Goal: Task Accomplishment & Management: Manage account settings

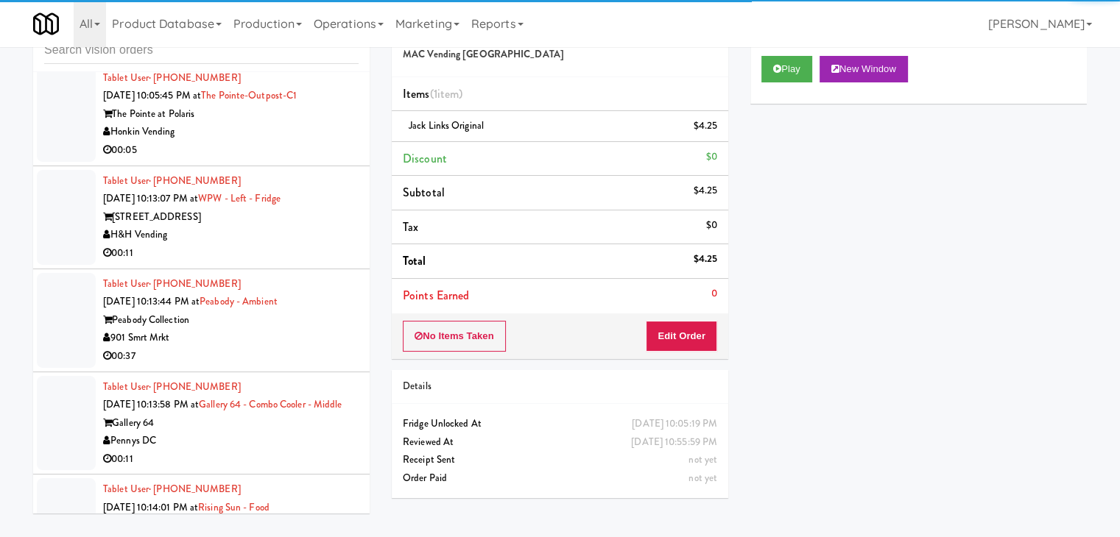
scroll to position [16994, 0]
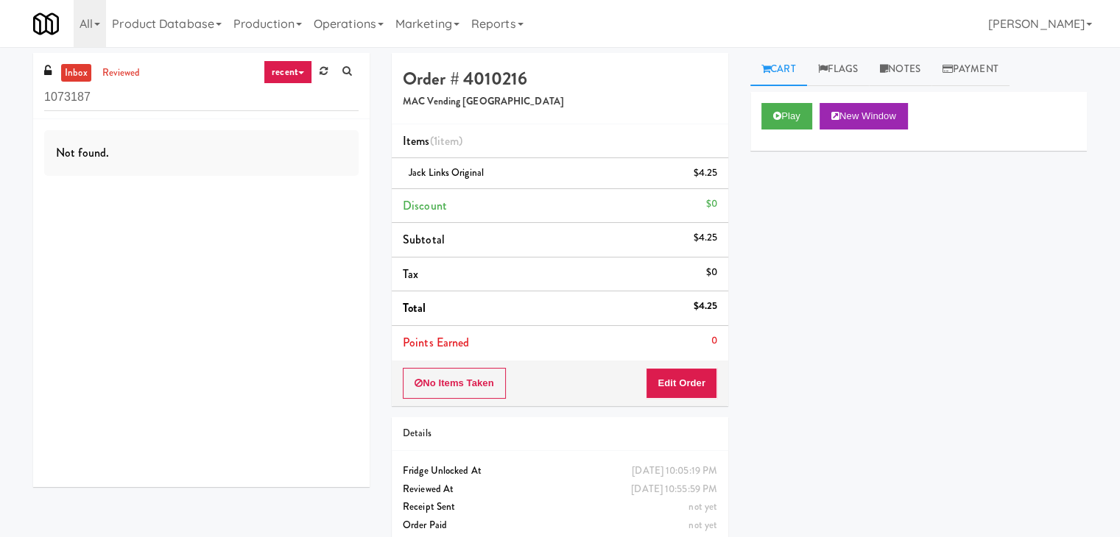
click at [276, 70] on link "recent" at bounding box center [288, 72] width 49 height 24
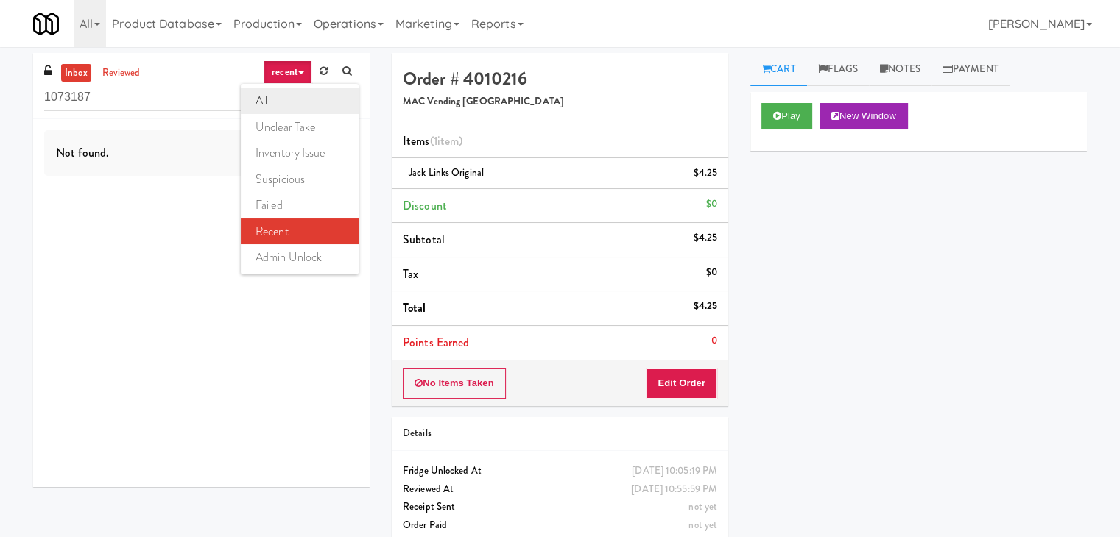
click at [300, 93] on link "all" at bounding box center [300, 101] width 118 height 26
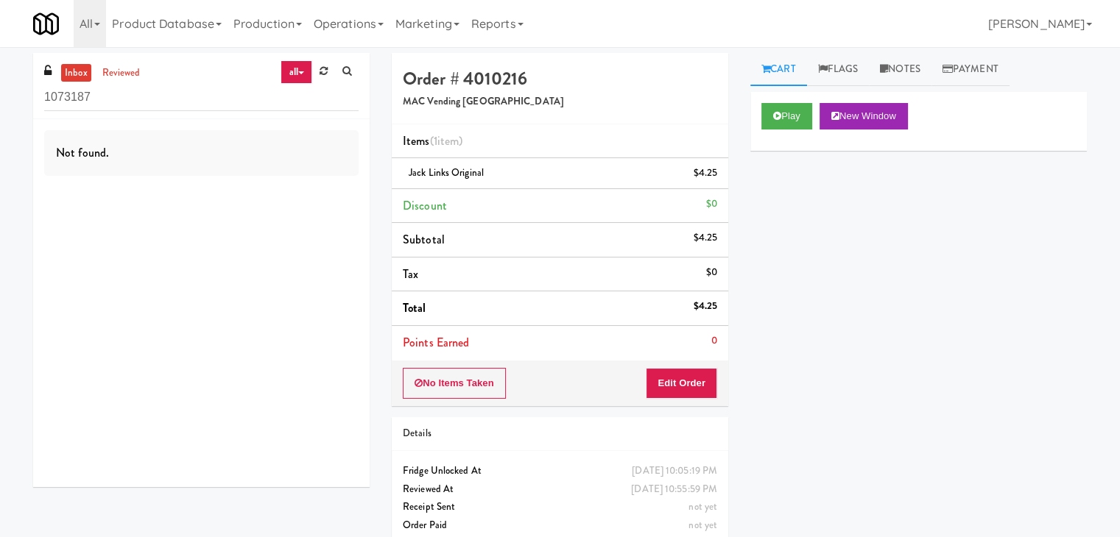
drag, startPoint x: 319, startPoint y: 71, endPoint x: 293, endPoint y: 72, distance: 26.5
click at [293, 72] on div "all all unclear take inventory issue suspicious failed recent admin unlock" at bounding box center [319, 72] width 78 height 24
click at [293, 72] on link "all" at bounding box center [295, 72] width 31 height 24
click at [314, 96] on link "all" at bounding box center [300, 101] width 118 height 26
click at [324, 74] on icon at bounding box center [323, 71] width 8 height 10
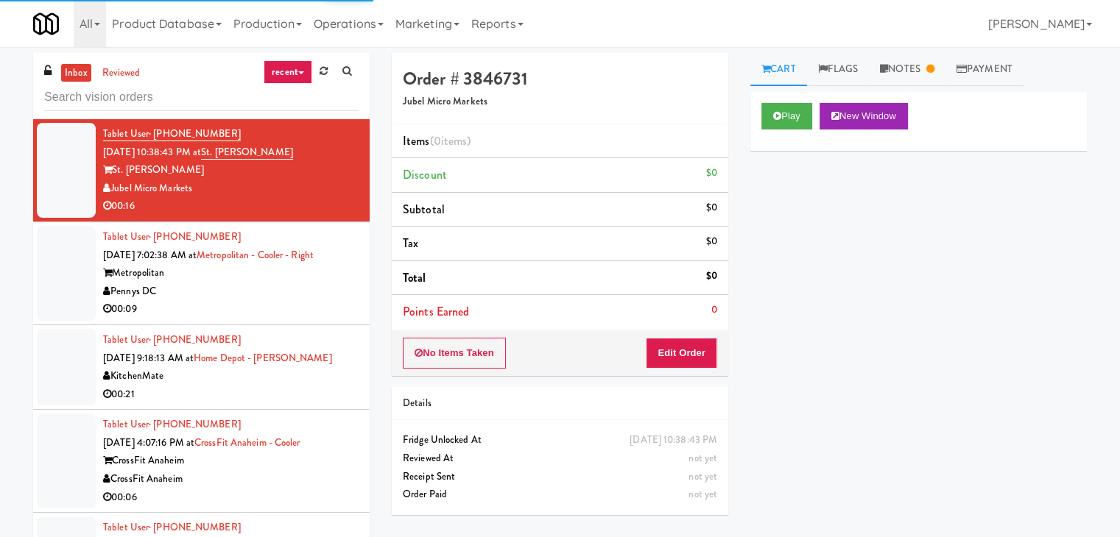
click at [299, 71] on icon at bounding box center [301, 72] width 6 height 3
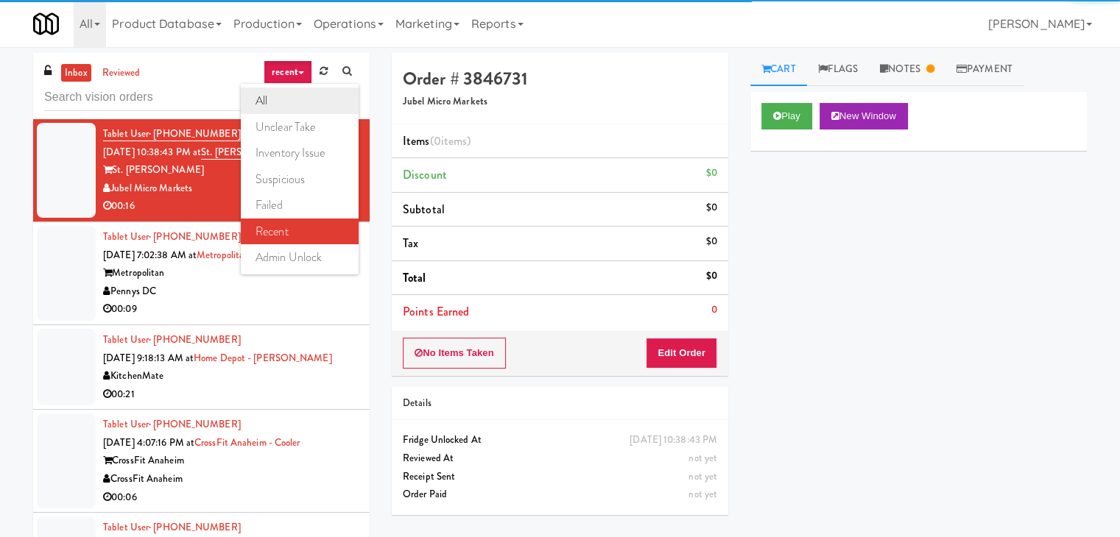
click at [297, 95] on link "all" at bounding box center [300, 101] width 118 height 26
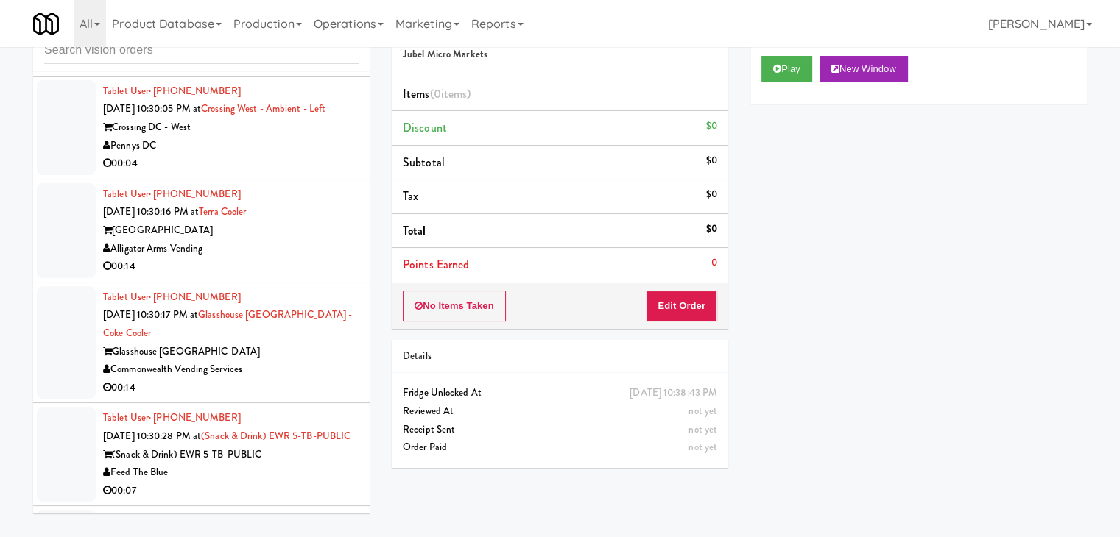
scroll to position [5683, 0]
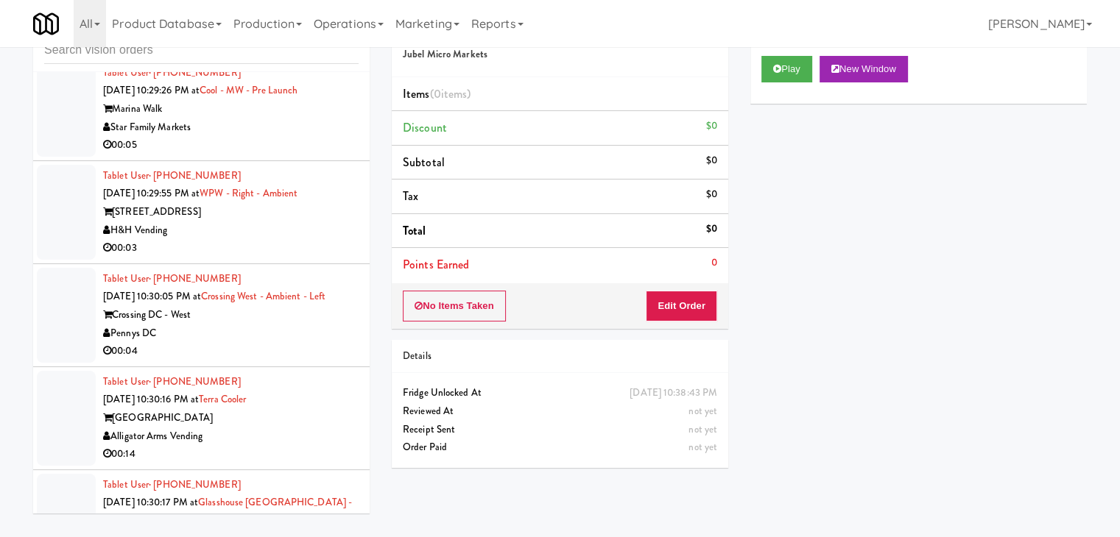
click at [289, 137] on div "Star Family Markets" at bounding box center [230, 128] width 255 height 18
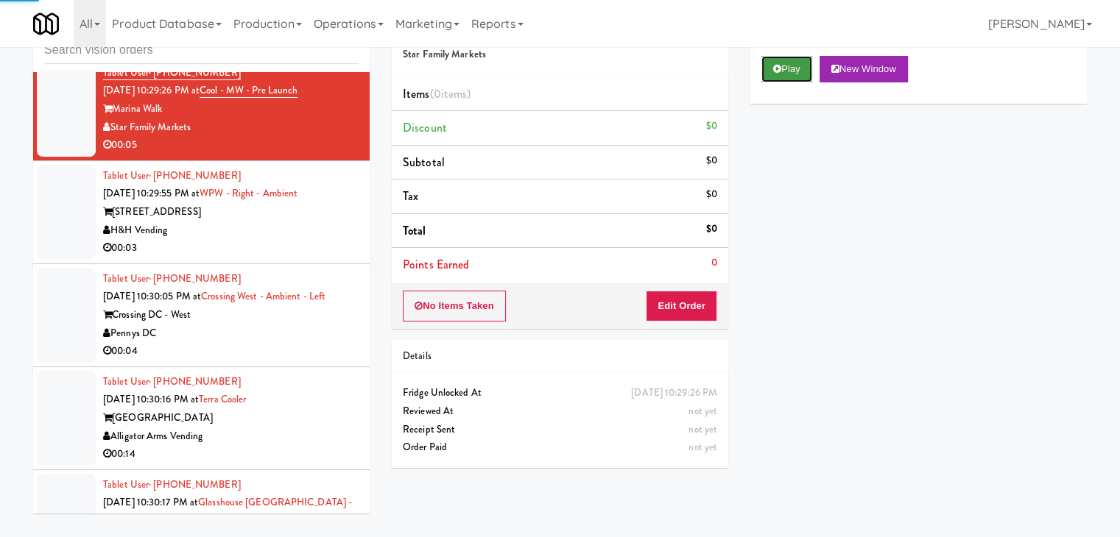
click at [805, 68] on button "Play" at bounding box center [786, 69] width 51 height 26
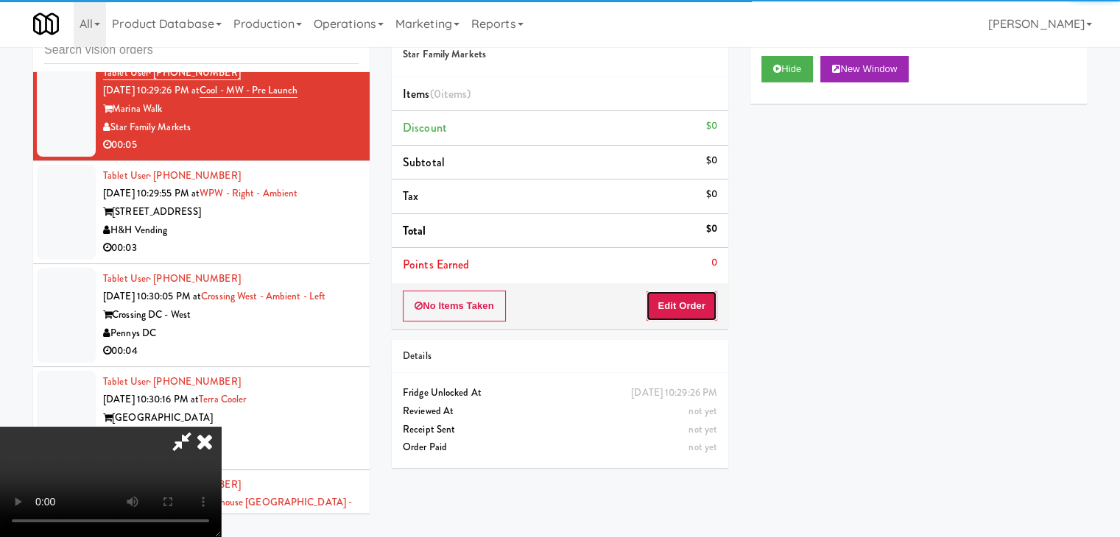
click at [698, 308] on button "Edit Order" at bounding box center [681, 306] width 71 height 31
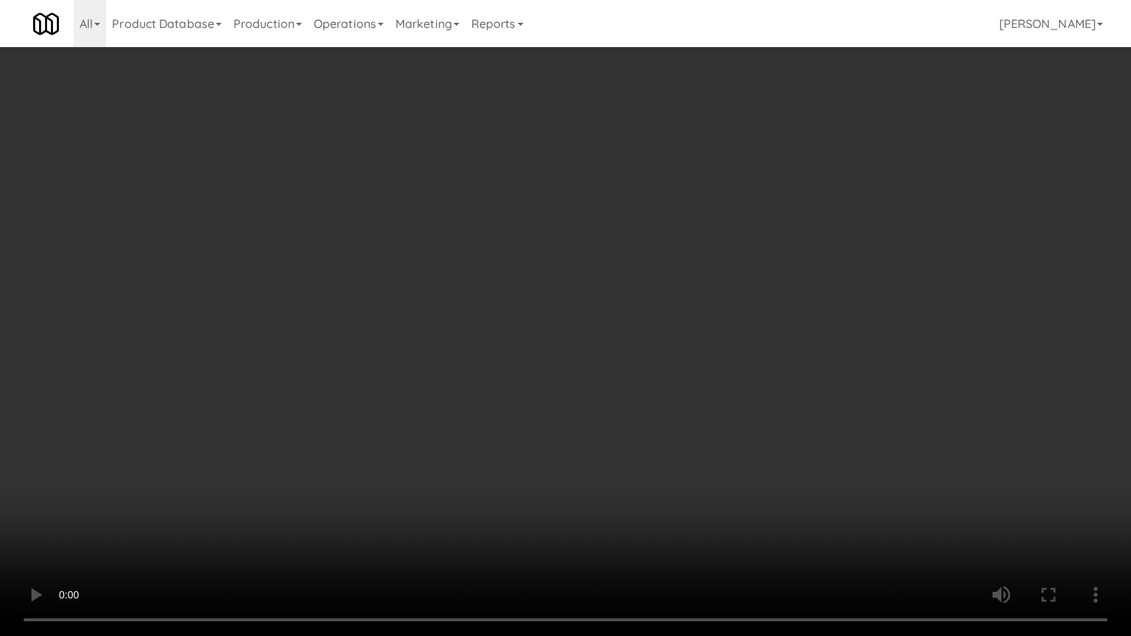
click at [658, 383] on video at bounding box center [565, 318] width 1131 height 636
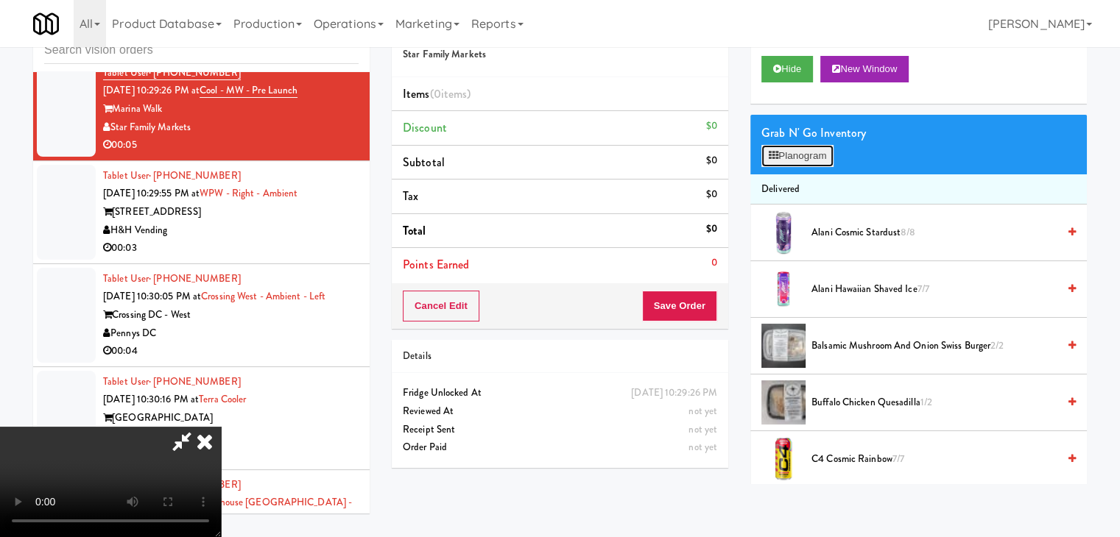
click at [810, 152] on button "Planogram" at bounding box center [797, 156] width 72 height 22
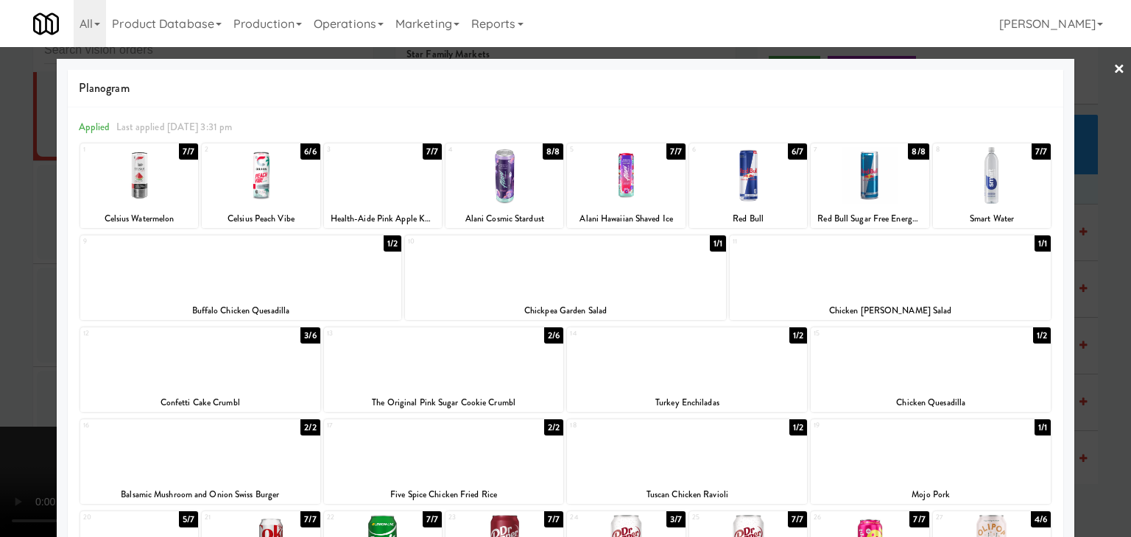
click at [1004, 195] on div at bounding box center [992, 175] width 118 height 57
click at [1104, 214] on div at bounding box center [565, 268] width 1131 height 537
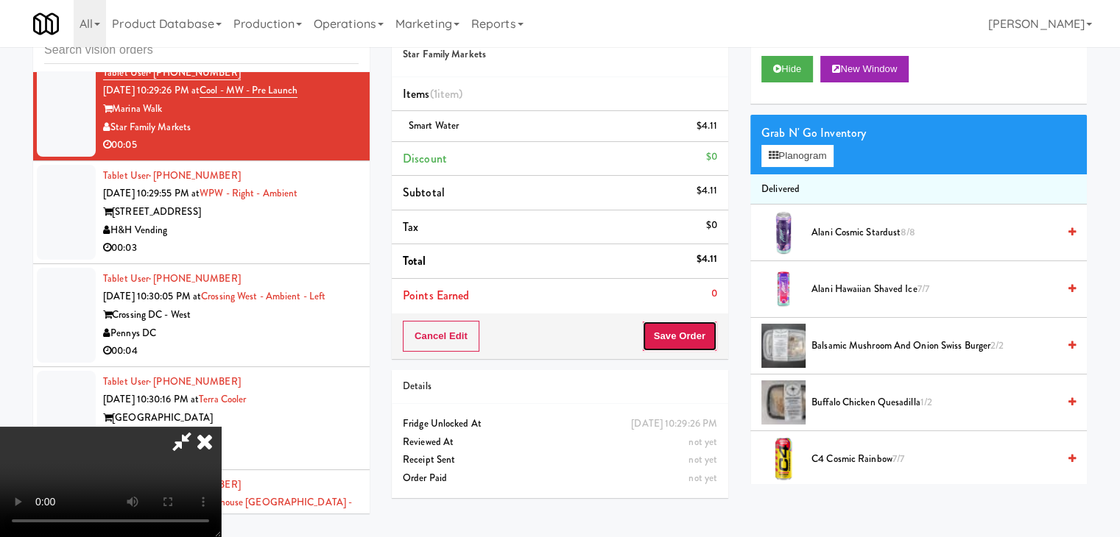
click at [677, 341] on button "Save Order" at bounding box center [679, 336] width 75 height 31
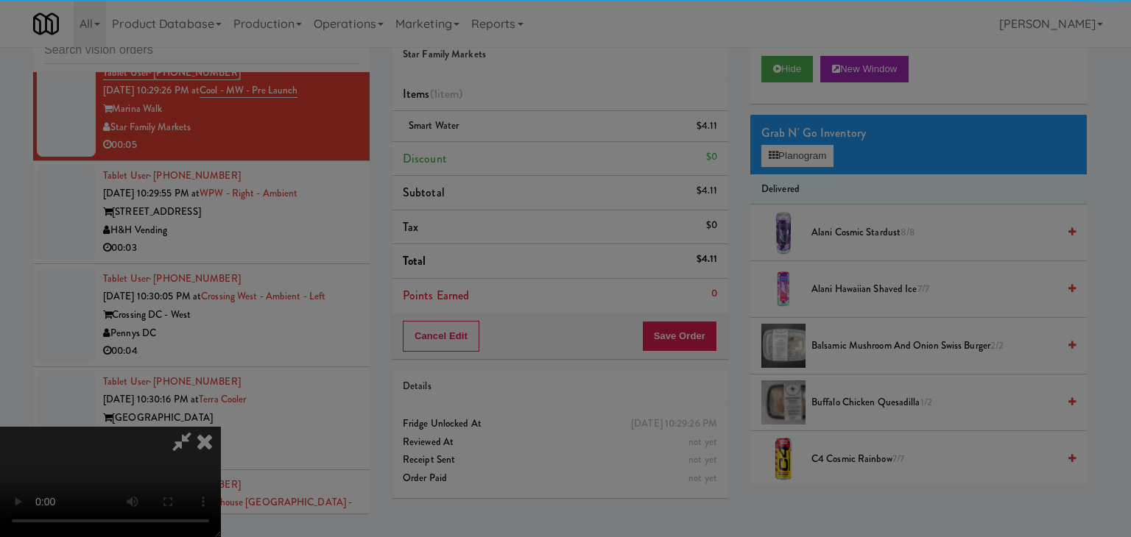
click at [693, 342] on body "Are you sure you want to update this order? Okay Cancel Okay Are you sure you w…" at bounding box center [565, 268] width 1131 height 537
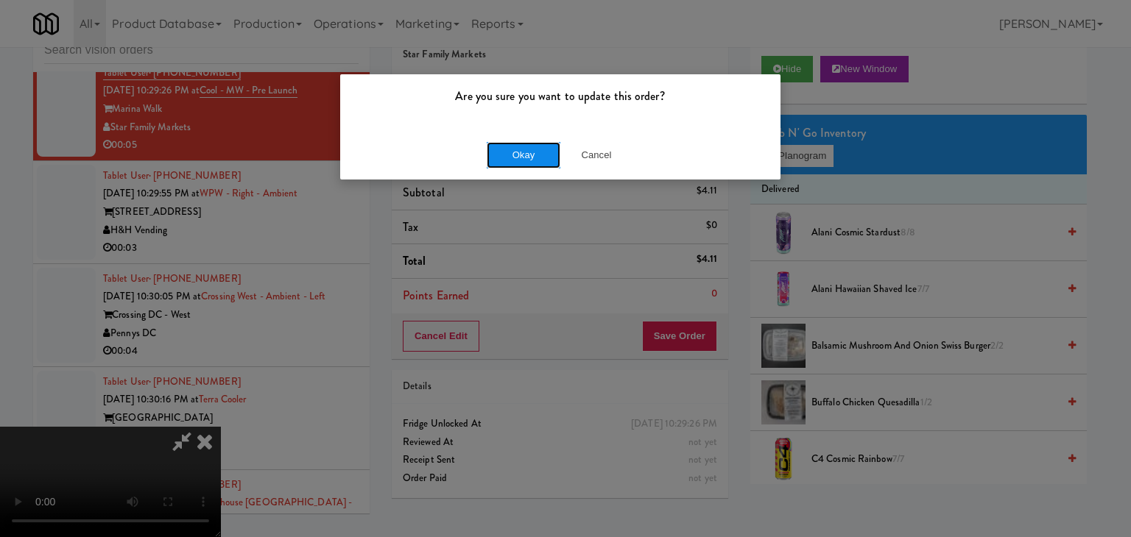
click at [531, 155] on button "Okay" at bounding box center [524, 155] width 74 height 26
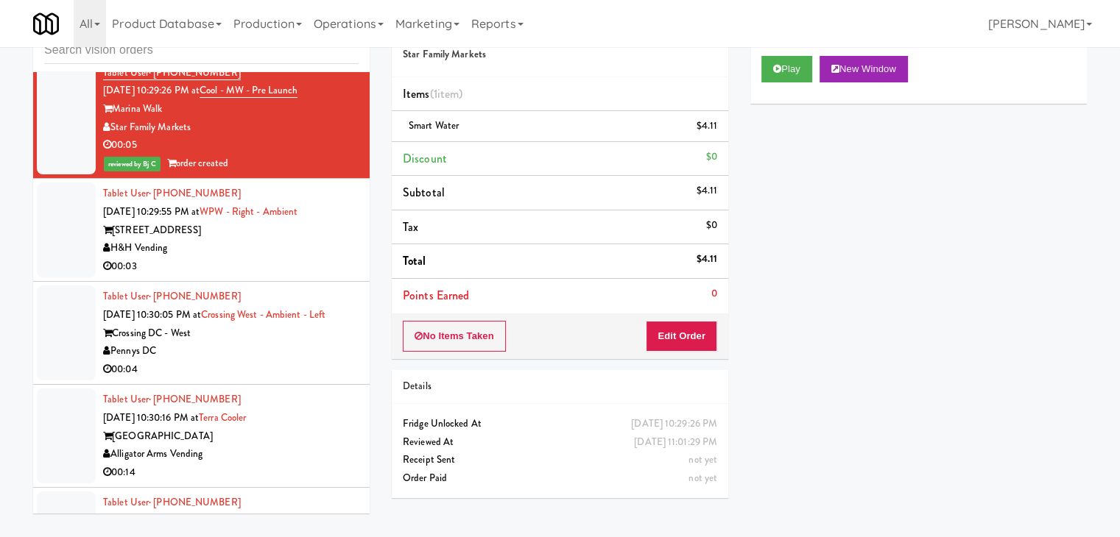
click at [285, 258] on div "H&H Vending" at bounding box center [230, 248] width 255 height 18
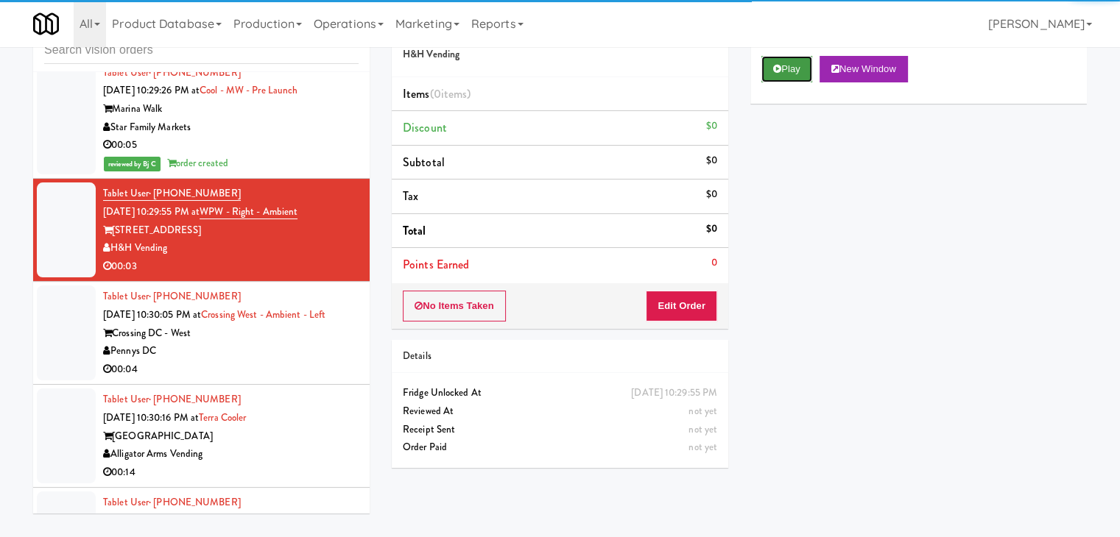
click at [765, 80] on button "Play" at bounding box center [786, 69] width 51 height 26
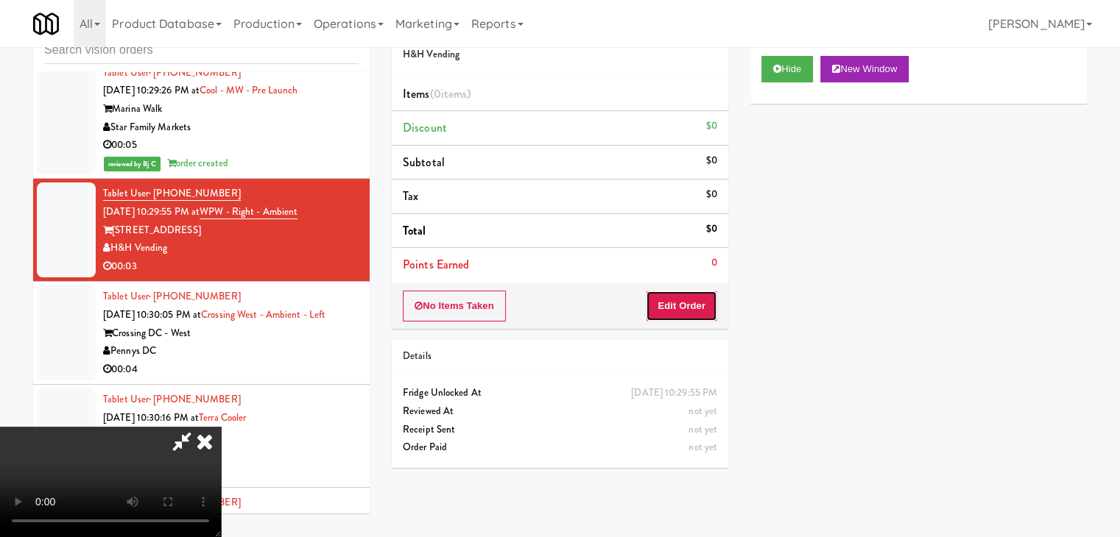
click at [691, 309] on button "Edit Order" at bounding box center [681, 306] width 71 height 31
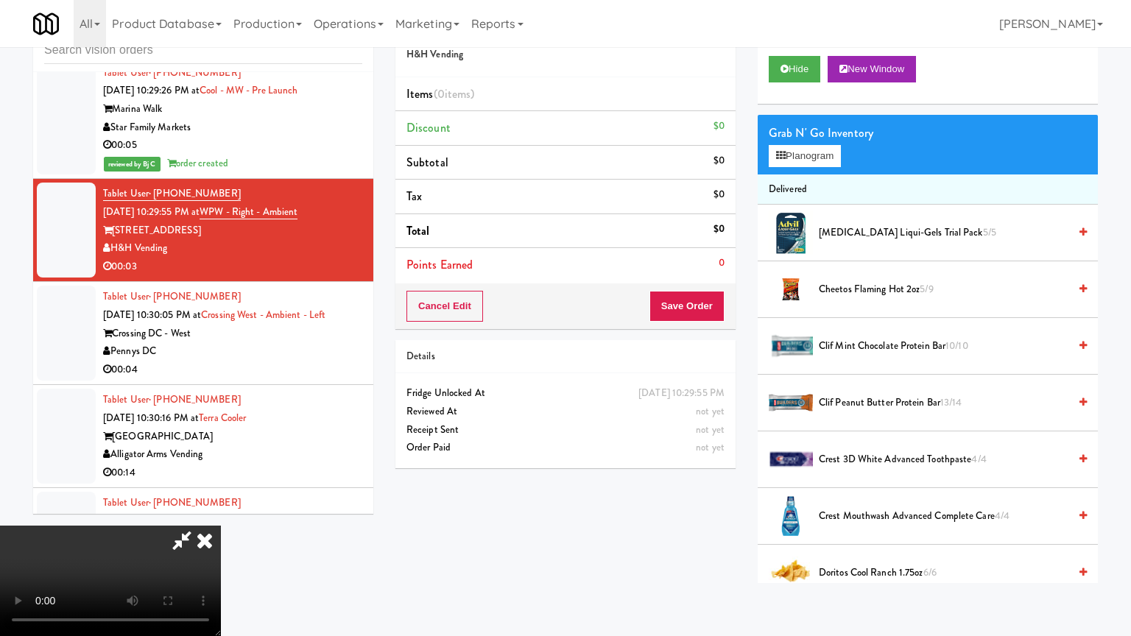
click at [221, 526] on video at bounding box center [110, 581] width 221 height 110
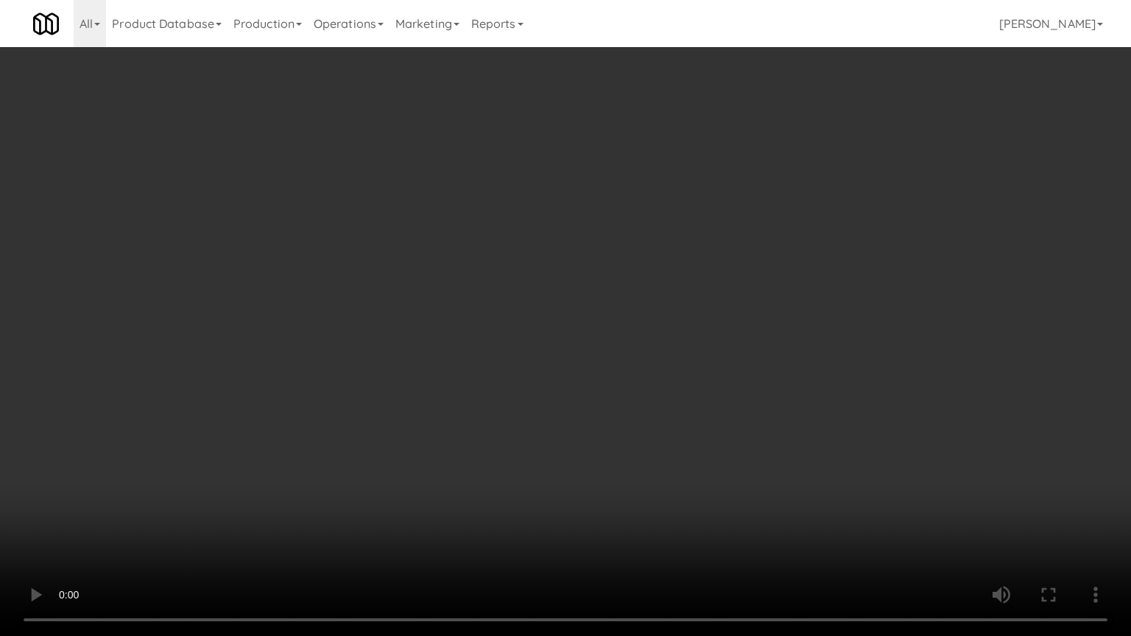
drag, startPoint x: 668, startPoint y: 358, endPoint x: 658, endPoint y: 371, distance: 15.8
click at [663, 365] on video at bounding box center [565, 318] width 1131 height 636
click at [689, 347] on video at bounding box center [565, 318] width 1131 height 636
drag, startPoint x: 689, startPoint y: 347, endPoint x: 768, endPoint y: 205, distance: 163.4
click at [696, 337] on video at bounding box center [565, 318] width 1131 height 636
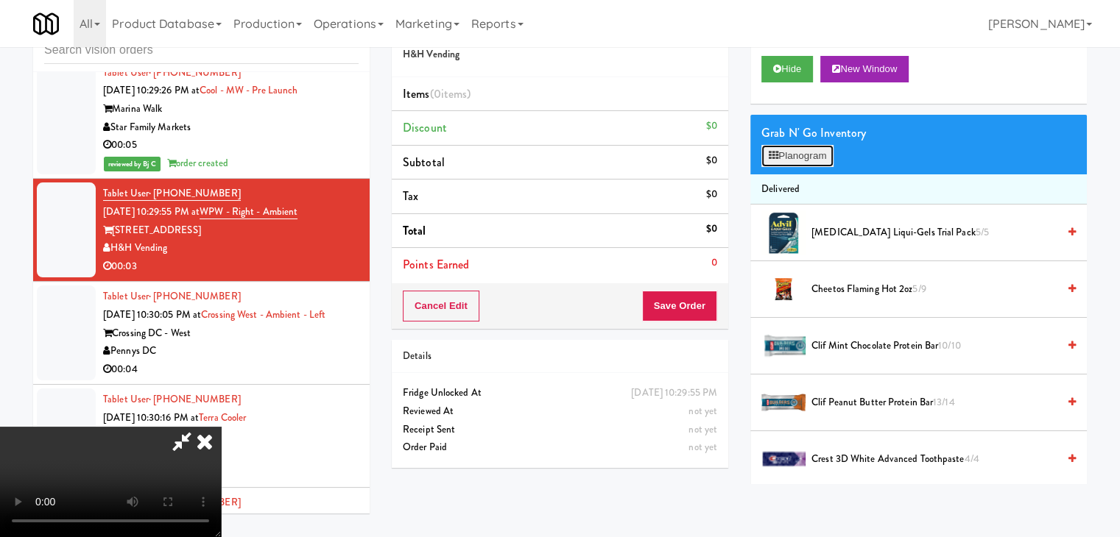
click at [808, 152] on button "Planogram" at bounding box center [797, 156] width 72 height 22
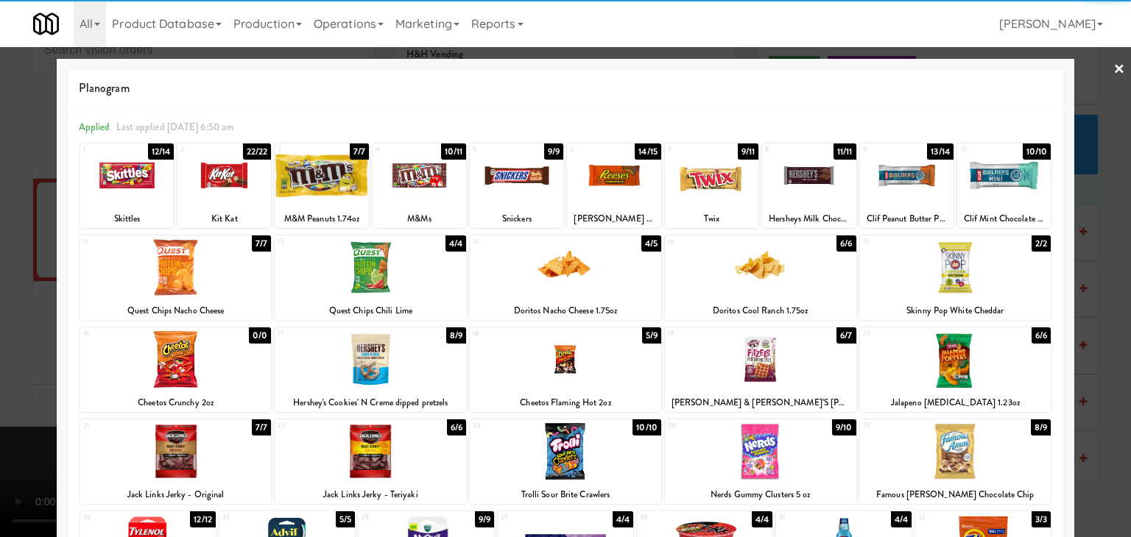
click at [368, 273] on div at bounding box center [370, 267] width 191 height 57
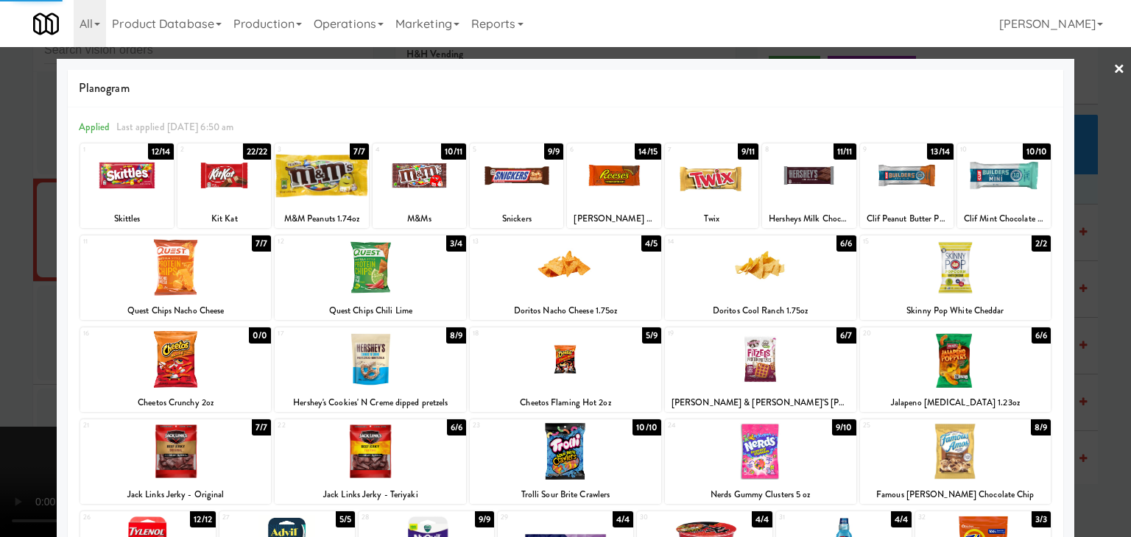
drag, startPoint x: 0, startPoint y: 315, endPoint x: 340, endPoint y: 310, distance: 340.1
click at [15, 310] on div at bounding box center [565, 268] width 1131 height 537
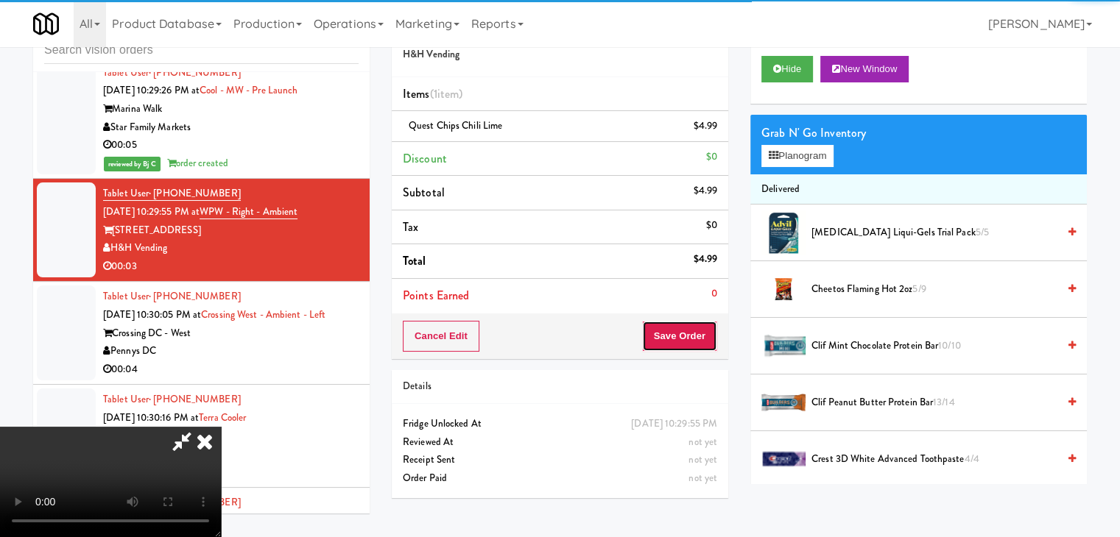
click at [682, 338] on button "Save Order" at bounding box center [679, 336] width 75 height 31
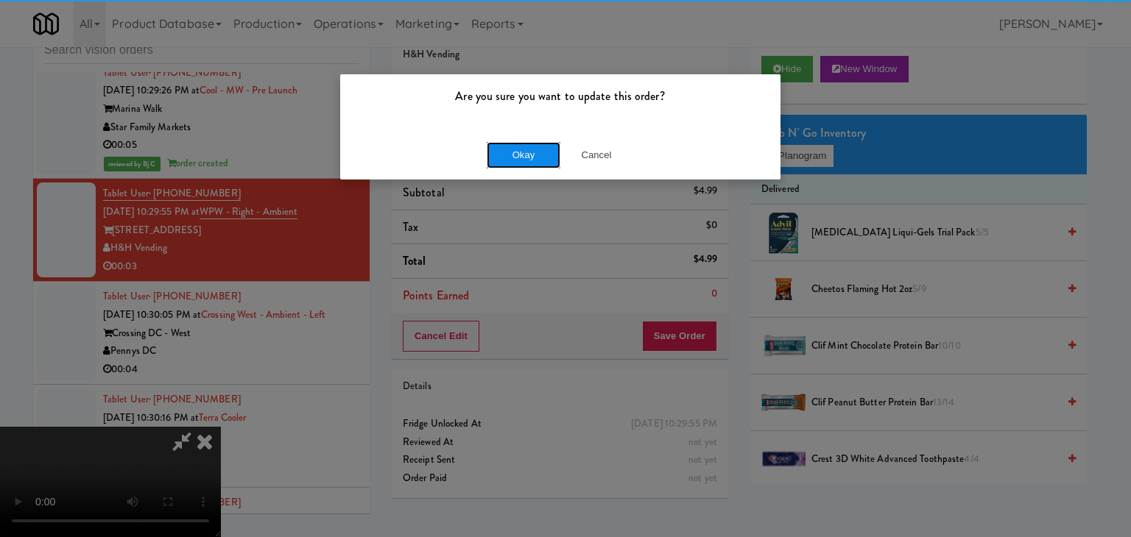
click at [495, 157] on button "Okay" at bounding box center [524, 155] width 74 height 26
click at [495, 157] on body "Are you sure you want to update this order? Okay Cancel Okay Are you sure you w…" at bounding box center [565, 268] width 1131 height 537
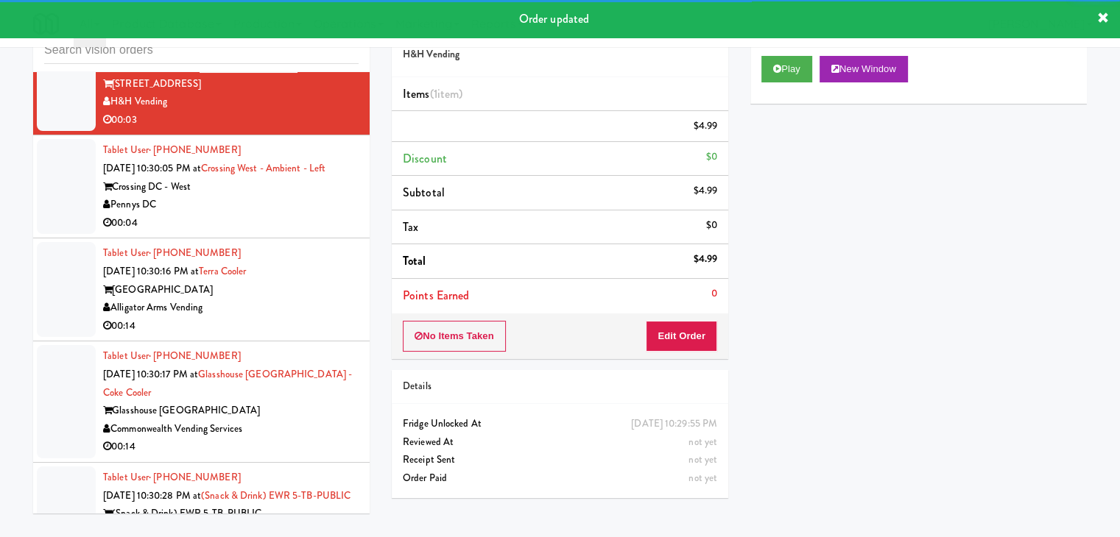
scroll to position [5904, 0]
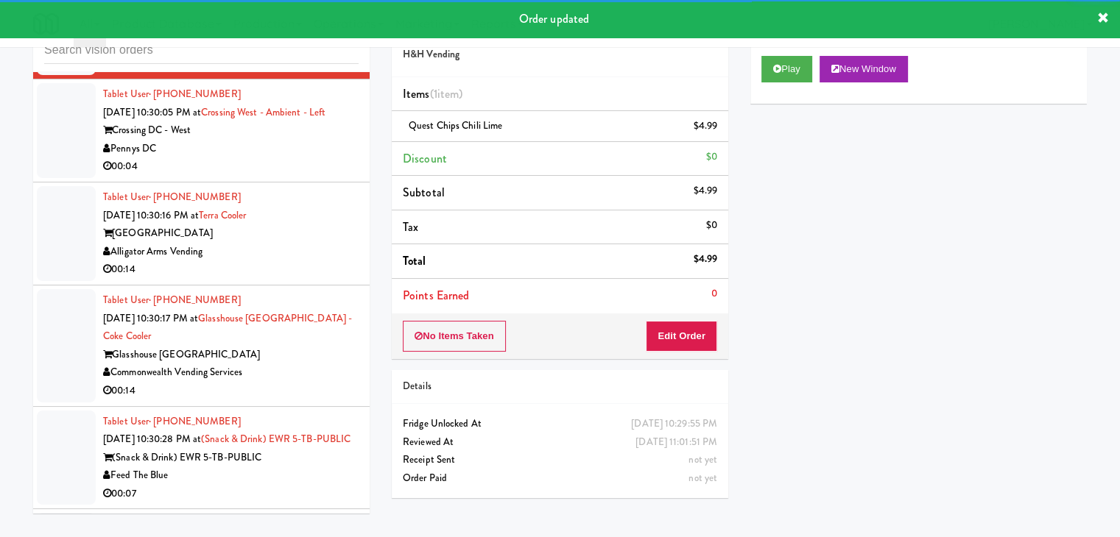
click at [293, 176] on div "00:04" at bounding box center [230, 167] width 255 height 18
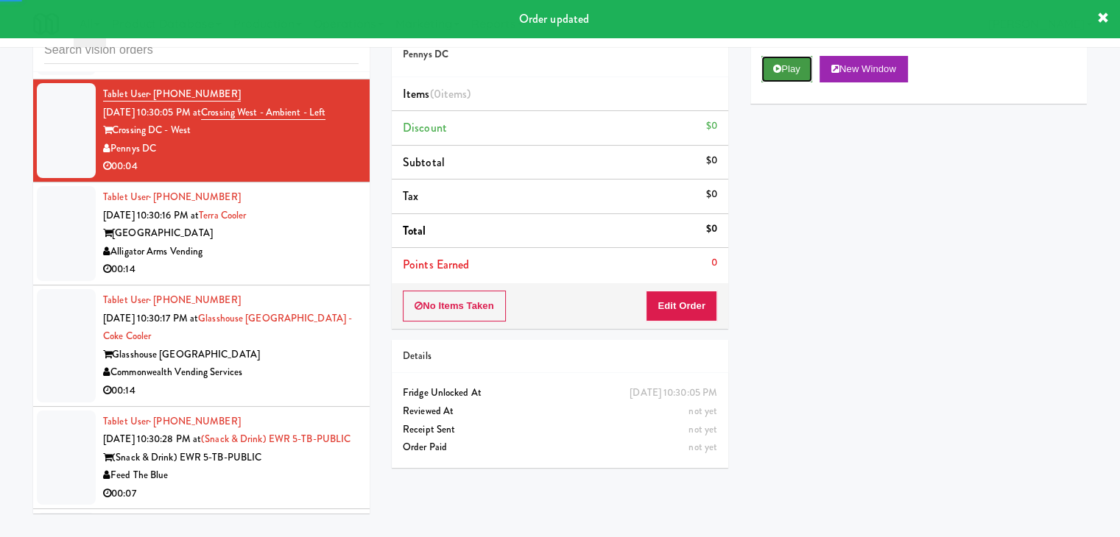
click at [794, 64] on button "Play" at bounding box center [786, 69] width 51 height 26
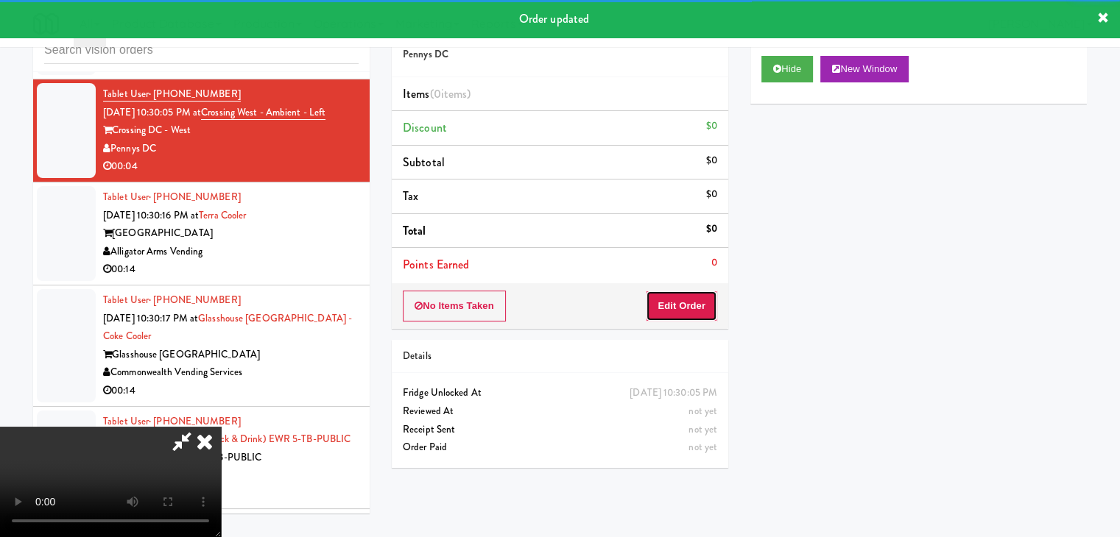
click at [689, 299] on button "Edit Order" at bounding box center [681, 306] width 71 height 31
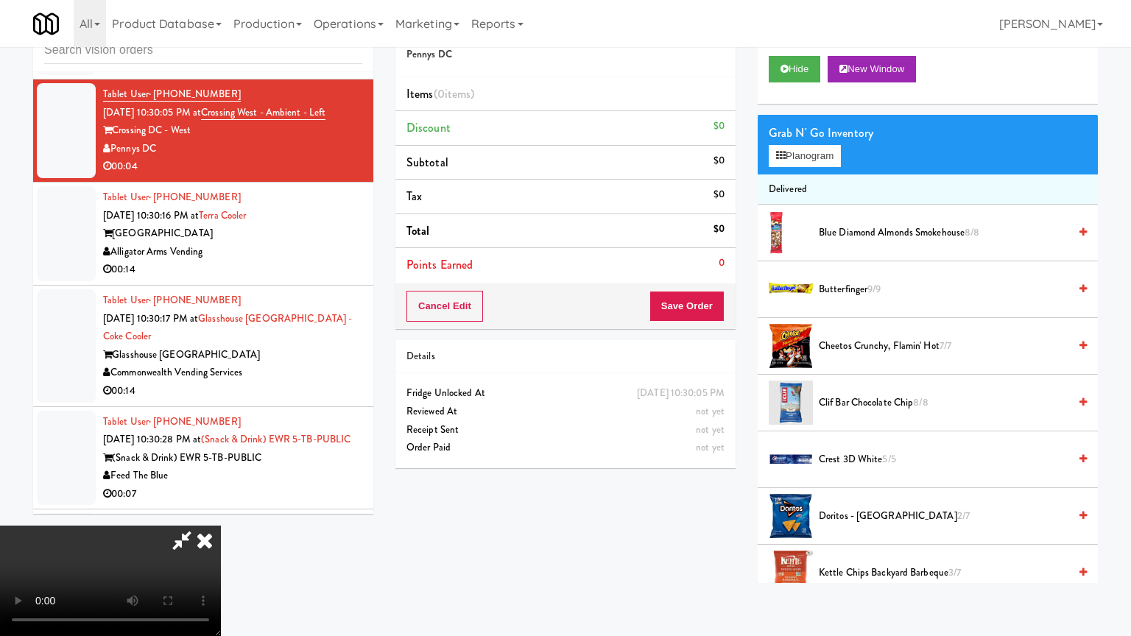
click at [221, 526] on video at bounding box center [110, 581] width 221 height 110
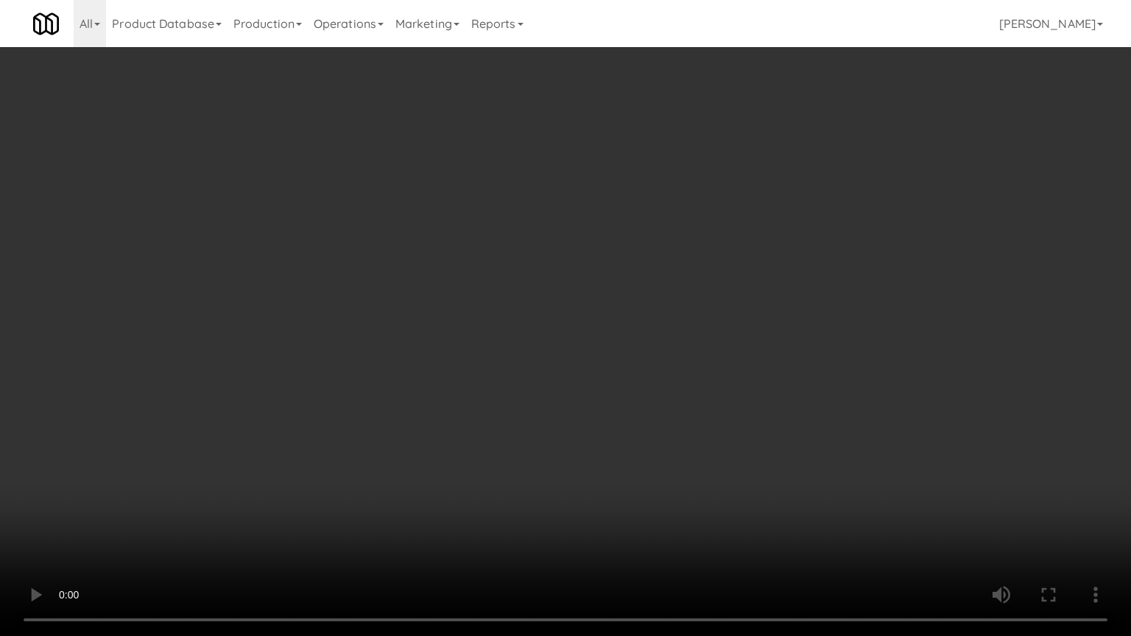
click at [704, 388] on video at bounding box center [565, 318] width 1131 height 636
click at [702, 383] on video at bounding box center [565, 318] width 1131 height 636
drag, startPoint x: 702, startPoint y: 383, endPoint x: 774, endPoint y: 239, distance: 160.6
click at [702, 382] on video at bounding box center [565, 318] width 1131 height 636
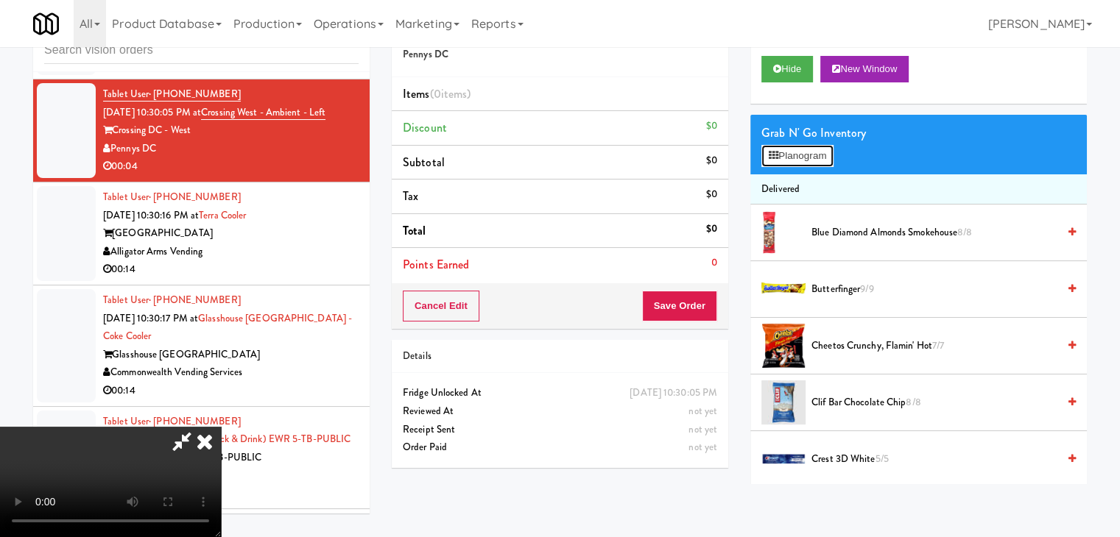
click at [814, 157] on button "Planogram" at bounding box center [797, 156] width 72 height 22
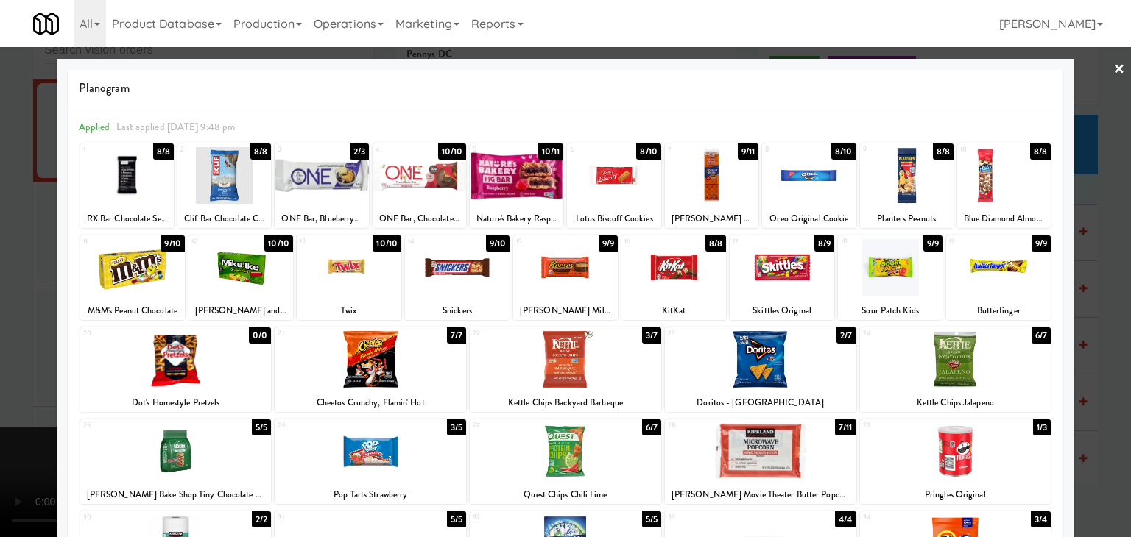
click at [515, 185] on div at bounding box center [516, 175] width 93 height 57
drag, startPoint x: 16, startPoint y: 235, endPoint x: 177, endPoint y: 238, distance: 161.2
click at [26, 233] on div at bounding box center [565, 268] width 1131 height 537
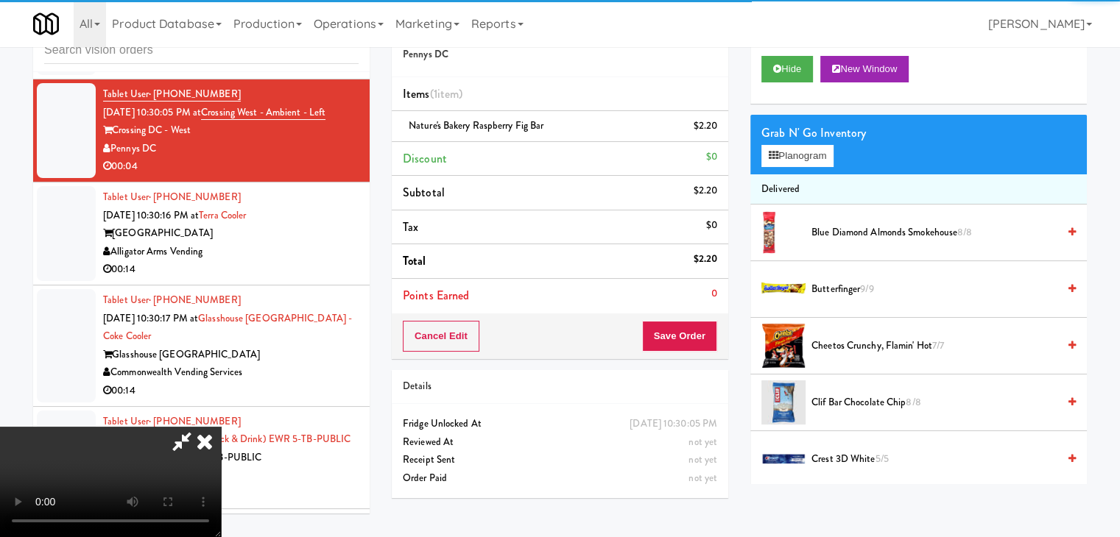
click at [221, 427] on video at bounding box center [110, 482] width 221 height 110
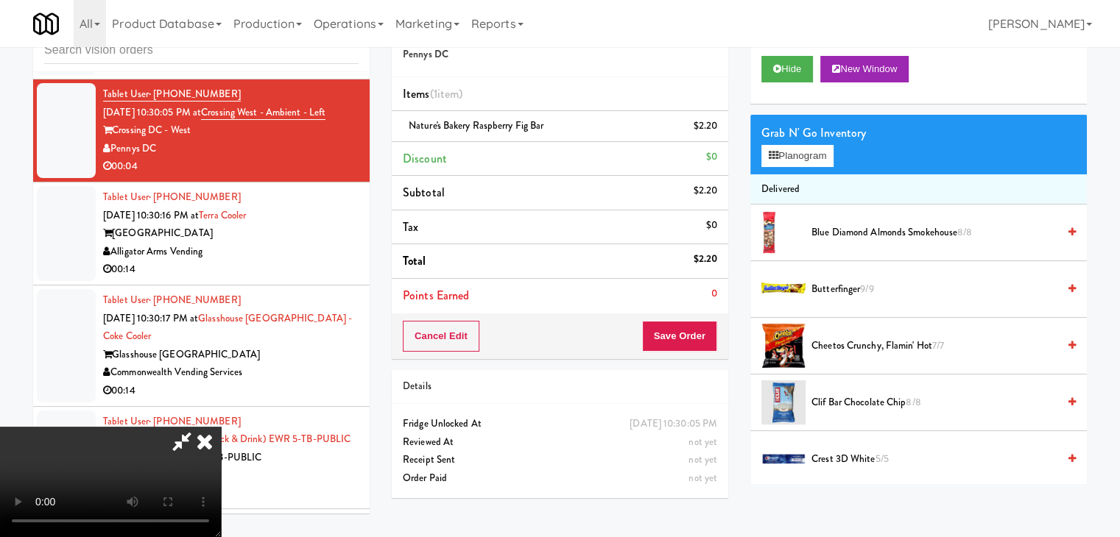
click at [221, 427] on video at bounding box center [110, 482] width 221 height 110
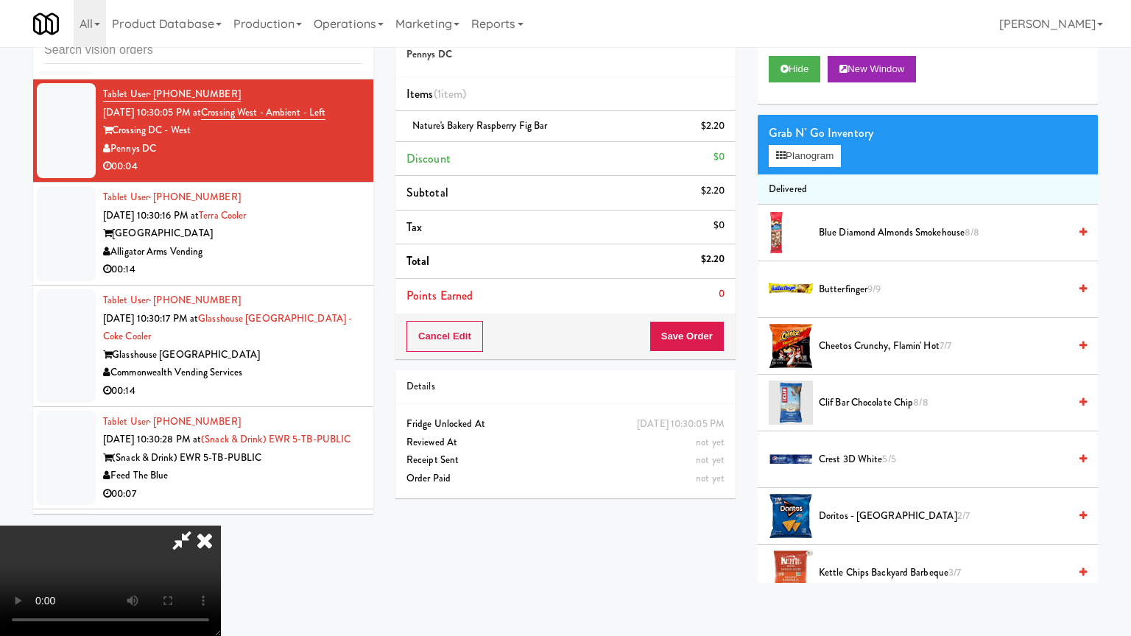
click at [221, 526] on video at bounding box center [110, 581] width 221 height 110
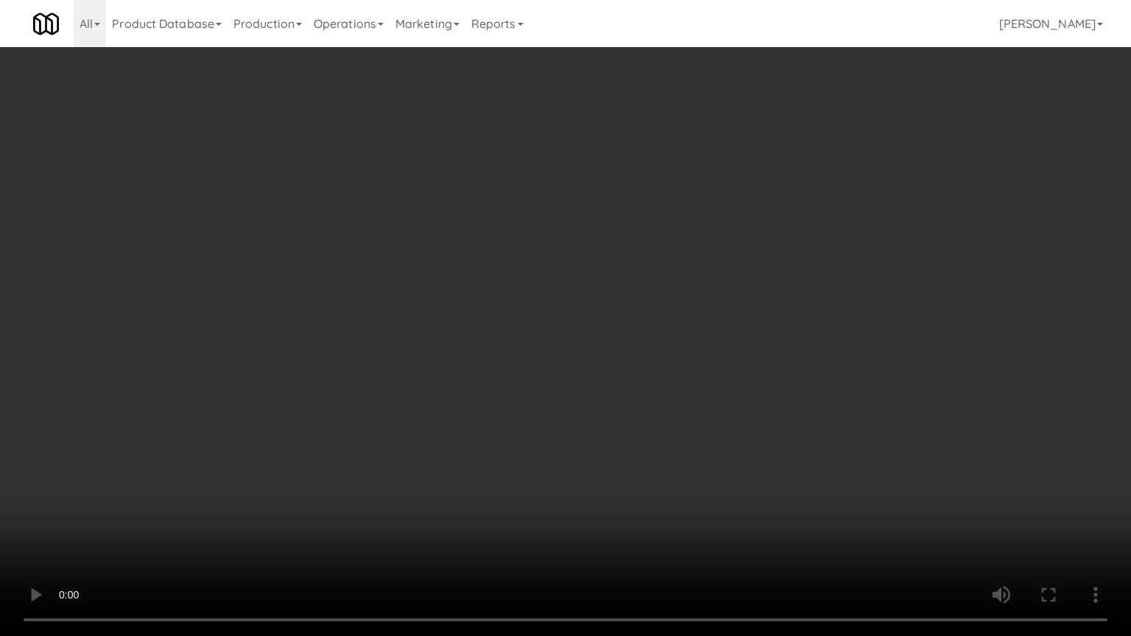
click at [609, 335] on video at bounding box center [565, 318] width 1131 height 636
click at [615, 335] on video at bounding box center [565, 318] width 1131 height 636
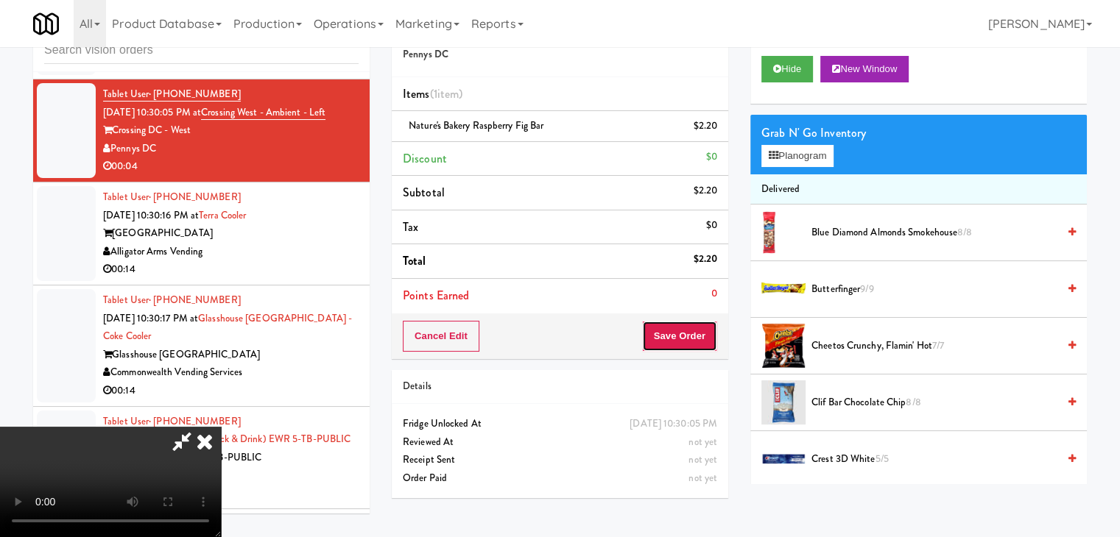
click at [687, 330] on button "Save Order" at bounding box center [679, 336] width 75 height 31
drag, startPoint x: 687, startPoint y: 330, endPoint x: 642, endPoint y: 259, distance: 83.7
click at [687, 328] on button "Save Order" at bounding box center [679, 336] width 75 height 31
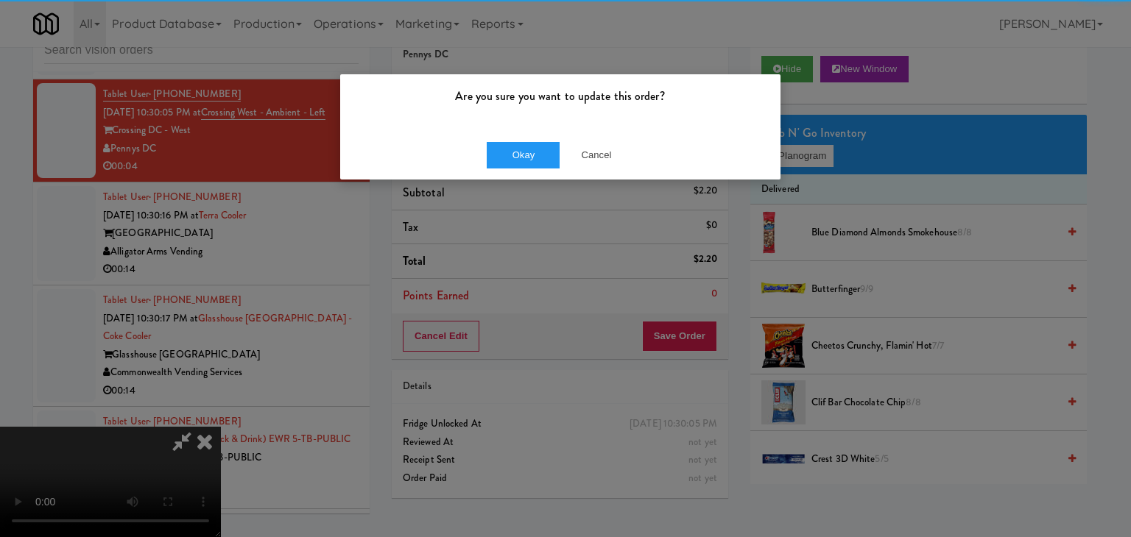
click at [528, 140] on div "Okay Cancel" at bounding box center [560, 154] width 440 height 49
click at [527, 143] on button "Okay" at bounding box center [524, 155] width 74 height 26
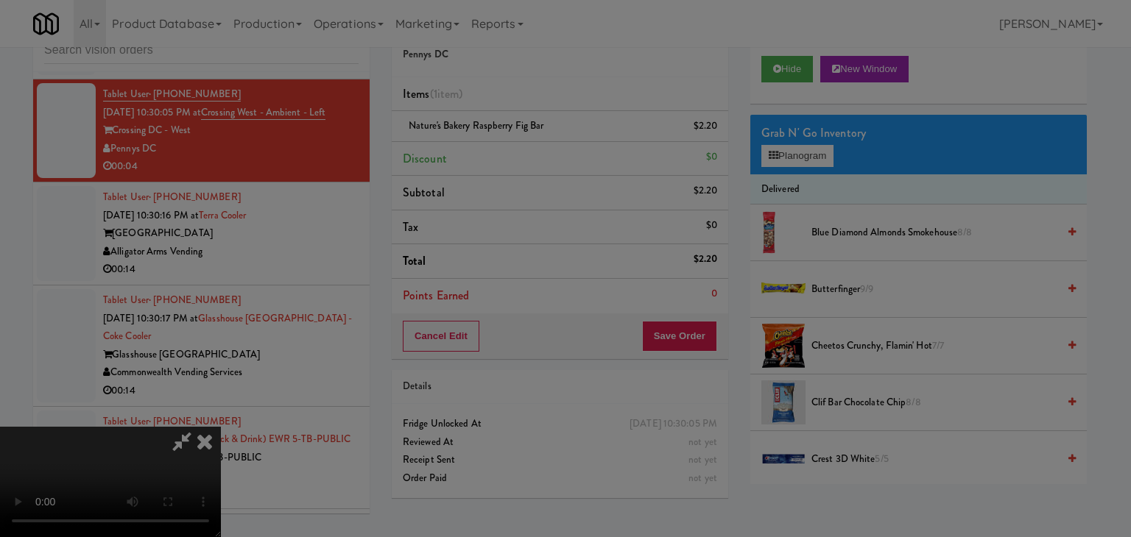
click at [527, 141] on button "Okay" at bounding box center [524, 128] width 74 height 26
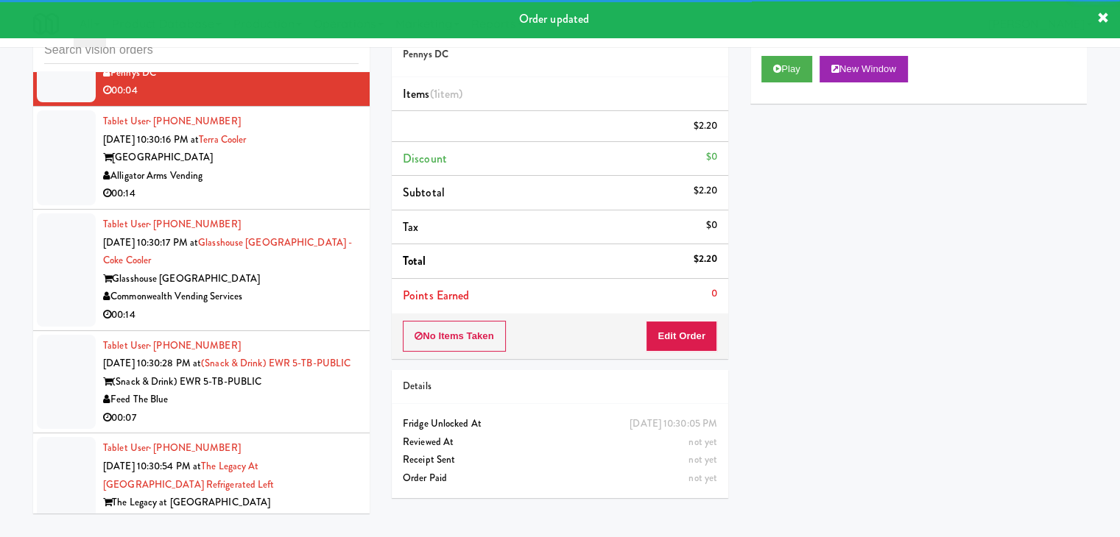
scroll to position [6052, 0]
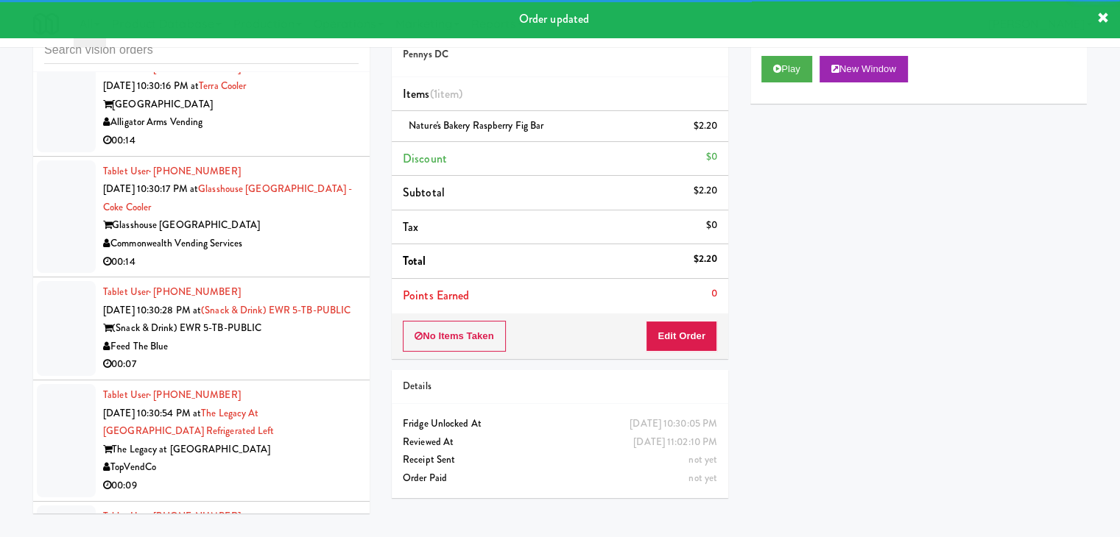
click at [293, 132] on div "Alligator Arms Vending" at bounding box center [230, 122] width 255 height 18
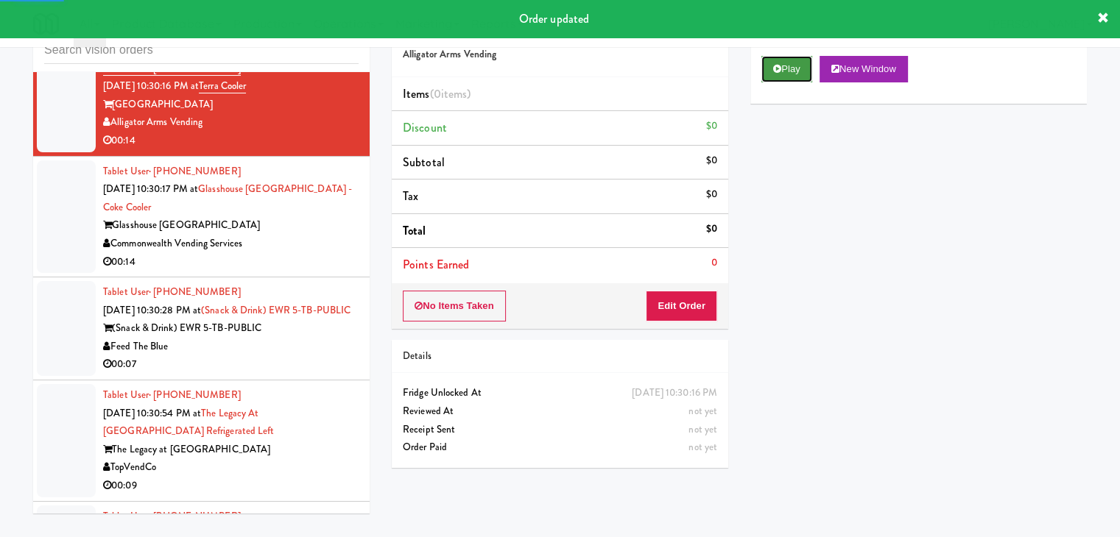
click at [780, 75] on button "Play" at bounding box center [786, 69] width 51 height 26
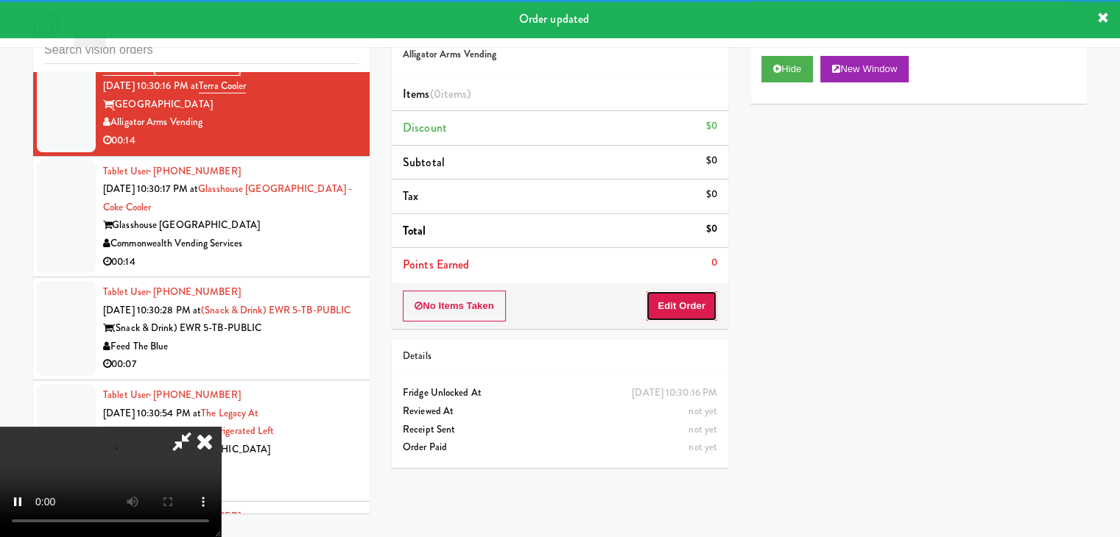
click at [681, 314] on button "Edit Order" at bounding box center [681, 306] width 71 height 31
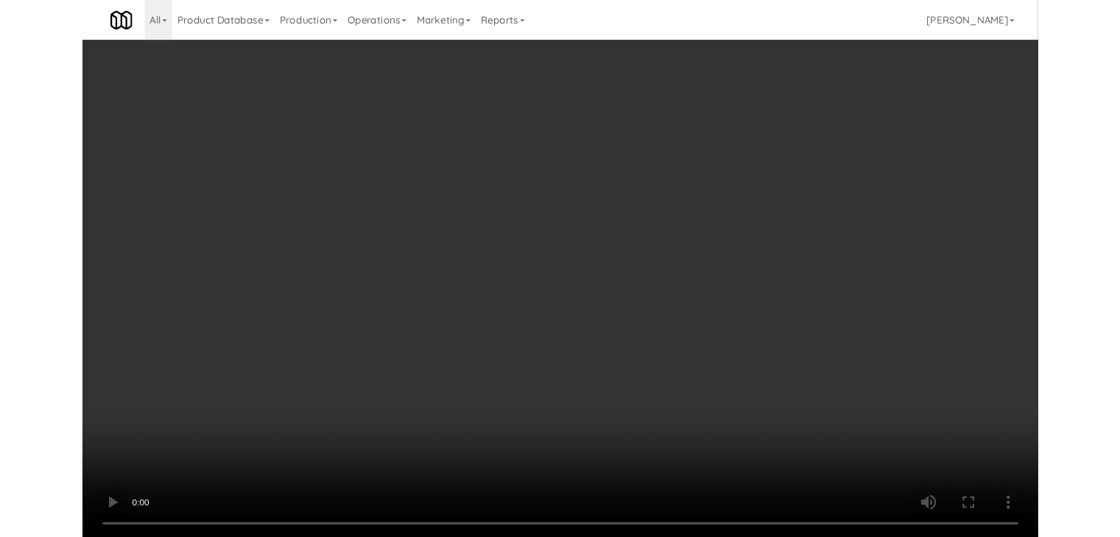
scroll to position [6033, 0]
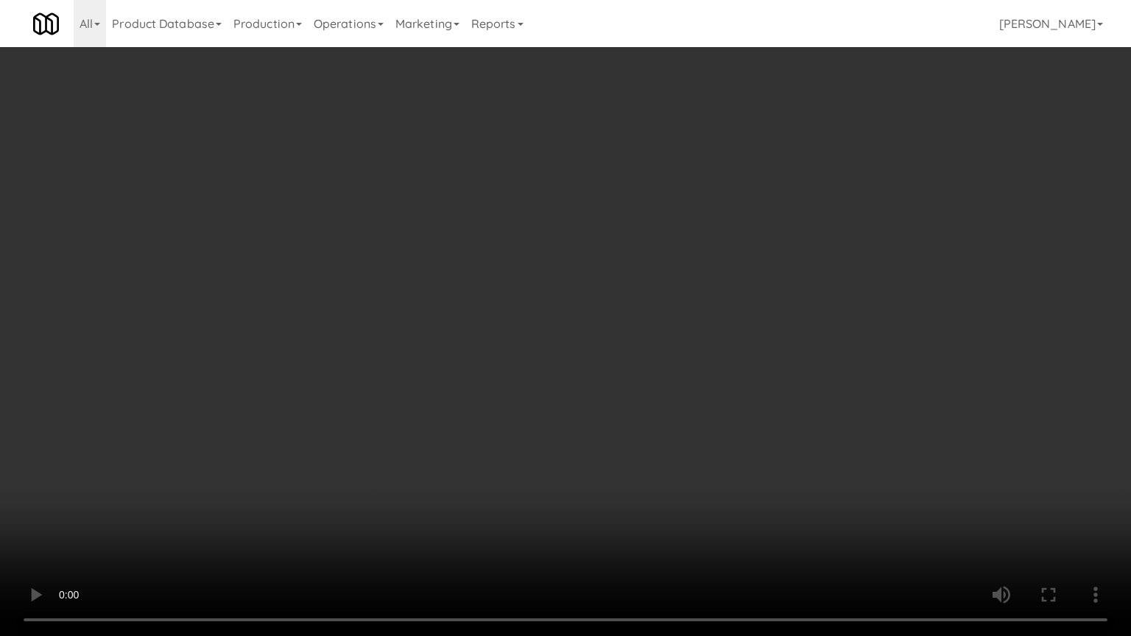
click at [562, 445] on video at bounding box center [565, 318] width 1131 height 636
click at [592, 439] on video at bounding box center [565, 318] width 1131 height 636
click at [605, 439] on video at bounding box center [565, 318] width 1131 height 636
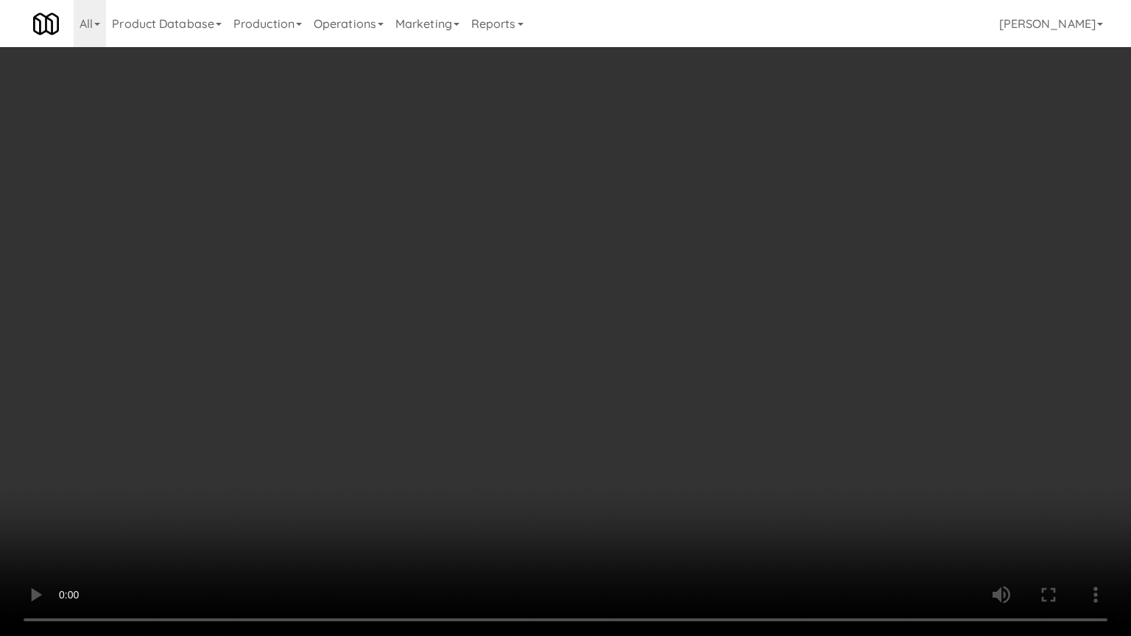
click at [605, 439] on video at bounding box center [565, 318] width 1131 height 636
click at [604, 433] on video at bounding box center [565, 318] width 1131 height 636
click at [601, 430] on video at bounding box center [565, 318] width 1131 height 636
click at [645, 411] on video at bounding box center [565, 318] width 1131 height 636
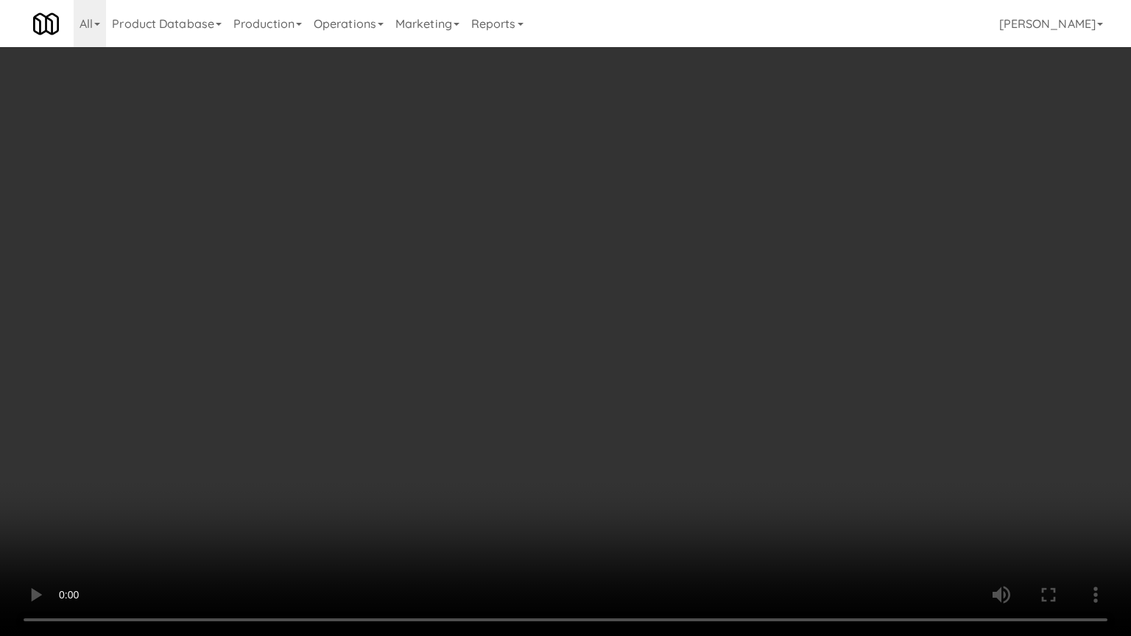
click at [642, 412] on video at bounding box center [565, 318] width 1131 height 636
click at [643, 412] on video at bounding box center [565, 318] width 1131 height 636
click at [665, 392] on video at bounding box center [565, 318] width 1131 height 636
click at [667, 390] on video at bounding box center [565, 318] width 1131 height 636
click at [668, 389] on video at bounding box center [565, 318] width 1131 height 636
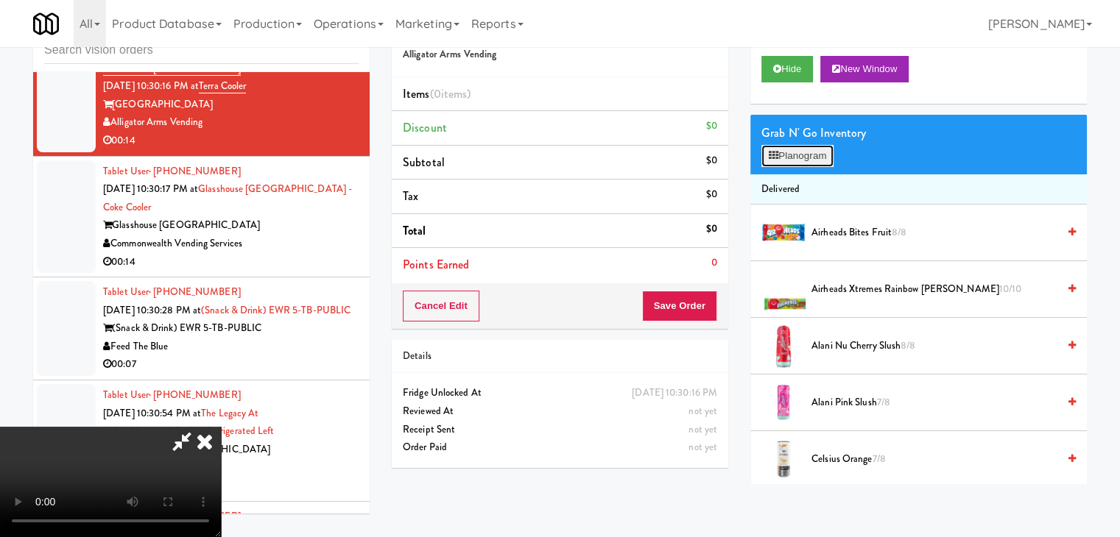
click at [807, 156] on button "Planogram" at bounding box center [797, 156] width 72 height 22
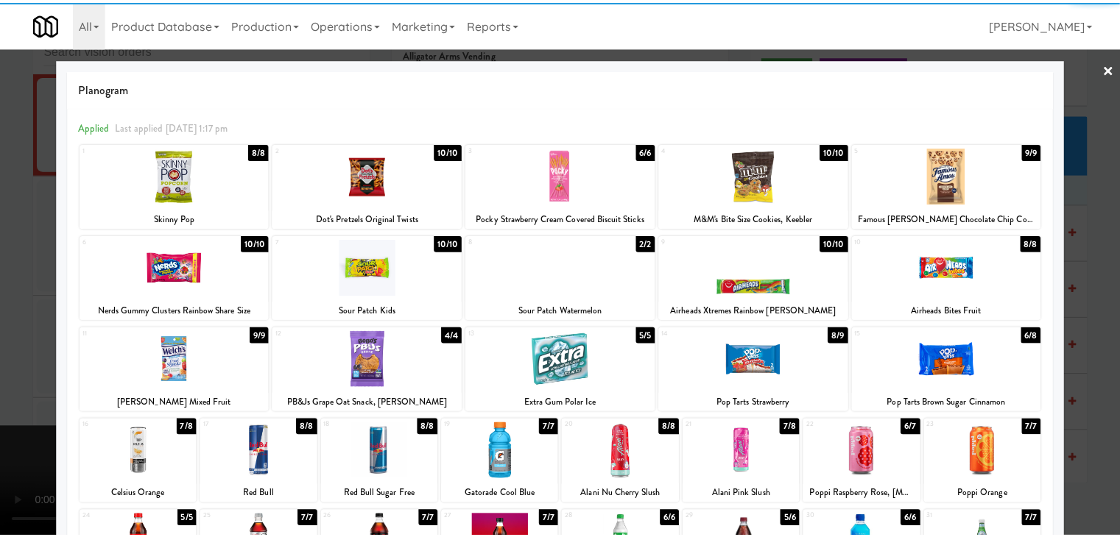
scroll to position [74, 0]
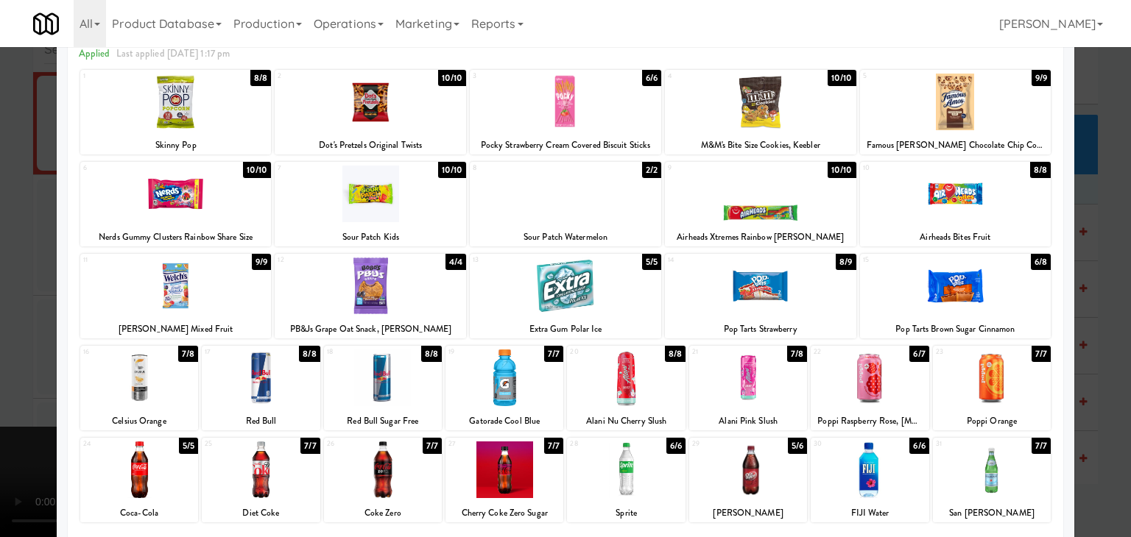
click at [957, 298] on div at bounding box center [955, 286] width 191 height 57
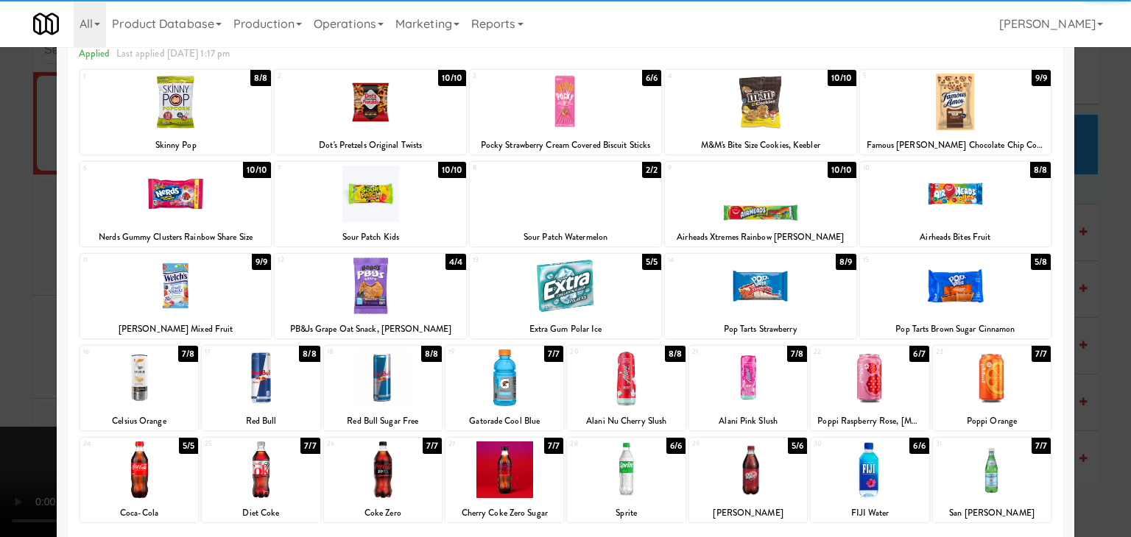
click at [811, 387] on div at bounding box center [869, 378] width 118 height 57
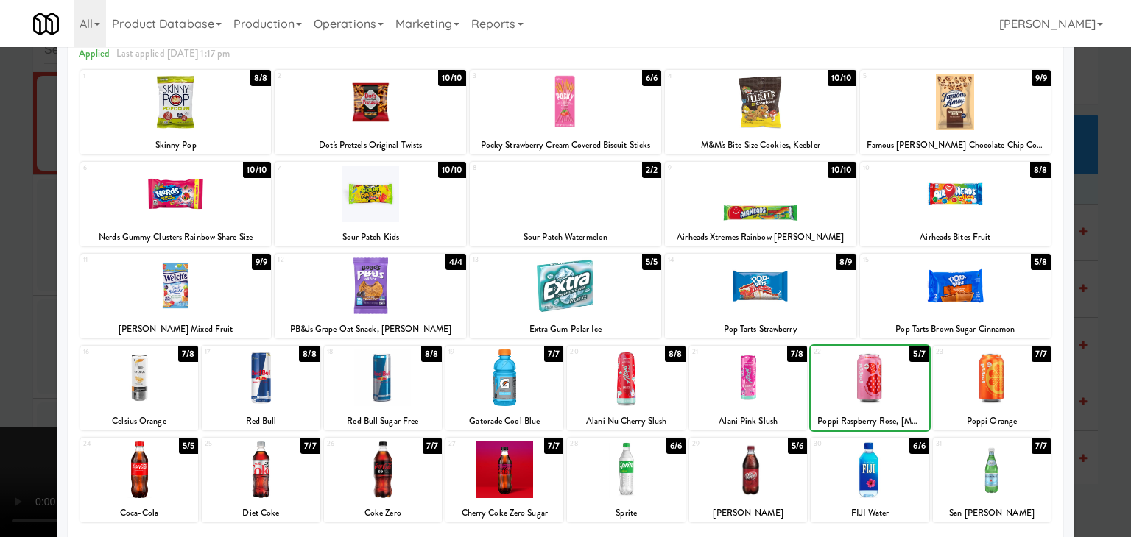
drag, startPoint x: 0, startPoint y: 380, endPoint x: 127, endPoint y: 376, distance: 127.4
click at [9, 377] on div at bounding box center [565, 268] width 1131 height 537
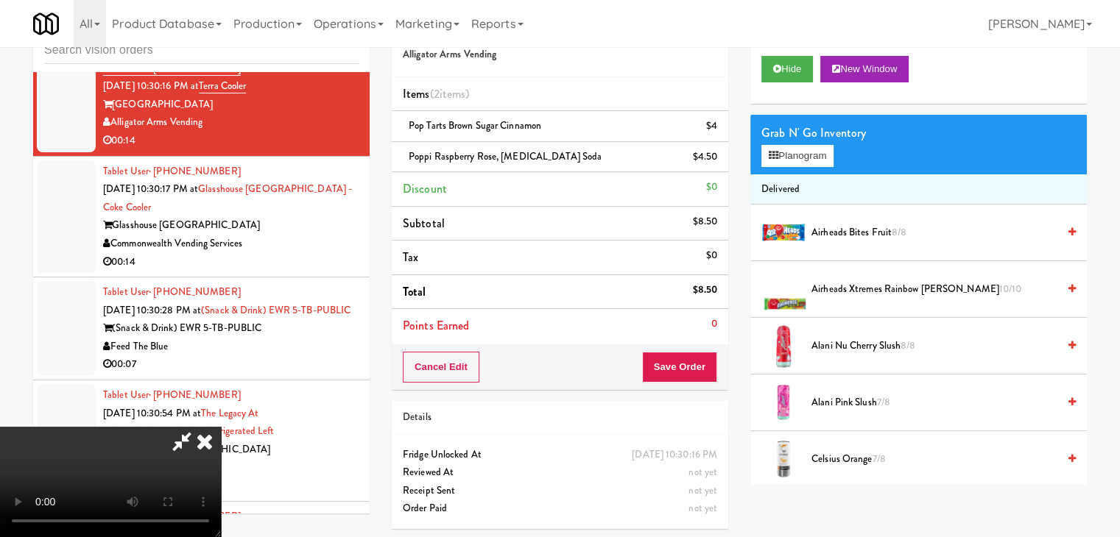
click at [221, 427] on video at bounding box center [110, 482] width 221 height 110
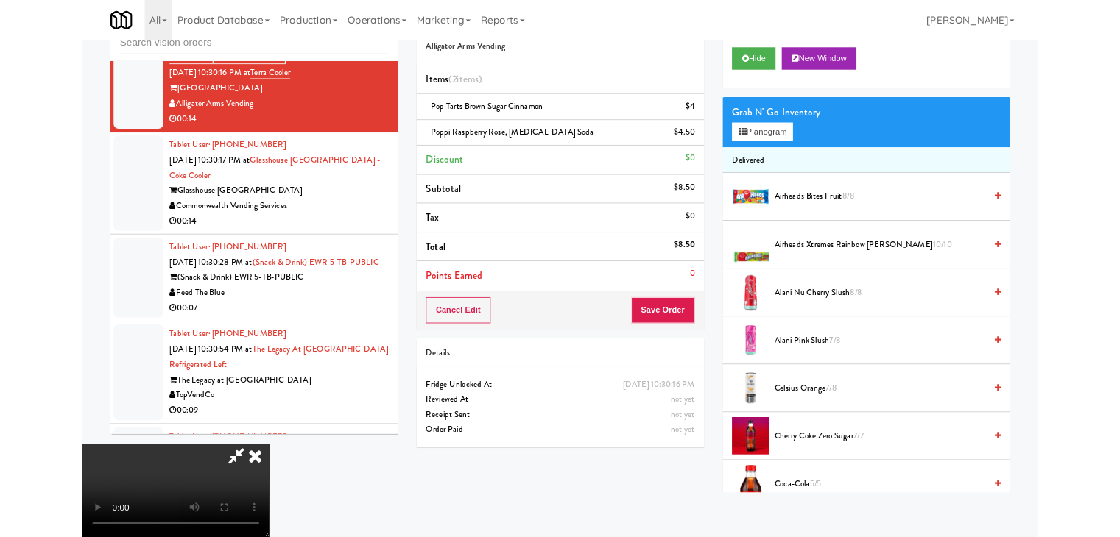
scroll to position [6033, 0]
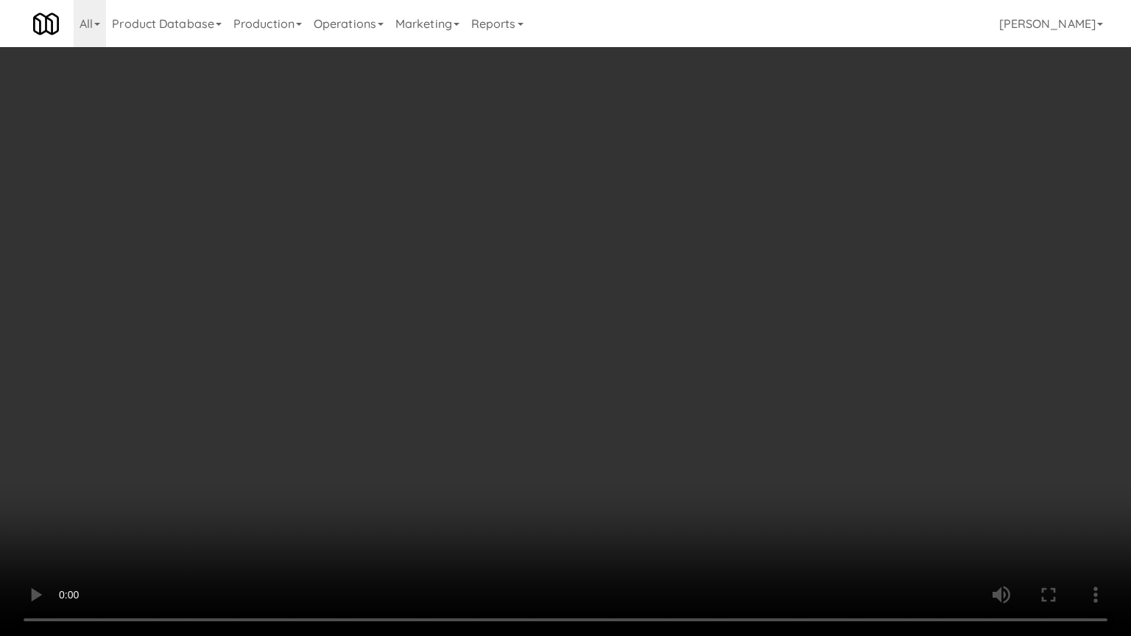
click at [551, 440] on video at bounding box center [565, 318] width 1131 height 636
click at [551, 439] on video at bounding box center [565, 318] width 1131 height 636
click at [551, 440] on video at bounding box center [565, 318] width 1131 height 636
click at [627, 386] on video at bounding box center [565, 318] width 1131 height 636
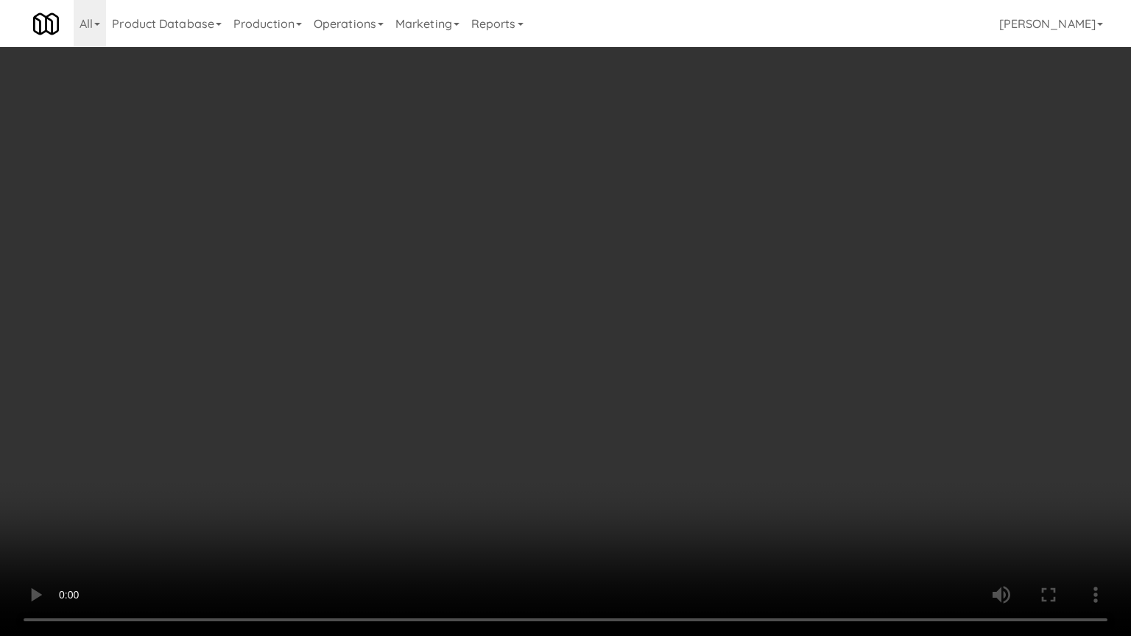
click at [635, 380] on video at bounding box center [565, 318] width 1131 height 636
drag, startPoint x: 635, startPoint y: 380, endPoint x: 732, endPoint y: 227, distance: 180.7
click at [635, 375] on video at bounding box center [565, 318] width 1131 height 636
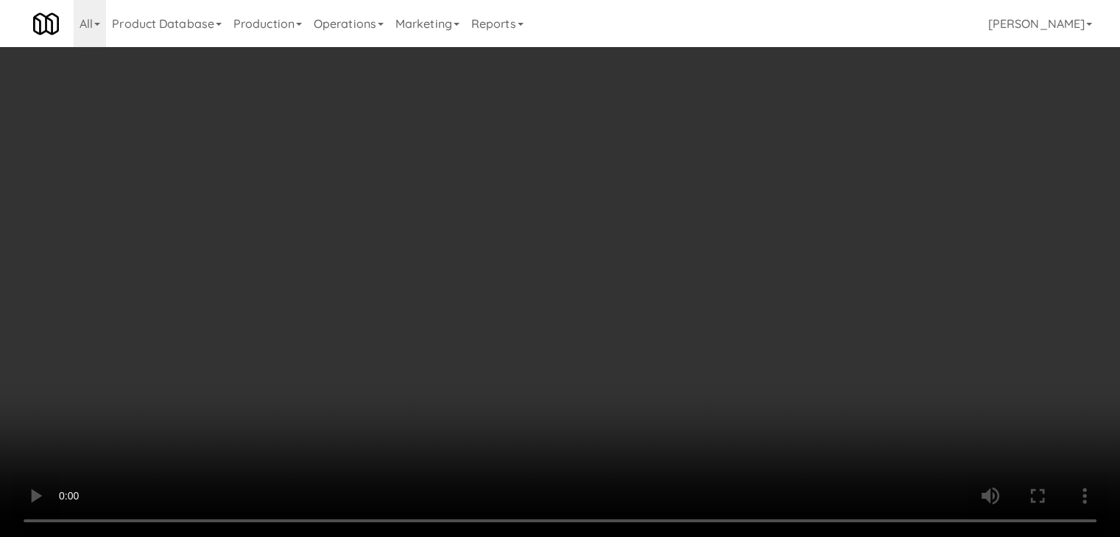
scroll to position [6052, 0]
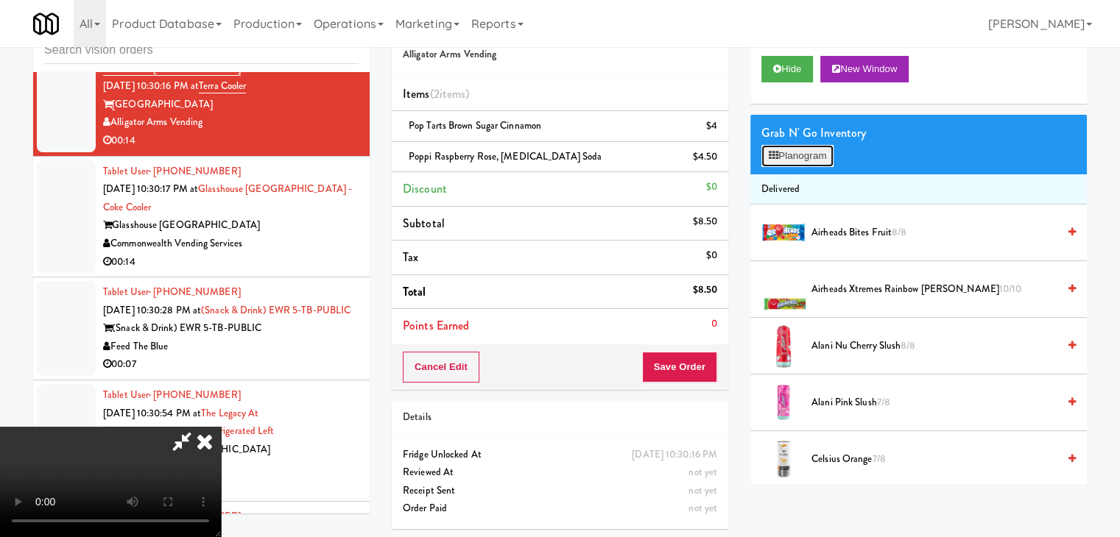
click at [792, 155] on button "Planogram" at bounding box center [797, 156] width 72 height 22
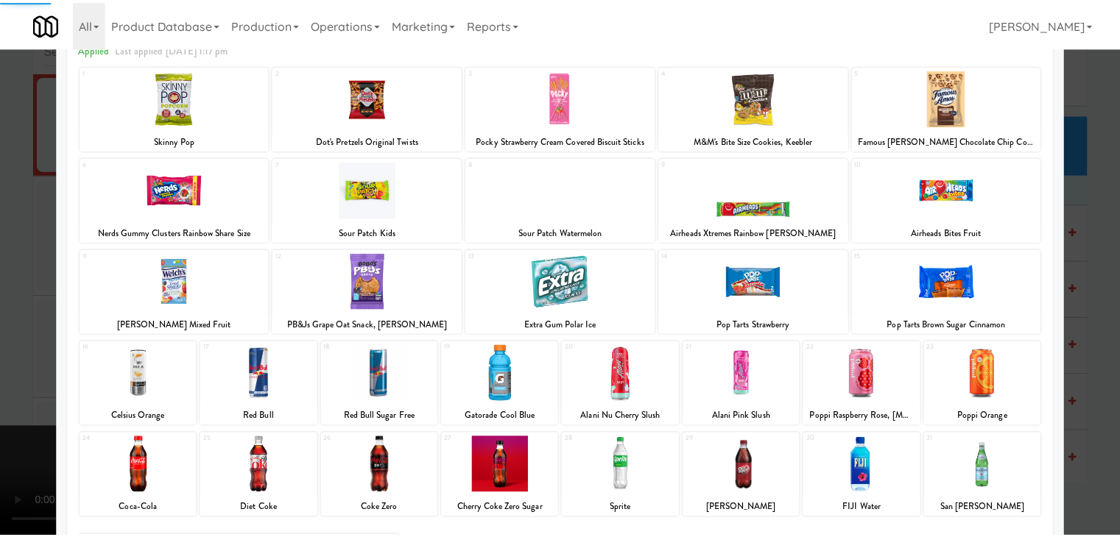
scroll to position [185, 0]
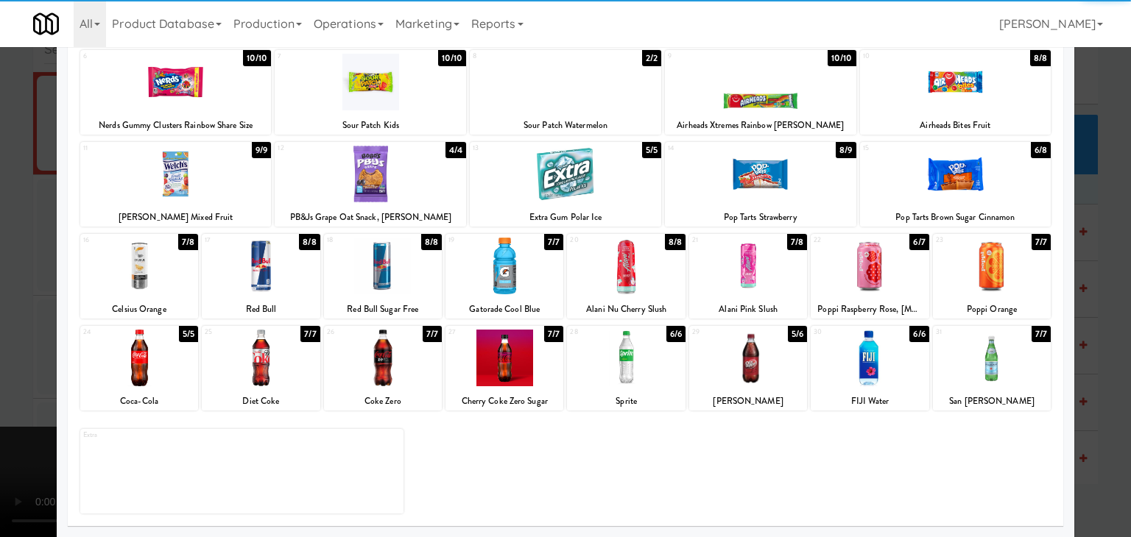
click at [1003, 356] on div at bounding box center [992, 358] width 118 height 57
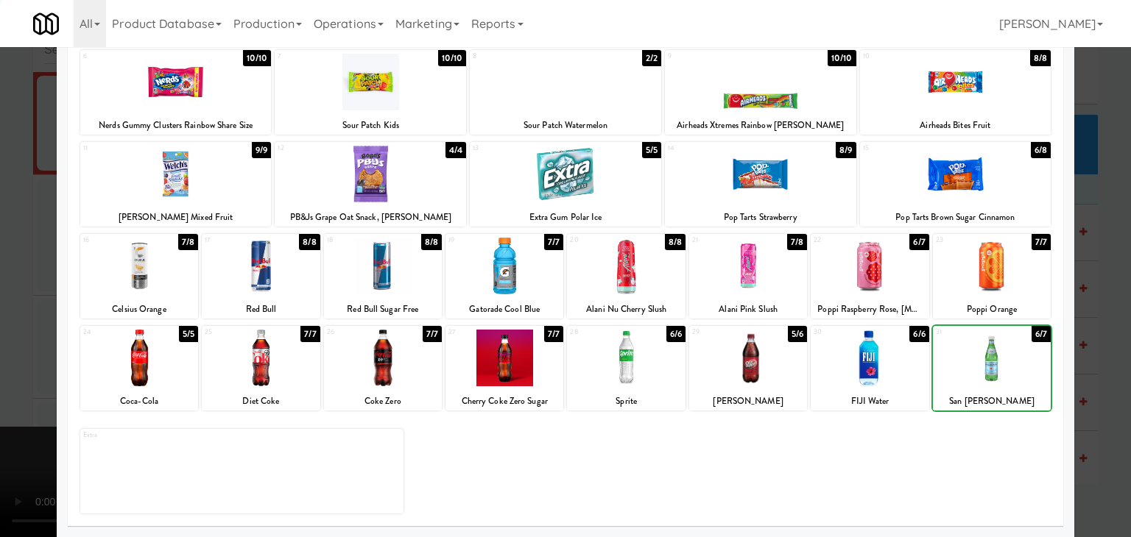
drag, startPoint x: 1094, startPoint y: 356, endPoint x: 757, endPoint y: 356, distance: 337.1
click at [1091, 356] on div at bounding box center [565, 268] width 1131 height 537
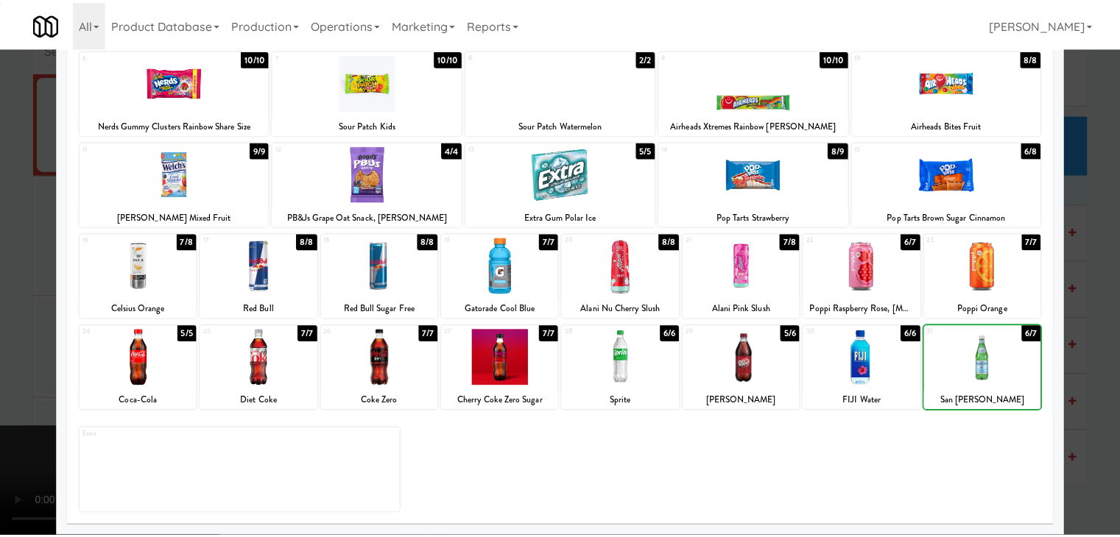
scroll to position [6052, 0]
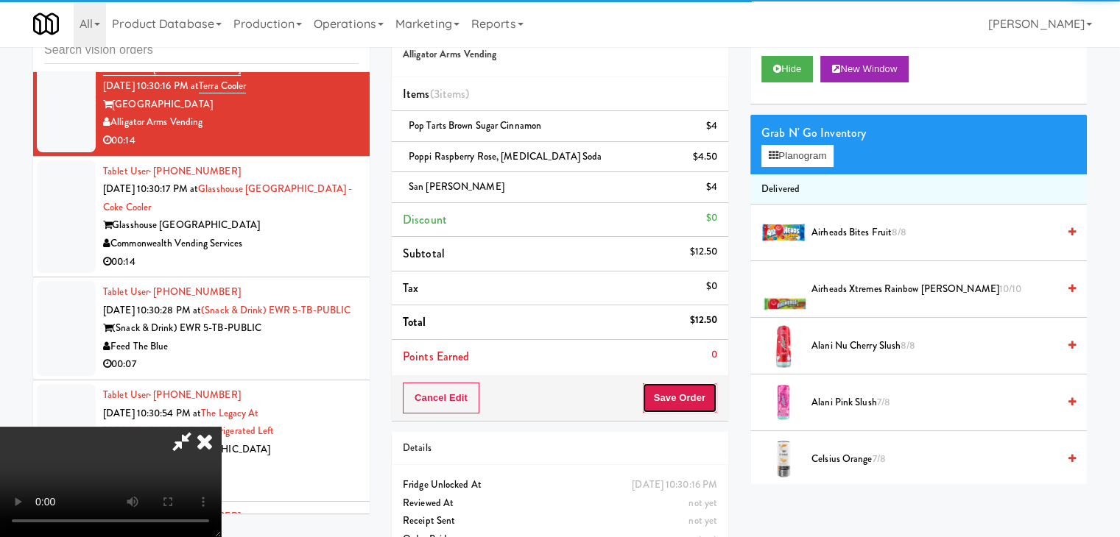
drag, startPoint x: 708, startPoint y: 381, endPoint x: 707, endPoint y: 389, distance: 8.1
click at [707, 389] on button "Save Order" at bounding box center [679, 398] width 75 height 31
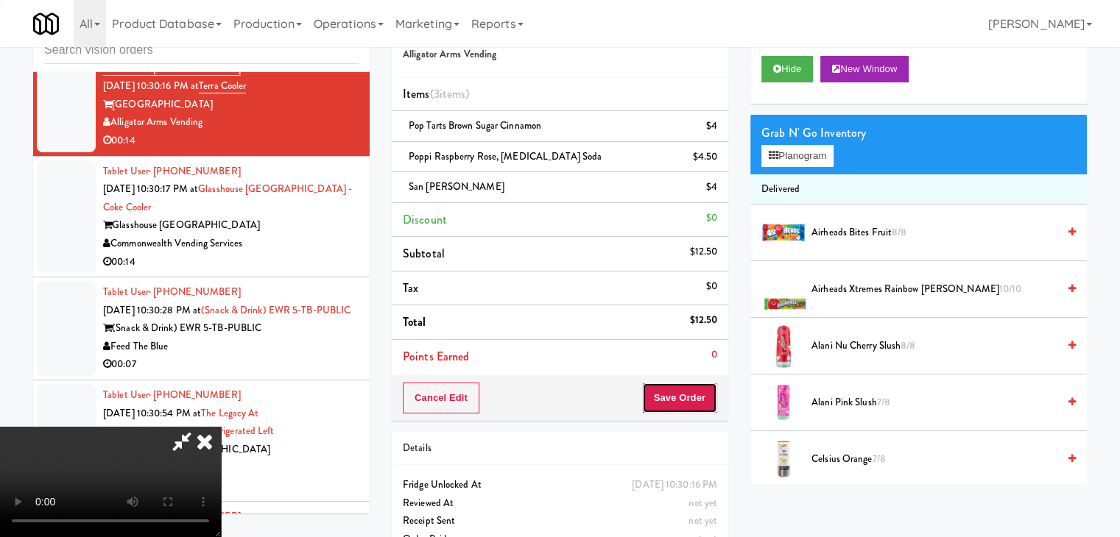
click at [707, 389] on button "Save Order" at bounding box center [679, 398] width 75 height 31
drag, startPoint x: 707, startPoint y: 389, endPoint x: 698, endPoint y: 386, distance: 10.0
click at [706, 389] on button "Save Order" at bounding box center [679, 398] width 75 height 31
drag, startPoint x: 698, startPoint y: 386, endPoint x: 653, endPoint y: 274, distance: 121.2
click at [676, 320] on div "Order # 3290807 Alligator Arms Vending Items (3 items ) Pop Tarts Brown Sugar C…" at bounding box center [560, 213] width 336 height 415
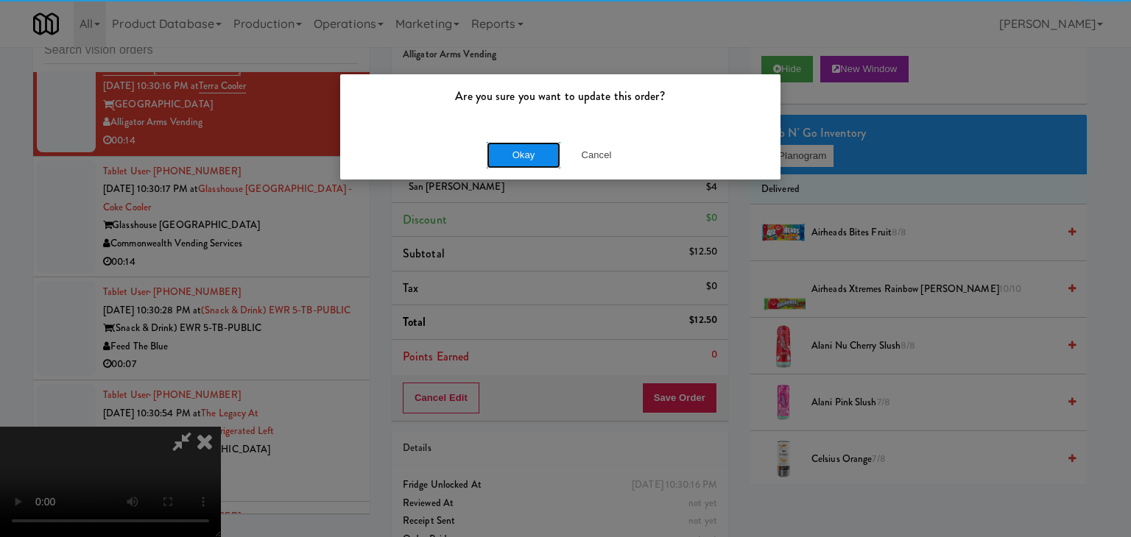
click at [542, 166] on button "Okay" at bounding box center [524, 155] width 74 height 26
click at [542, 166] on div "Are you sure you want to update this order? Okay Cancel" at bounding box center [565, 268] width 1131 height 537
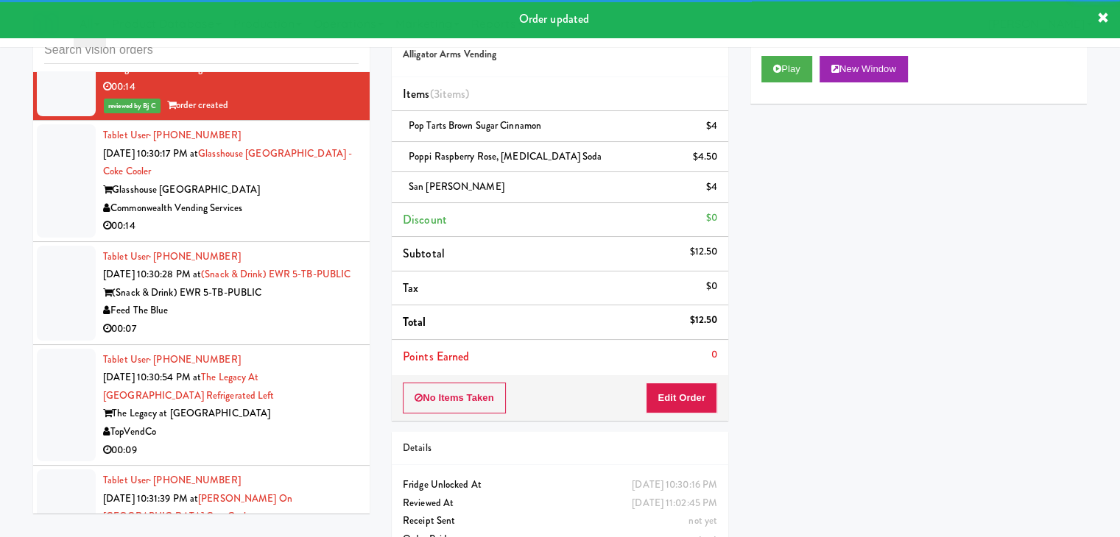
scroll to position [6199, 0]
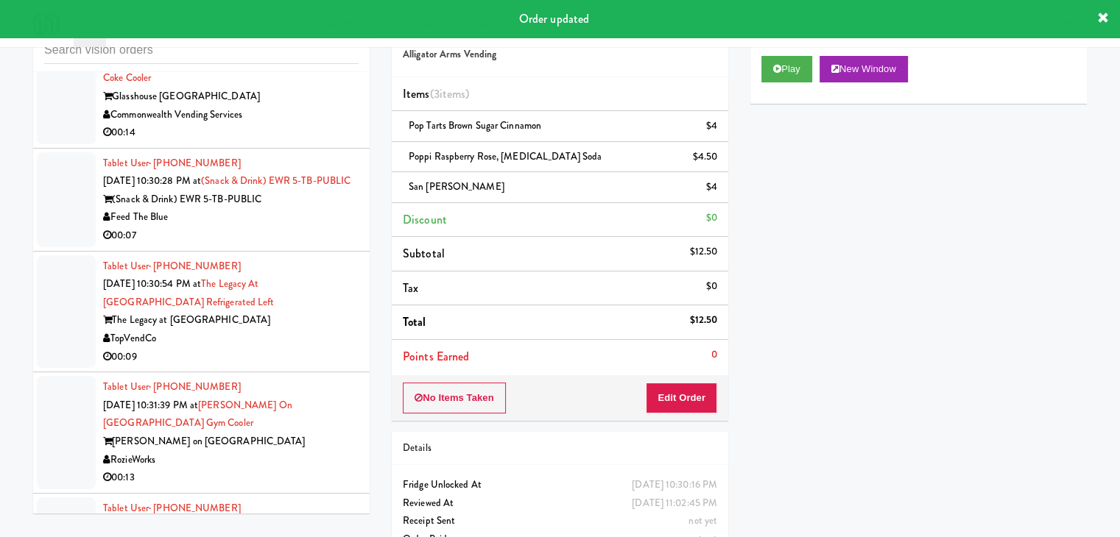
click at [325, 106] on div "Glasshouse [GEOGRAPHIC_DATA]" at bounding box center [230, 97] width 255 height 18
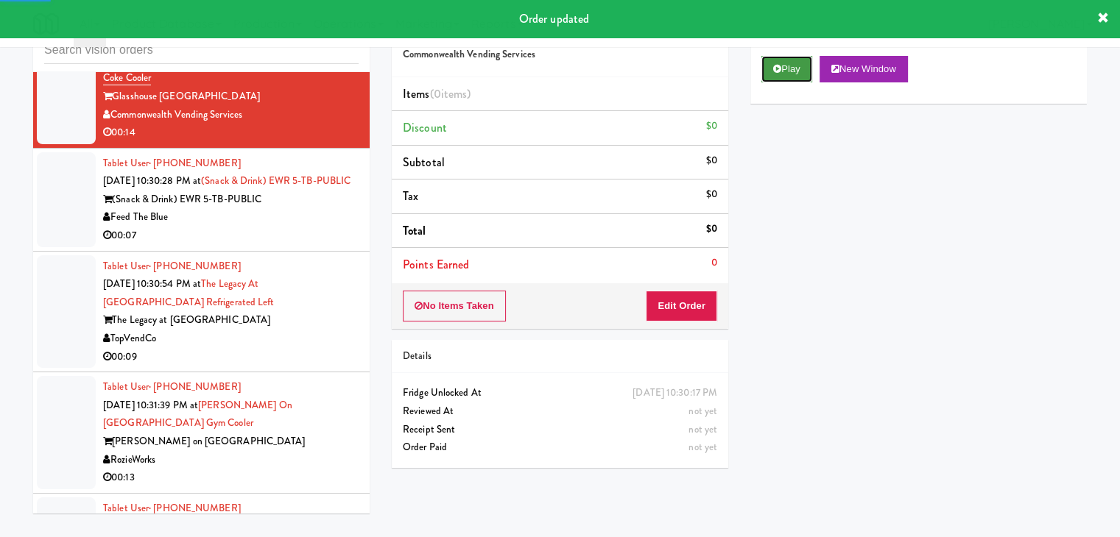
click at [795, 67] on button "Play" at bounding box center [786, 69] width 51 height 26
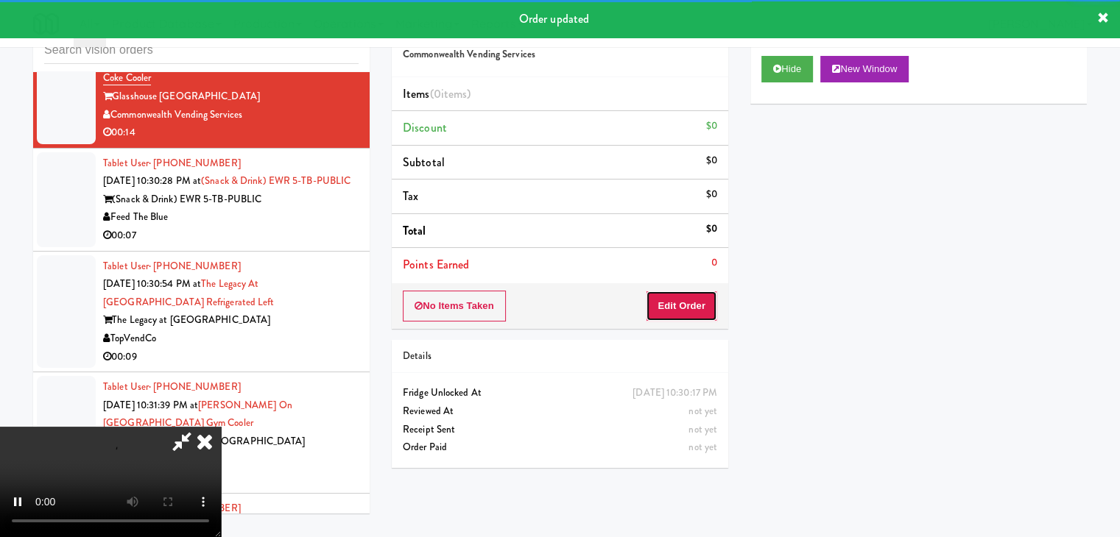
click at [678, 311] on button "Edit Order" at bounding box center [681, 306] width 71 height 31
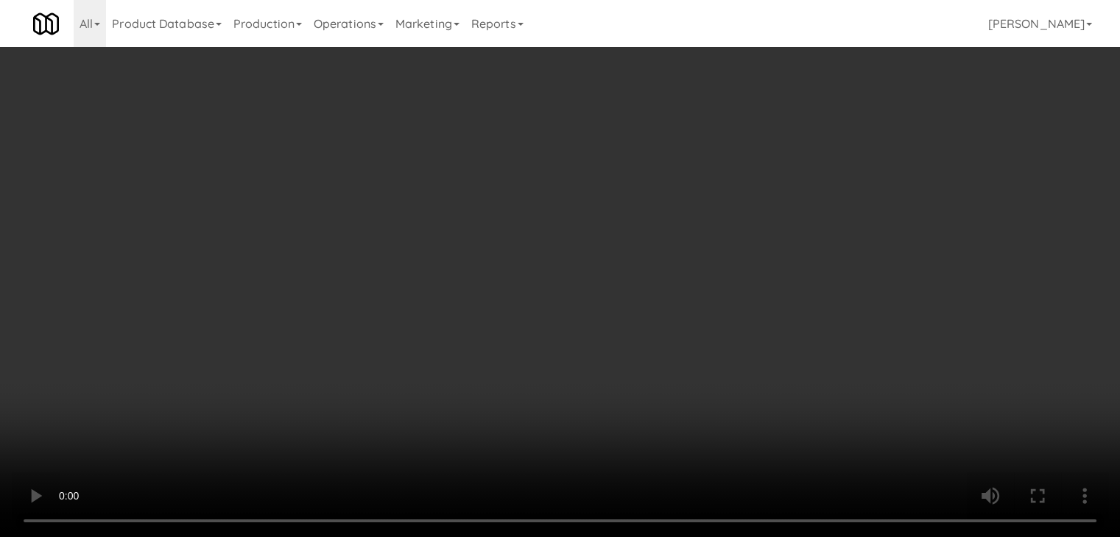
scroll to position [6180, 0]
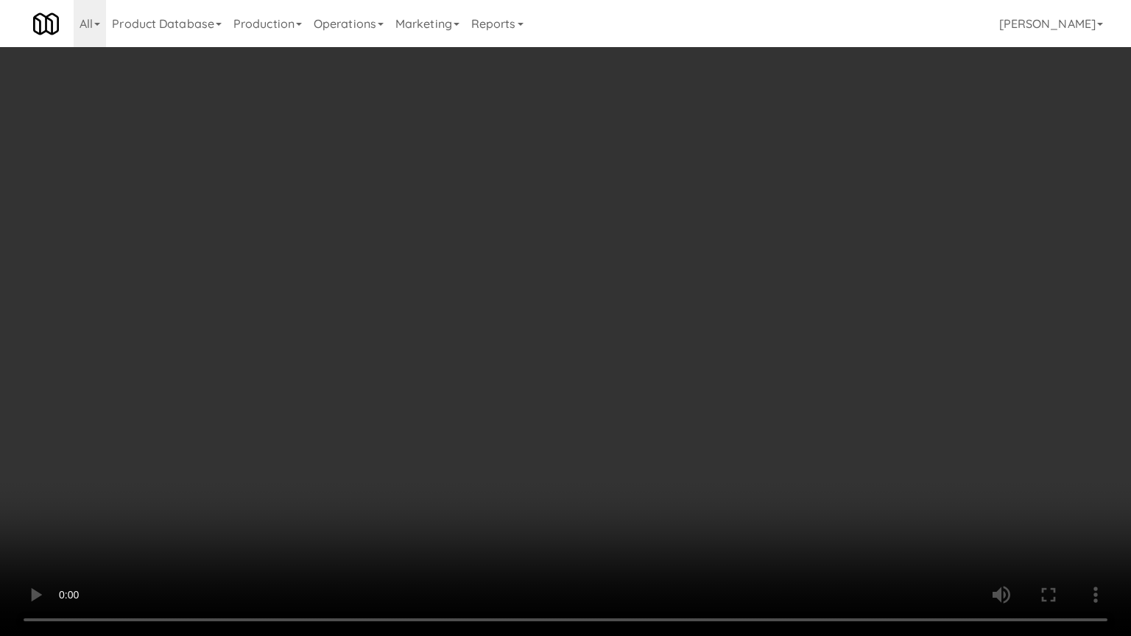
click at [669, 331] on video at bounding box center [565, 318] width 1131 height 636
click at [675, 324] on video at bounding box center [565, 318] width 1131 height 636
drag, startPoint x: 675, startPoint y: 324, endPoint x: 670, endPoint y: 333, distance: 10.2
click at [675, 325] on video at bounding box center [565, 318] width 1131 height 636
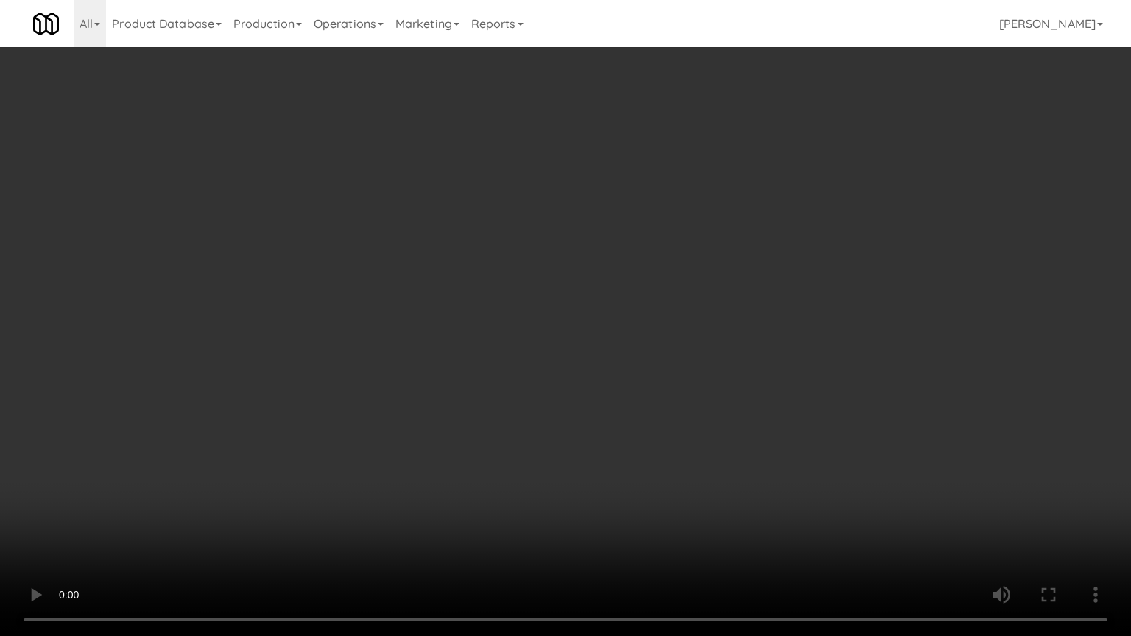
click at [672, 323] on video at bounding box center [565, 318] width 1131 height 636
click at [697, 309] on video at bounding box center [565, 318] width 1131 height 636
click at [678, 317] on video at bounding box center [565, 318] width 1131 height 636
click at [680, 315] on video at bounding box center [565, 318] width 1131 height 636
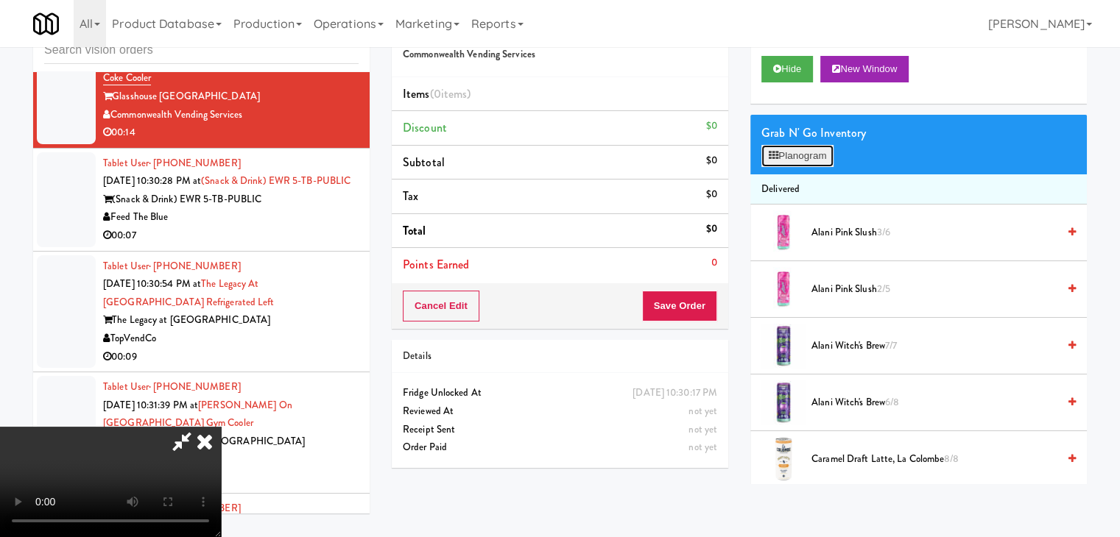
click at [805, 145] on button "Planogram" at bounding box center [797, 156] width 72 height 22
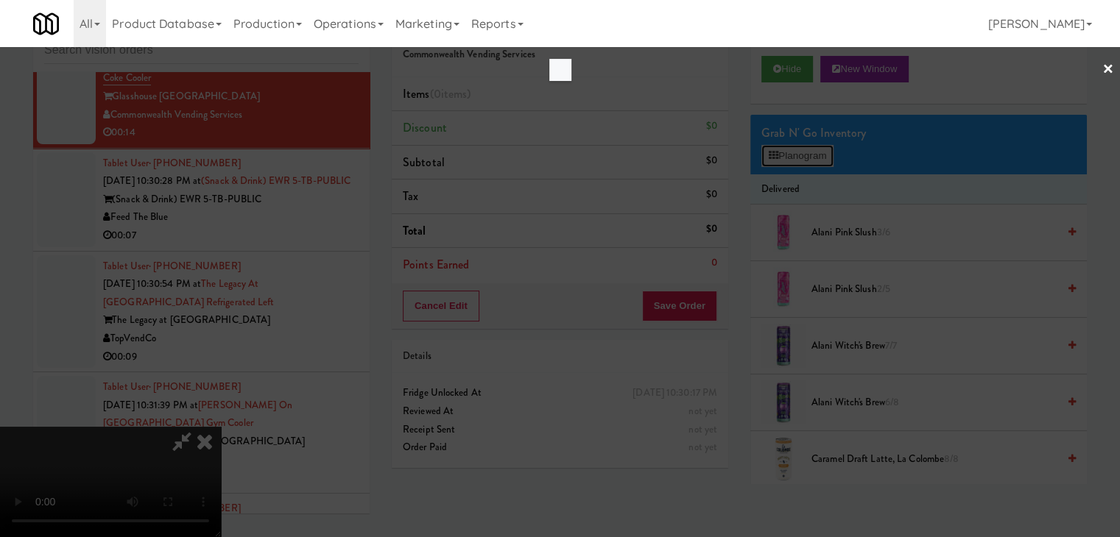
scroll to position [6180, 0]
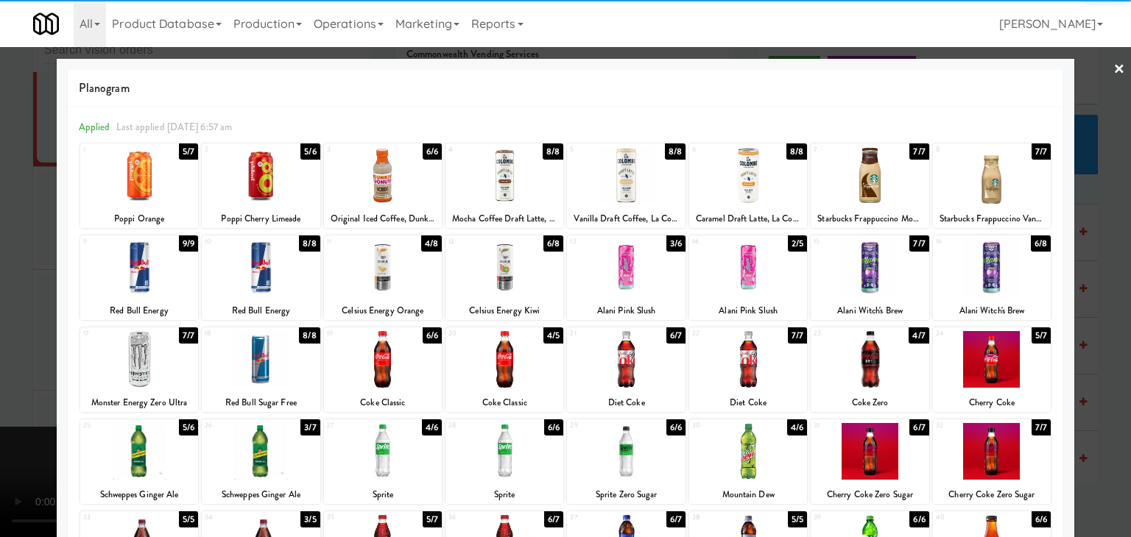
click at [605, 456] on div at bounding box center [626, 451] width 118 height 57
drag, startPoint x: 0, startPoint y: 400, endPoint x: 24, endPoint y: 389, distance: 26.0
click at [1, 396] on div at bounding box center [565, 268] width 1131 height 537
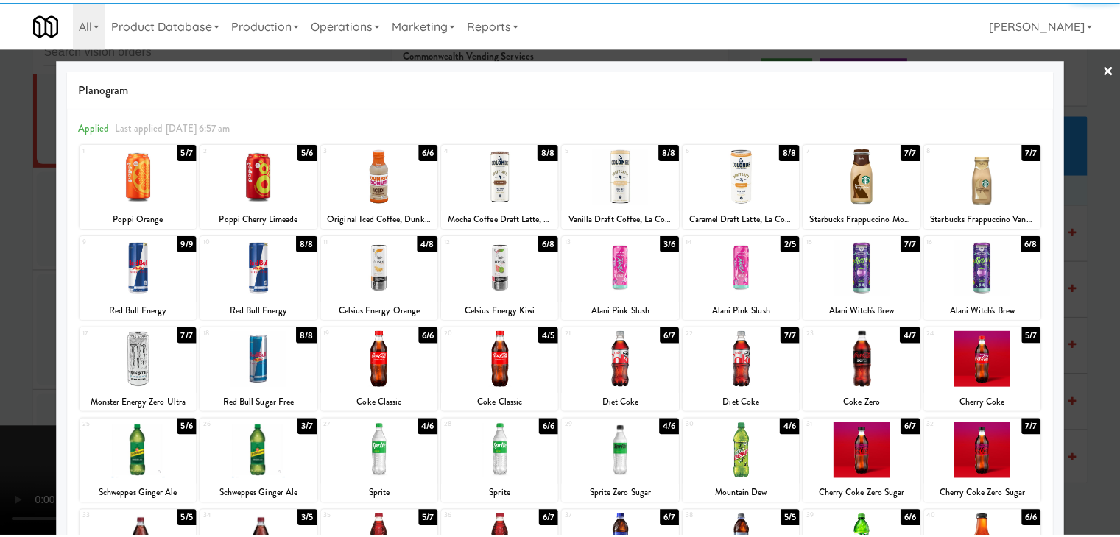
scroll to position [6199, 0]
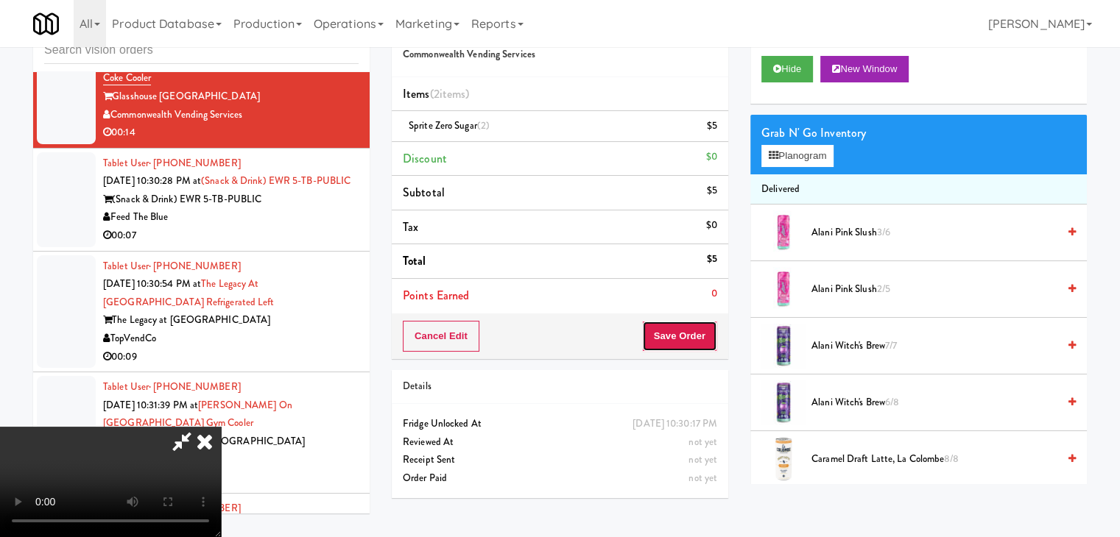
click at [685, 337] on button "Save Order" at bounding box center [679, 336] width 75 height 31
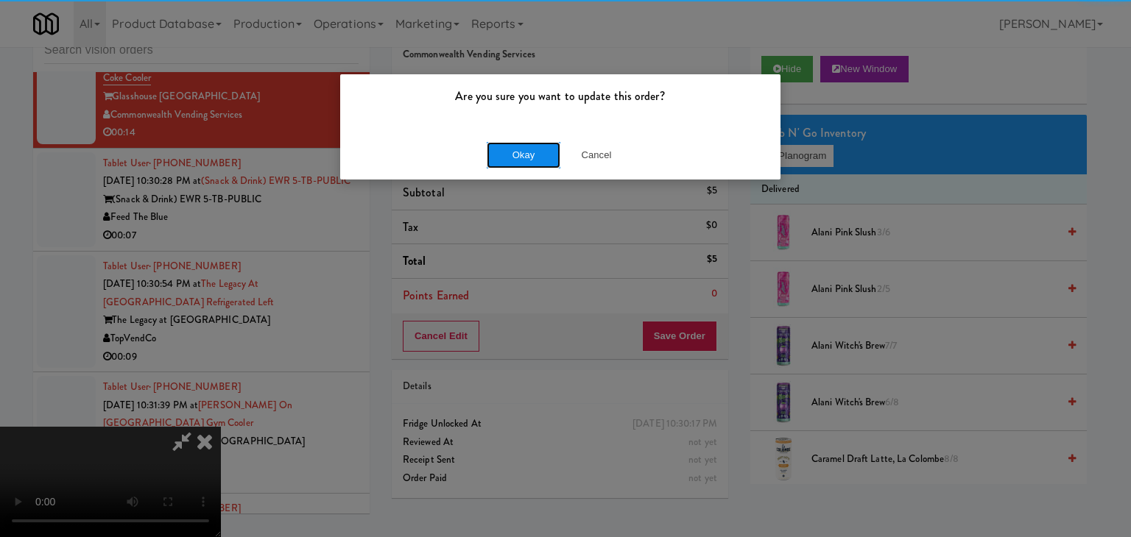
click at [523, 161] on button "Okay" at bounding box center [524, 155] width 74 height 26
click at [523, 161] on body "Are you sure you want to update this order? Okay Cancel Okay Are you sure you w…" at bounding box center [565, 268] width 1131 height 537
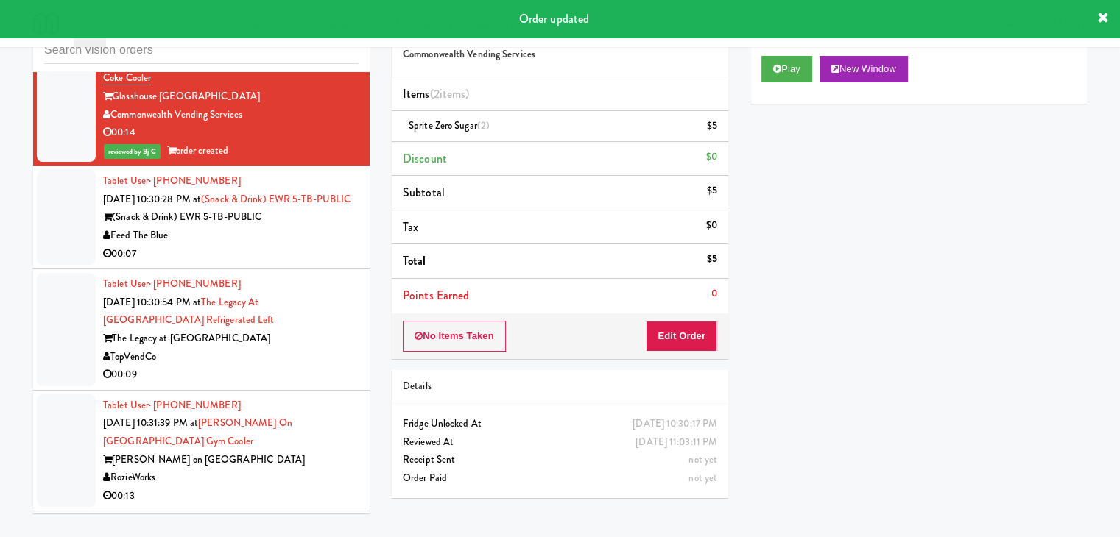
click at [328, 245] on div "Feed The Blue" at bounding box center [230, 236] width 255 height 18
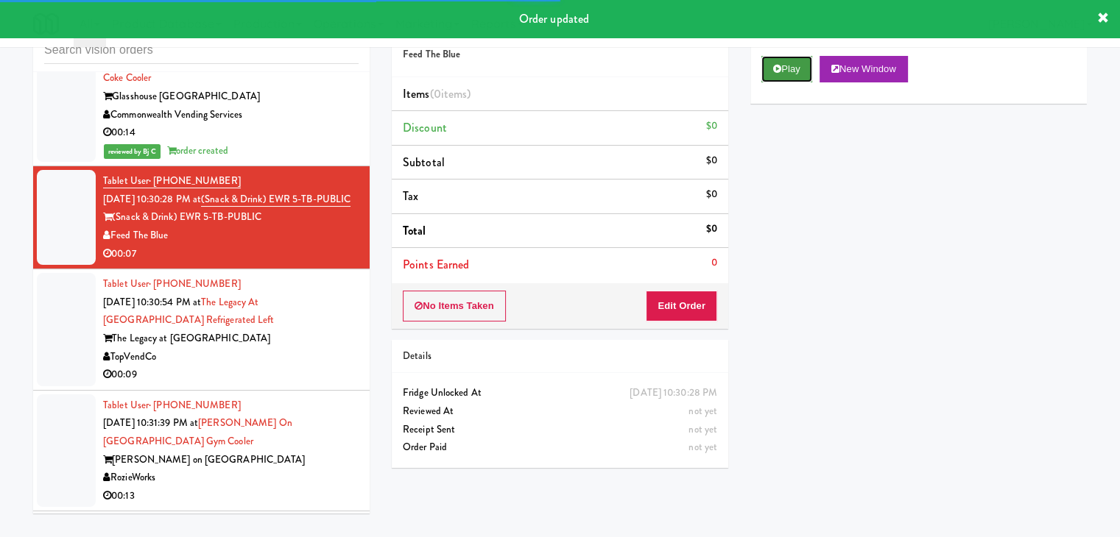
click at [786, 74] on button "Play" at bounding box center [786, 69] width 51 height 26
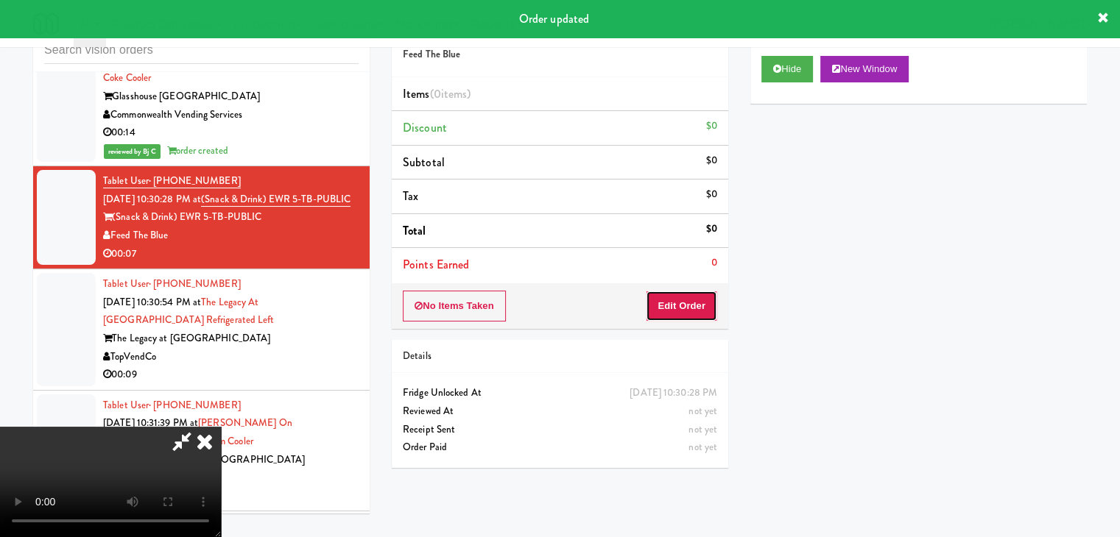
click at [678, 295] on button "Edit Order" at bounding box center [681, 306] width 71 height 31
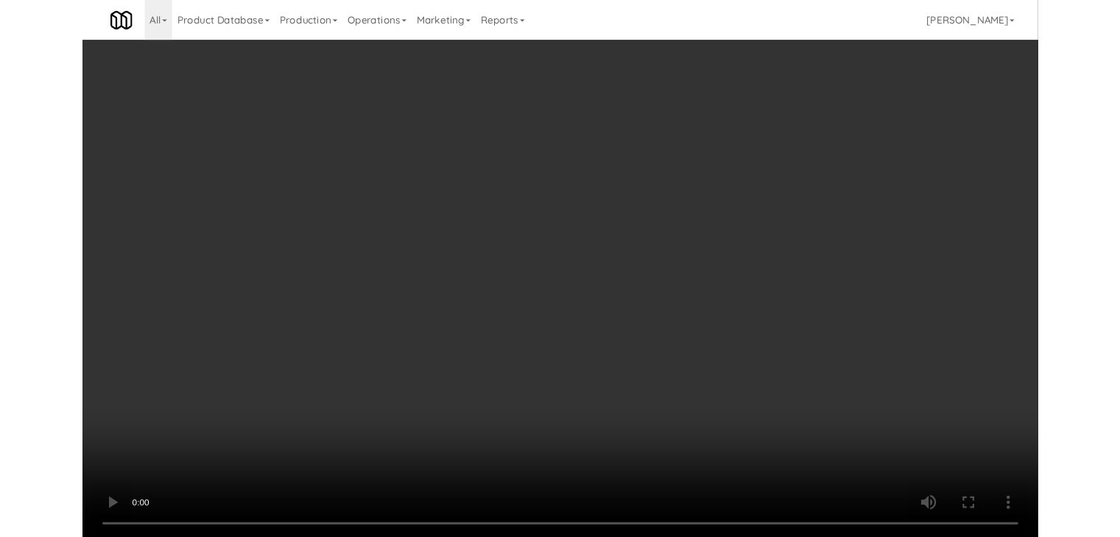
scroll to position [6180, 0]
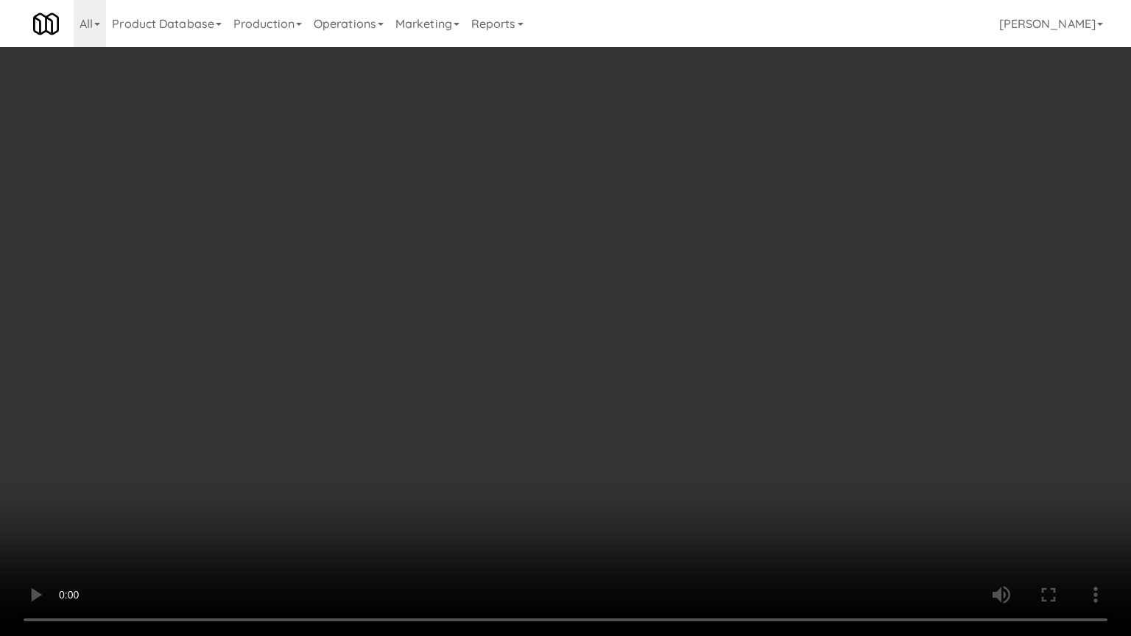
click at [710, 395] on video at bounding box center [565, 318] width 1131 height 636
drag, startPoint x: 712, startPoint y: 393, endPoint x: 714, endPoint y: 405, distance: 12.0
click at [713, 395] on video at bounding box center [565, 318] width 1131 height 636
click at [717, 403] on video at bounding box center [565, 318] width 1131 height 636
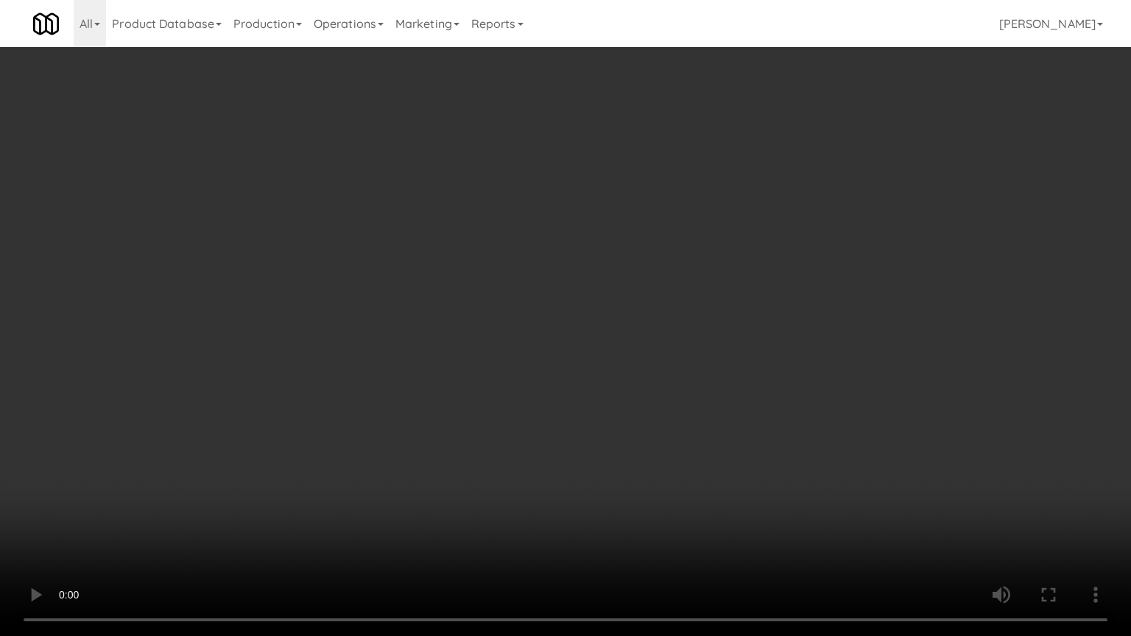
click at [715, 400] on video at bounding box center [565, 318] width 1131 height 636
click at [715, 399] on video at bounding box center [565, 318] width 1131 height 636
drag, startPoint x: 715, startPoint y: 399, endPoint x: 716, endPoint y: 325, distance: 73.6
click at [715, 398] on video at bounding box center [565, 318] width 1131 height 636
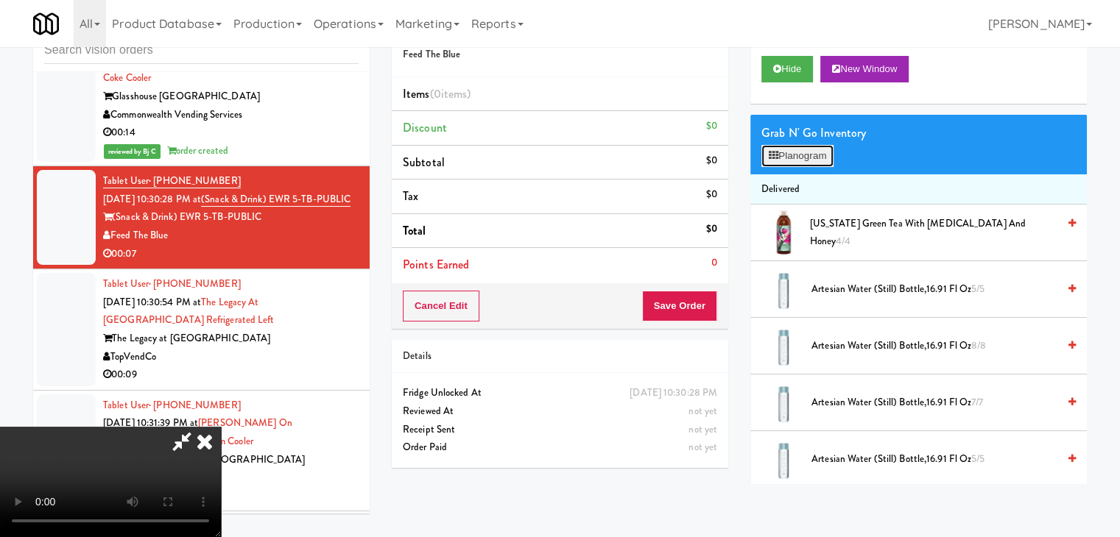
click at [798, 157] on button "Planogram" at bounding box center [797, 156] width 72 height 22
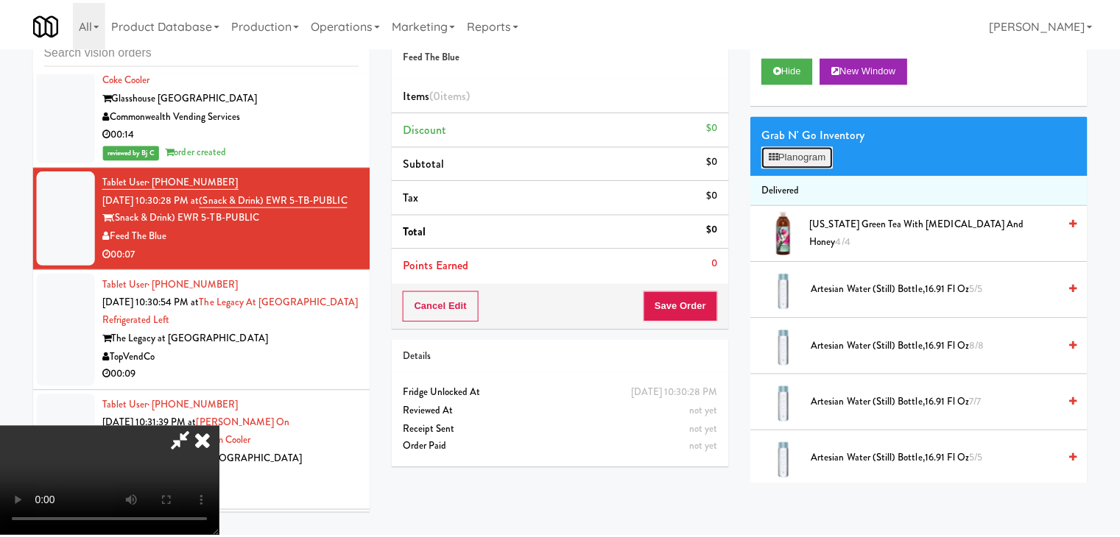
scroll to position [6180, 0]
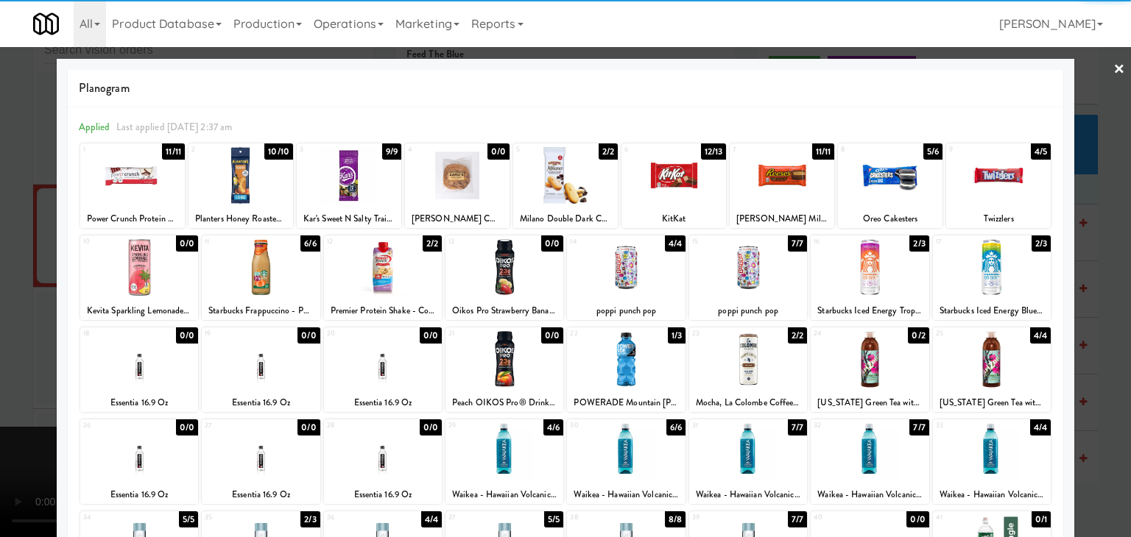
click at [386, 365] on div at bounding box center [383, 359] width 118 height 57
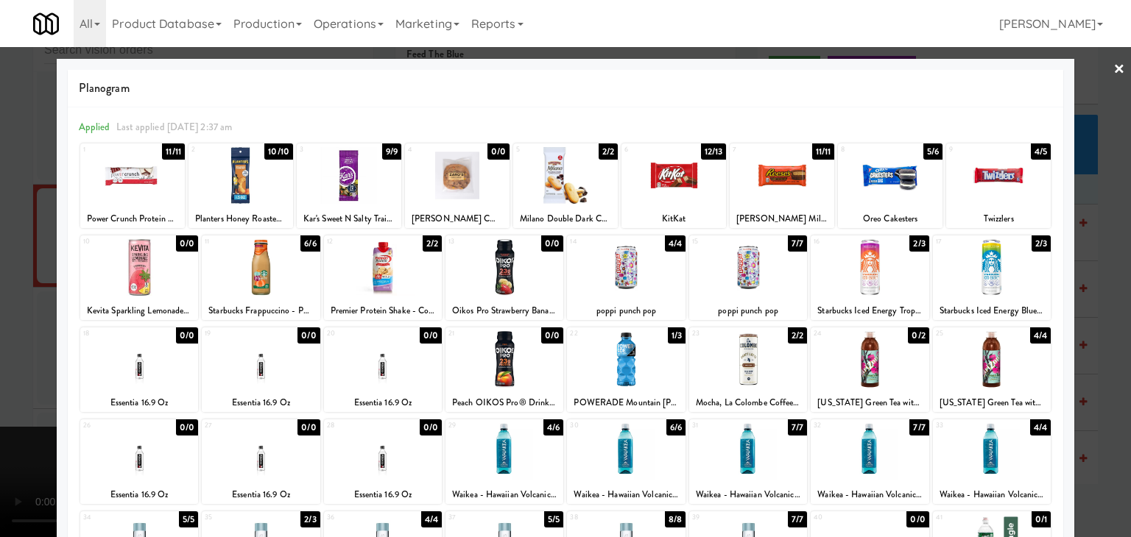
click at [34, 364] on div at bounding box center [565, 268] width 1131 height 537
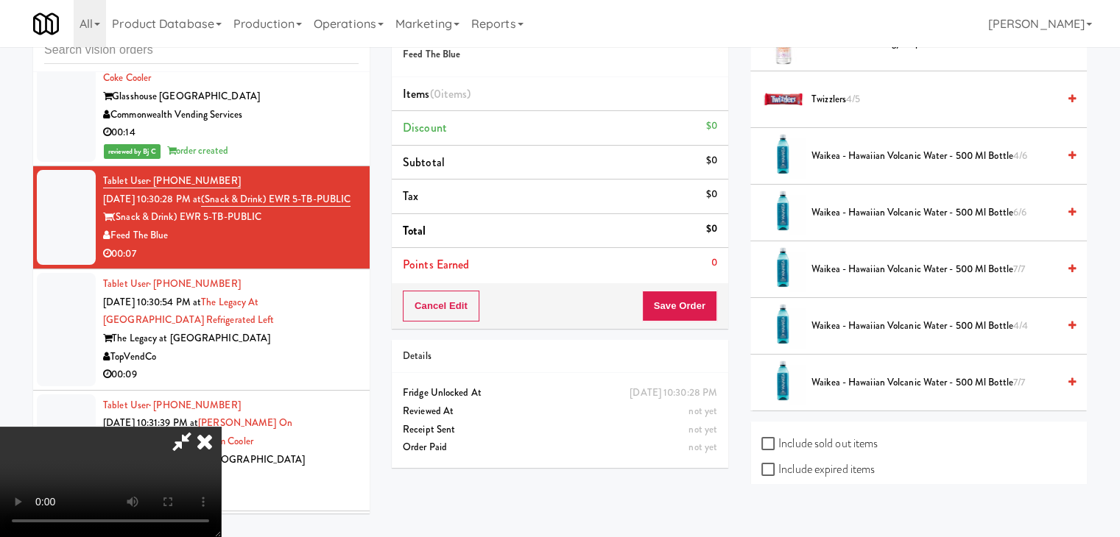
scroll to position [1473, 0]
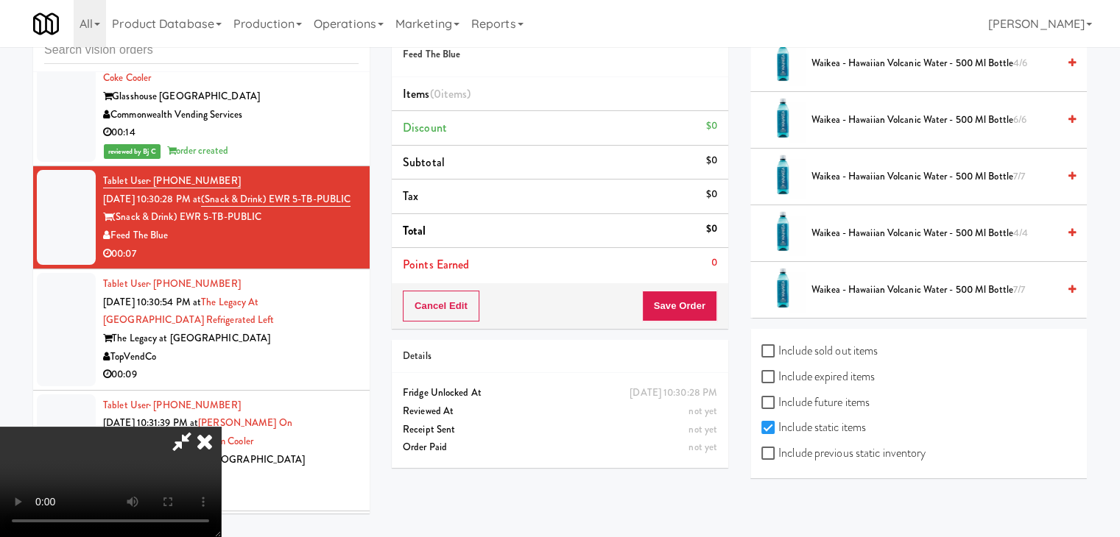
click at [927, 450] on div "Include previous static inventory" at bounding box center [918, 455] width 314 height 26
click at [910, 448] on label "Include previous static inventory" at bounding box center [843, 453] width 164 height 22
click at [778, 448] on input "Include previous static inventory" at bounding box center [769, 454] width 17 height 12
checkbox input "true"
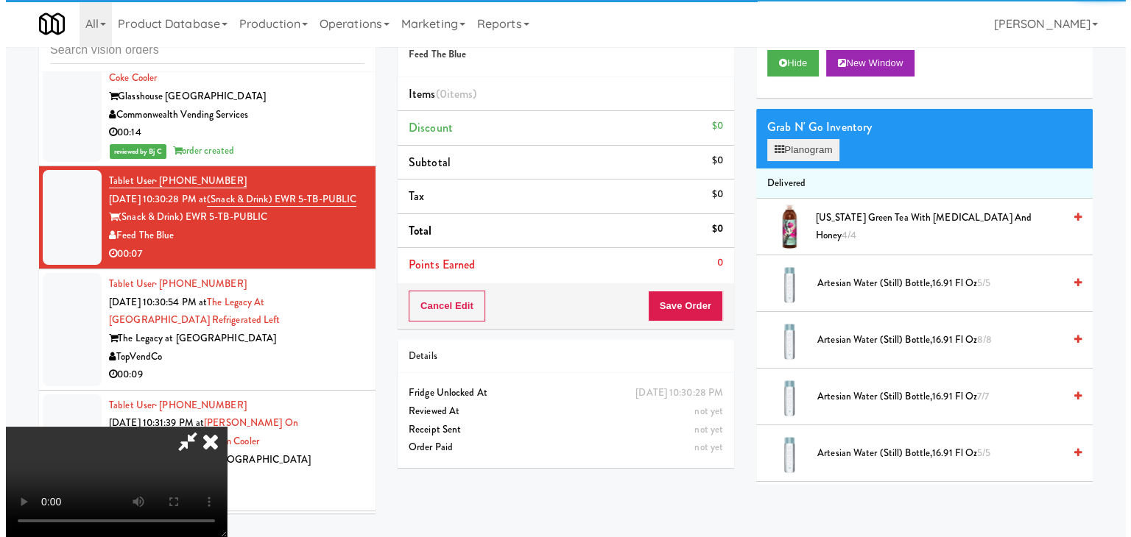
scroll to position [0, 0]
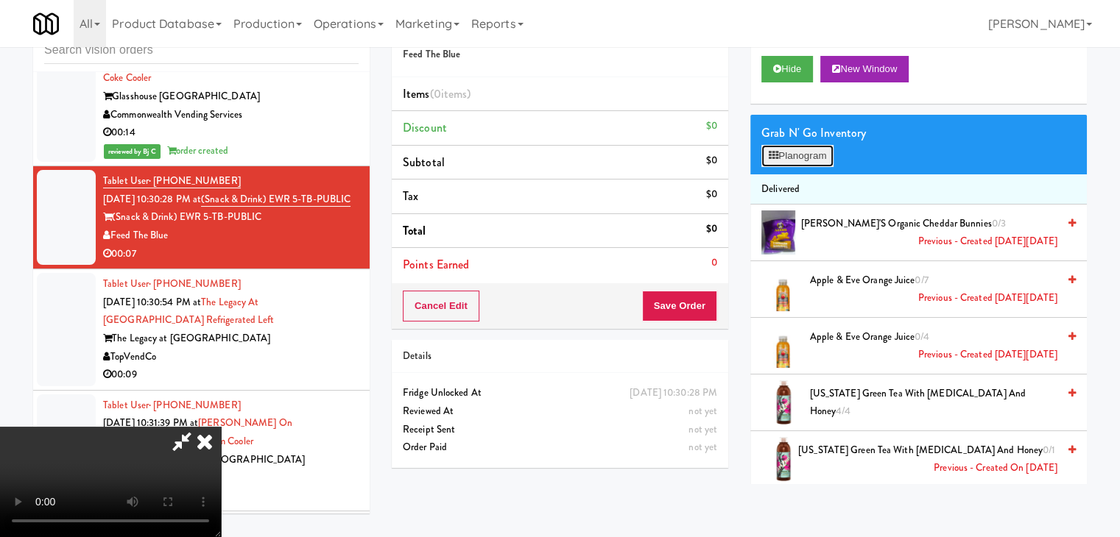
click at [812, 154] on button "Planogram" at bounding box center [797, 156] width 72 height 22
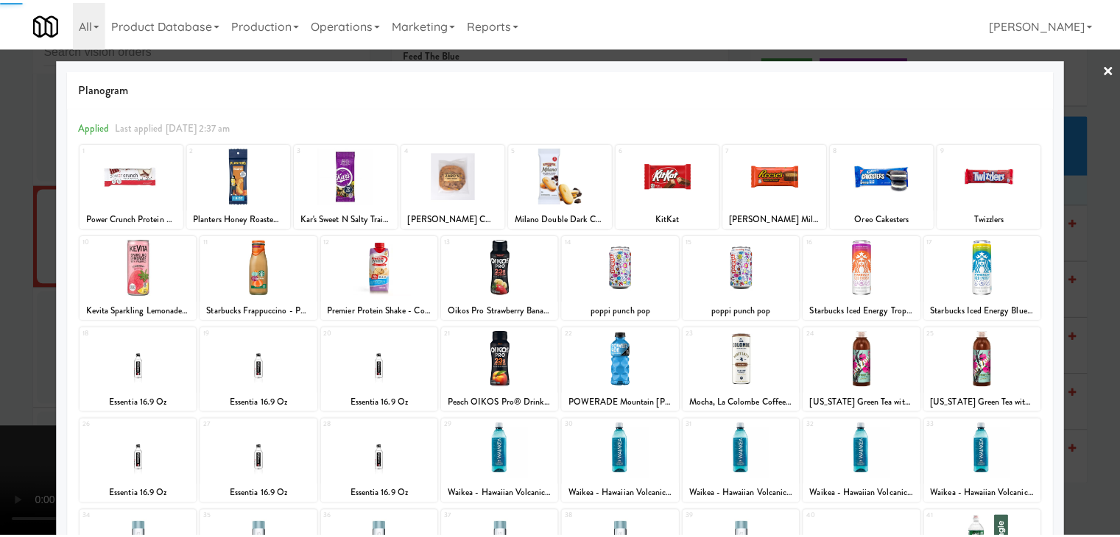
scroll to position [147, 0]
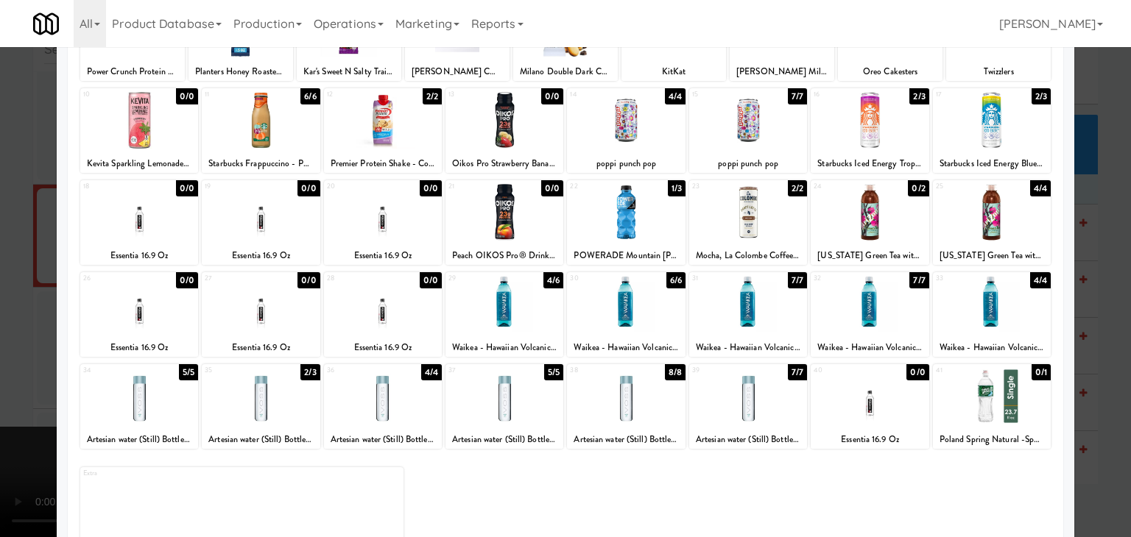
click at [363, 221] on div at bounding box center [383, 212] width 118 height 57
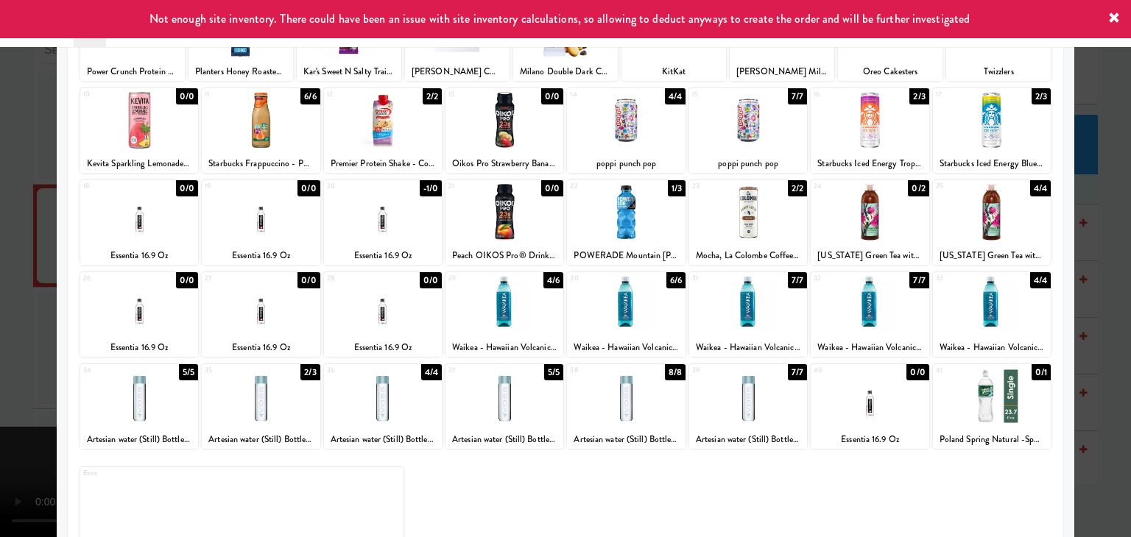
click at [0, 241] on div at bounding box center [565, 268] width 1131 height 537
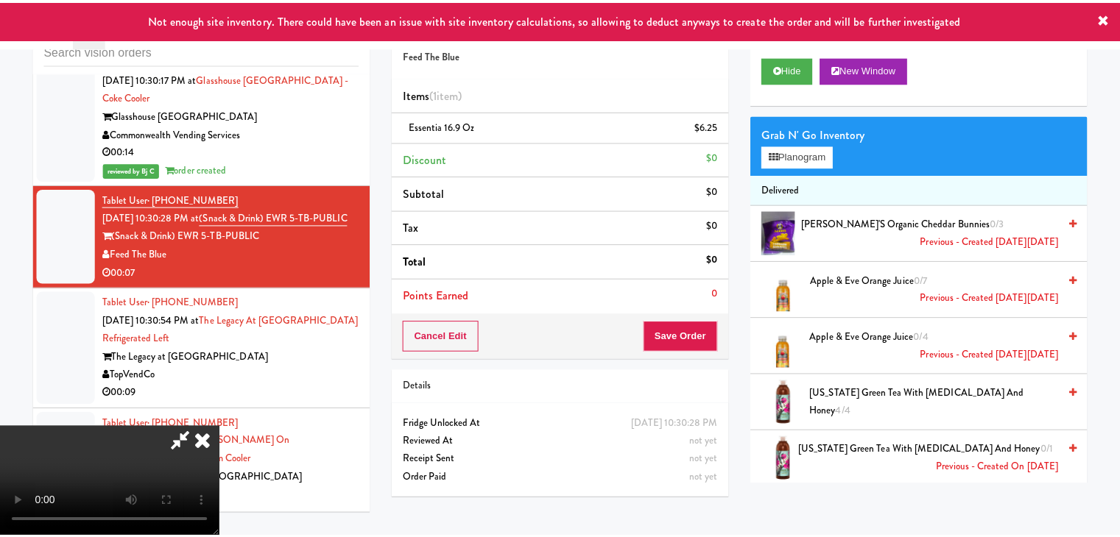
scroll to position [6199, 0]
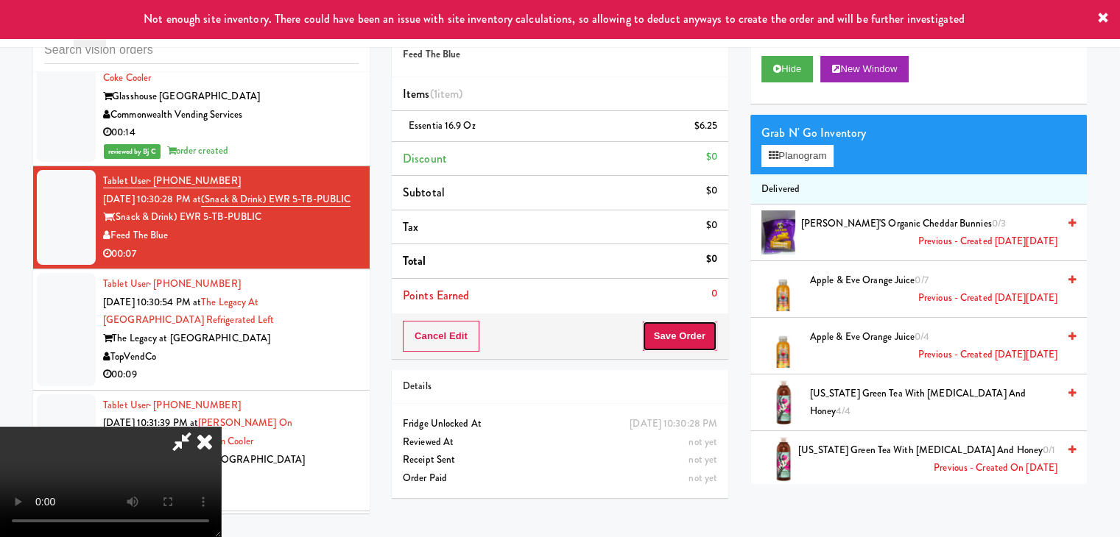
click at [699, 329] on button "Save Order" at bounding box center [679, 336] width 75 height 31
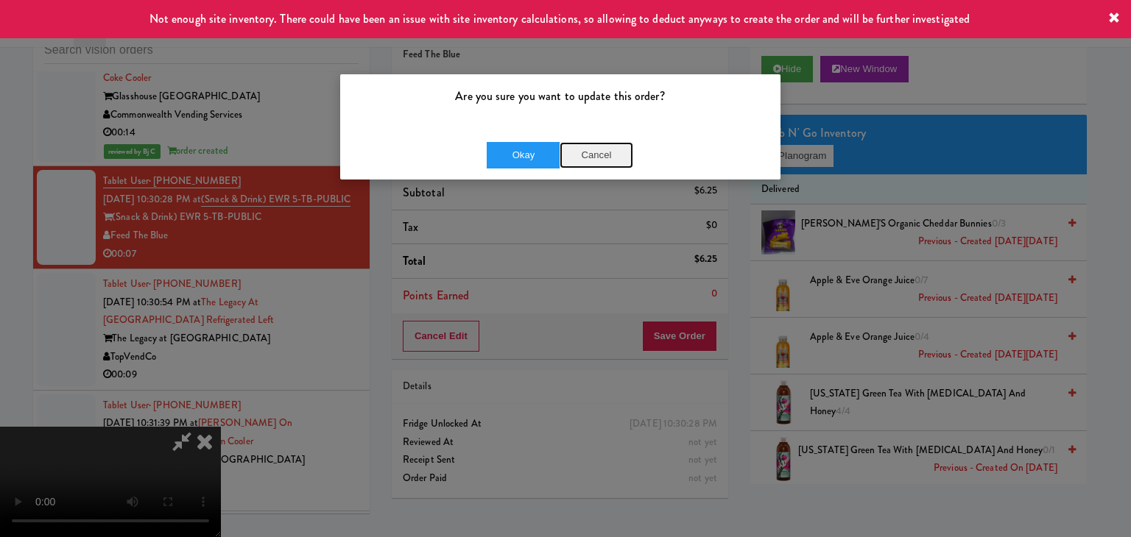
click at [597, 154] on button "Cancel" at bounding box center [596, 155] width 74 height 26
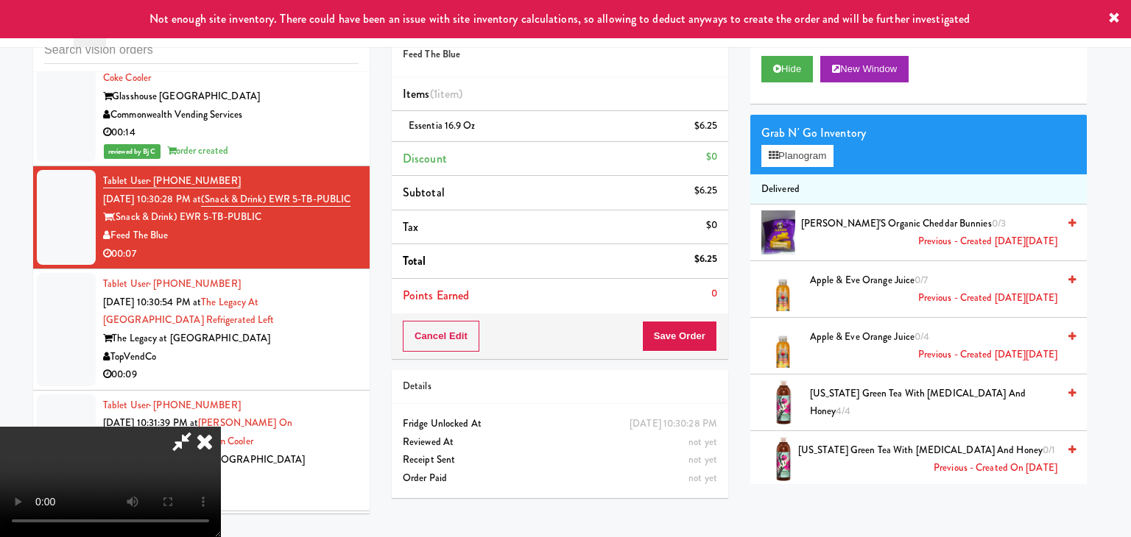
click at [221, 427] on video at bounding box center [110, 482] width 221 height 110
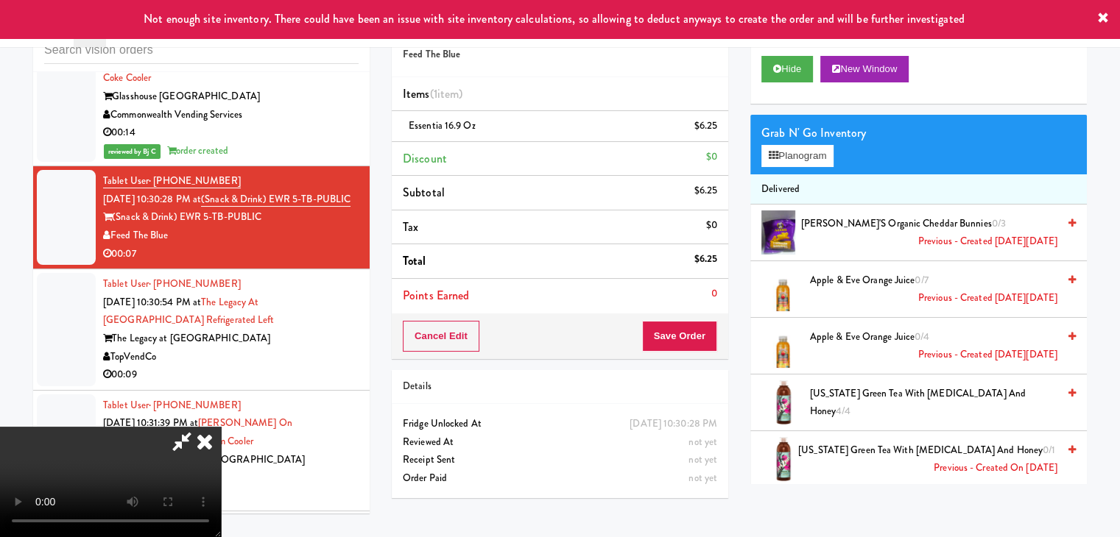
click at [722, 325] on div "Cancel Edit Save Order" at bounding box center [560, 337] width 336 height 46
click at [684, 329] on button "Save Order" at bounding box center [679, 336] width 75 height 31
click at [684, 328] on button "Save Order" at bounding box center [679, 336] width 75 height 31
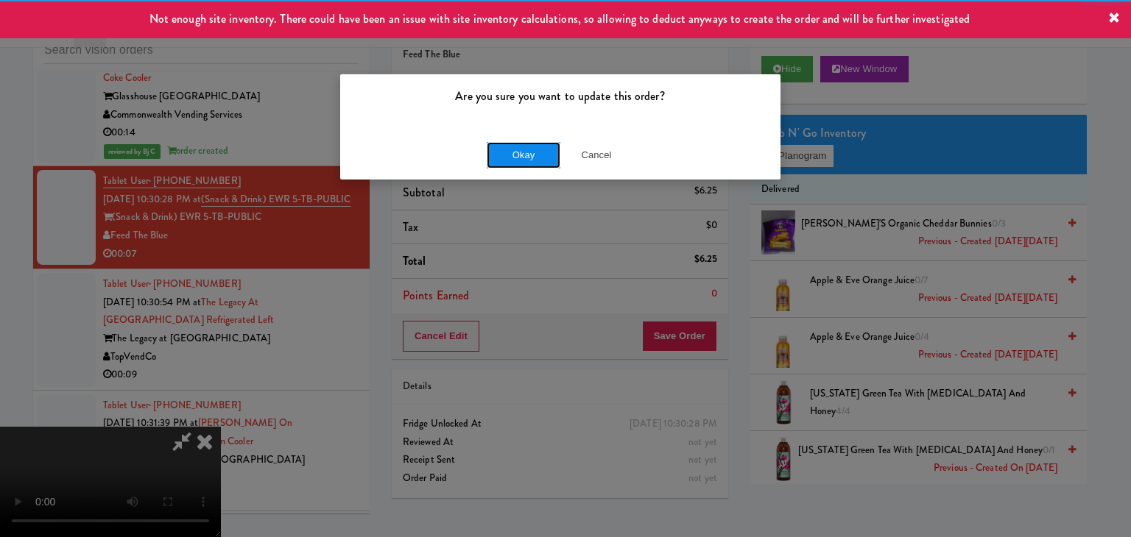
click at [533, 148] on button "Okay" at bounding box center [524, 155] width 74 height 26
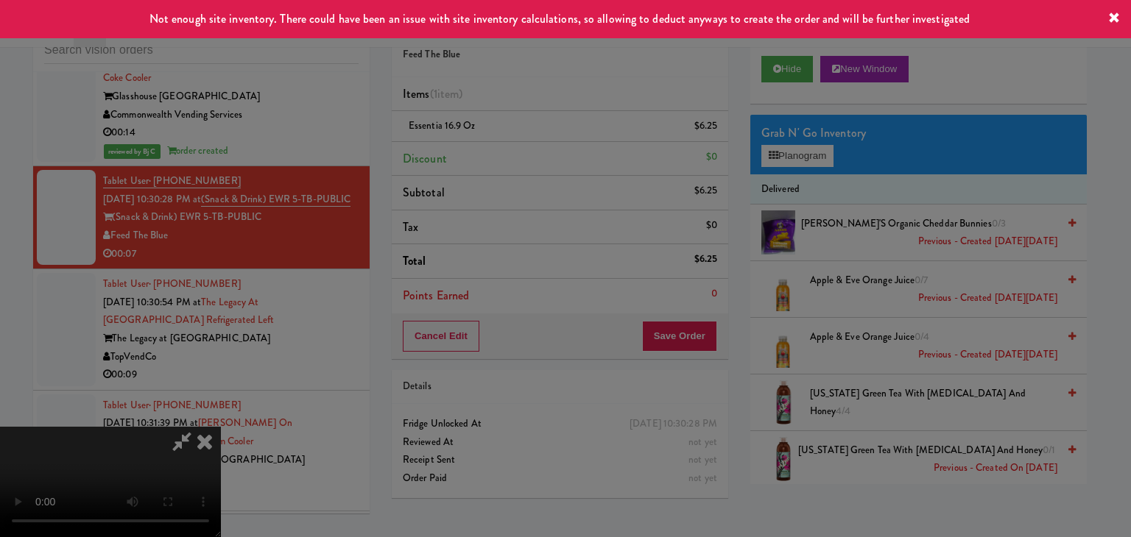
click at [533, 141] on button "Okay" at bounding box center [524, 128] width 74 height 26
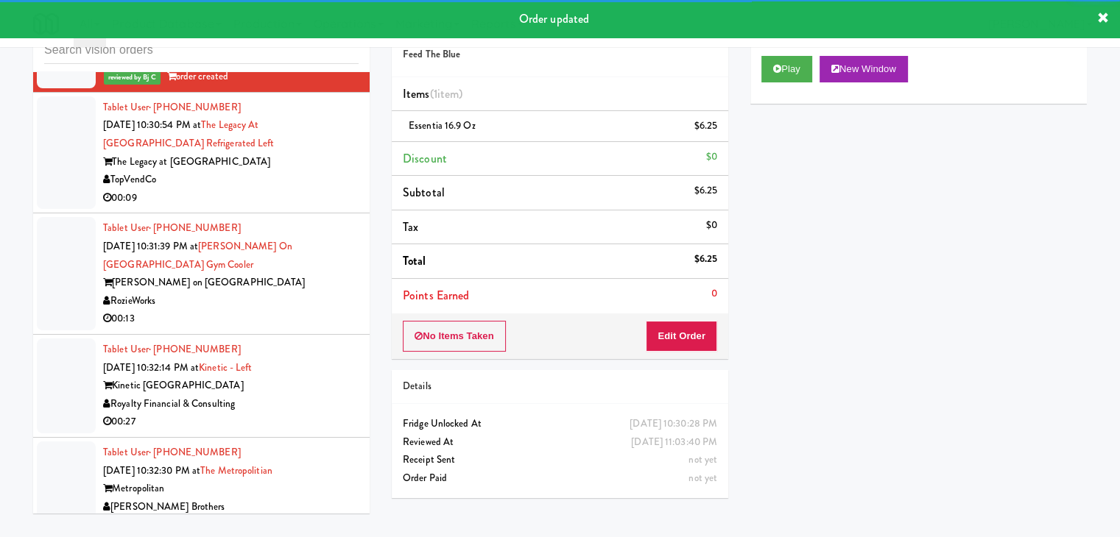
scroll to position [6420, 0]
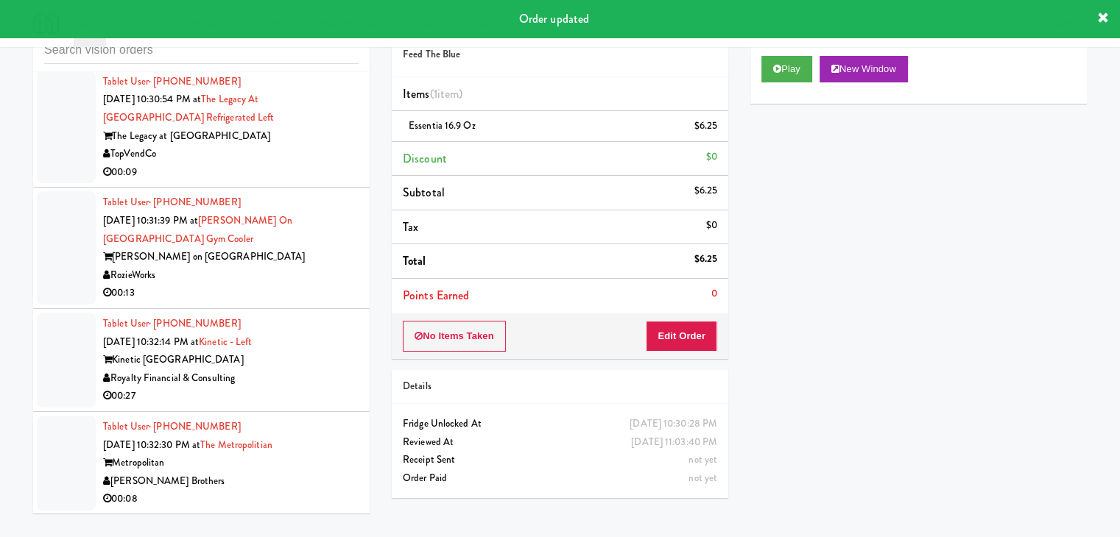
drag, startPoint x: 297, startPoint y: 227, endPoint x: 305, endPoint y: 227, distance: 8.1
click at [303, 182] on div "Tablet User · (240) 676-0699 [DATE] 10:30:54 PM at The Legacy at [GEOGRAPHIC_DA…" at bounding box center [230, 127] width 255 height 109
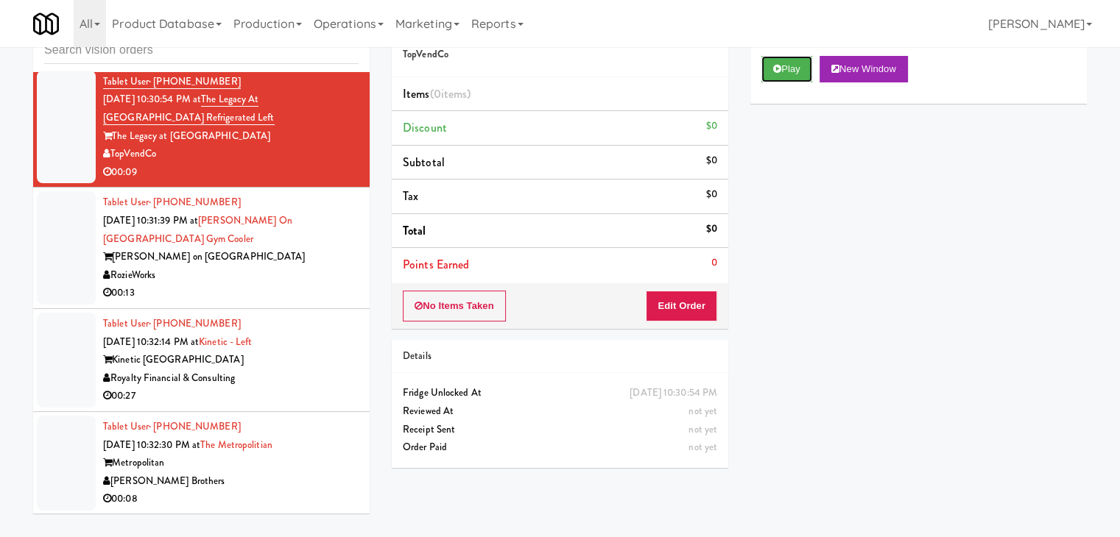
drag, startPoint x: 783, startPoint y: 72, endPoint x: 743, endPoint y: 225, distance: 157.7
click at [782, 80] on button "Play" at bounding box center [786, 69] width 51 height 26
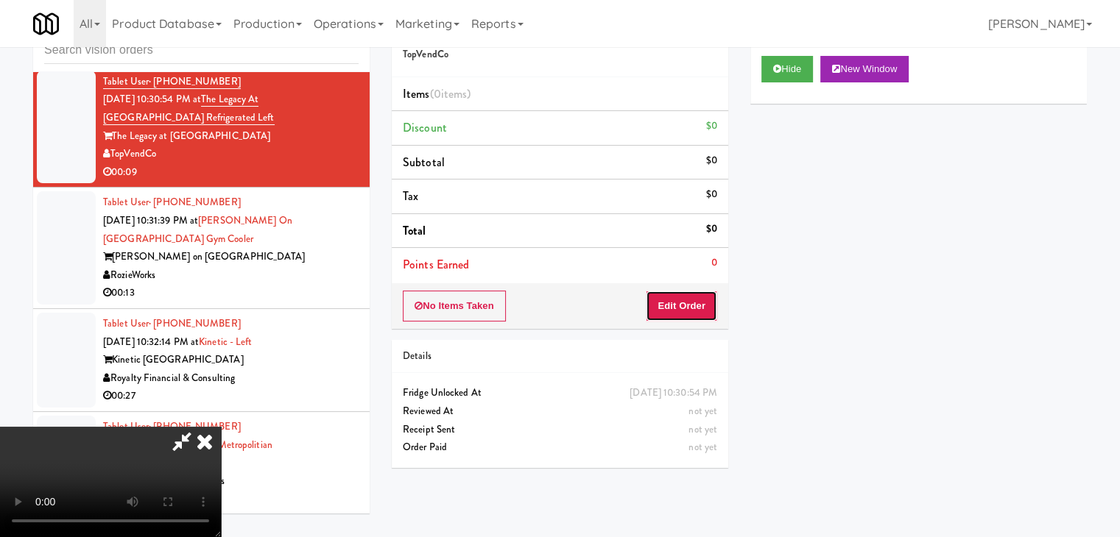
click at [685, 298] on button "Edit Order" at bounding box center [681, 306] width 71 height 31
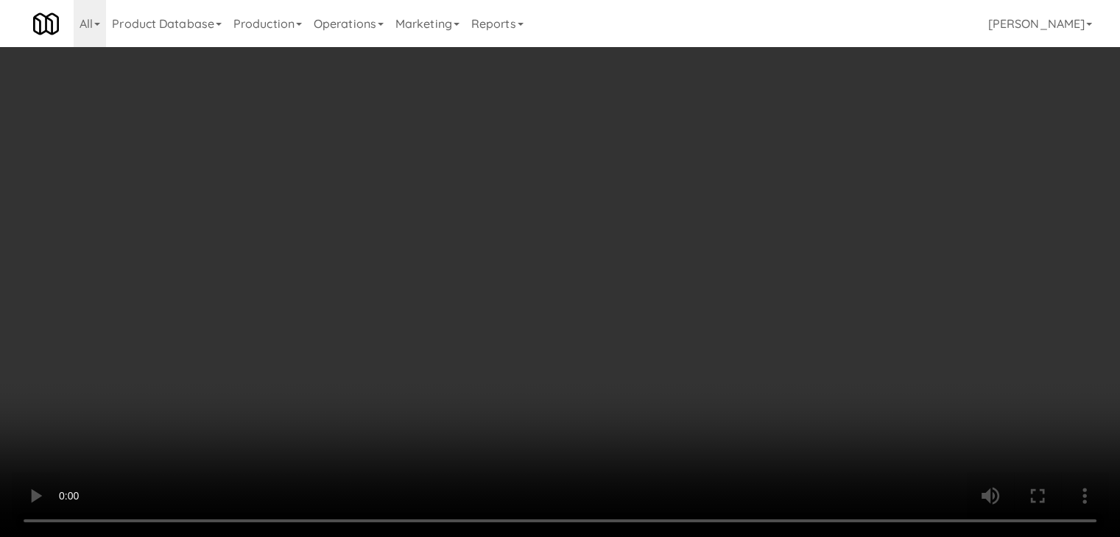
scroll to position [6401, 0]
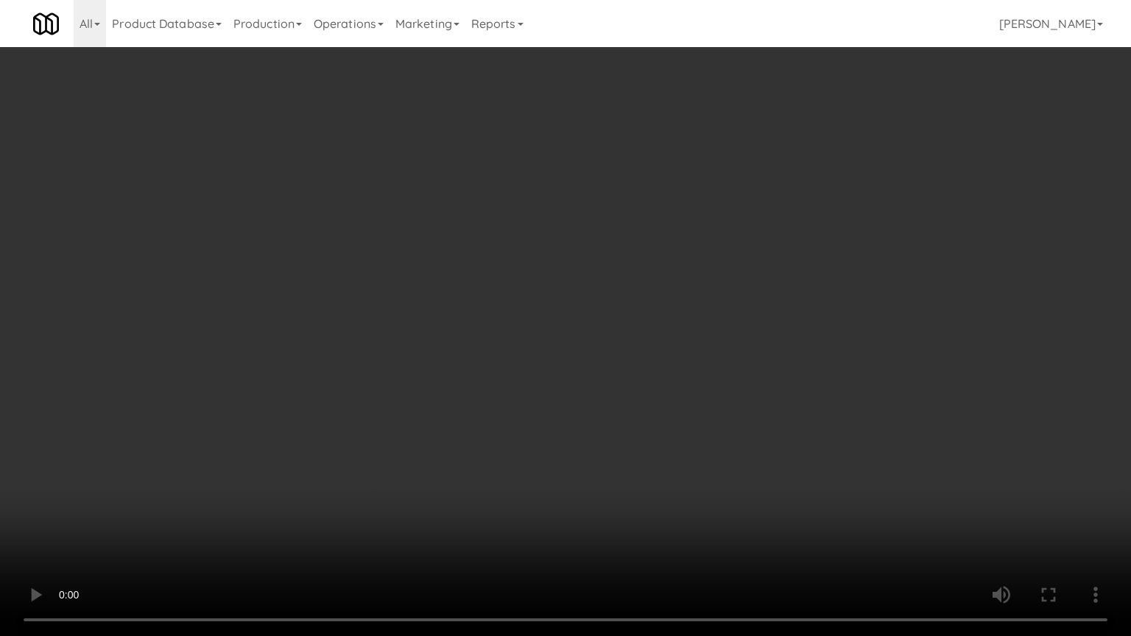
click at [708, 421] on video at bounding box center [565, 318] width 1131 height 636
click at [721, 423] on video at bounding box center [565, 318] width 1131 height 636
click at [739, 417] on video at bounding box center [565, 318] width 1131 height 636
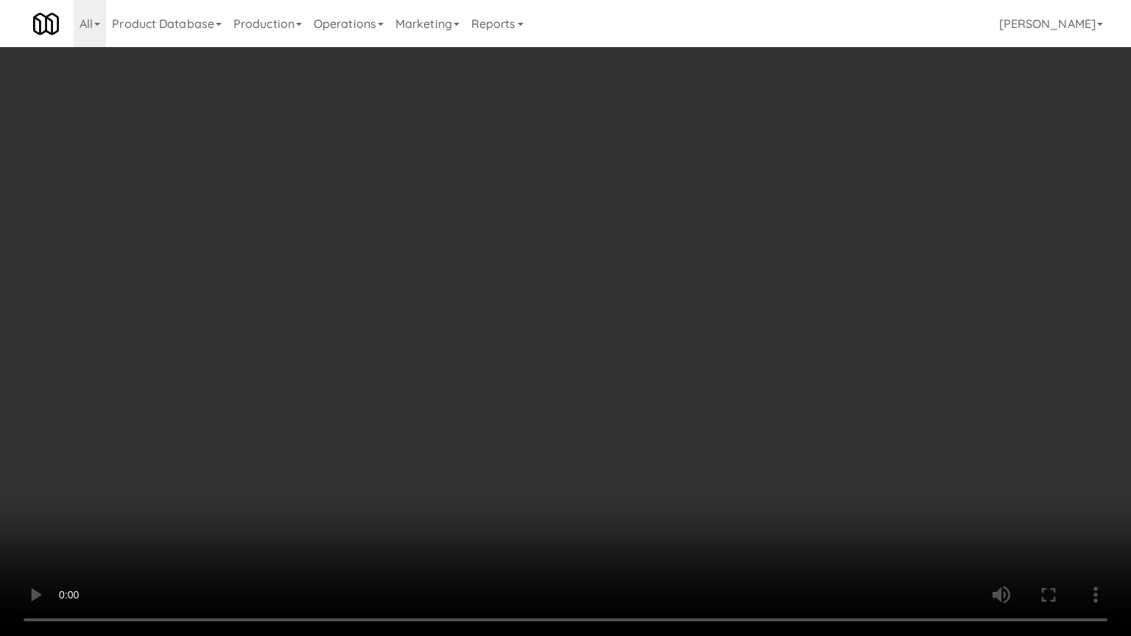
click at [742, 421] on video at bounding box center [565, 318] width 1131 height 636
click at [777, 415] on video at bounding box center [565, 318] width 1131 height 636
click at [780, 408] on video at bounding box center [565, 318] width 1131 height 636
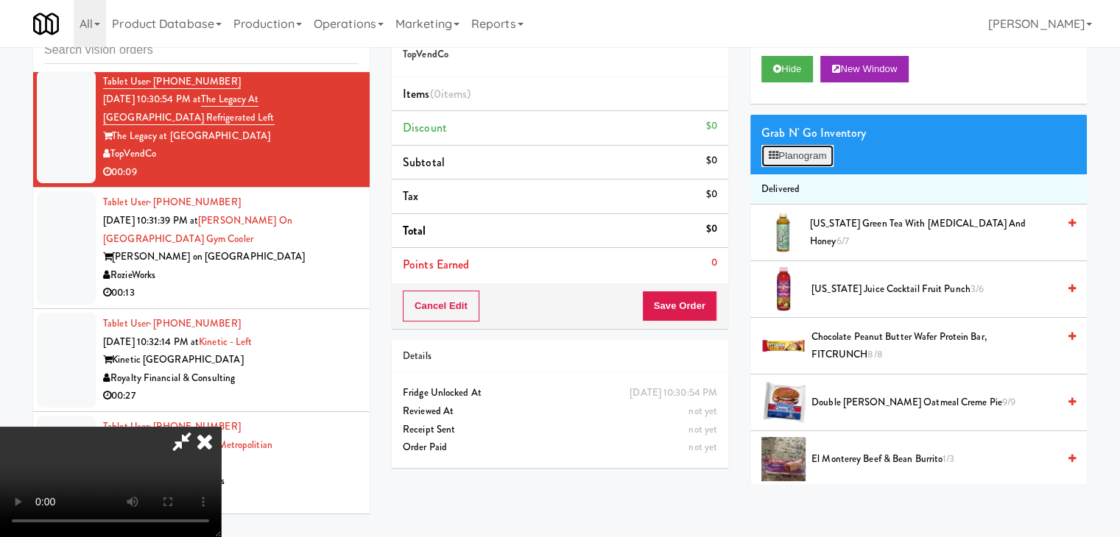
click at [807, 152] on button "Planogram" at bounding box center [797, 156] width 72 height 22
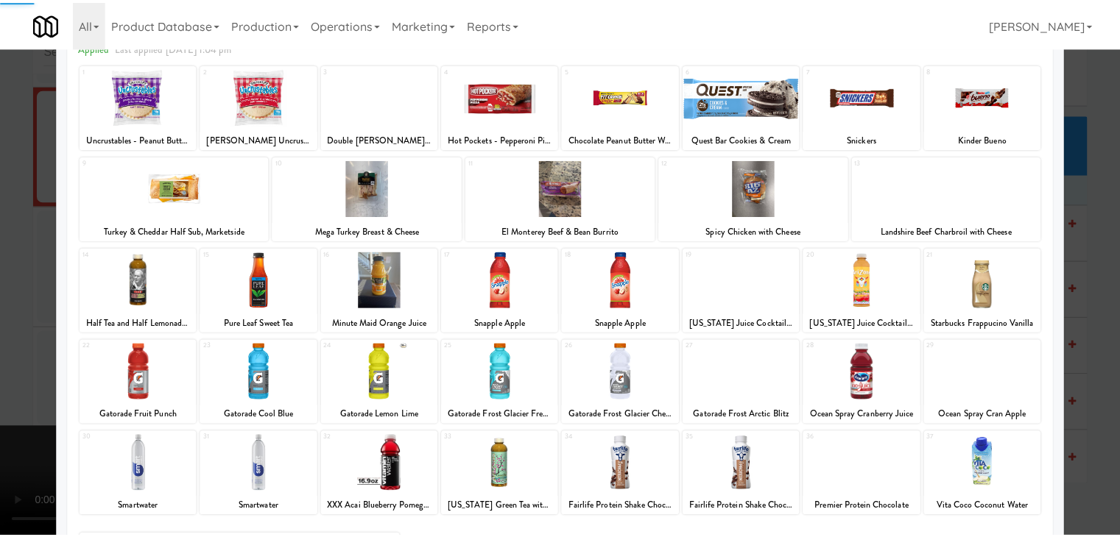
scroll to position [185, 0]
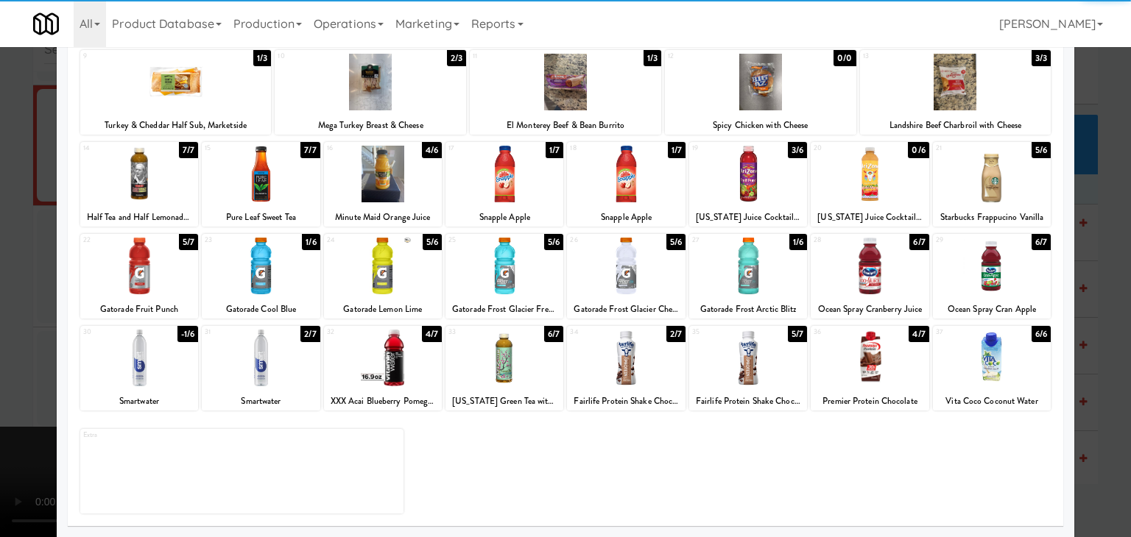
click at [403, 355] on div at bounding box center [383, 358] width 118 height 57
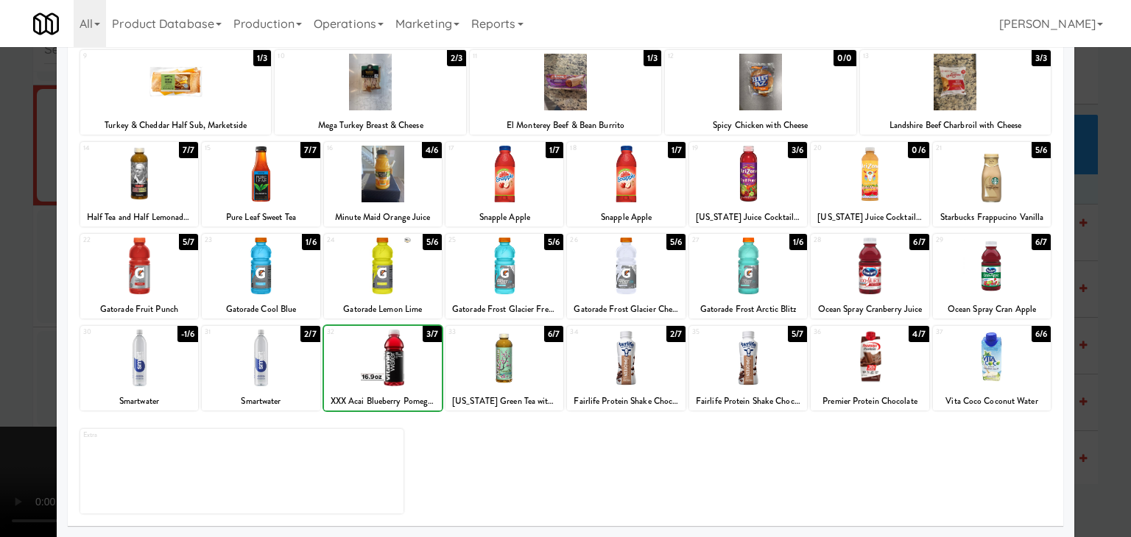
click at [6, 357] on div at bounding box center [565, 268] width 1131 height 537
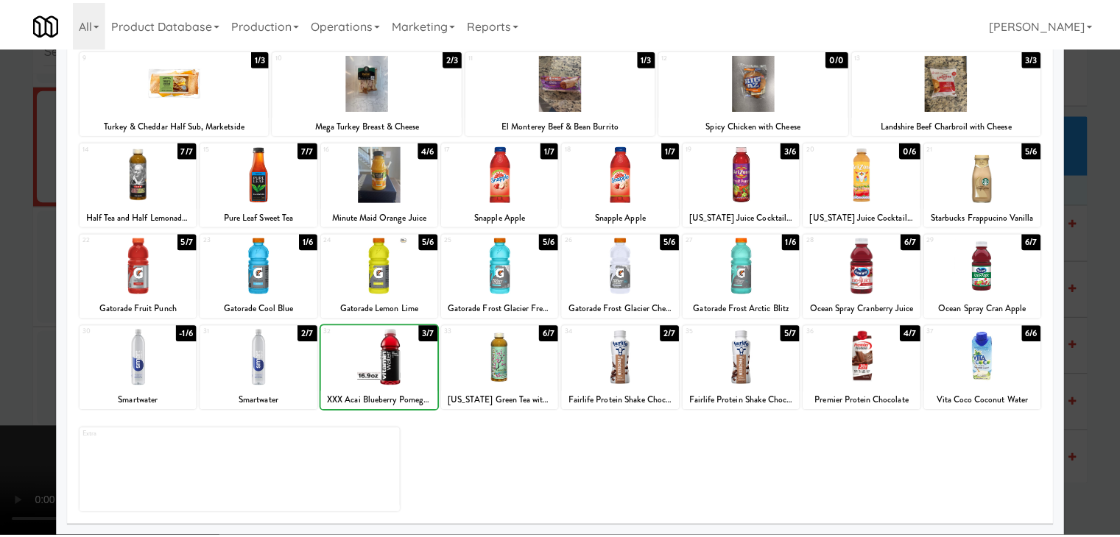
scroll to position [6420, 0]
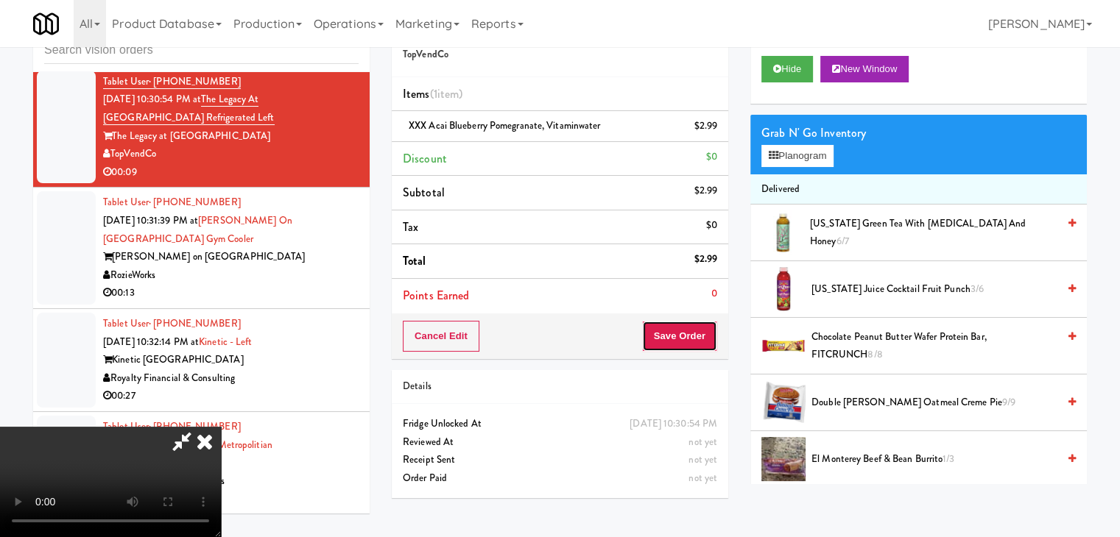
click at [690, 346] on button "Save Order" at bounding box center [679, 336] width 75 height 31
click at [690, 342] on button "Save Order" at bounding box center [679, 336] width 75 height 31
click at [686, 340] on button "Save Order" at bounding box center [679, 336] width 75 height 31
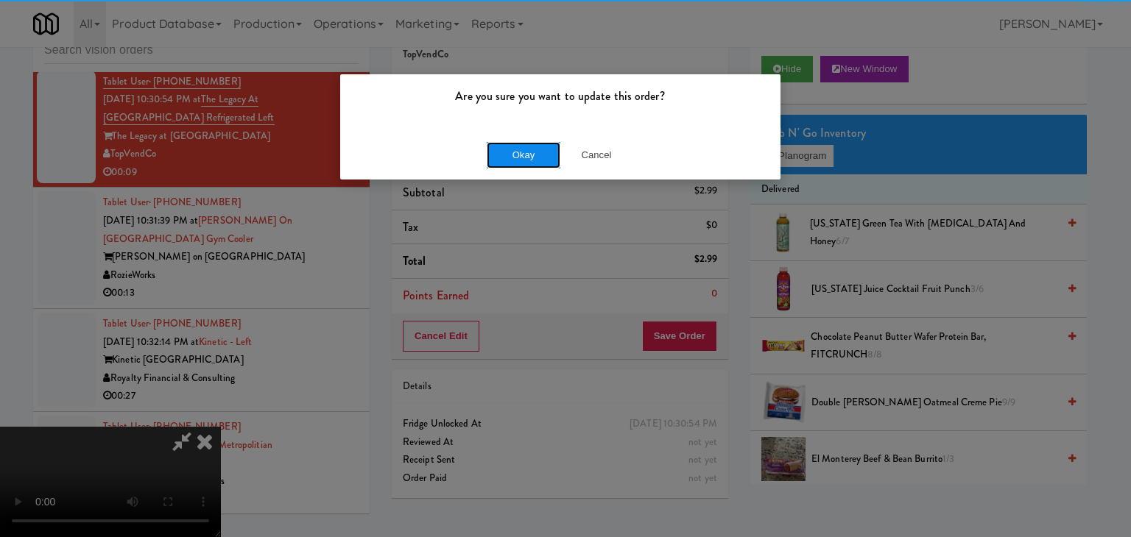
click at [527, 150] on button "Okay" at bounding box center [524, 155] width 74 height 26
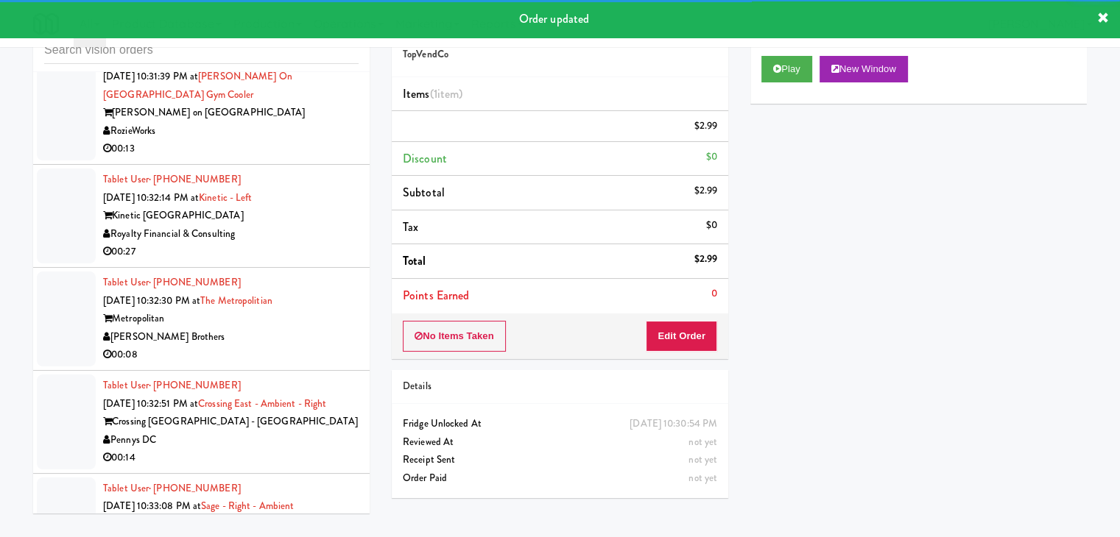
scroll to position [6567, 0]
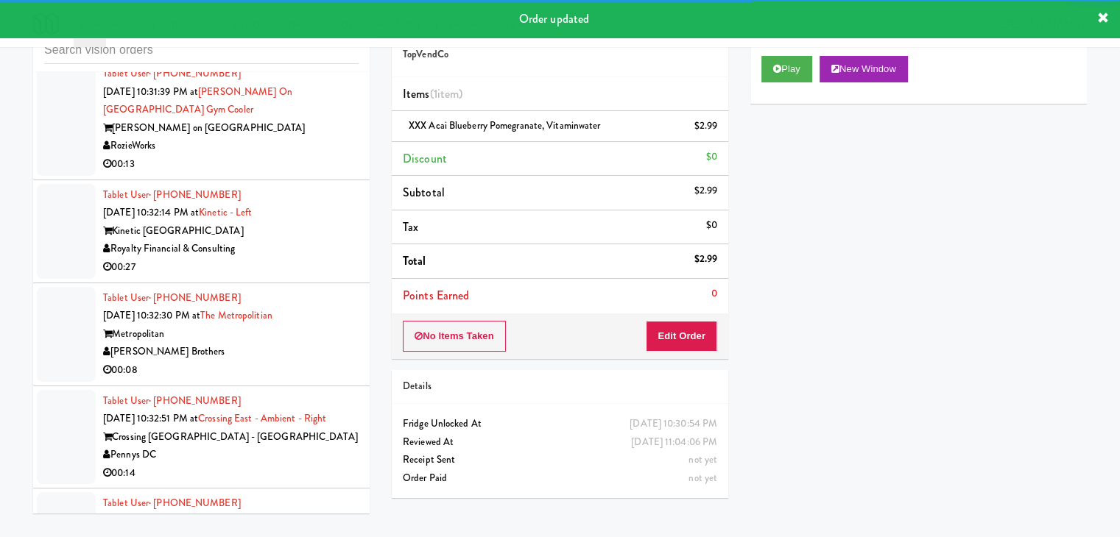
click at [273, 174] on div "00:13" at bounding box center [230, 164] width 255 height 18
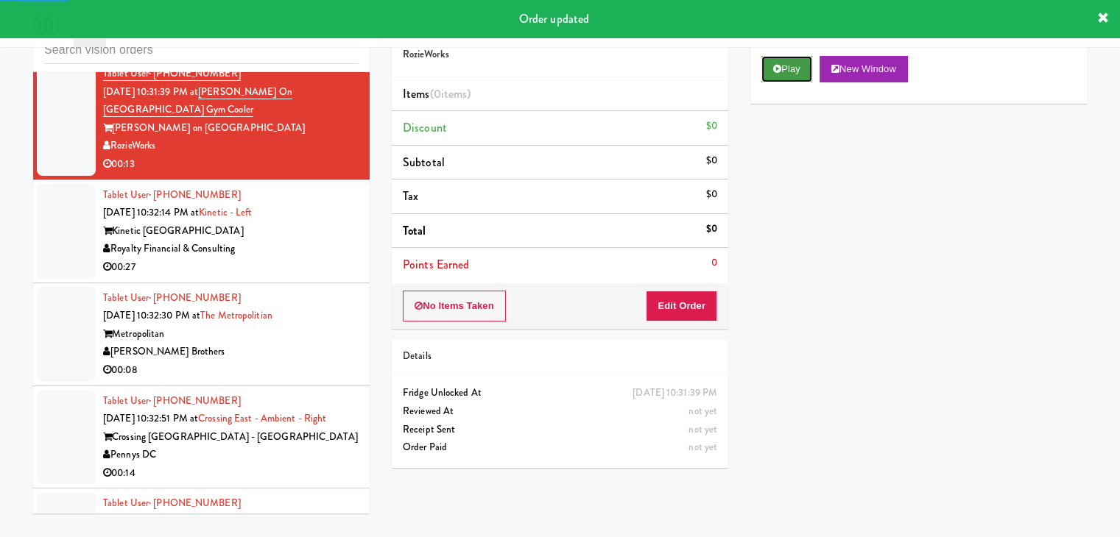
drag, startPoint x: 789, startPoint y: 66, endPoint x: 782, endPoint y: 79, distance: 14.5
click at [789, 68] on button "Play" at bounding box center [786, 69] width 51 height 26
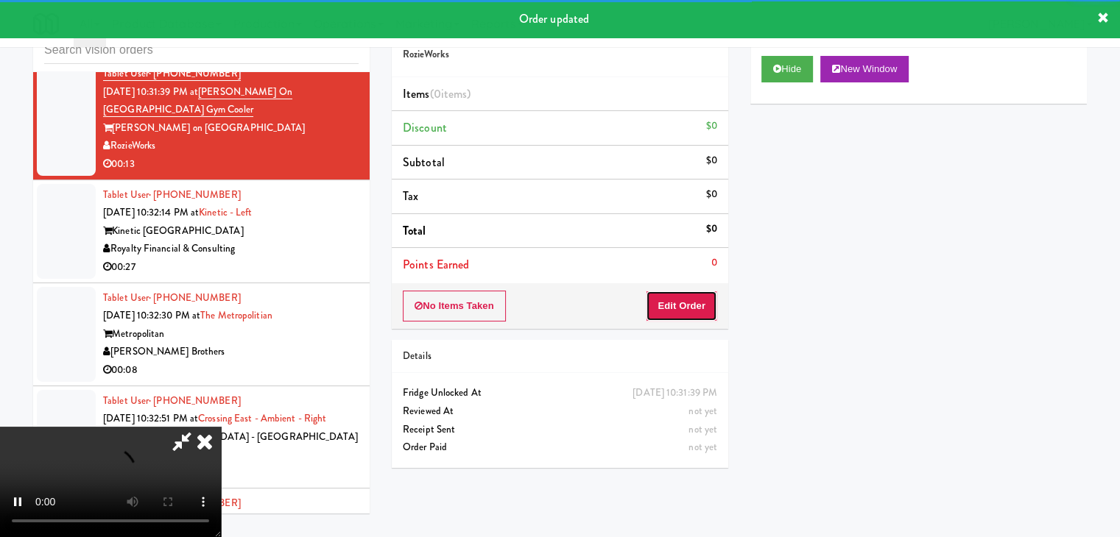
click at [679, 303] on button "Edit Order" at bounding box center [681, 306] width 71 height 31
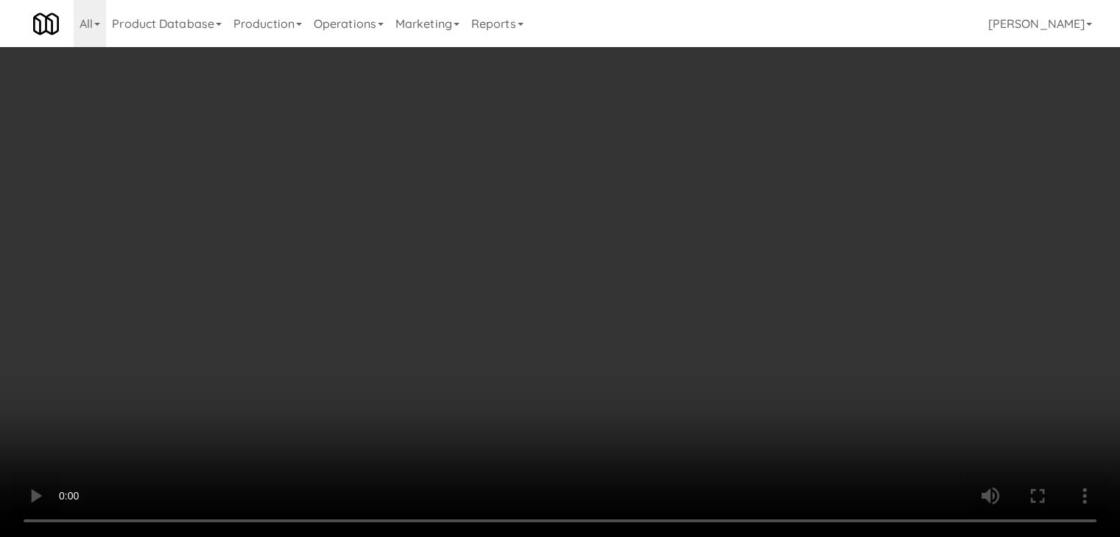
scroll to position [6548, 0]
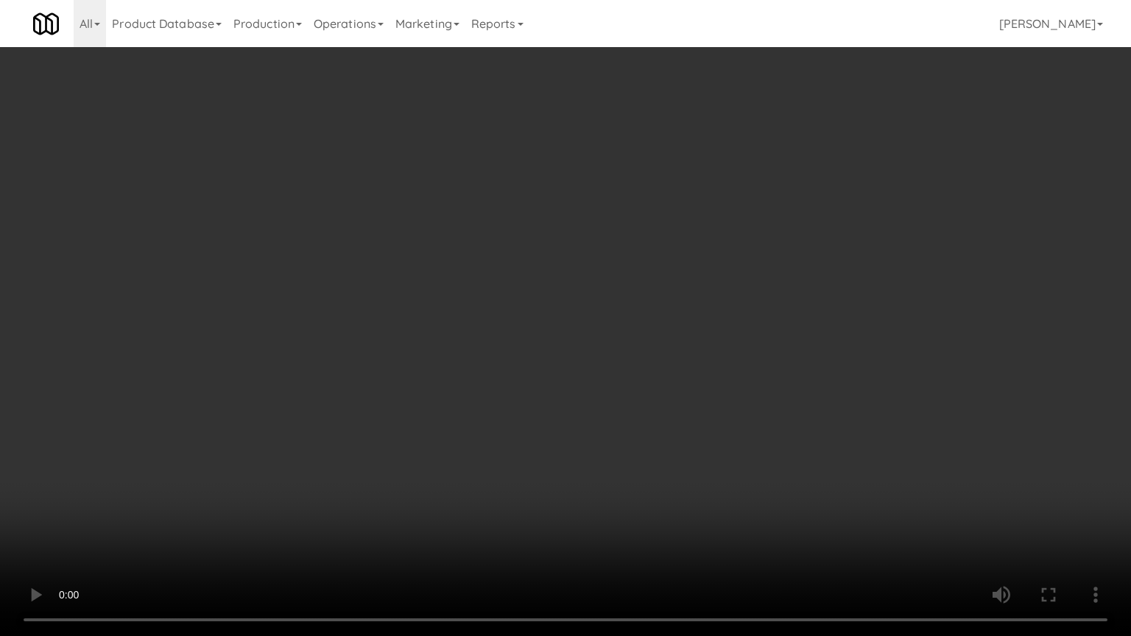
click at [748, 360] on video at bounding box center [565, 318] width 1131 height 636
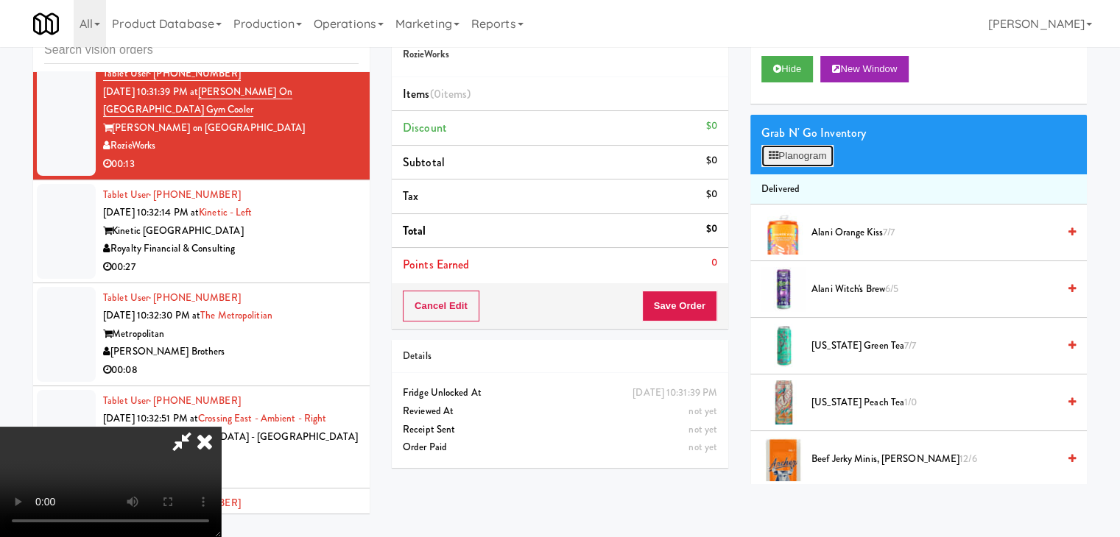
click at [791, 152] on button "Planogram" at bounding box center [797, 156] width 72 height 22
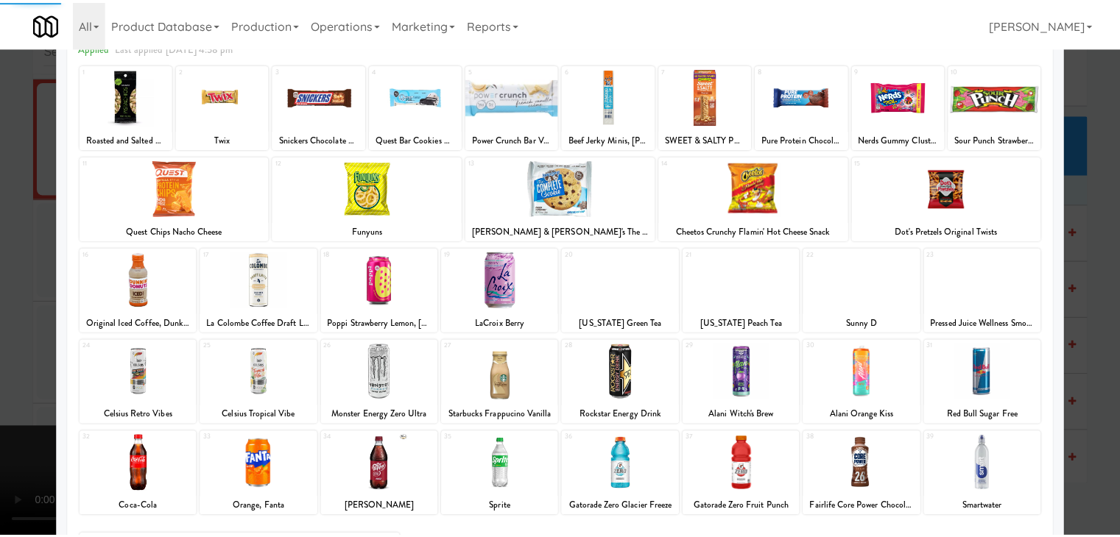
scroll to position [185, 0]
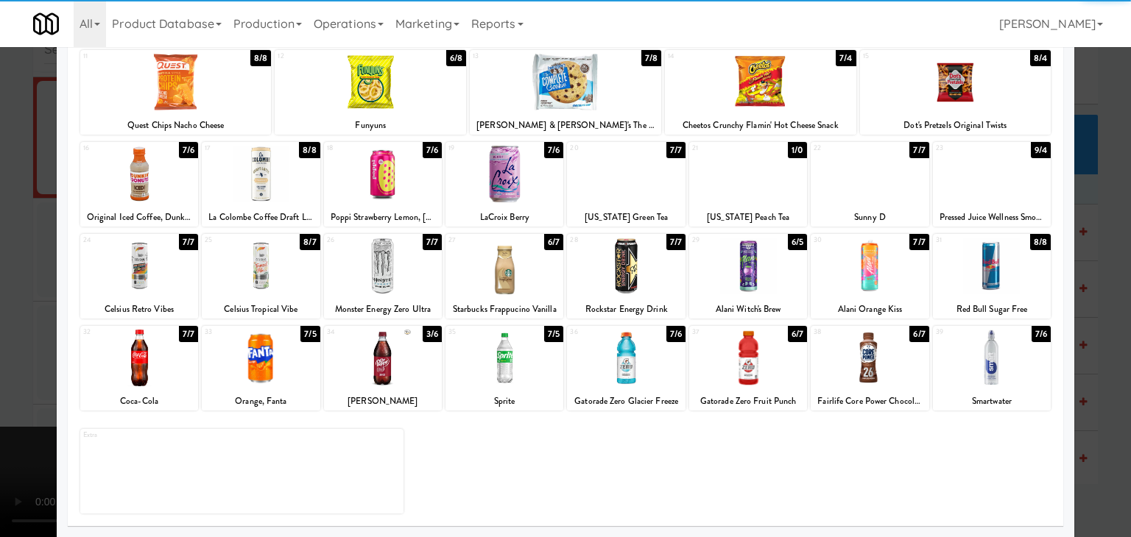
click at [636, 338] on div at bounding box center [626, 358] width 118 height 57
drag, startPoint x: 0, startPoint y: 321, endPoint x: 306, endPoint y: 259, distance: 312.4
click at [6, 315] on div at bounding box center [565, 268] width 1131 height 537
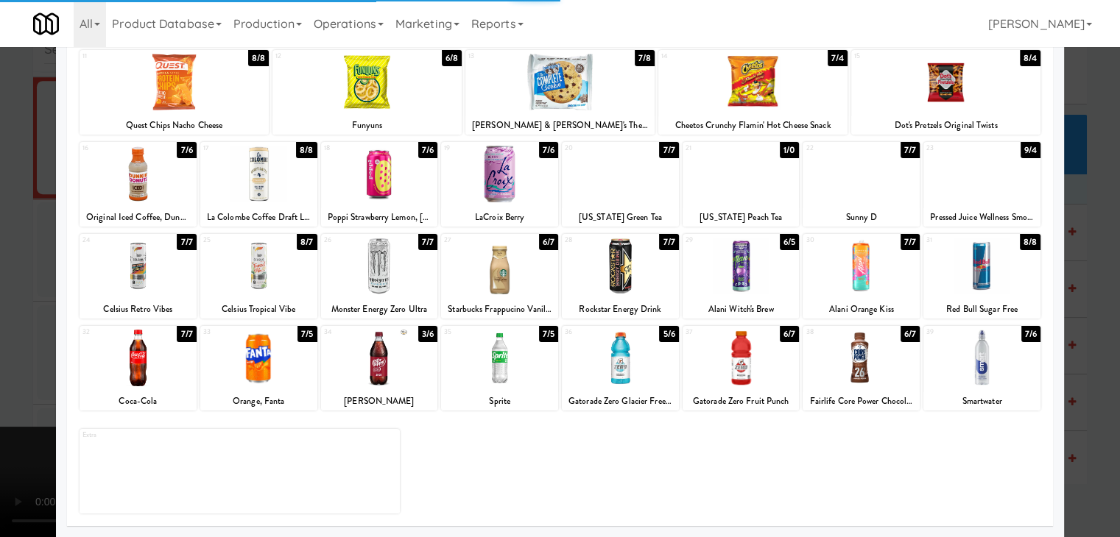
scroll to position [6567, 0]
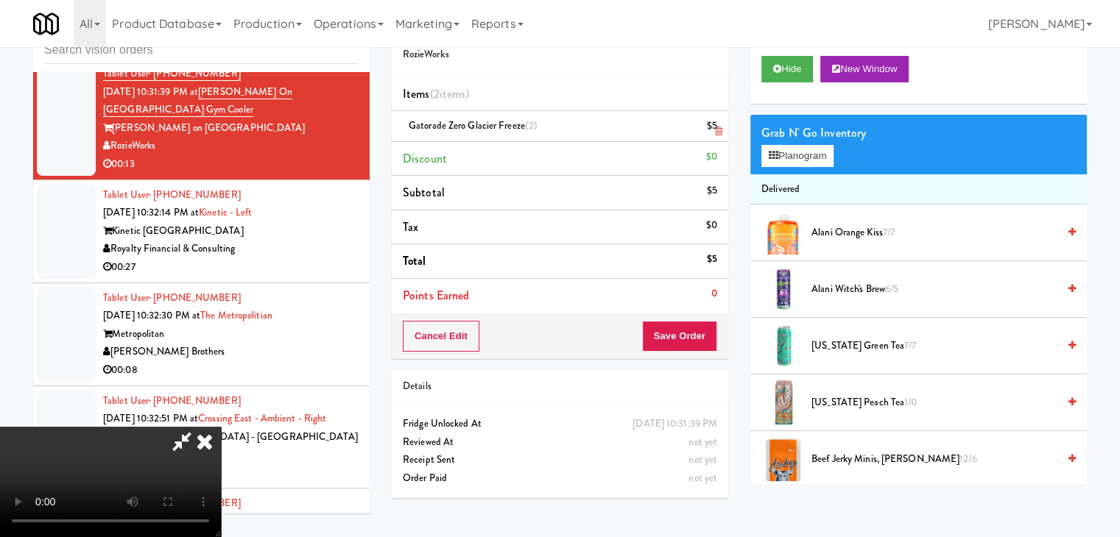
click at [713, 127] on link at bounding box center [715, 132] width 13 height 18
click at [221, 427] on video at bounding box center [110, 482] width 221 height 110
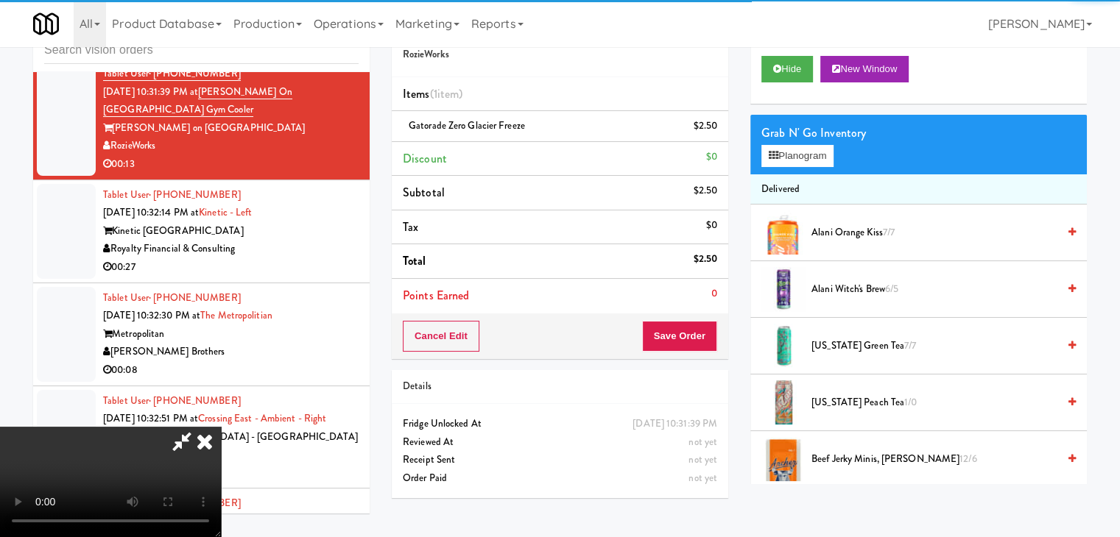
scroll to position [207, 0]
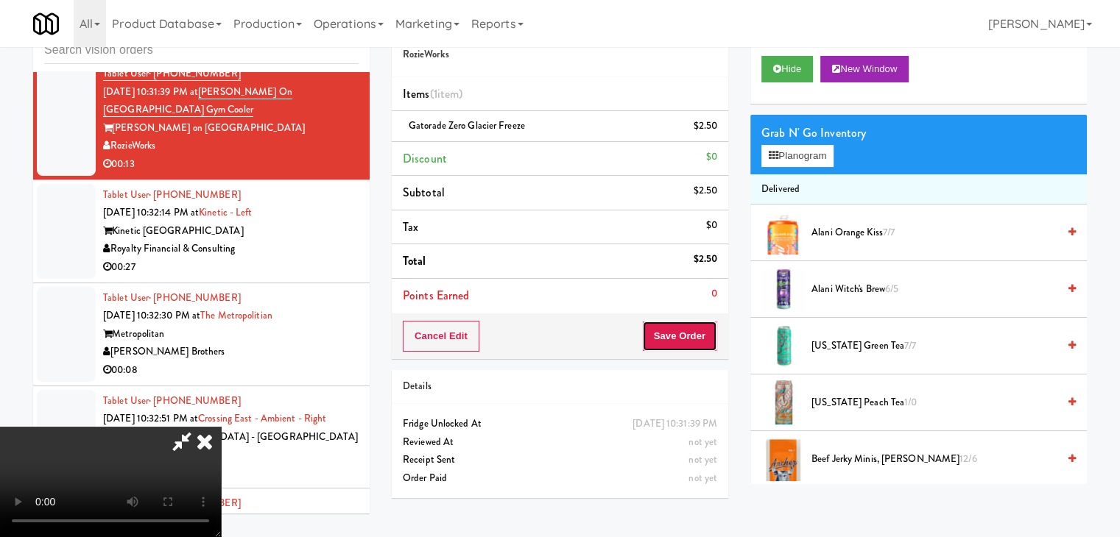
click at [715, 329] on button "Save Order" at bounding box center [679, 336] width 75 height 31
click at [715, 331] on button "Save Order" at bounding box center [679, 336] width 75 height 31
click at [712, 331] on button "Save Order" at bounding box center [679, 336] width 75 height 31
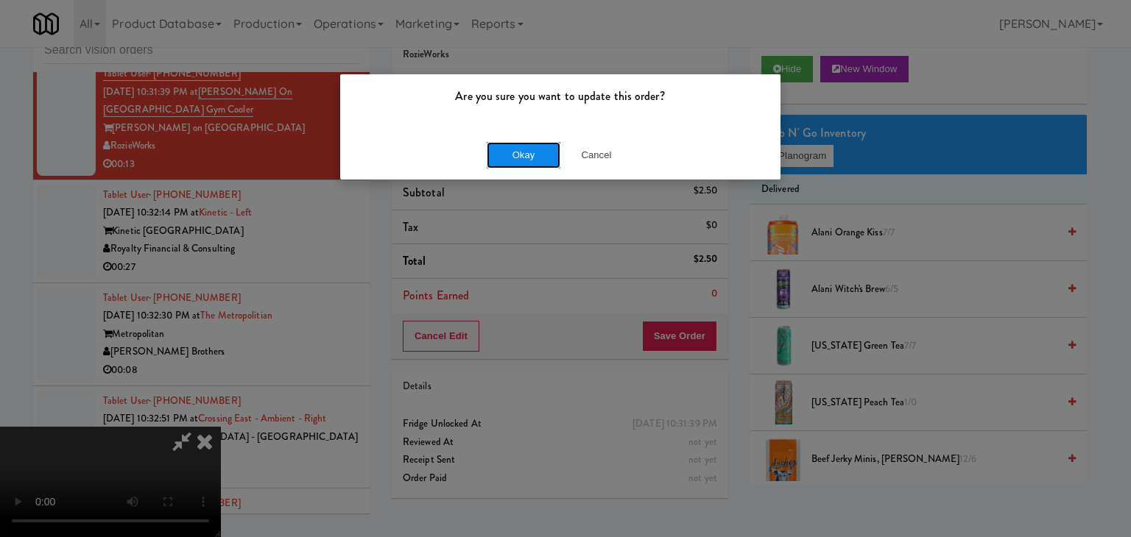
click at [525, 152] on button "Okay" at bounding box center [524, 155] width 74 height 26
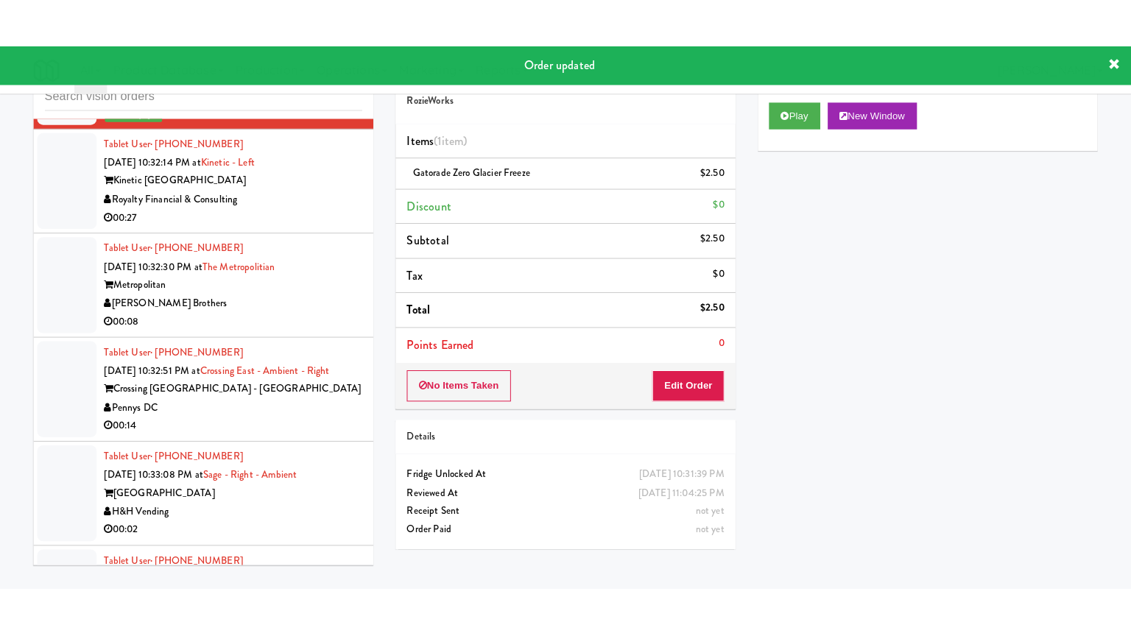
scroll to position [6714, 0]
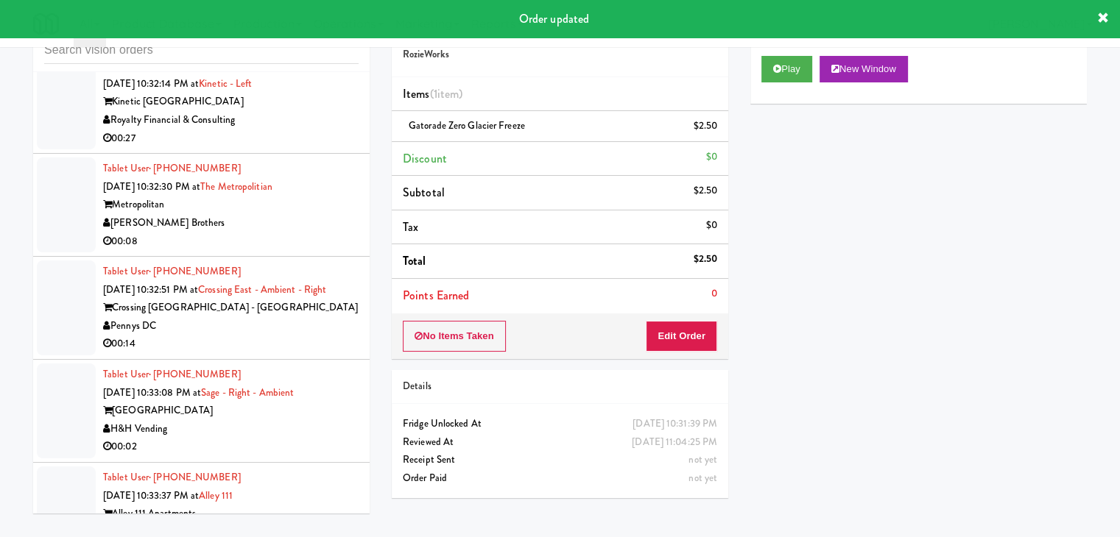
click at [311, 148] on div "00:27" at bounding box center [230, 139] width 255 height 18
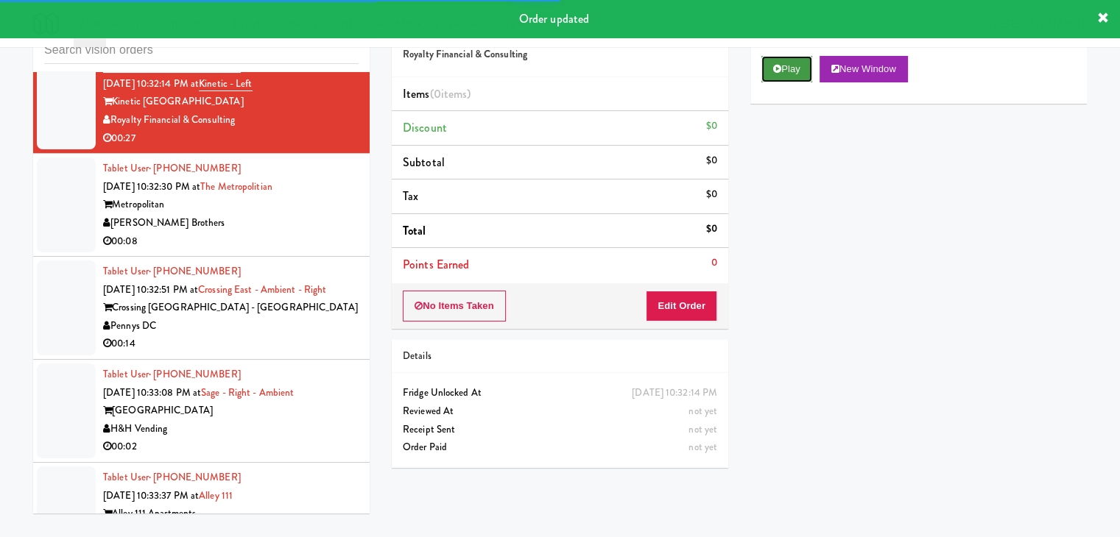
click at [787, 77] on button "Play" at bounding box center [786, 69] width 51 height 26
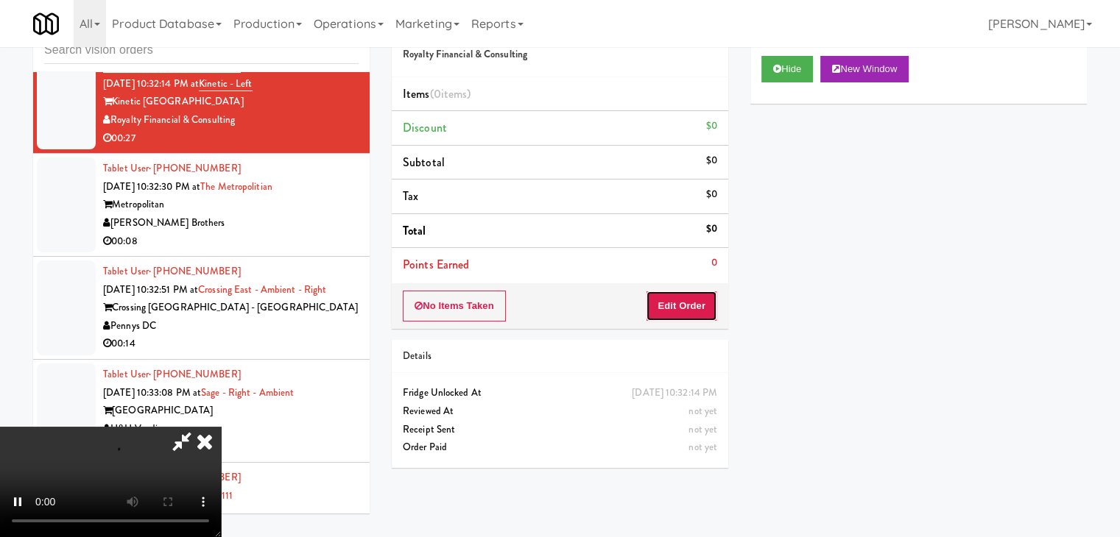
click at [683, 294] on button "Edit Order" at bounding box center [681, 306] width 71 height 31
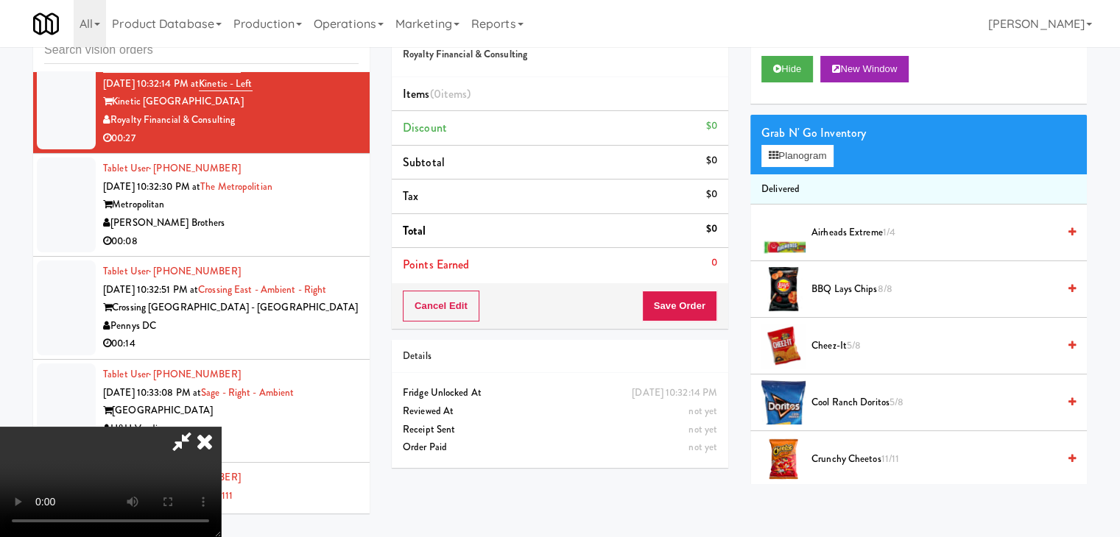
scroll to position [6696, 0]
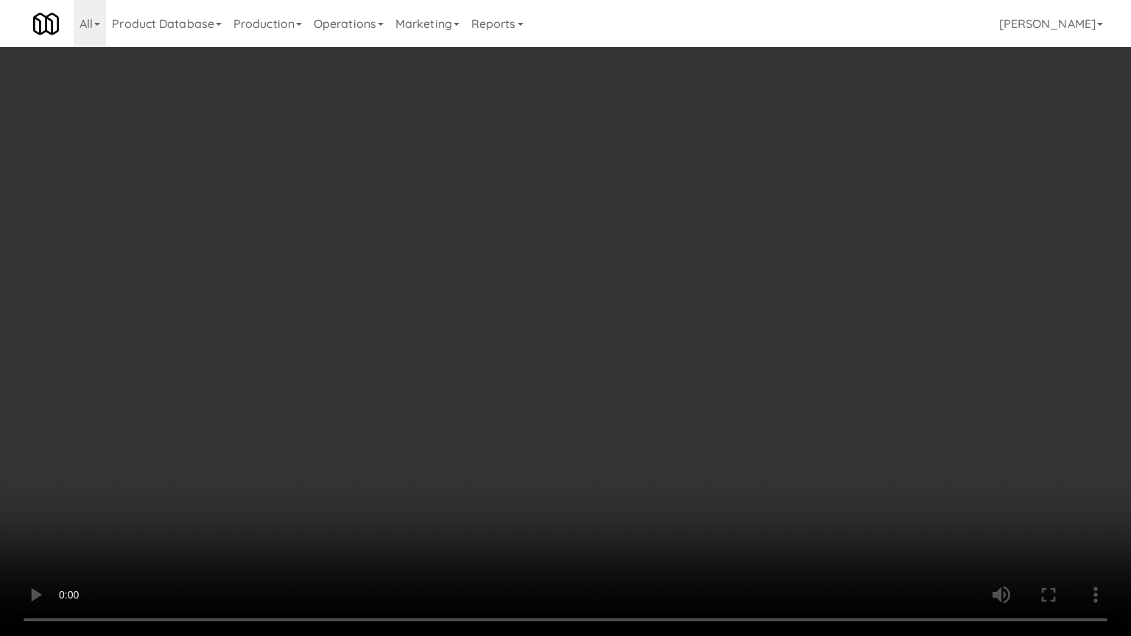
click at [808, 325] on video at bounding box center [565, 318] width 1131 height 636
click at [808, 326] on video at bounding box center [565, 318] width 1131 height 636
click at [809, 325] on video at bounding box center [565, 318] width 1131 height 636
click at [819, 315] on video at bounding box center [565, 318] width 1131 height 636
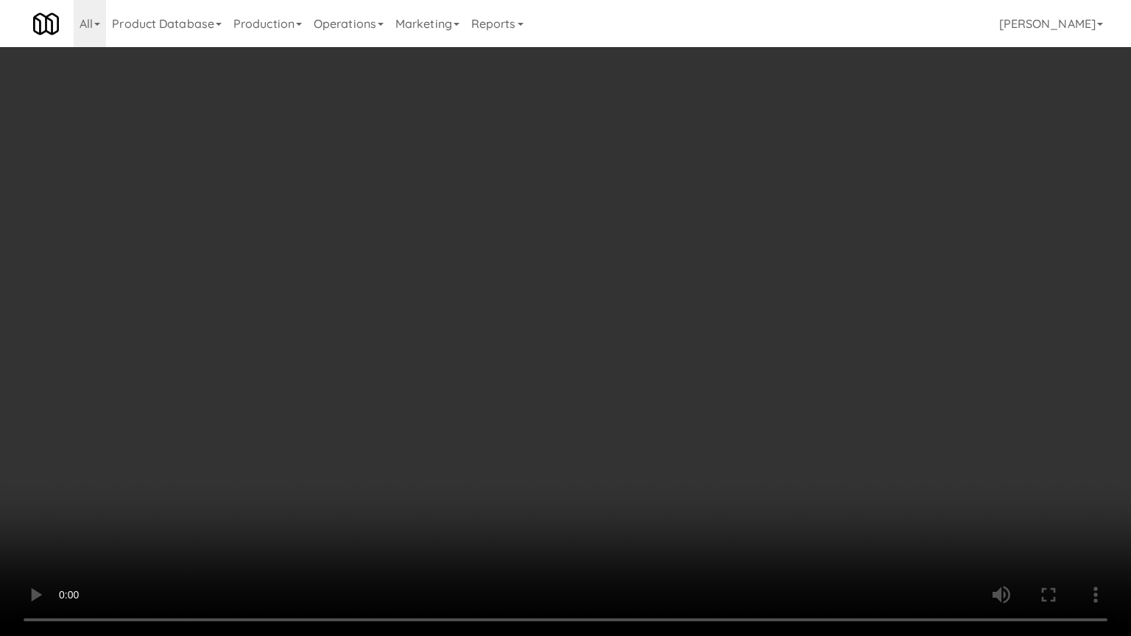
click at [819, 318] on video at bounding box center [565, 318] width 1131 height 636
click at [822, 317] on video at bounding box center [565, 318] width 1131 height 636
click at [823, 320] on video at bounding box center [565, 318] width 1131 height 636
click at [829, 314] on video at bounding box center [565, 318] width 1131 height 636
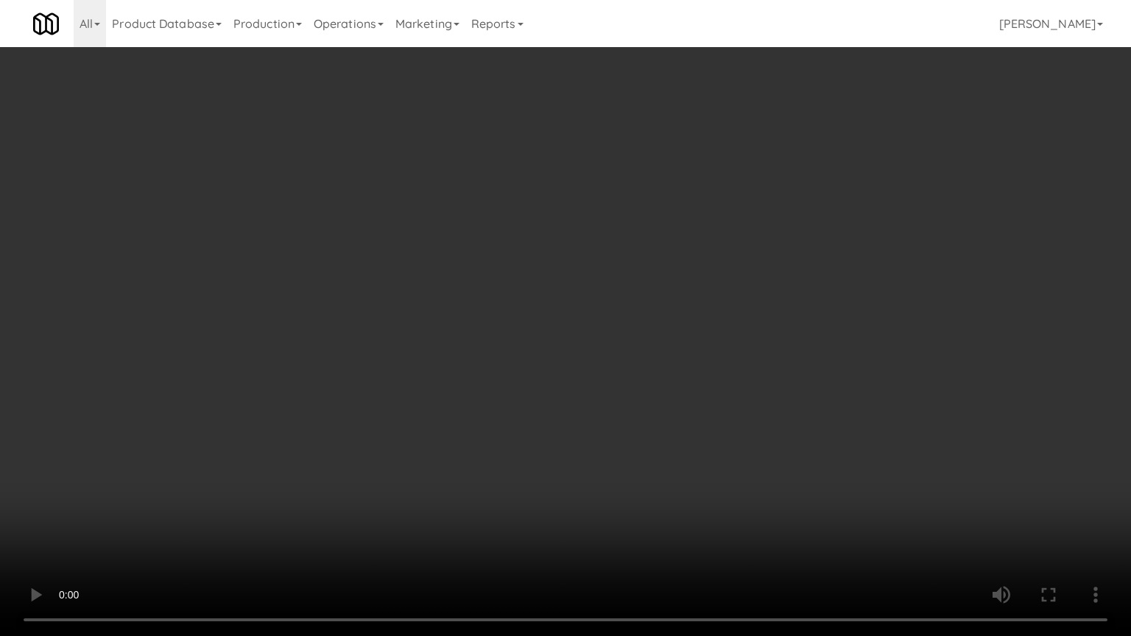
drag, startPoint x: 830, startPoint y: 308, endPoint x: 861, endPoint y: 173, distance: 138.0
click at [833, 300] on video at bounding box center [565, 318] width 1131 height 636
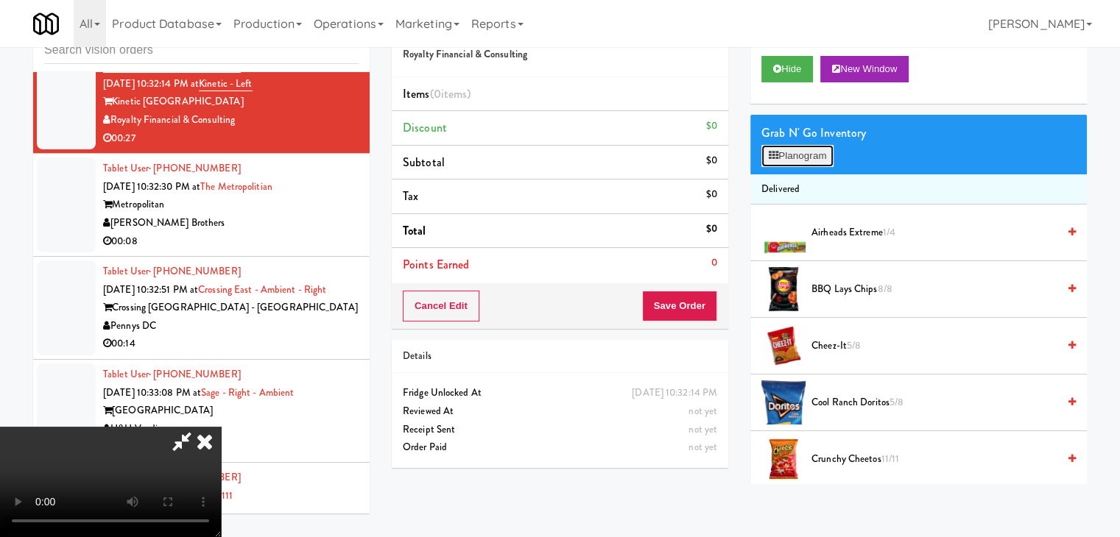
click at [821, 151] on button "Planogram" at bounding box center [797, 156] width 72 height 22
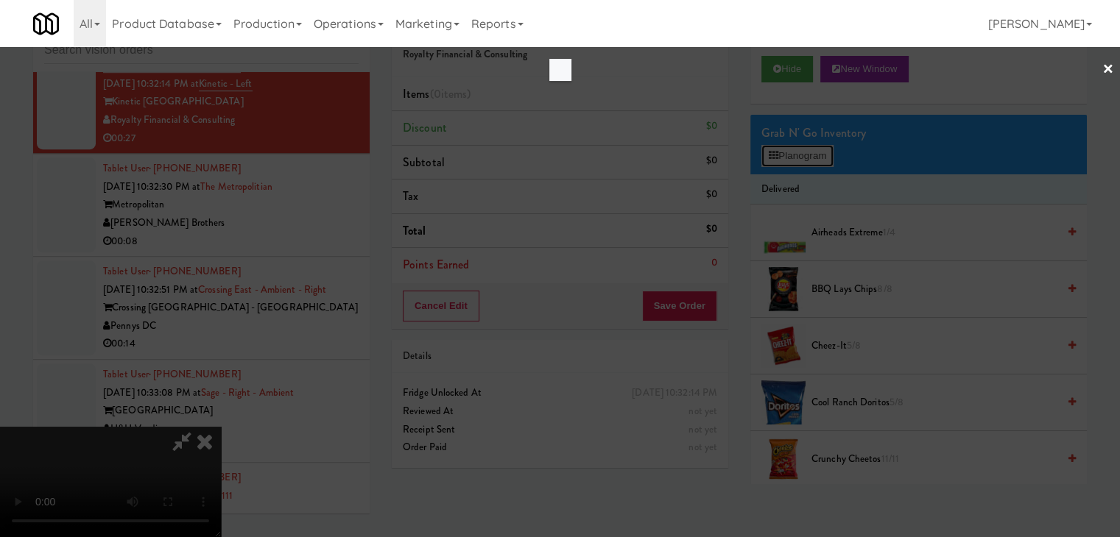
scroll to position [6696, 0]
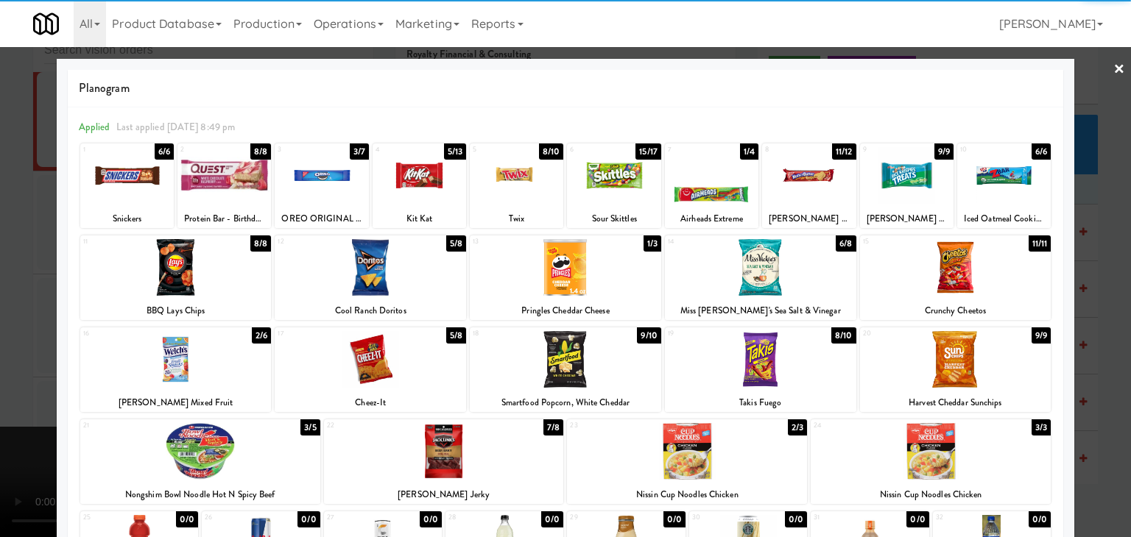
click at [416, 180] on div at bounding box center [418, 175] width 93 height 57
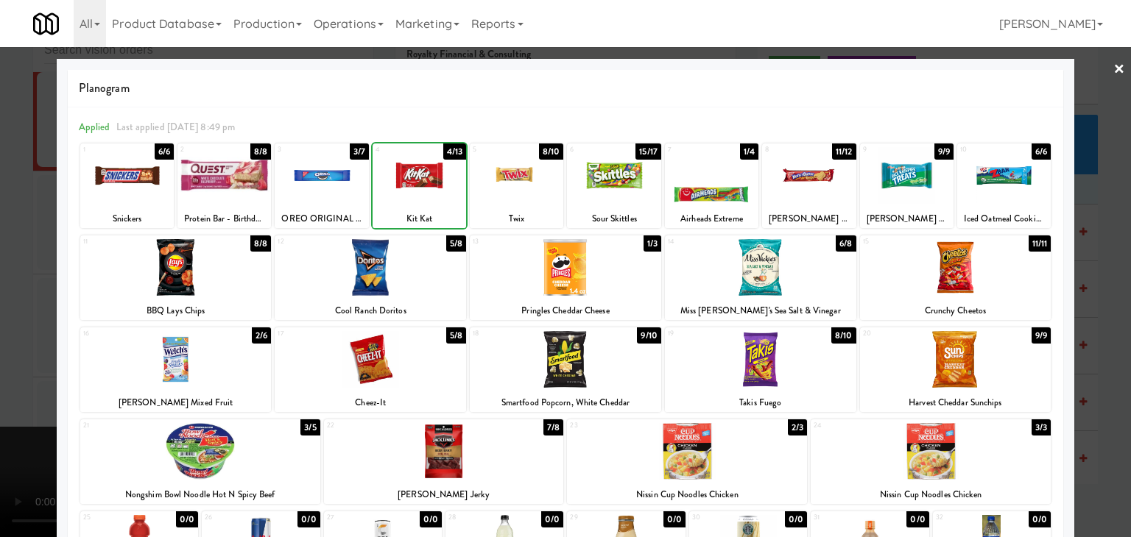
drag, startPoint x: 0, startPoint y: 251, endPoint x: 54, endPoint y: 251, distance: 54.5
click at [0, 251] on div at bounding box center [565, 268] width 1131 height 537
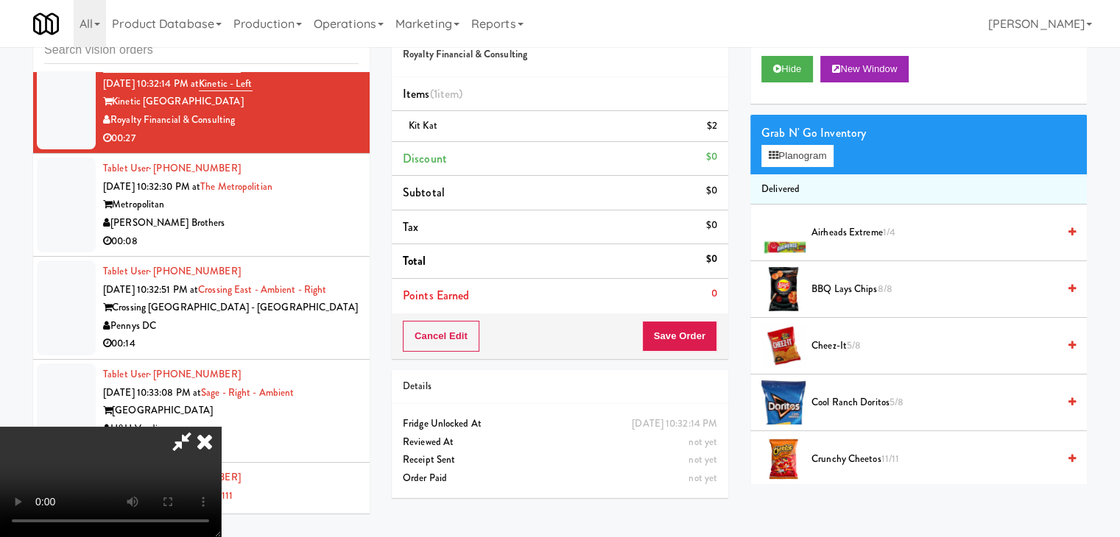
drag, startPoint x: 368, startPoint y: 279, endPoint x: 396, endPoint y: 283, distance: 28.3
click at [221, 427] on video at bounding box center [110, 482] width 221 height 110
drag, startPoint x: 503, startPoint y: 289, endPoint x: 537, endPoint y: 347, distance: 67.3
click at [221, 427] on video at bounding box center [110, 482] width 221 height 110
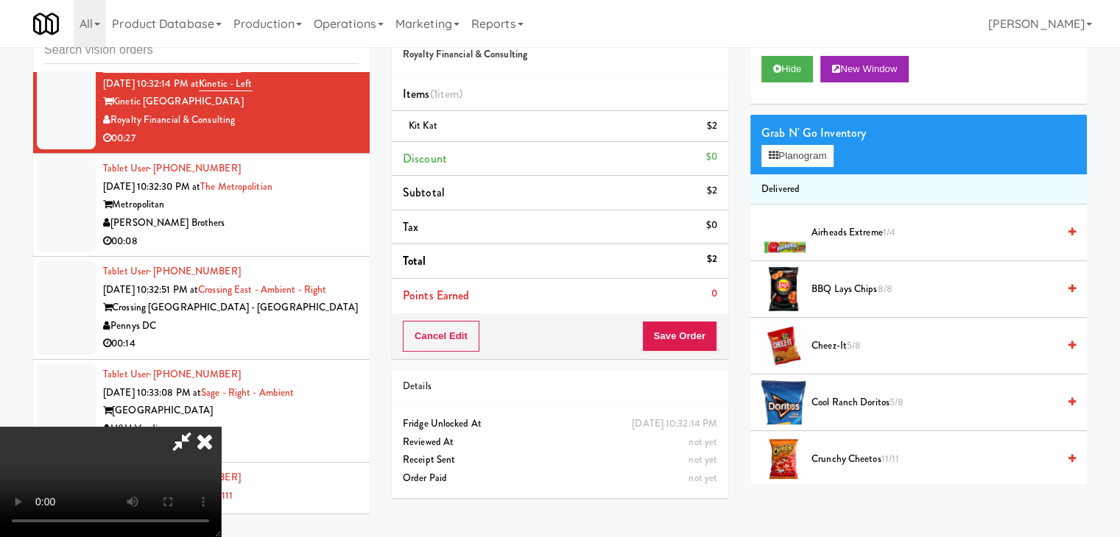
scroll to position [6696, 0]
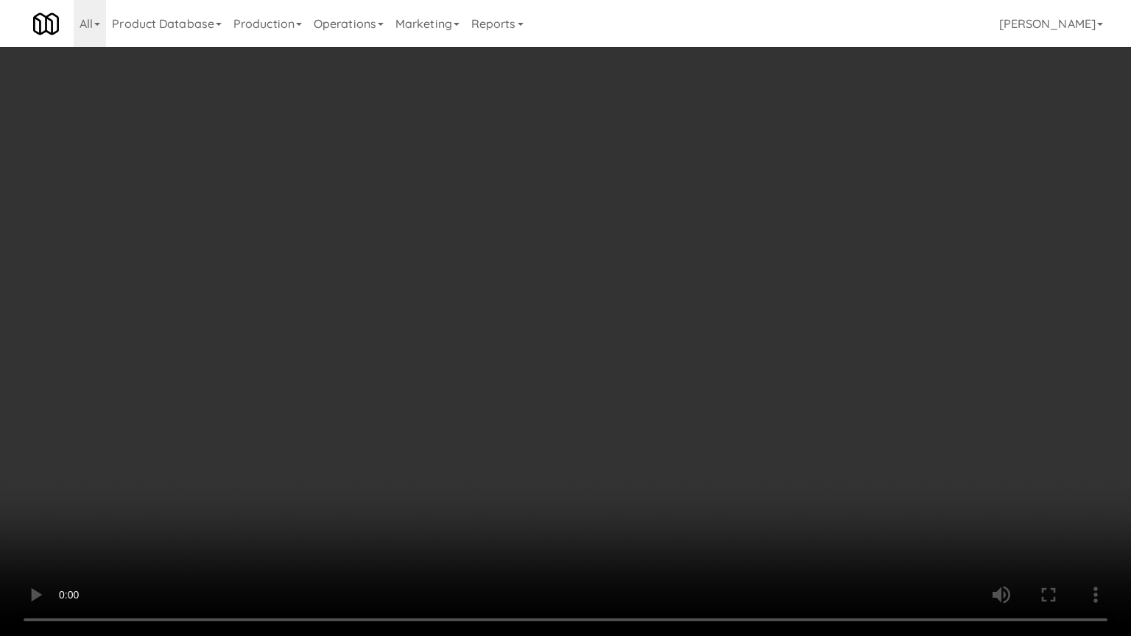
click at [612, 339] on video at bounding box center [565, 318] width 1131 height 636
click at [622, 333] on video at bounding box center [565, 318] width 1131 height 636
click at [626, 327] on video at bounding box center [565, 318] width 1131 height 636
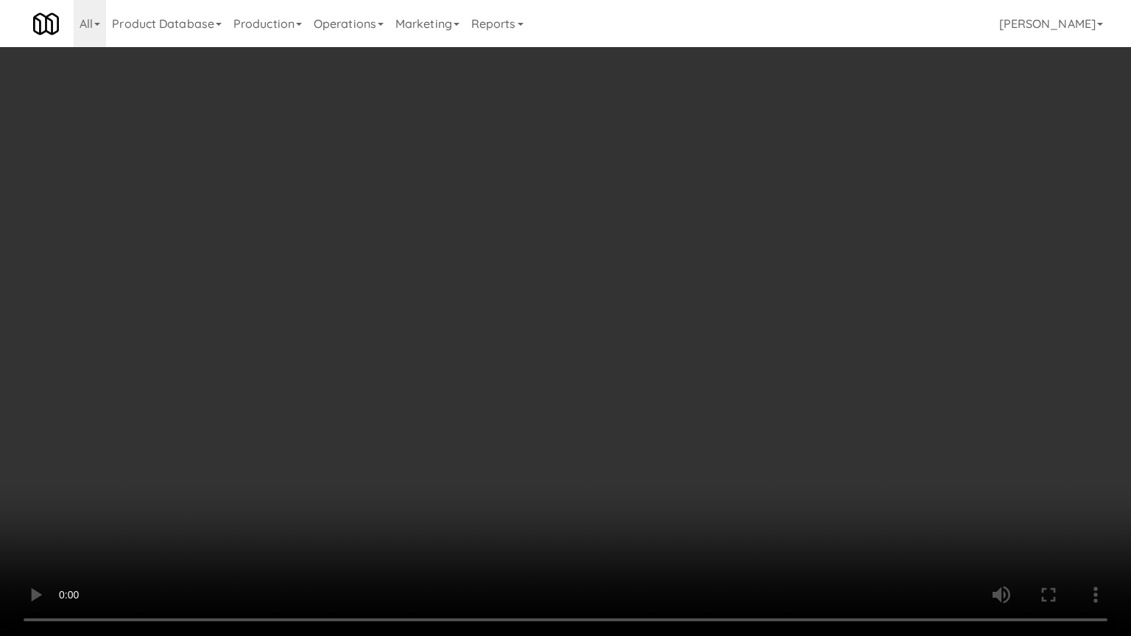
click at [626, 327] on video at bounding box center [565, 318] width 1131 height 636
click at [634, 313] on video at bounding box center [565, 318] width 1131 height 636
click at [639, 312] on video at bounding box center [565, 318] width 1131 height 636
click at [649, 309] on video at bounding box center [565, 318] width 1131 height 636
drag, startPoint x: 668, startPoint y: 320, endPoint x: 675, endPoint y: 324, distance: 8.2
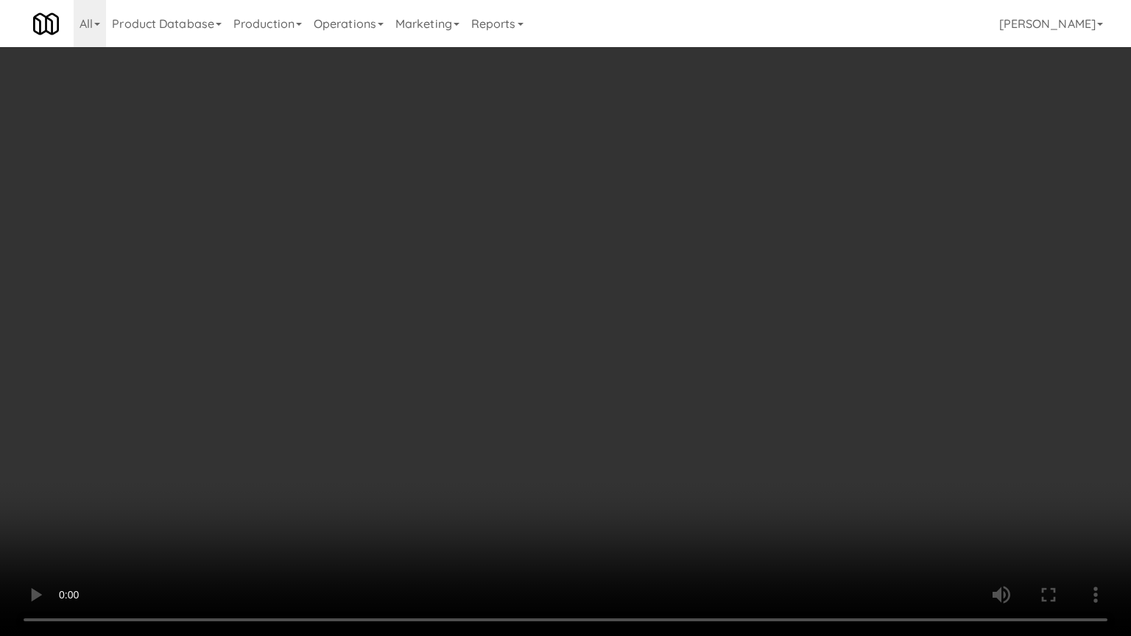
click at [668, 321] on video at bounding box center [565, 318] width 1131 height 636
click at [665, 330] on video at bounding box center [565, 318] width 1131 height 636
click at [664, 330] on video at bounding box center [565, 318] width 1131 height 636
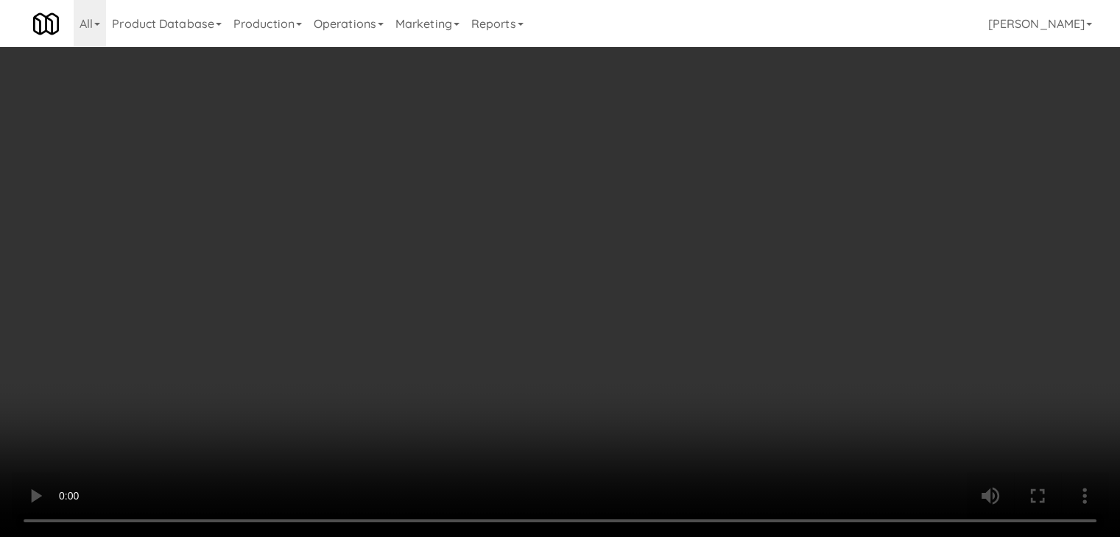
scroll to position [6714, 0]
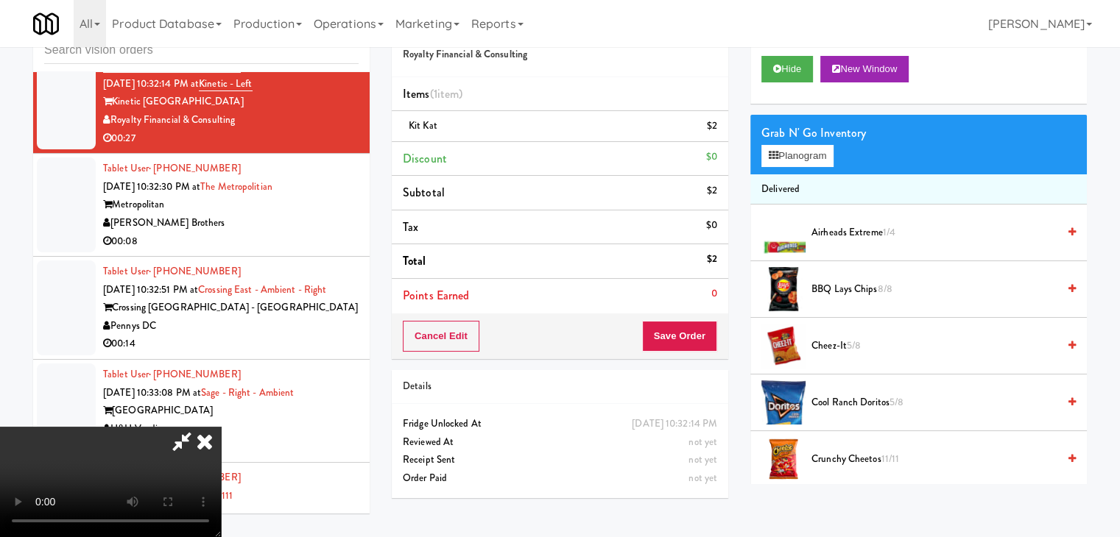
drag, startPoint x: 615, startPoint y: 213, endPoint x: 716, endPoint y: 174, distance: 108.1
click at [221, 427] on video at bounding box center [110, 482] width 221 height 110
click at [785, 159] on button "Planogram" at bounding box center [797, 156] width 72 height 22
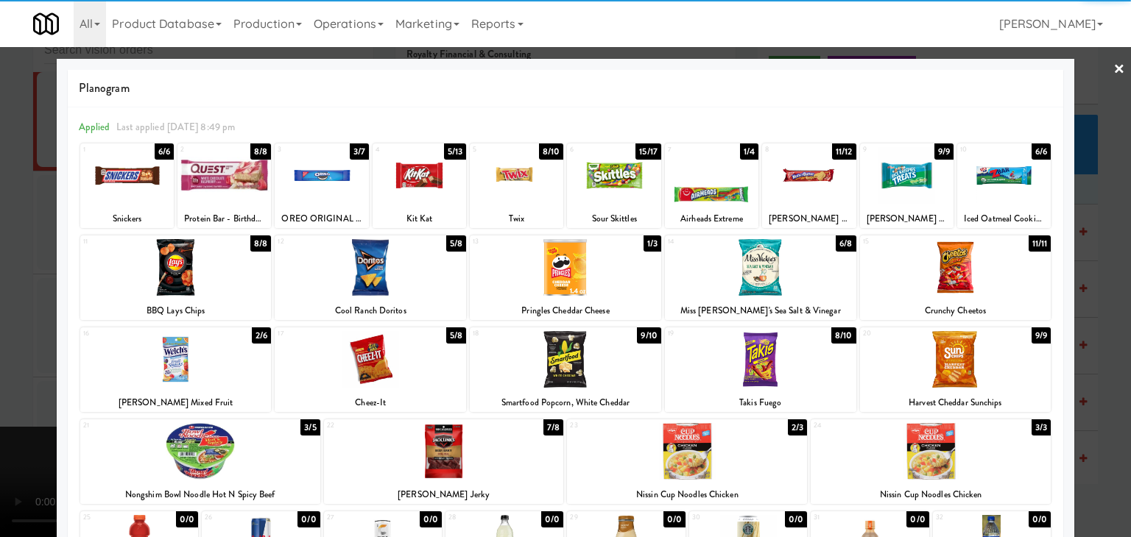
click at [509, 186] on div at bounding box center [516, 175] width 93 height 57
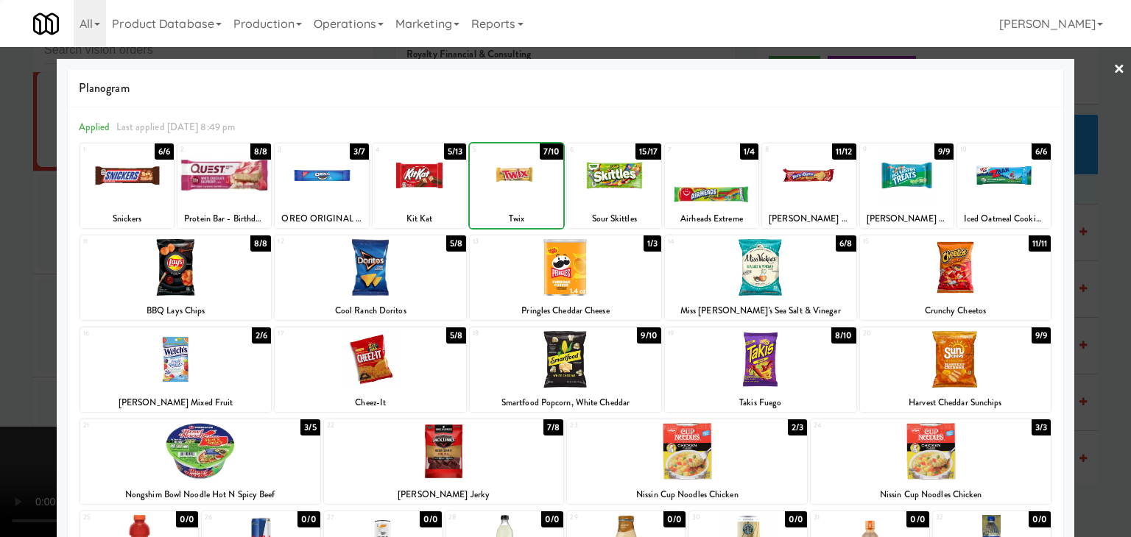
drag, startPoint x: 0, startPoint y: 253, endPoint x: 207, endPoint y: 261, distance: 207.0
click at [21, 251] on div at bounding box center [565, 268] width 1131 height 537
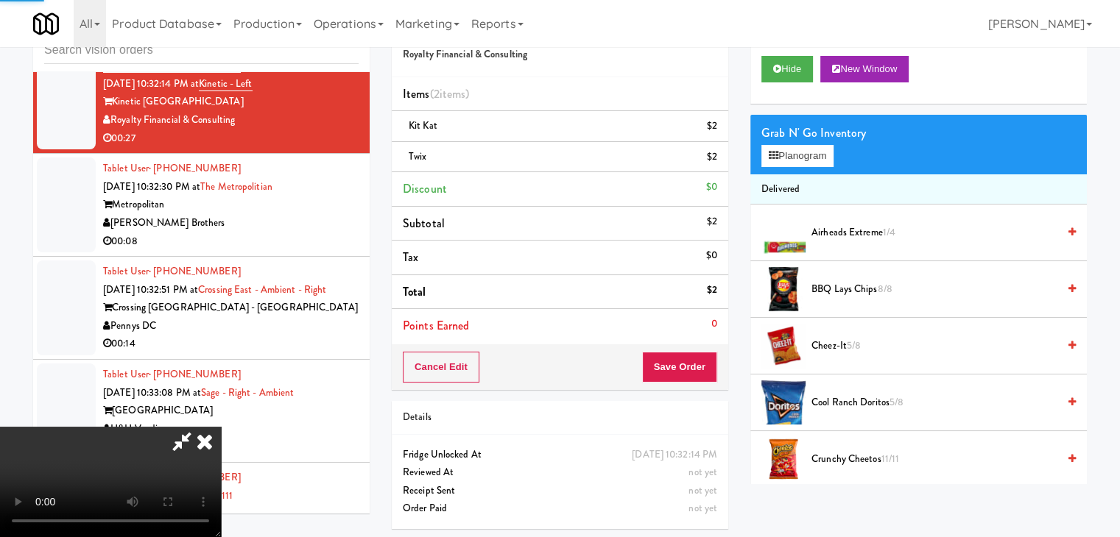
click at [221, 427] on video at bounding box center [110, 482] width 221 height 110
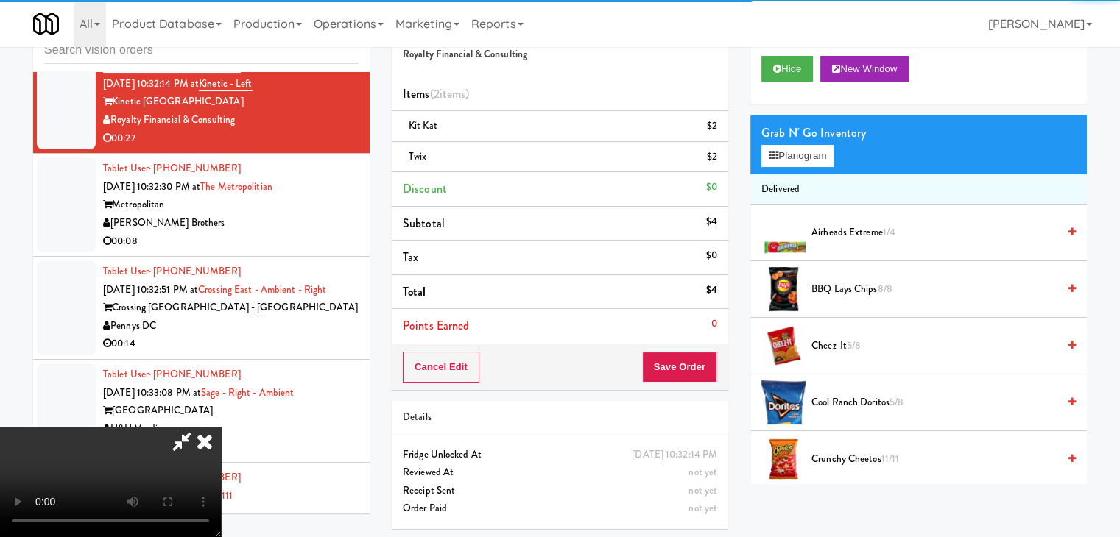
click at [221, 427] on video at bounding box center [110, 482] width 221 height 110
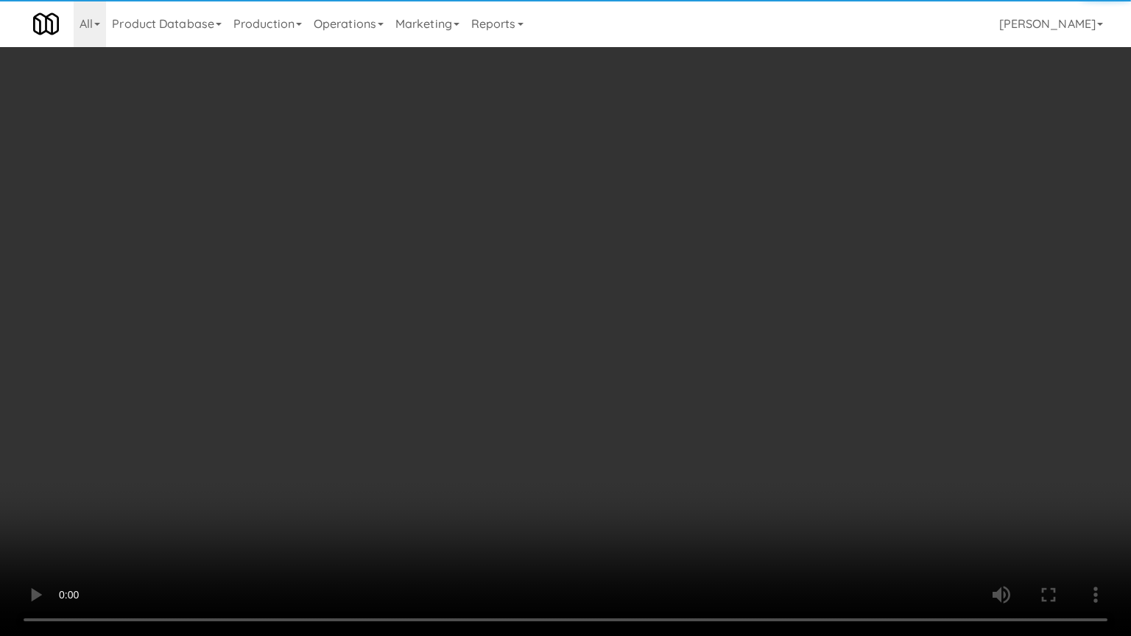
click at [490, 328] on video at bounding box center [565, 318] width 1131 height 636
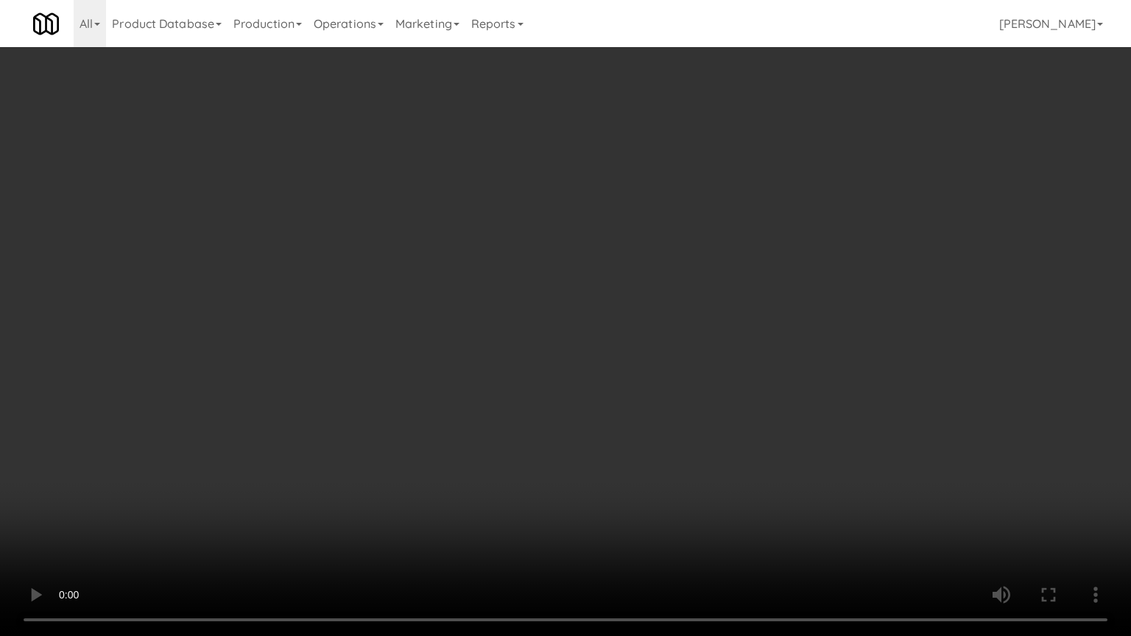
click at [596, 319] on video at bounding box center [565, 318] width 1131 height 636
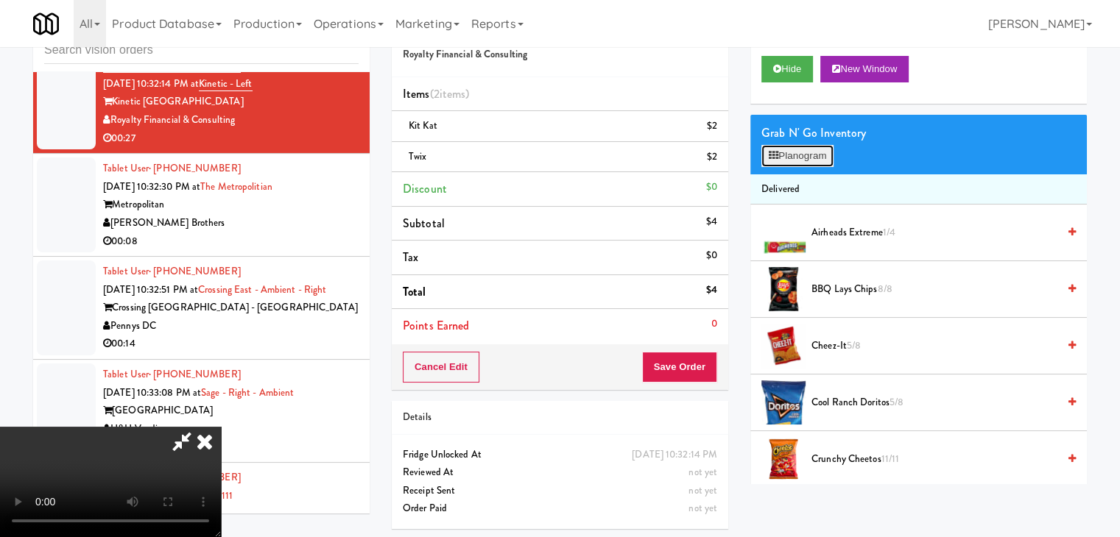
click at [799, 160] on button "Planogram" at bounding box center [797, 156] width 72 height 22
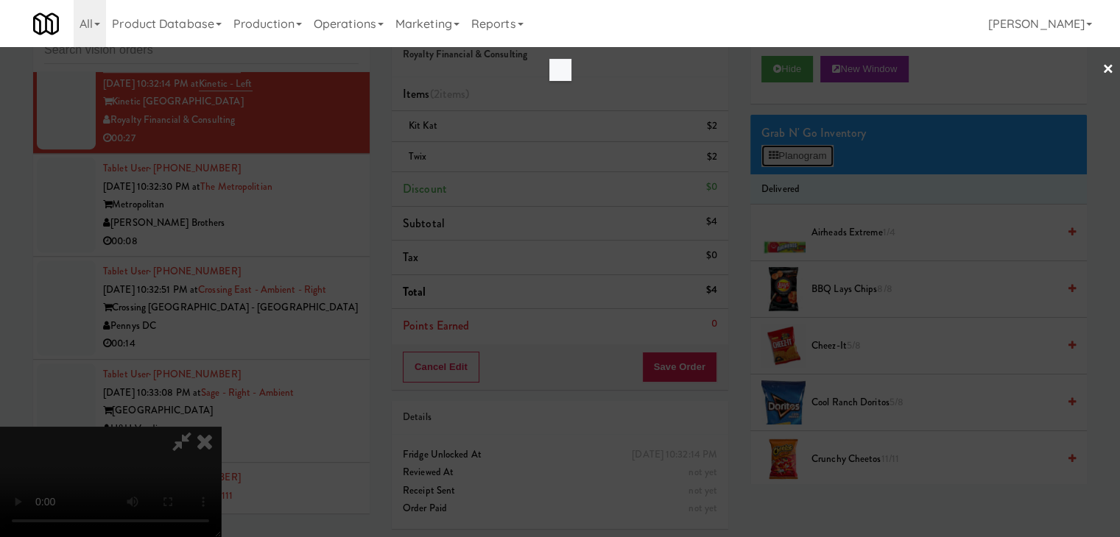
scroll to position [6696, 0]
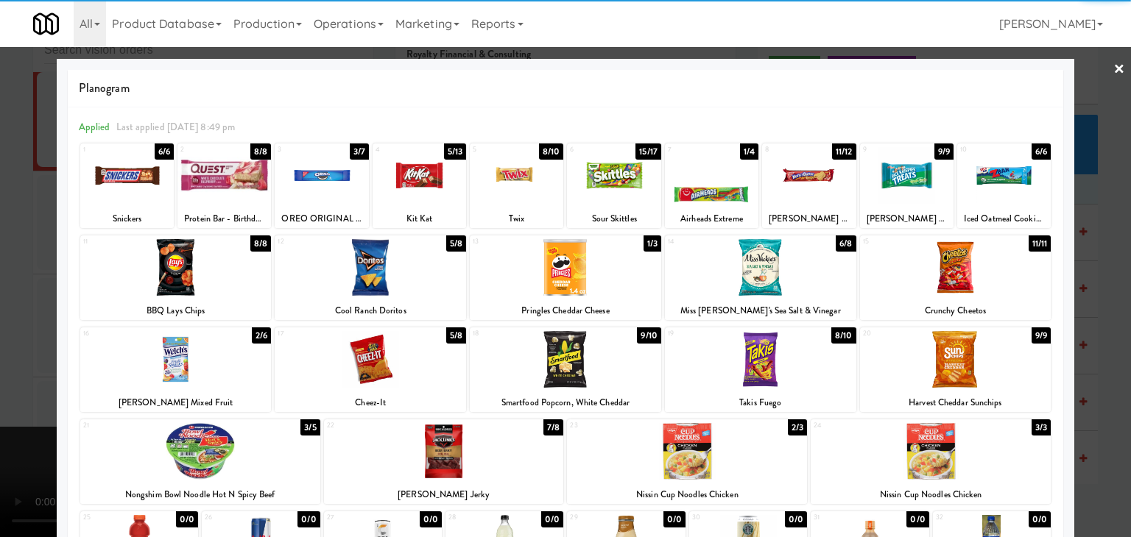
click at [176, 269] on div at bounding box center [175, 267] width 191 height 57
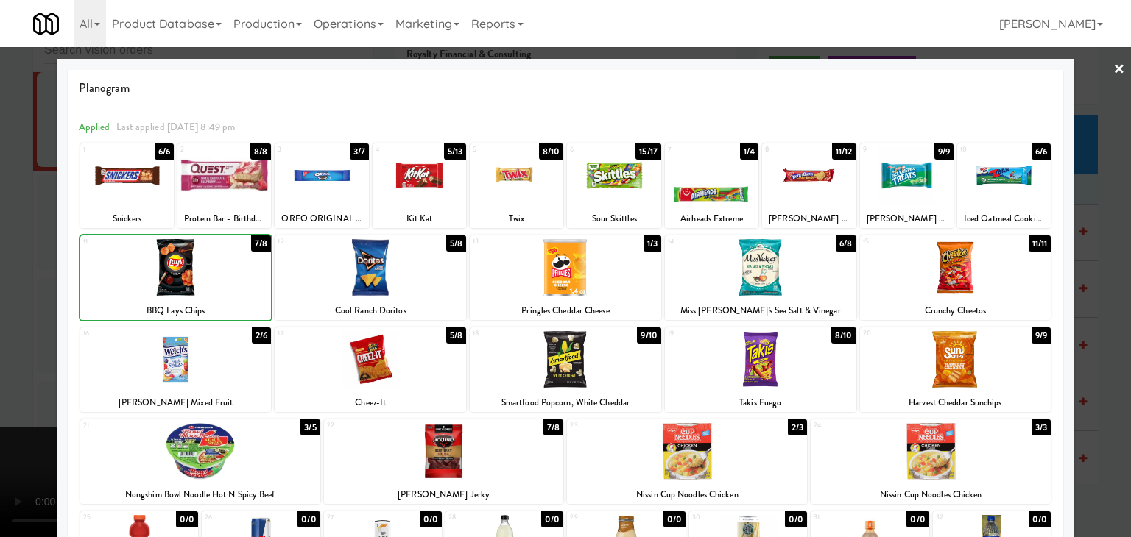
click at [0, 303] on div at bounding box center [565, 268] width 1131 height 537
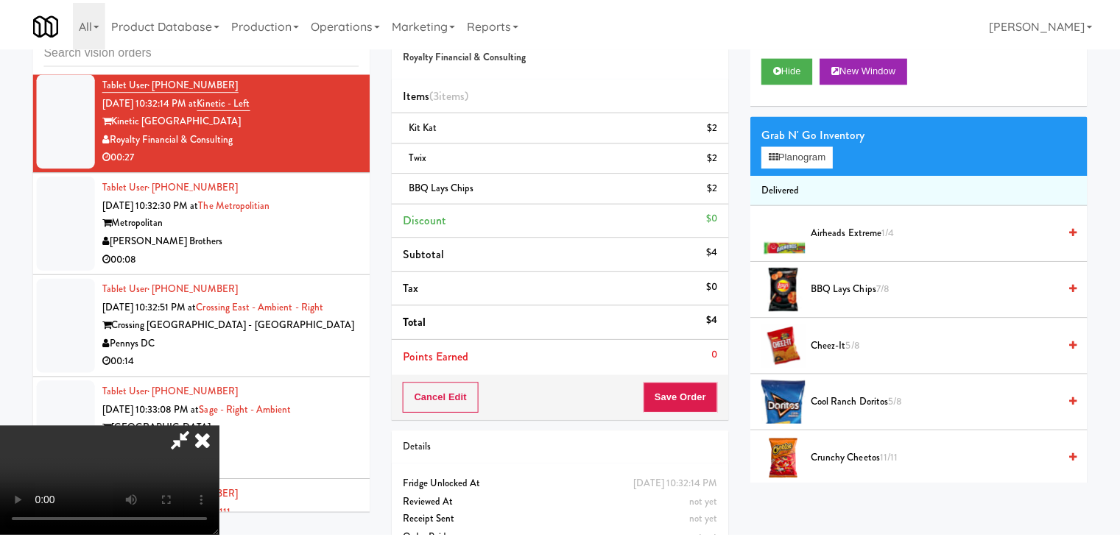
scroll to position [6714, 0]
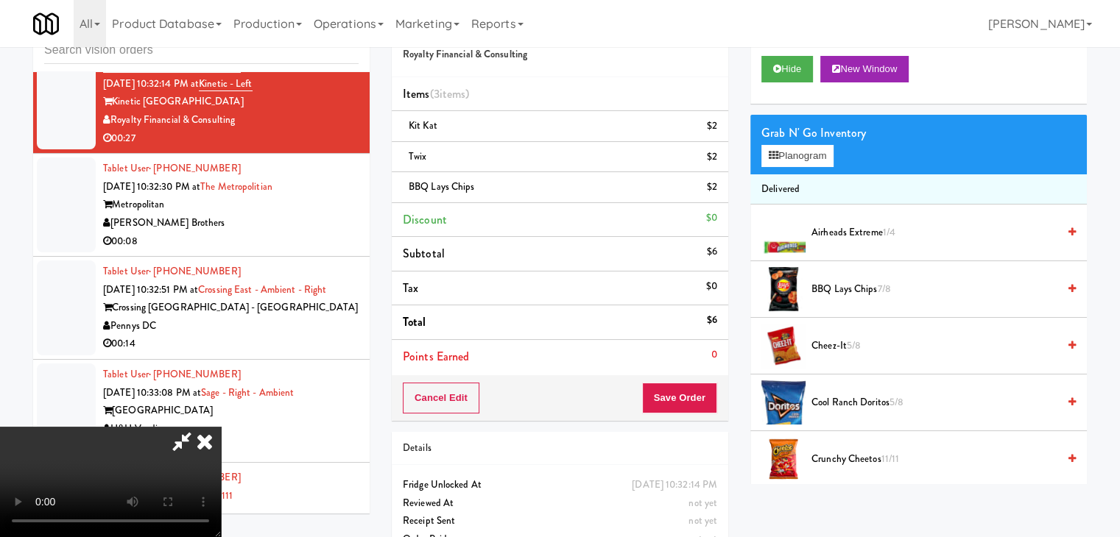
drag, startPoint x: 474, startPoint y: 320, endPoint x: 500, endPoint y: 325, distance: 26.3
click at [221, 427] on video at bounding box center [110, 482] width 221 height 110
click at [690, 400] on button "Save Order" at bounding box center [679, 398] width 75 height 31
click at [691, 400] on button "Save Order" at bounding box center [679, 398] width 75 height 31
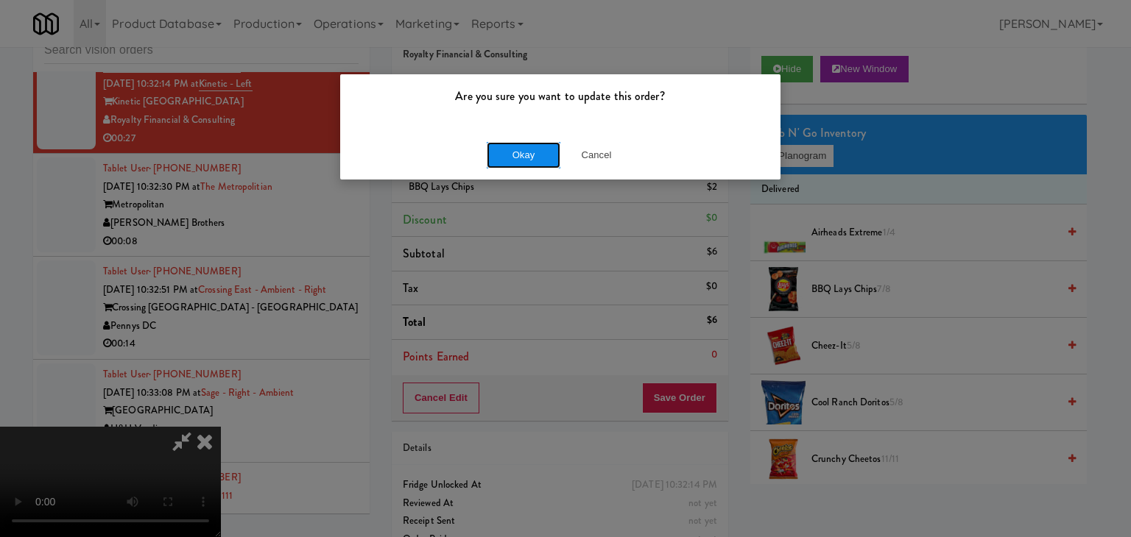
click at [518, 160] on button "Okay" at bounding box center [524, 155] width 74 height 26
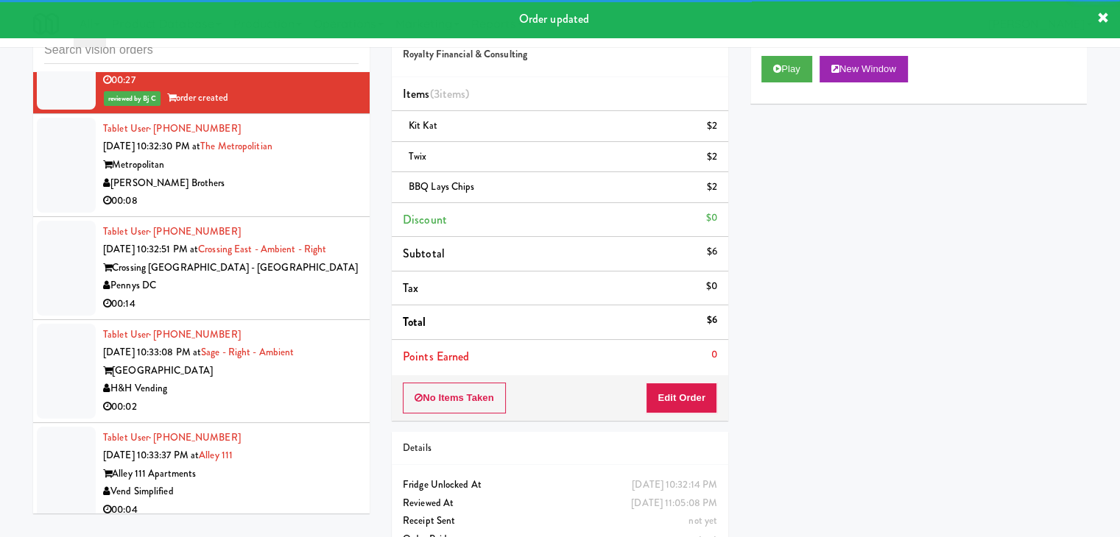
scroll to position [6788, 0]
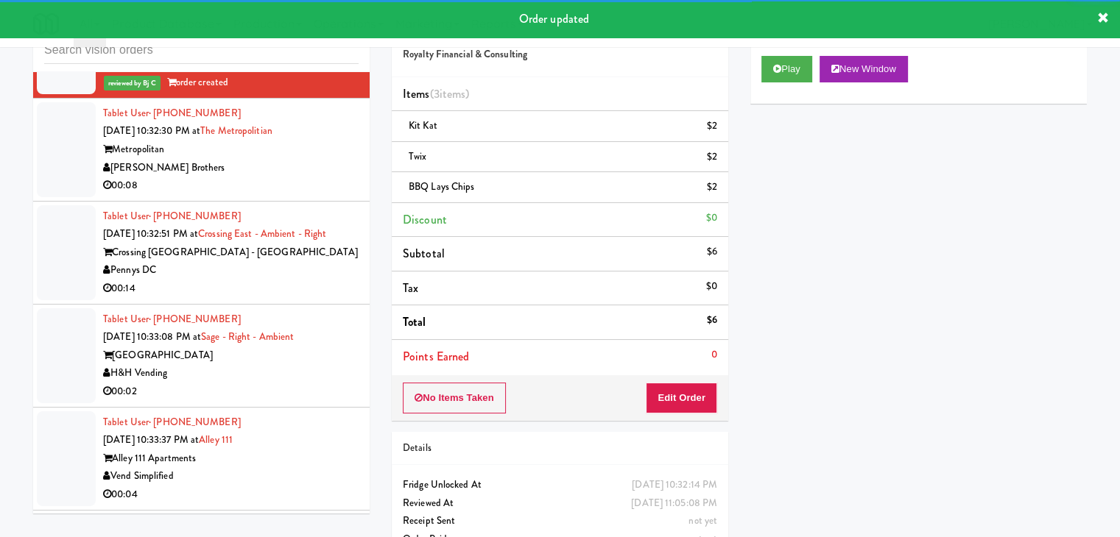
click at [261, 195] on div "00:08" at bounding box center [230, 186] width 255 height 18
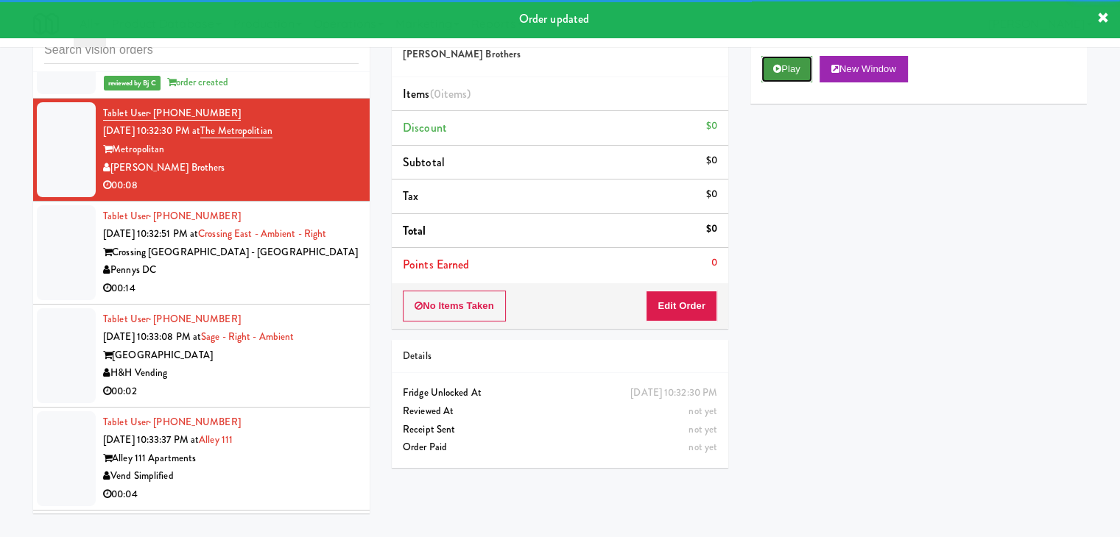
click at [791, 66] on button "Play" at bounding box center [786, 69] width 51 height 26
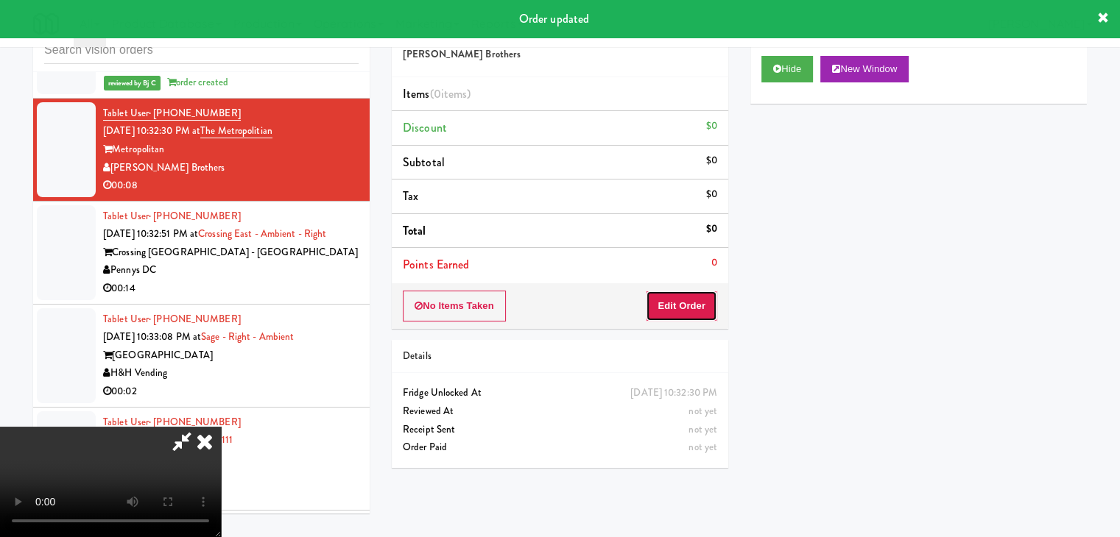
click at [663, 310] on button "Edit Order" at bounding box center [681, 306] width 71 height 31
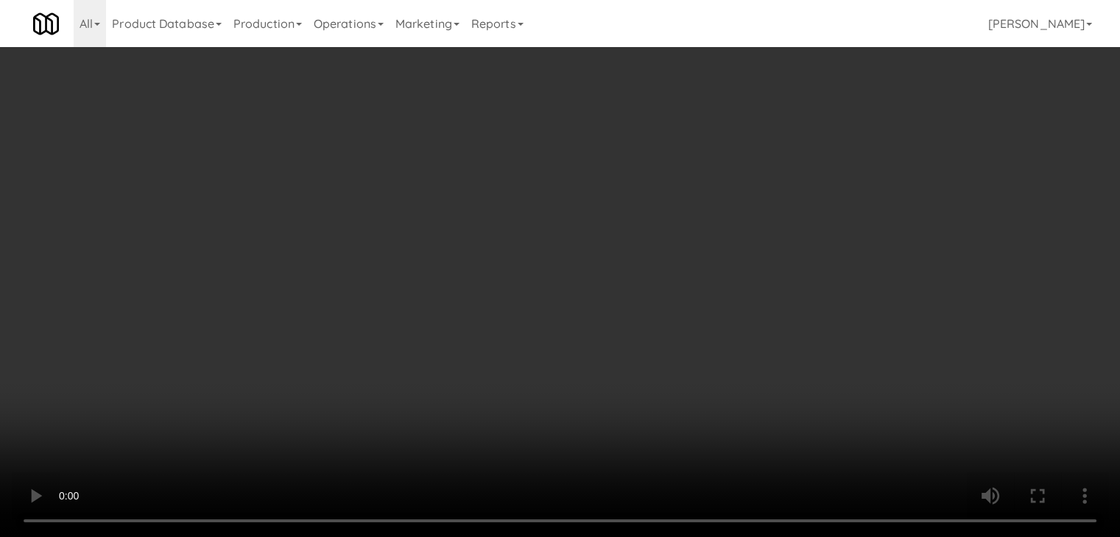
scroll to position [6770, 0]
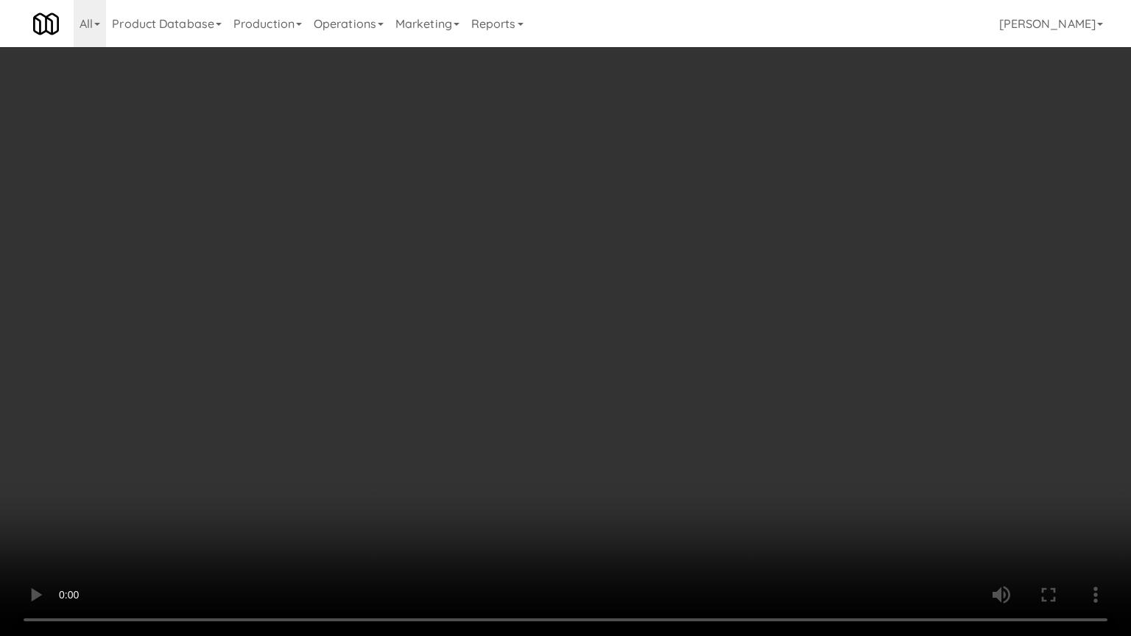
click at [735, 427] on video at bounding box center [565, 318] width 1131 height 636
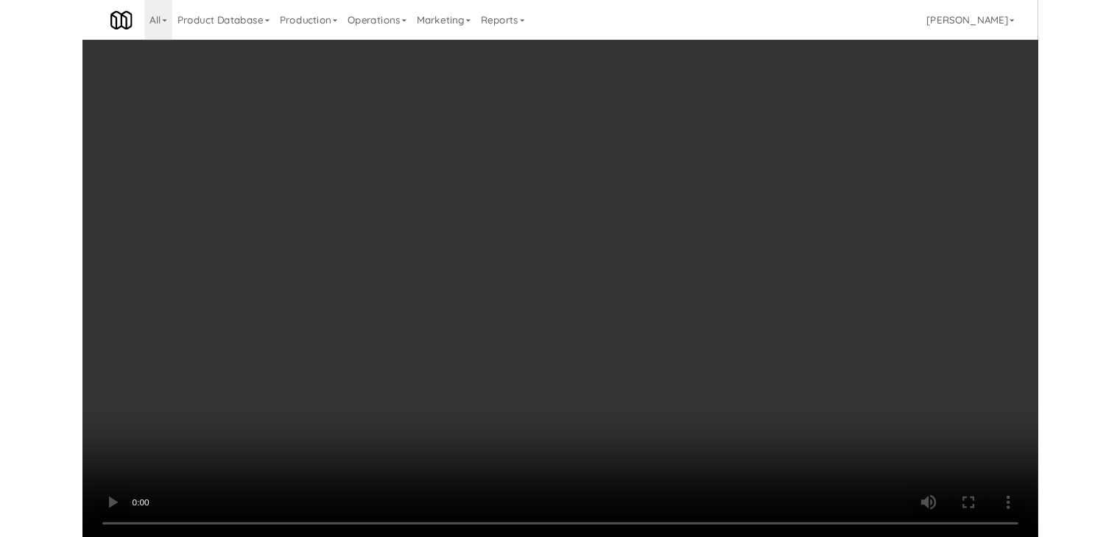
scroll to position [6788, 0]
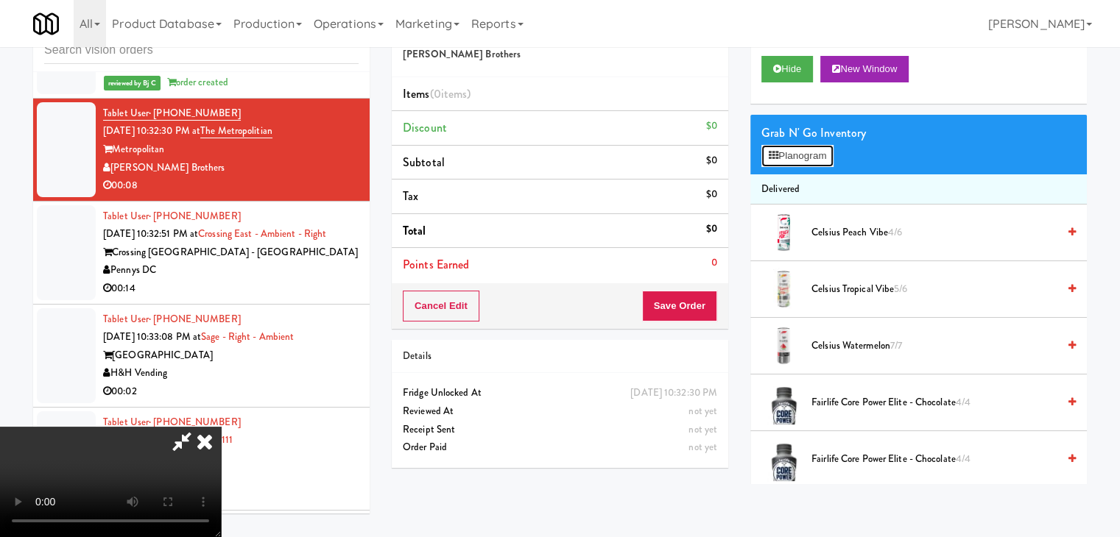
click at [796, 154] on button "Planogram" at bounding box center [797, 156] width 72 height 22
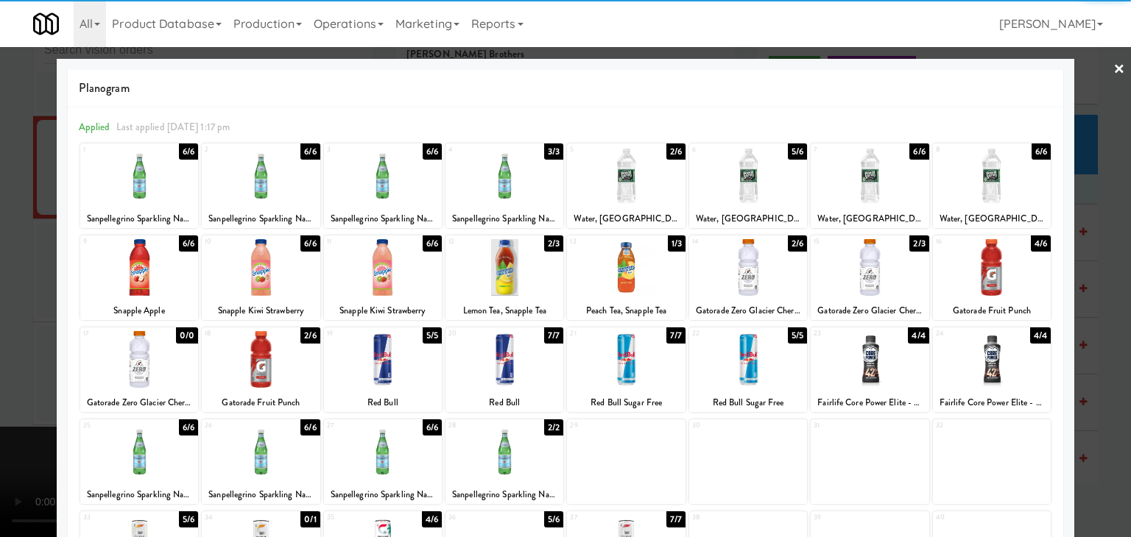
click at [152, 197] on div at bounding box center [139, 175] width 118 height 57
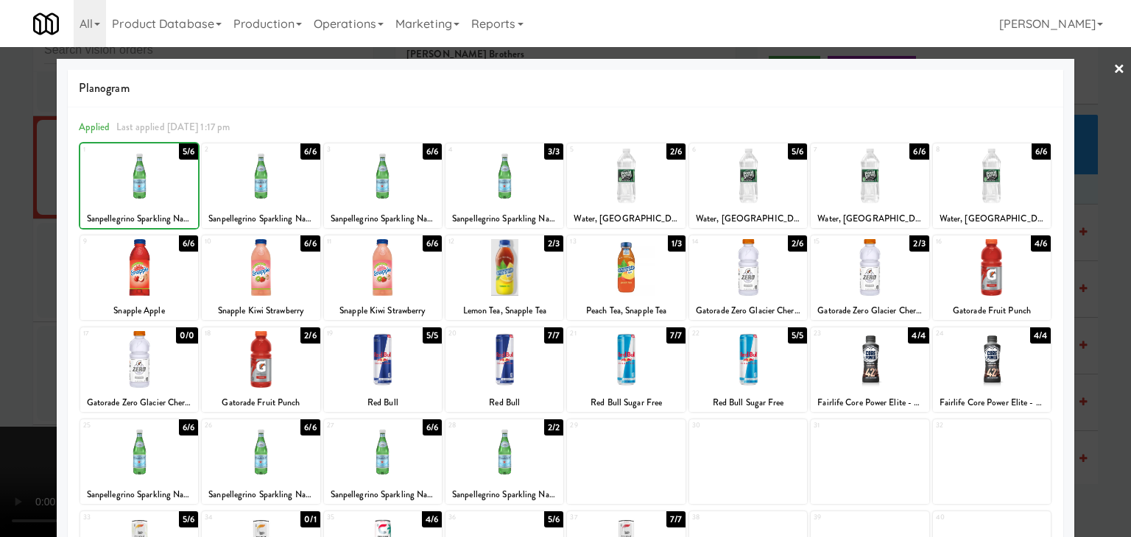
drag, startPoint x: 0, startPoint y: 276, endPoint x: 57, endPoint y: 284, distance: 57.3
click at [3, 276] on div at bounding box center [565, 268] width 1131 height 537
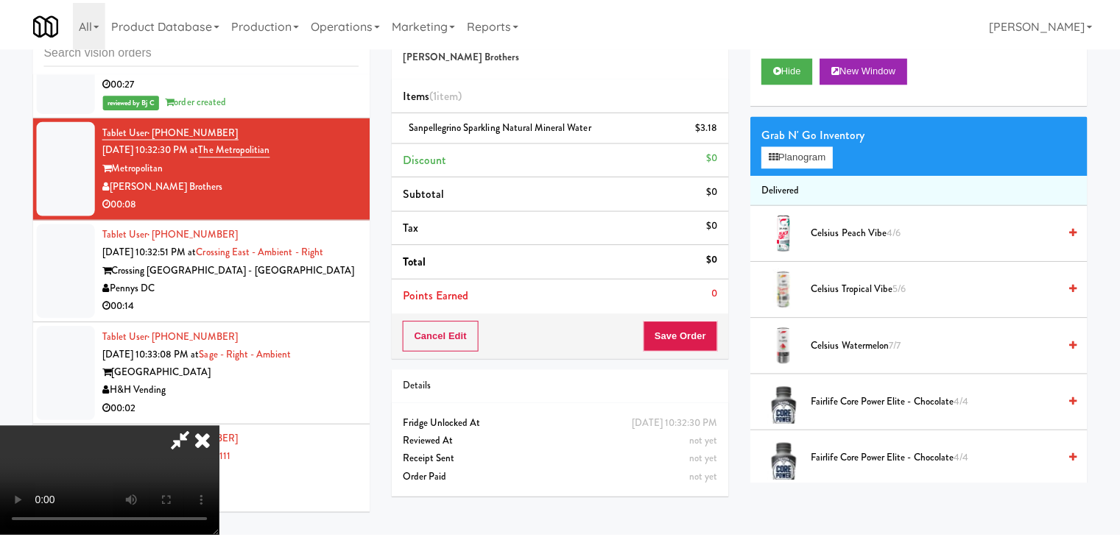
scroll to position [6788, 0]
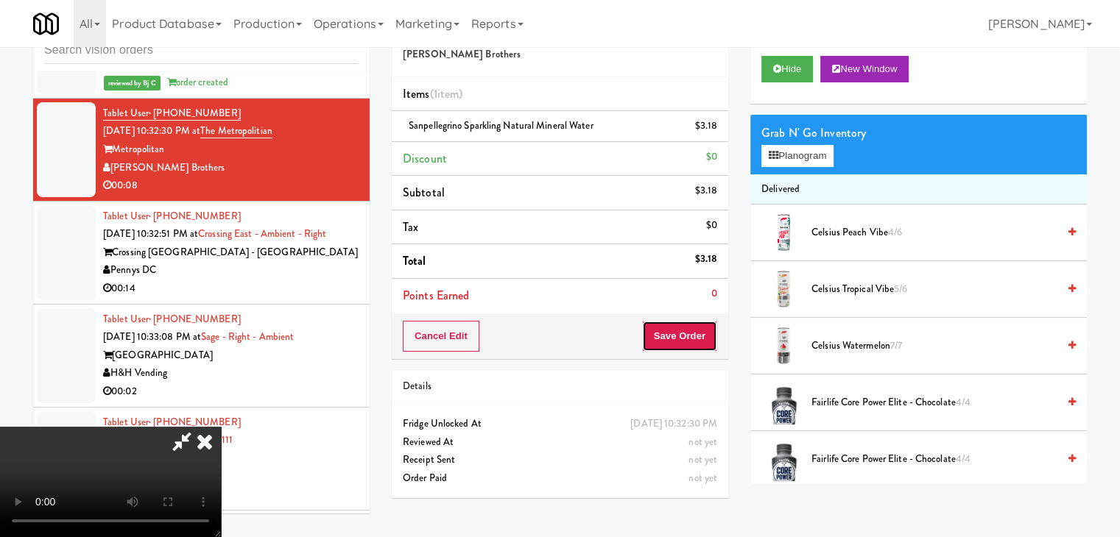
click at [676, 333] on button "Save Order" at bounding box center [679, 336] width 75 height 31
click at [685, 331] on button "Save Order" at bounding box center [679, 336] width 75 height 31
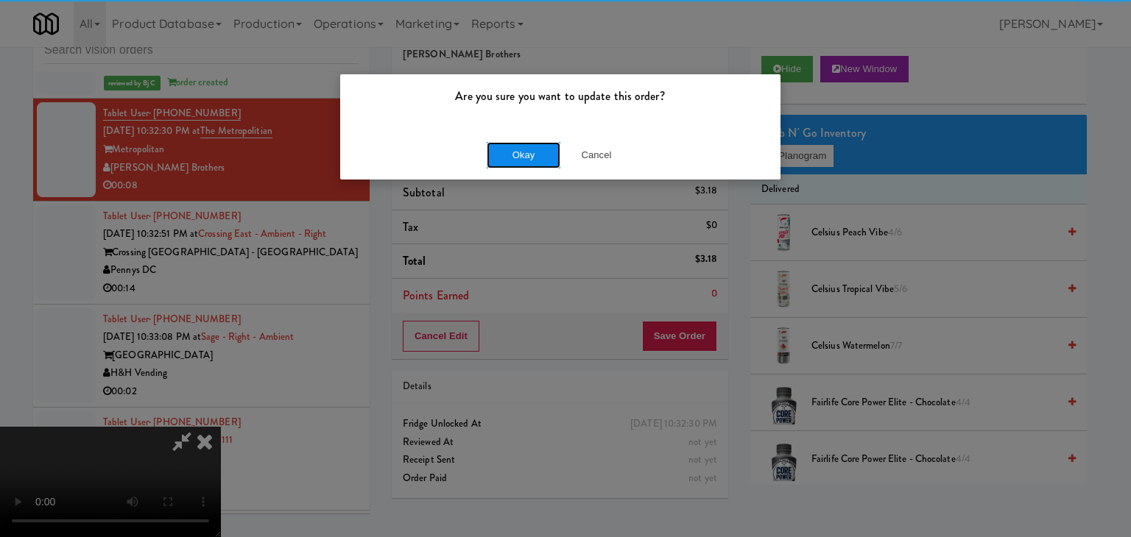
click at [514, 150] on button "Okay" at bounding box center [524, 155] width 74 height 26
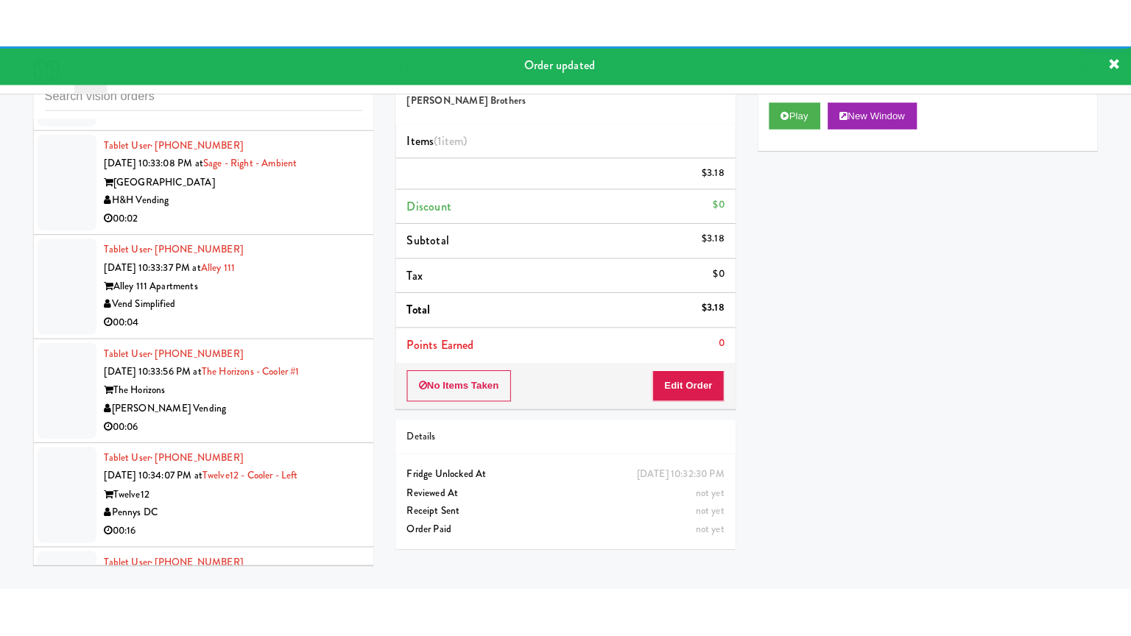
scroll to position [7027, 0]
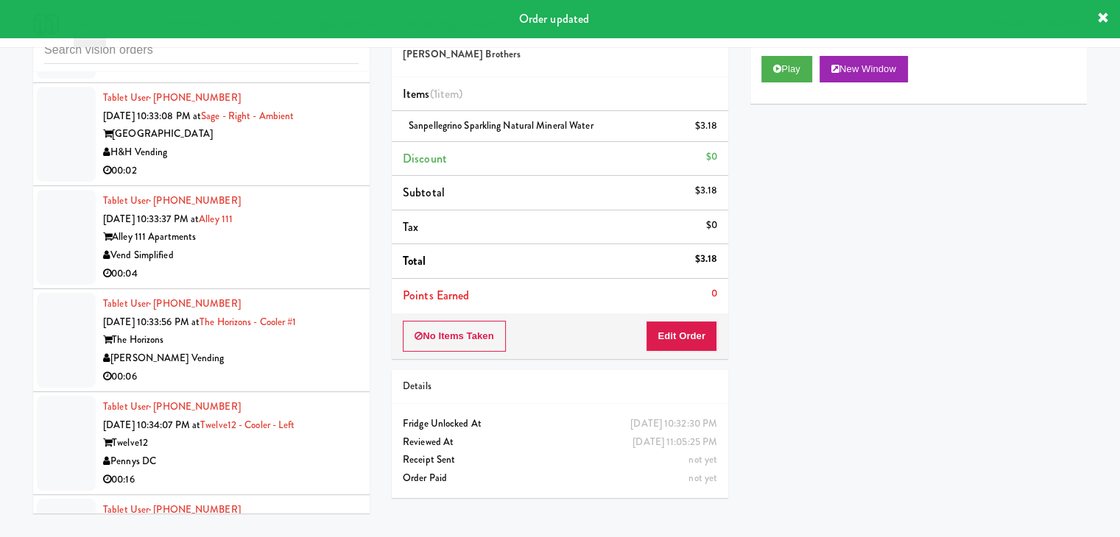
click at [277, 59] on div "Pennys DC" at bounding box center [230, 49] width 255 height 18
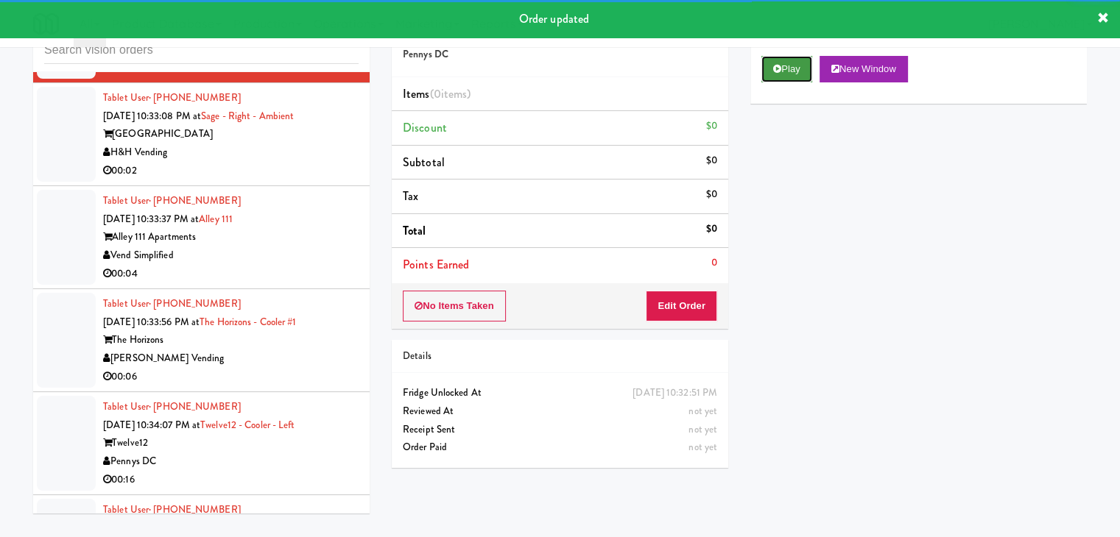
click at [779, 74] on button "Play" at bounding box center [786, 69] width 51 height 26
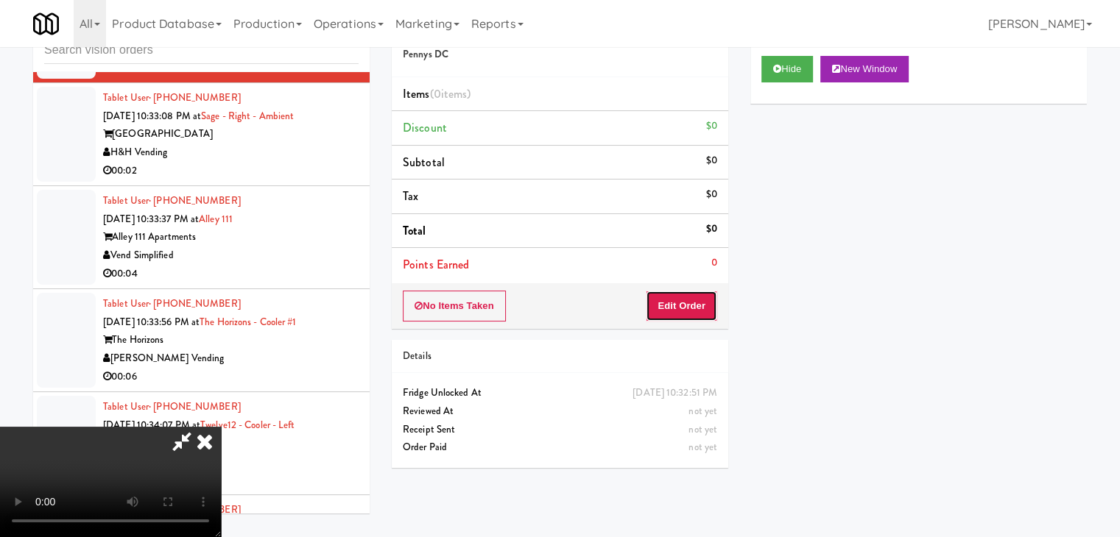
click at [678, 305] on button "Edit Order" at bounding box center [681, 306] width 71 height 31
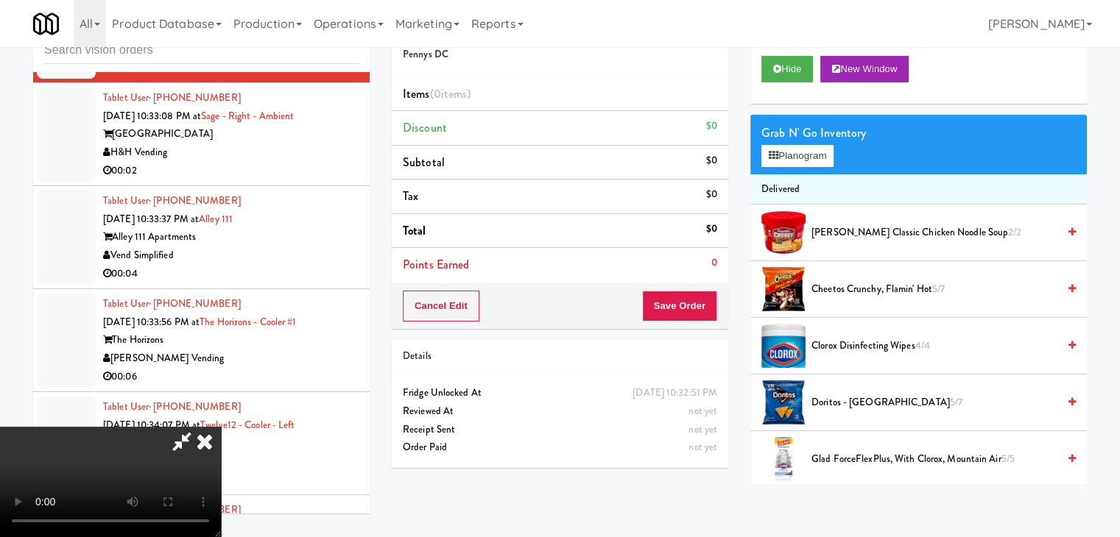
scroll to position [7008, 0]
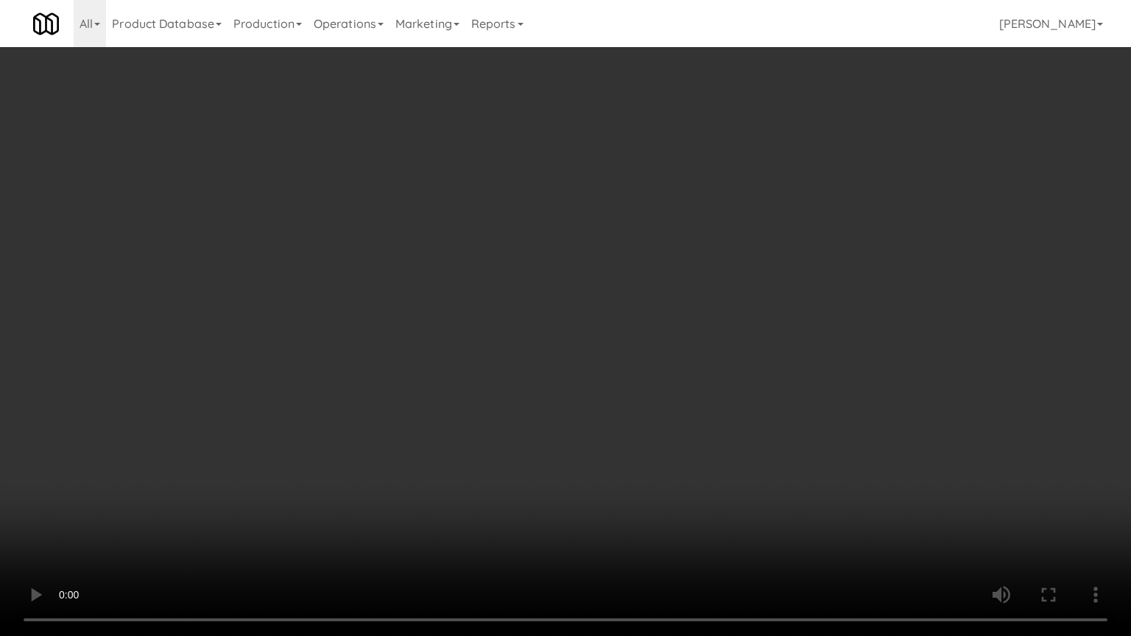
click at [641, 456] on video at bounding box center [565, 318] width 1131 height 636
click at [648, 460] on video at bounding box center [565, 318] width 1131 height 636
click at [600, 149] on video at bounding box center [565, 318] width 1131 height 636
click at [633, 184] on video at bounding box center [565, 318] width 1131 height 636
click at [501, 259] on video at bounding box center [565, 318] width 1131 height 636
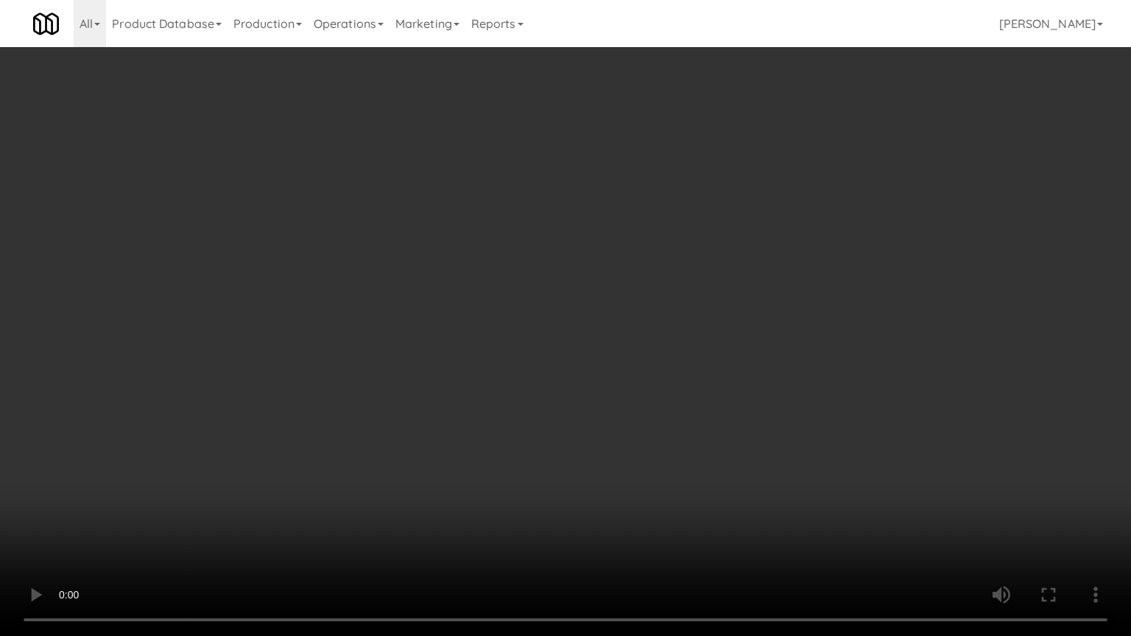
click at [503, 263] on video at bounding box center [565, 318] width 1131 height 636
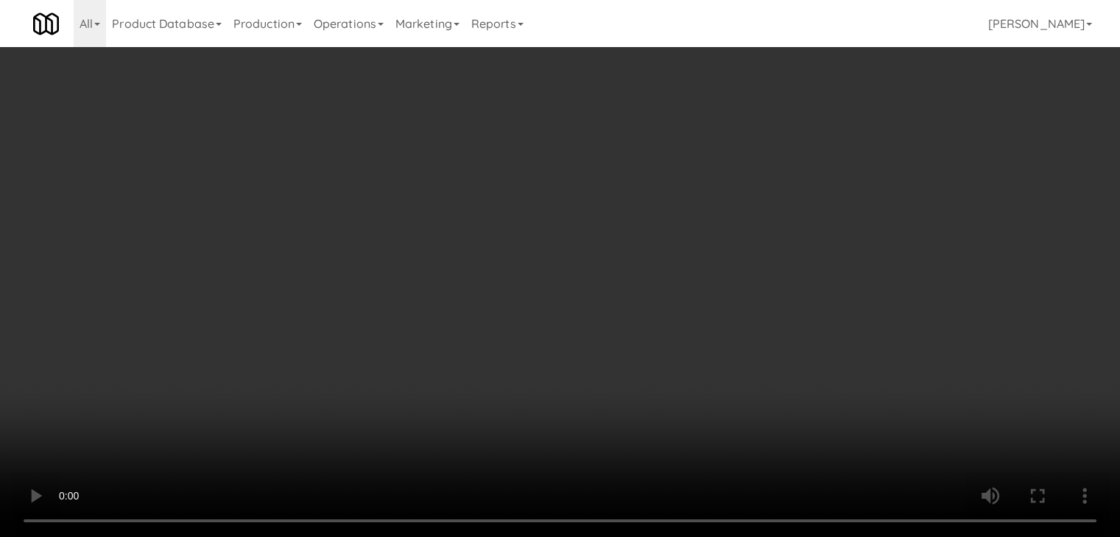
click at [442, 211] on video at bounding box center [560, 268] width 1120 height 537
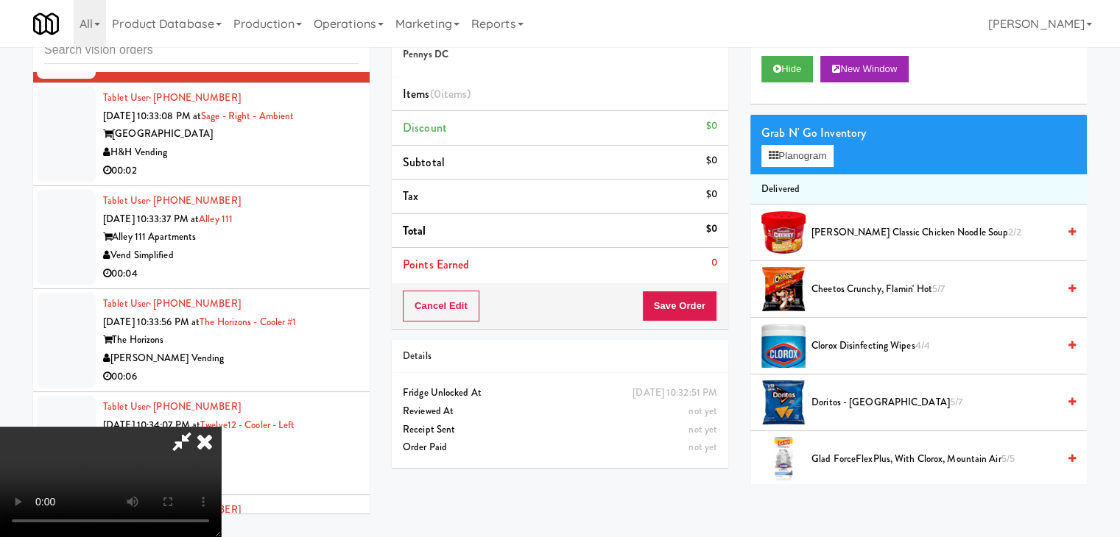
click at [221, 427] on video at bounding box center [110, 482] width 221 height 110
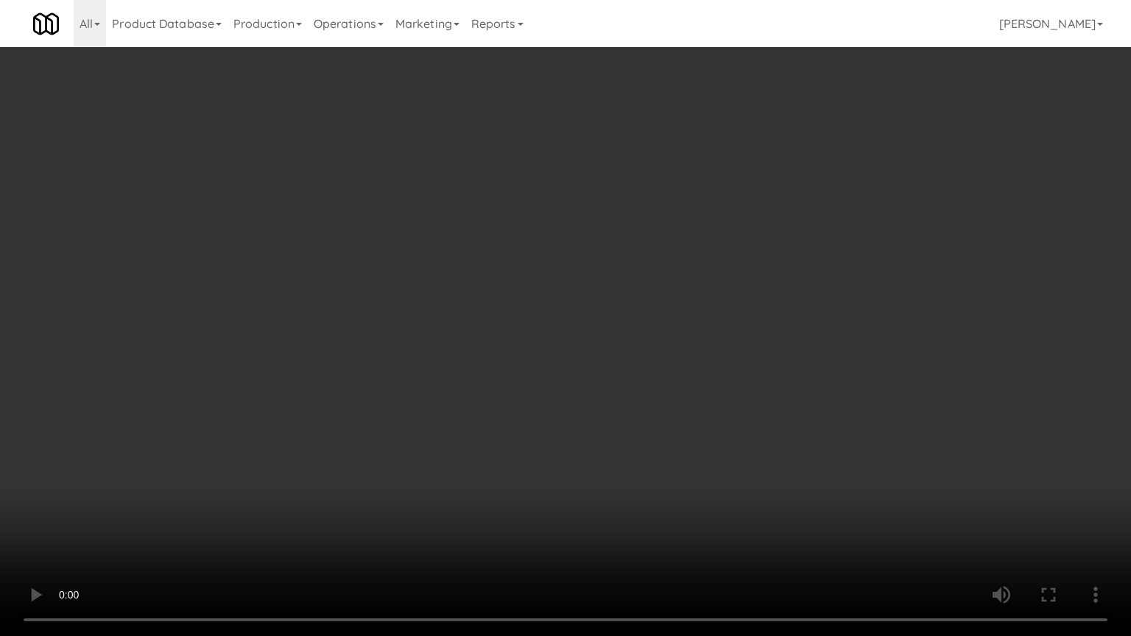
click at [453, 267] on video at bounding box center [565, 318] width 1131 height 636
drag, startPoint x: 453, startPoint y: 267, endPoint x: 523, endPoint y: 160, distance: 127.2
click at [453, 266] on video at bounding box center [565, 318] width 1131 height 636
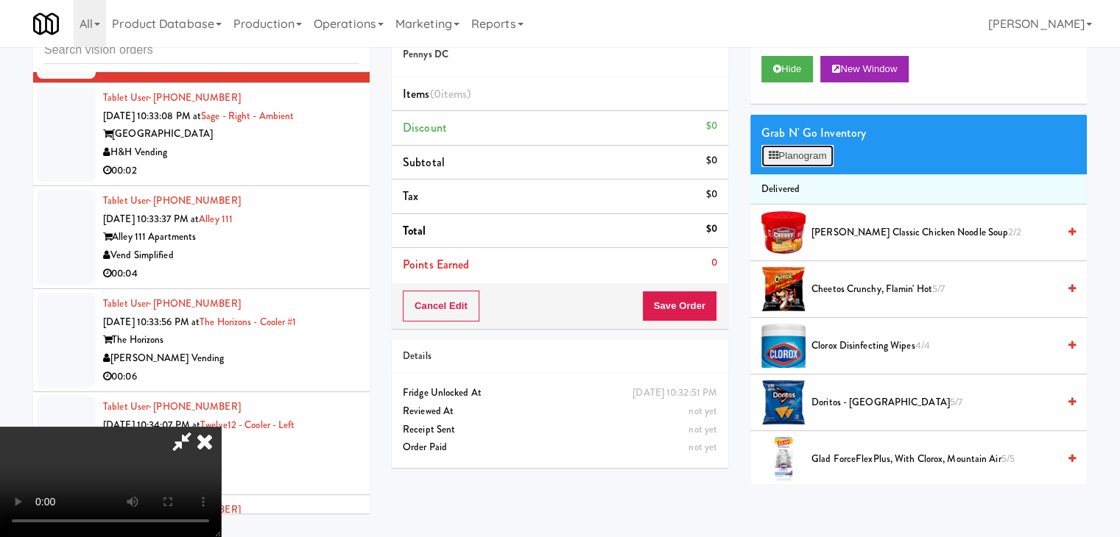
click at [801, 152] on button "Planogram" at bounding box center [797, 156] width 72 height 22
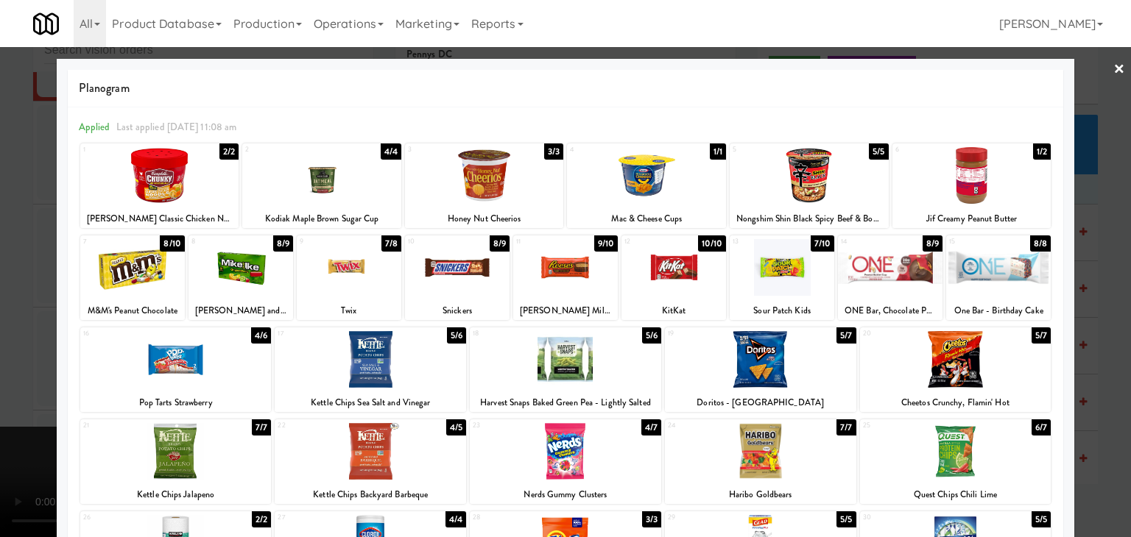
click at [492, 185] on div at bounding box center [484, 175] width 159 height 57
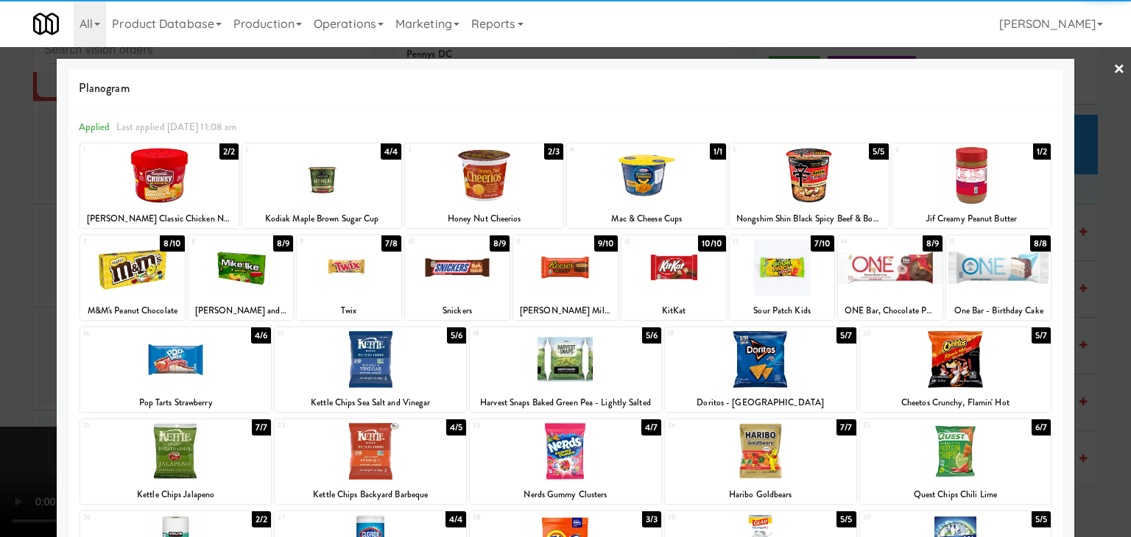
click at [144, 278] on div at bounding box center [132, 267] width 105 height 57
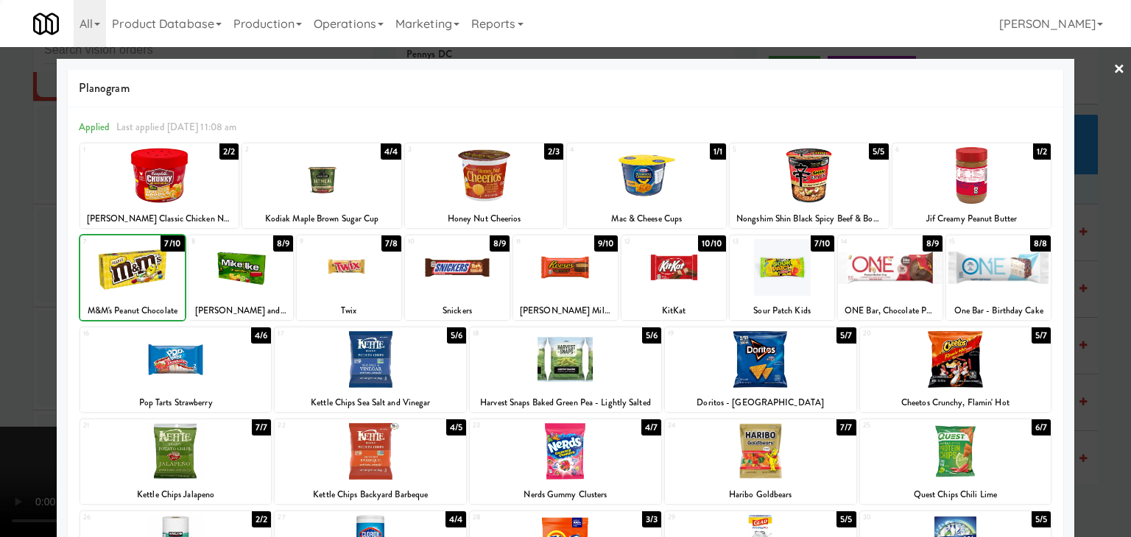
drag, startPoint x: 0, startPoint y: 283, endPoint x: 271, endPoint y: 281, distance: 270.9
click at [6, 283] on div at bounding box center [565, 268] width 1131 height 537
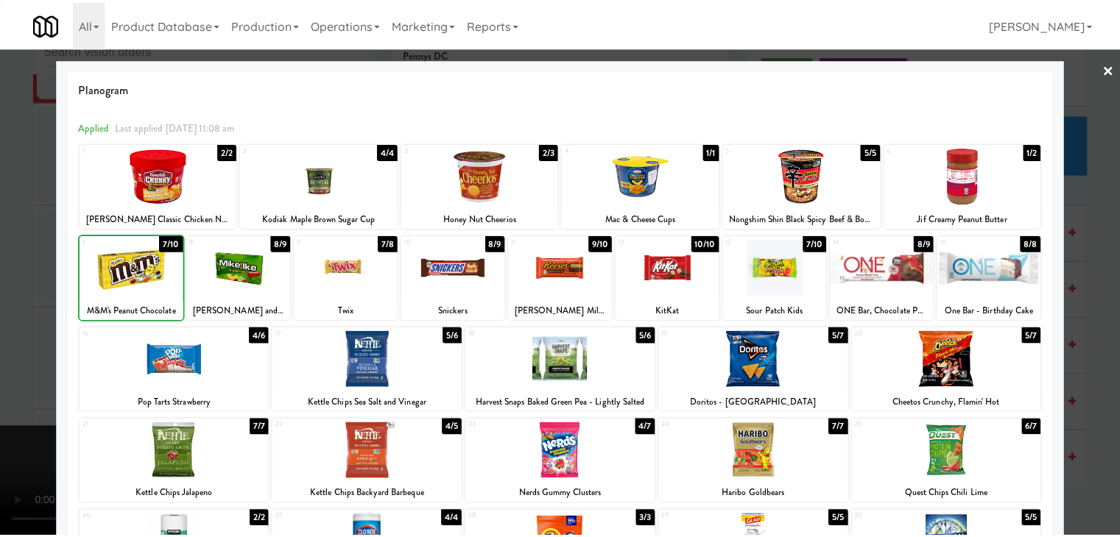
scroll to position [7027, 0]
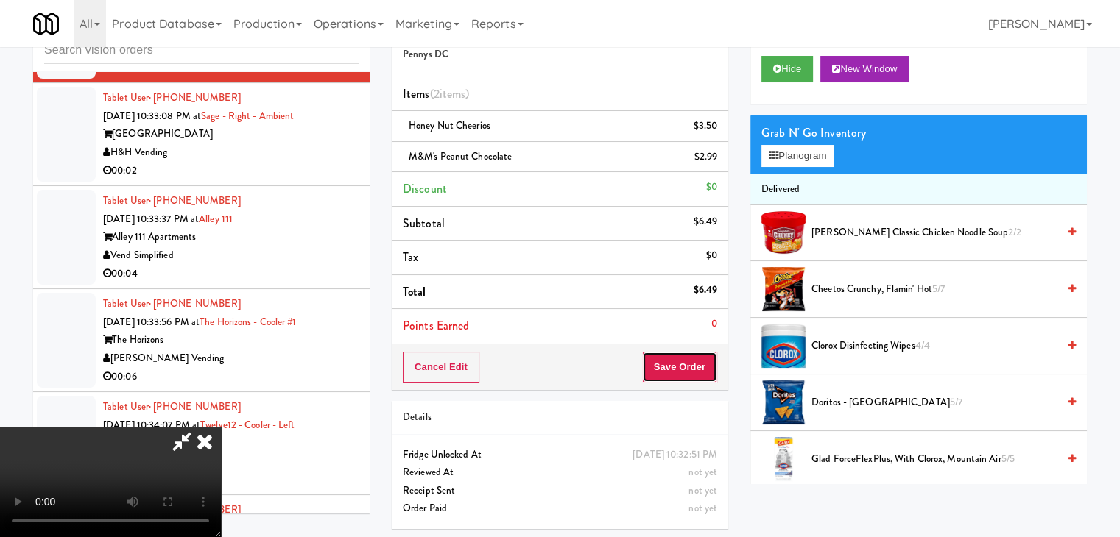
click at [692, 372] on button "Save Order" at bounding box center [679, 367] width 75 height 31
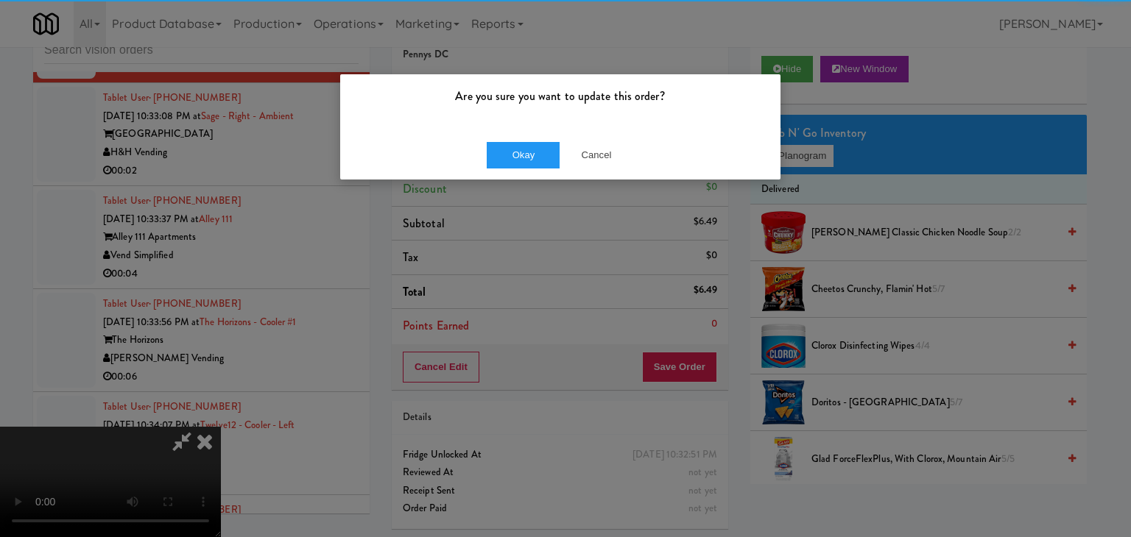
click at [537, 131] on div "Okay Cancel" at bounding box center [560, 154] width 440 height 49
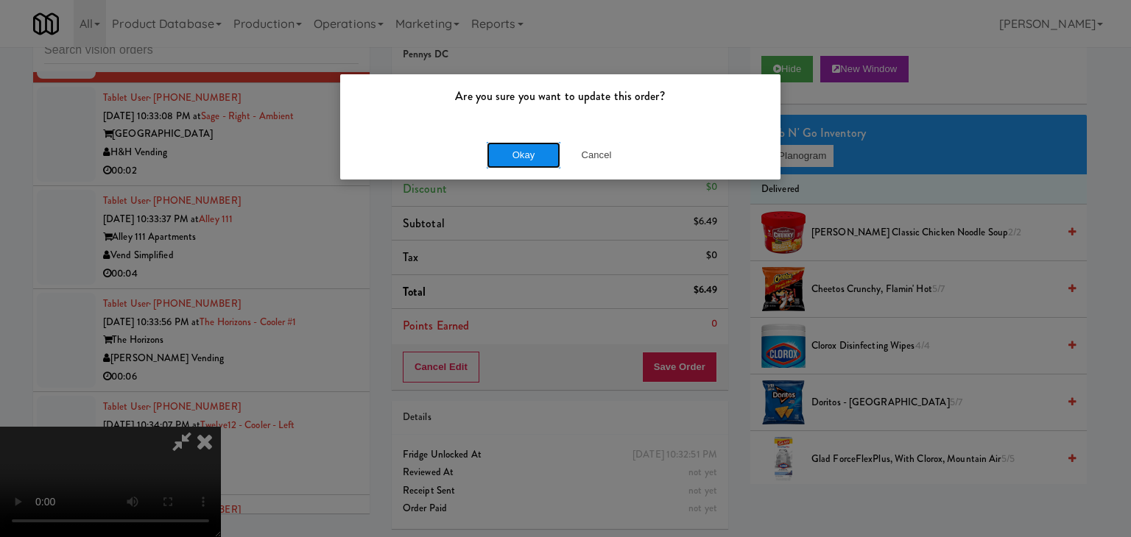
click at [536, 146] on button "Okay" at bounding box center [524, 155] width 74 height 26
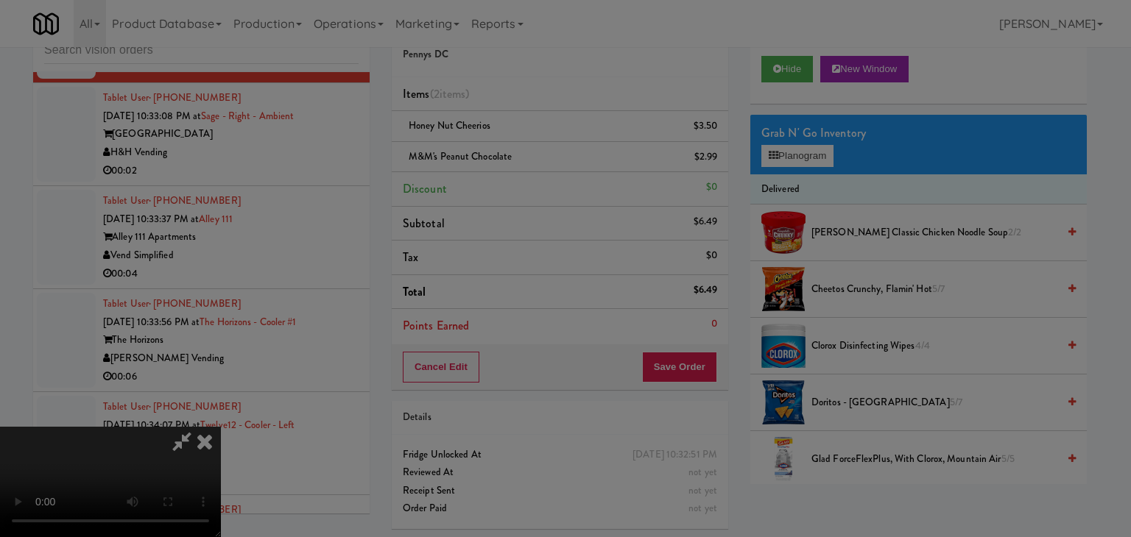
click at [536, 141] on button "Okay" at bounding box center [524, 128] width 74 height 26
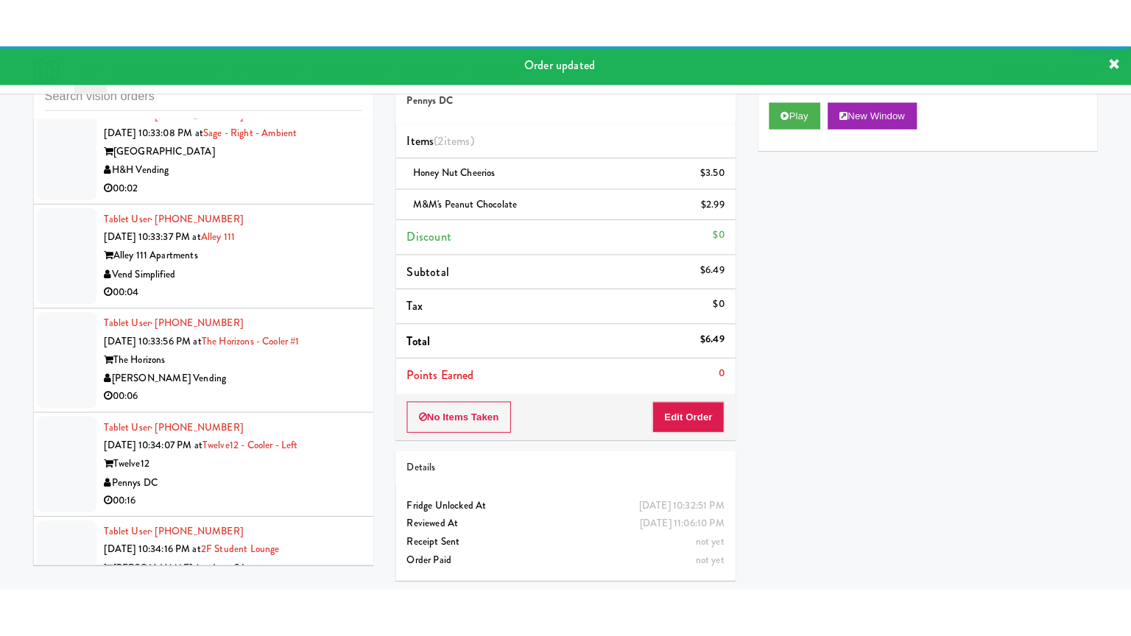
scroll to position [7100, 0]
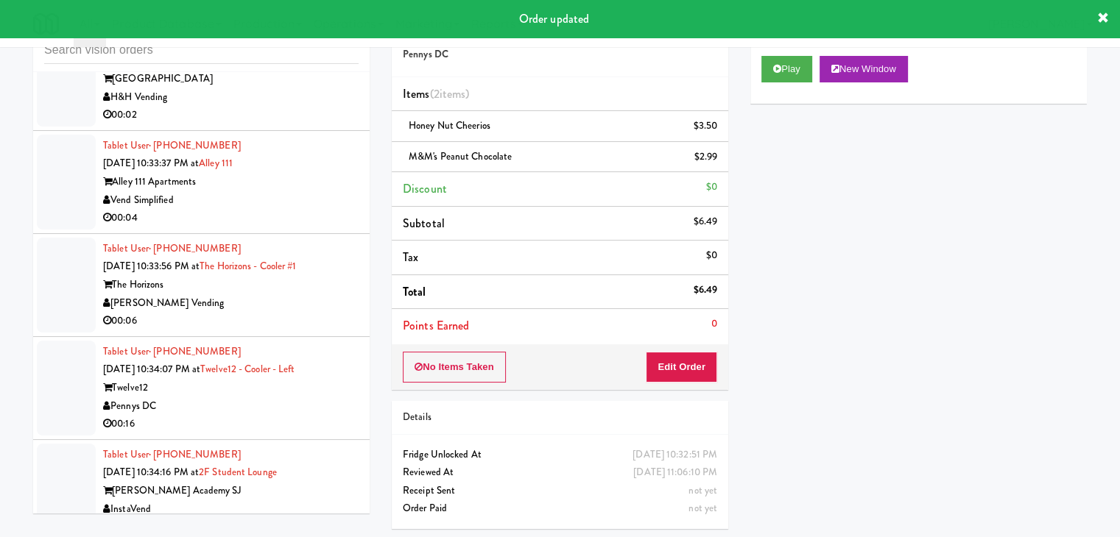
click at [258, 107] on div "H&H Vending" at bounding box center [230, 97] width 255 height 18
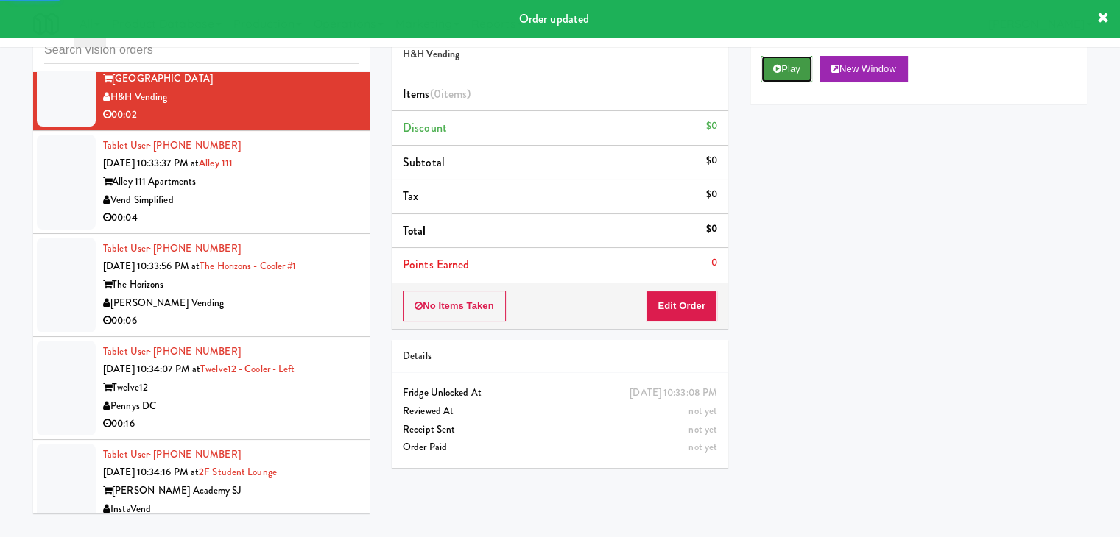
click at [780, 68] on button "Play" at bounding box center [786, 69] width 51 height 26
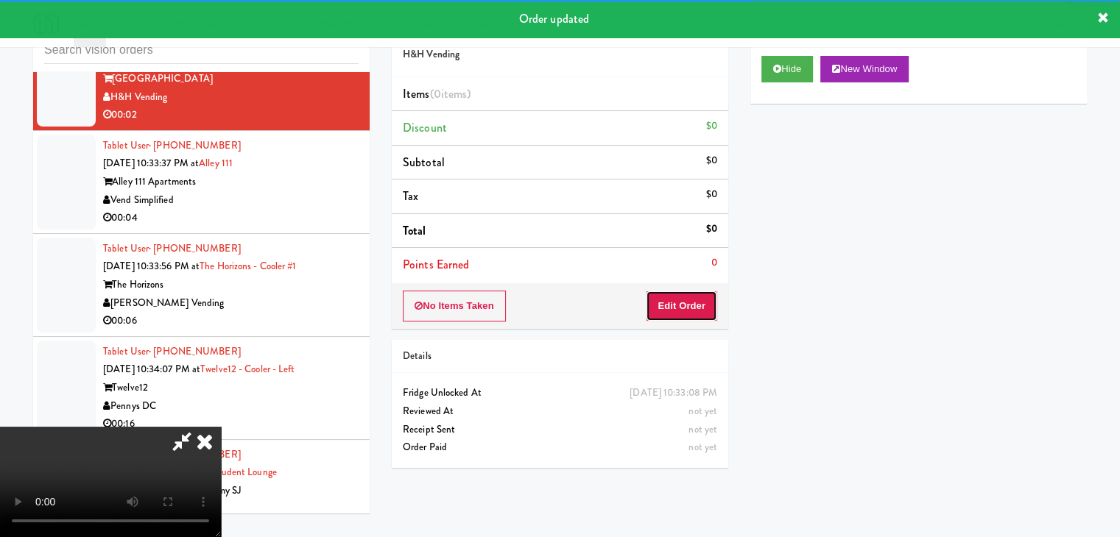
click at [682, 303] on button "Edit Order" at bounding box center [681, 306] width 71 height 31
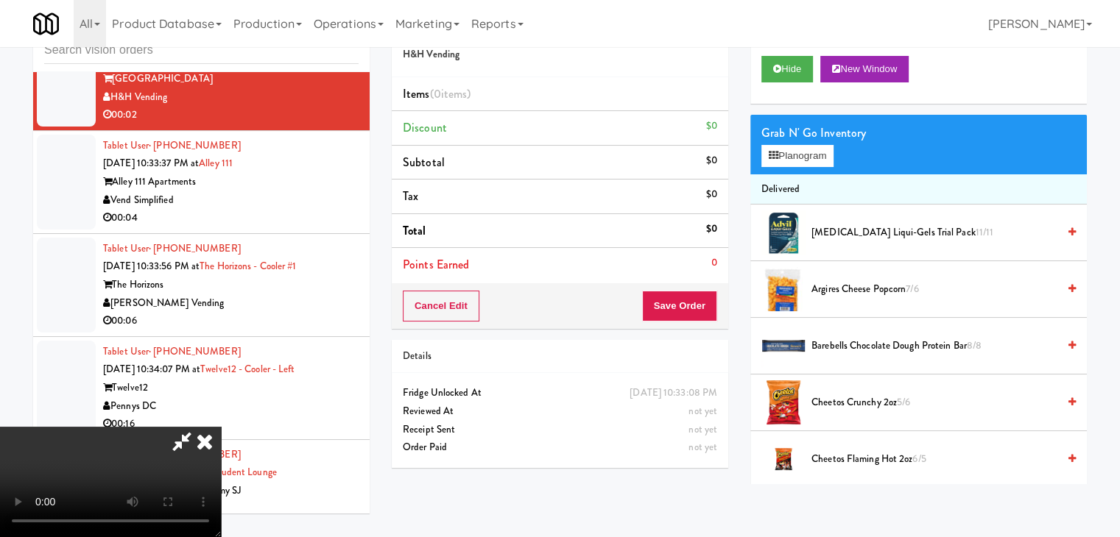
scroll to position [7064, 0]
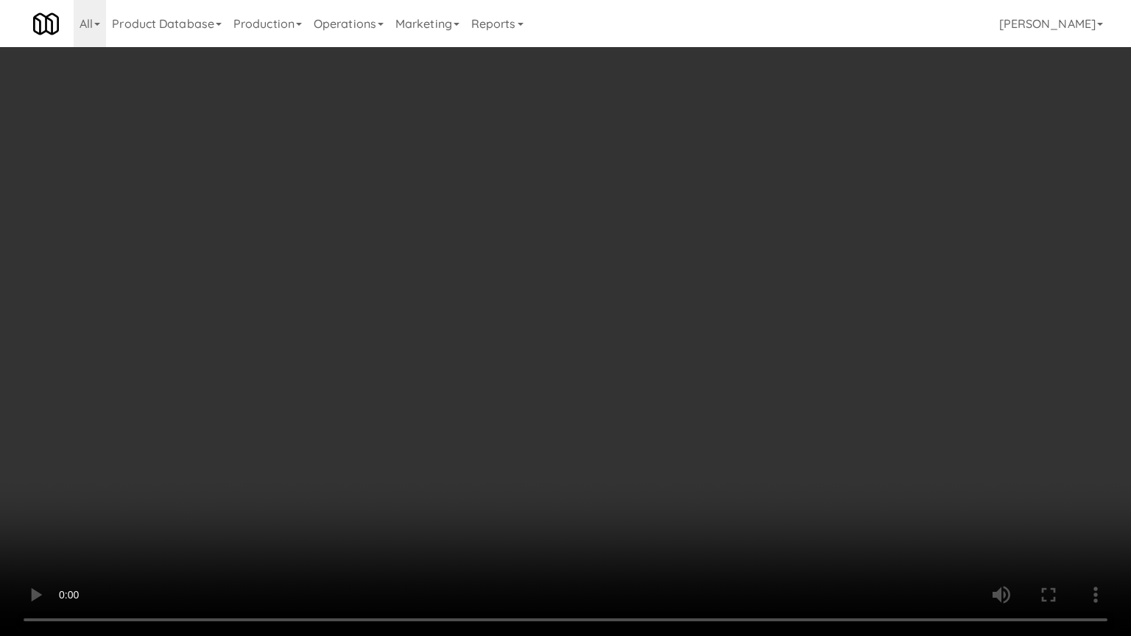
click at [644, 434] on video at bounding box center [565, 318] width 1131 height 636
click at [647, 403] on video at bounding box center [565, 318] width 1131 height 636
click at [668, 412] on video at bounding box center [565, 318] width 1131 height 636
click at [674, 416] on video at bounding box center [565, 318] width 1131 height 636
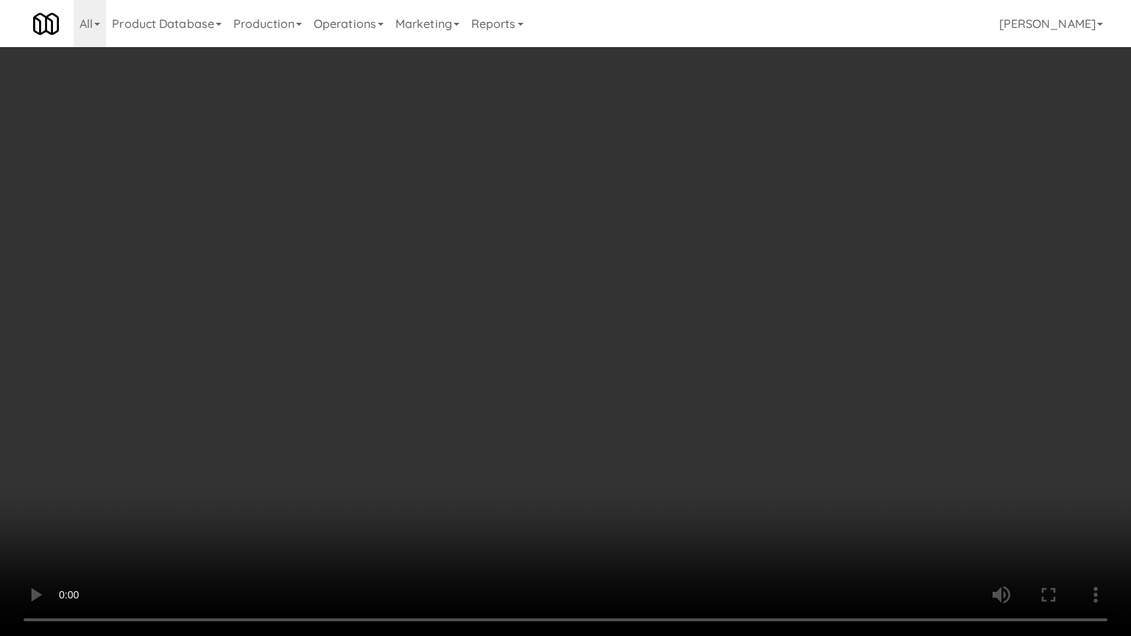
click at [674, 418] on video at bounding box center [565, 318] width 1131 height 636
drag, startPoint x: 674, startPoint y: 418, endPoint x: 729, endPoint y: 269, distance: 159.3
click at [674, 418] on video at bounding box center [565, 318] width 1131 height 636
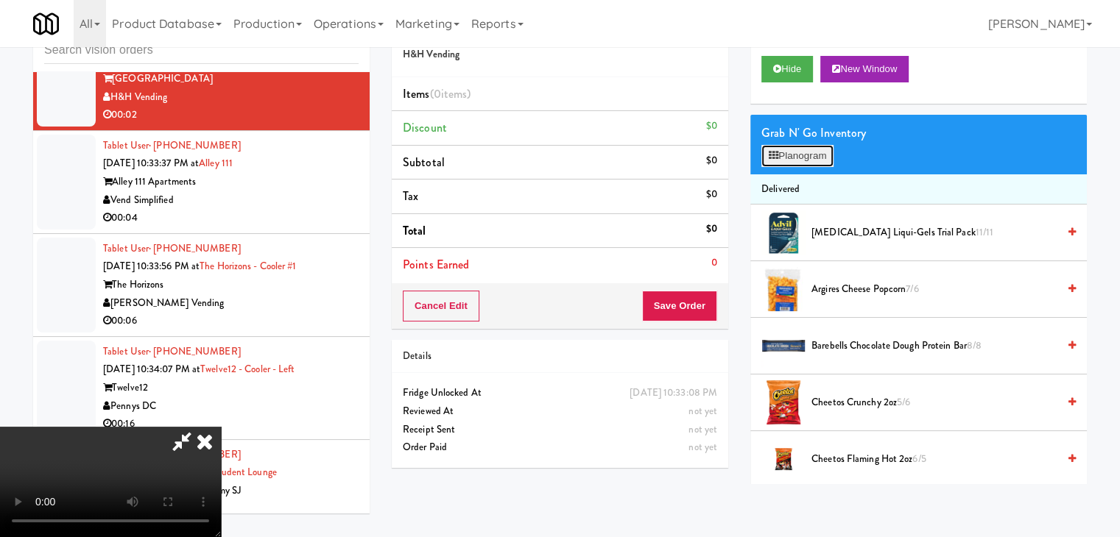
click at [798, 156] on button "Planogram" at bounding box center [797, 156] width 72 height 22
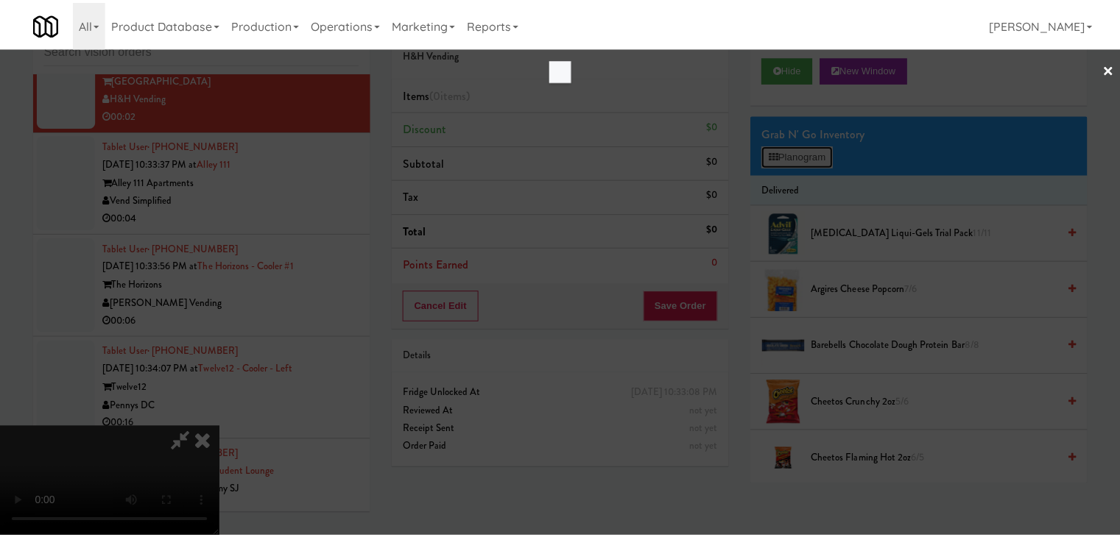
scroll to position [7064, 0]
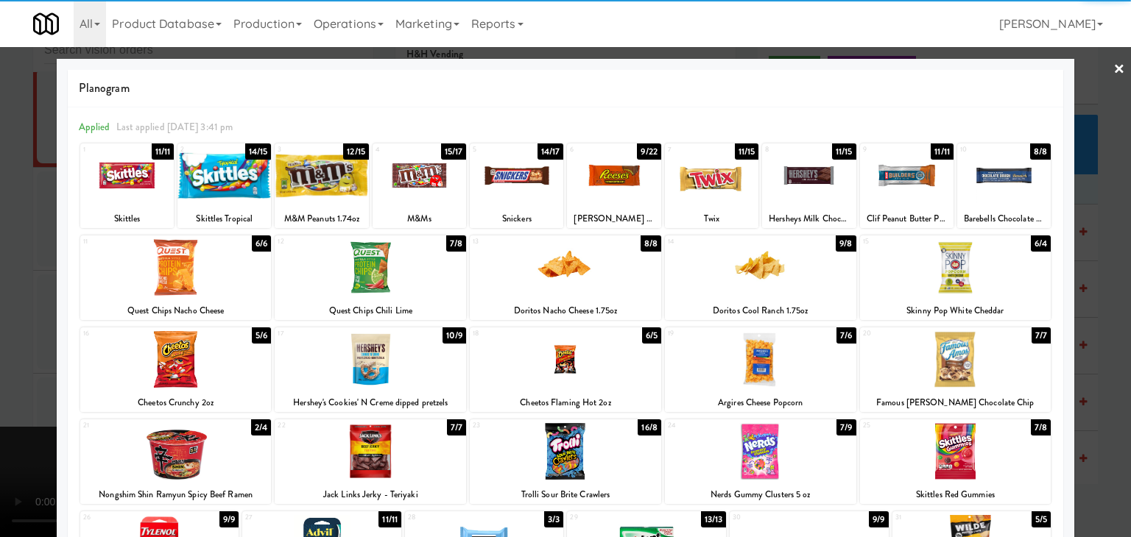
click at [345, 188] on div at bounding box center [321, 175] width 93 height 57
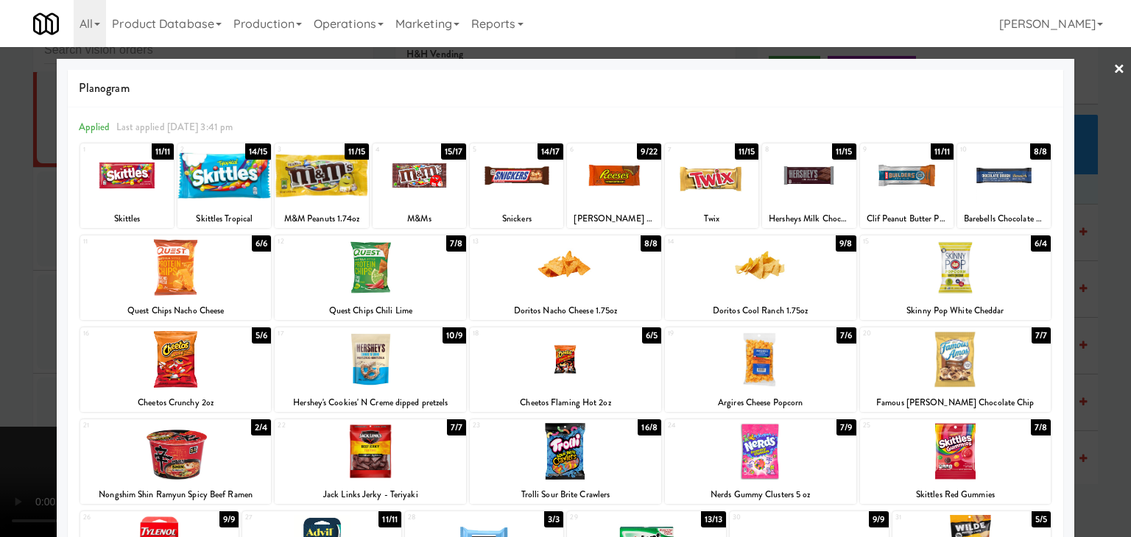
drag, startPoint x: 0, startPoint y: 249, endPoint x: 241, endPoint y: 266, distance: 242.0
click at [4, 249] on div at bounding box center [565, 268] width 1131 height 537
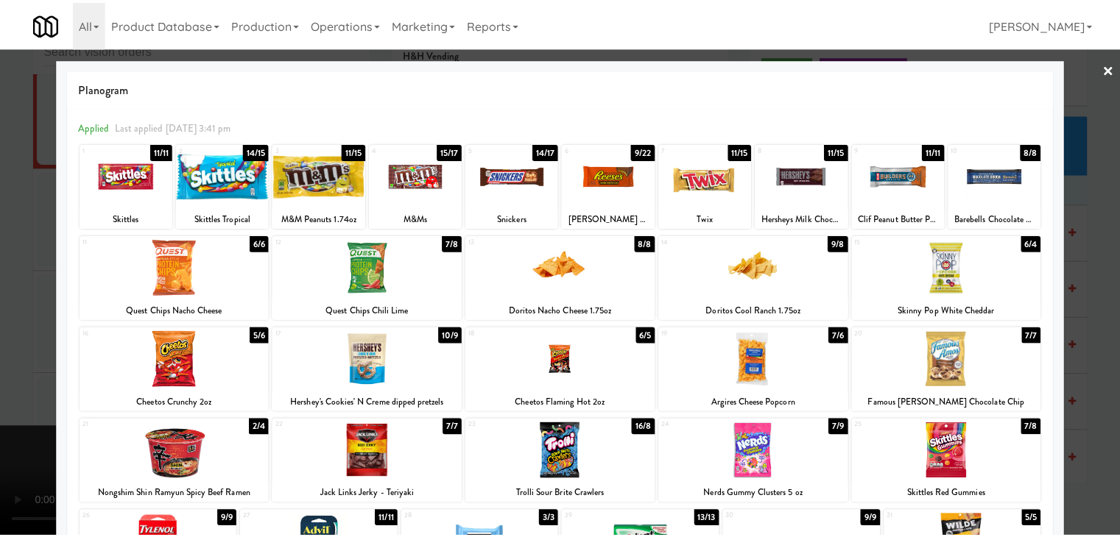
scroll to position [7100, 0]
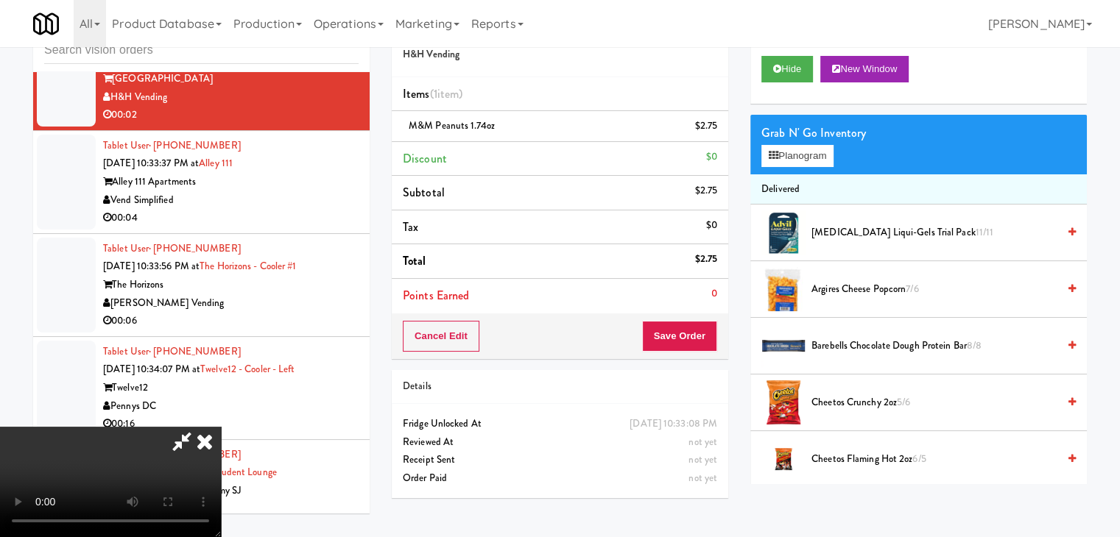
click at [221, 427] on video at bounding box center [110, 482] width 221 height 110
click at [707, 333] on button "Save Order" at bounding box center [679, 336] width 75 height 31
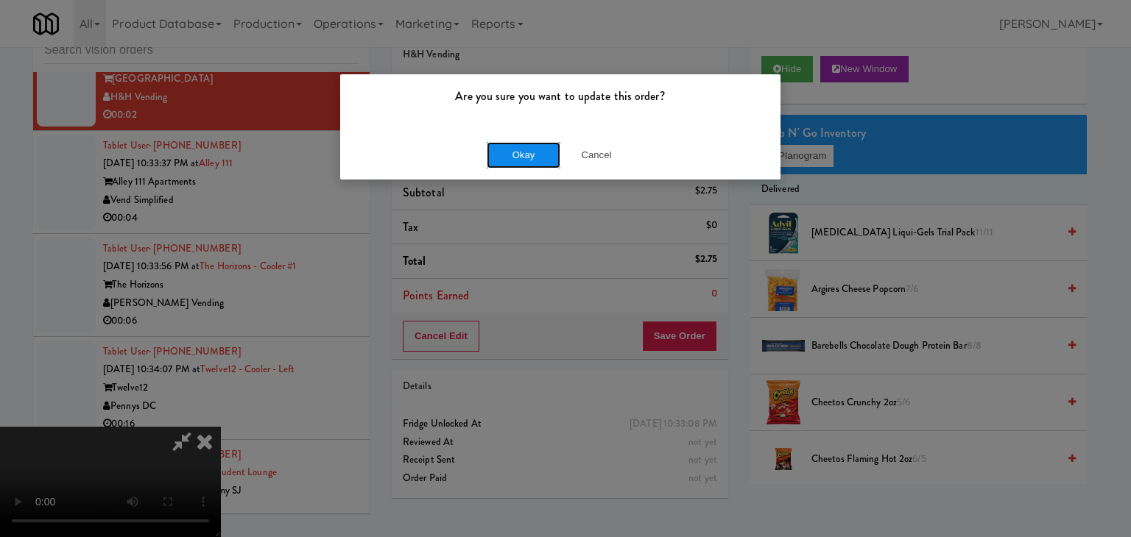
click at [527, 160] on button "Okay" at bounding box center [524, 155] width 74 height 26
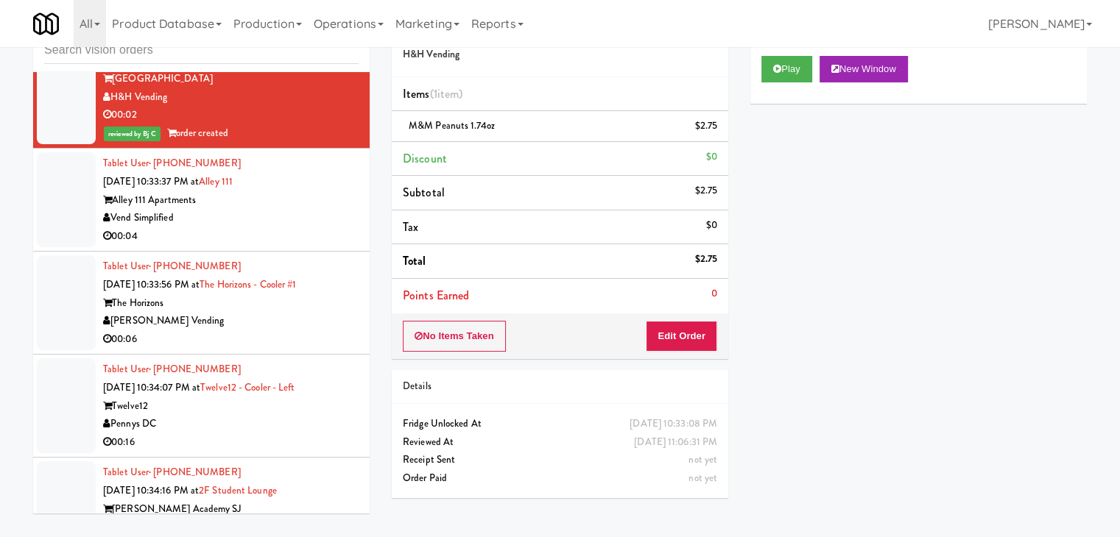
scroll to position [0, 0]
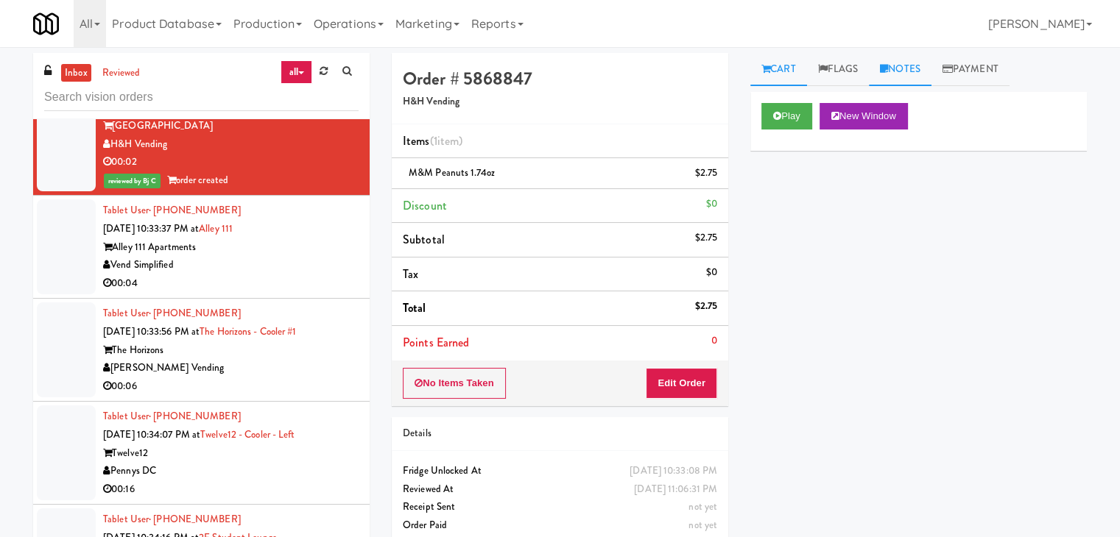
click at [908, 66] on link "Notes" at bounding box center [900, 69] width 63 height 33
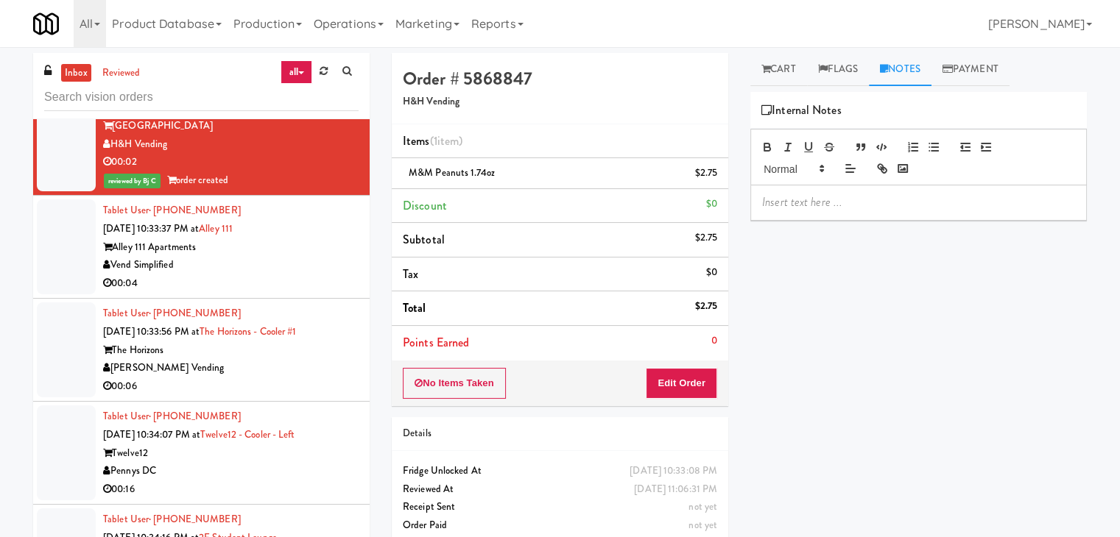
click at [841, 202] on p at bounding box center [918, 202] width 313 height 16
click at [266, 275] on div "Vend Simplified" at bounding box center [230, 265] width 255 height 18
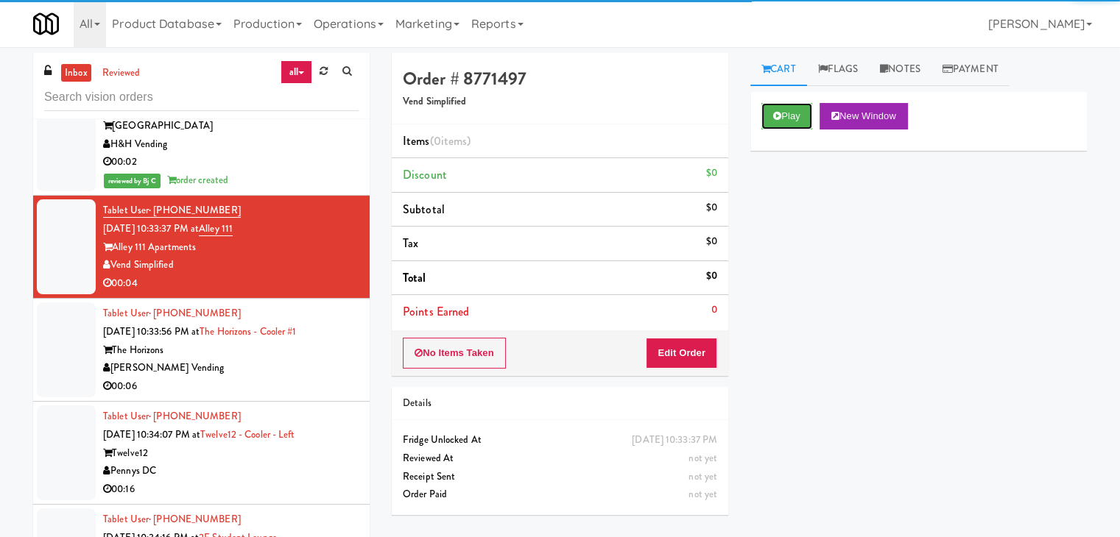
drag, startPoint x: 781, startPoint y: 124, endPoint x: 766, endPoint y: 170, distance: 48.9
click at [781, 123] on button "Play" at bounding box center [786, 116] width 51 height 26
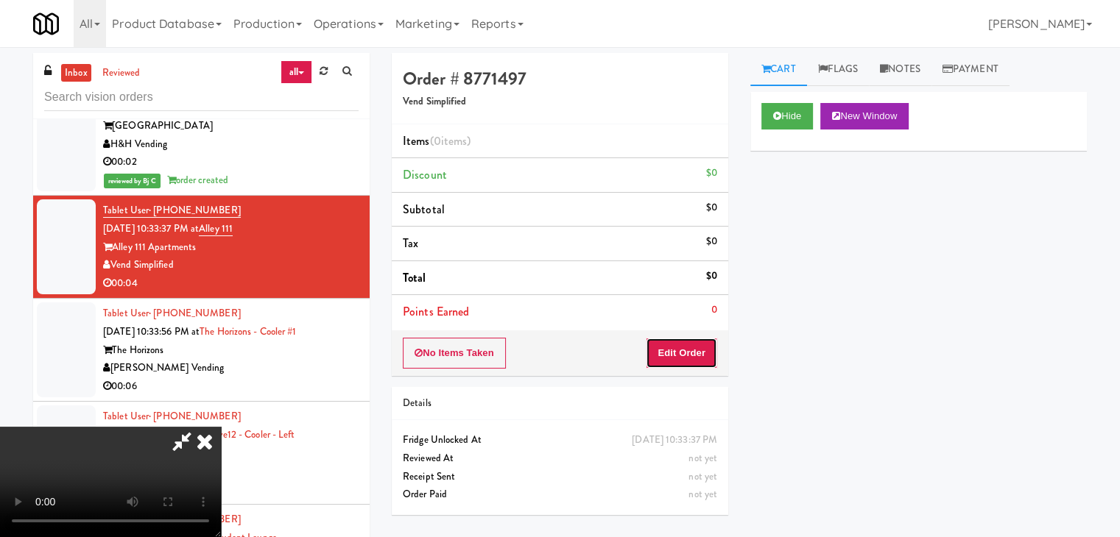
click at [692, 353] on button "Edit Order" at bounding box center [681, 353] width 71 height 31
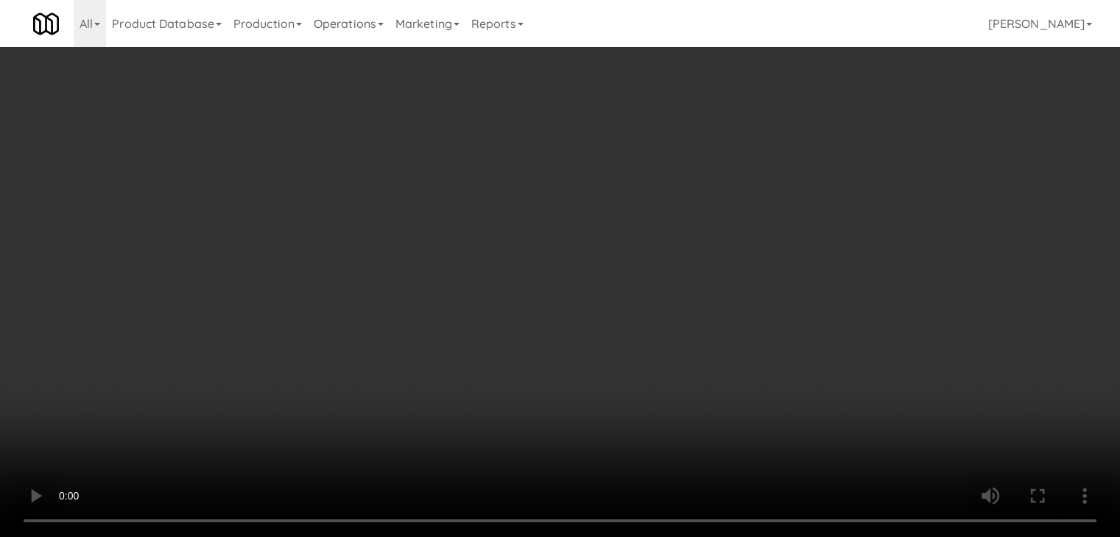
scroll to position [7285, 0]
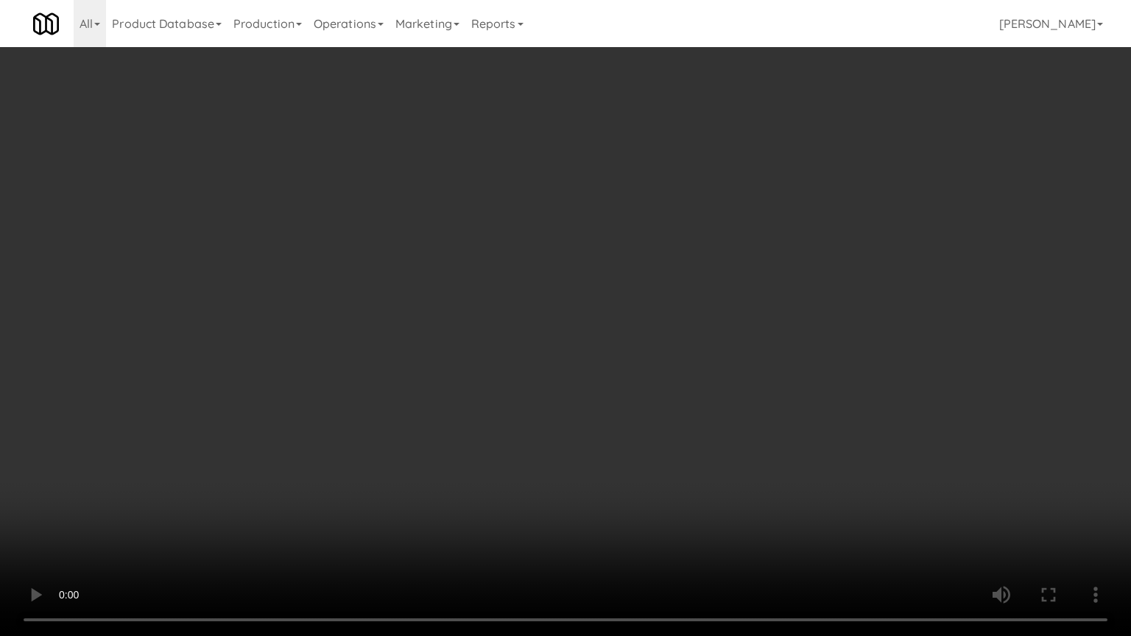
click at [716, 360] on video at bounding box center [565, 318] width 1131 height 636
click at [716, 361] on video at bounding box center [565, 318] width 1131 height 636
click at [733, 354] on video at bounding box center [565, 318] width 1131 height 636
click at [735, 353] on video at bounding box center [565, 318] width 1131 height 636
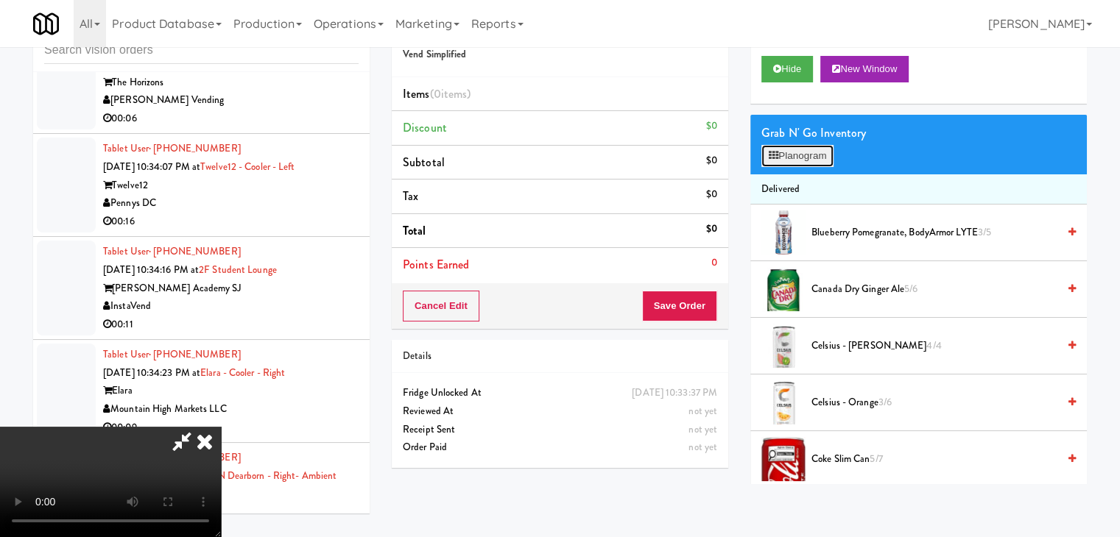
click at [791, 160] on button "Planogram" at bounding box center [797, 156] width 72 height 22
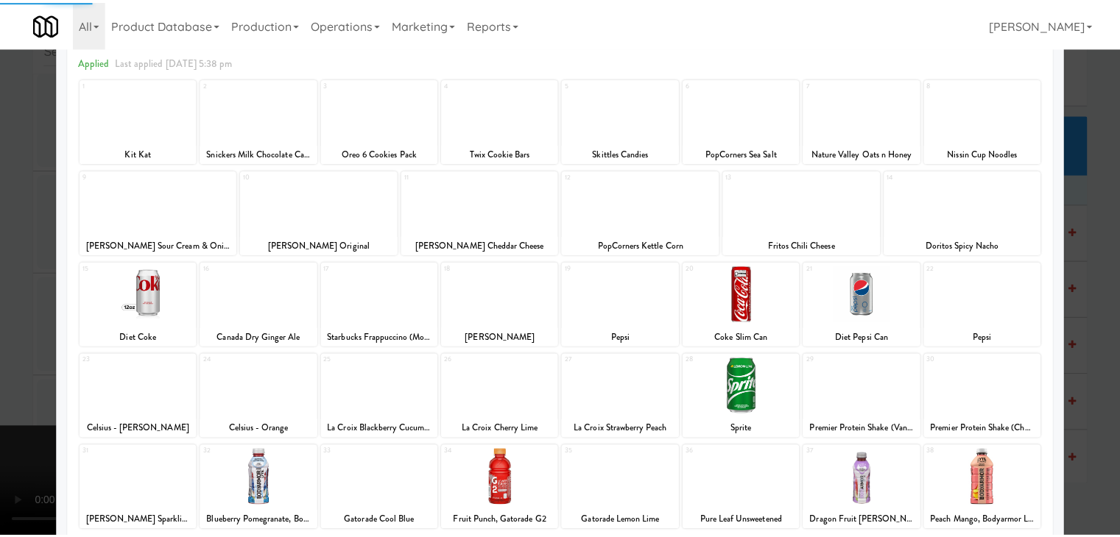
scroll to position [185, 0]
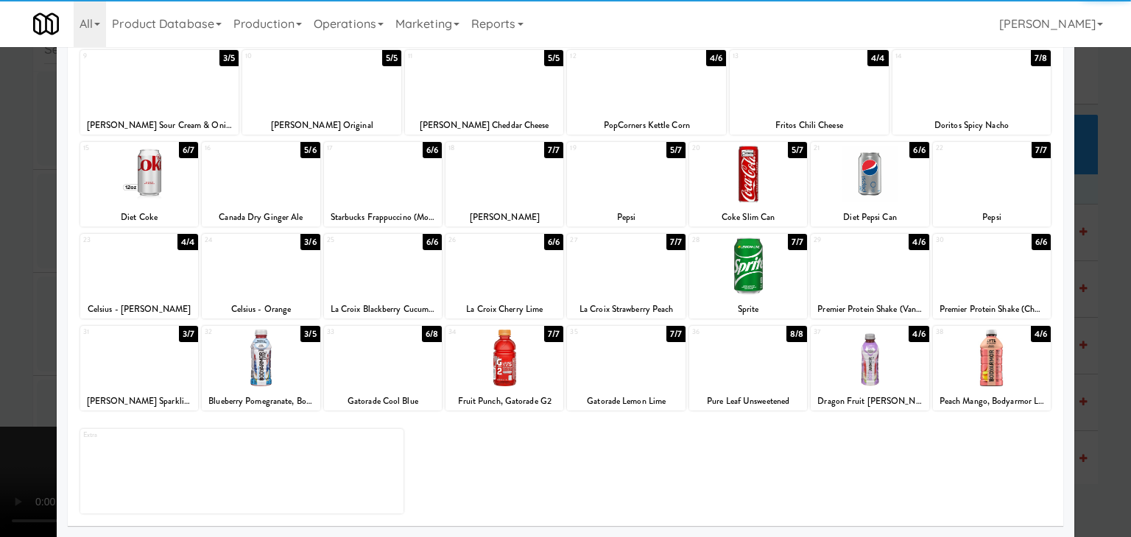
click at [152, 358] on div at bounding box center [139, 358] width 118 height 57
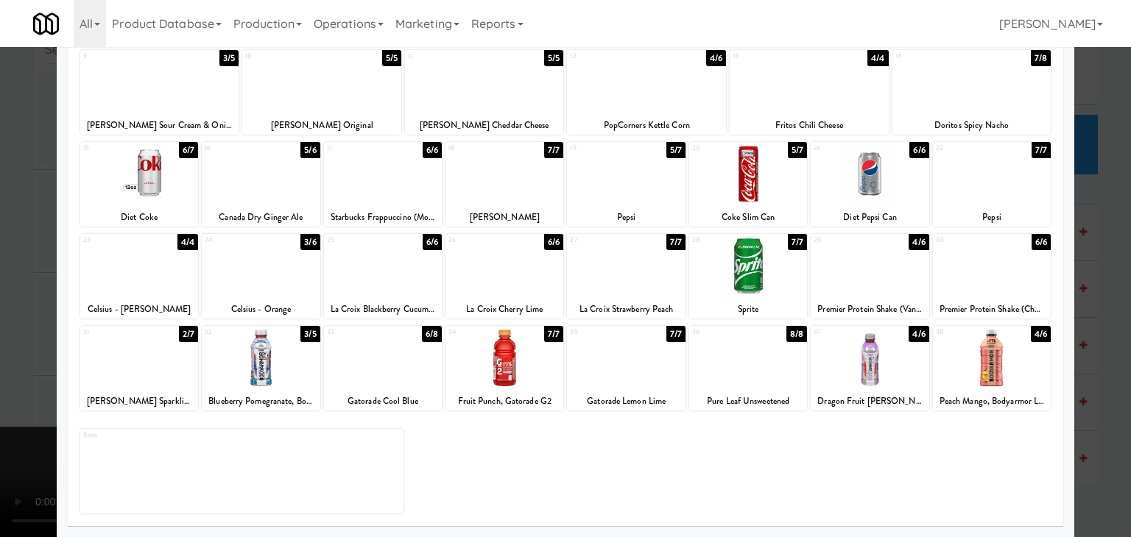
drag, startPoint x: 0, startPoint y: 359, endPoint x: 165, endPoint y: 341, distance: 165.9
click at [68, 347] on div "× Planogram Applied Last applied [DATE] 5:38 pm 1 24/25 Kit Kat 2 10/14 Snicker…" at bounding box center [565, 268] width 1131 height 537
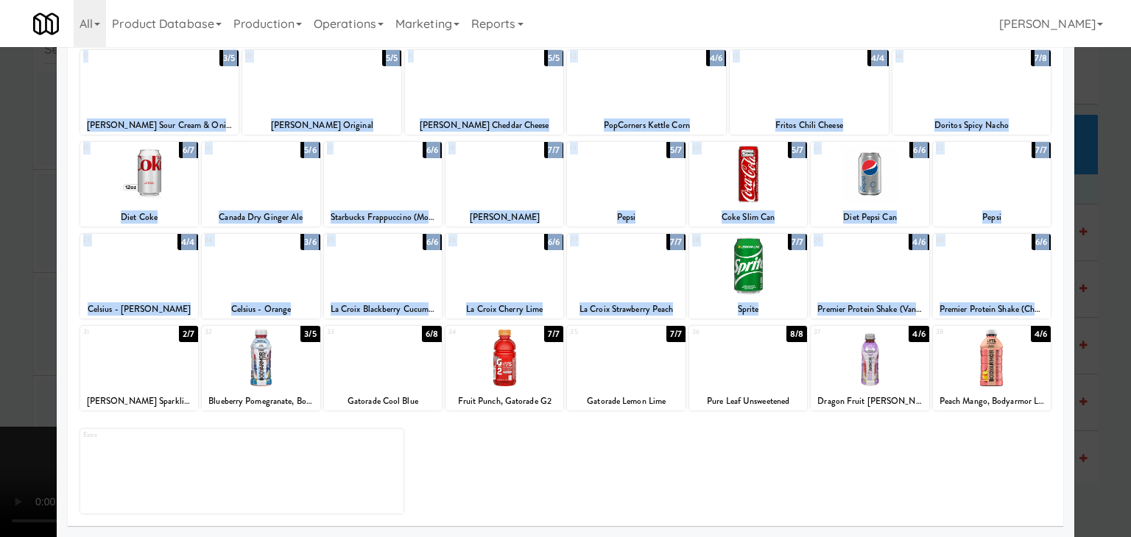
click at [20, 353] on div at bounding box center [565, 268] width 1131 height 537
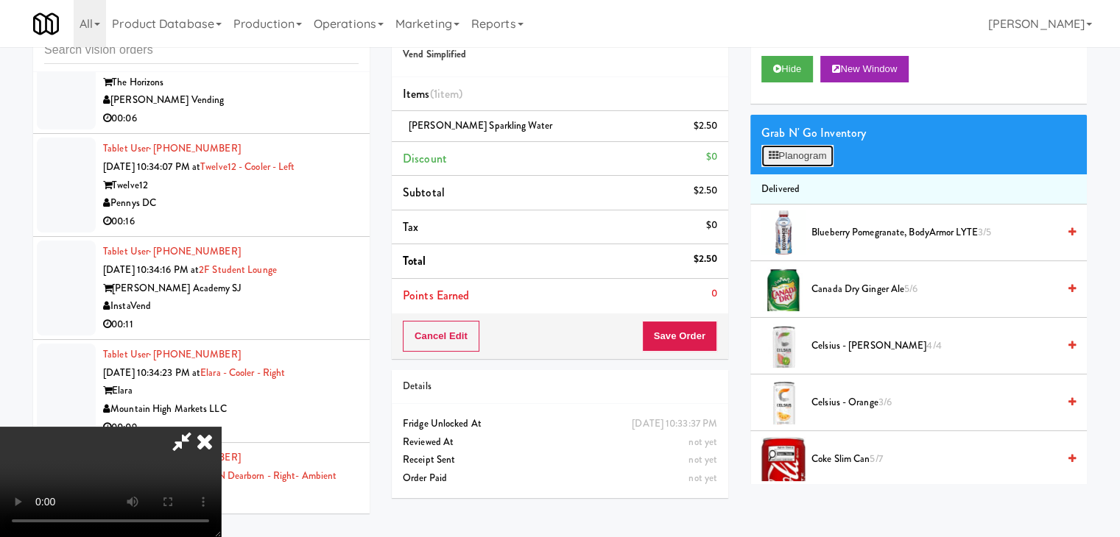
click at [792, 154] on button "Planogram" at bounding box center [797, 156] width 72 height 22
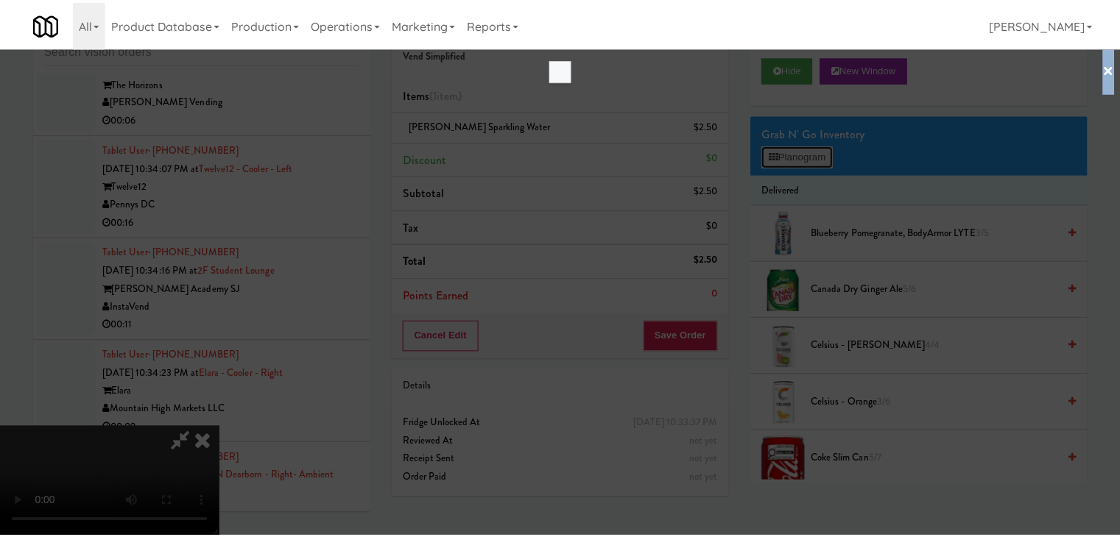
scroll to position [7285, 0]
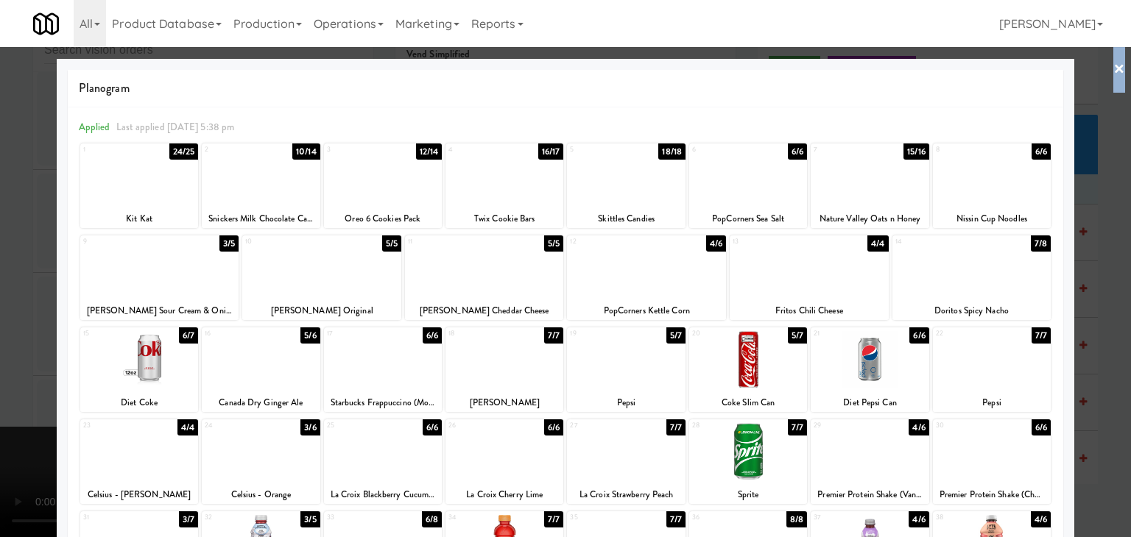
click at [3, 245] on div at bounding box center [565, 268] width 1131 height 537
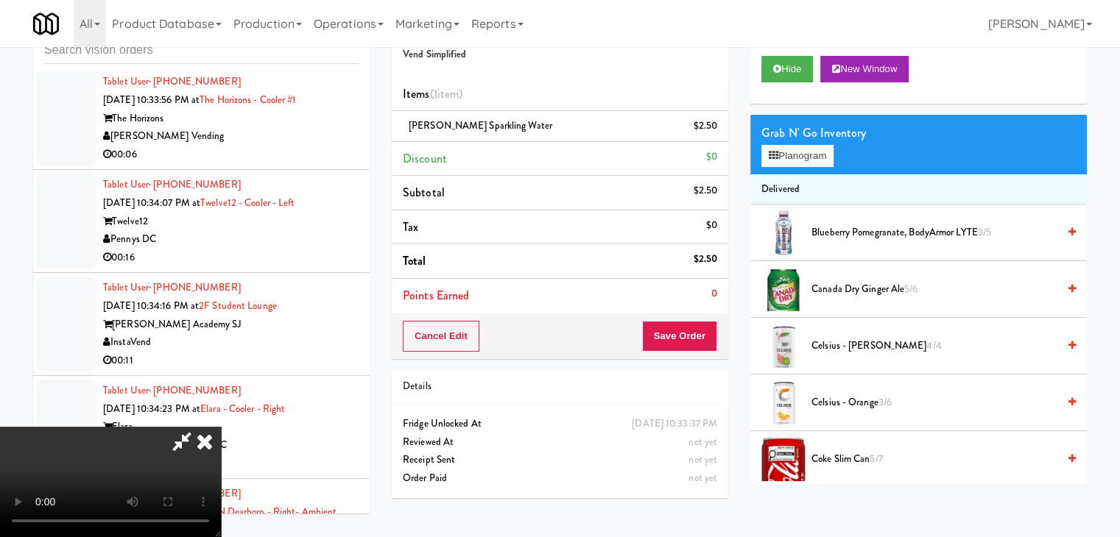
scroll to position [7321, 0]
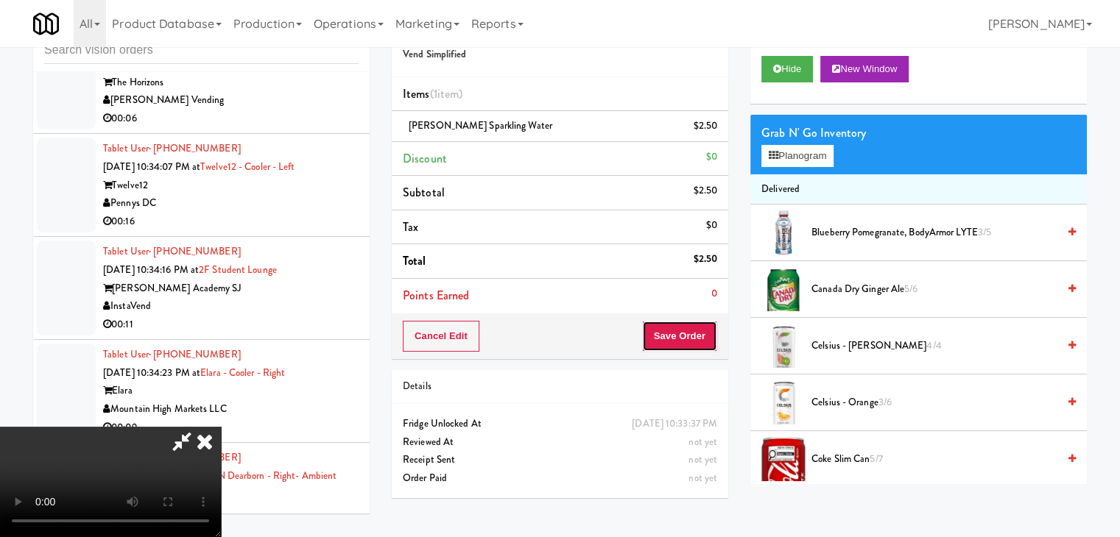
click at [707, 328] on button "Save Order" at bounding box center [679, 336] width 75 height 31
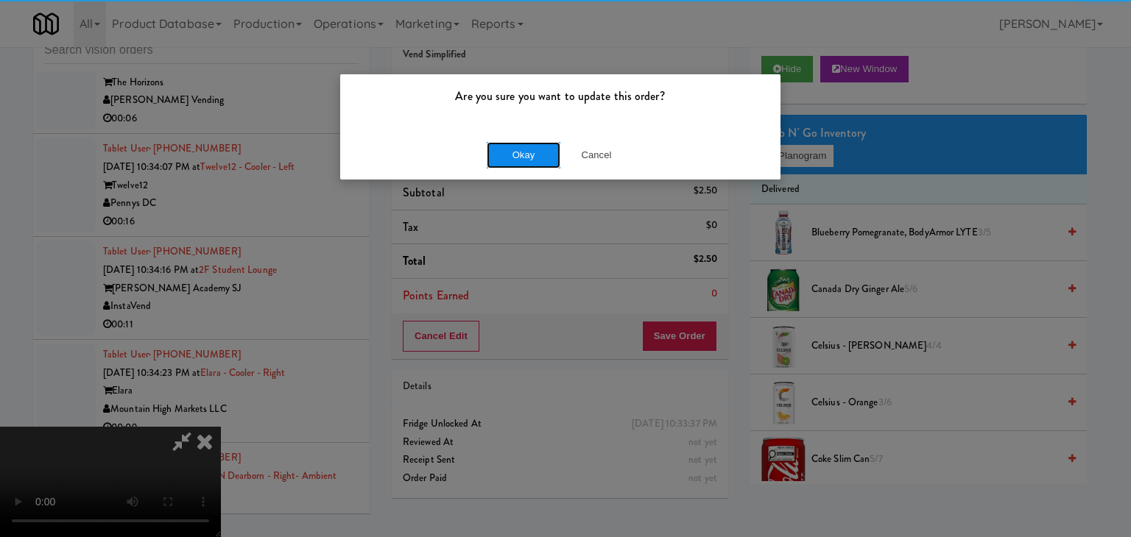
click at [523, 155] on button "Okay" at bounding box center [524, 155] width 74 height 26
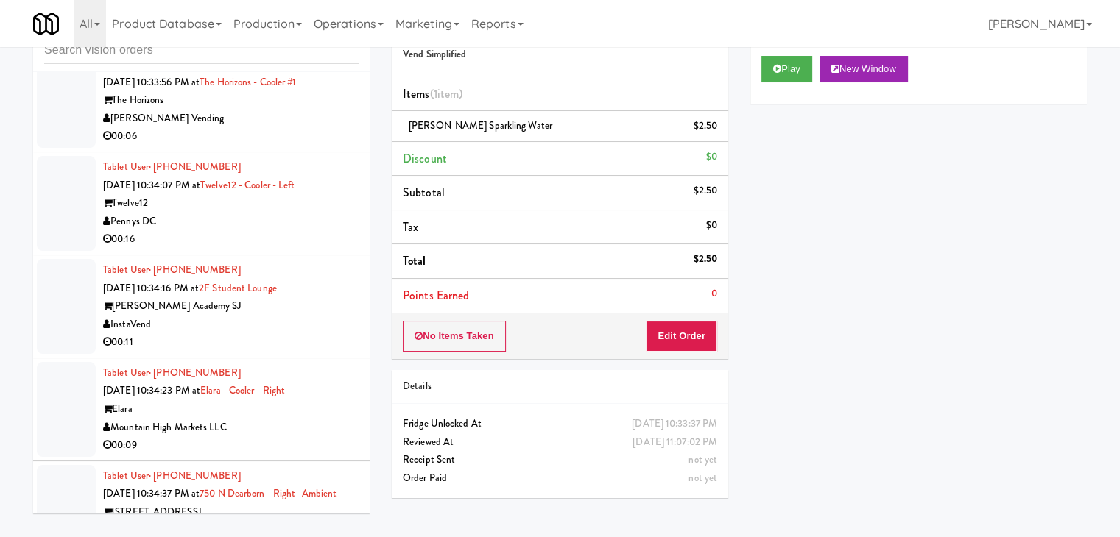
click at [286, 128] on div "[PERSON_NAME] Vending" at bounding box center [230, 119] width 255 height 18
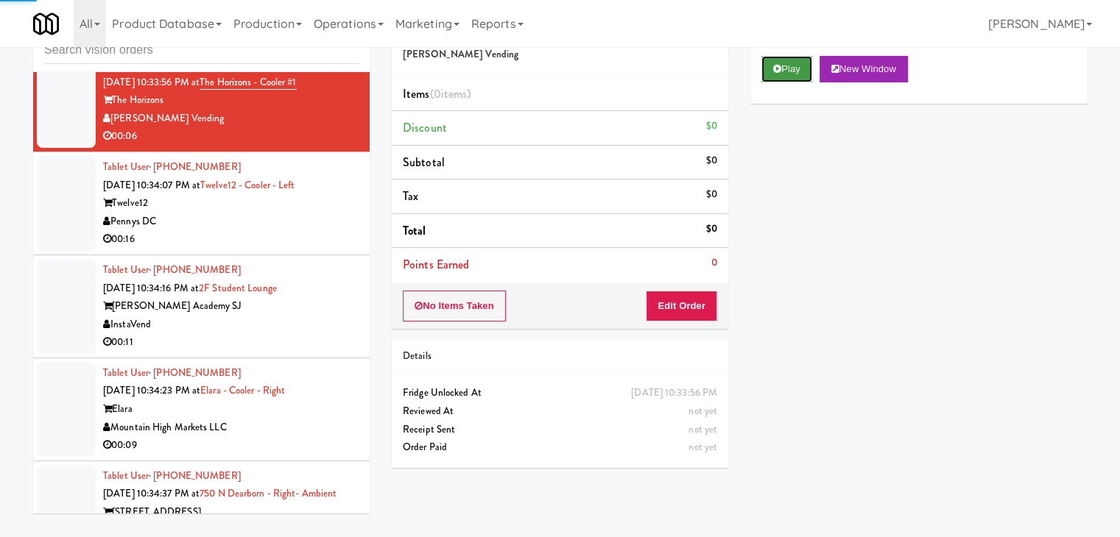
click at [771, 65] on button "Play" at bounding box center [786, 69] width 51 height 26
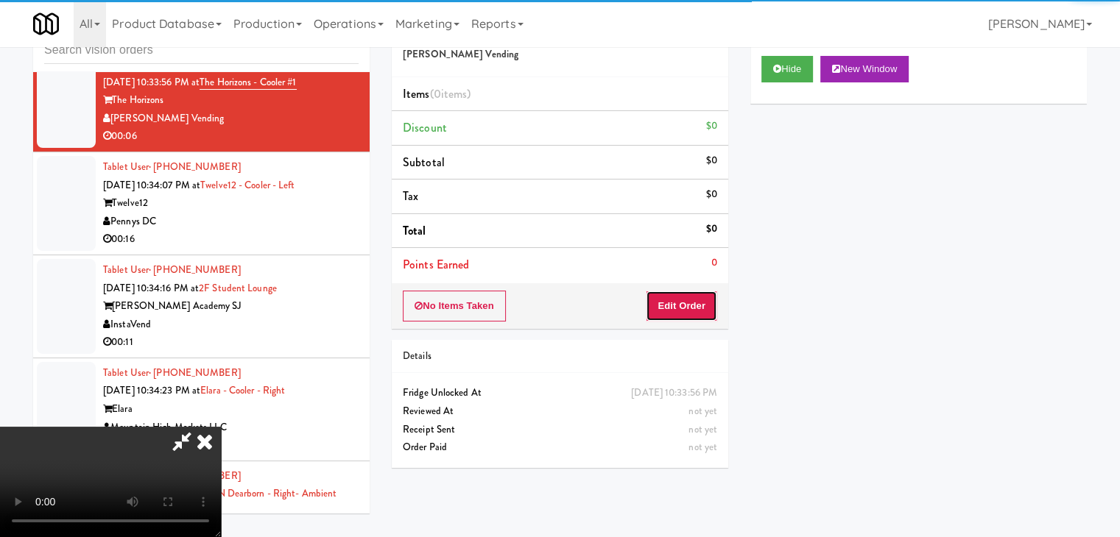
click at [679, 298] on button "Edit Order" at bounding box center [681, 306] width 71 height 31
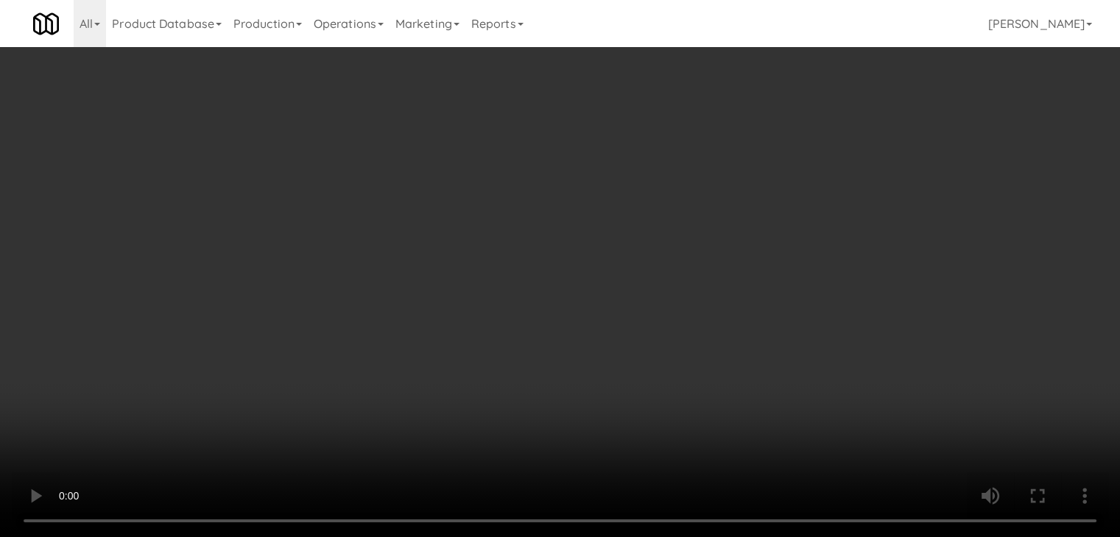
scroll to position [7285, 0]
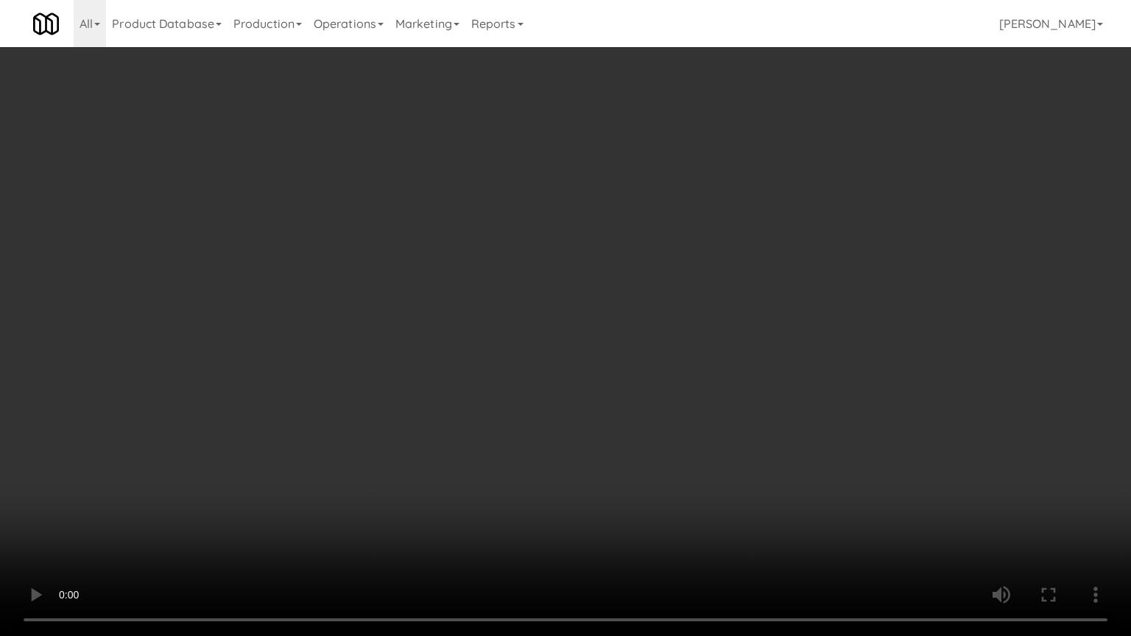
click at [699, 383] on video at bounding box center [565, 318] width 1131 height 636
click at [875, 371] on video at bounding box center [565, 318] width 1131 height 636
click at [676, 437] on video at bounding box center [565, 318] width 1131 height 636
click at [655, 206] on video at bounding box center [565, 318] width 1131 height 636
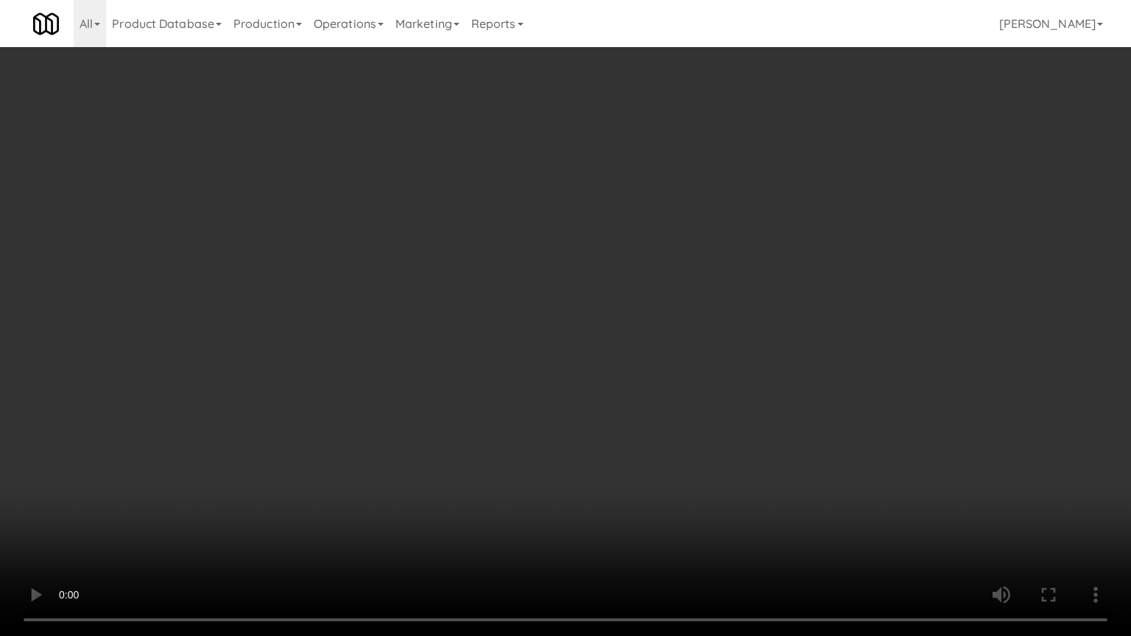
click at [655, 206] on video at bounding box center [565, 318] width 1131 height 636
click at [660, 203] on video at bounding box center [565, 318] width 1131 height 636
drag, startPoint x: 660, startPoint y: 203, endPoint x: 678, endPoint y: 136, distance: 69.5
click at [661, 202] on video at bounding box center [565, 318] width 1131 height 636
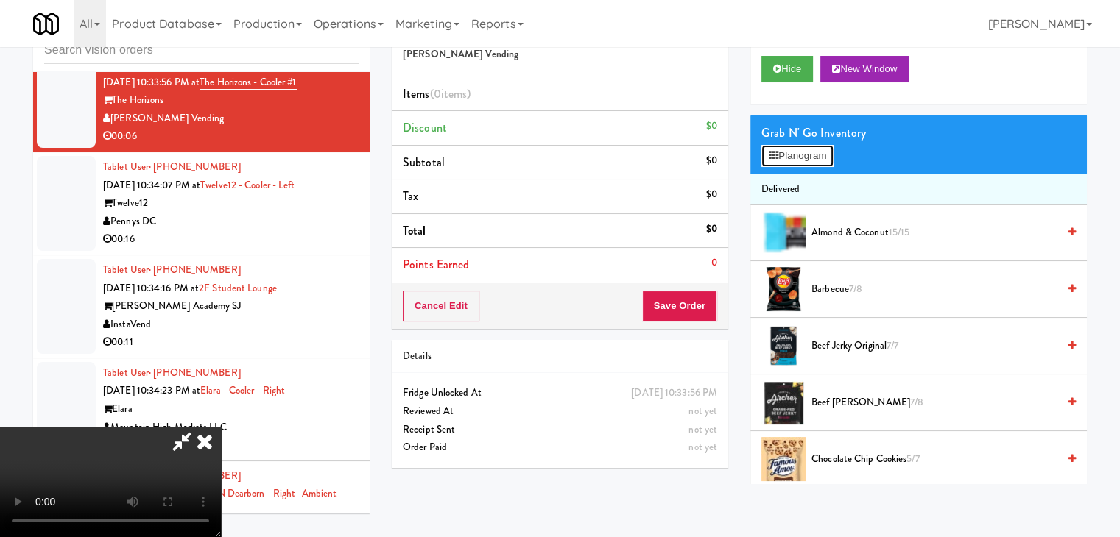
click at [811, 153] on button "Planogram" at bounding box center [797, 156] width 72 height 22
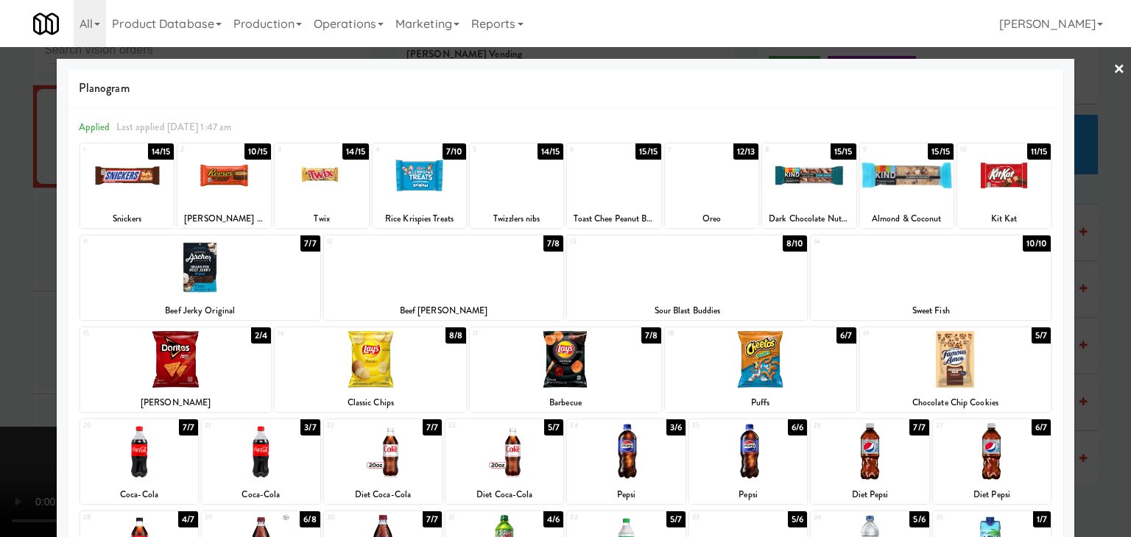
click at [234, 174] on div at bounding box center [223, 175] width 93 height 57
click at [713, 201] on div at bounding box center [711, 175] width 93 height 57
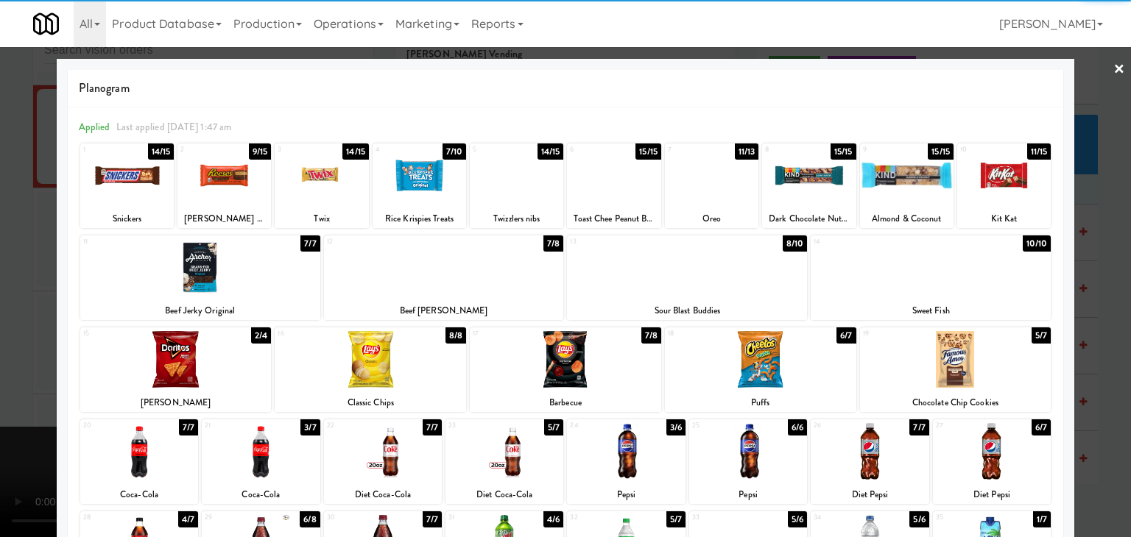
click at [0, 270] on div at bounding box center [565, 268] width 1131 height 537
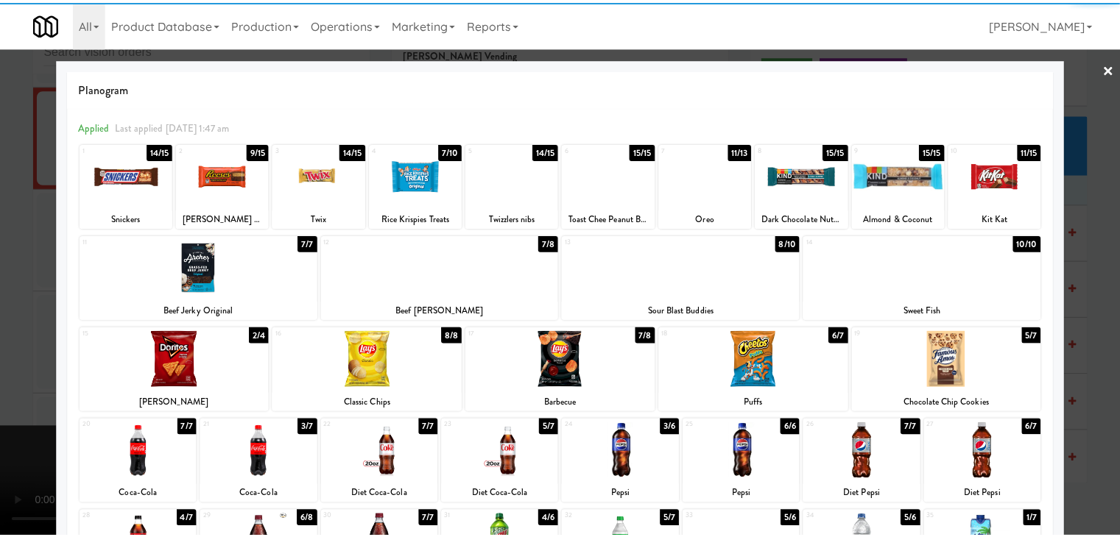
scroll to position [7321, 0]
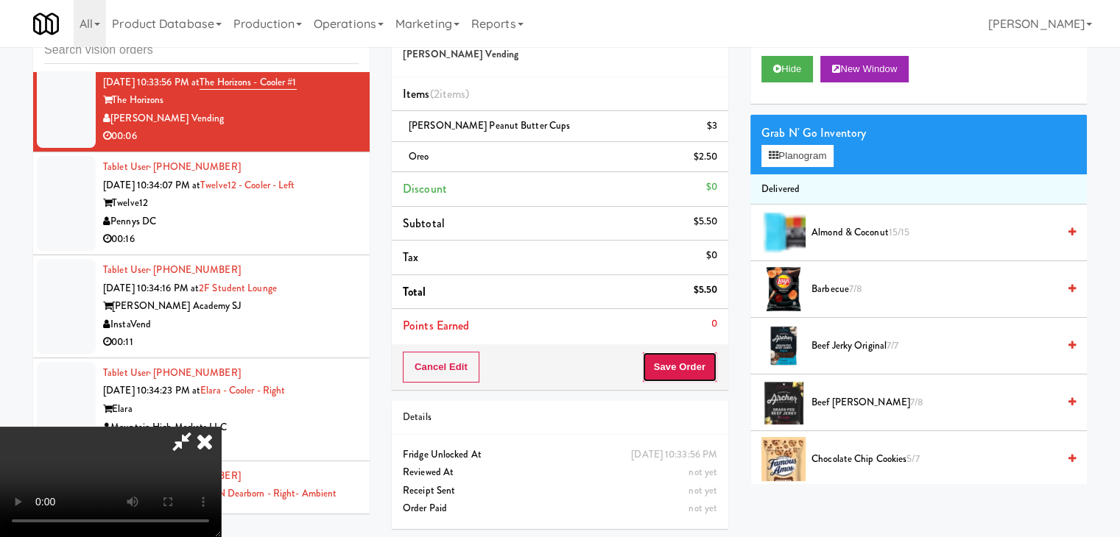
click at [691, 367] on button "Save Order" at bounding box center [679, 367] width 75 height 31
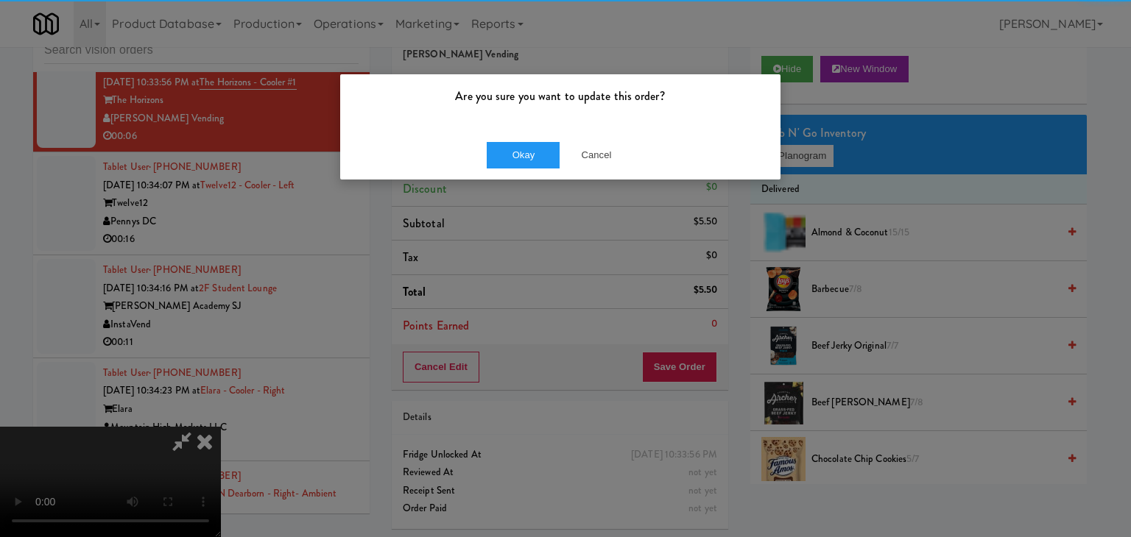
click at [506, 138] on div "Okay Cancel" at bounding box center [560, 154] width 440 height 49
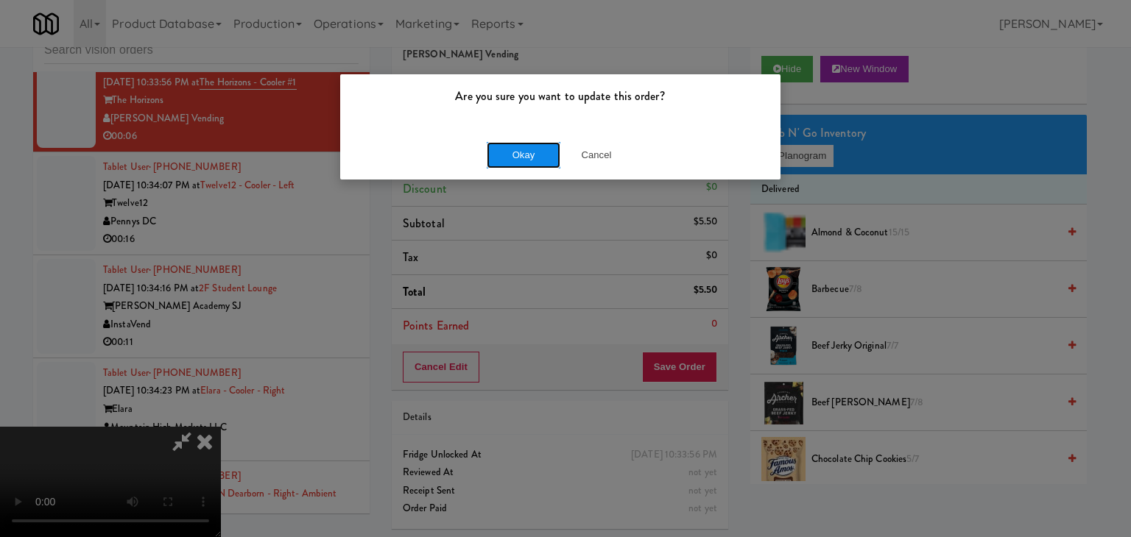
click at [508, 142] on button "Okay" at bounding box center [524, 155] width 74 height 26
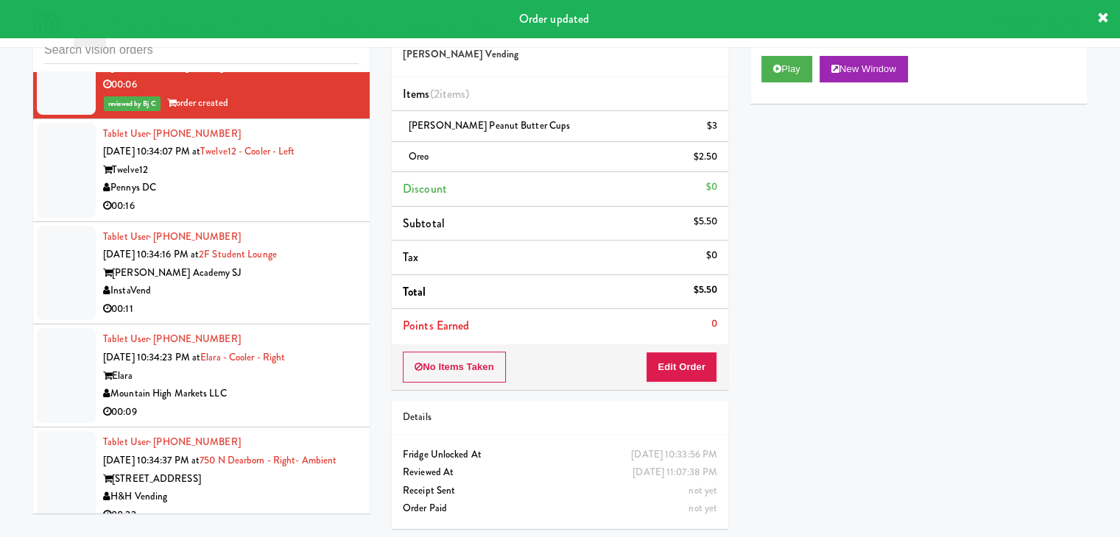
scroll to position [7469, 0]
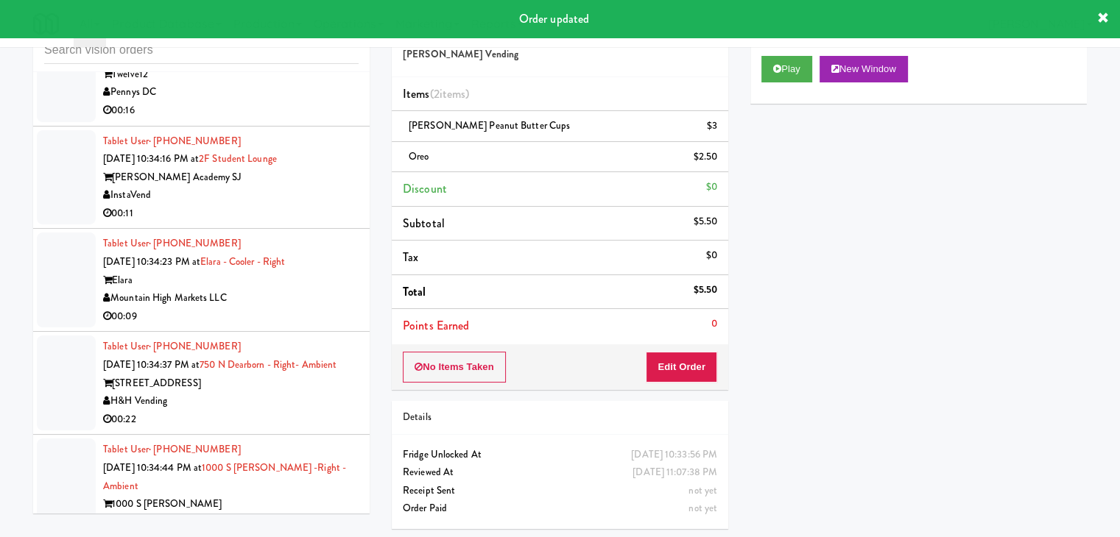
click at [247, 102] on div "Pennys DC" at bounding box center [230, 92] width 255 height 18
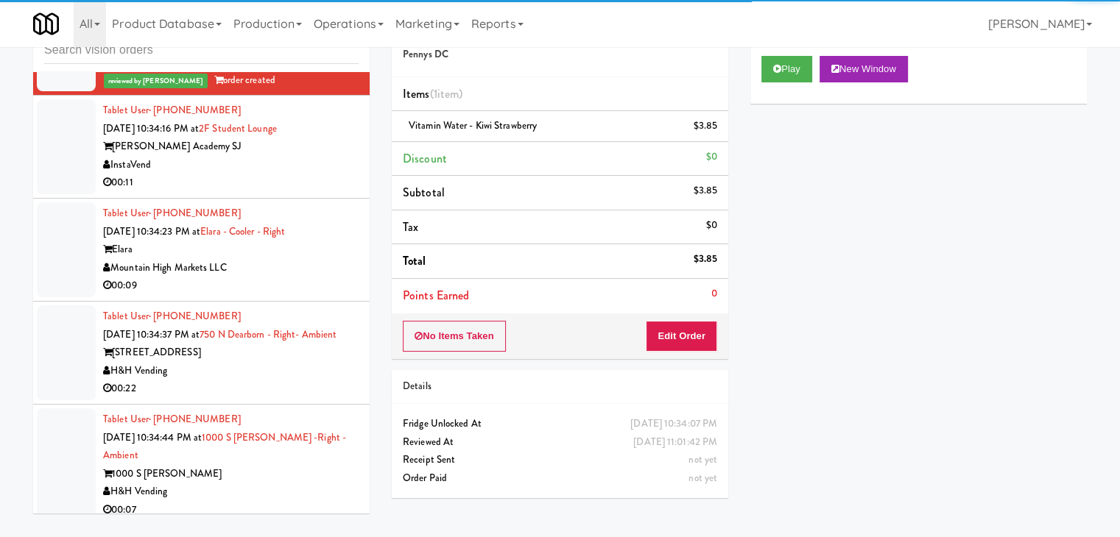
scroll to position [7542, 0]
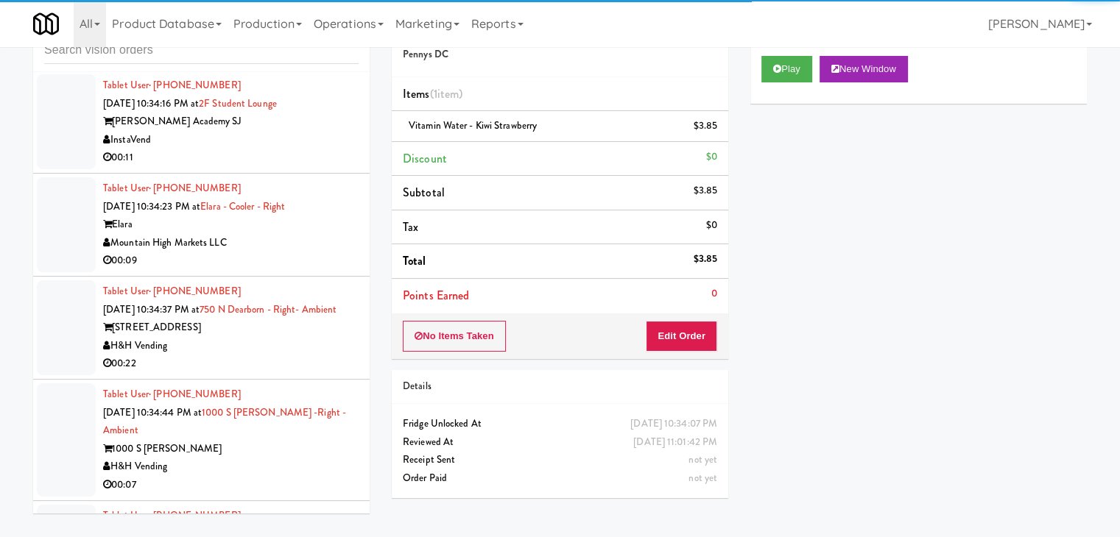
click at [269, 167] on div "00:11" at bounding box center [230, 158] width 255 height 18
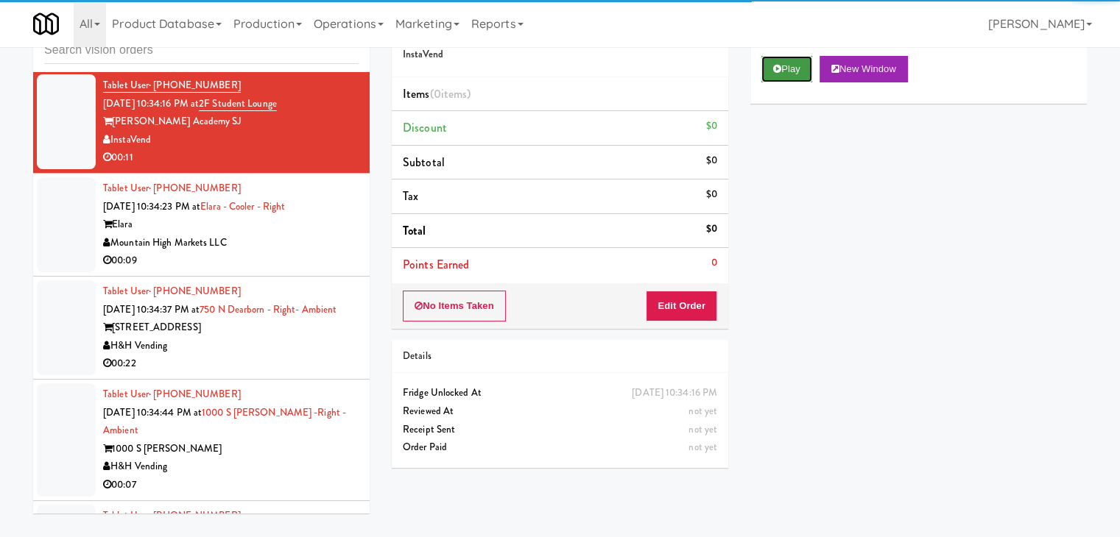
click at [765, 74] on button "Play" at bounding box center [786, 69] width 51 height 26
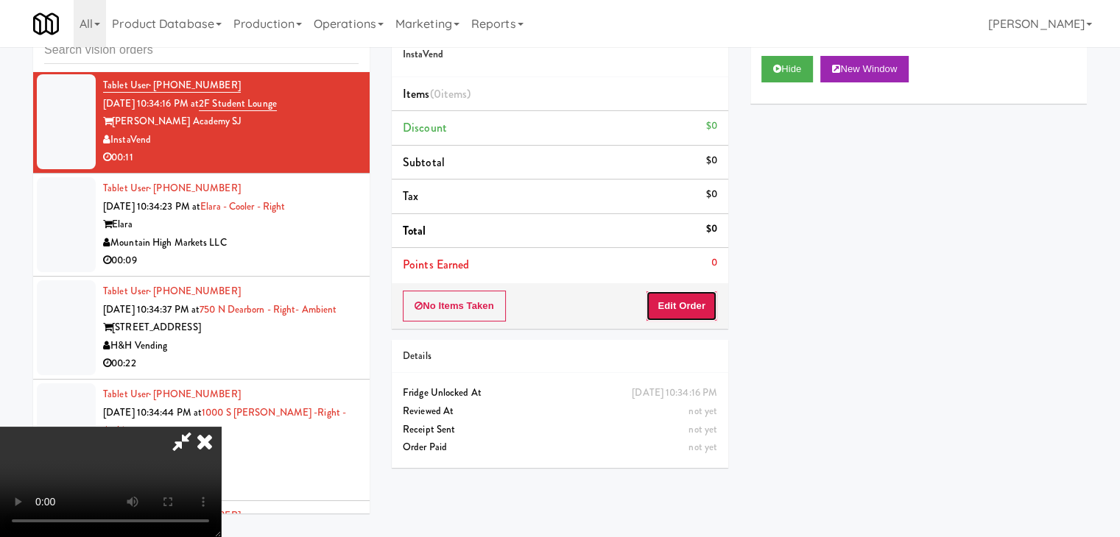
click at [683, 316] on button "Edit Order" at bounding box center [681, 306] width 71 height 31
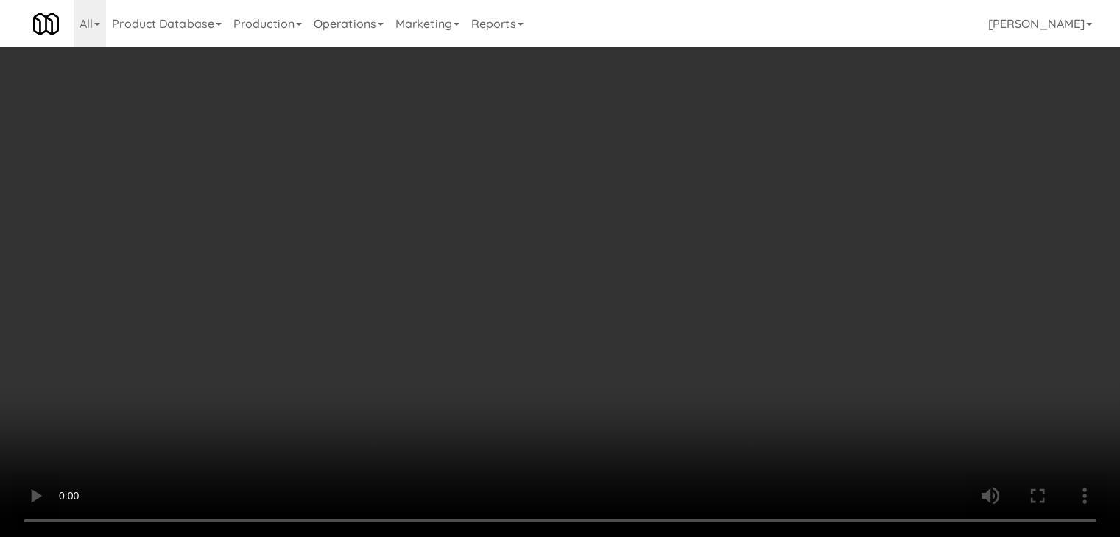
scroll to position [7505, 0]
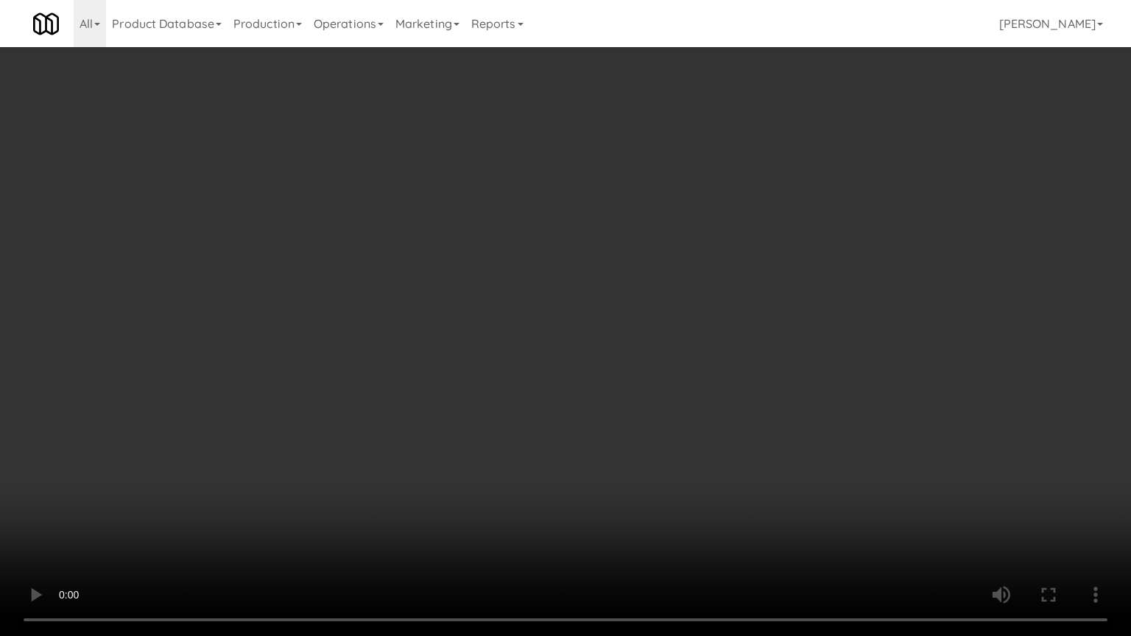
click at [816, 305] on video at bounding box center [565, 318] width 1131 height 636
drag, startPoint x: 816, startPoint y: 305, endPoint x: 837, endPoint y: 172, distance: 134.9
click at [819, 294] on video at bounding box center [565, 318] width 1131 height 636
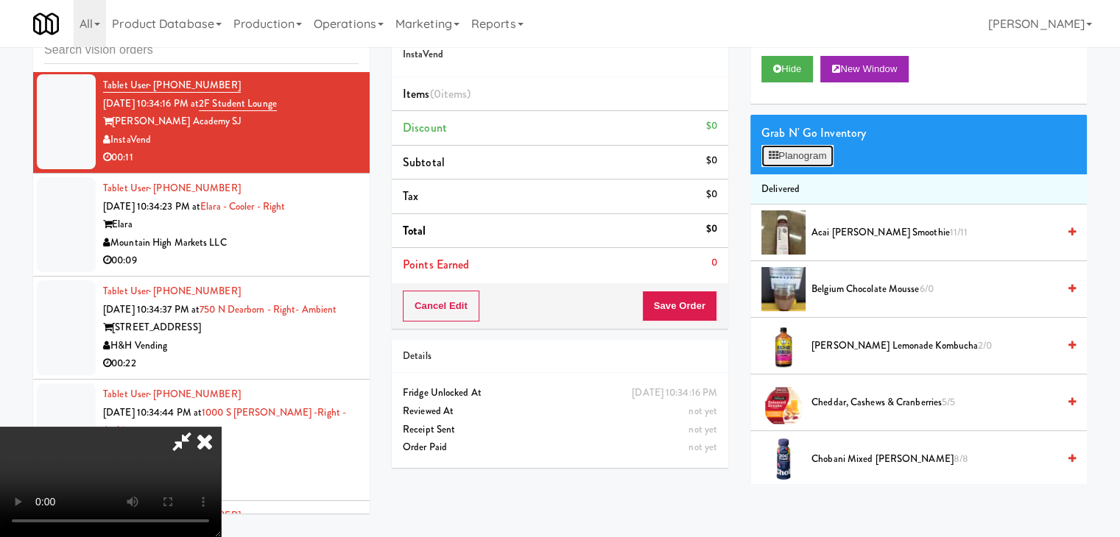
click at [801, 153] on button "Planogram" at bounding box center [797, 156] width 72 height 22
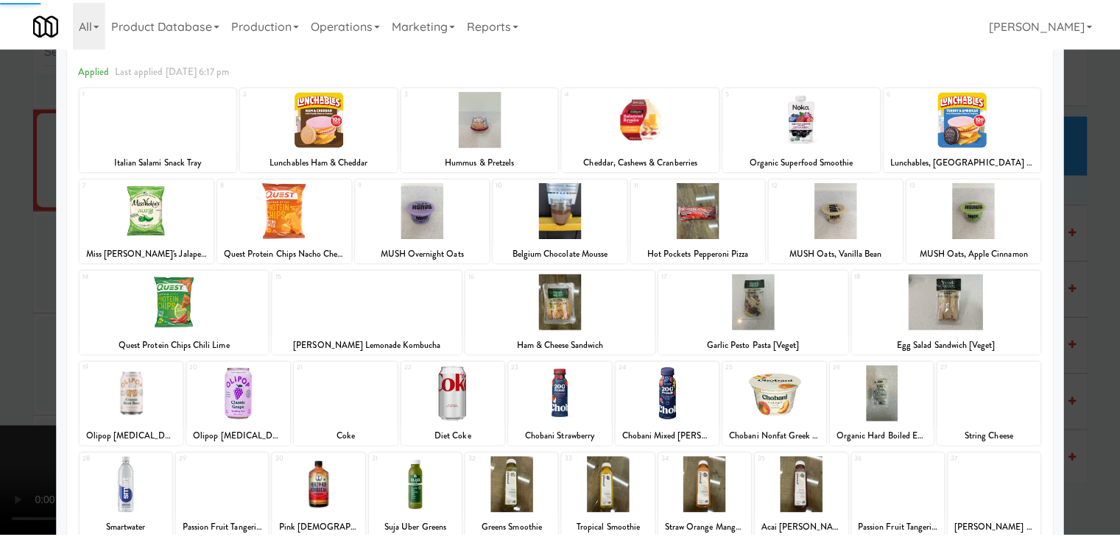
scroll to position [147, 0]
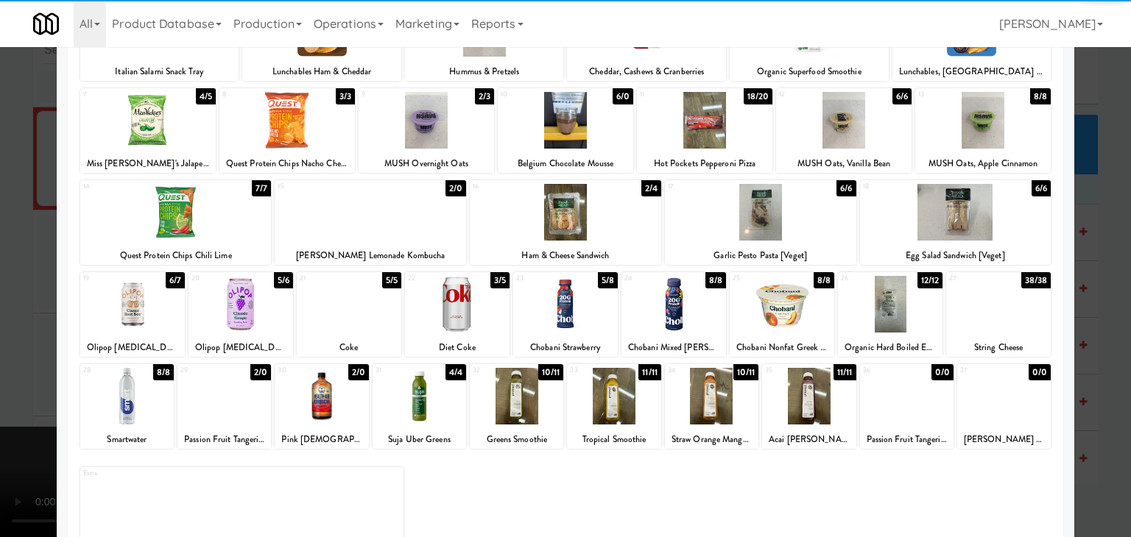
click at [194, 209] on div at bounding box center [175, 212] width 191 height 57
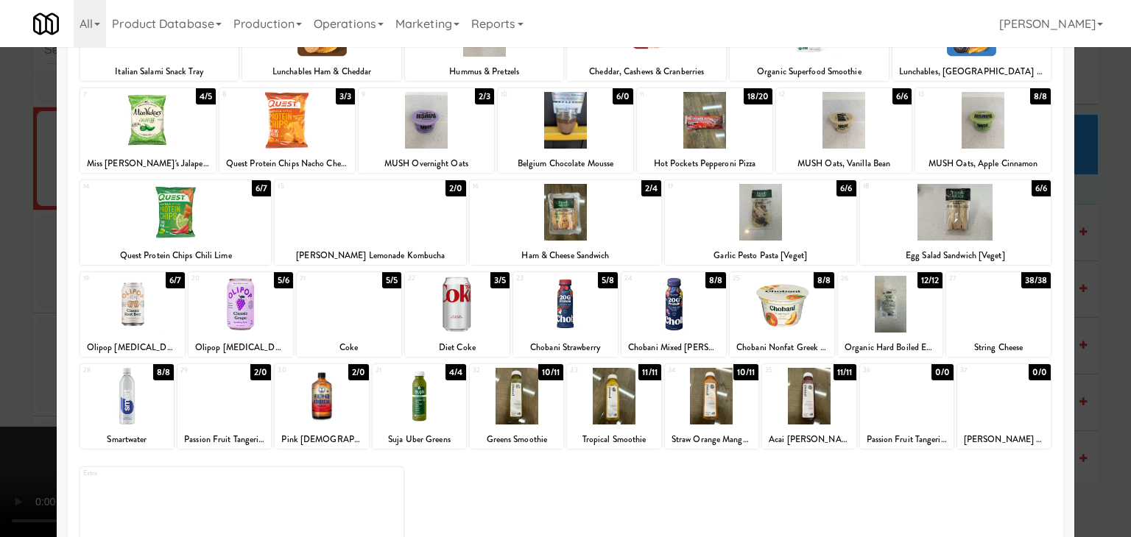
drag, startPoint x: 0, startPoint y: 255, endPoint x: 89, endPoint y: 261, distance: 89.3
click at [5, 255] on div at bounding box center [565, 268] width 1131 height 537
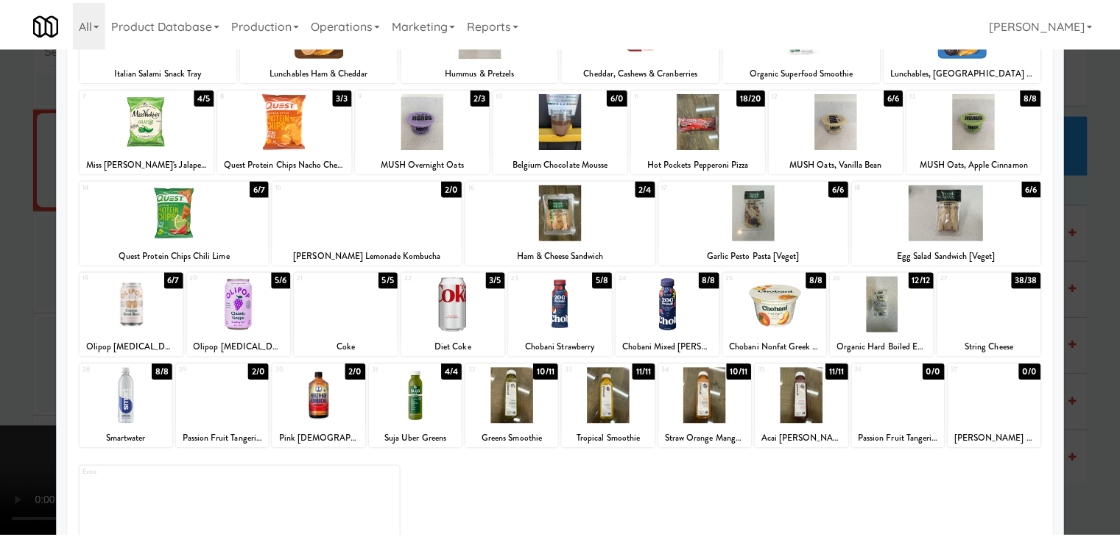
scroll to position [7542, 0]
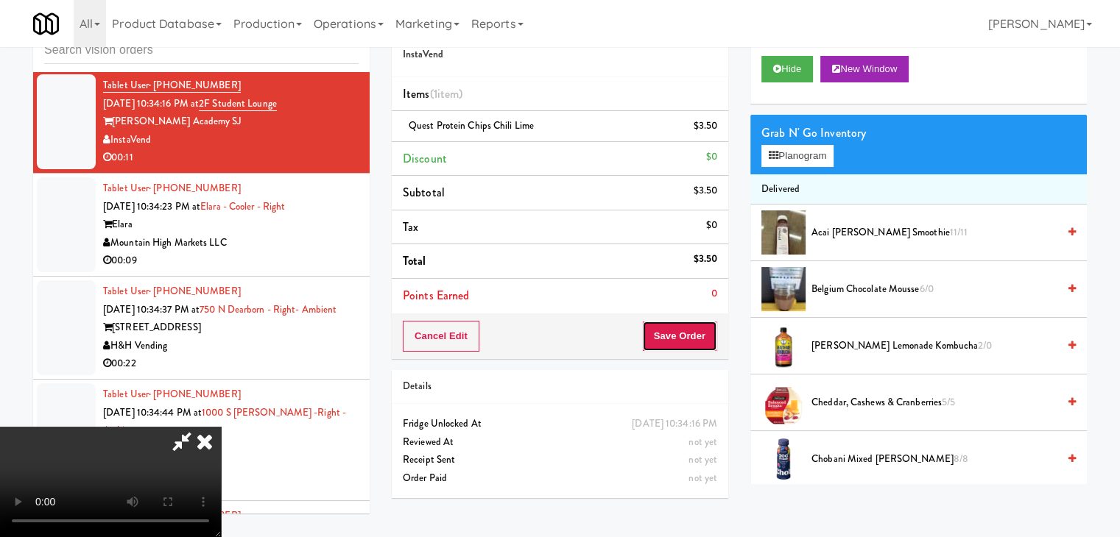
click at [680, 331] on button "Save Order" at bounding box center [679, 336] width 75 height 31
drag, startPoint x: 682, startPoint y: 331, endPoint x: 660, endPoint y: 304, distance: 35.1
click at [679, 326] on button "Save Order" at bounding box center [679, 336] width 75 height 31
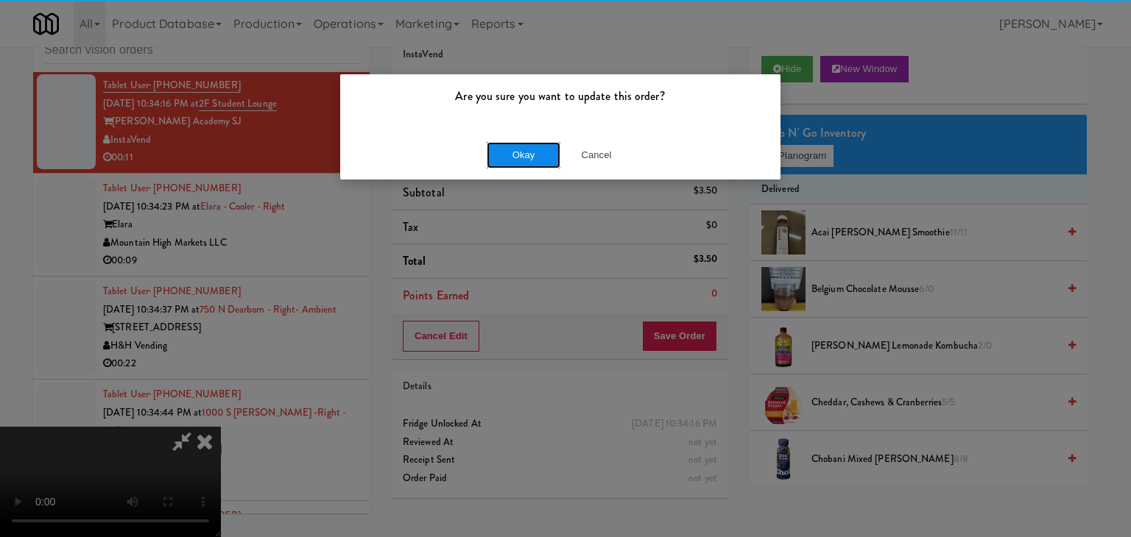
click at [529, 155] on button "Okay" at bounding box center [524, 155] width 74 height 26
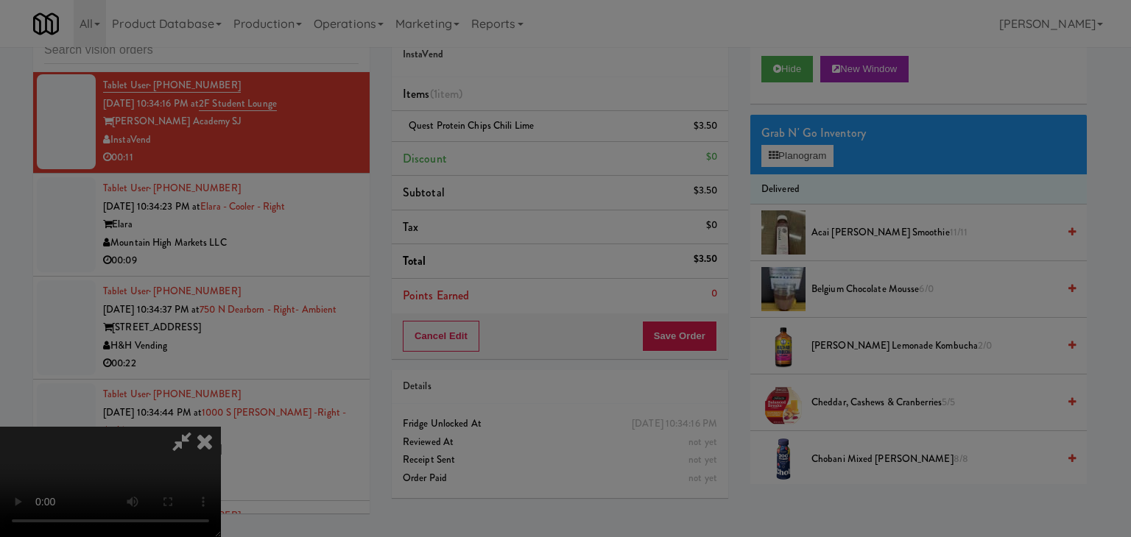
click at [529, 157] on body "Are you sure you want to update this order? Okay Cancel Okay Are you sure you w…" at bounding box center [565, 268] width 1131 height 537
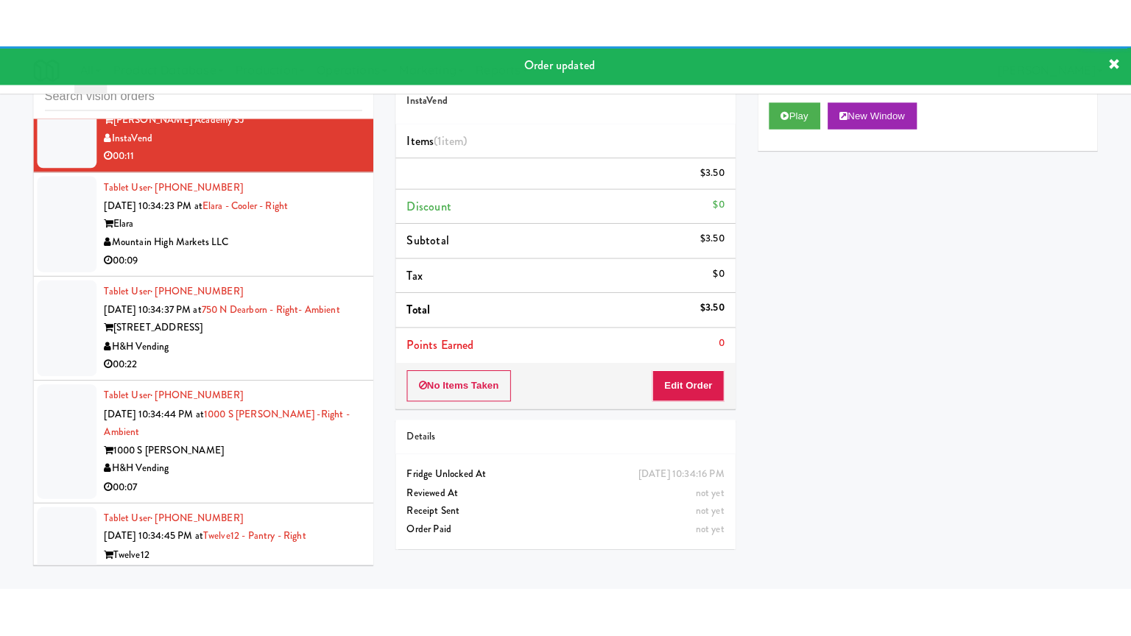
scroll to position [7689, 0]
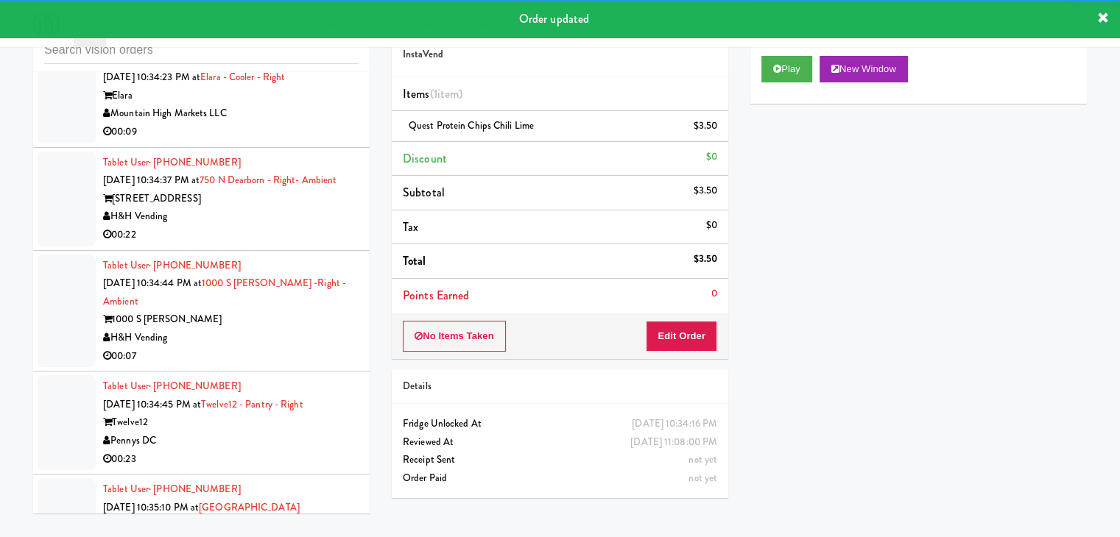
click at [297, 123] on div "Mountain High Markets LLC" at bounding box center [230, 114] width 255 height 18
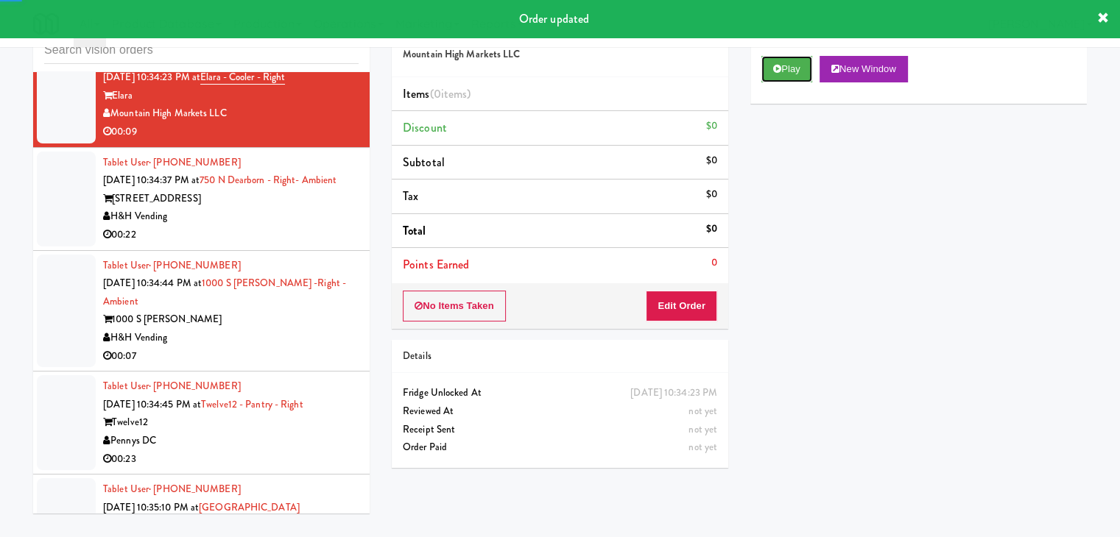
drag, startPoint x: 779, startPoint y: 68, endPoint x: 772, endPoint y: 88, distance: 20.9
click at [779, 71] on icon at bounding box center [777, 69] width 8 height 10
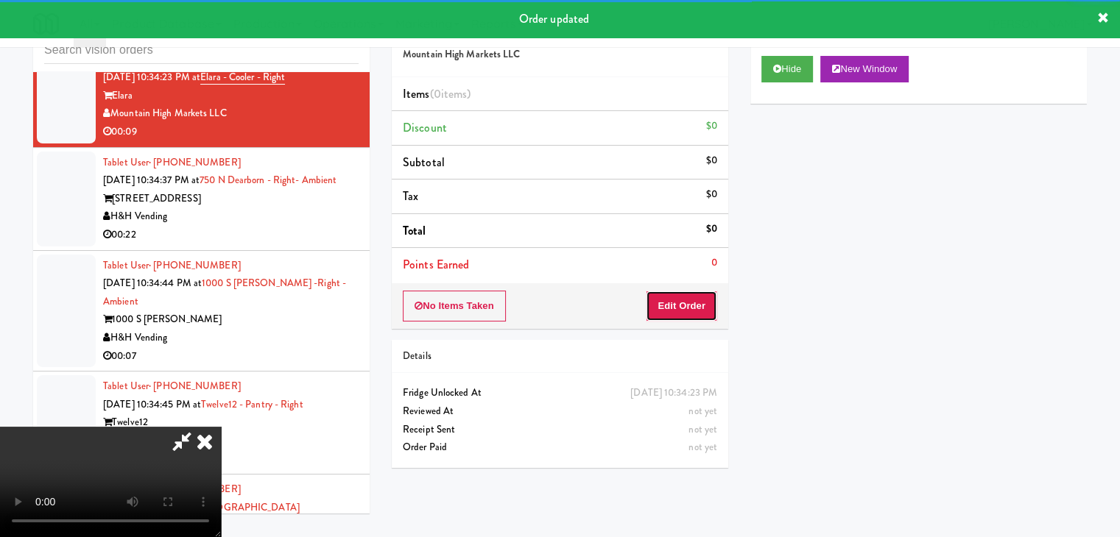
click at [696, 307] on button "Edit Order" at bounding box center [681, 306] width 71 height 31
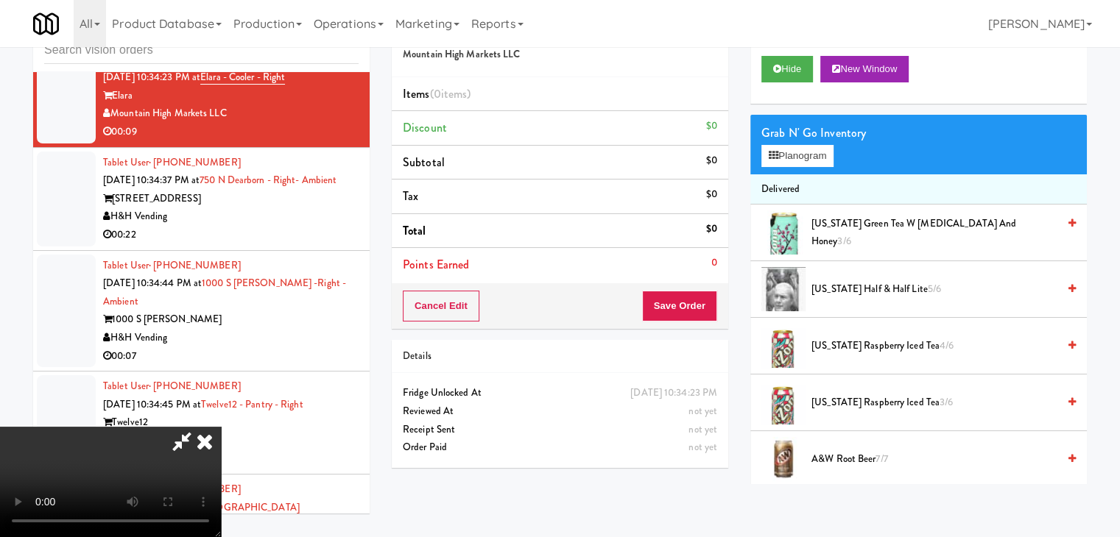
scroll to position [7653, 0]
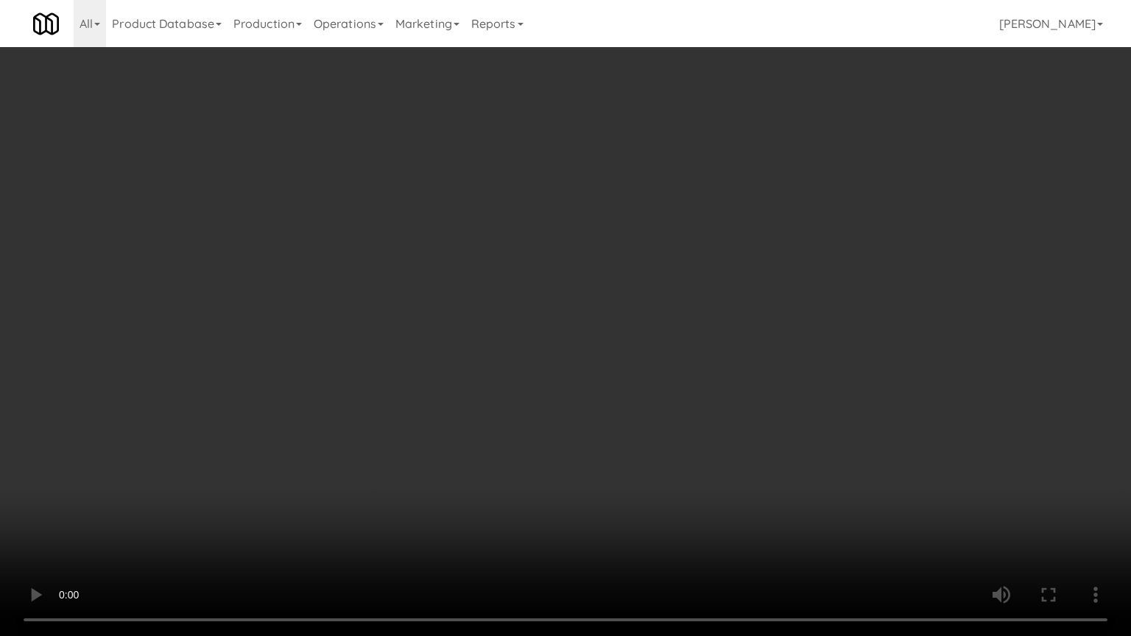
click at [650, 430] on video at bounding box center [565, 318] width 1131 height 636
click at [651, 431] on video at bounding box center [565, 318] width 1131 height 636
click at [674, 420] on video at bounding box center [565, 318] width 1131 height 636
click at [674, 421] on video at bounding box center [565, 318] width 1131 height 636
click at [657, 426] on video at bounding box center [565, 318] width 1131 height 636
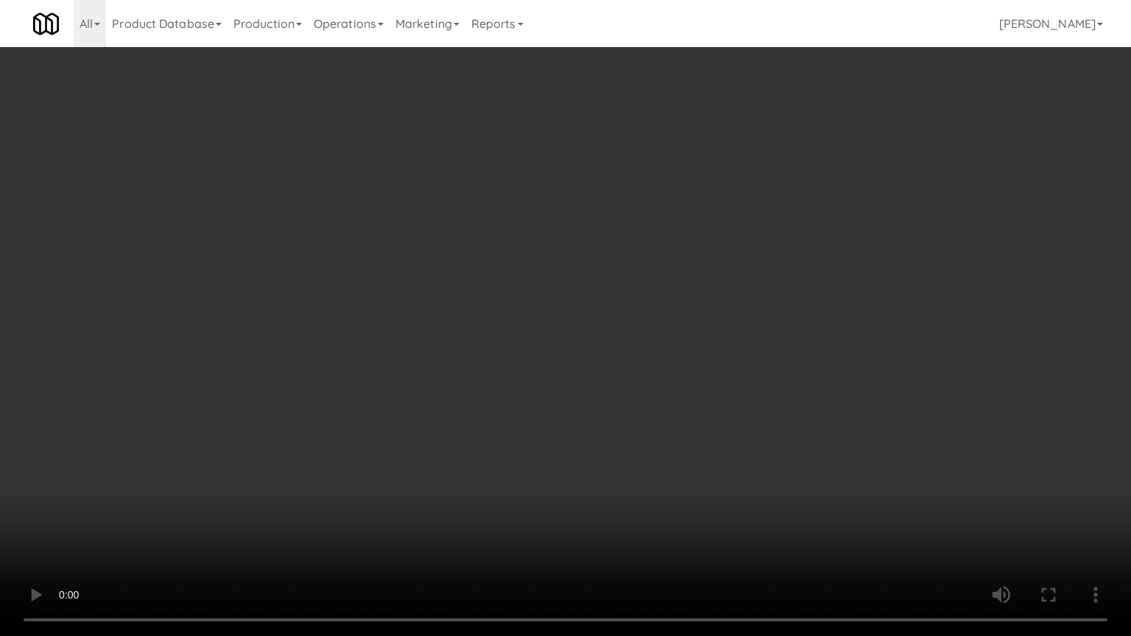
click at [660, 423] on video at bounding box center [565, 318] width 1131 height 636
drag, startPoint x: 660, startPoint y: 423, endPoint x: 721, endPoint y: 244, distance: 189.7
click at [661, 420] on video at bounding box center [565, 318] width 1131 height 636
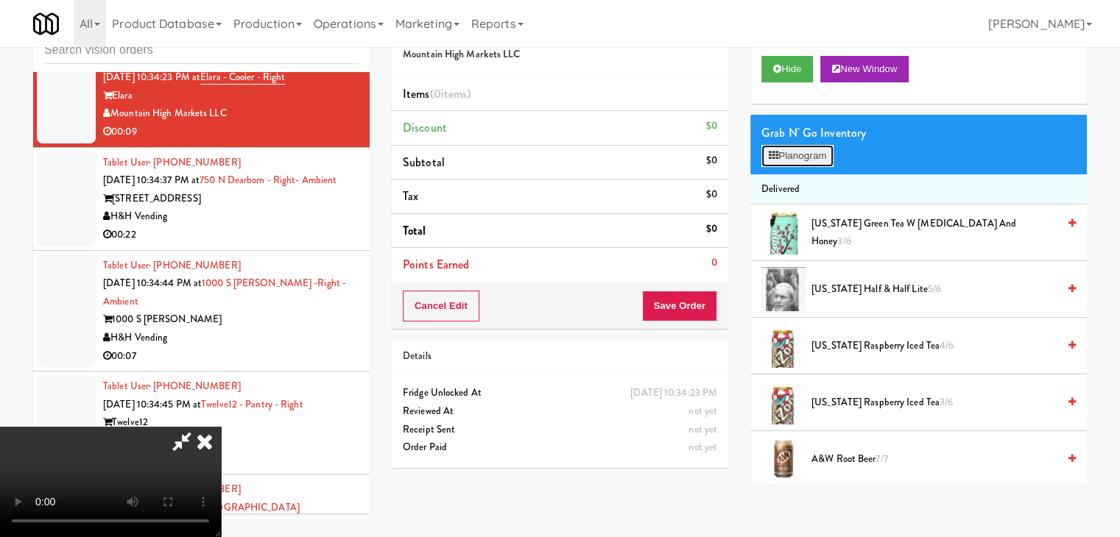
click at [814, 146] on button "Planogram" at bounding box center [797, 156] width 72 height 22
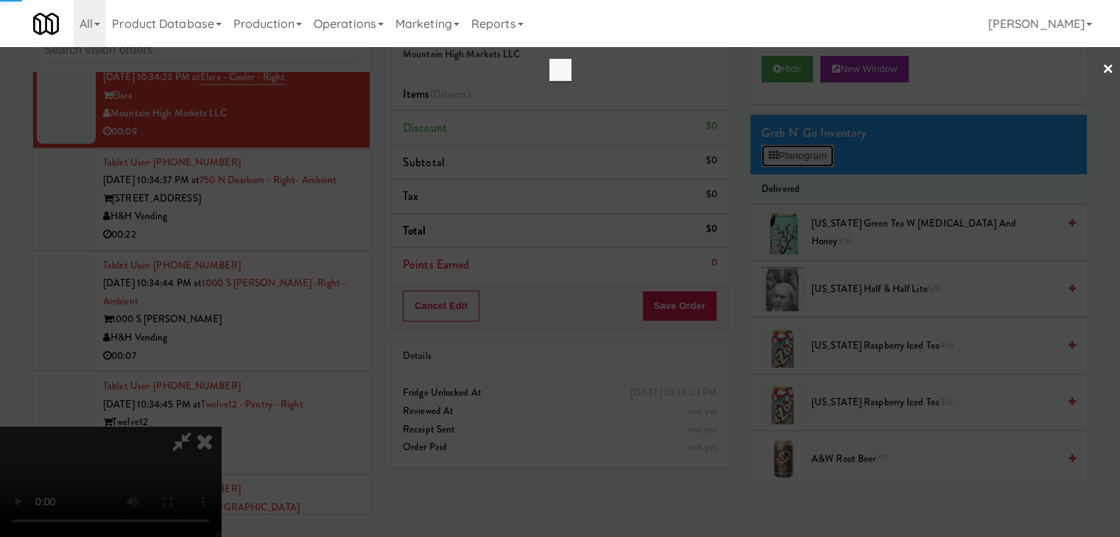
scroll to position [7653, 0]
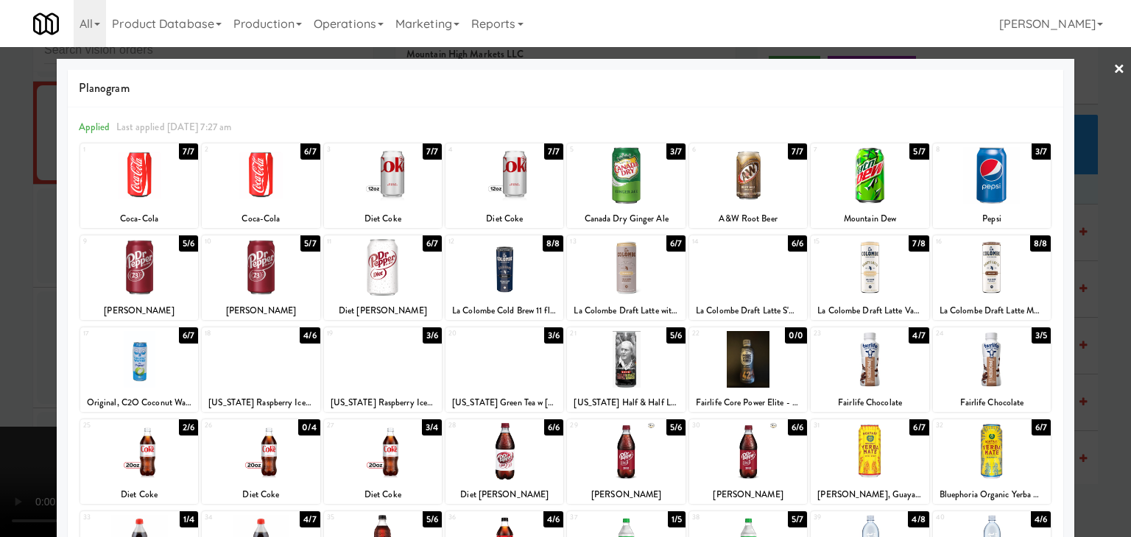
click at [347, 286] on div at bounding box center [383, 267] width 118 height 57
drag, startPoint x: 0, startPoint y: 370, endPoint x: 91, endPoint y: 365, distance: 91.4
click at [0, 370] on div at bounding box center [565, 268] width 1131 height 537
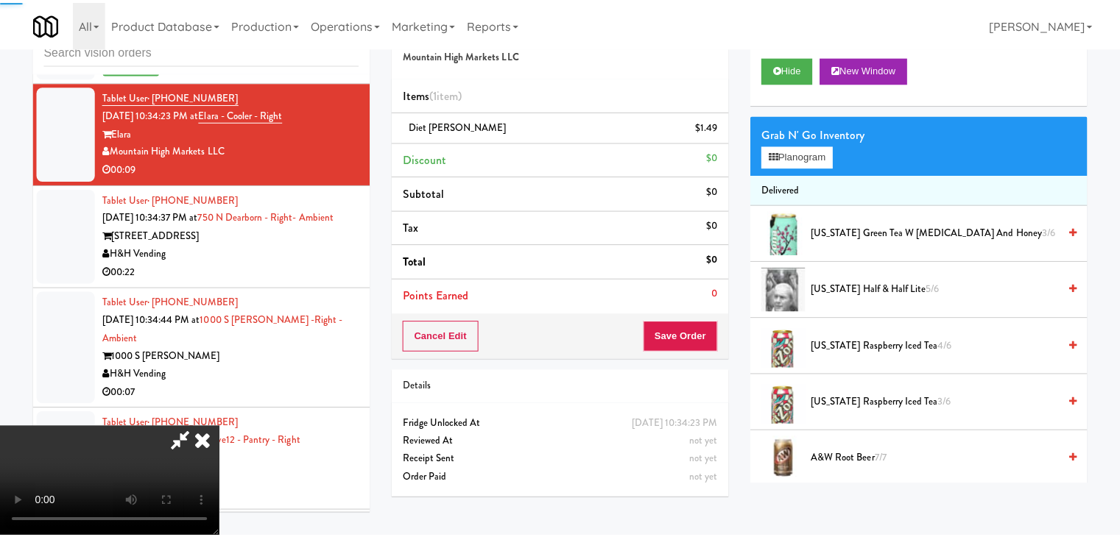
scroll to position [7689, 0]
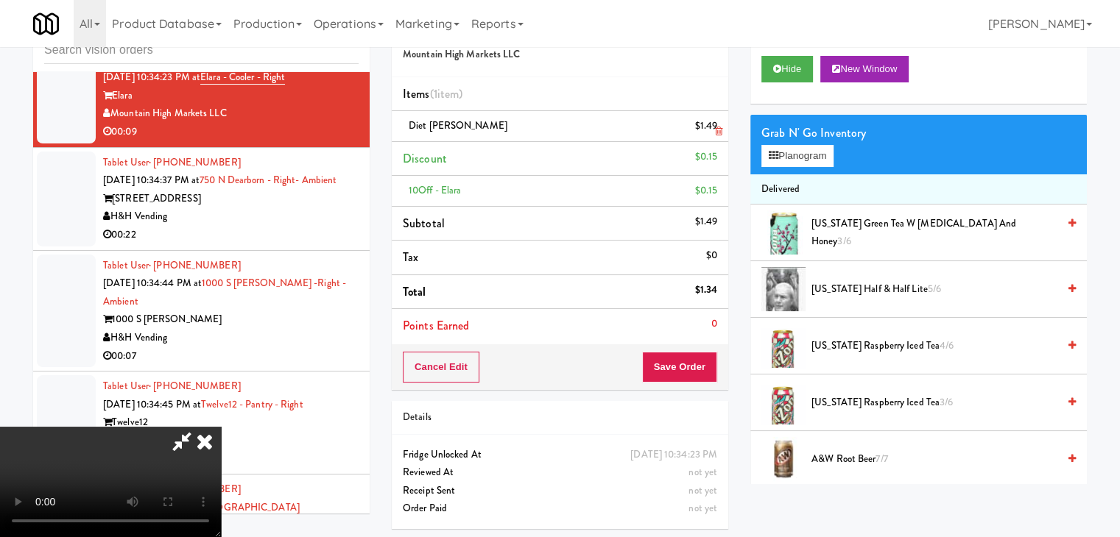
click at [719, 133] on icon at bounding box center [718, 132] width 7 height 10
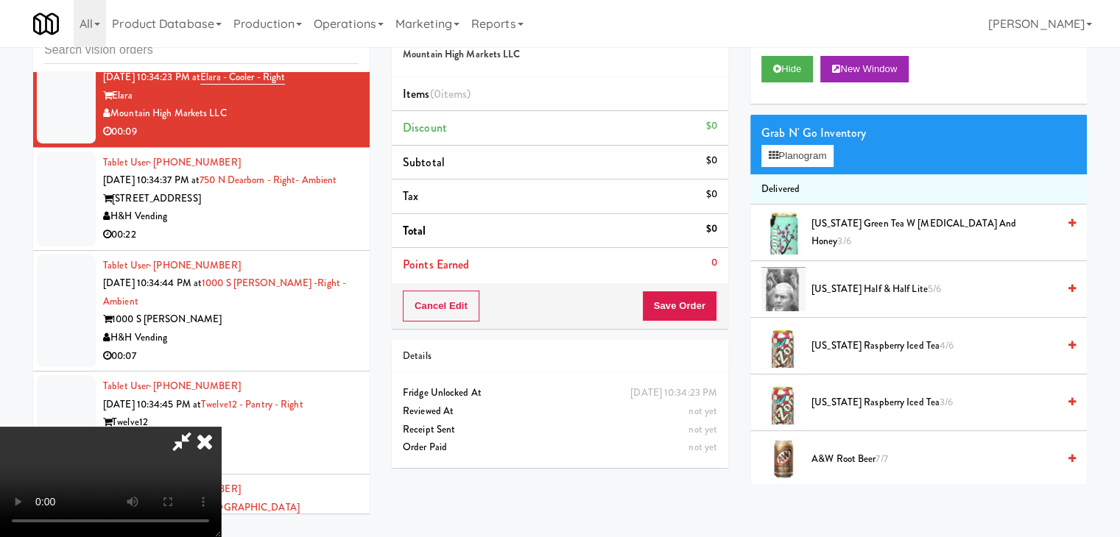
click at [221, 427] on video at bounding box center [110, 482] width 221 height 110
click at [804, 158] on button "Planogram" at bounding box center [797, 156] width 72 height 22
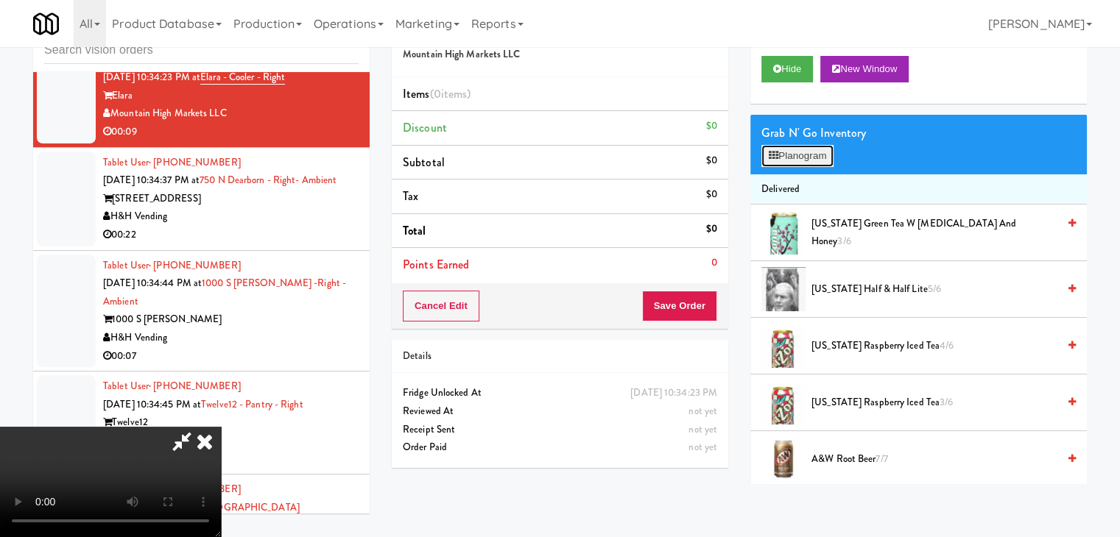
scroll to position [7653, 0]
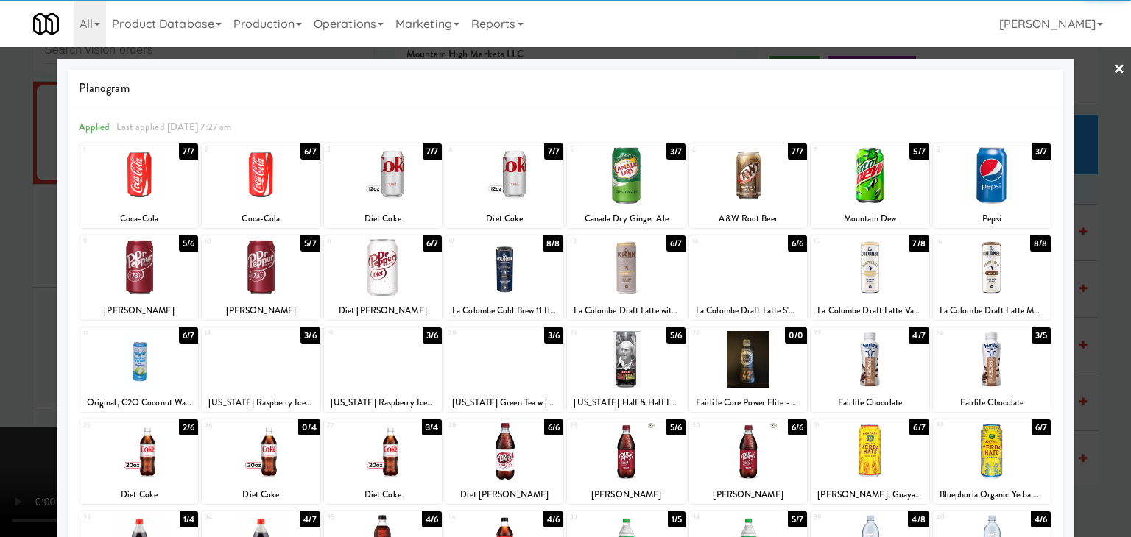
click at [352, 354] on div at bounding box center [383, 359] width 118 height 57
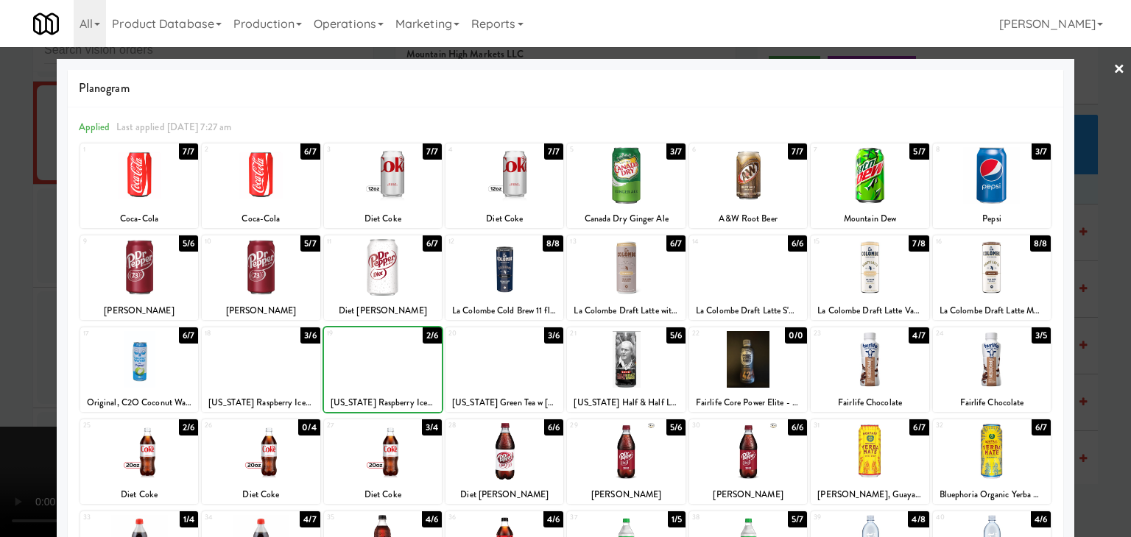
drag, startPoint x: 0, startPoint y: 372, endPoint x: 35, endPoint y: 368, distance: 35.5
click at [1, 371] on div at bounding box center [565, 268] width 1131 height 537
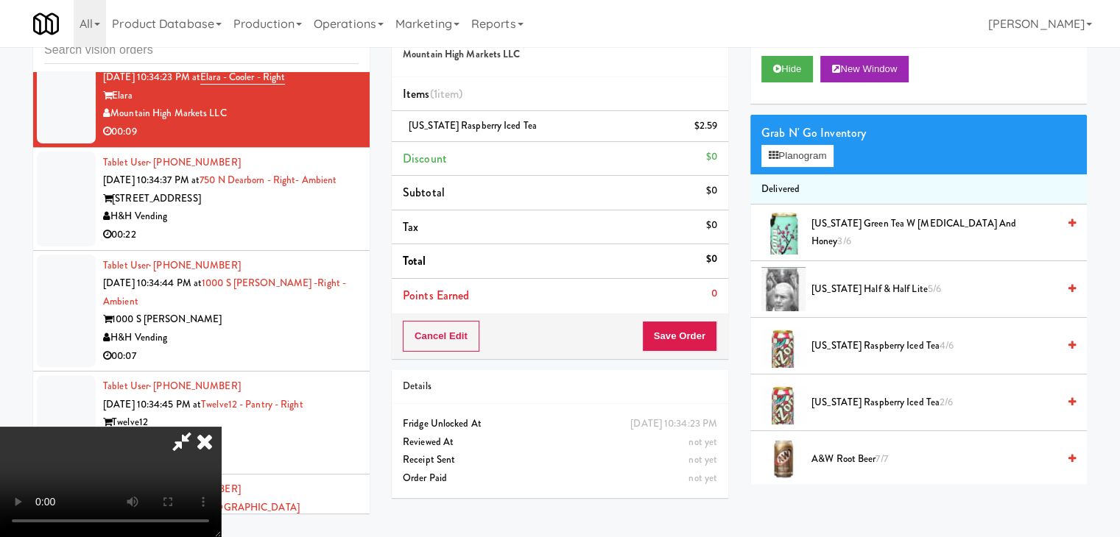
click at [221, 427] on video at bounding box center [110, 482] width 221 height 110
drag, startPoint x: 372, startPoint y: 370, endPoint x: 498, endPoint y: 431, distance: 139.3
click at [221, 427] on video at bounding box center [110, 482] width 221 height 110
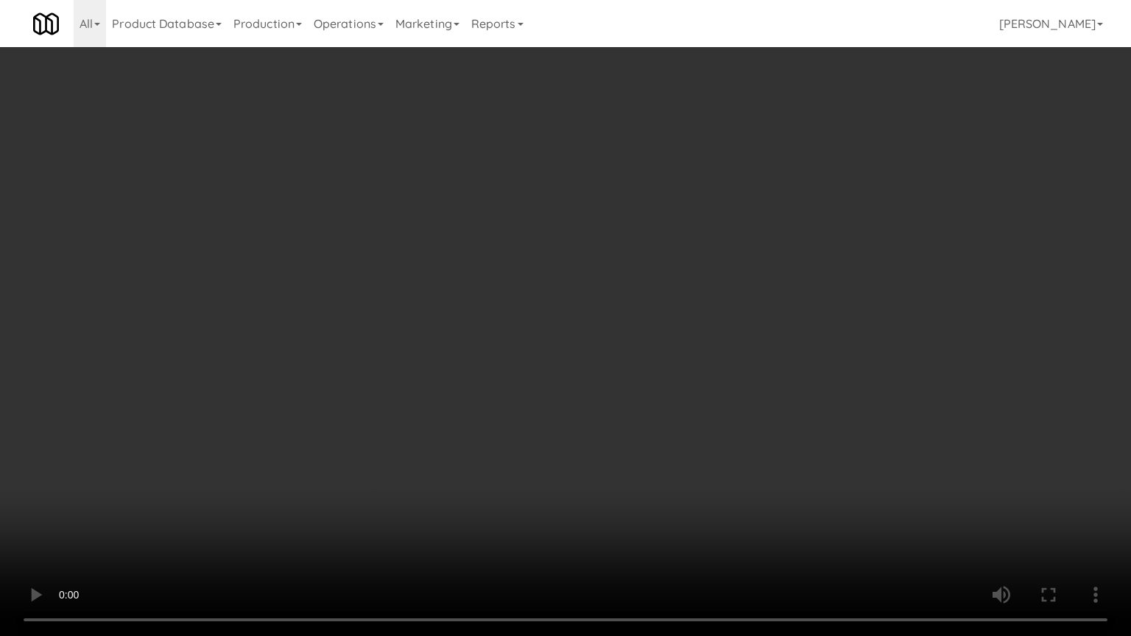
drag, startPoint x: 456, startPoint y: 548, endPoint x: 463, endPoint y: 544, distance: 7.6
click at [459, 537] on video at bounding box center [565, 318] width 1131 height 636
click at [489, 529] on video at bounding box center [565, 318] width 1131 height 636
click at [501, 525] on video at bounding box center [565, 318] width 1131 height 636
click at [515, 514] on video at bounding box center [565, 318] width 1131 height 636
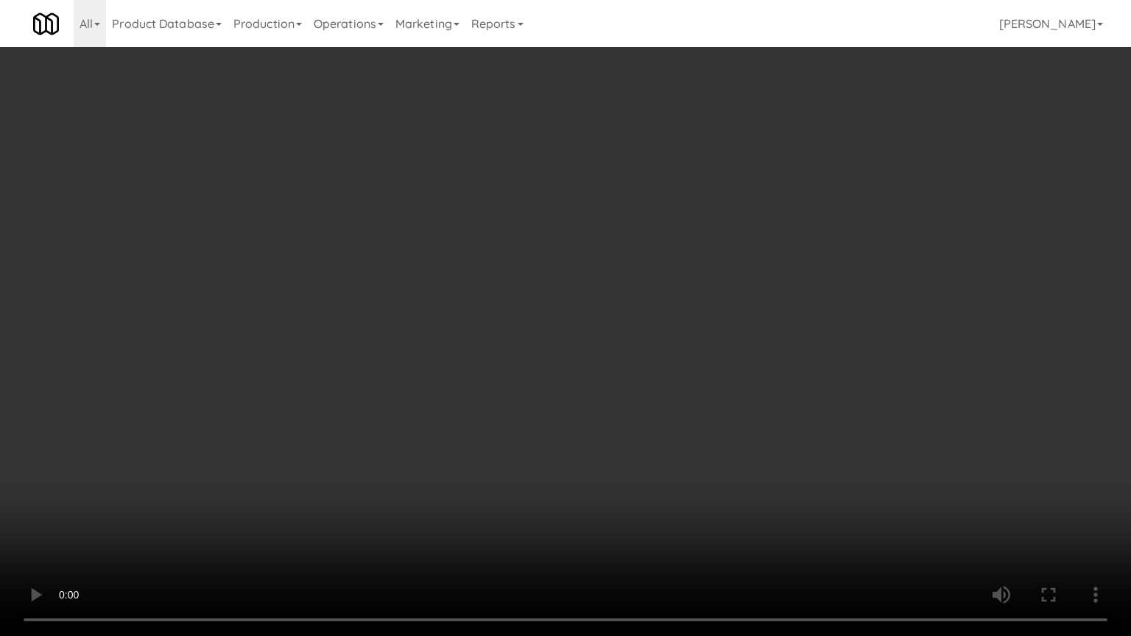
click at [518, 509] on video at bounding box center [565, 318] width 1131 height 636
click at [551, 479] on video at bounding box center [565, 318] width 1131 height 636
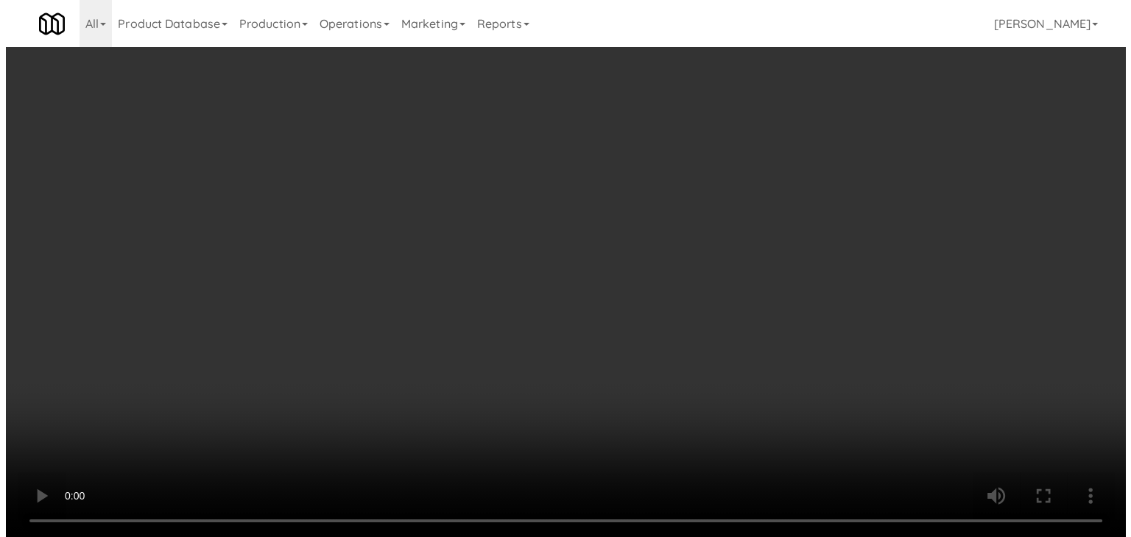
scroll to position [7689, 0]
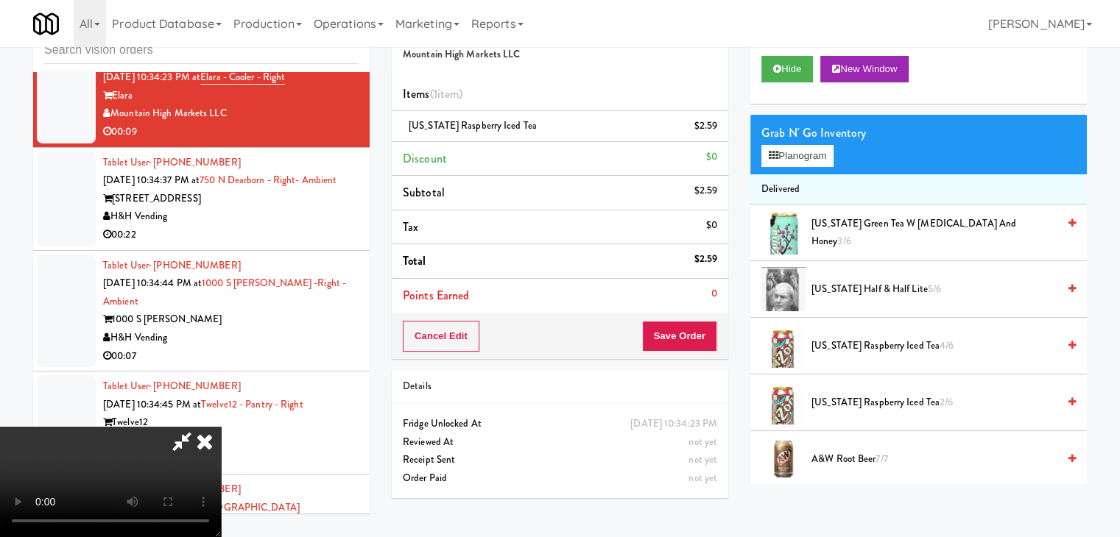
click at [221, 427] on video at bounding box center [110, 482] width 221 height 110
drag, startPoint x: 522, startPoint y: 378, endPoint x: 526, endPoint y: 386, distance: 8.9
click at [221, 427] on video at bounding box center [110, 482] width 221 height 110
click at [804, 154] on button "Planogram" at bounding box center [797, 156] width 72 height 22
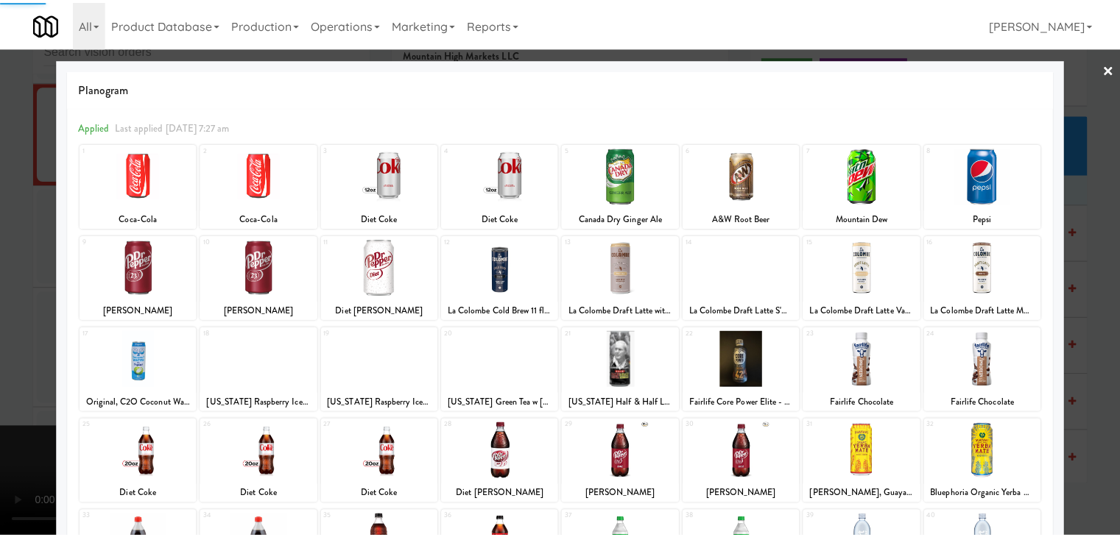
scroll to position [185, 0]
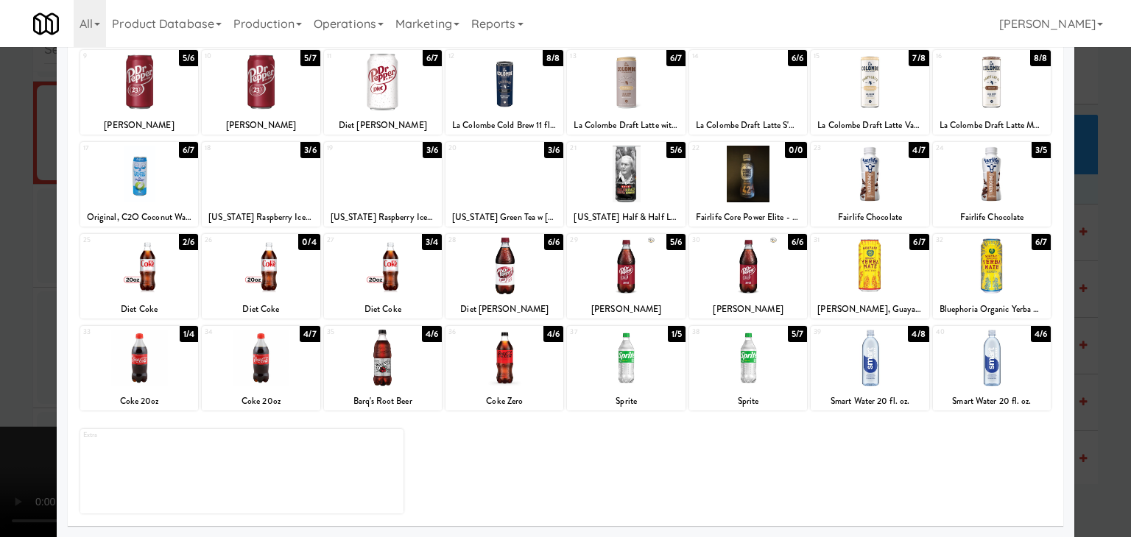
click at [375, 367] on div at bounding box center [383, 358] width 118 height 57
click at [0, 386] on div at bounding box center [565, 268] width 1131 height 537
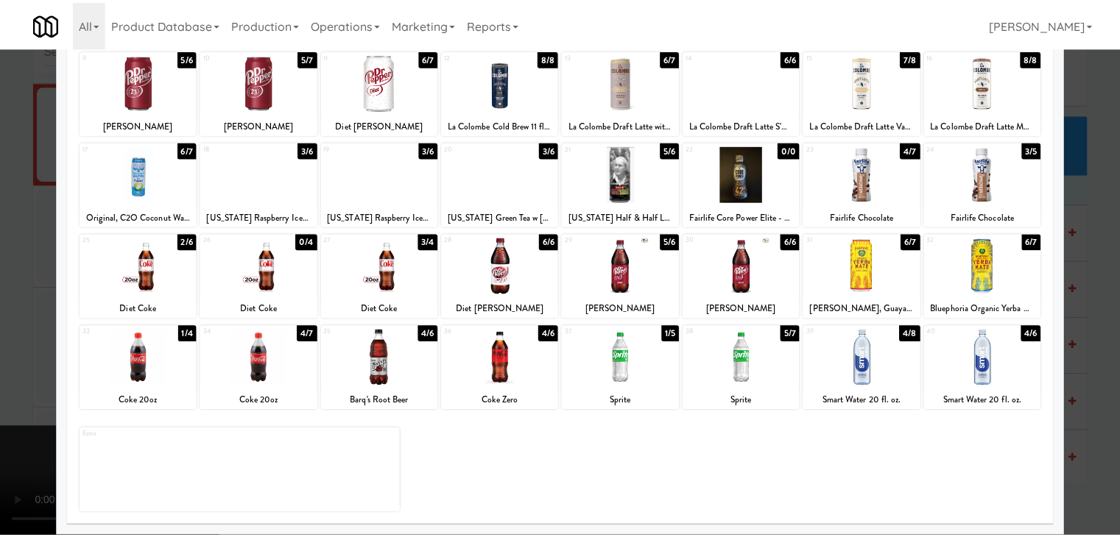
scroll to position [7689, 0]
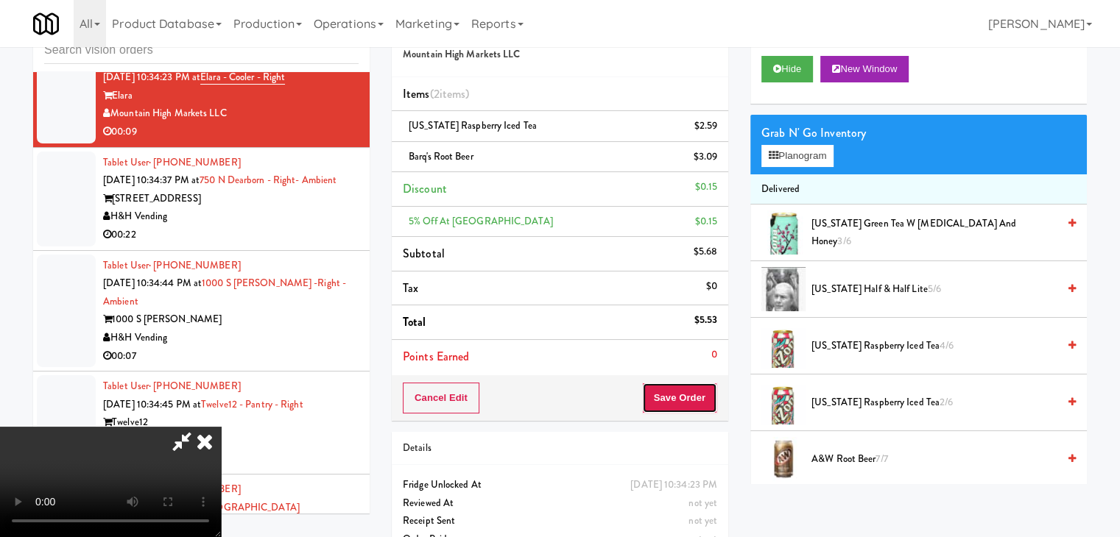
click at [676, 406] on button "Save Order" at bounding box center [679, 398] width 75 height 31
click at [680, 405] on button "Save Order" at bounding box center [679, 398] width 75 height 31
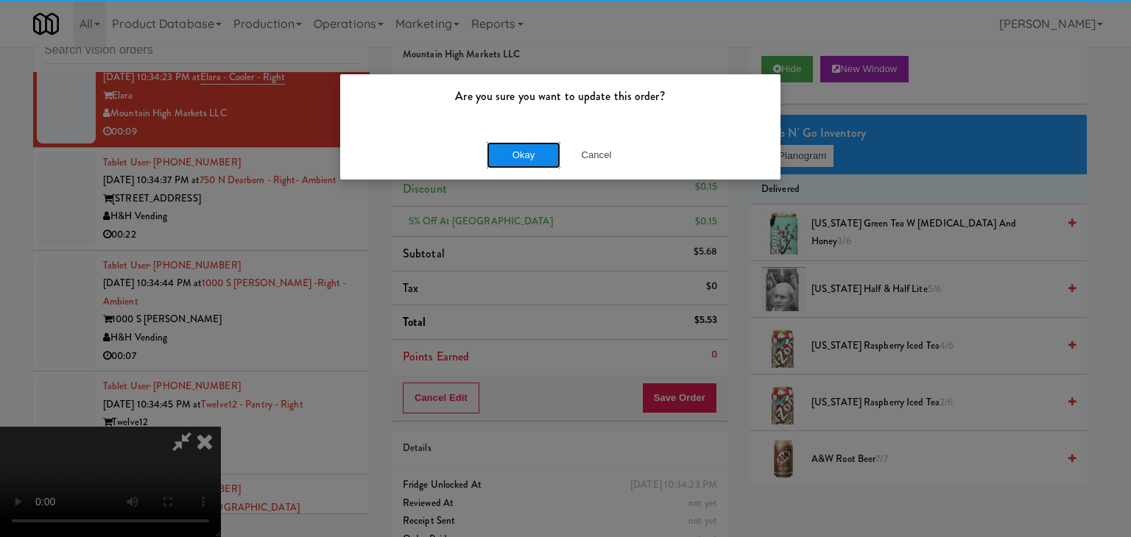
click at [543, 158] on button "Okay" at bounding box center [524, 155] width 74 height 26
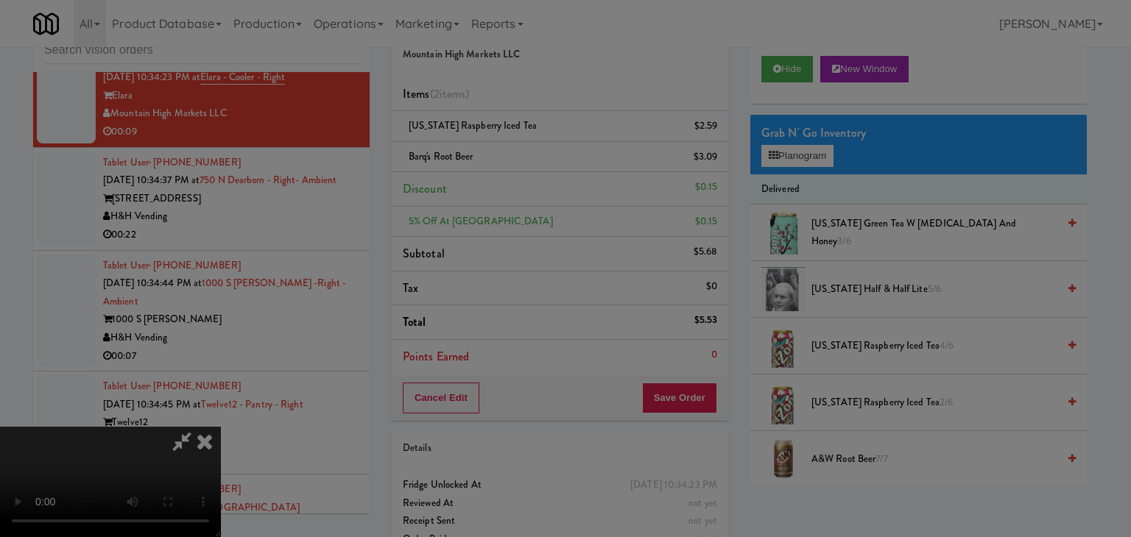
click at [543, 152] on div "Okay Cancel" at bounding box center [560, 127] width 440 height 49
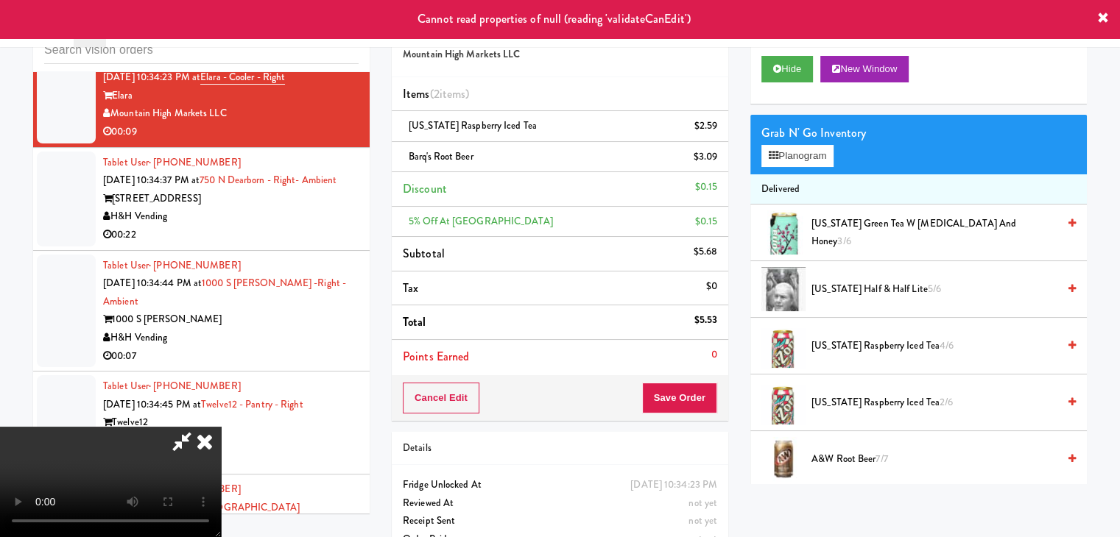
click at [221, 427] on icon at bounding box center [204, 441] width 32 height 29
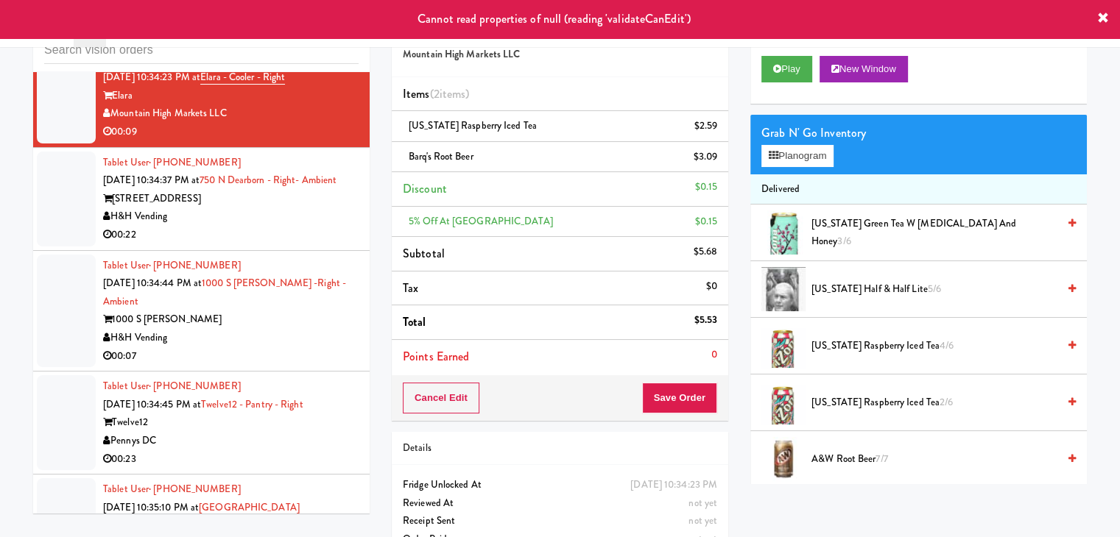
click at [237, 208] on div "[STREET_ADDRESS]" at bounding box center [230, 199] width 255 height 18
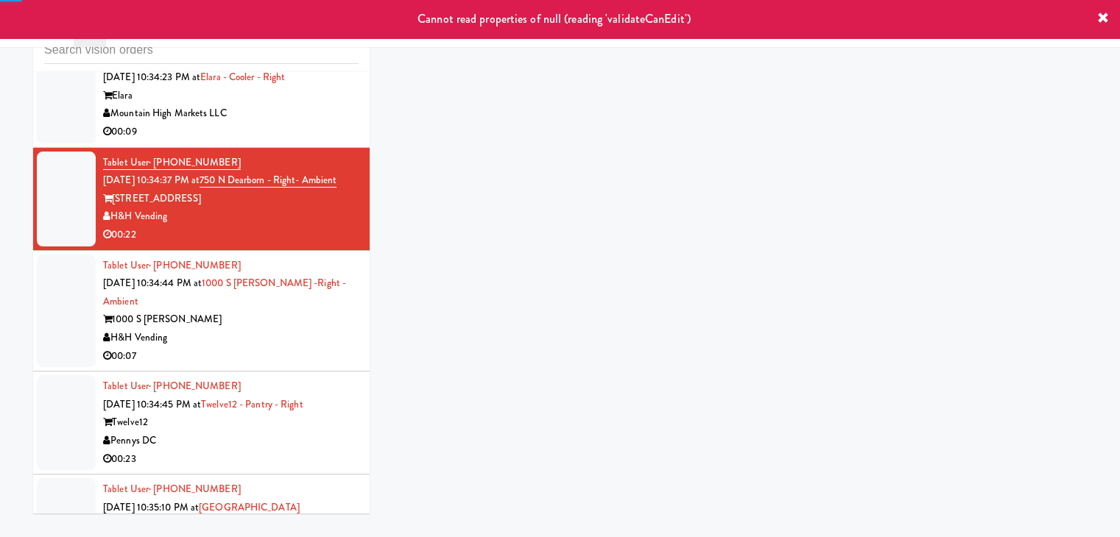
click at [255, 123] on div "Mountain High Markets LLC" at bounding box center [230, 114] width 255 height 18
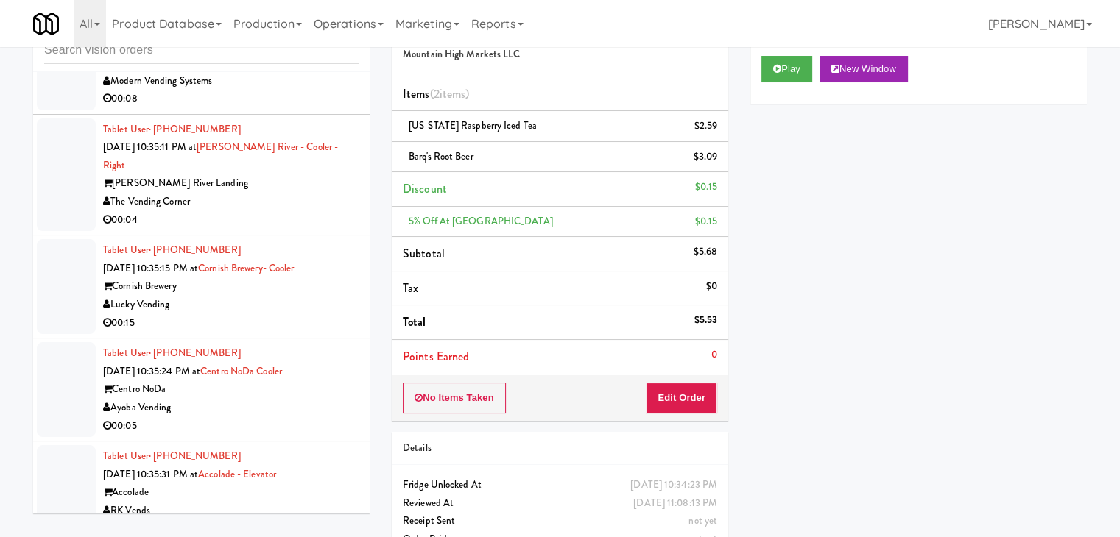
scroll to position [8205, 0]
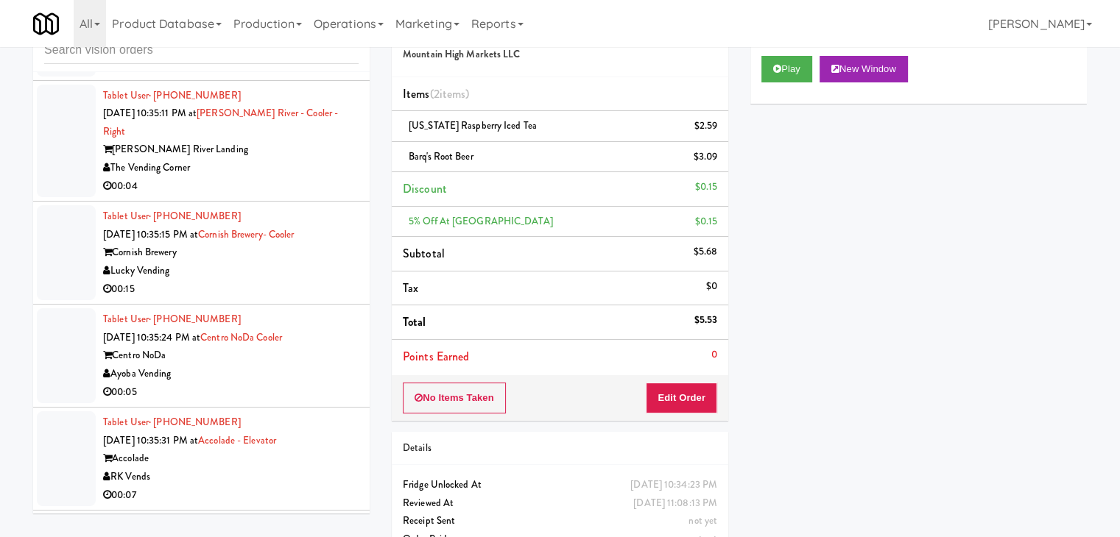
click at [315, 74] on div "00:08" at bounding box center [230, 65] width 255 height 18
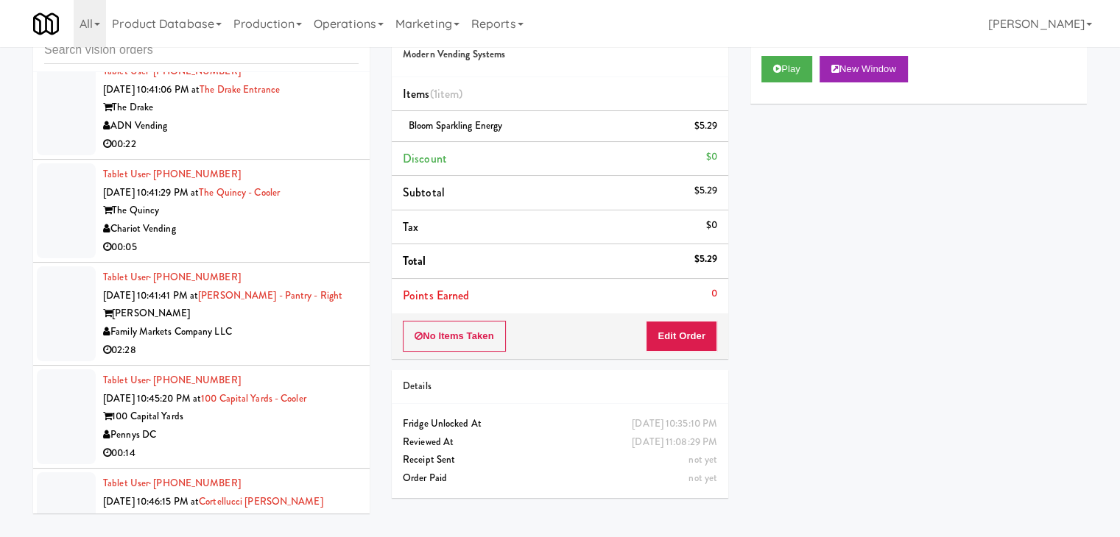
scroll to position [9088, 0]
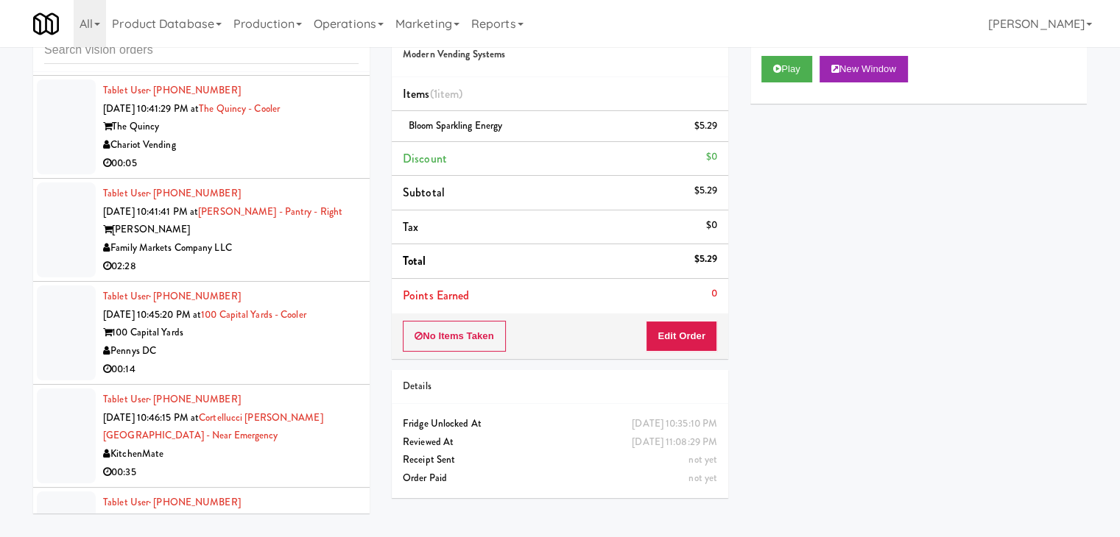
click at [278, 155] on div "Chariot Vending" at bounding box center [230, 145] width 255 height 18
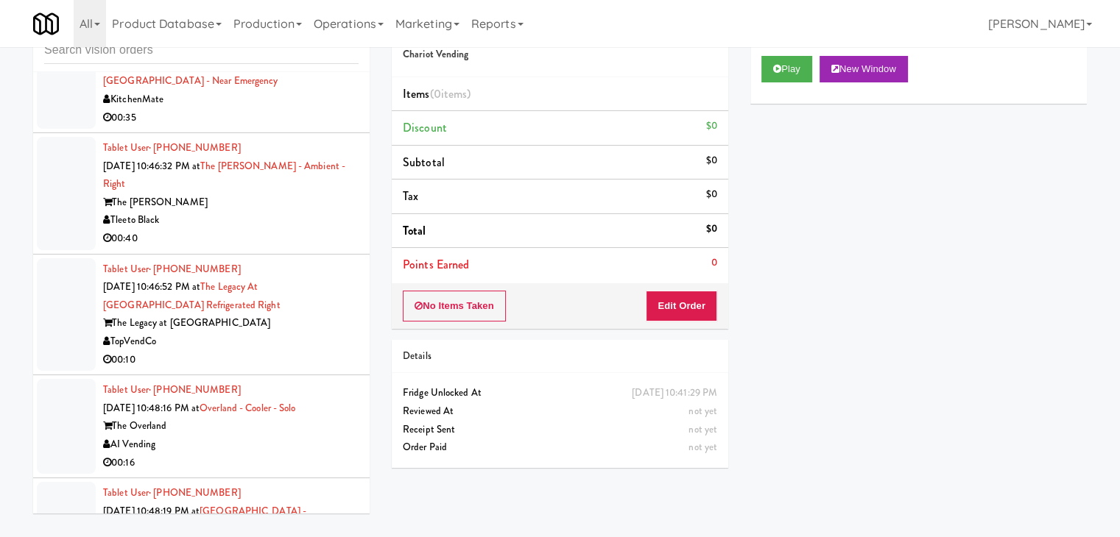
scroll to position [9603, 0]
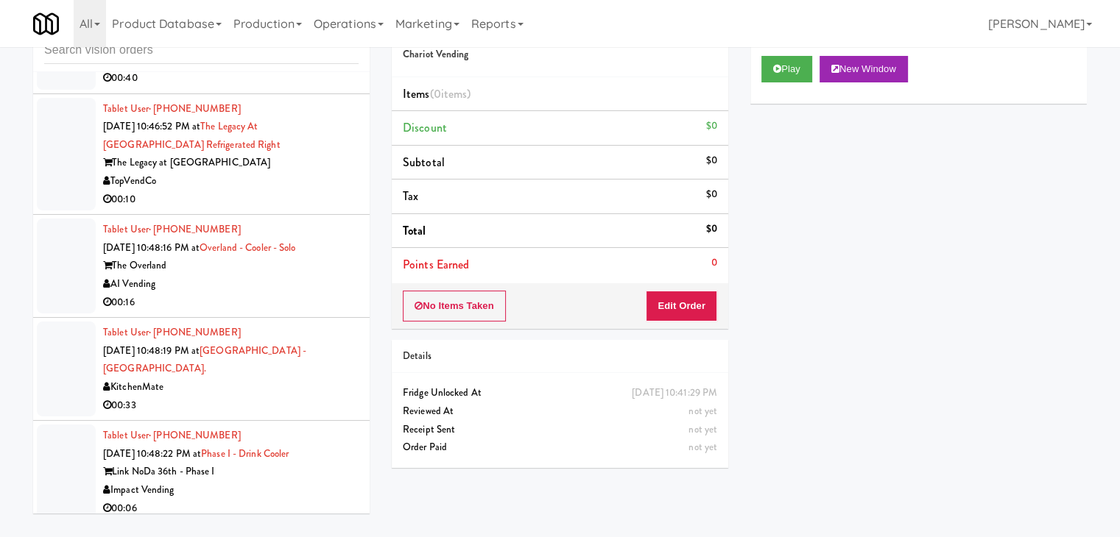
click at [289, 191] on div "TopVendCo" at bounding box center [230, 181] width 255 height 18
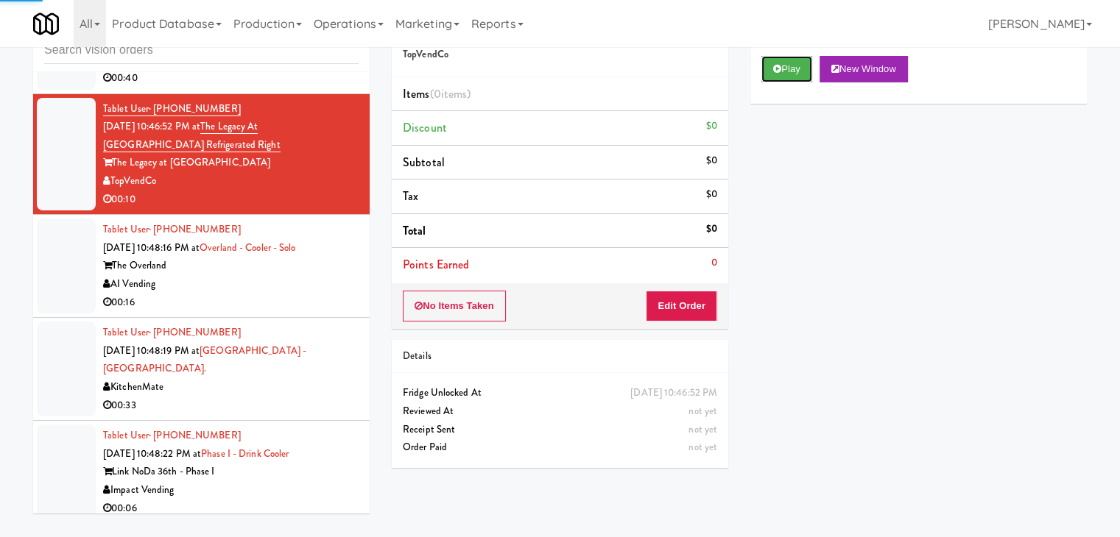
drag, startPoint x: 794, startPoint y: 66, endPoint x: 736, endPoint y: 172, distance: 120.9
click at [793, 68] on button "Play" at bounding box center [786, 69] width 51 height 26
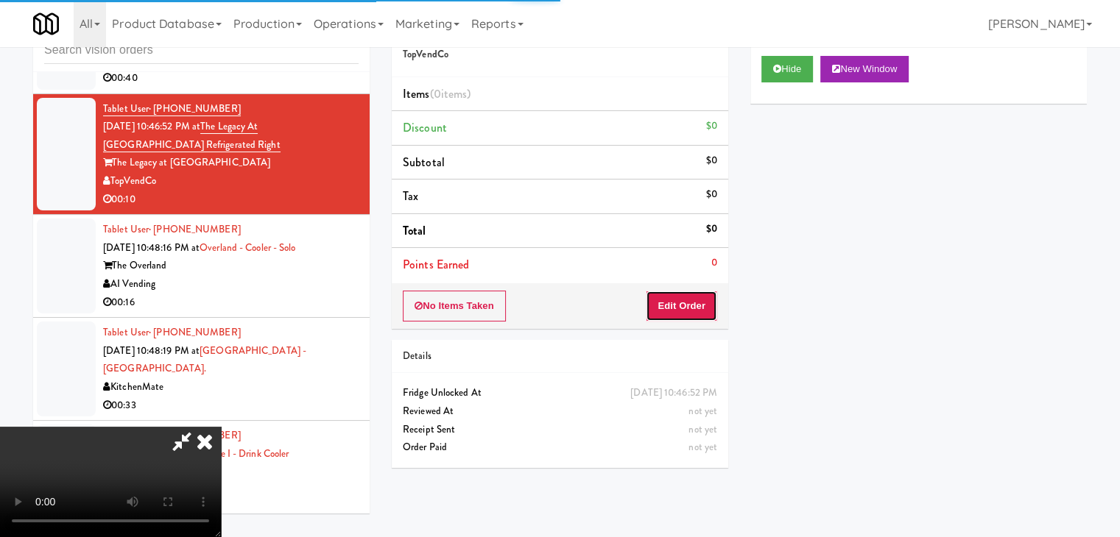
click at [660, 304] on button "Edit Order" at bounding box center [681, 306] width 71 height 31
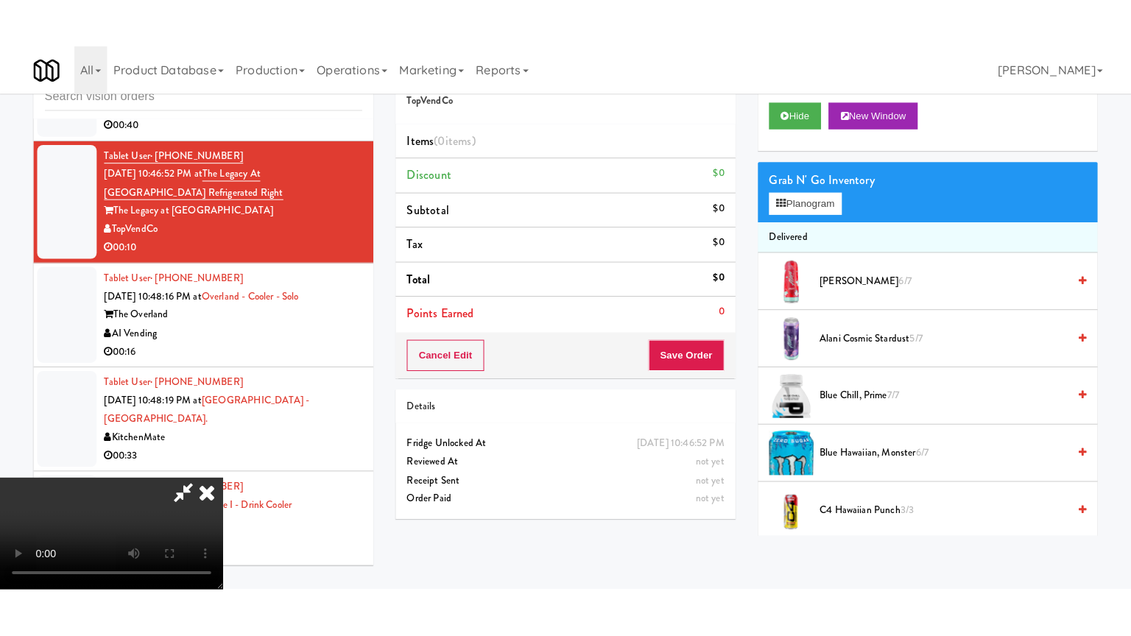
scroll to position [207, 0]
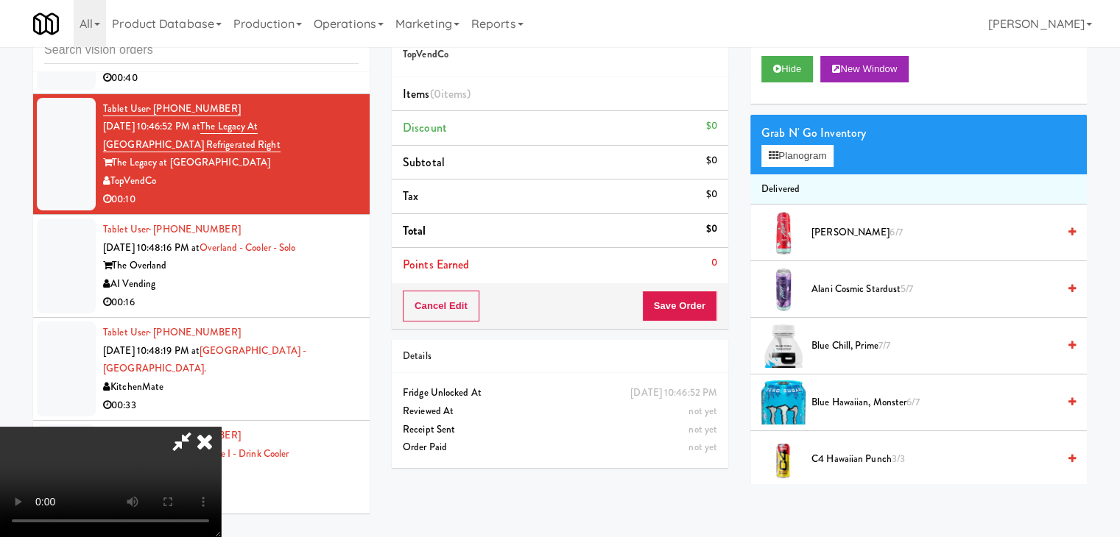
click at [221, 481] on video at bounding box center [110, 482] width 221 height 110
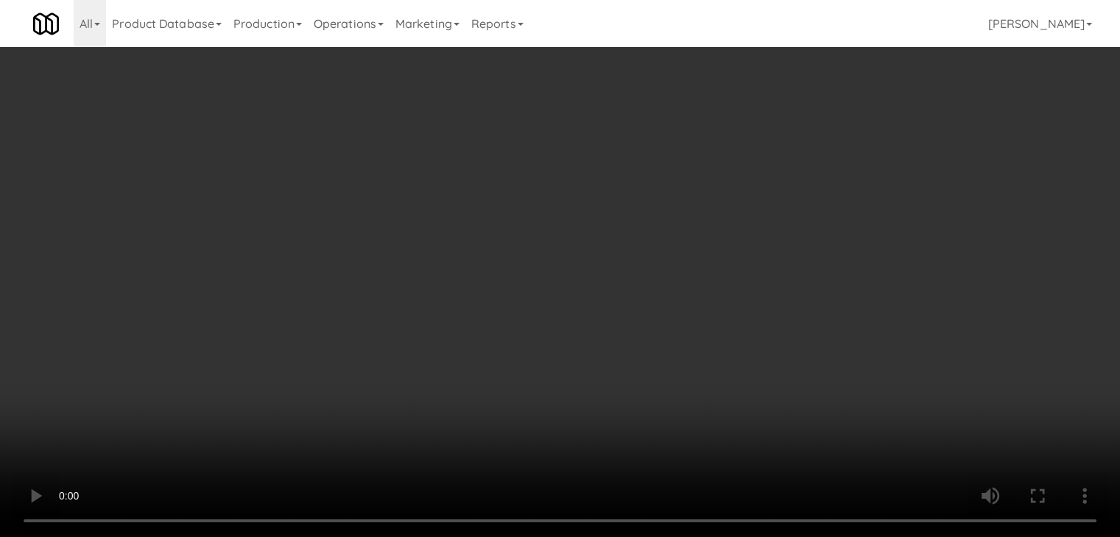
scroll to position [9549, 0]
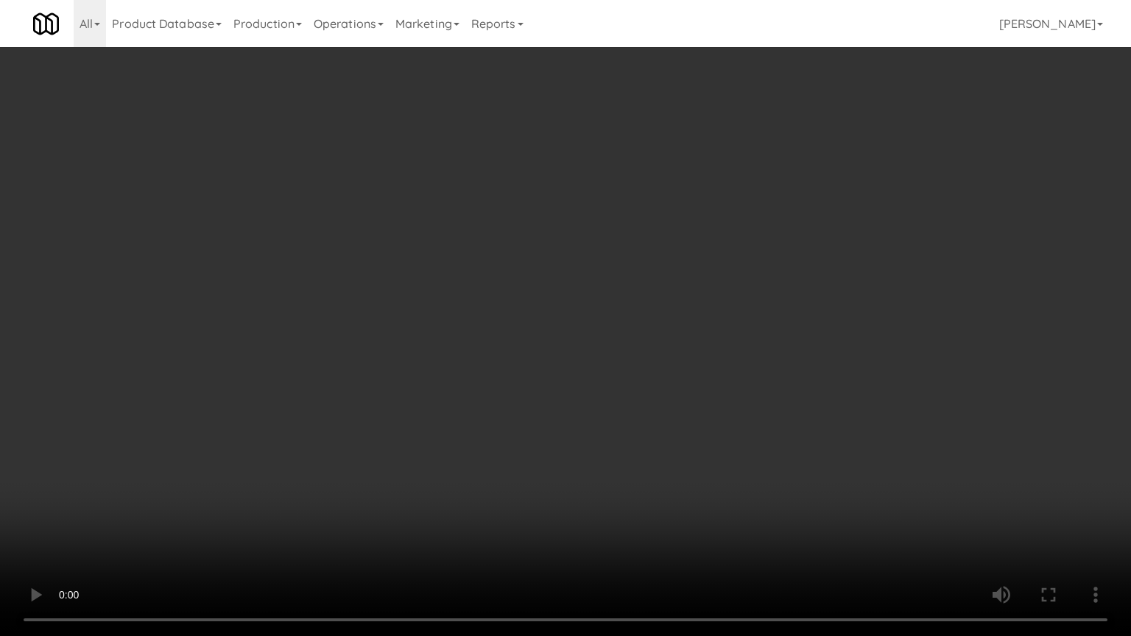
click at [643, 399] on video at bounding box center [565, 318] width 1131 height 636
click at [650, 369] on video at bounding box center [565, 318] width 1131 height 636
click at [653, 368] on video at bounding box center [565, 318] width 1131 height 636
click at [672, 304] on video at bounding box center [565, 318] width 1131 height 636
click at [674, 301] on video at bounding box center [565, 318] width 1131 height 636
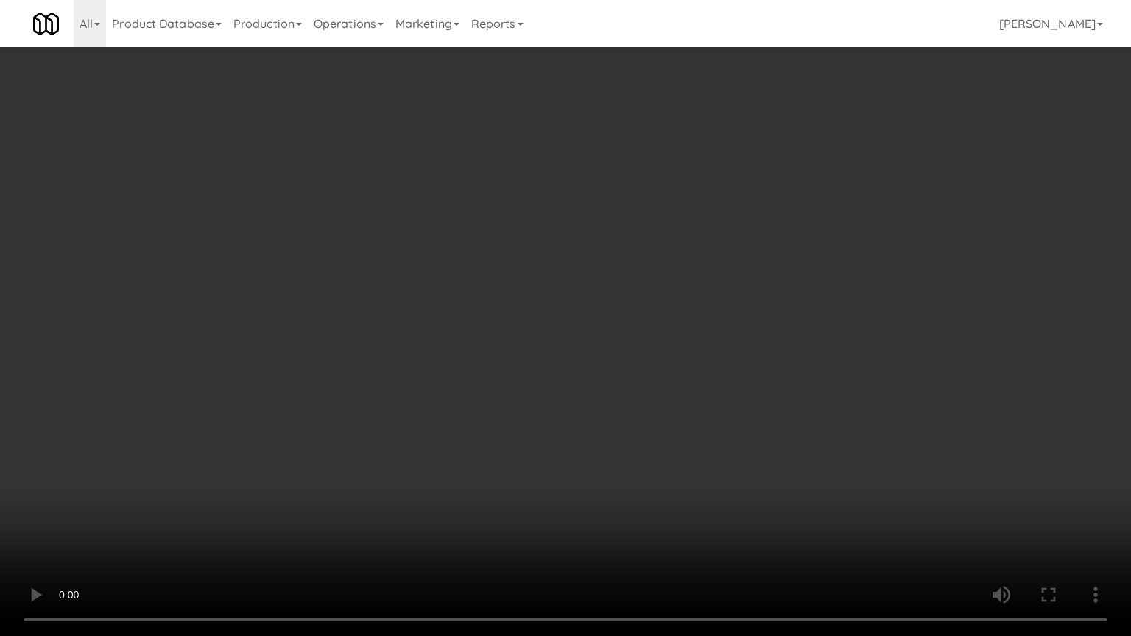
click at [673, 300] on video at bounding box center [565, 318] width 1131 height 636
click at [689, 280] on video at bounding box center [565, 318] width 1131 height 636
drag, startPoint x: 689, startPoint y: 280, endPoint x: 757, endPoint y: 136, distance: 158.7
click at [691, 278] on video at bounding box center [565, 318] width 1131 height 636
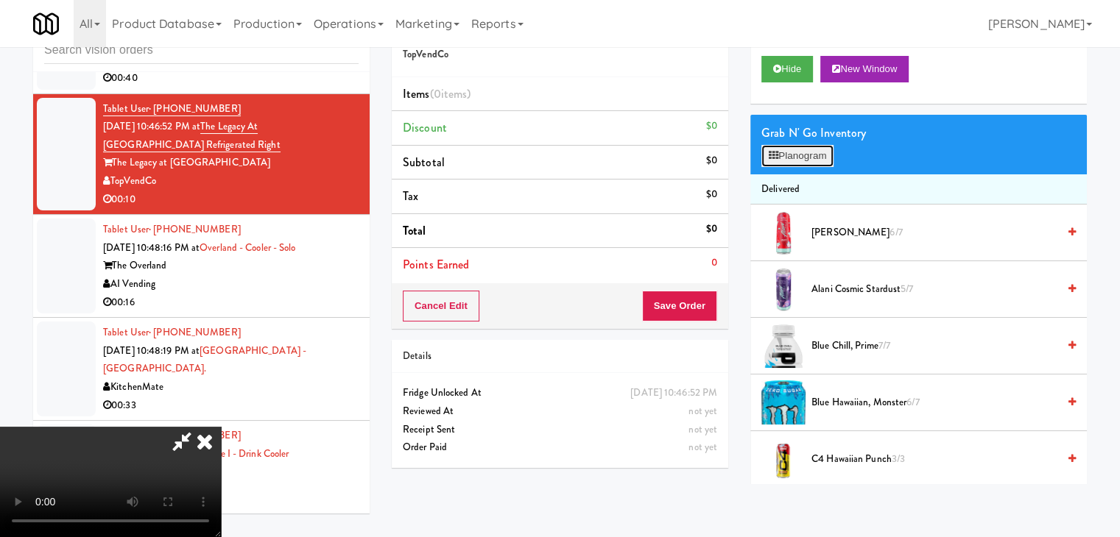
click at [799, 161] on button "Planogram" at bounding box center [797, 156] width 72 height 22
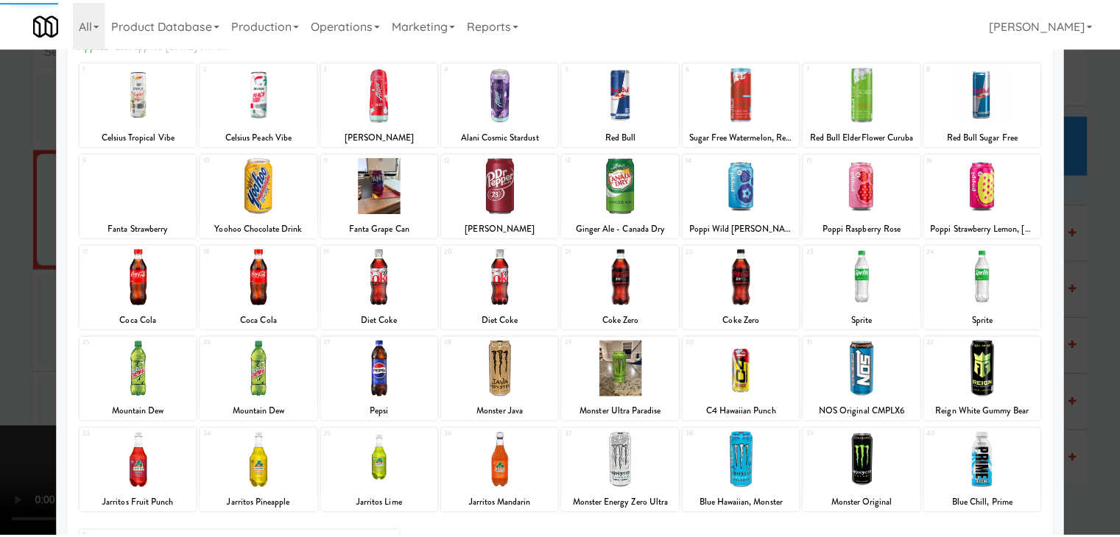
scroll to position [185, 0]
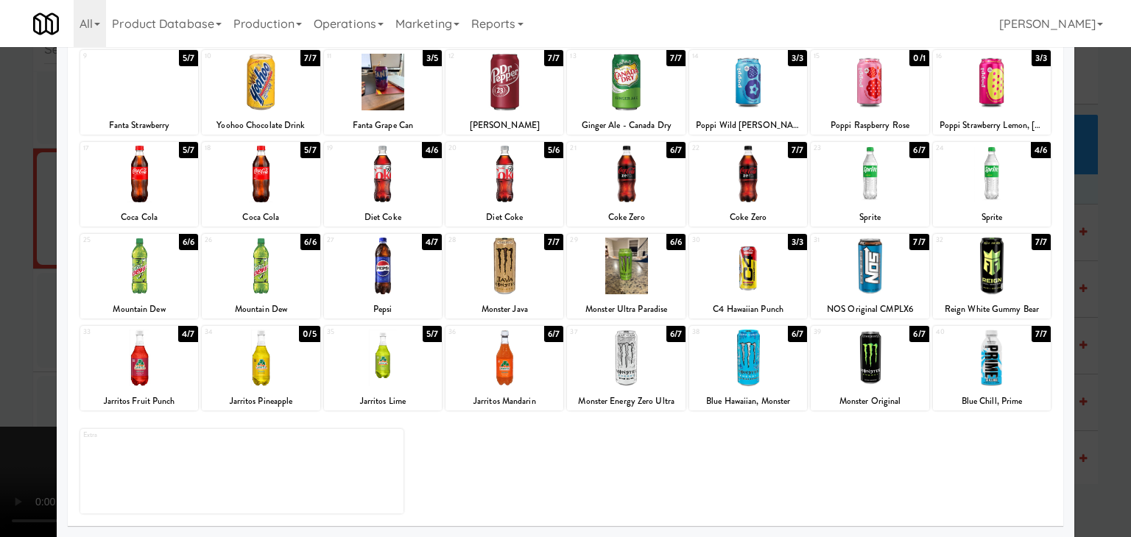
click at [156, 372] on div at bounding box center [139, 358] width 118 height 57
drag, startPoint x: 0, startPoint y: 354, endPoint x: 206, endPoint y: 347, distance: 206.2
click at [9, 349] on div at bounding box center [565, 268] width 1131 height 537
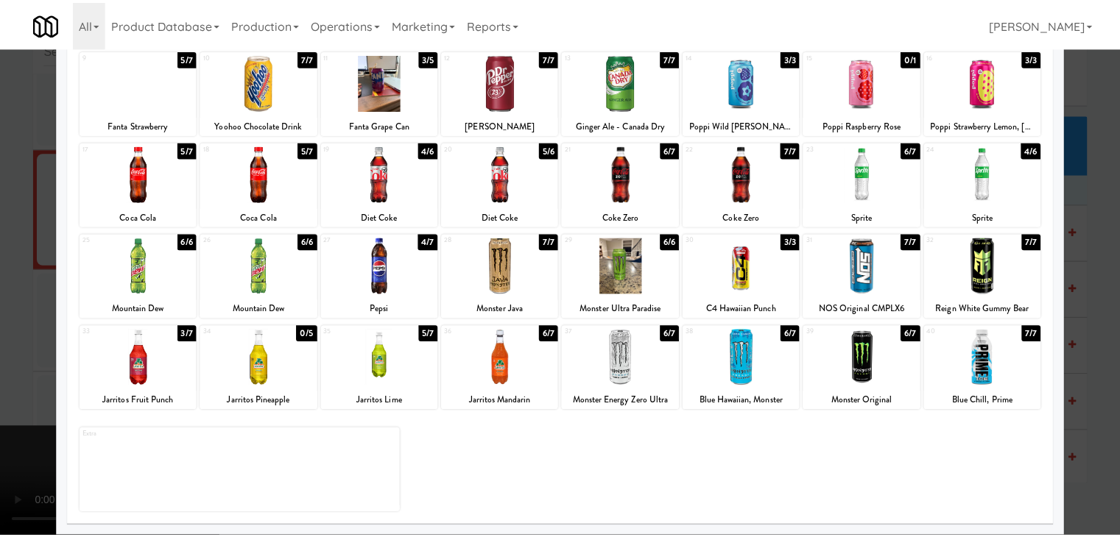
scroll to position [9603, 0]
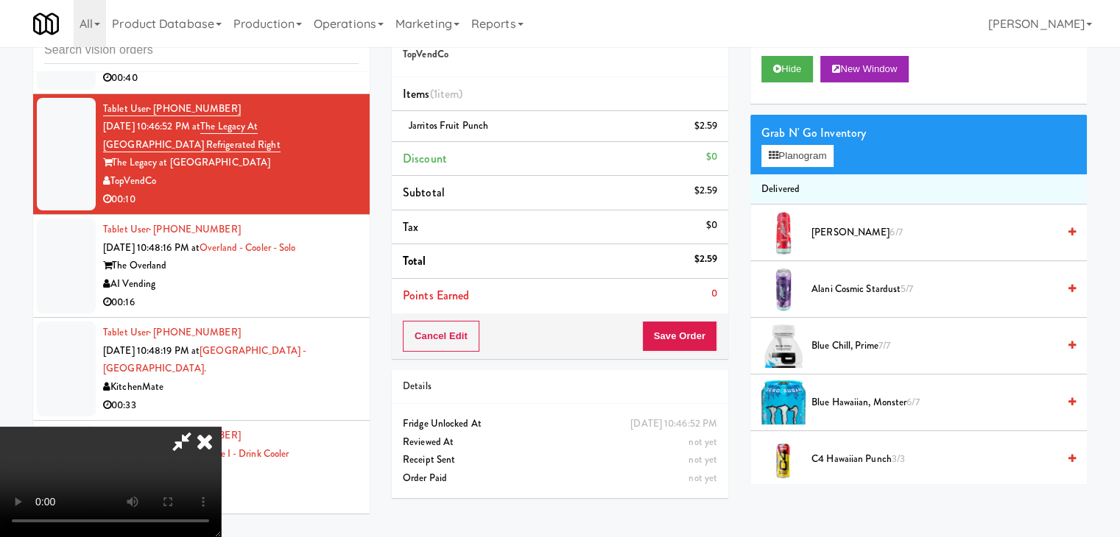
click at [680, 350] on div "Cancel Edit Save Order" at bounding box center [560, 337] width 336 height 46
click at [689, 339] on button "Save Order" at bounding box center [679, 336] width 75 height 31
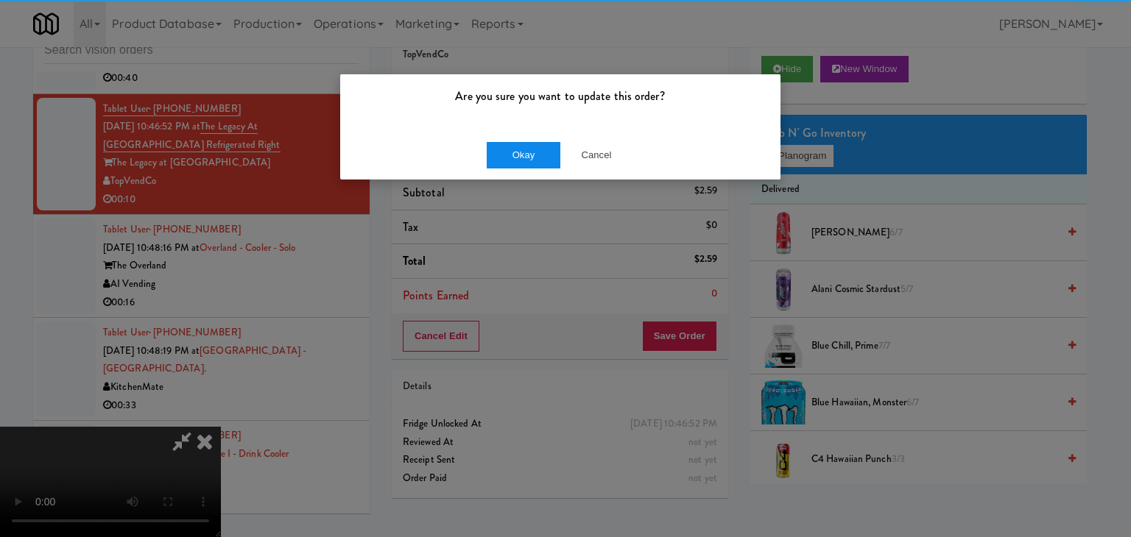
click at [503, 139] on div "Okay Cancel" at bounding box center [560, 154] width 440 height 49
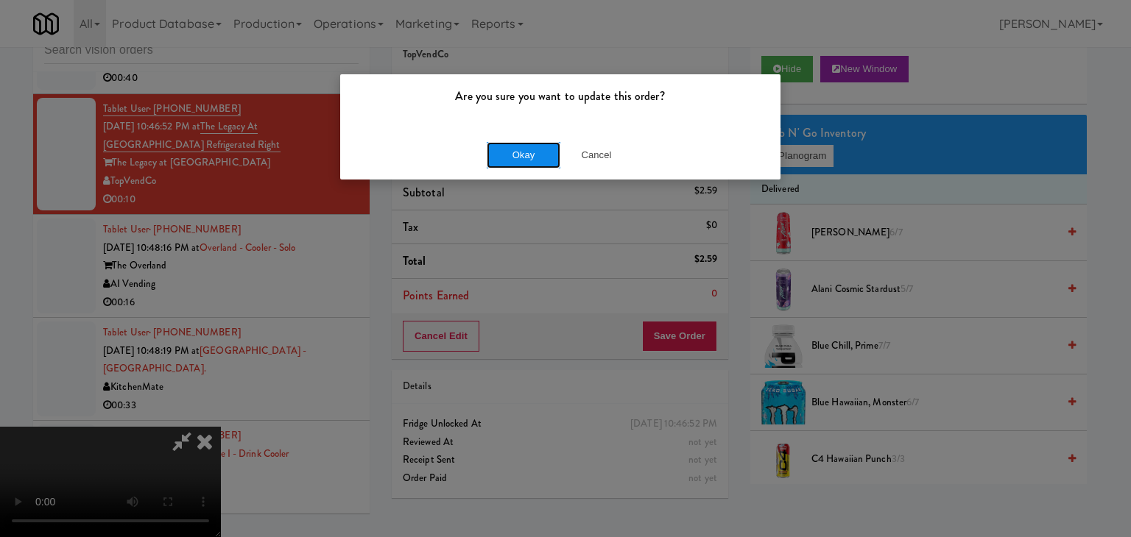
click at [503, 142] on button "Okay" at bounding box center [524, 155] width 74 height 26
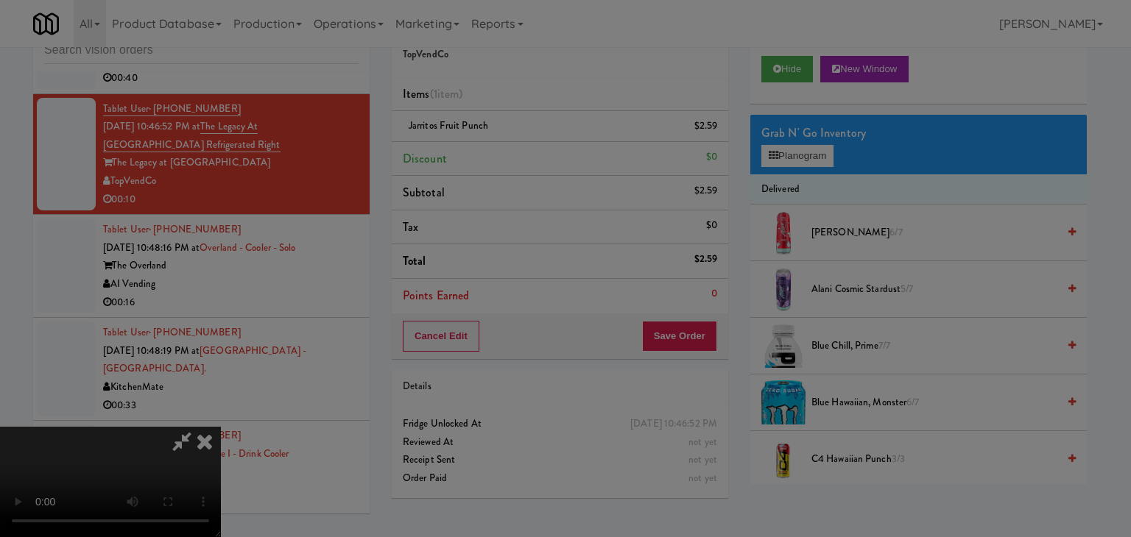
click at [503, 142] on div at bounding box center [565, 268] width 1131 height 537
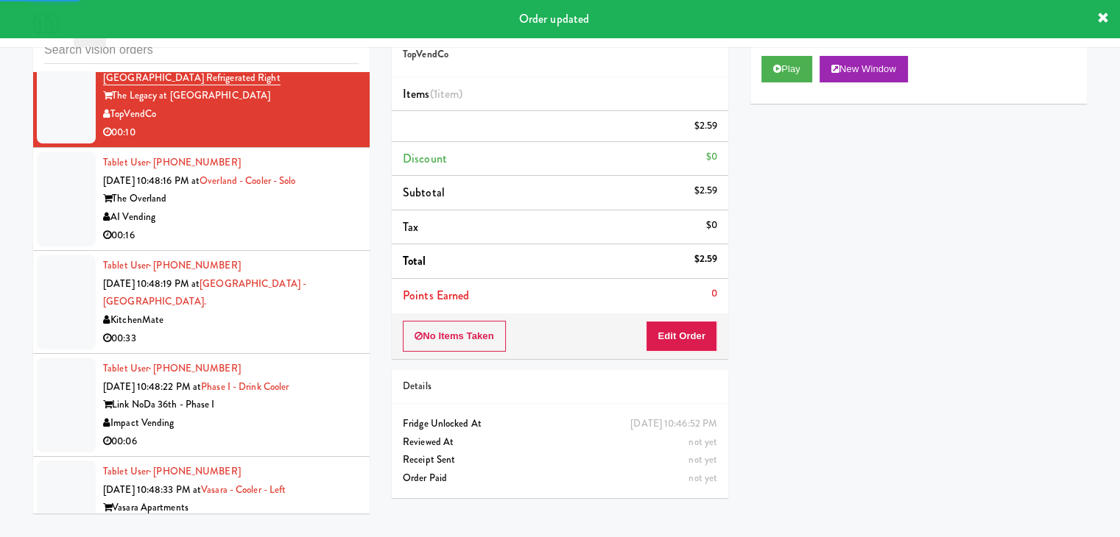
scroll to position [9750, 0]
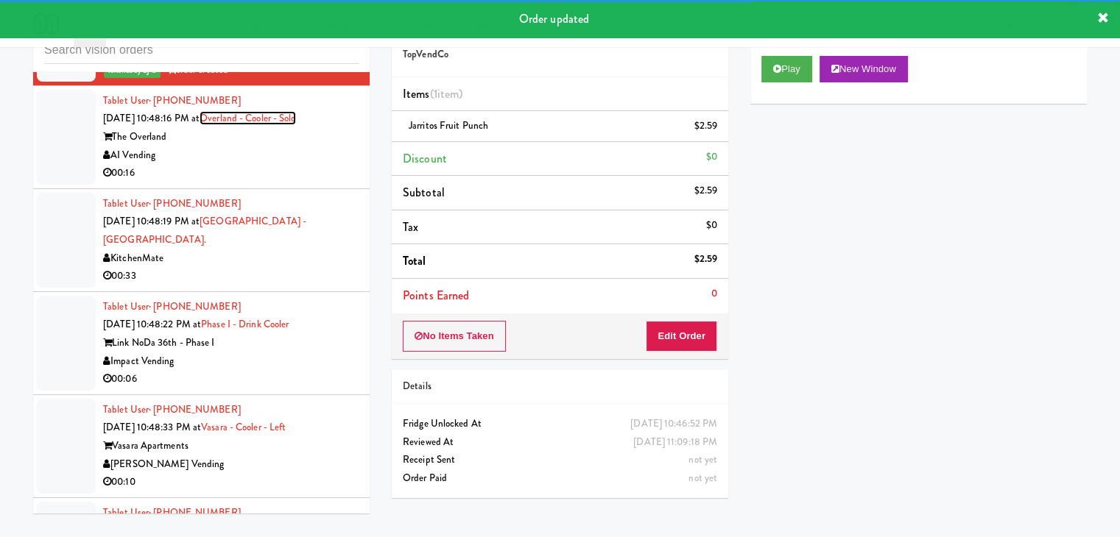
click at [250, 125] on link "Overland - Cooler - Solo" at bounding box center [247, 118] width 96 height 14
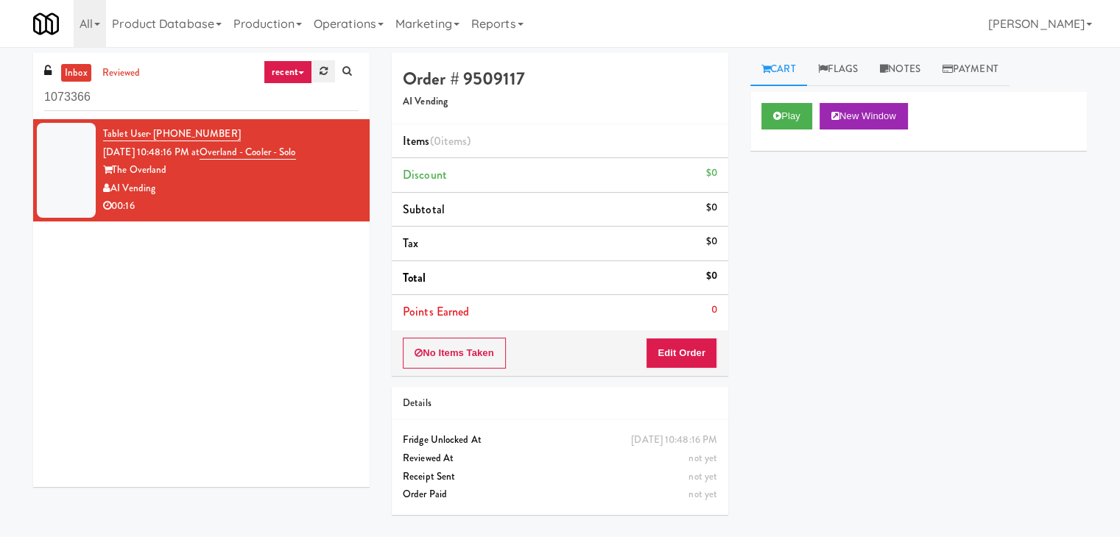
click at [319, 75] on icon at bounding box center [323, 71] width 8 height 10
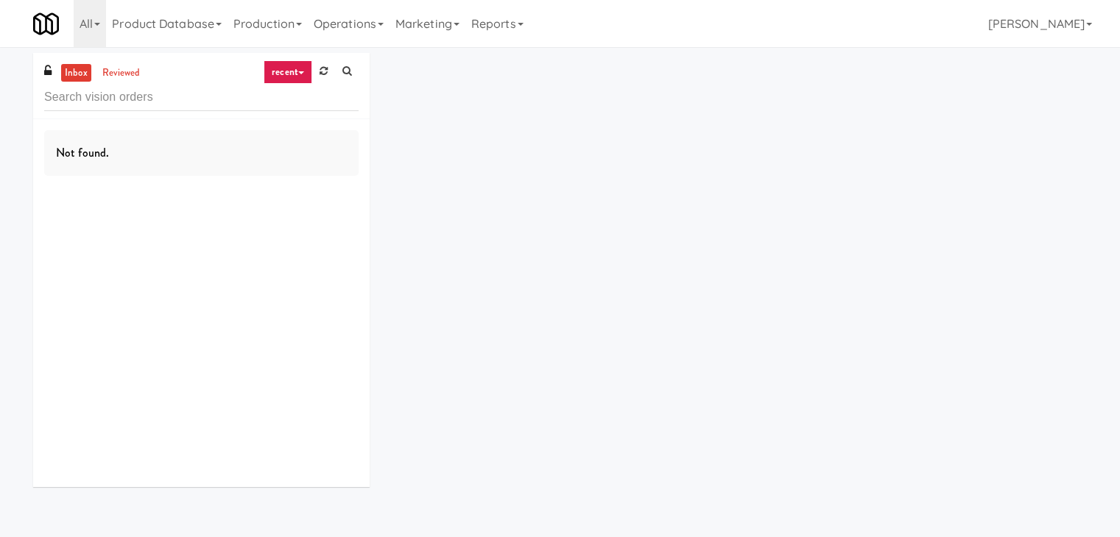
click at [289, 74] on link "recent" at bounding box center [288, 72] width 49 height 24
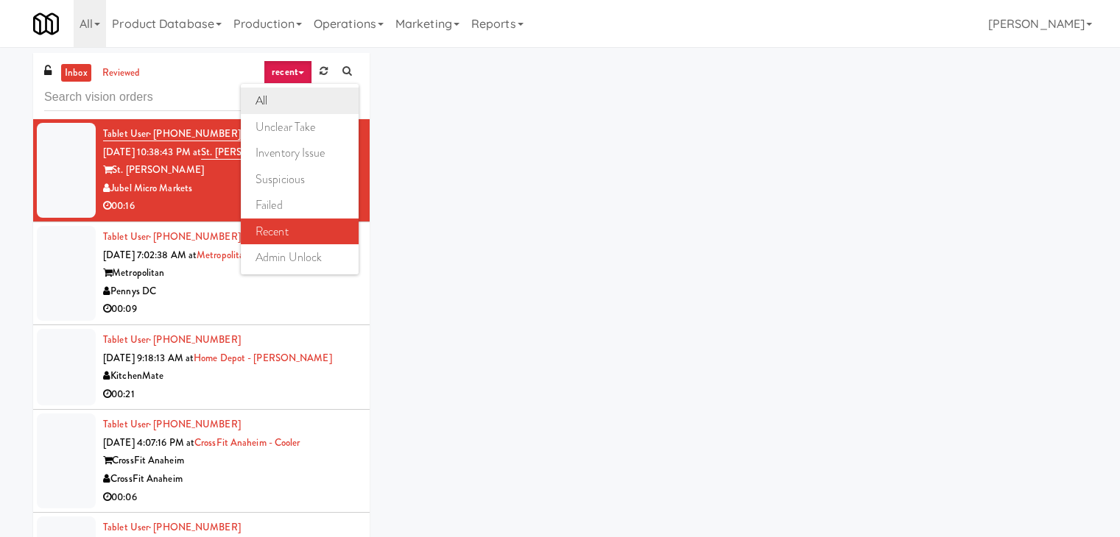
click at [282, 102] on link "all" at bounding box center [300, 101] width 118 height 26
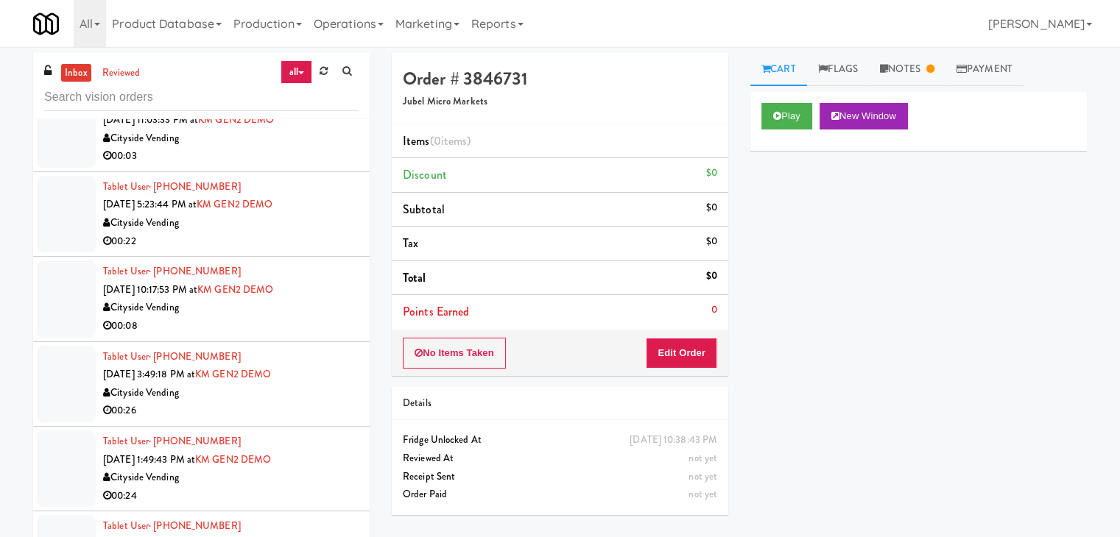
scroll to position [2453, 0]
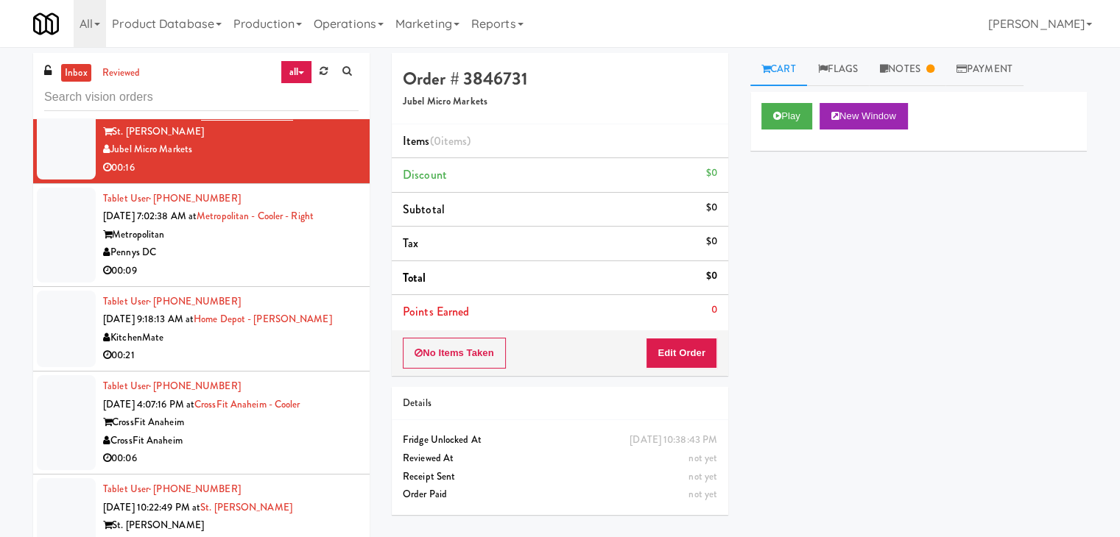
click at [231, 238] on div "Metropolitan" at bounding box center [230, 235] width 255 height 18
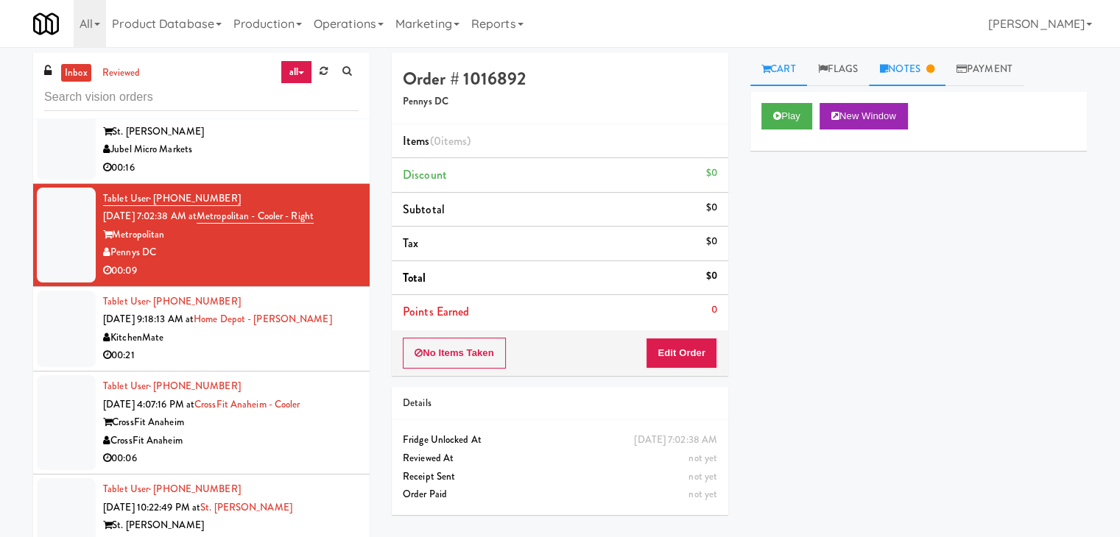
click at [908, 81] on link "Notes" at bounding box center [907, 69] width 77 height 33
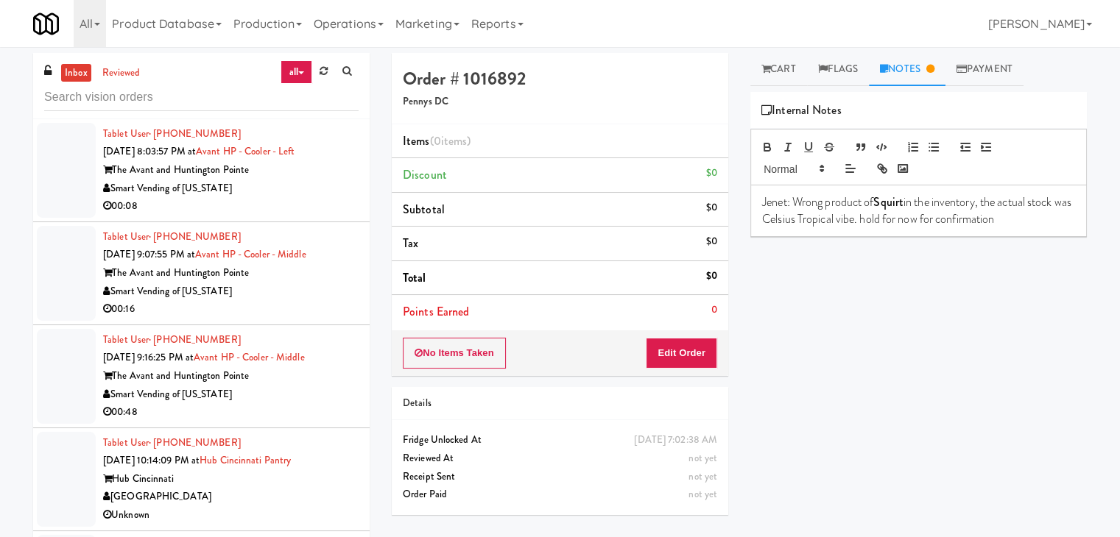
scroll to position [3778, 0]
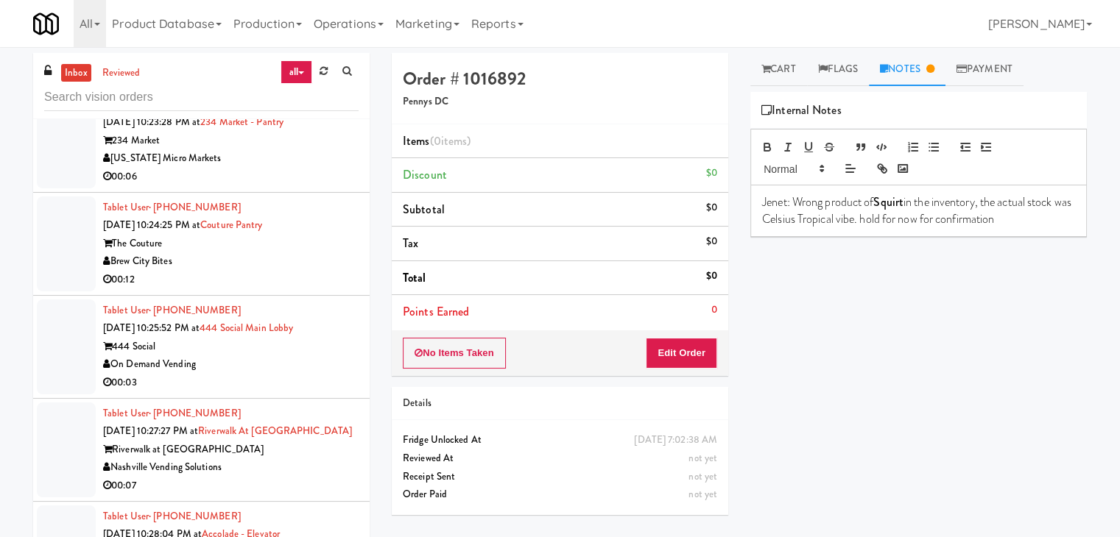
click at [240, 258] on div "Brew City Bites" at bounding box center [230, 261] width 255 height 18
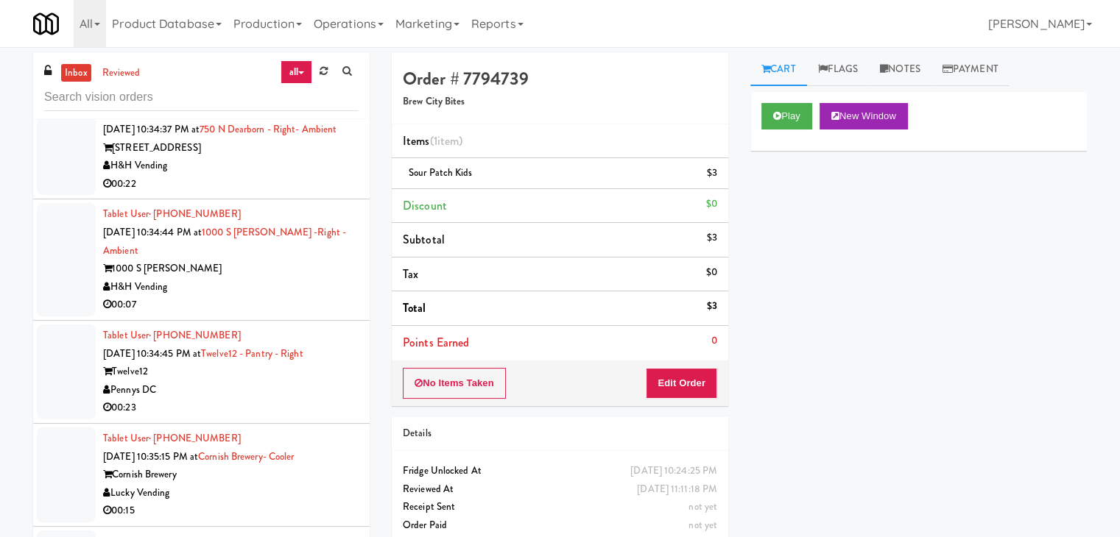
scroll to position [4514, 0]
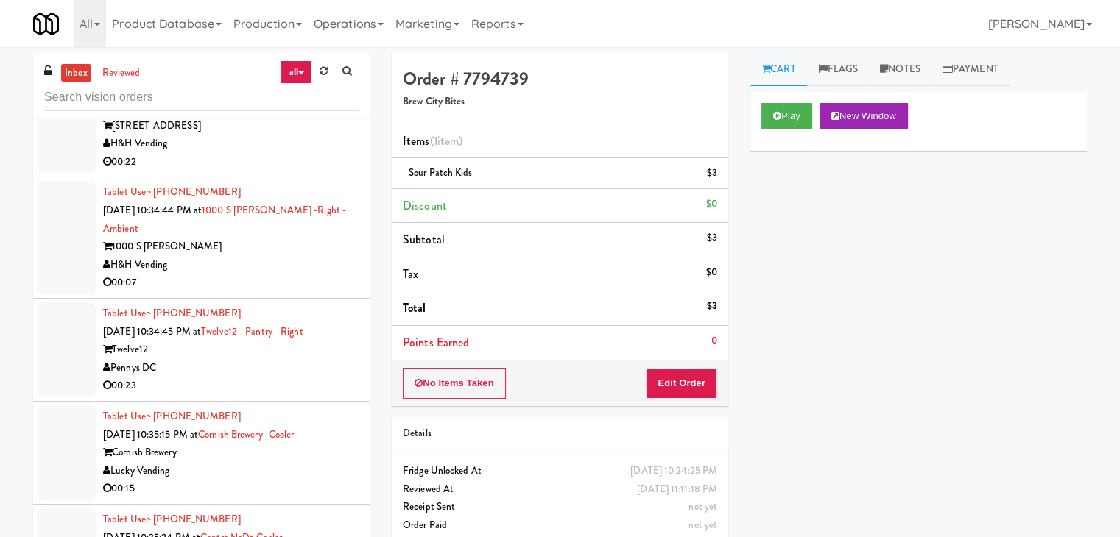
click at [266, 256] on div "1000 S [PERSON_NAME]" at bounding box center [230, 247] width 255 height 18
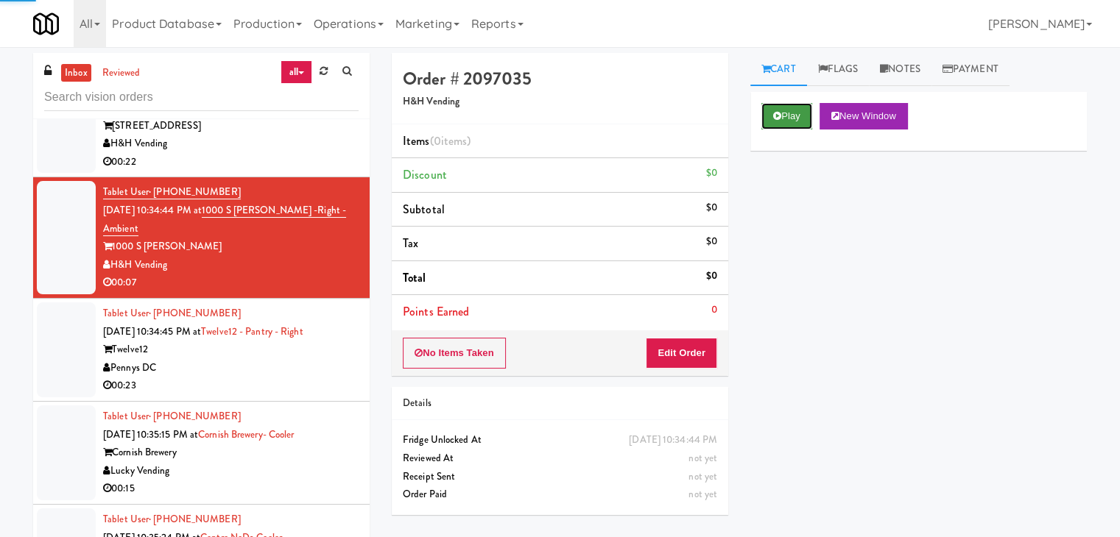
click at [787, 121] on button "Play" at bounding box center [786, 116] width 51 height 26
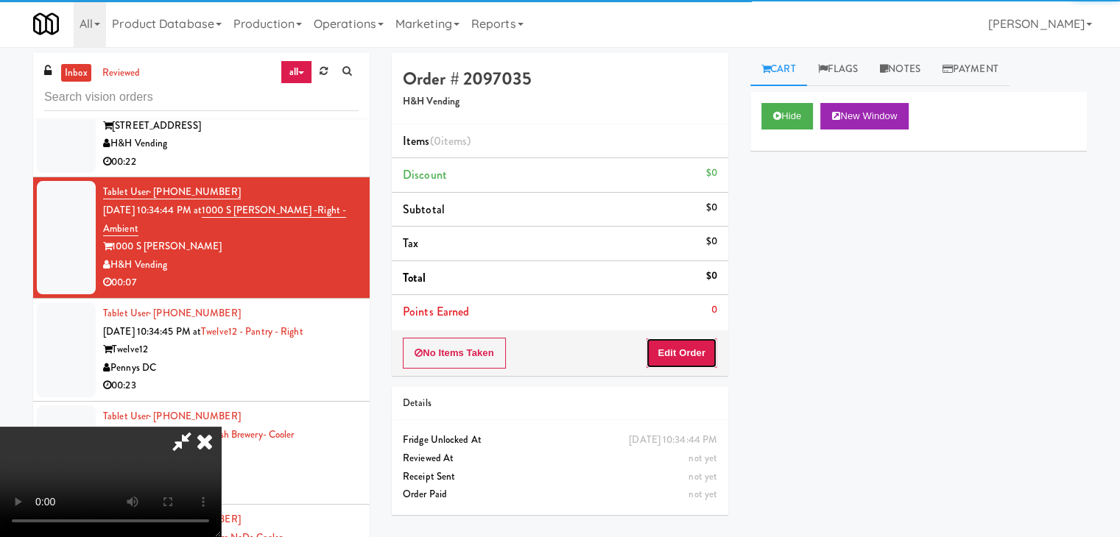
click at [692, 339] on button "Edit Order" at bounding box center [681, 353] width 71 height 31
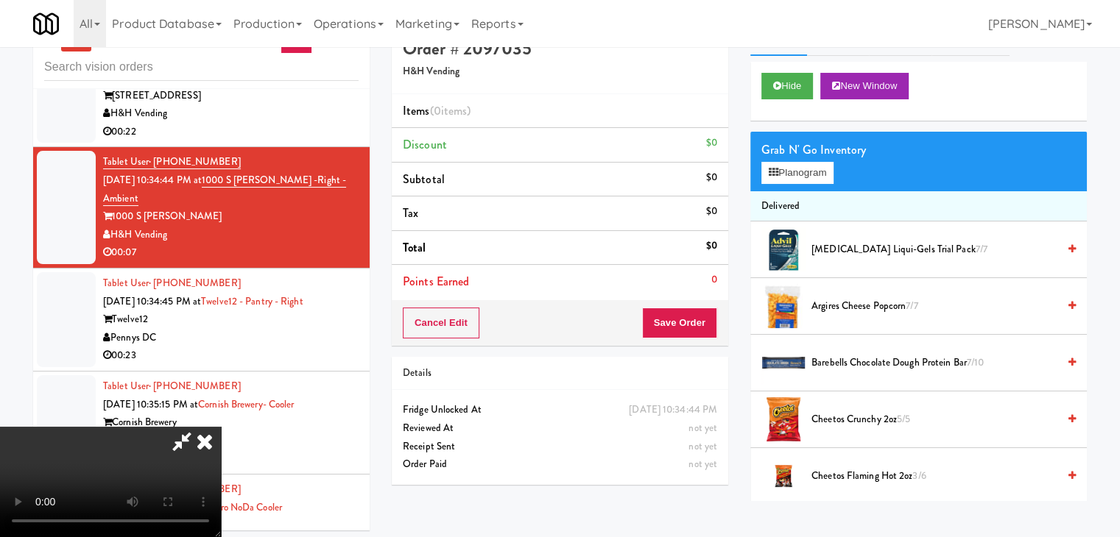
scroll to position [47, 0]
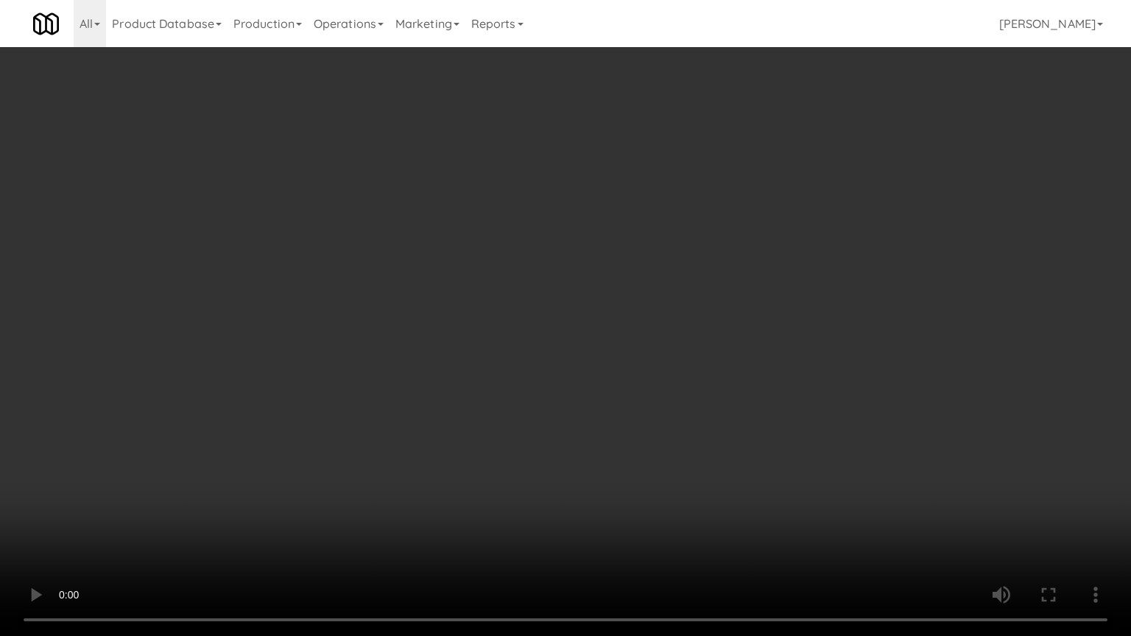
click at [729, 317] on video at bounding box center [565, 318] width 1131 height 636
click at [733, 315] on video at bounding box center [565, 318] width 1131 height 636
click at [731, 318] on video at bounding box center [565, 318] width 1131 height 636
drag, startPoint x: 732, startPoint y: 315, endPoint x: 733, endPoint y: 306, distance: 9.0
click at [732, 314] on video at bounding box center [565, 318] width 1131 height 636
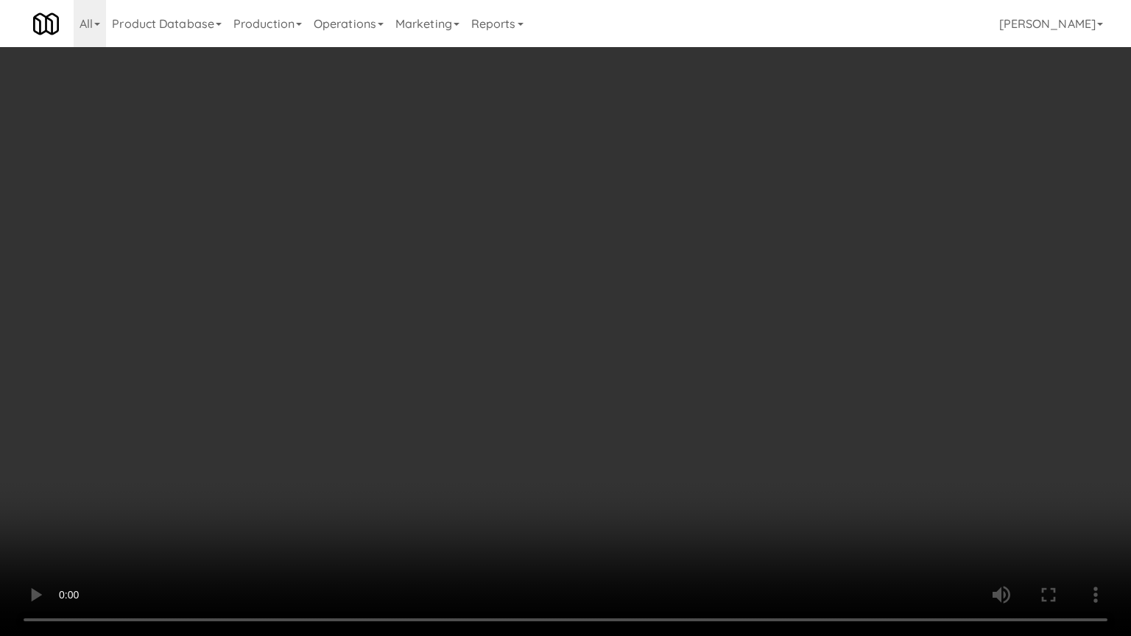
click at [735, 262] on video at bounding box center [565, 318] width 1131 height 636
drag, startPoint x: 735, startPoint y: 262, endPoint x: 763, endPoint y: 146, distance: 118.9
click at [737, 256] on video at bounding box center [565, 318] width 1131 height 636
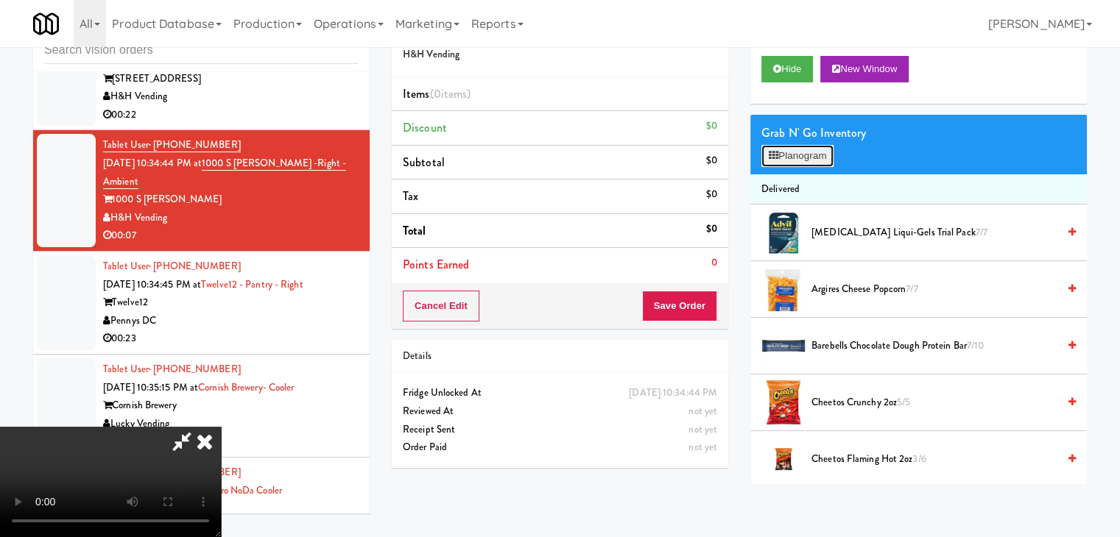
click at [817, 145] on button "Planogram" at bounding box center [797, 156] width 72 height 22
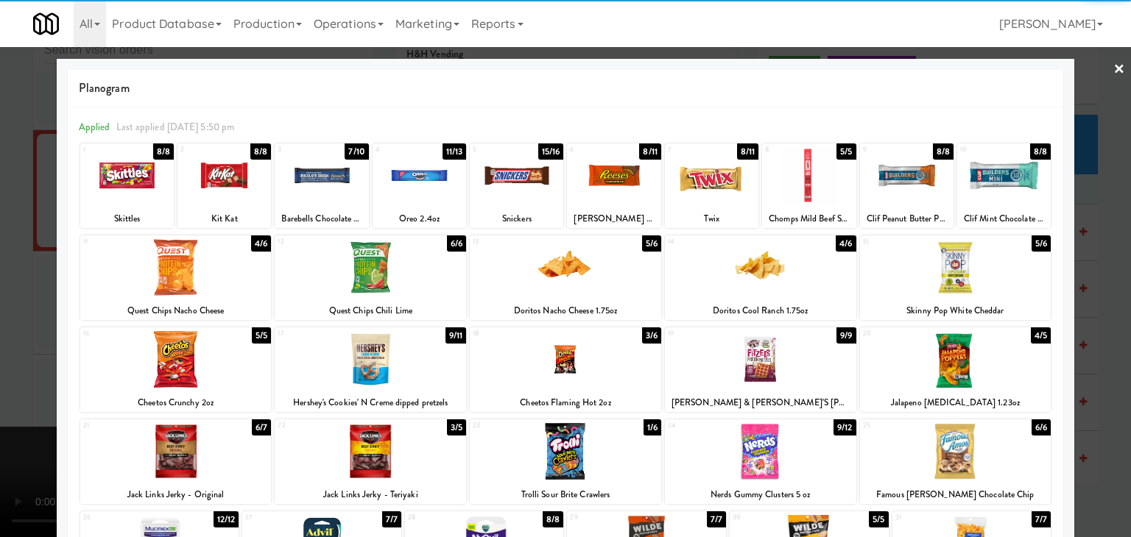
click at [630, 191] on div at bounding box center [613, 175] width 93 height 57
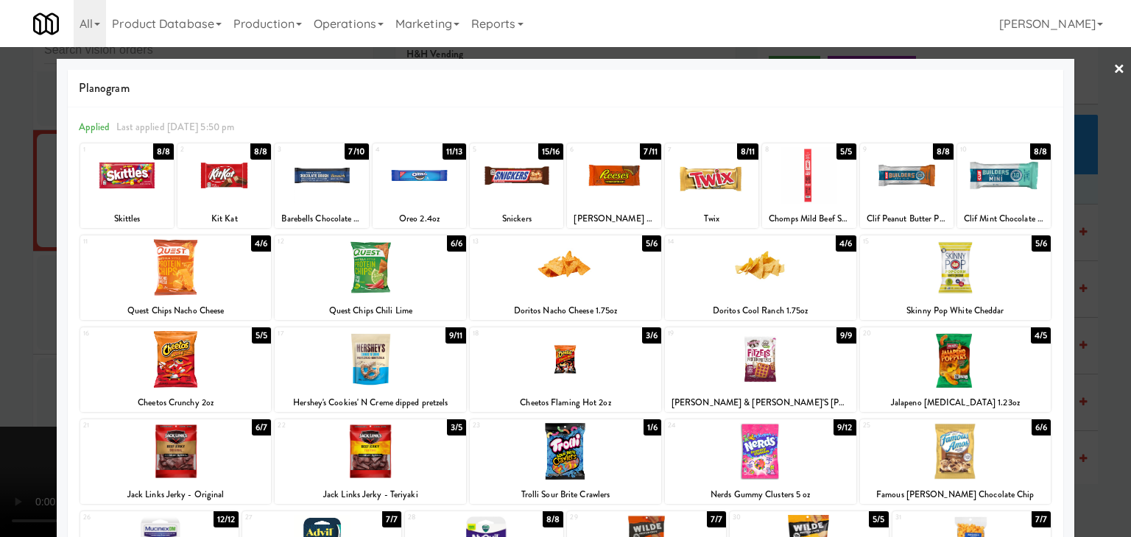
drag, startPoint x: 0, startPoint y: 227, endPoint x: 481, endPoint y: 309, distance: 488.3
click at [1, 229] on div at bounding box center [565, 268] width 1131 height 537
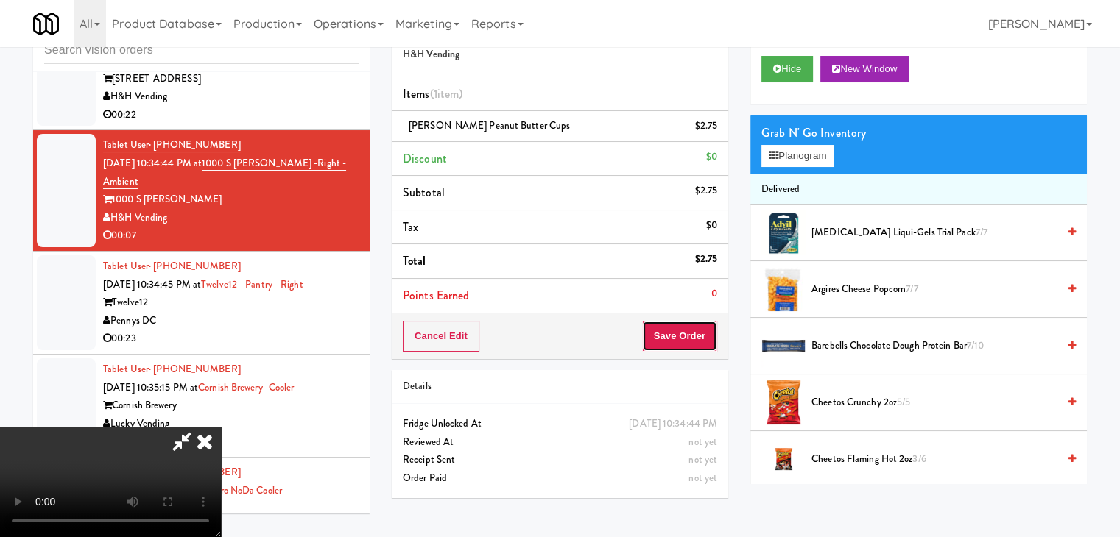
click at [695, 328] on button "Save Order" at bounding box center [679, 336] width 75 height 31
drag, startPoint x: 695, startPoint y: 328, endPoint x: 686, endPoint y: 325, distance: 9.1
click at [689, 325] on button "Save Order" at bounding box center [679, 336] width 75 height 31
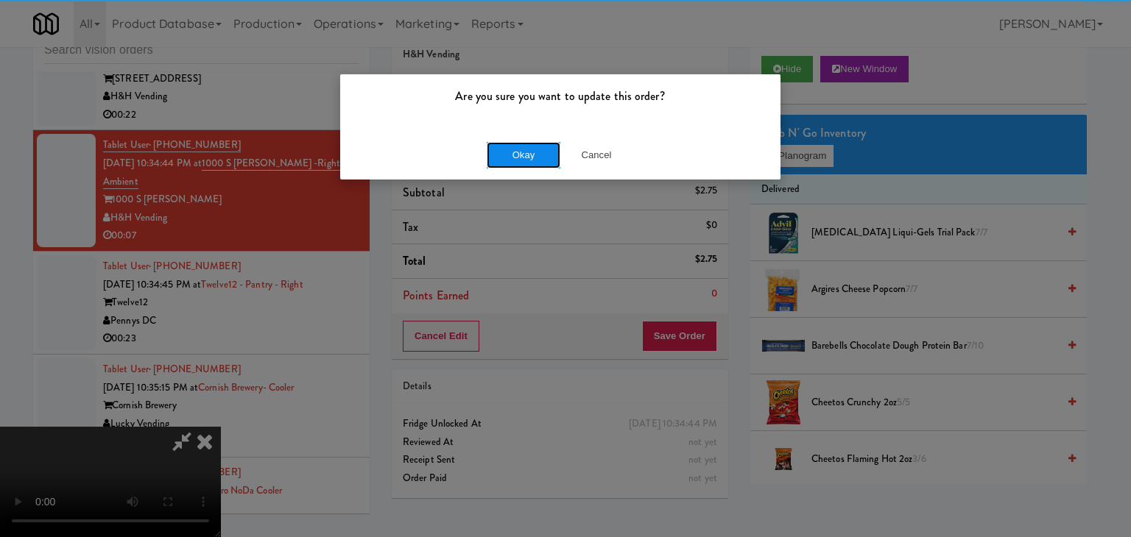
click at [534, 149] on button "Okay" at bounding box center [524, 155] width 74 height 26
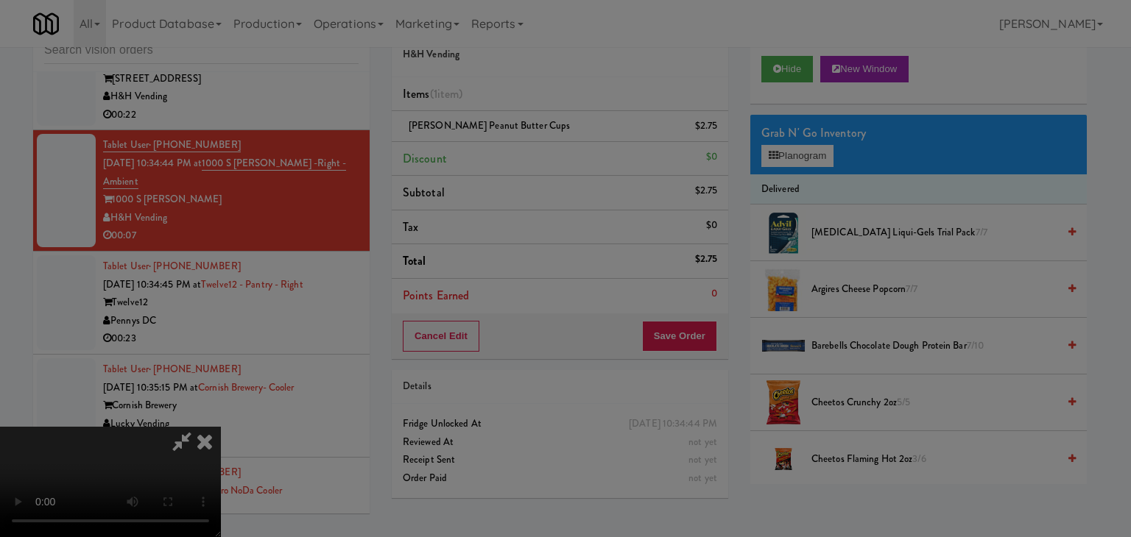
click at [534, 152] on div "Okay Cancel" at bounding box center [560, 127] width 440 height 49
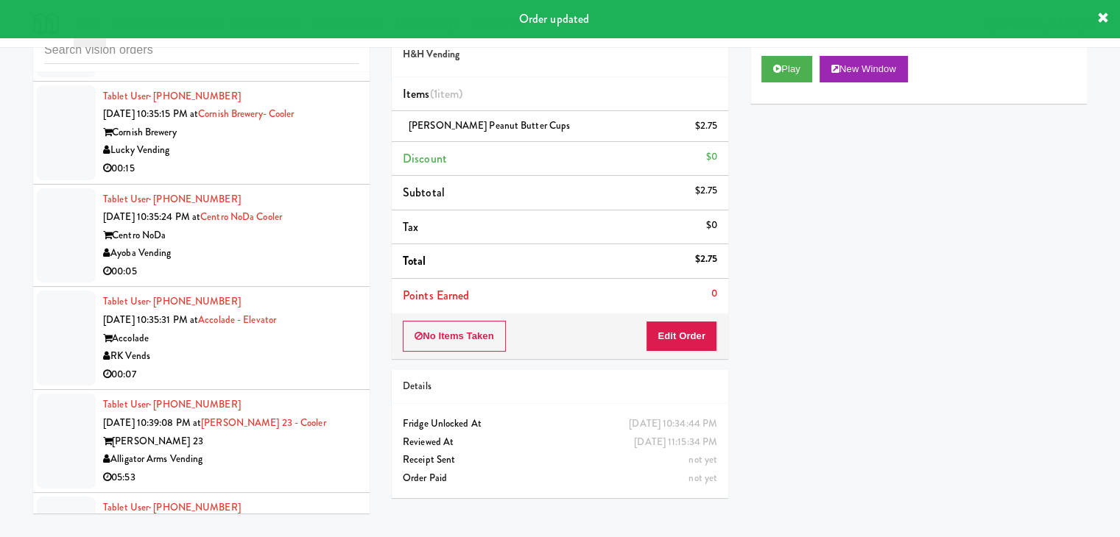
scroll to position [4808, 0]
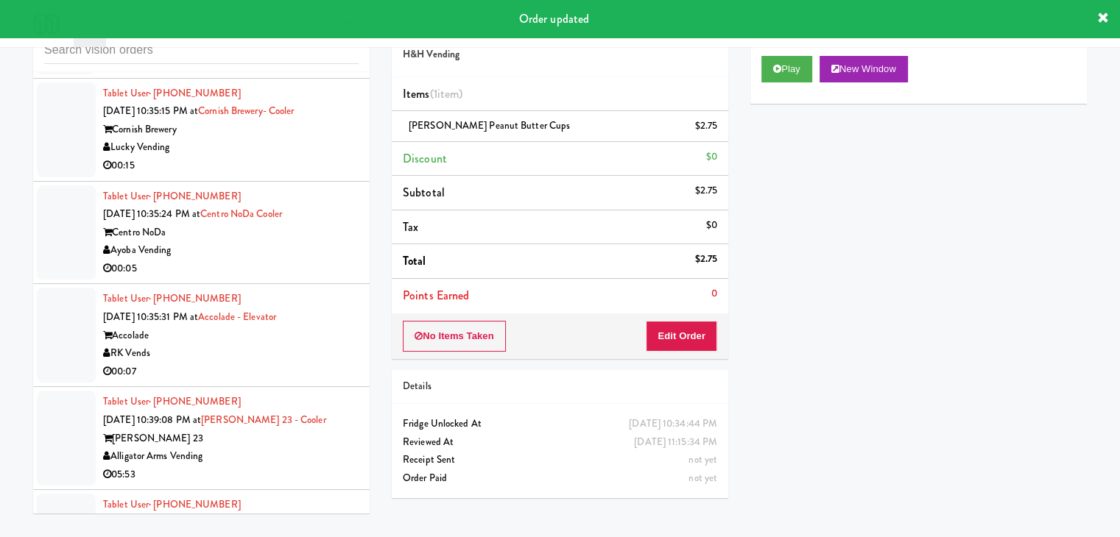
click at [285, 182] on li "Tablet User · (540) 330-3503 [DATE] 10:35:15 PM at [GEOGRAPHIC_DATA]- Cooler Co…" at bounding box center [201, 130] width 336 height 103
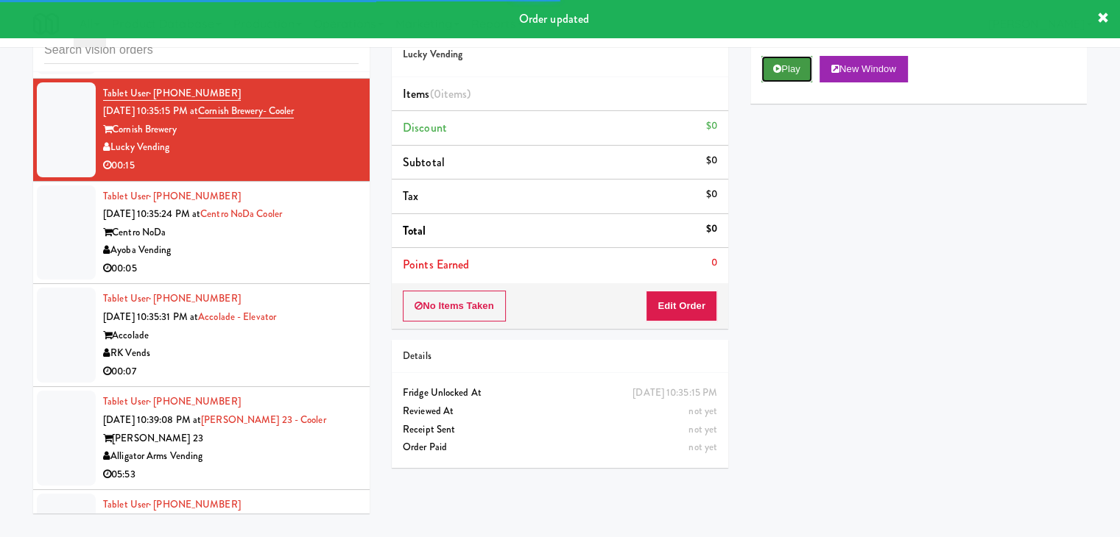
click at [780, 80] on button "Play" at bounding box center [786, 69] width 51 height 26
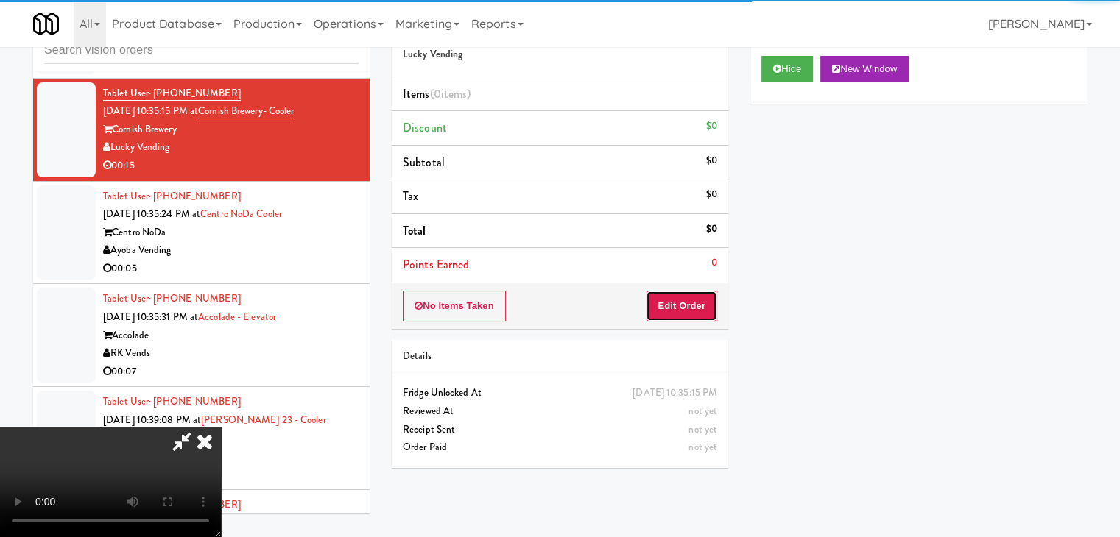
click at [687, 303] on button "Edit Order" at bounding box center [681, 306] width 71 height 31
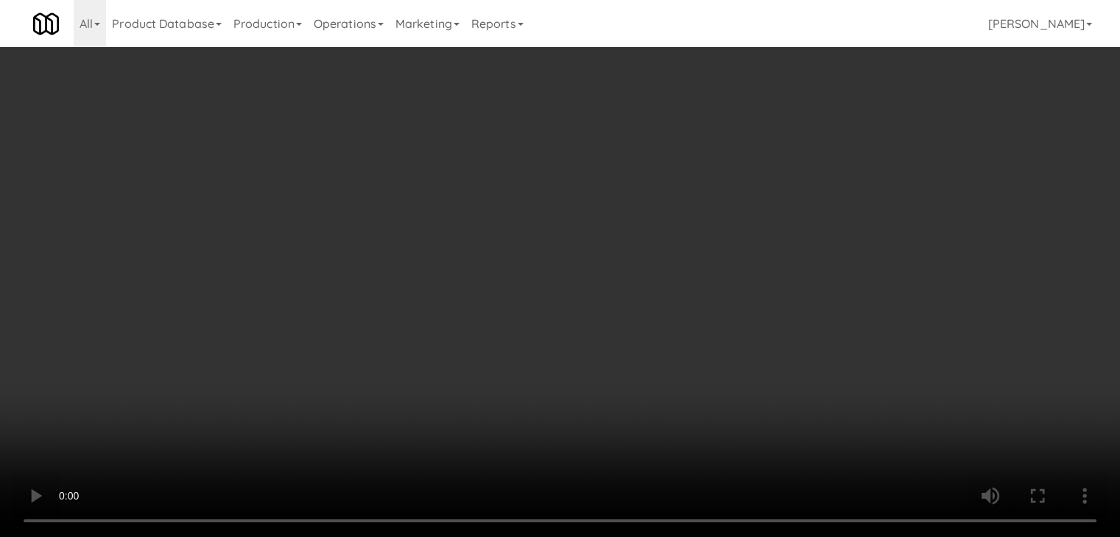
scroll to position [4790, 0]
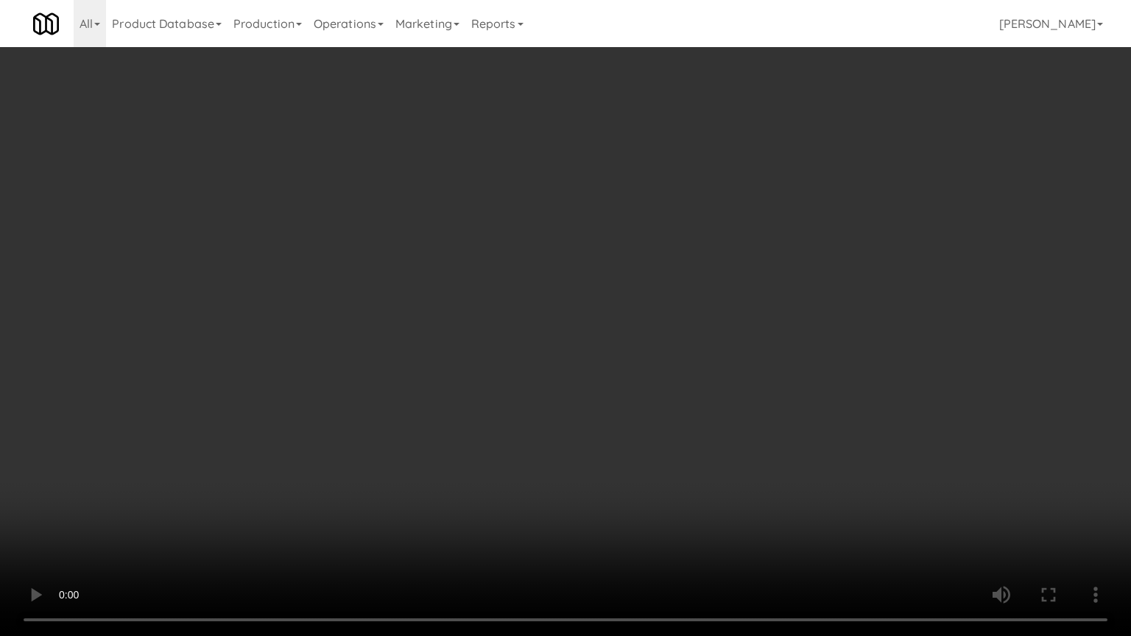
drag, startPoint x: 554, startPoint y: 435, endPoint x: 561, endPoint y: 442, distance: 9.4
click at [557, 436] on video at bounding box center [565, 318] width 1131 height 636
drag, startPoint x: 579, startPoint y: 448, endPoint x: 587, endPoint y: 450, distance: 8.4
click at [584, 448] on video at bounding box center [565, 318] width 1131 height 636
click at [601, 434] on video at bounding box center [565, 318] width 1131 height 636
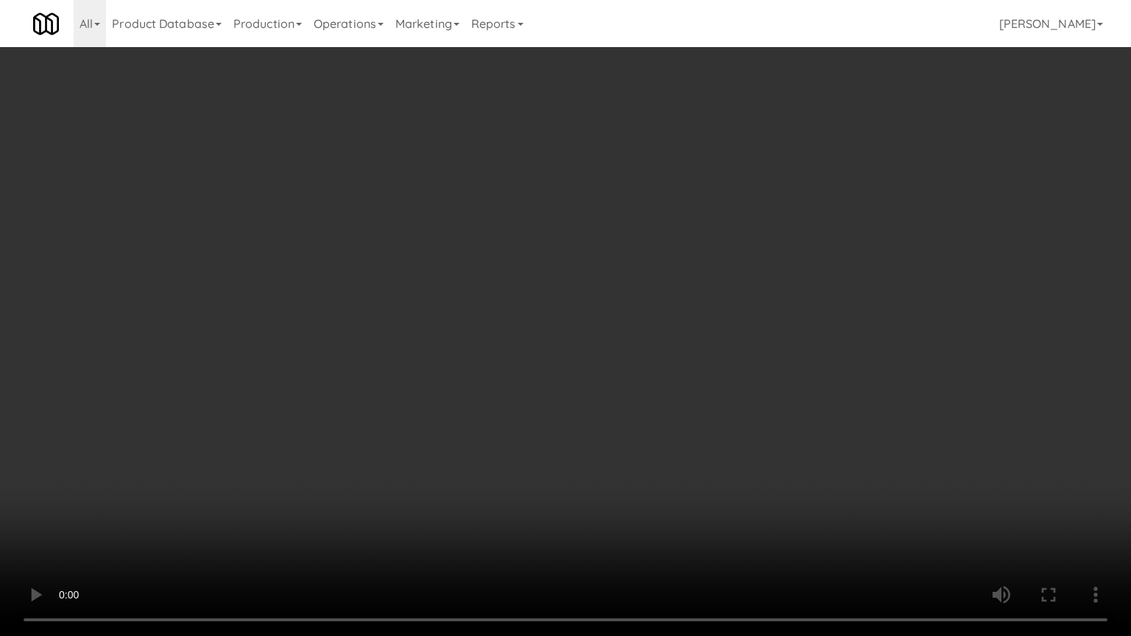
click at [601, 434] on video at bounding box center [565, 318] width 1131 height 636
click at [618, 407] on video at bounding box center [565, 318] width 1131 height 636
click at [624, 403] on video at bounding box center [565, 318] width 1131 height 636
click at [627, 400] on video at bounding box center [565, 318] width 1131 height 636
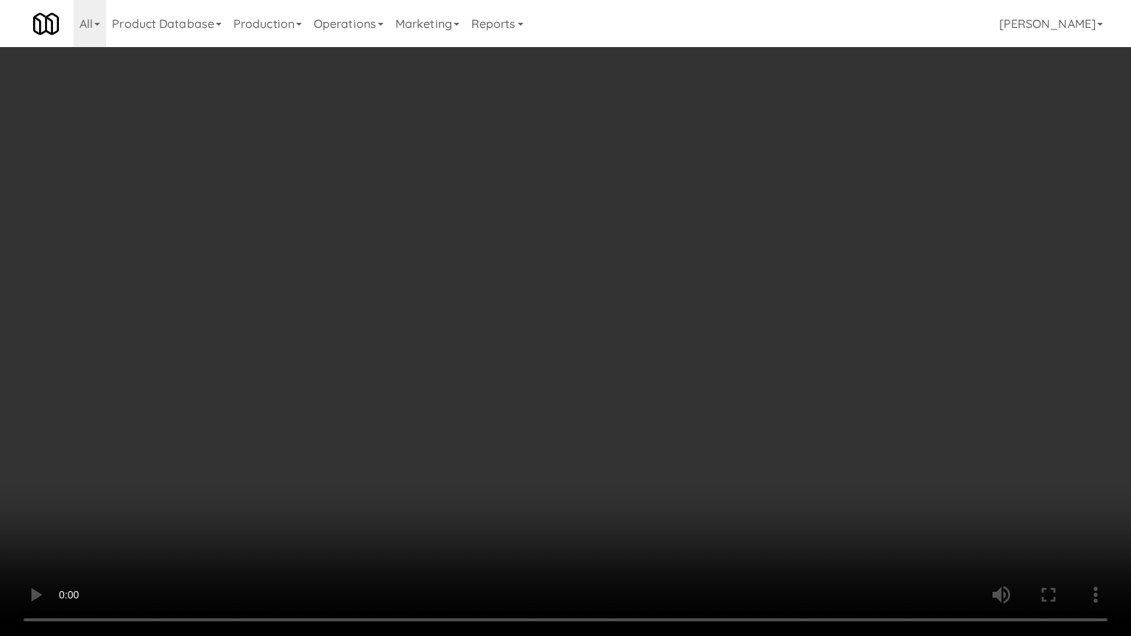
click at [627, 400] on video at bounding box center [565, 318] width 1131 height 636
click at [627, 399] on video at bounding box center [565, 318] width 1131 height 636
click at [634, 391] on video at bounding box center [565, 318] width 1131 height 636
click at [635, 389] on video at bounding box center [565, 318] width 1131 height 636
click at [636, 386] on video at bounding box center [565, 318] width 1131 height 636
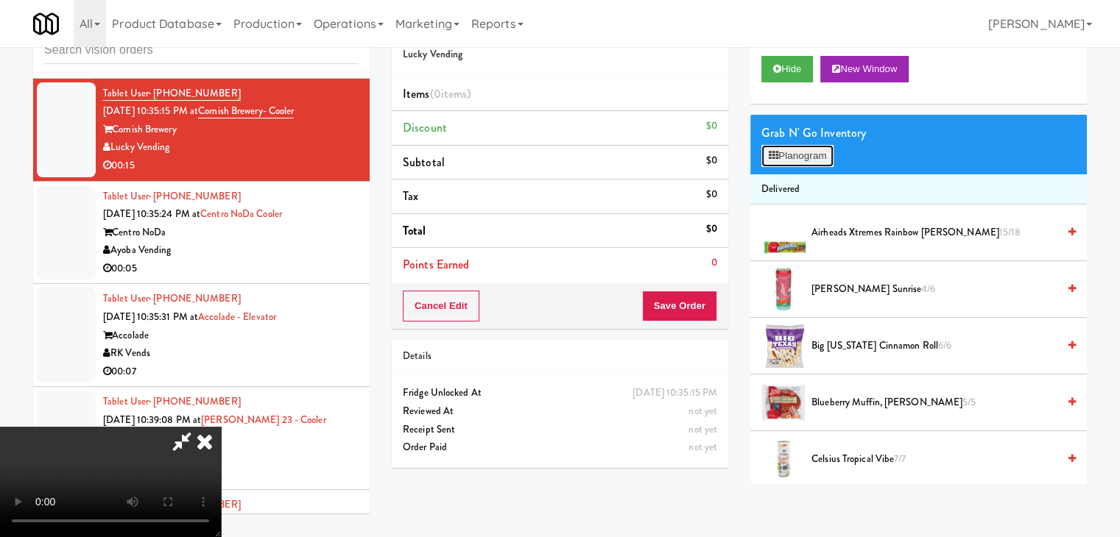
click at [796, 160] on button "Planogram" at bounding box center [797, 156] width 72 height 22
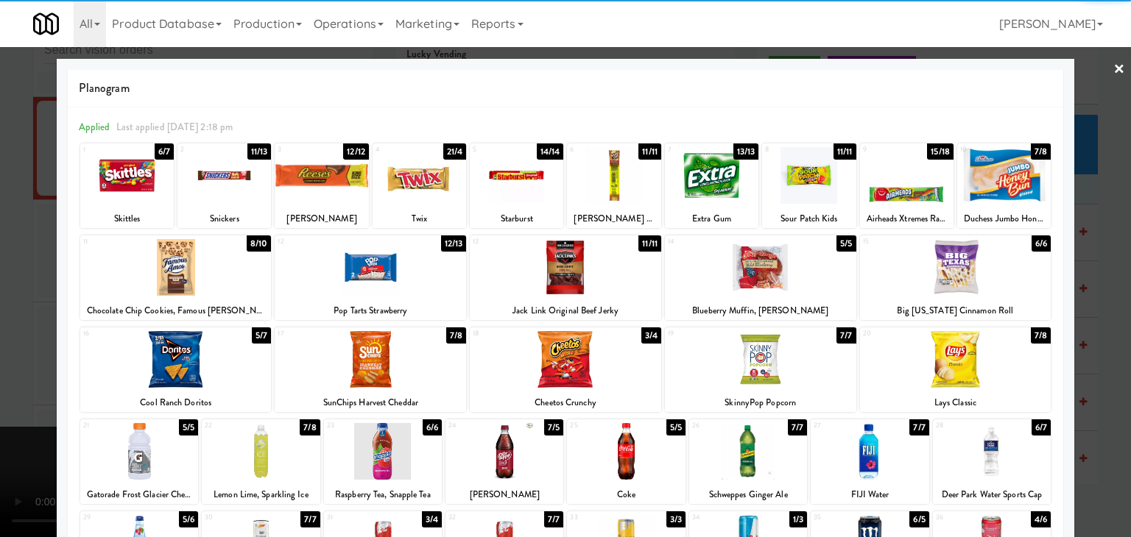
click at [969, 180] on div at bounding box center [1003, 175] width 93 height 57
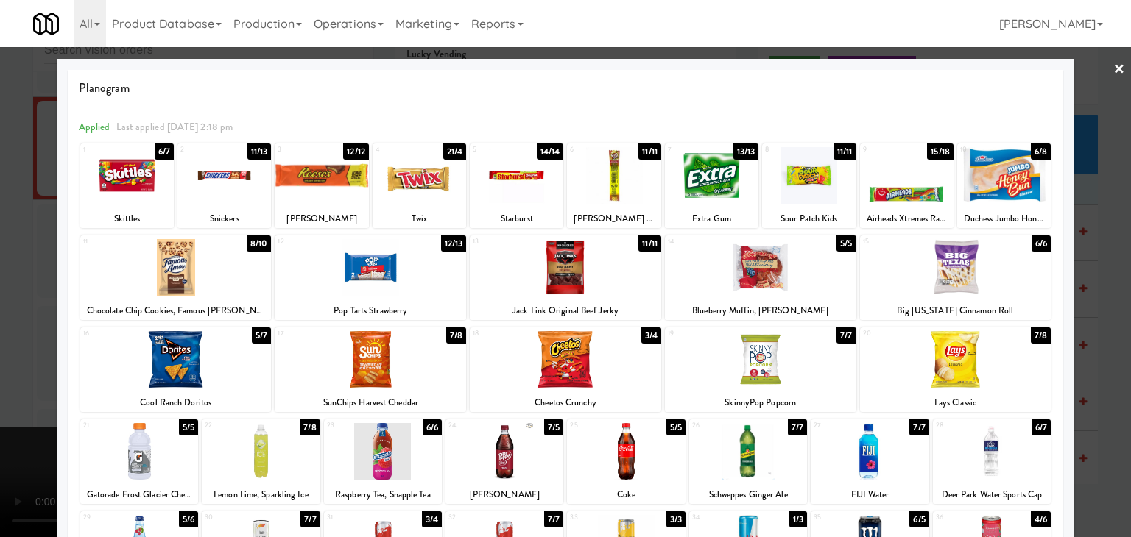
click at [813, 182] on div at bounding box center [808, 175] width 93 height 57
drag, startPoint x: 0, startPoint y: 258, endPoint x: 175, endPoint y: 255, distance: 175.2
click at [5, 256] on div at bounding box center [565, 268] width 1131 height 537
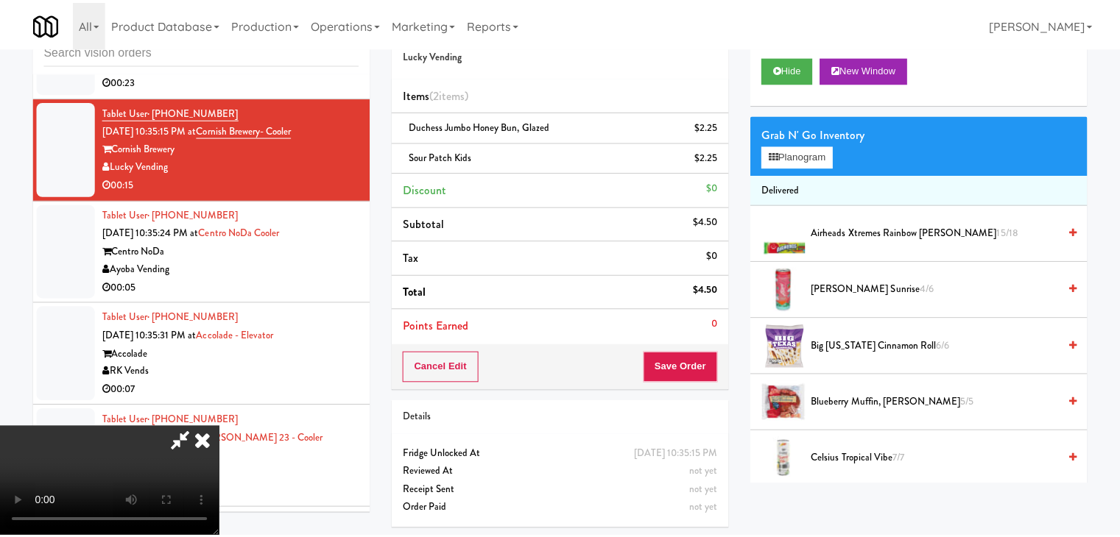
scroll to position [4808, 0]
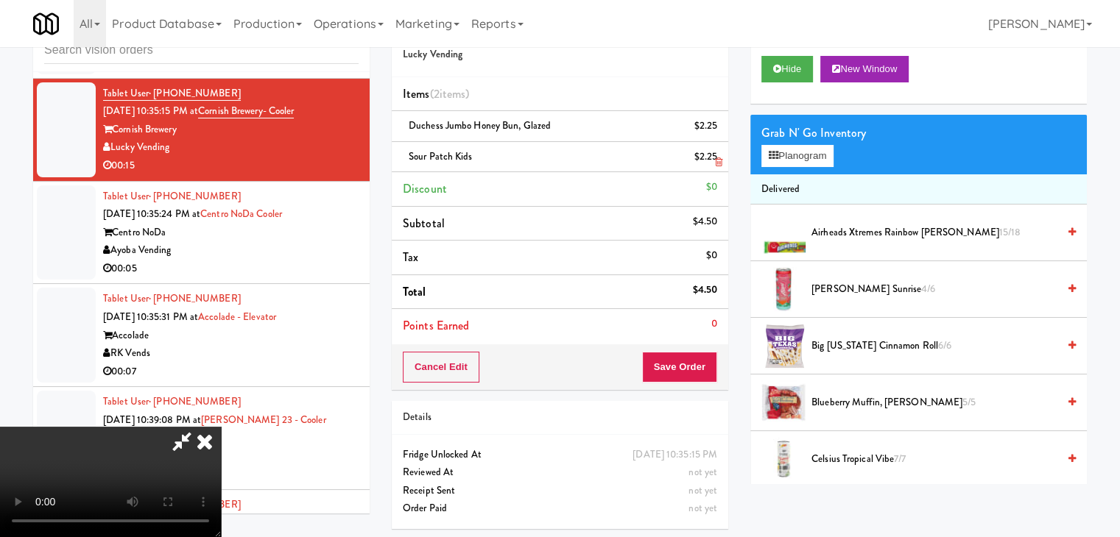
click at [718, 169] on link at bounding box center [715, 163] width 13 height 18
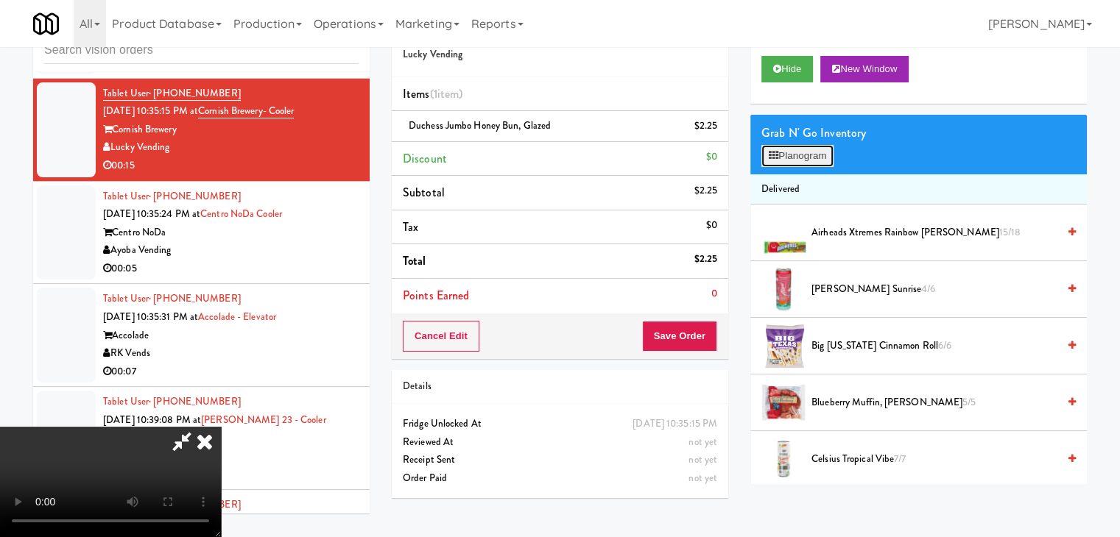
click at [788, 163] on button "Planogram" at bounding box center [797, 156] width 72 height 22
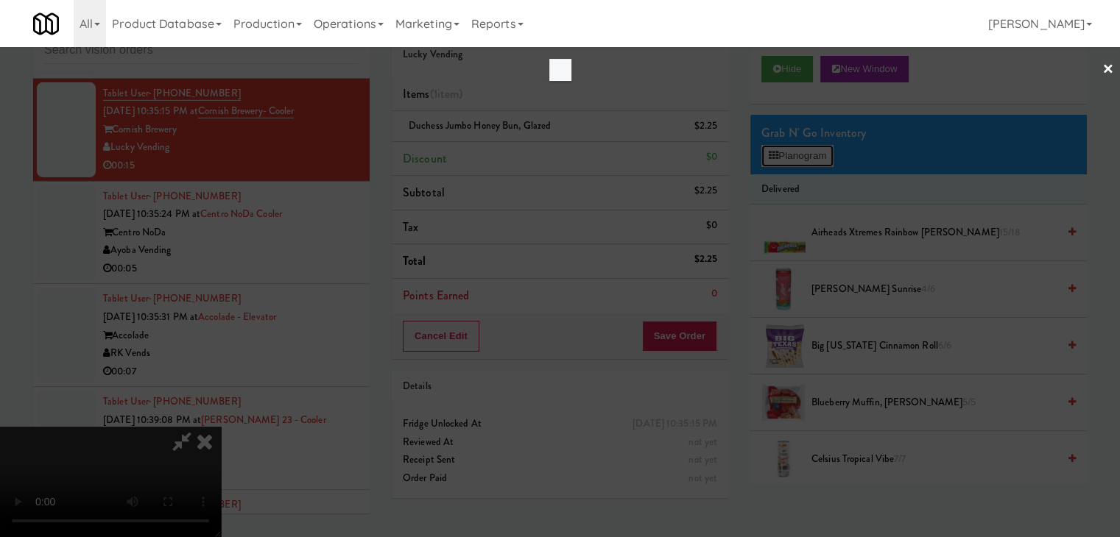
scroll to position [4790, 0]
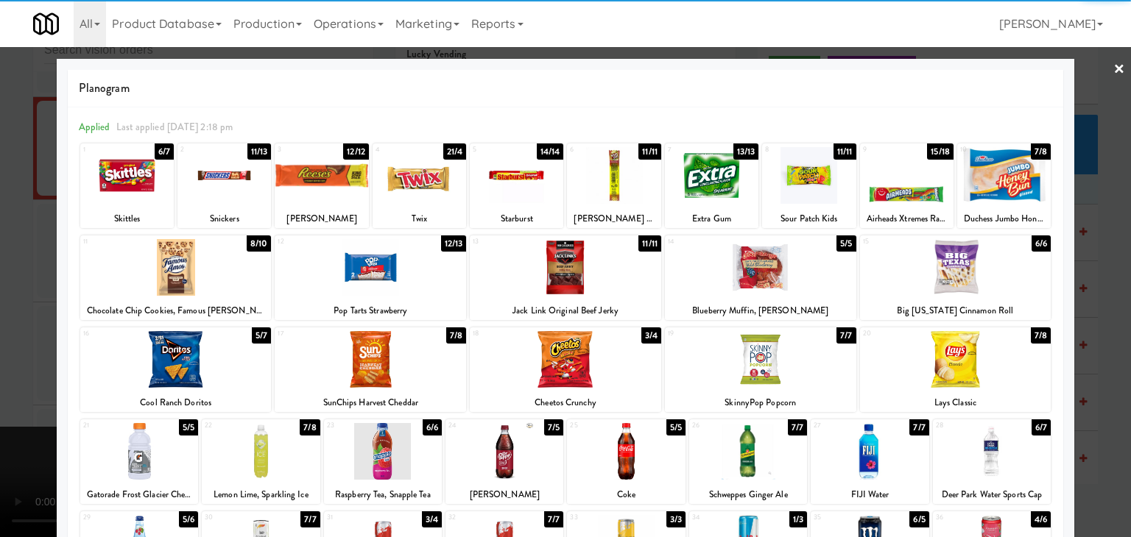
click at [885, 179] on div at bounding box center [906, 175] width 93 height 57
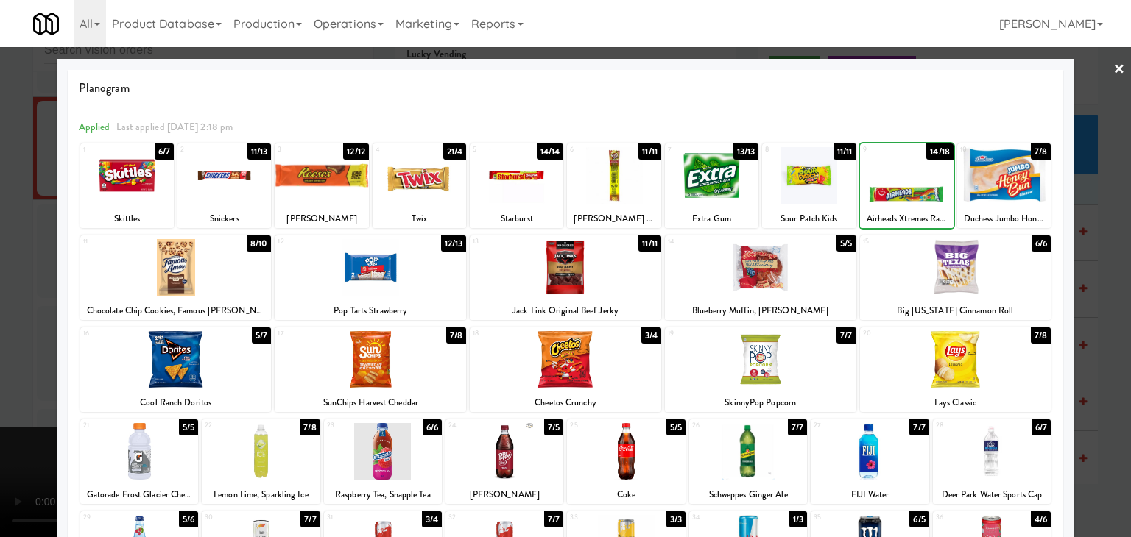
click at [0, 254] on div at bounding box center [565, 268] width 1131 height 537
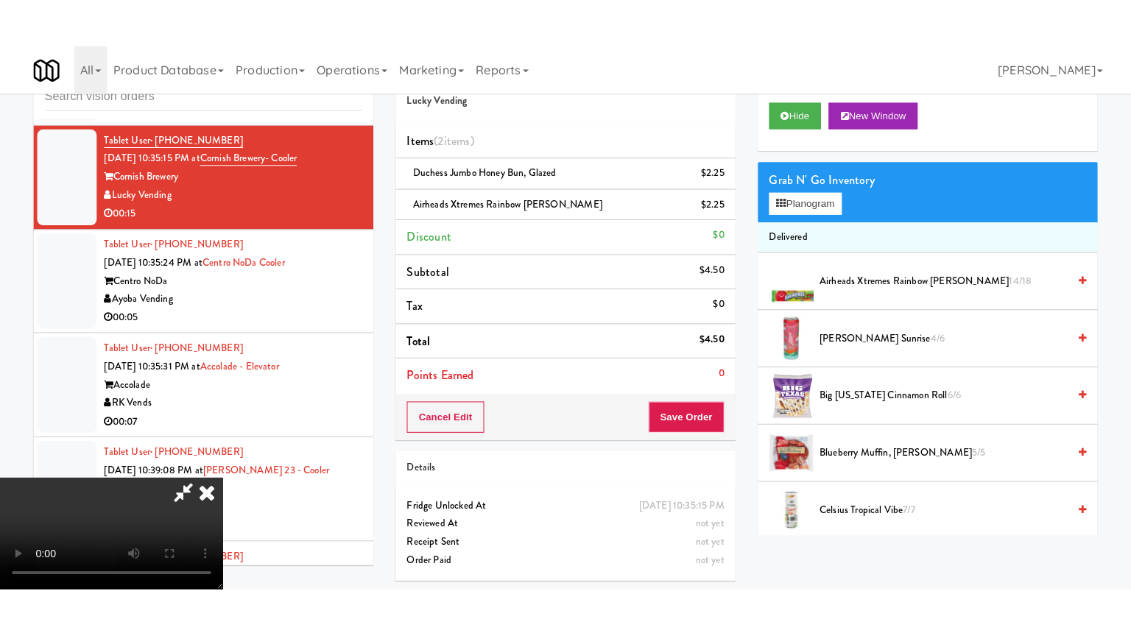
scroll to position [147, 0]
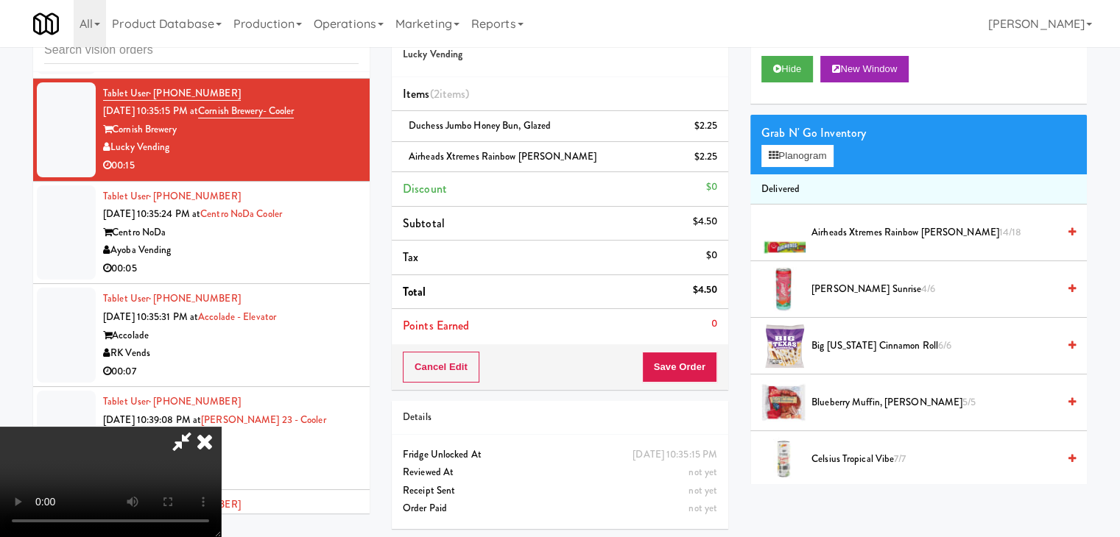
click at [221, 474] on video at bounding box center [110, 482] width 221 height 110
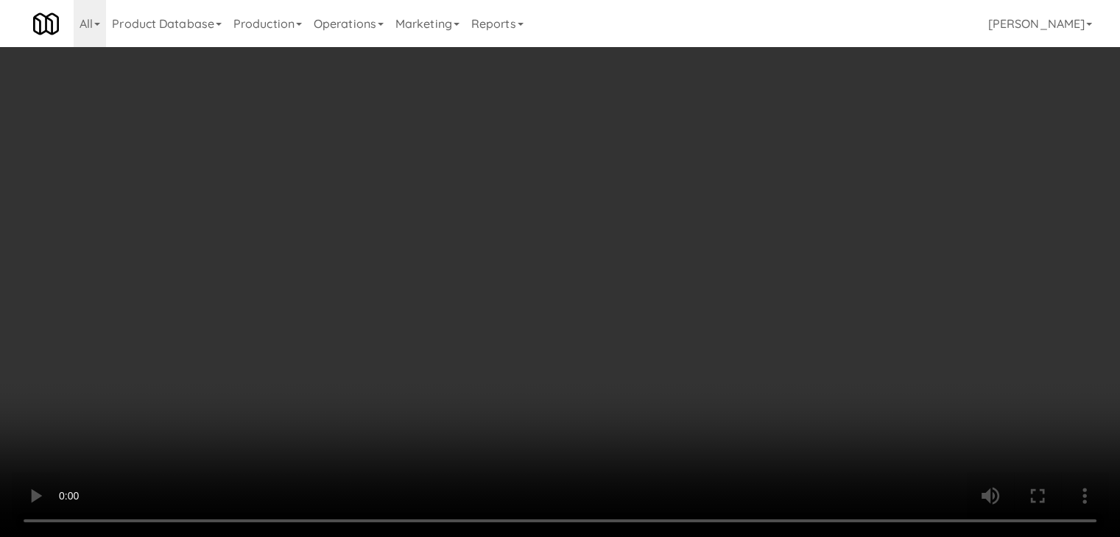
scroll to position [4790, 0]
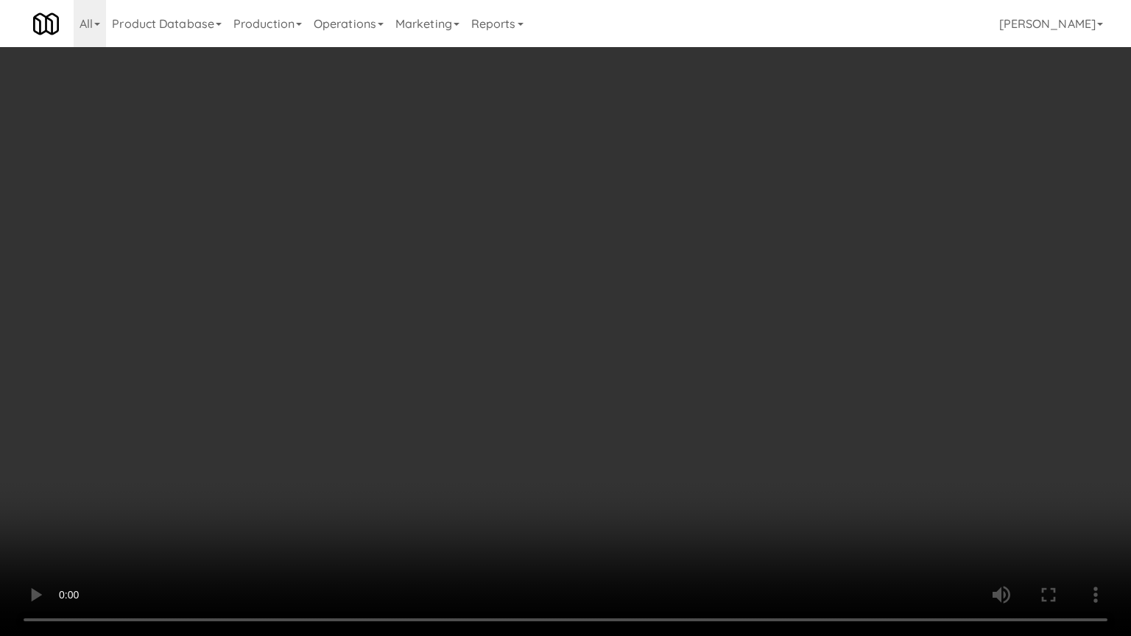
click at [538, 385] on video at bounding box center [565, 318] width 1131 height 636
click at [547, 379] on video at bounding box center [565, 318] width 1131 height 636
click at [547, 378] on video at bounding box center [565, 318] width 1131 height 636
click at [551, 374] on video at bounding box center [565, 318] width 1131 height 636
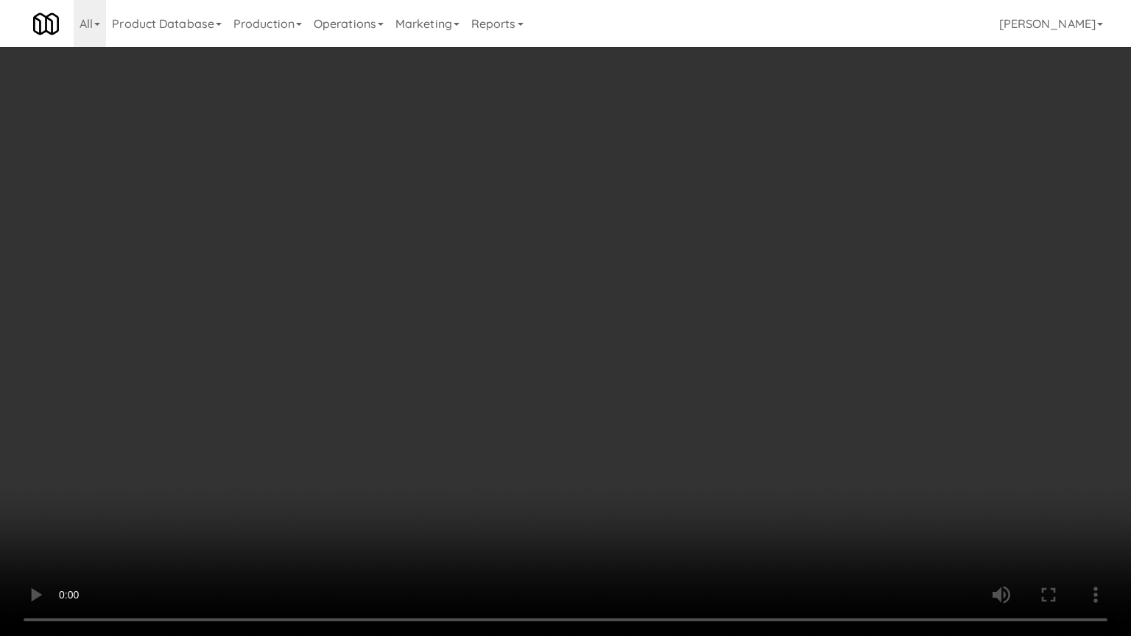
click at [551, 374] on video at bounding box center [565, 318] width 1131 height 636
click at [548, 364] on video at bounding box center [565, 318] width 1131 height 636
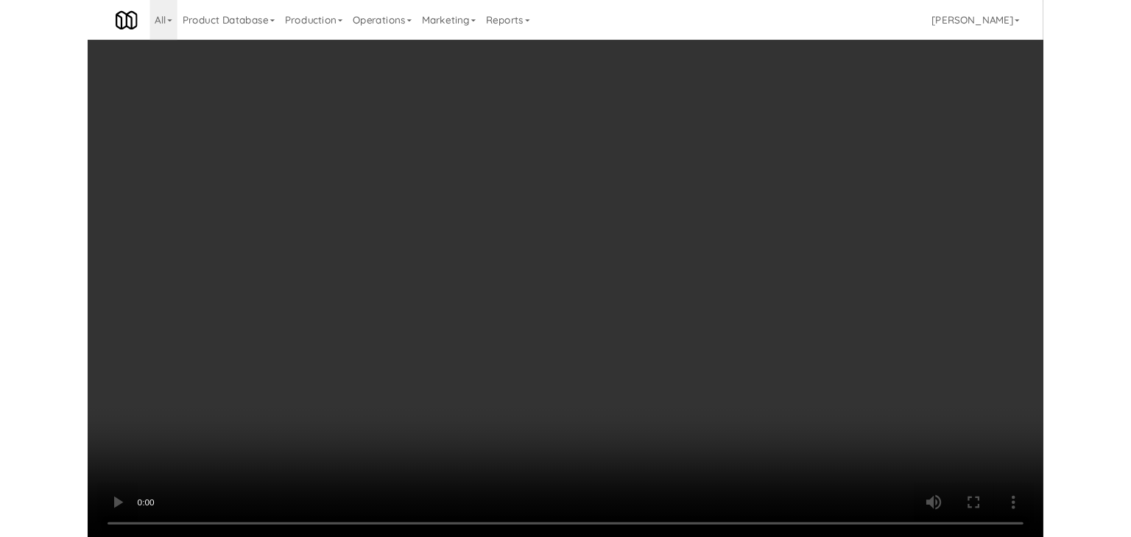
scroll to position [4808, 0]
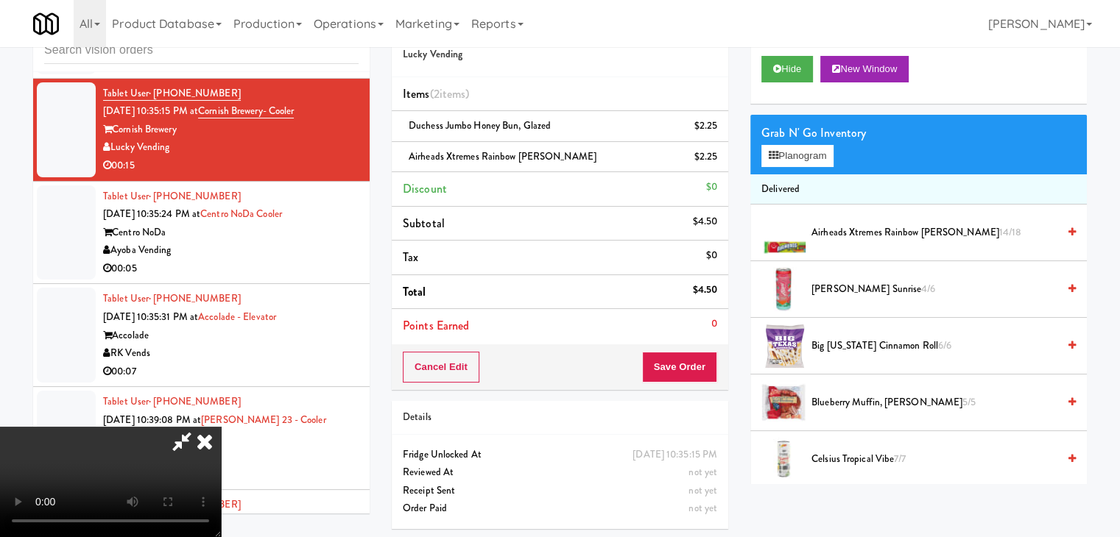
drag, startPoint x: 466, startPoint y: 252, endPoint x: 573, endPoint y: 239, distance: 108.3
click at [221, 427] on video at bounding box center [110, 482] width 221 height 110
click at [794, 164] on button "Planogram" at bounding box center [797, 156] width 72 height 22
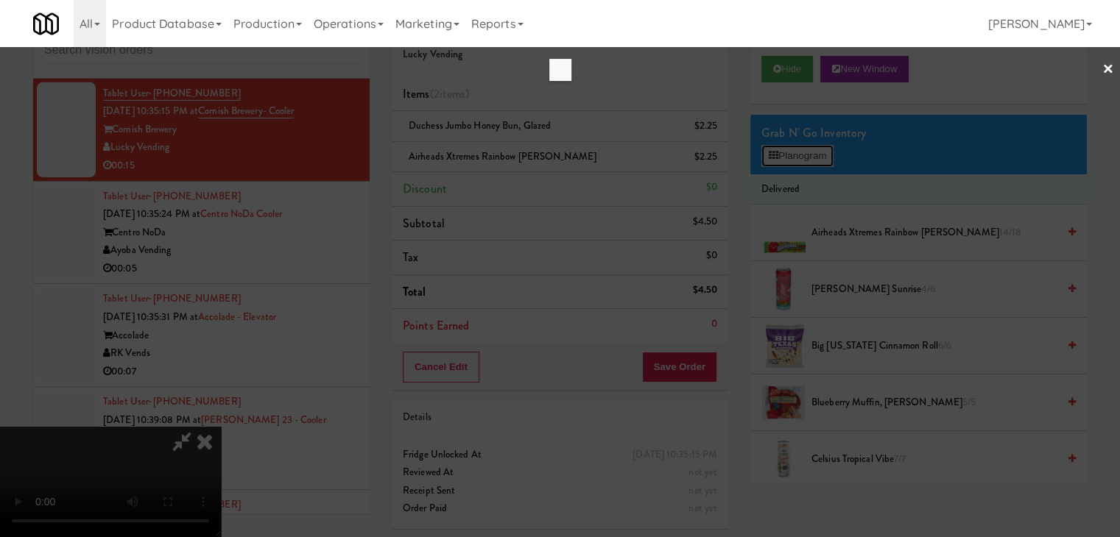
scroll to position [4790, 0]
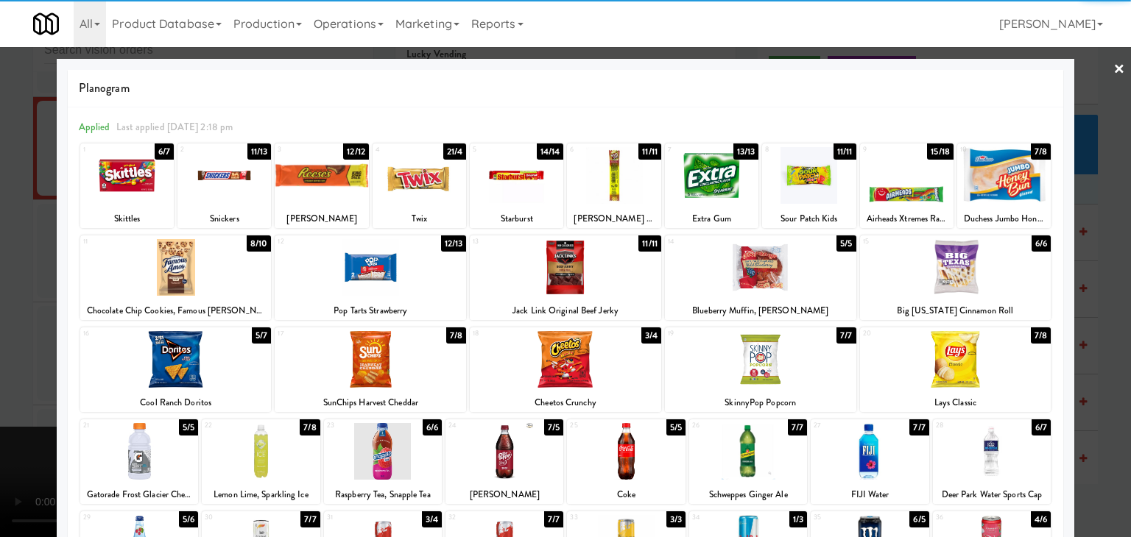
click at [406, 188] on div at bounding box center [418, 175] width 93 height 57
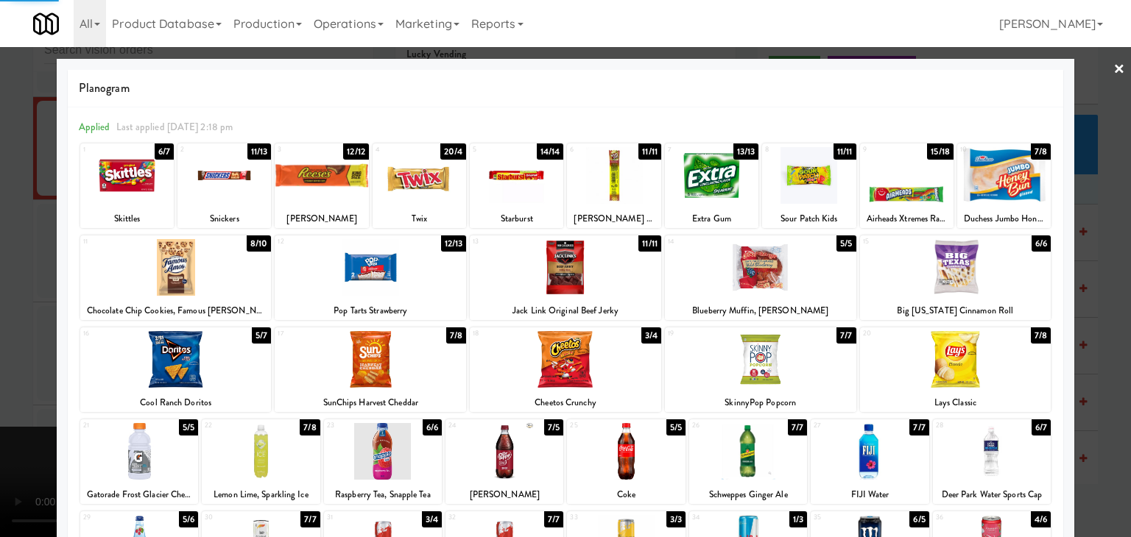
drag, startPoint x: 328, startPoint y: 179, endPoint x: 300, endPoint y: 178, distance: 28.0
click at [328, 178] on div at bounding box center [321, 175] width 93 height 57
click at [212, 174] on div at bounding box center [223, 175] width 93 height 57
drag, startPoint x: 0, startPoint y: 211, endPoint x: 568, endPoint y: 288, distance: 573.4
click at [5, 211] on div at bounding box center [565, 268] width 1131 height 537
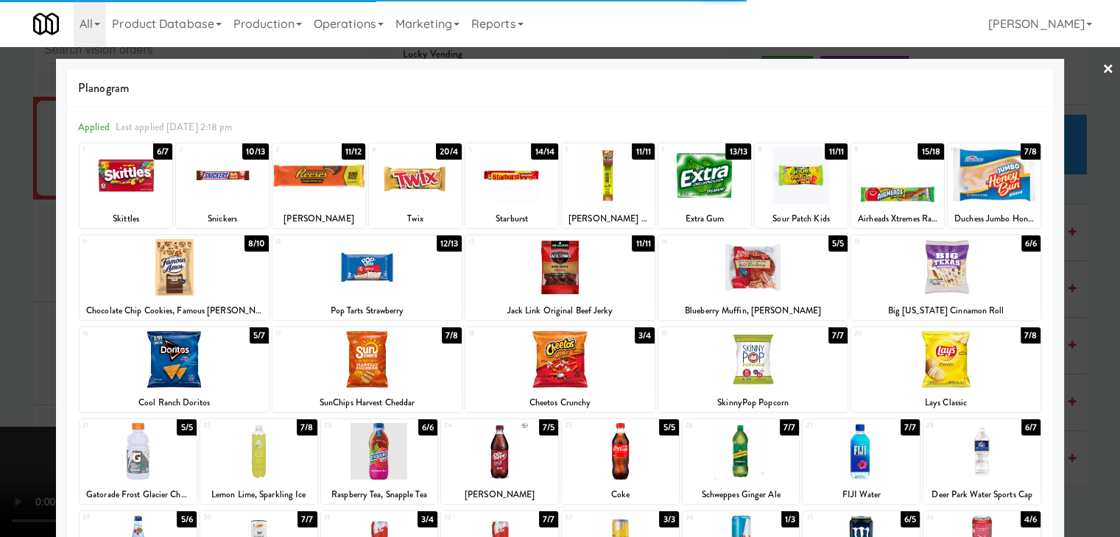
scroll to position [4808, 0]
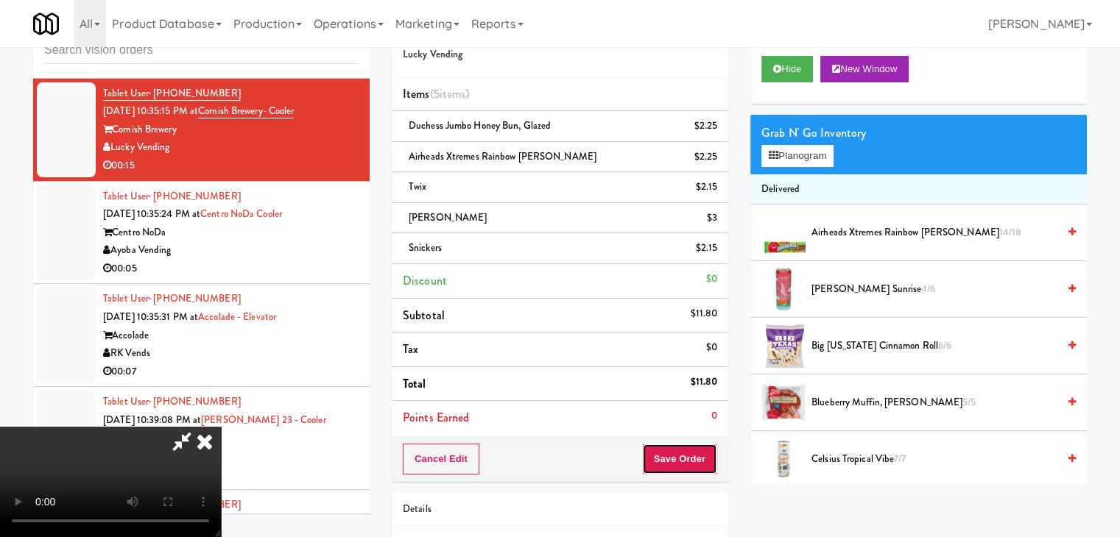
click at [696, 466] on button "Save Order" at bounding box center [679, 459] width 75 height 31
click at [696, 464] on button "Save Order" at bounding box center [679, 459] width 75 height 31
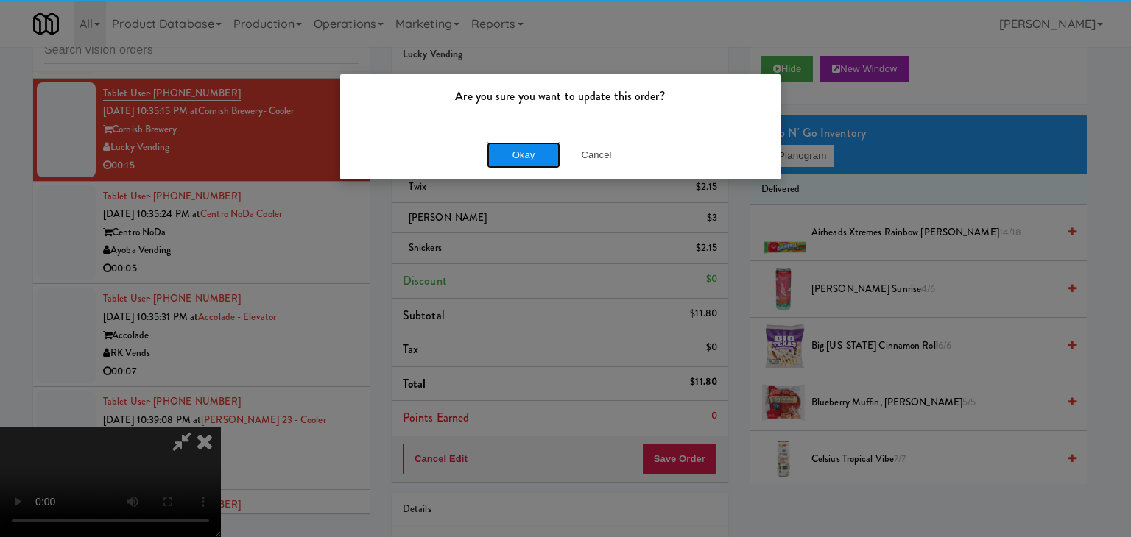
click at [496, 163] on button "Okay" at bounding box center [524, 155] width 74 height 26
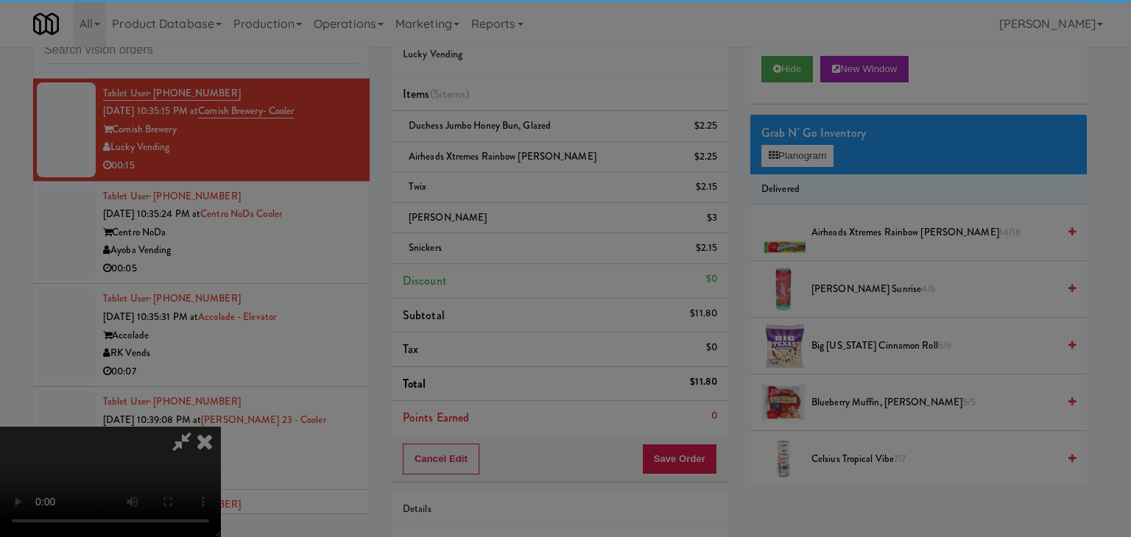
click at [501, 160] on body "Are you sure you want to update this order? Okay Cancel Okay Are you sure you w…" at bounding box center [565, 268] width 1131 height 537
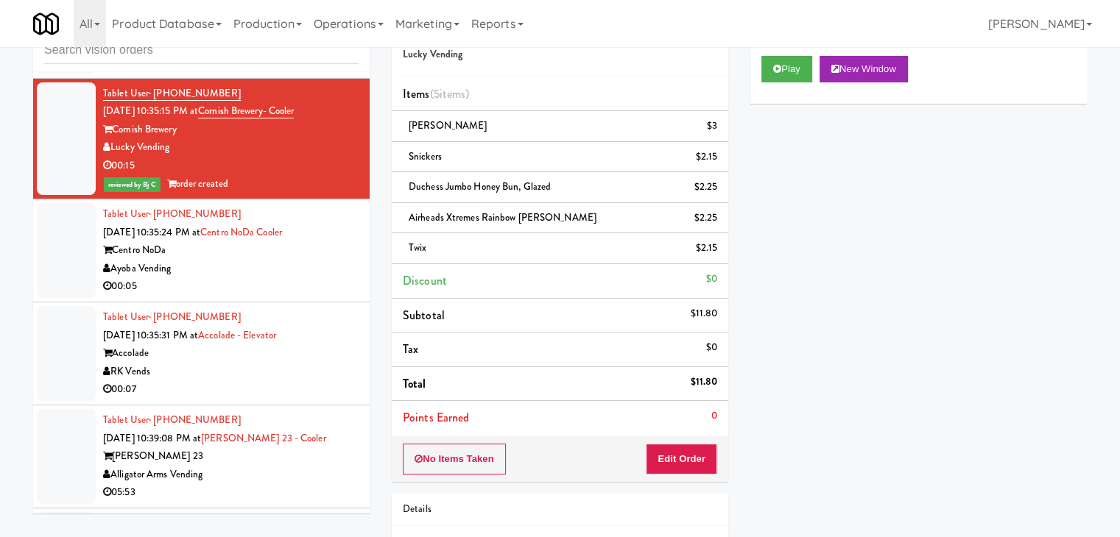
click at [295, 296] on div "00:05" at bounding box center [230, 287] width 255 height 18
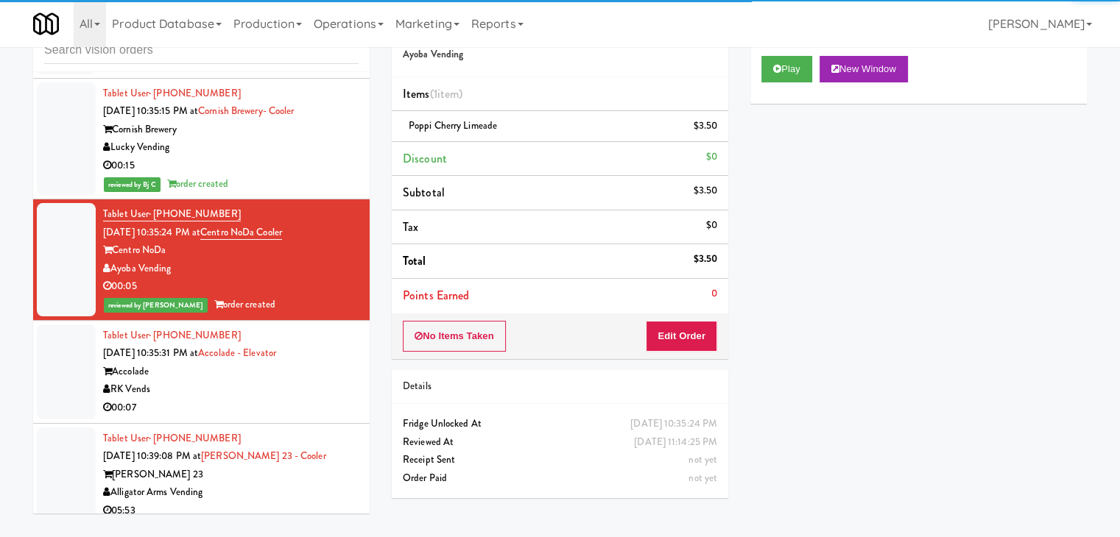
scroll to position [5029, 0]
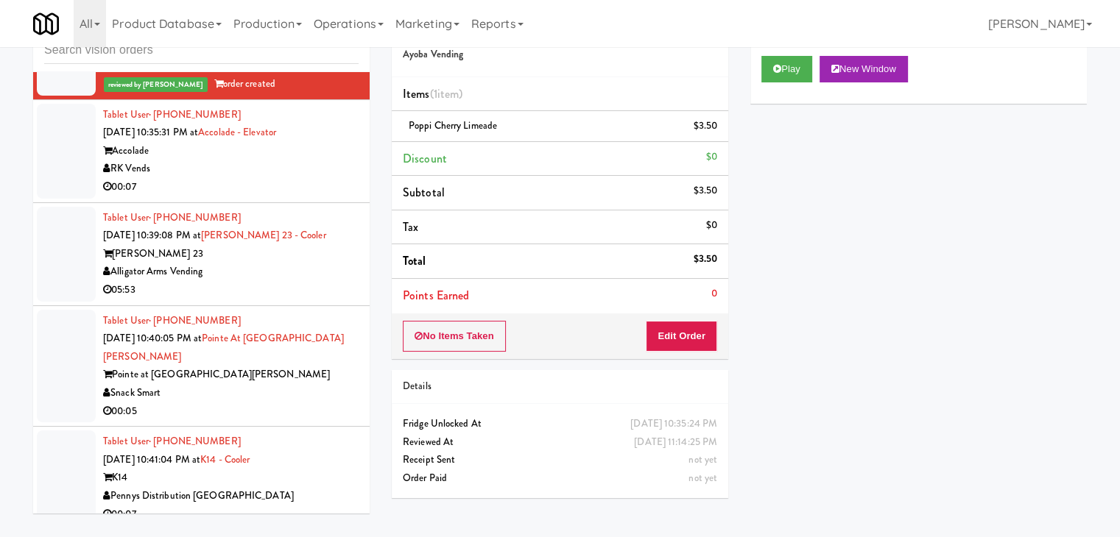
click at [312, 197] on div "00:07" at bounding box center [230, 187] width 255 height 18
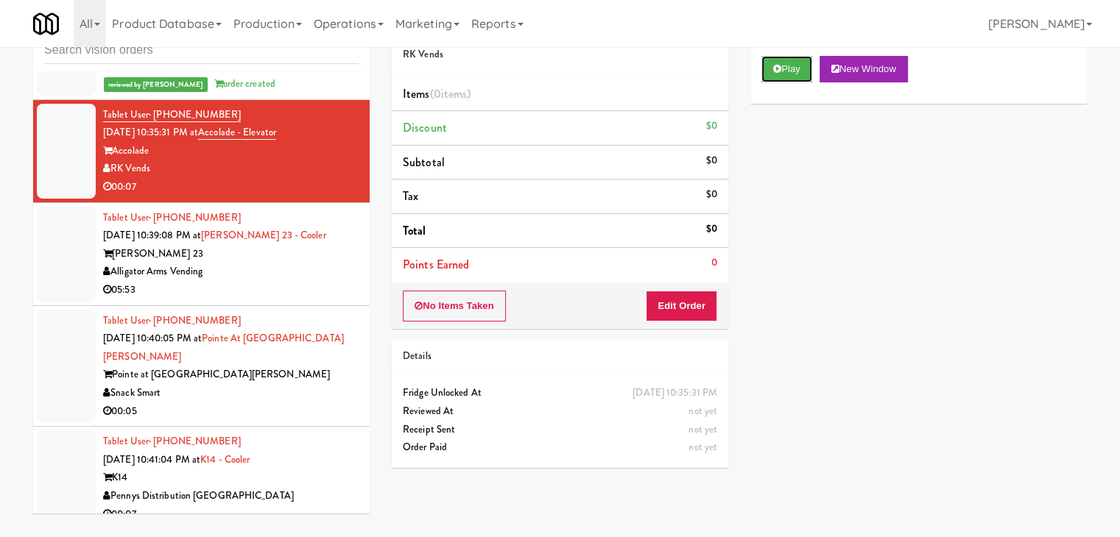
drag, startPoint x: 780, startPoint y: 70, endPoint x: 780, endPoint y: 82, distance: 12.5
click at [780, 78] on button "Play" at bounding box center [786, 69] width 51 height 26
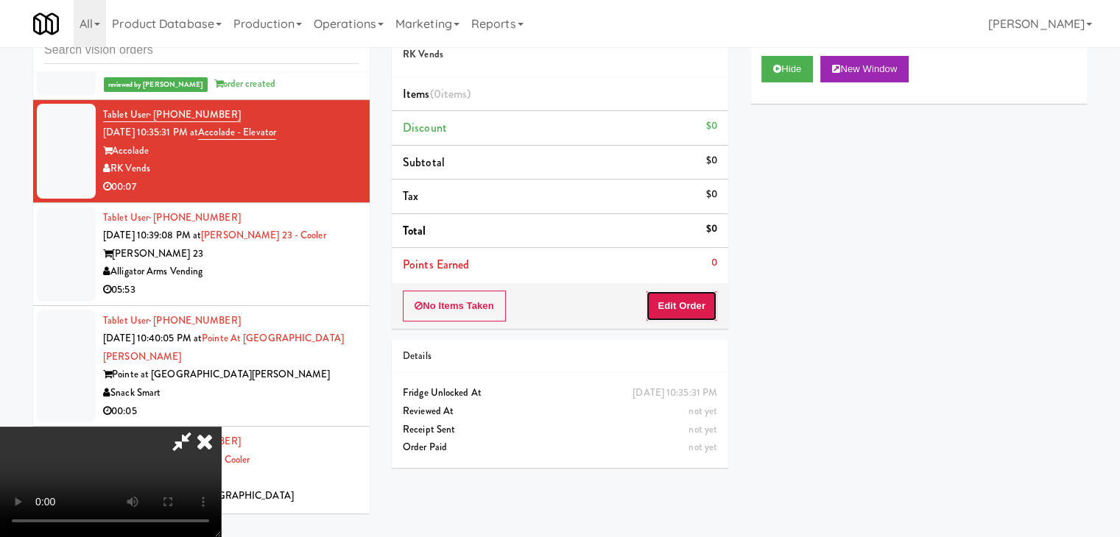
click at [698, 302] on button "Edit Order" at bounding box center [681, 306] width 71 height 31
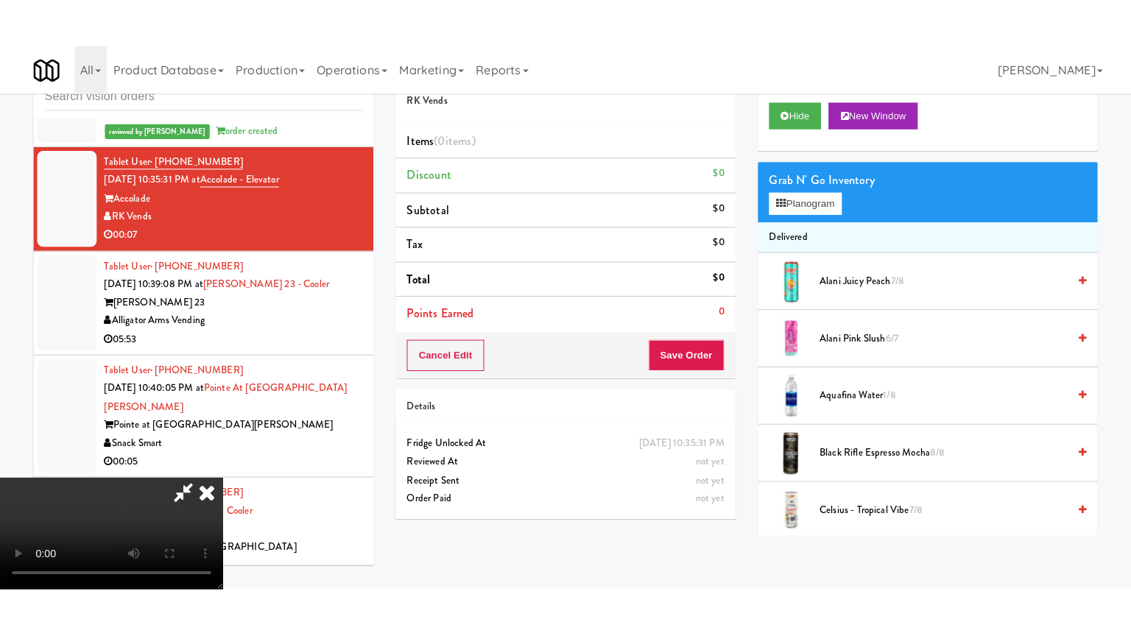
scroll to position [207, 0]
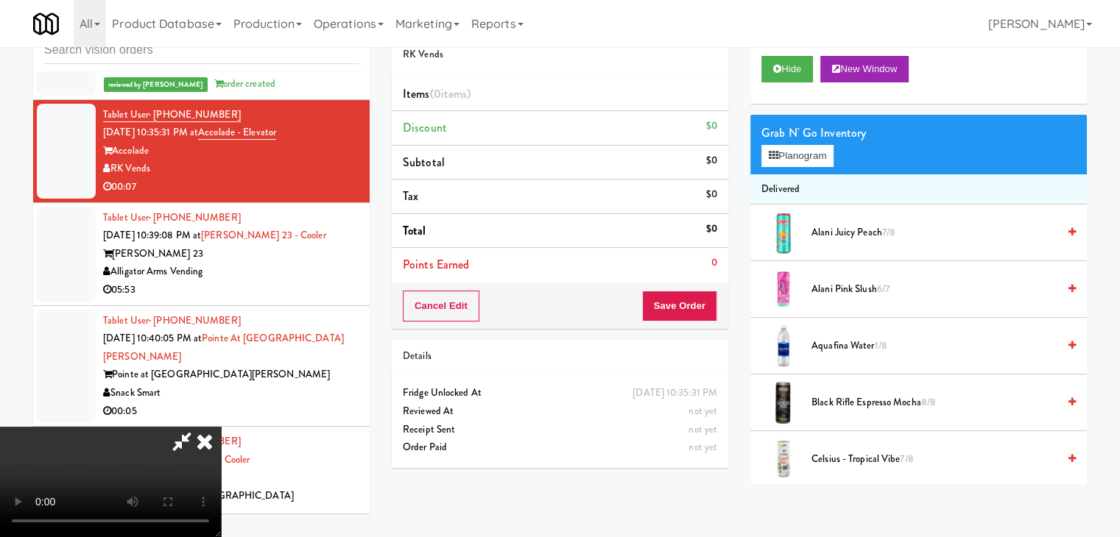
click at [221, 481] on video at bounding box center [110, 482] width 221 height 110
click at [221, 427] on video at bounding box center [110, 482] width 221 height 110
drag, startPoint x: 566, startPoint y: 362, endPoint x: 573, endPoint y: 418, distance: 56.3
click at [221, 427] on video at bounding box center [110, 482] width 221 height 110
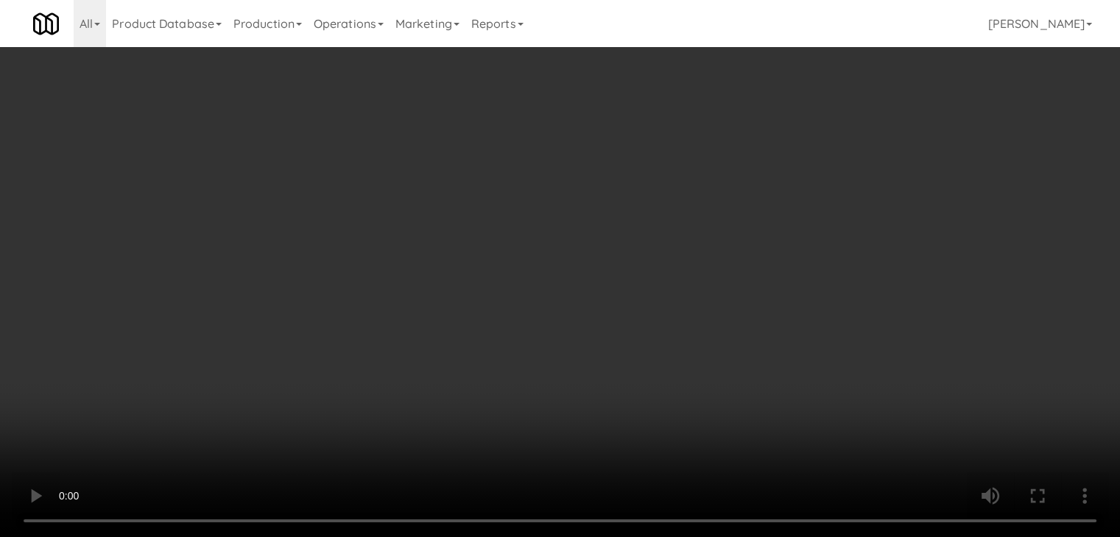
scroll to position [5011, 0]
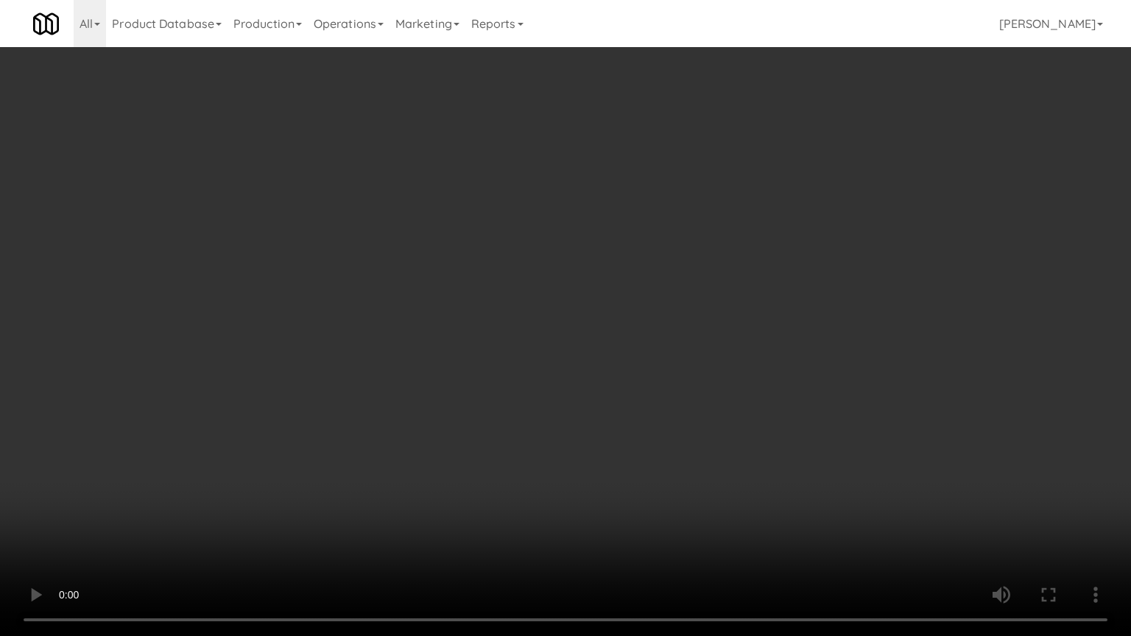
click at [583, 412] on video at bounding box center [565, 318] width 1131 height 636
click at [601, 406] on video at bounding box center [565, 318] width 1131 height 636
drag, startPoint x: 601, startPoint y: 406, endPoint x: 665, endPoint y: 279, distance: 141.9
click at [607, 397] on video at bounding box center [565, 318] width 1131 height 636
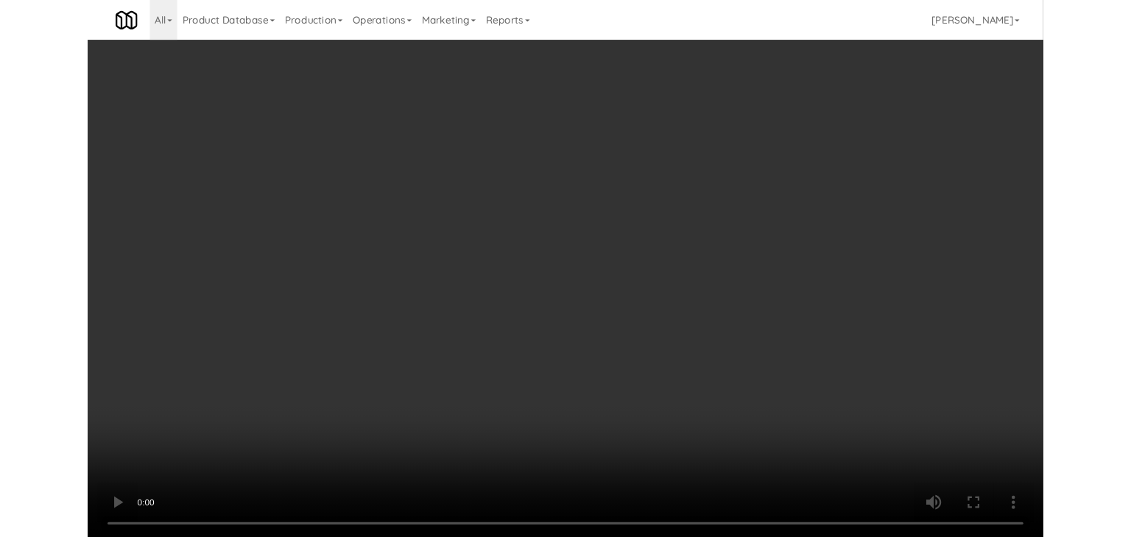
scroll to position [5029, 0]
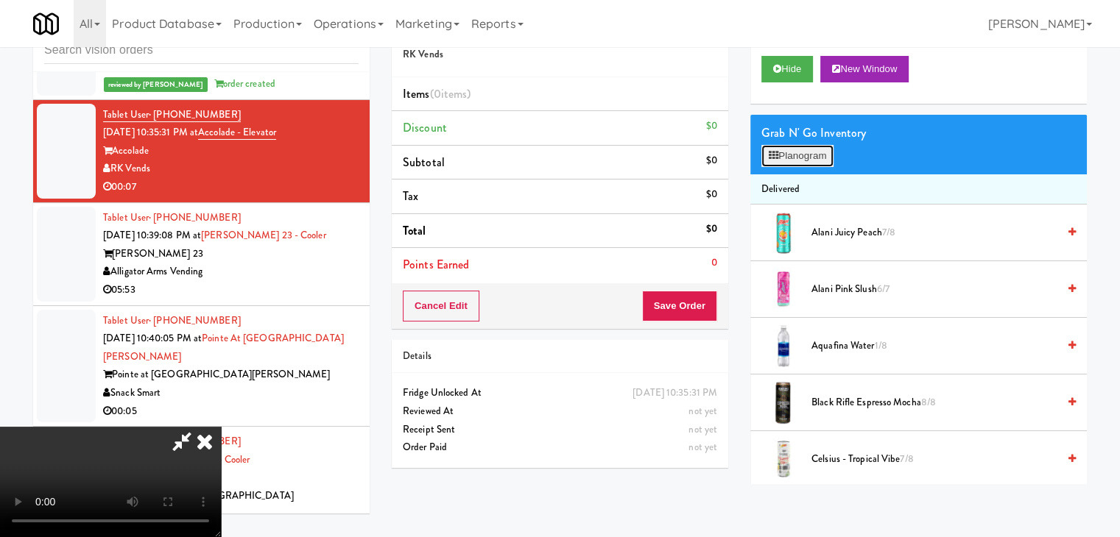
click at [798, 157] on button "Planogram" at bounding box center [797, 156] width 72 height 22
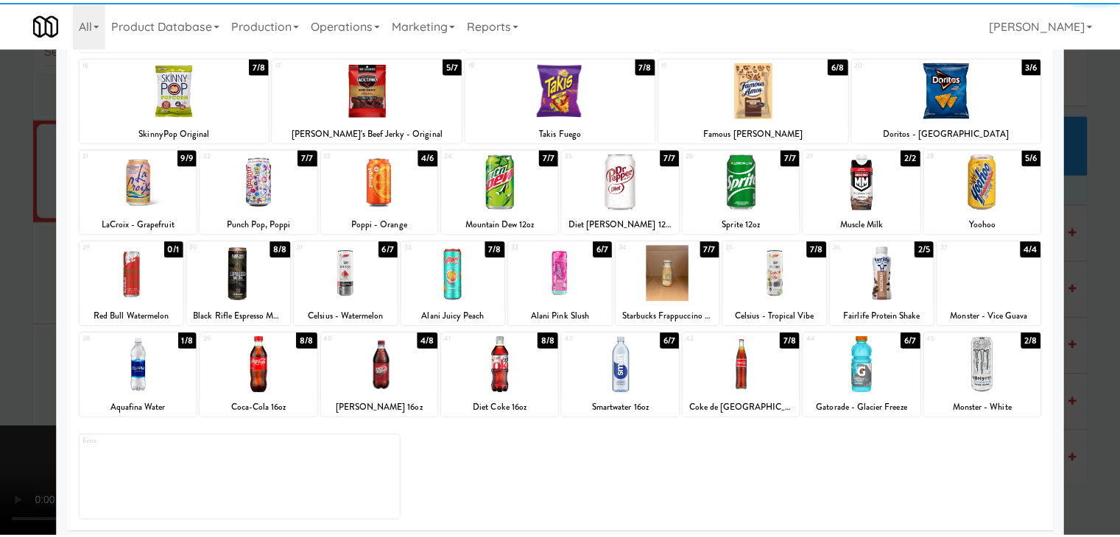
scroll to position [278, 0]
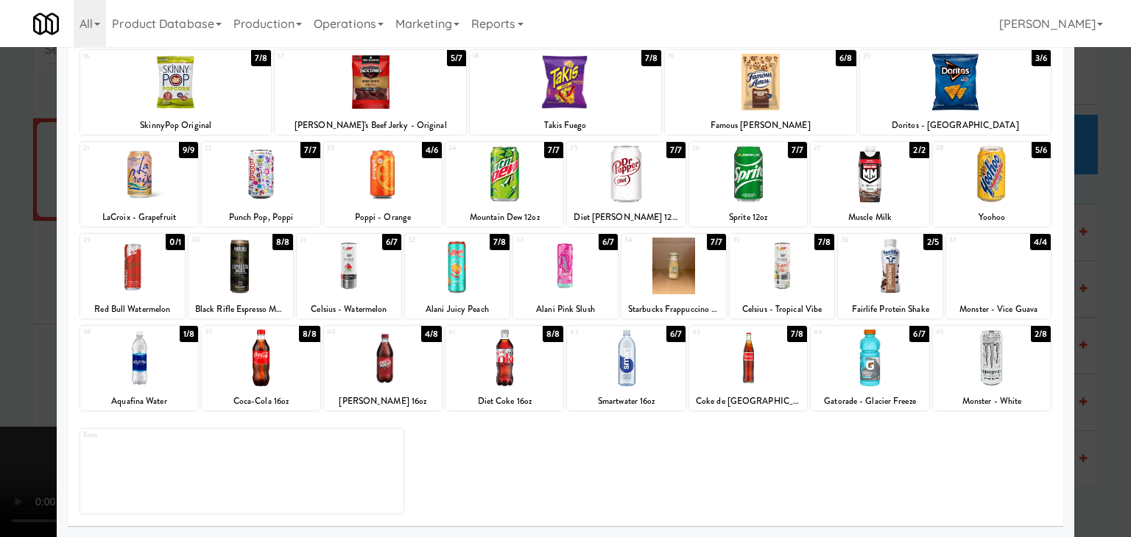
click at [752, 371] on div at bounding box center [748, 358] width 118 height 57
click at [0, 369] on div at bounding box center [565, 268] width 1131 height 537
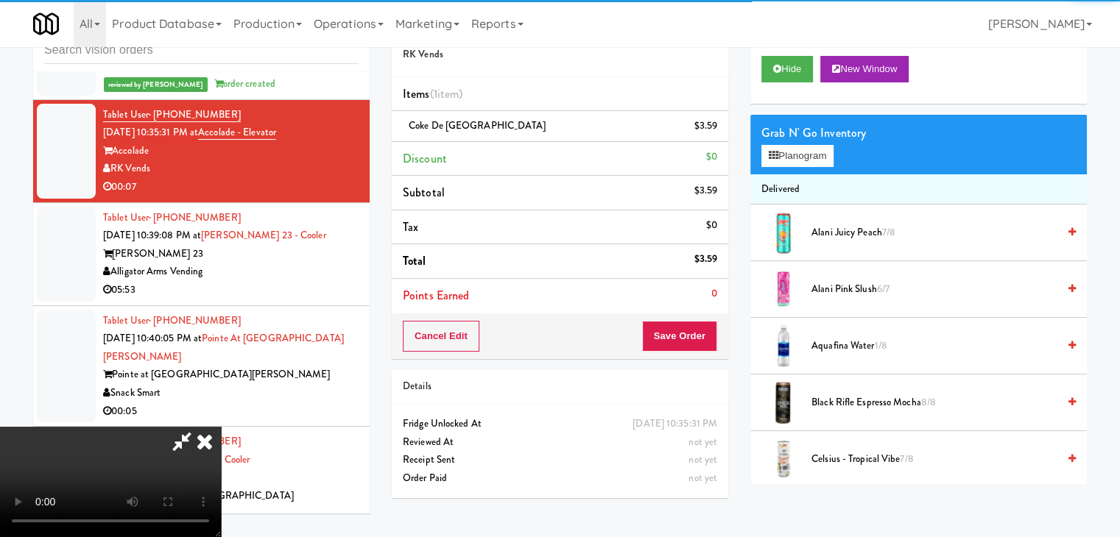
scroll to position [207, 0]
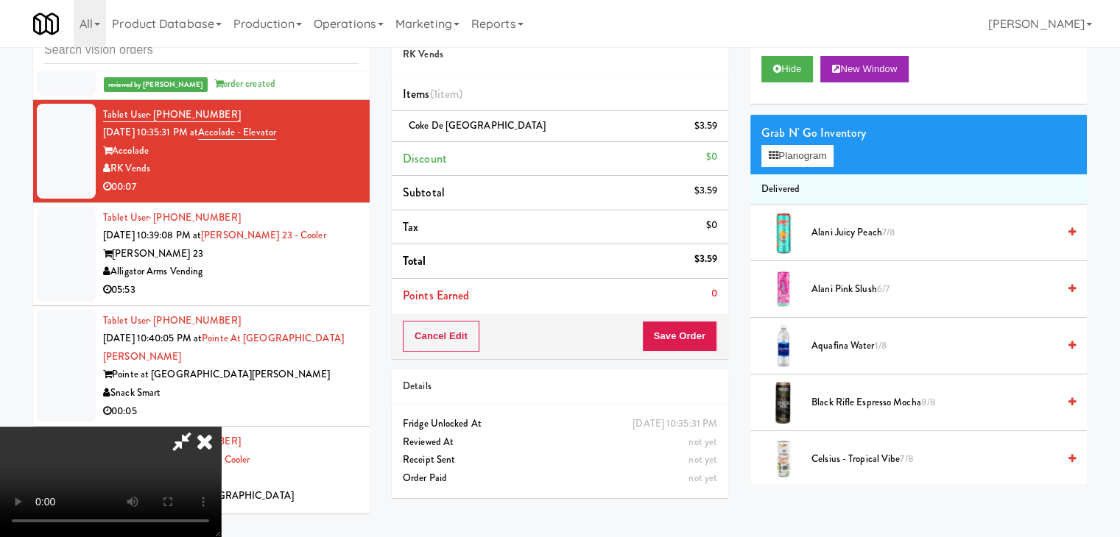
click at [221, 427] on video at bounding box center [110, 482] width 221 height 110
click at [702, 338] on button "Save Order" at bounding box center [679, 336] width 75 height 31
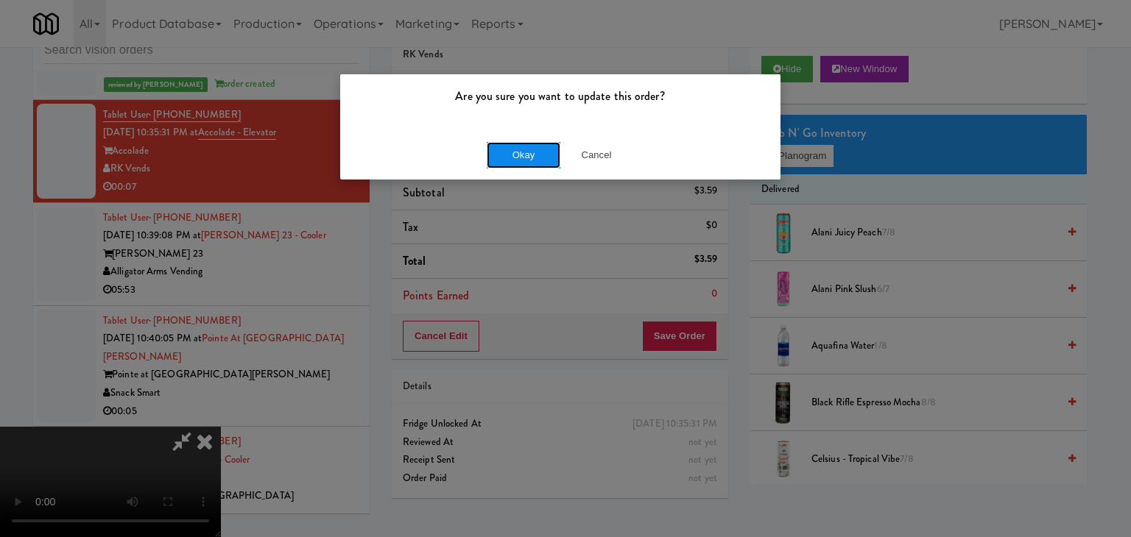
click at [508, 157] on button "Okay" at bounding box center [524, 155] width 74 height 26
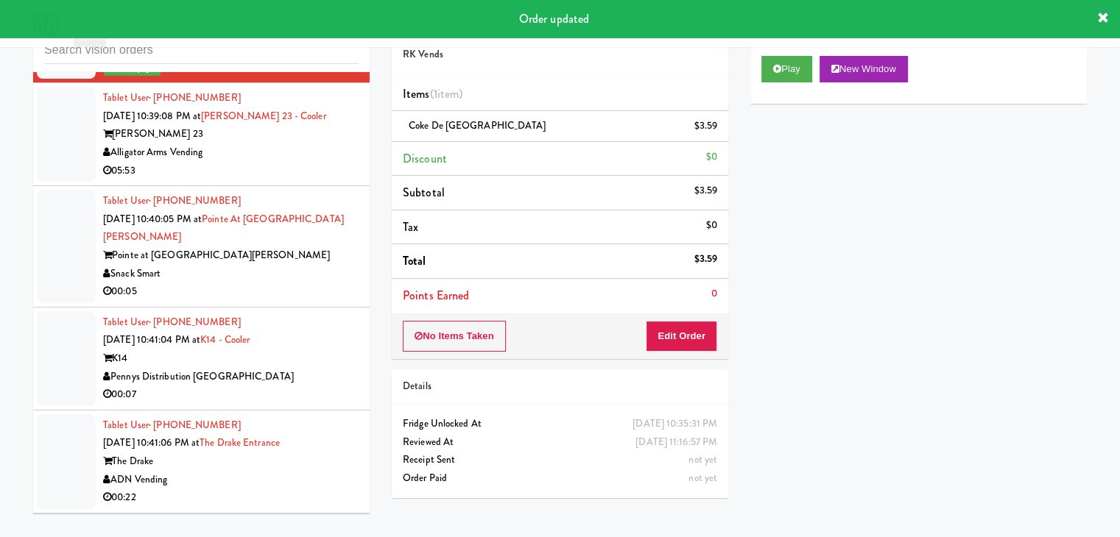
scroll to position [5176, 0]
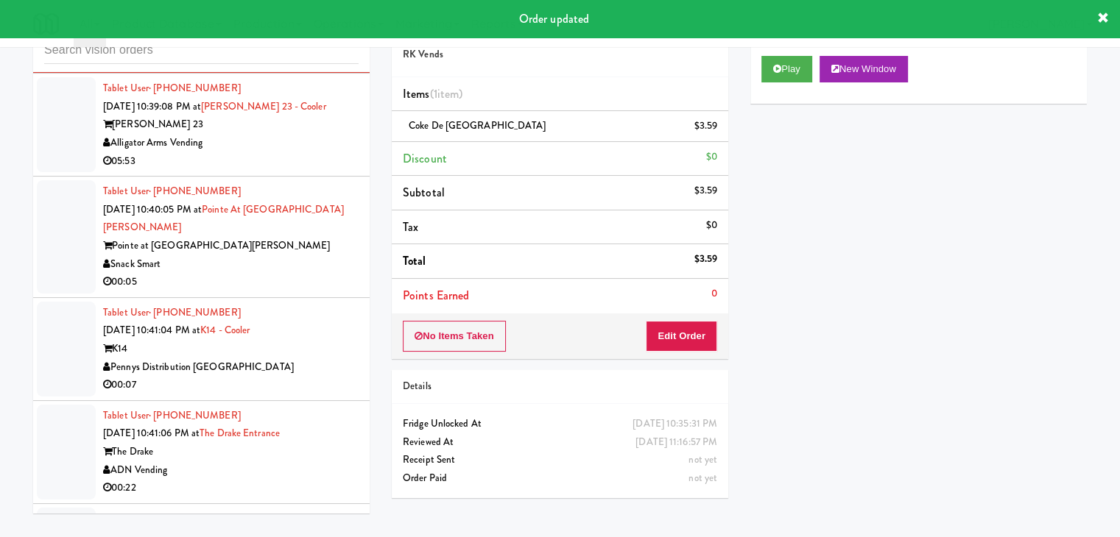
drag, startPoint x: 323, startPoint y: 170, endPoint x: 332, endPoint y: 175, distance: 10.2
click at [328, 152] on div "Alligator Arms Vending" at bounding box center [230, 143] width 255 height 18
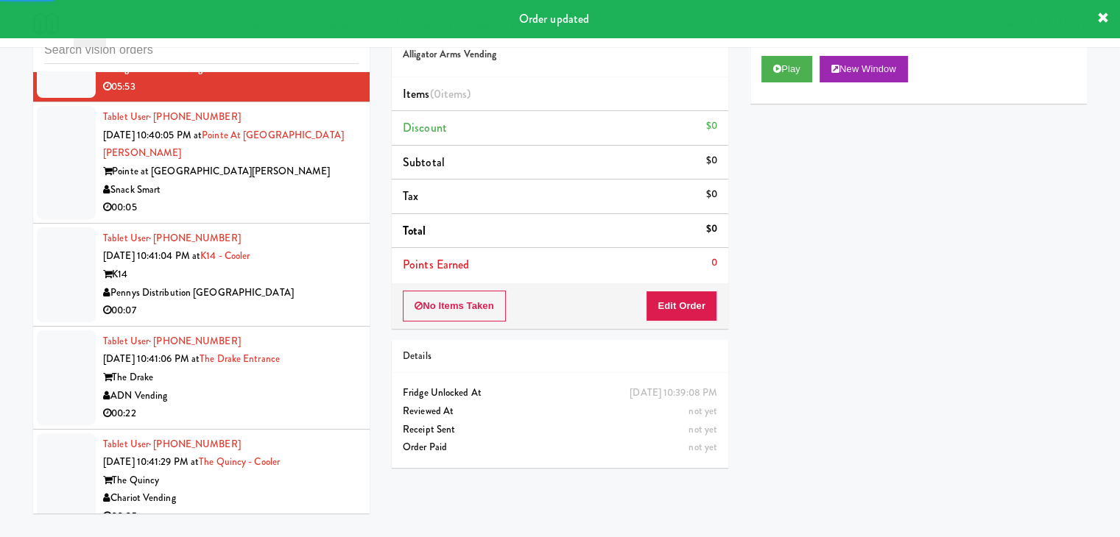
scroll to position [5324, 0]
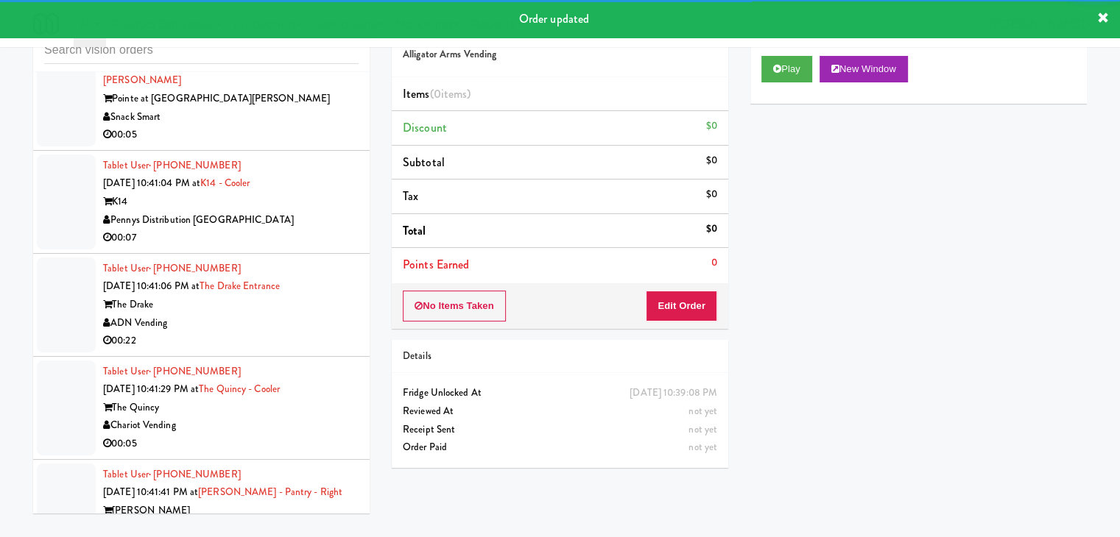
drag, startPoint x: 286, startPoint y: 141, endPoint x: 300, endPoint y: 171, distance: 32.6
click at [289, 127] on div "Snack Smart" at bounding box center [230, 117] width 255 height 18
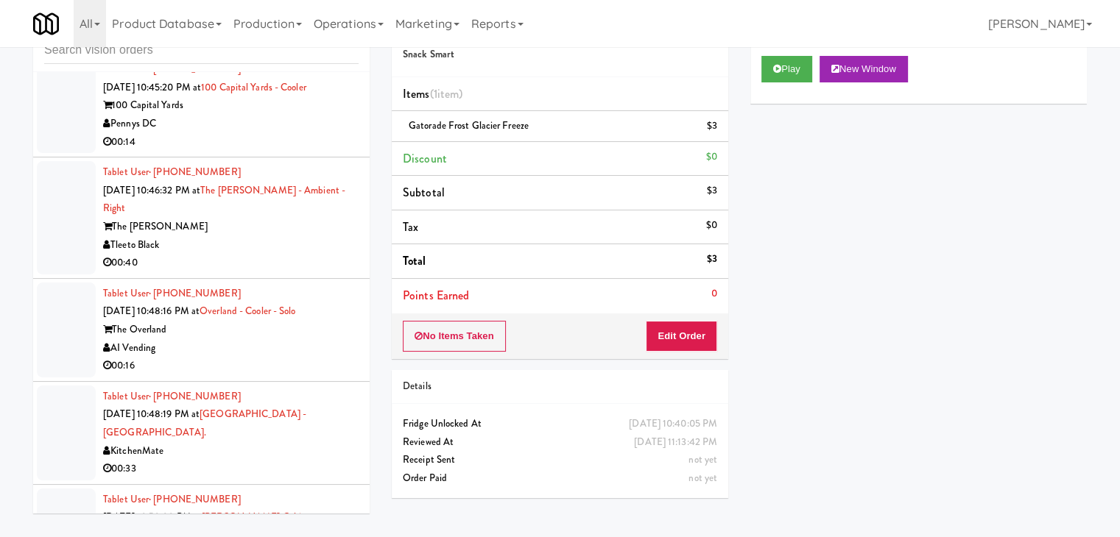
scroll to position [6060, 0]
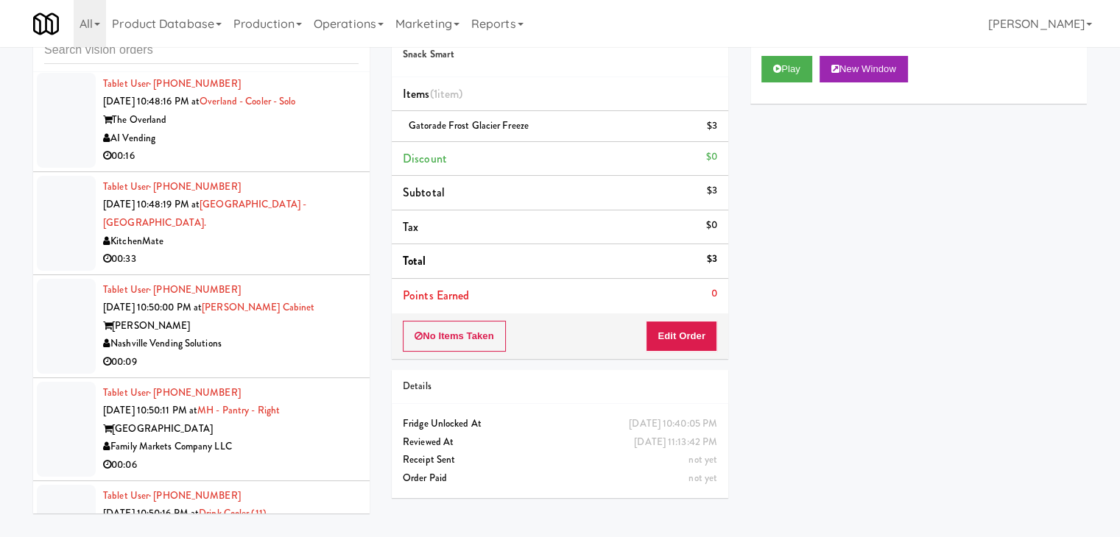
click at [268, 353] on div "00:09" at bounding box center [230, 362] width 255 height 18
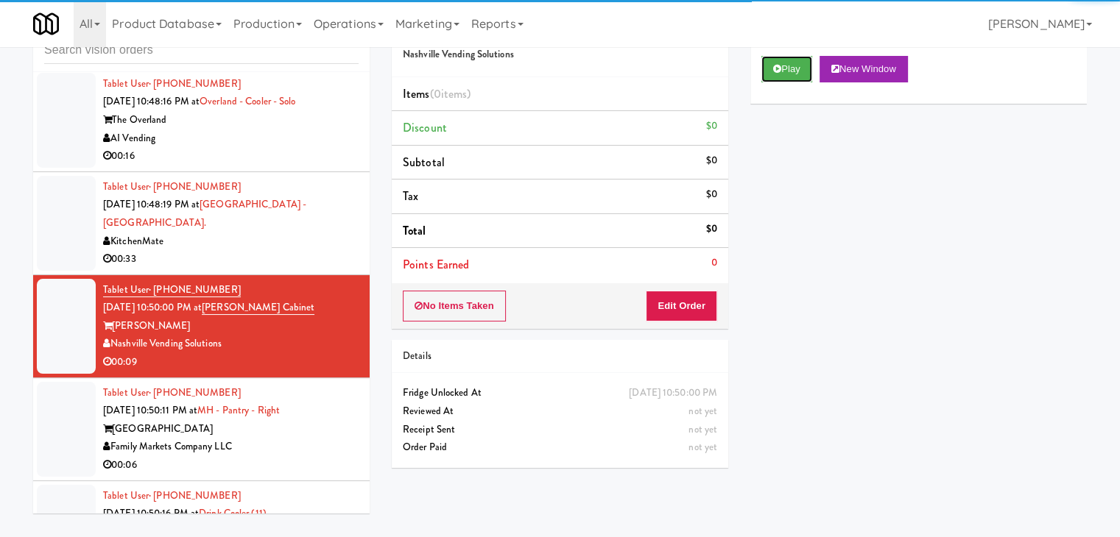
drag, startPoint x: 789, startPoint y: 77, endPoint x: 769, endPoint y: 138, distance: 64.2
click at [789, 77] on button "Play" at bounding box center [786, 69] width 51 height 26
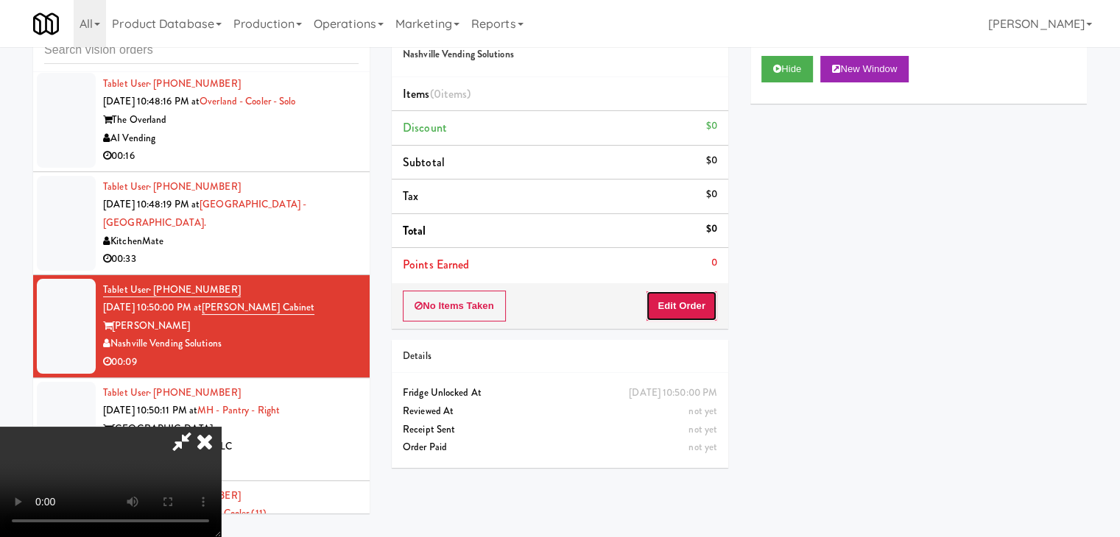
click at [689, 302] on button "Edit Order" at bounding box center [681, 306] width 71 height 31
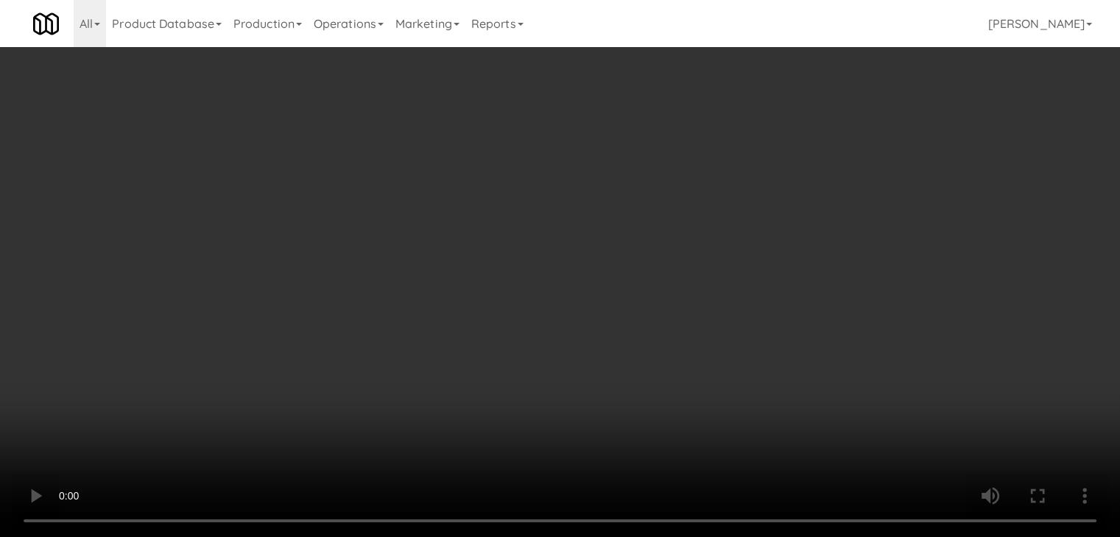
scroll to position [6041, 0]
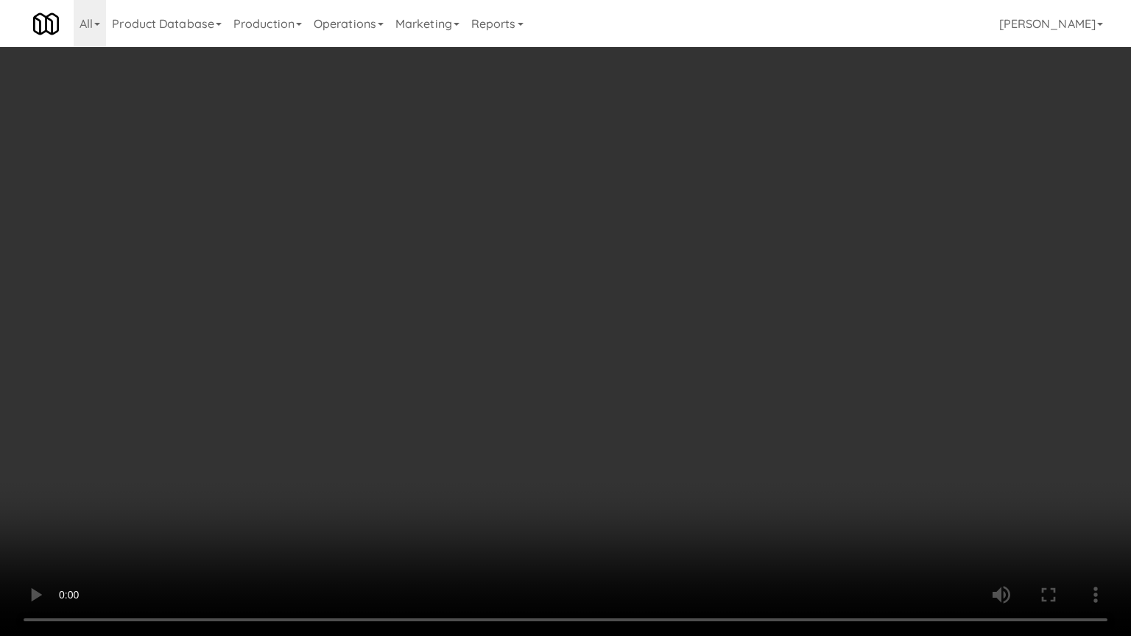
click at [736, 375] on video at bounding box center [565, 318] width 1131 height 636
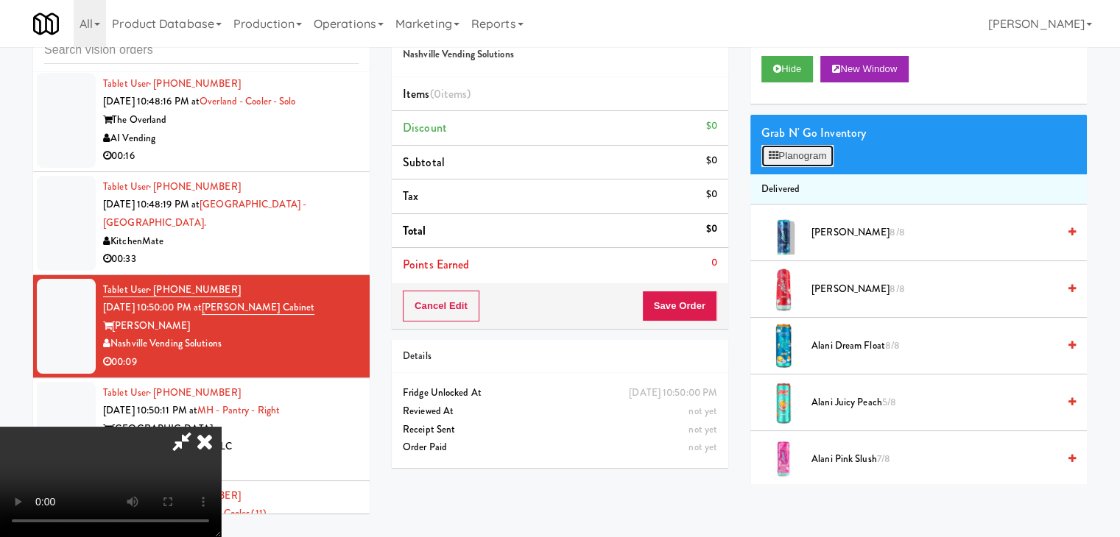
click at [819, 160] on button "Planogram" at bounding box center [797, 156] width 72 height 22
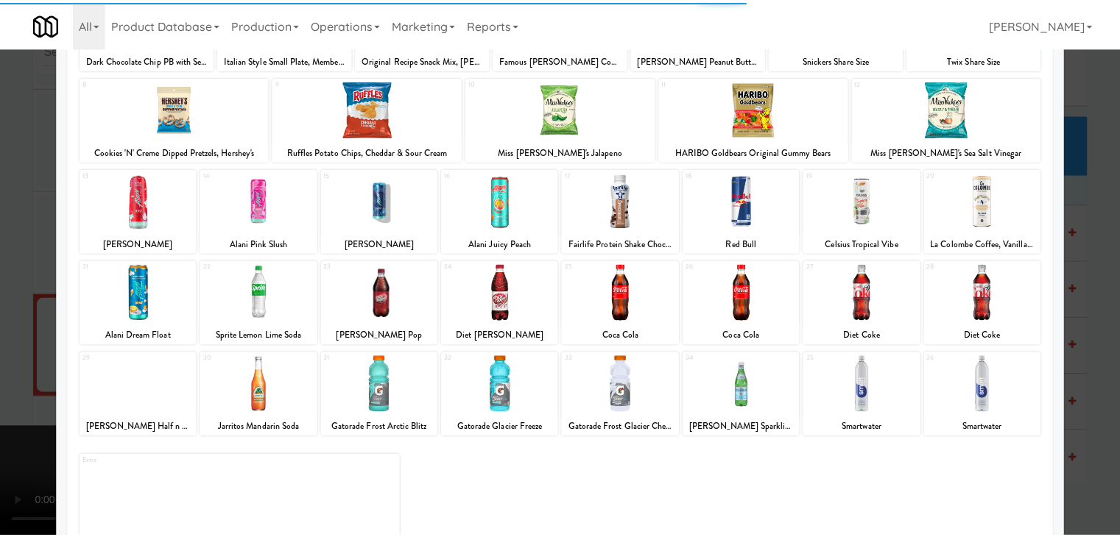
scroll to position [185, 0]
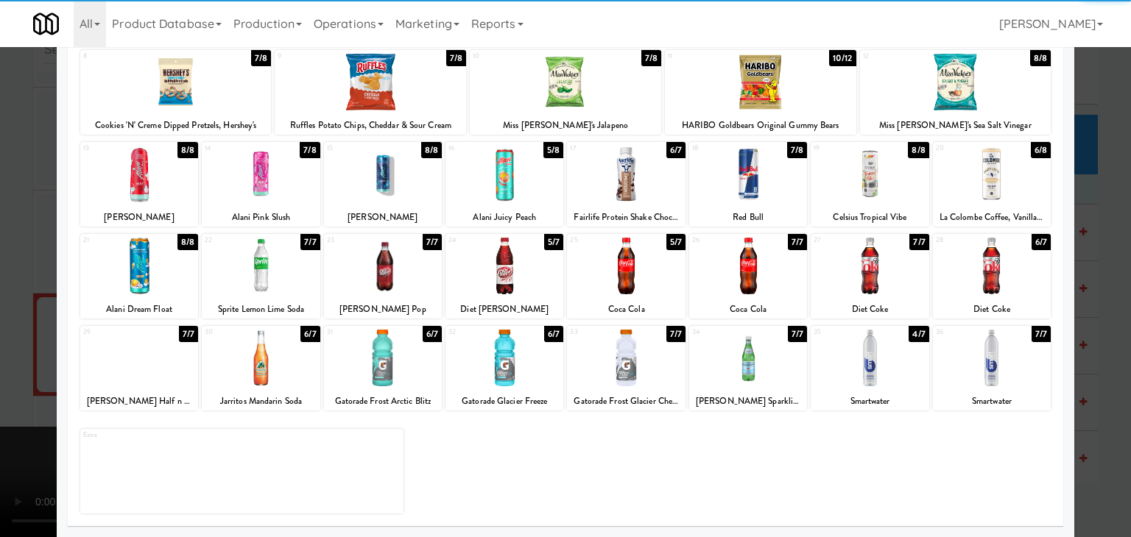
click at [853, 280] on div at bounding box center [869, 266] width 118 height 57
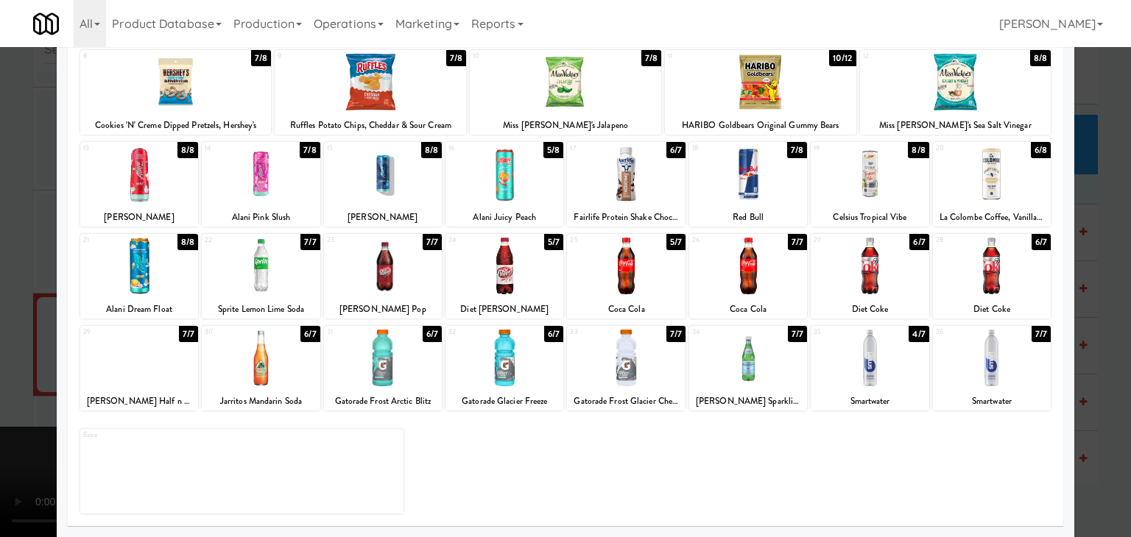
drag, startPoint x: 0, startPoint y: 323, endPoint x: 203, endPoint y: 321, distance: 203.2
click at [0, 323] on div at bounding box center [565, 268] width 1131 height 537
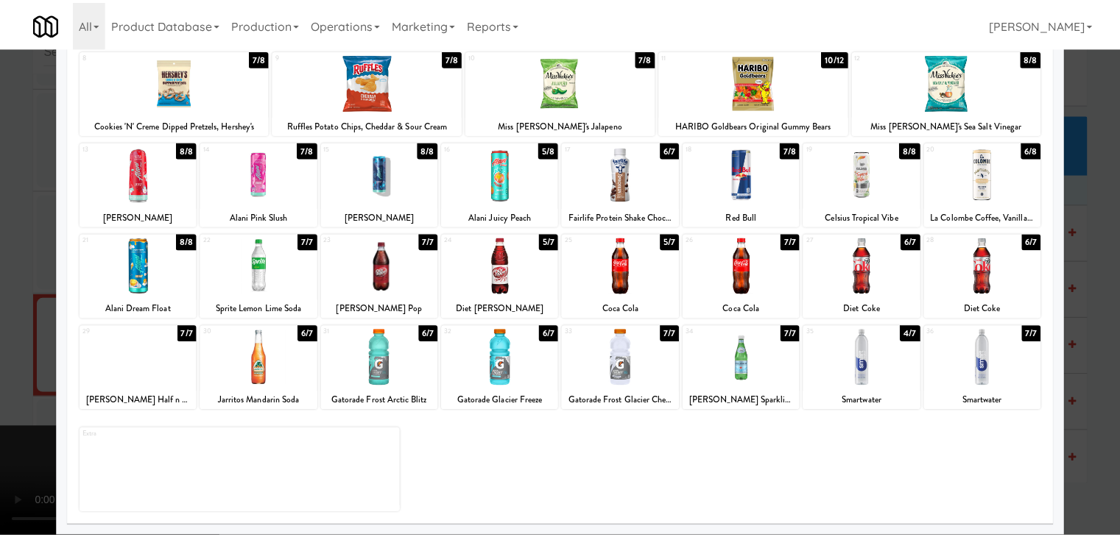
scroll to position [6060, 0]
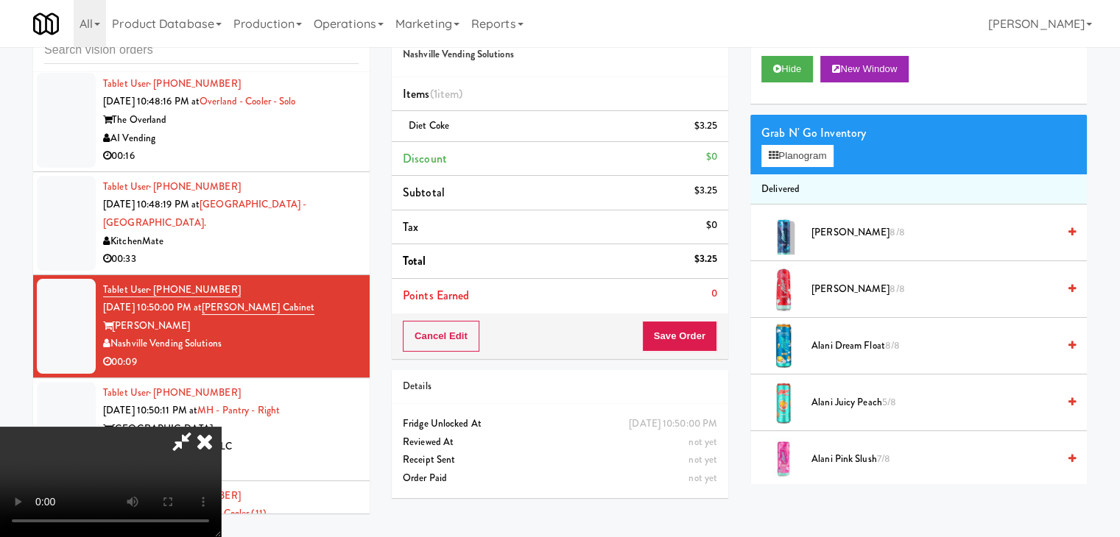
click at [221, 427] on video at bounding box center [110, 482] width 221 height 110
click at [689, 333] on button "Save Order" at bounding box center [679, 336] width 75 height 31
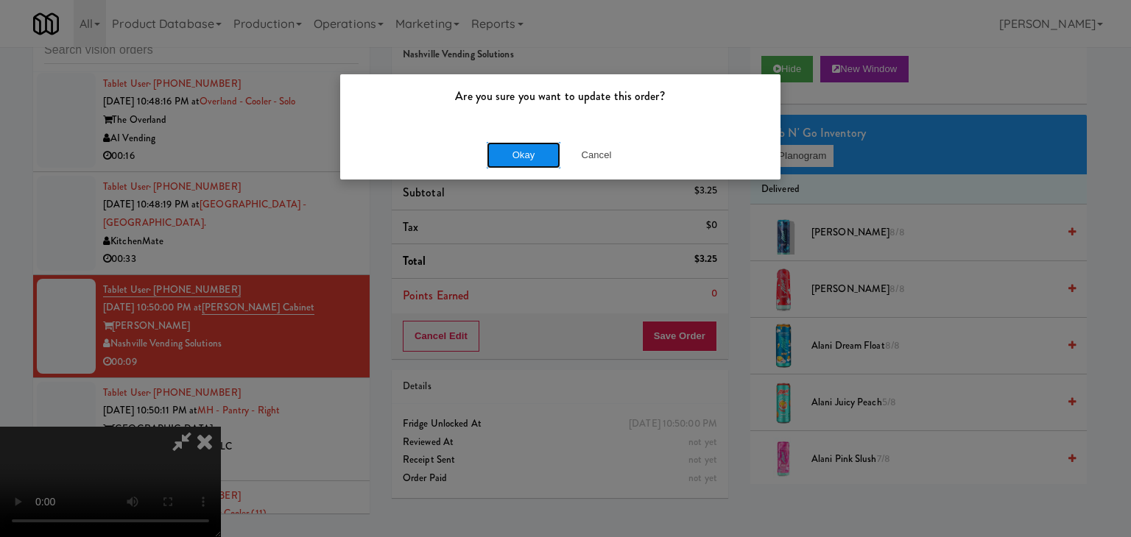
click at [512, 154] on button "Okay" at bounding box center [524, 155] width 74 height 26
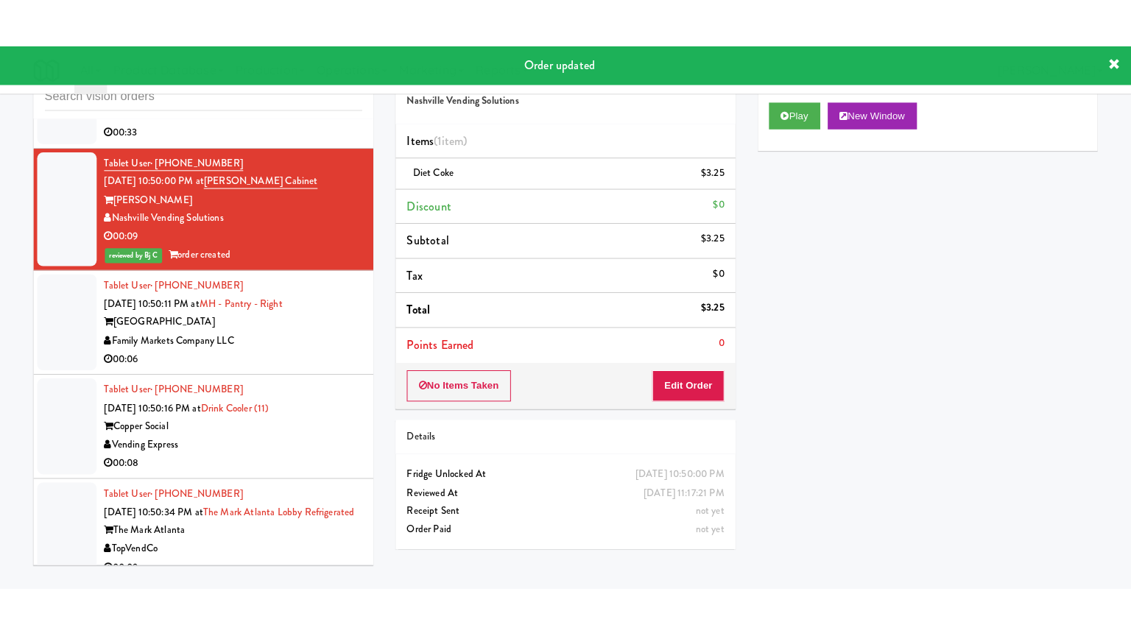
scroll to position [6280, 0]
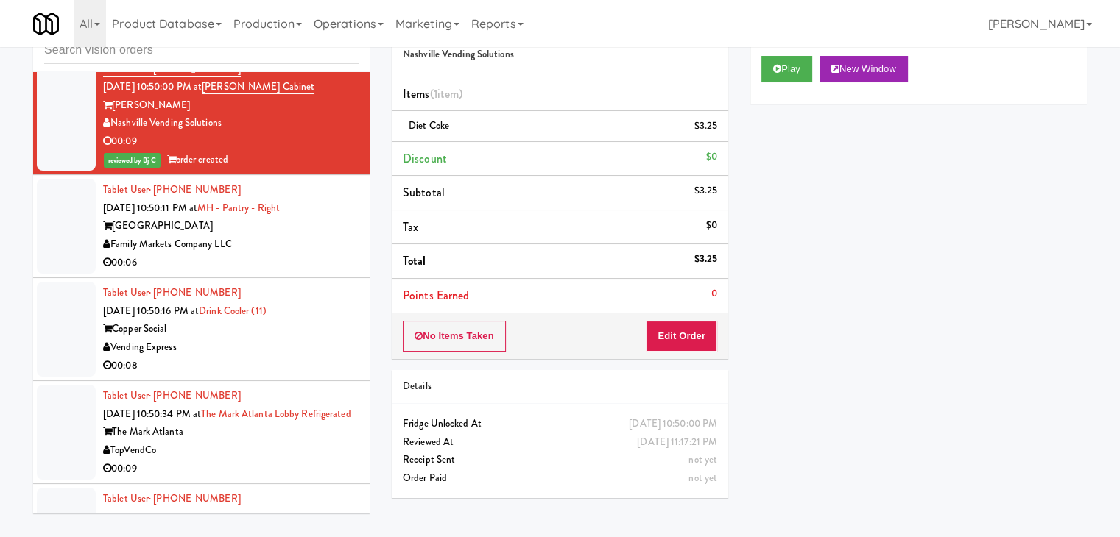
click at [301, 236] on div "Family Markets Company LLC" at bounding box center [230, 245] width 255 height 18
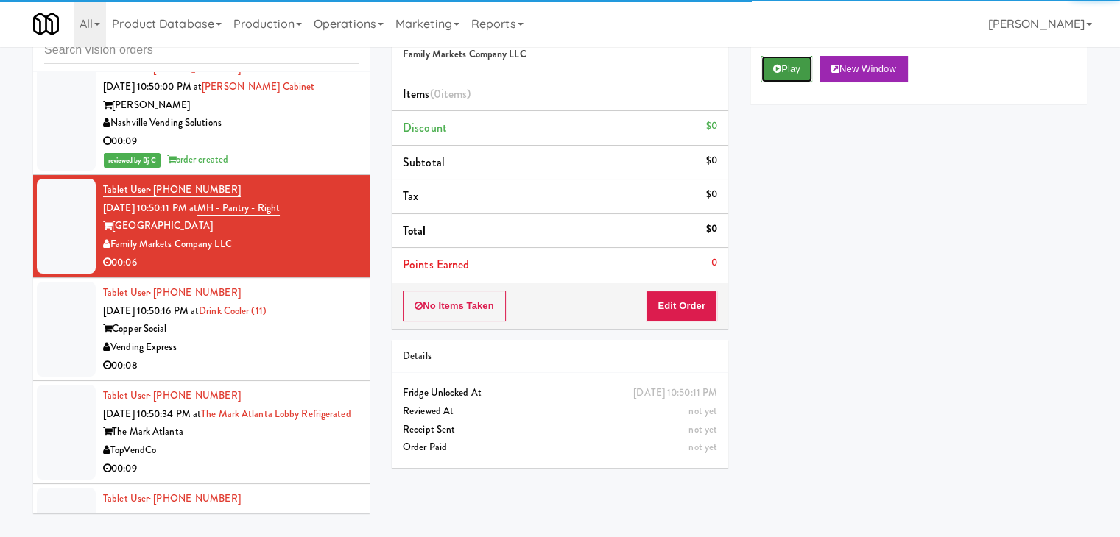
click at [797, 74] on button "Play" at bounding box center [786, 69] width 51 height 26
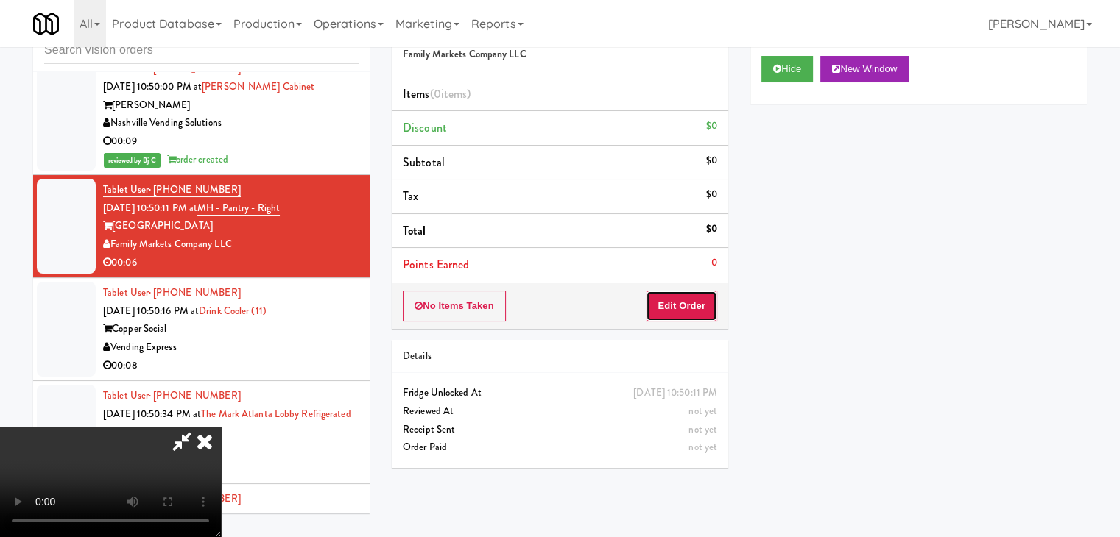
click at [682, 299] on button "Edit Order" at bounding box center [681, 306] width 71 height 31
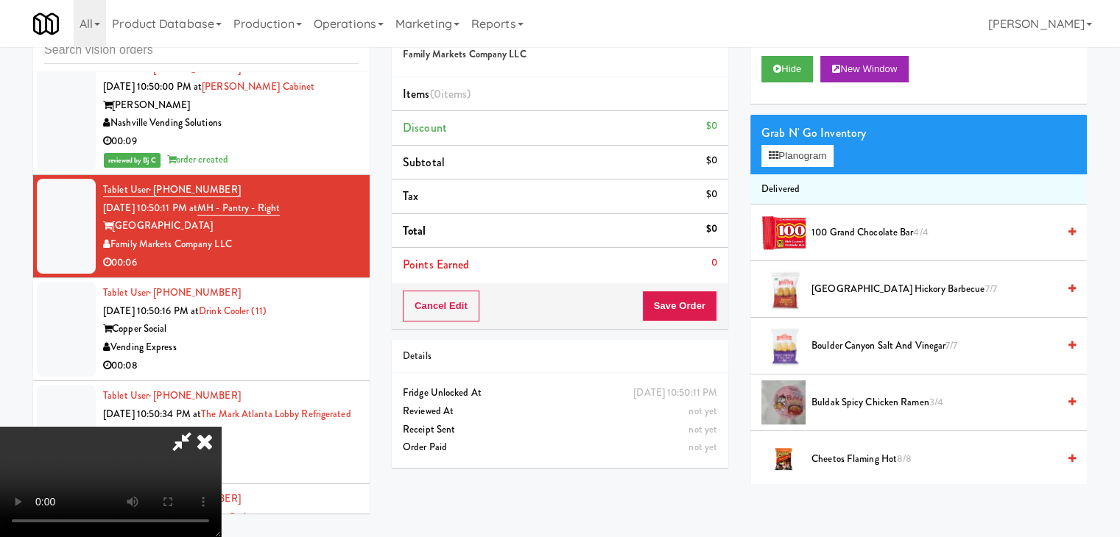
scroll to position [6262, 0]
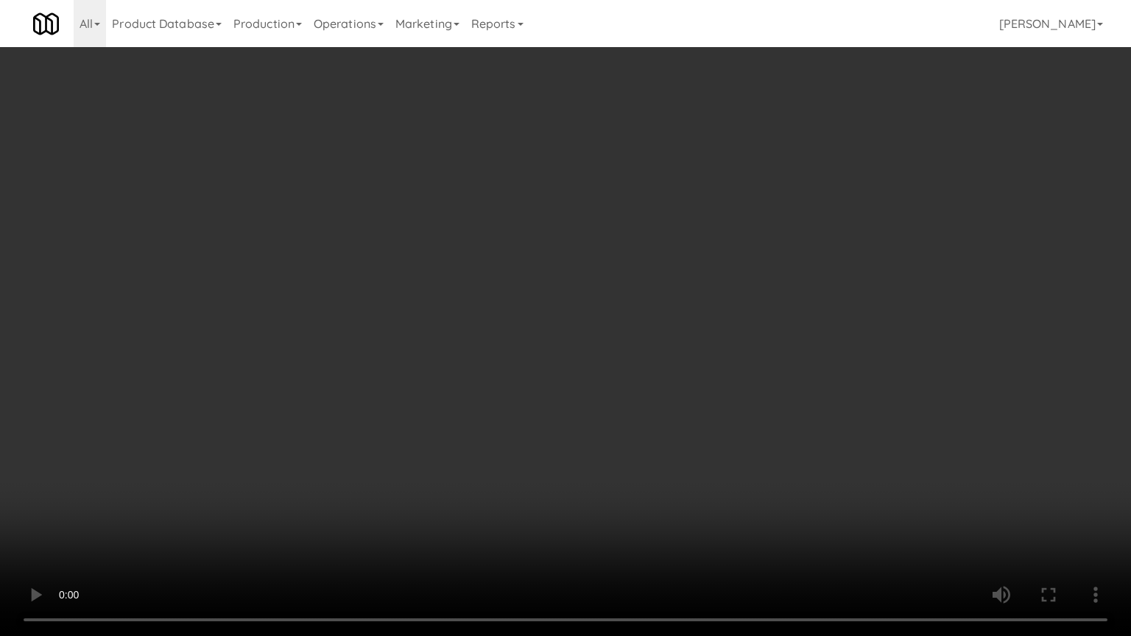
click at [755, 374] on video at bounding box center [565, 318] width 1131 height 636
click at [749, 377] on video at bounding box center [565, 318] width 1131 height 636
drag, startPoint x: 749, startPoint y: 377, endPoint x: 810, endPoint y: 222, distance: 167.2
click at [753, 365] on video at bounding box center [565, 318] width 1131 height 636
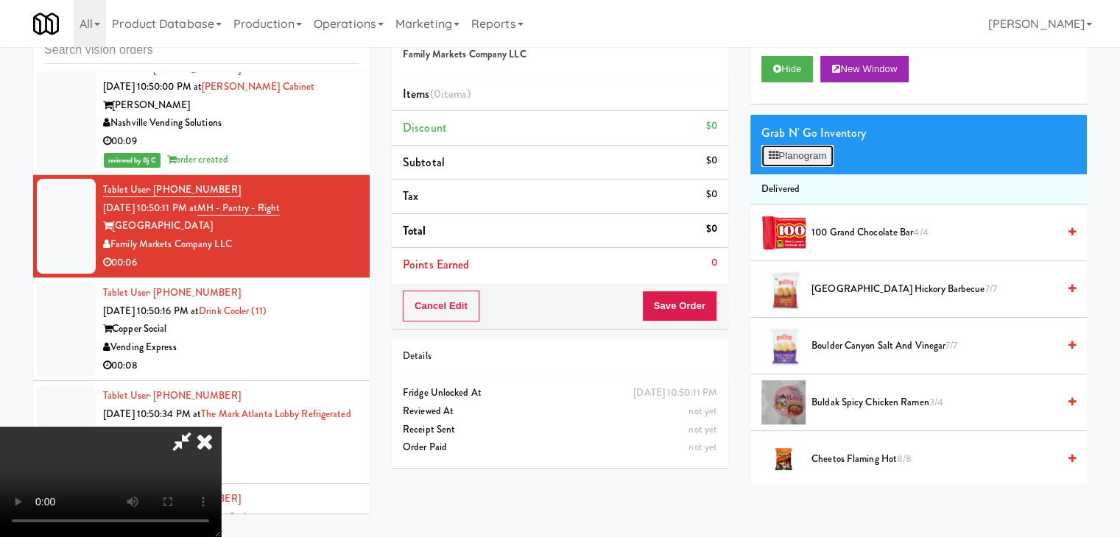
click at [810, 149] on button "Planogram" at bounding box center [797, 156] width 72 height 22
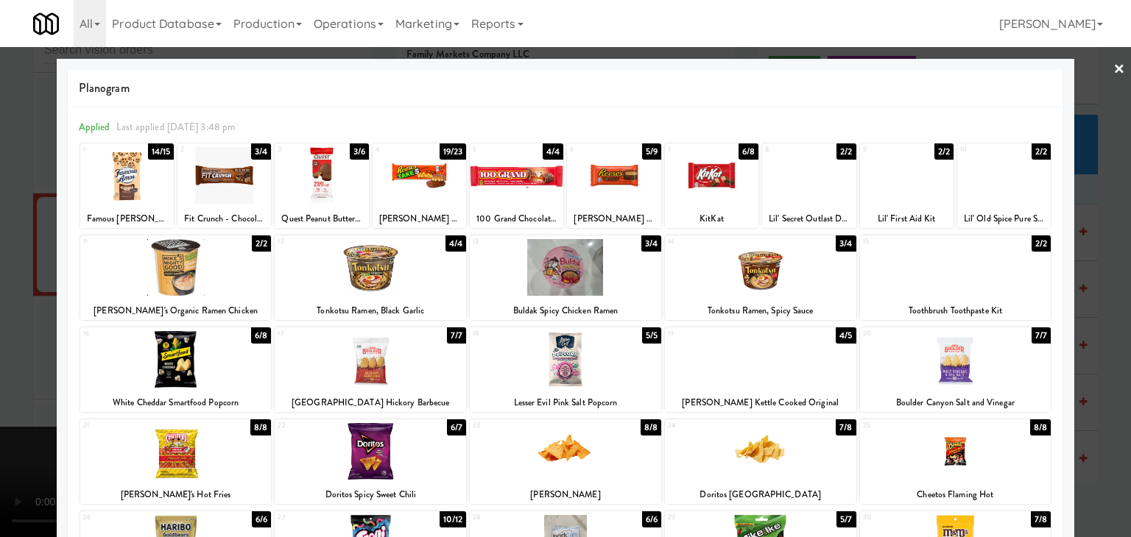
click at [607, 273] on div at bounding box center [565, 267] width 191 height 57
drag, startPoint x: 0, startPoint y: 349, endPoint x: 294, endPoint y: 272, distance: 303.7
click at [1, 349] on div at bounding box center [565, 268] width 1131 height 537
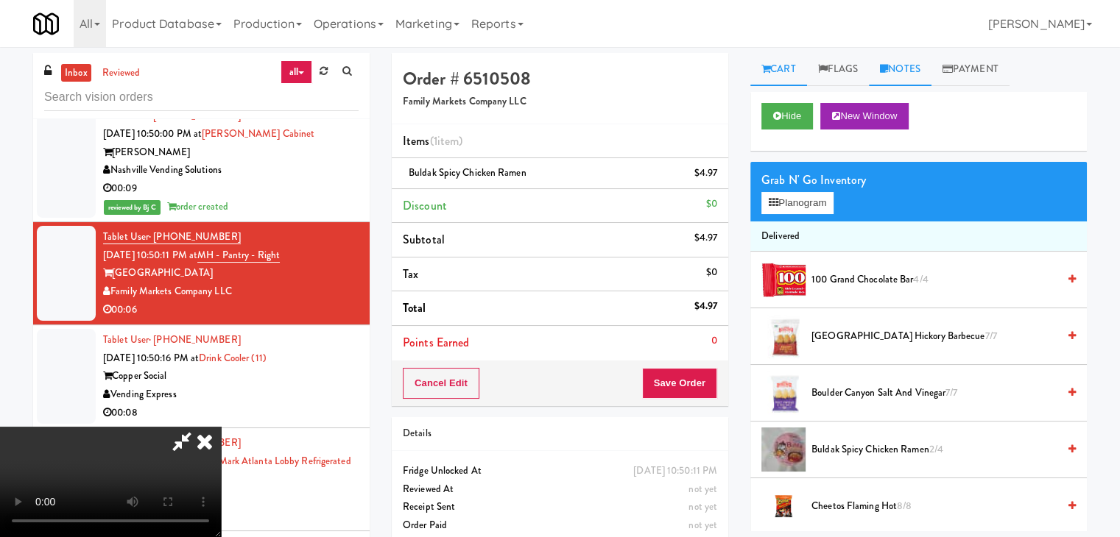
click at [898, 65] on link "Notes" at bounding box center [900, 69] width 63 height 33
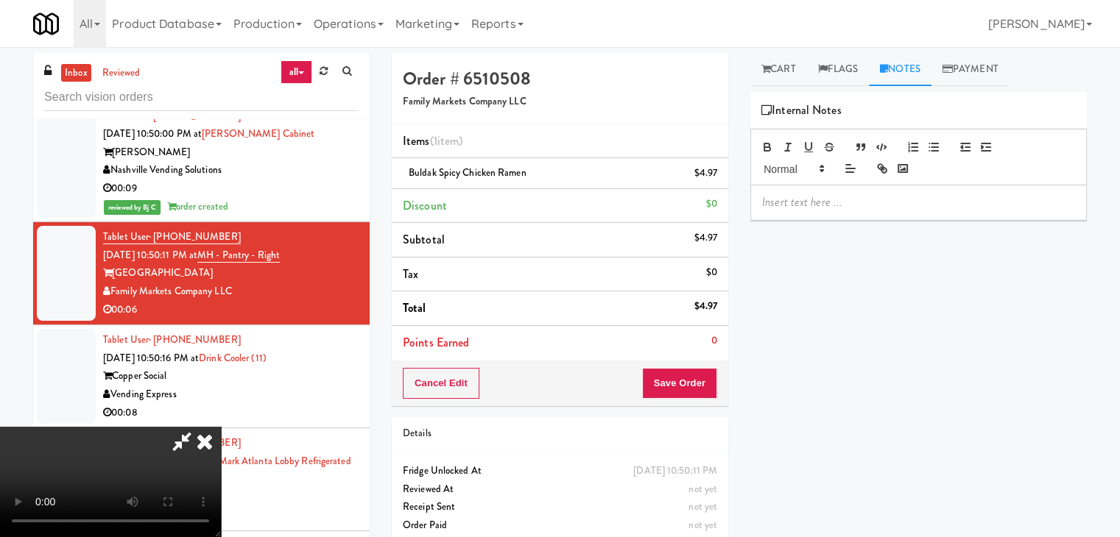
click at [813, 202] on p at bounding box center [918, 202] width 313 height 16
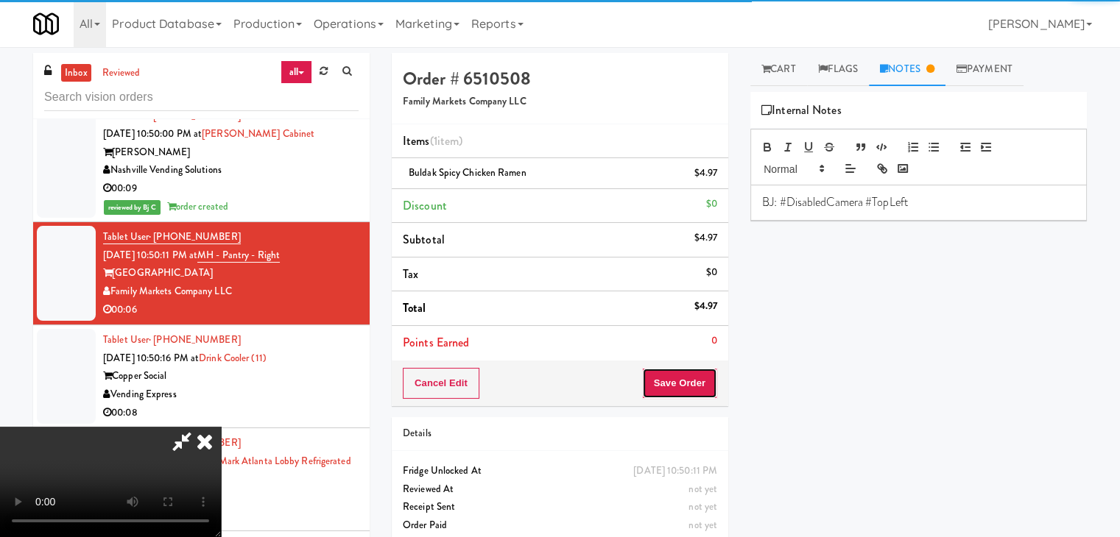
click at [689, 386] on button "Save Order" at bounding box center [679, 383] width 75 height 31
click at [692, 386] on button "Save Order" at bounding box center [679, 383] width 75 height 31
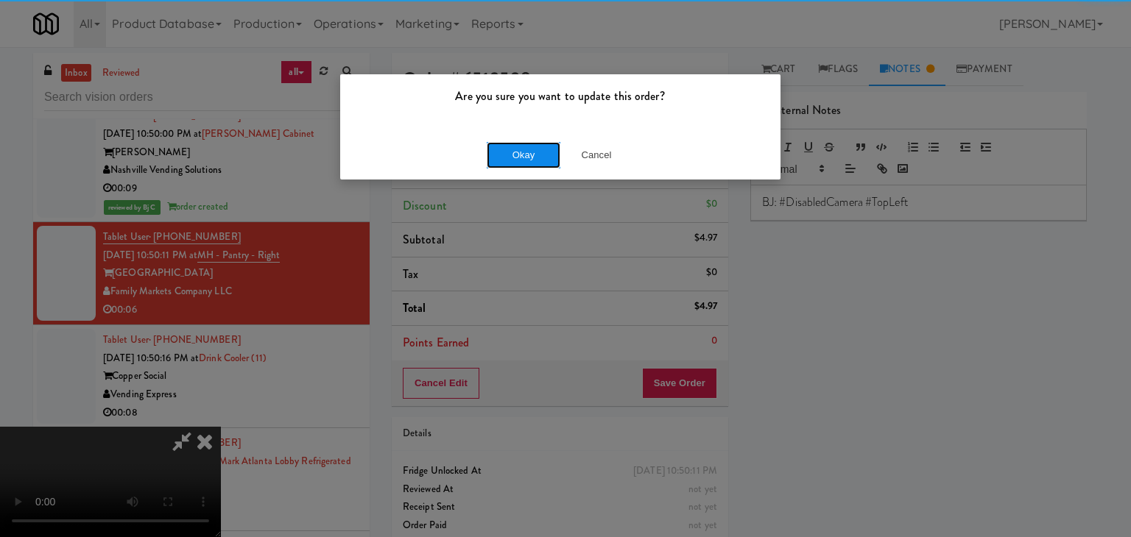
click at [503, 147] on button "Okay" at bounding box center [524, 155] width 74 height 26
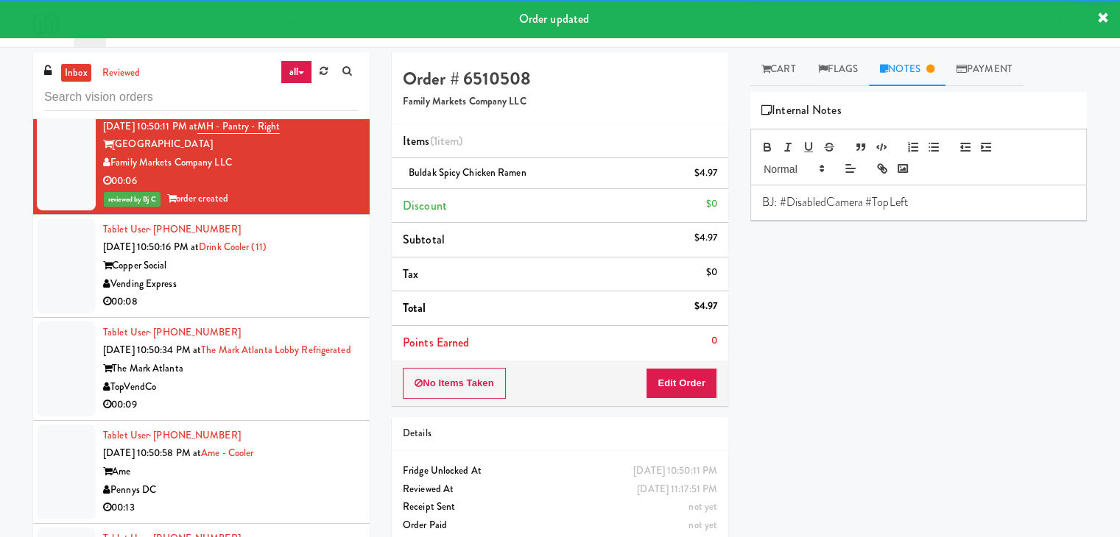
scroll to position [6428, 0]
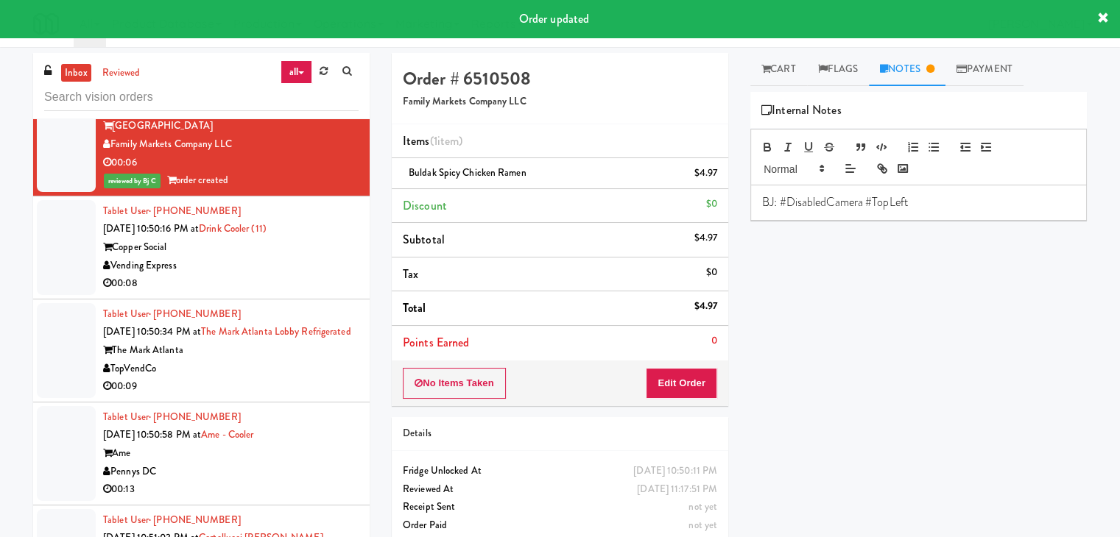
drag, startPoint x: 274, startPoint y: 266, endPoint x: 289, endPoint y: 275, distance: 17.2
click at [278, 266] on div "Vending Express" at bounding box center [230, 266] width 255 height 18
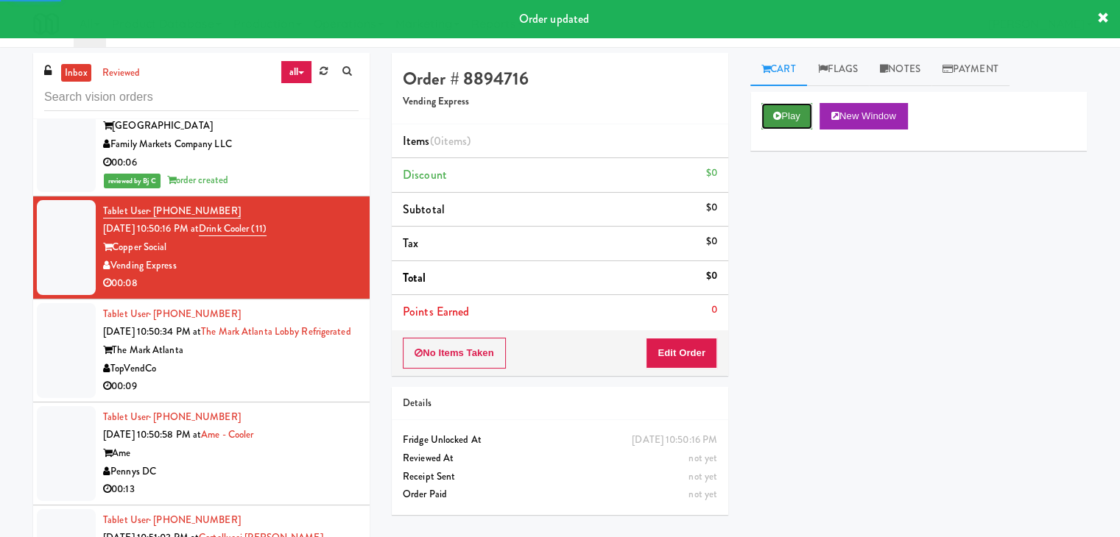
drag, startPoint x: 790, startPoint y: 114, endPoint x: 789, endPoint y: 121, distance: 7.4
click at [789, 116] on button "Play" at bounding box center [786, 116] width 51 height 26
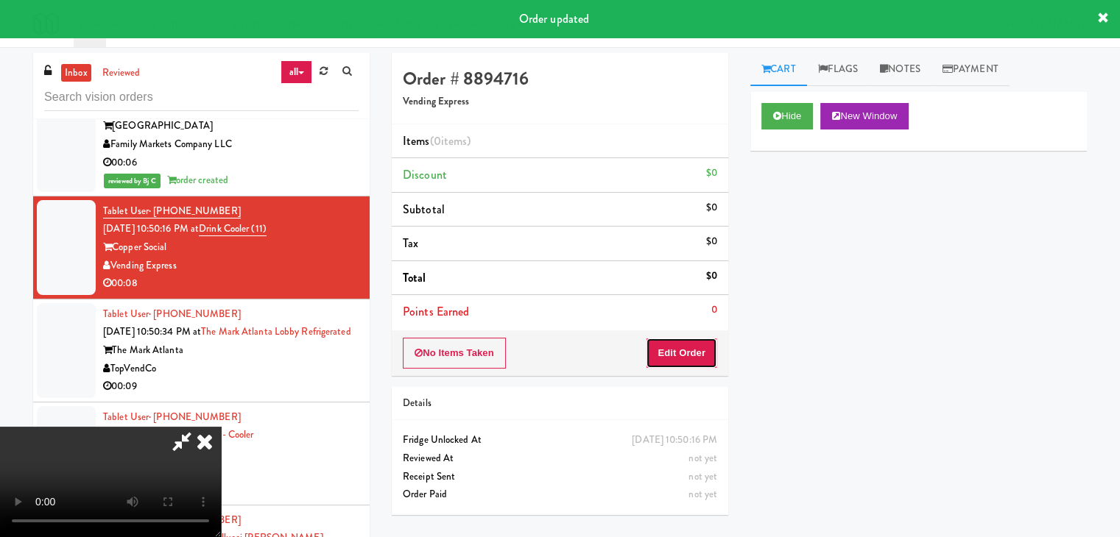
click at [671, 353] on button "Edit Order" at bounding box center [681, 353] width 71 height 31
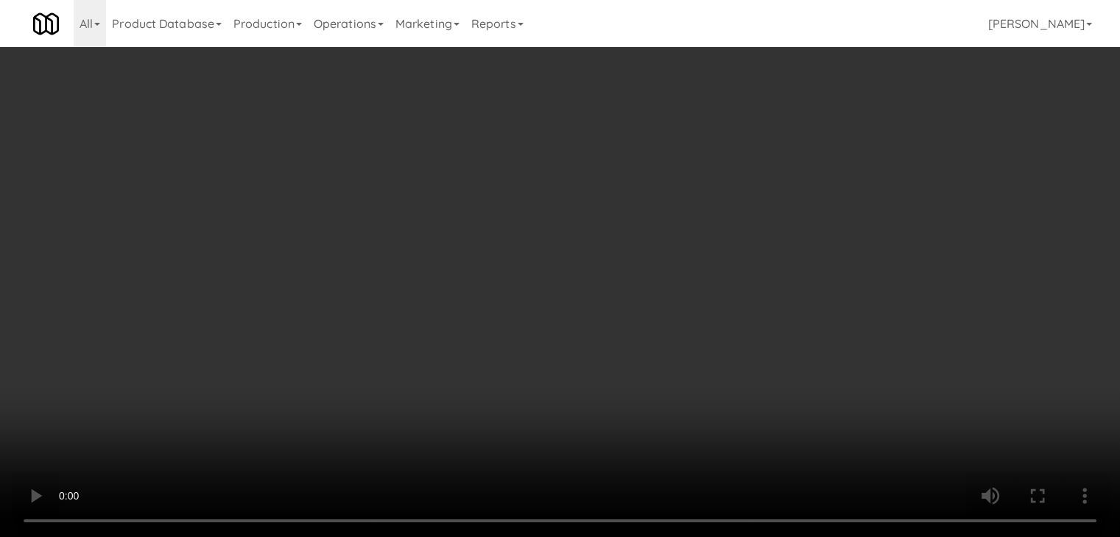
scroll to position [6409, 0]
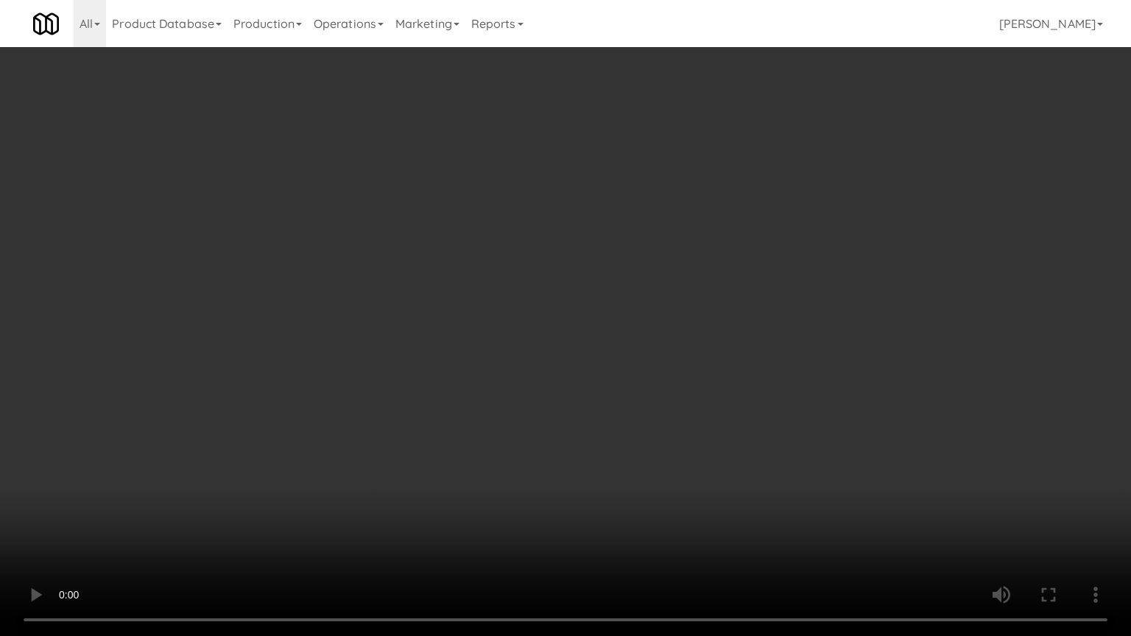
click at [690, 396] on video at bounding box center [565, 318] width 1131 height 636
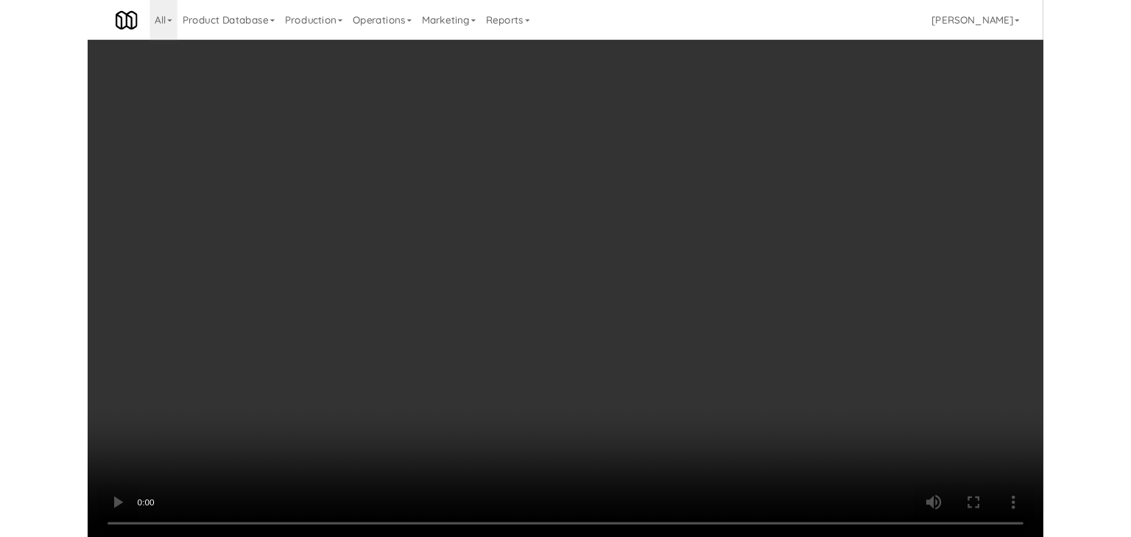
scroll to position [6428, 0]
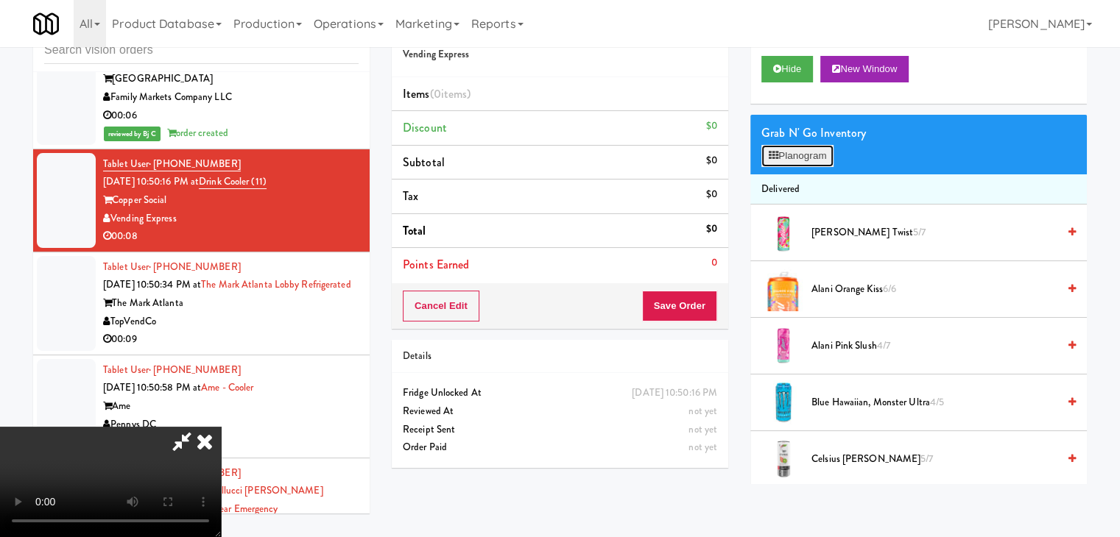
click at [826, 155] on button "Planogram" at bounding box center [797, 156] width 72 height 22
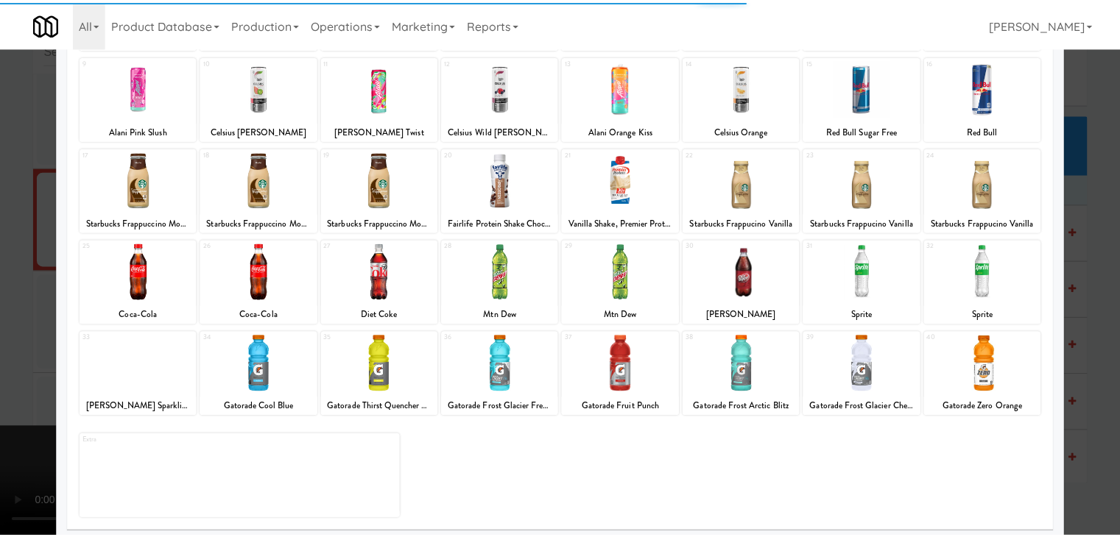
scroll to position [185, 0]
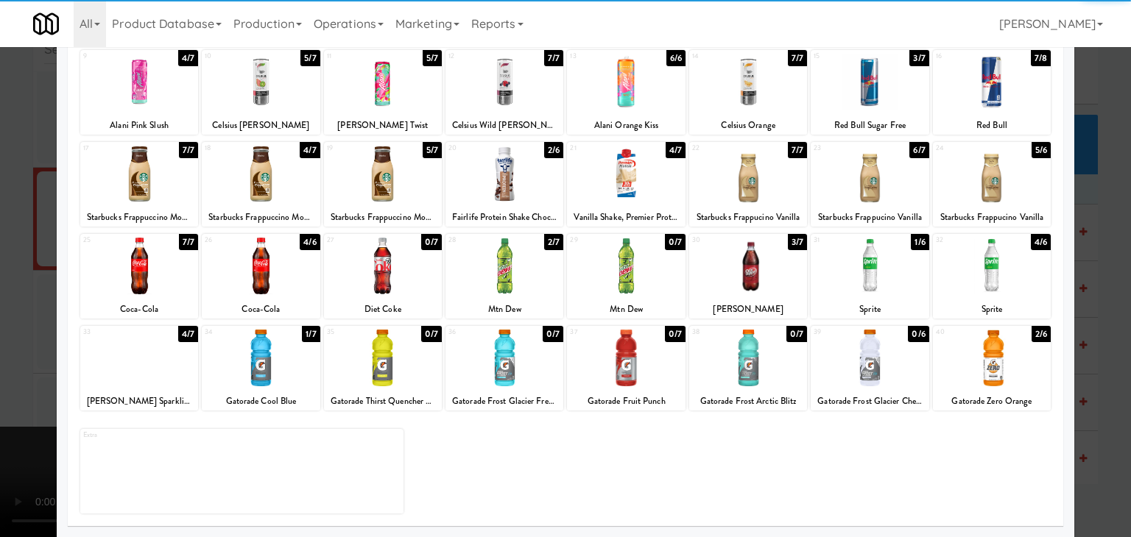
click at [261, 275] on div at bounding box center [261, 266] width 118 height 57
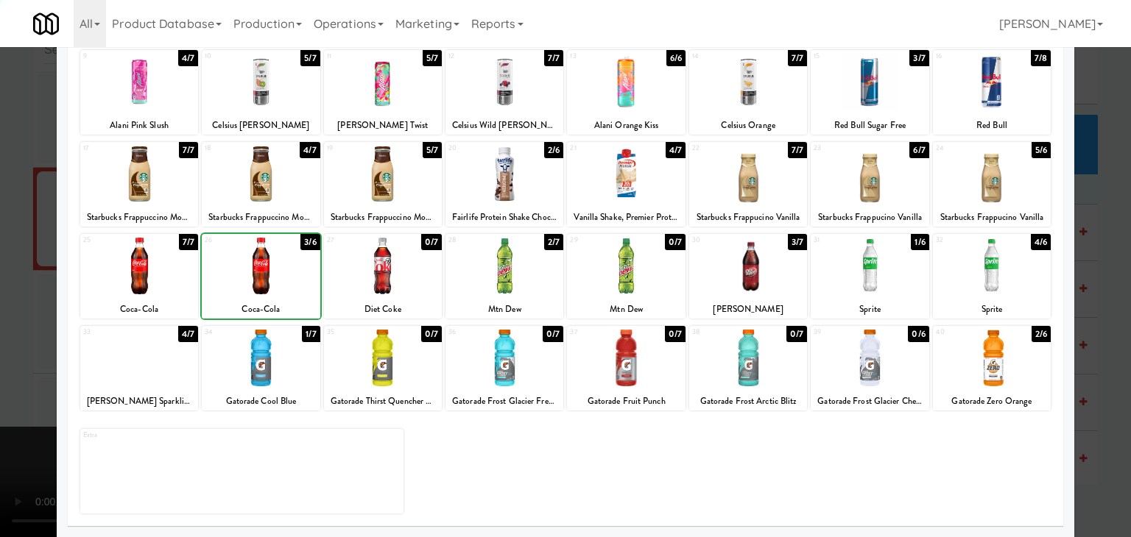
drag, startPoint x: 0, startPoint y: 285, endPoint x: 81, endPoint y: 284, distance: 81.0
click at [3, 285] on div at bounding box center [565, 268] width 1131 height 537
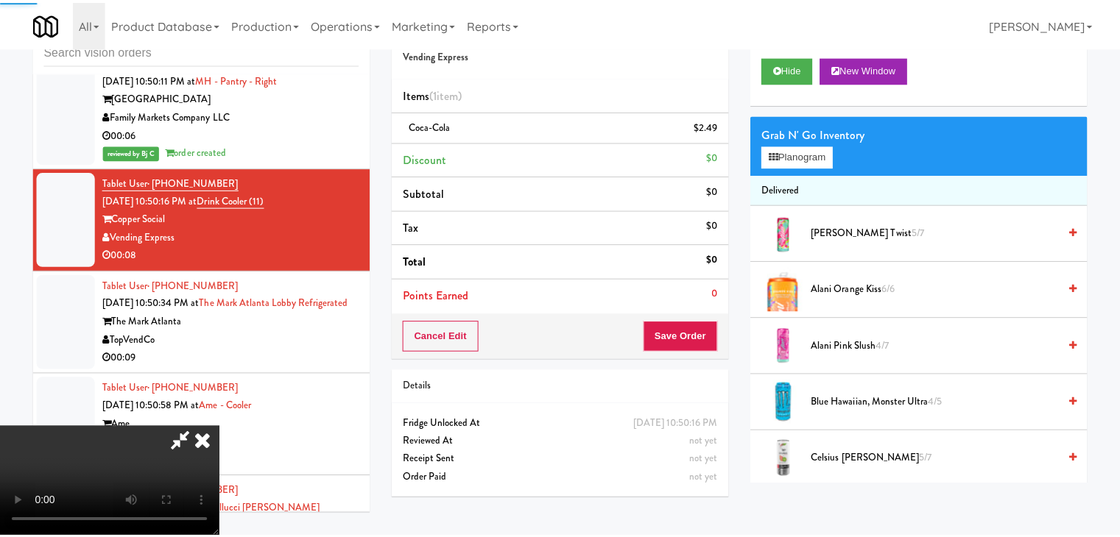
scroll to position [6428, 0]
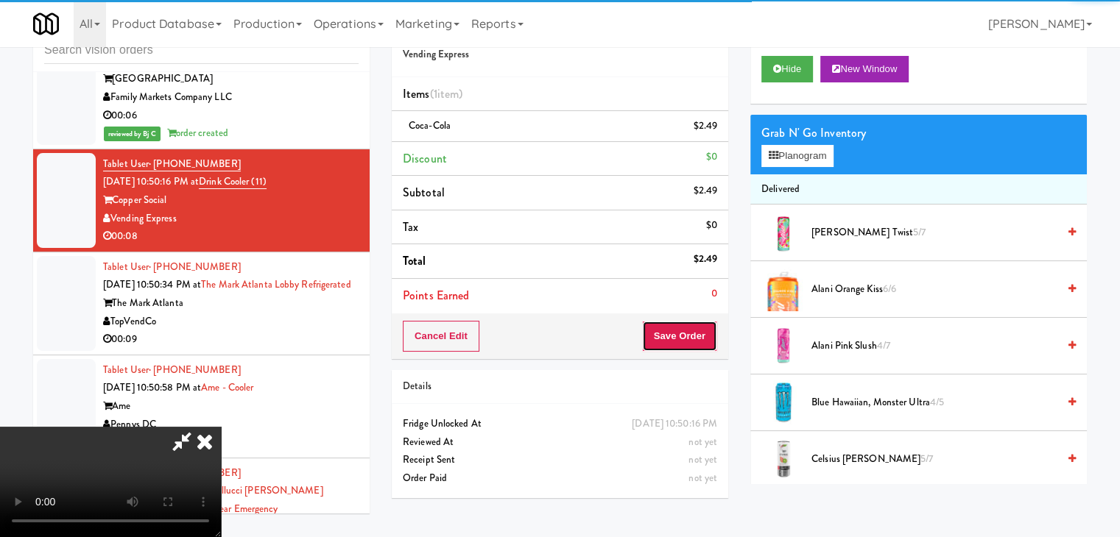
click at [674, 327] on button "Save Order" at bounding box center [679, 336] width 75 height 31
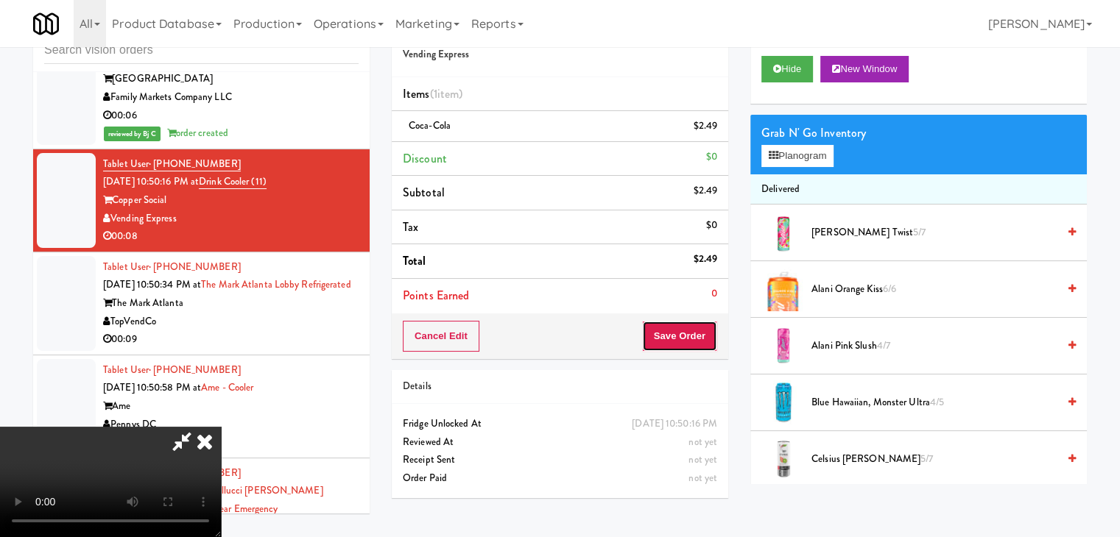
click at [674, 328] on button "Save Order" at bounding box center [679, 336] width 75 height 31
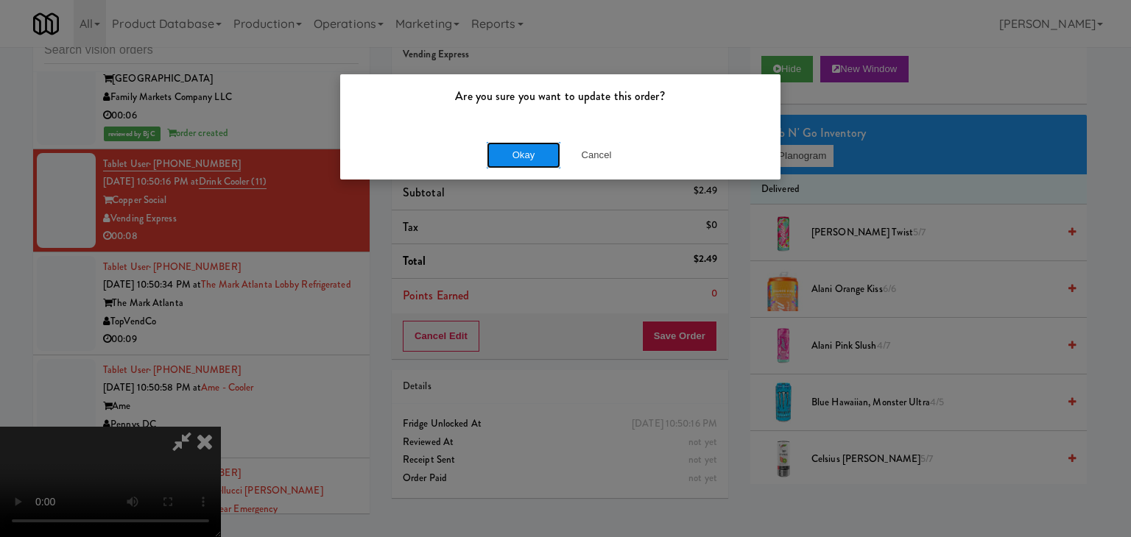
click at [527, 152] on button "Okay" at bounding box center [524, 155] width 74 height 26
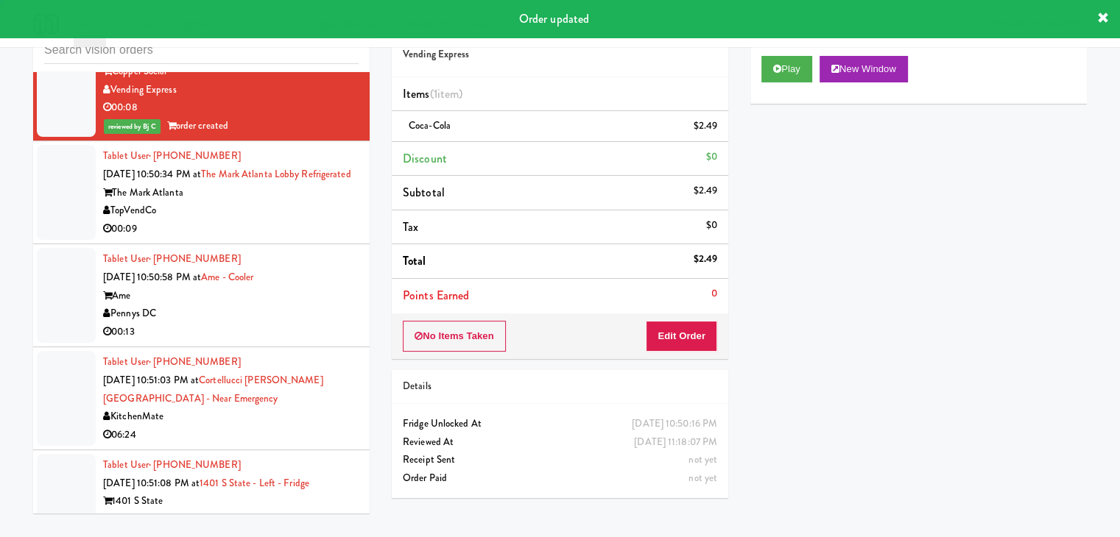
scroll to position [6575, 0]
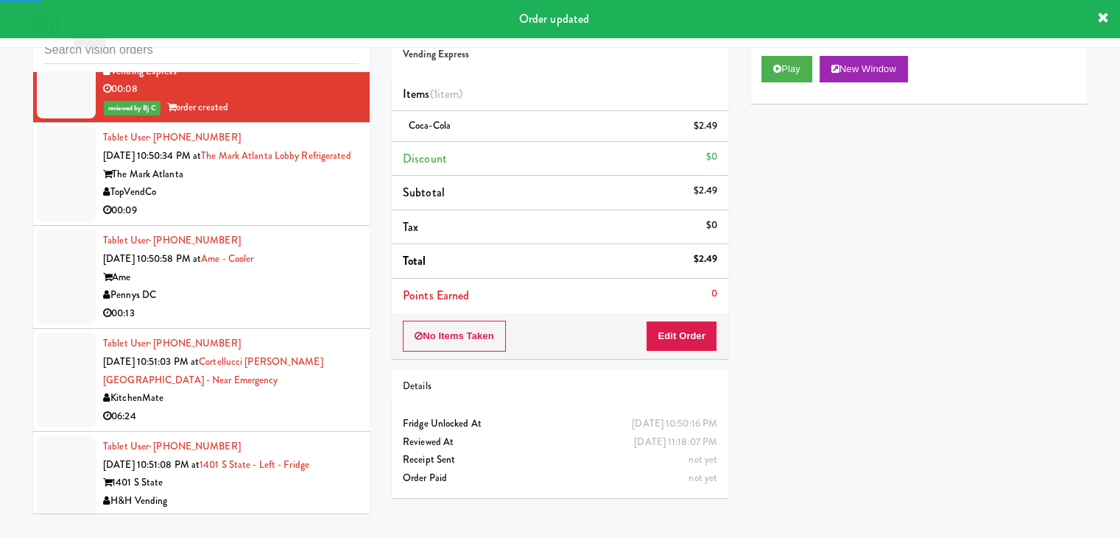
drag, startPoint x: 267, startPoint y: 219, endPoint x: 277, endPoint y: 227, distance: 12.5
click at [268, 220] on div "00:09" at bounding box center [230, 211] width 255 height 18
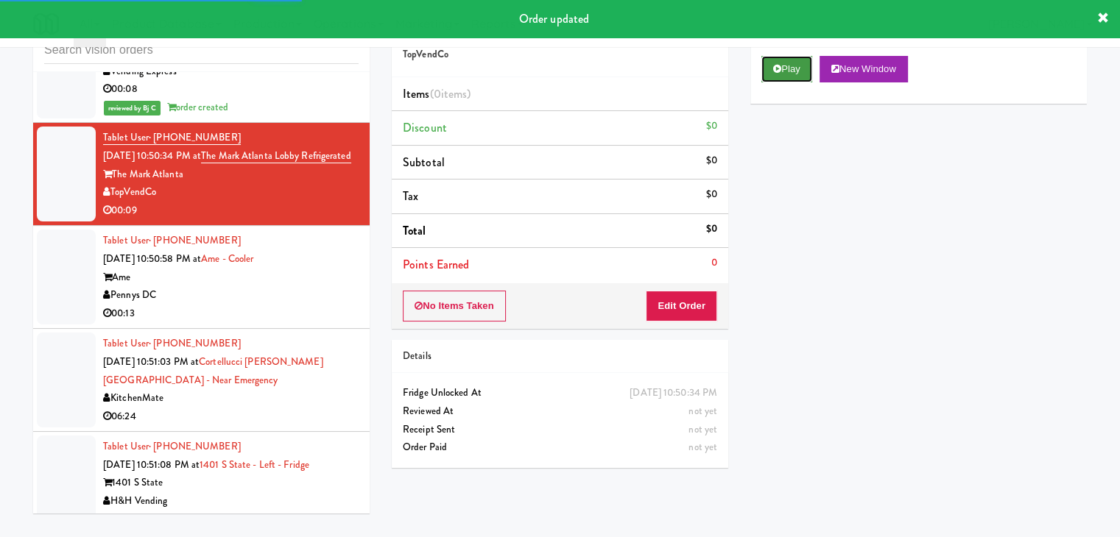
click at [777, 77] on button "Play" at bounding box center [786, 69] width 51 height 26
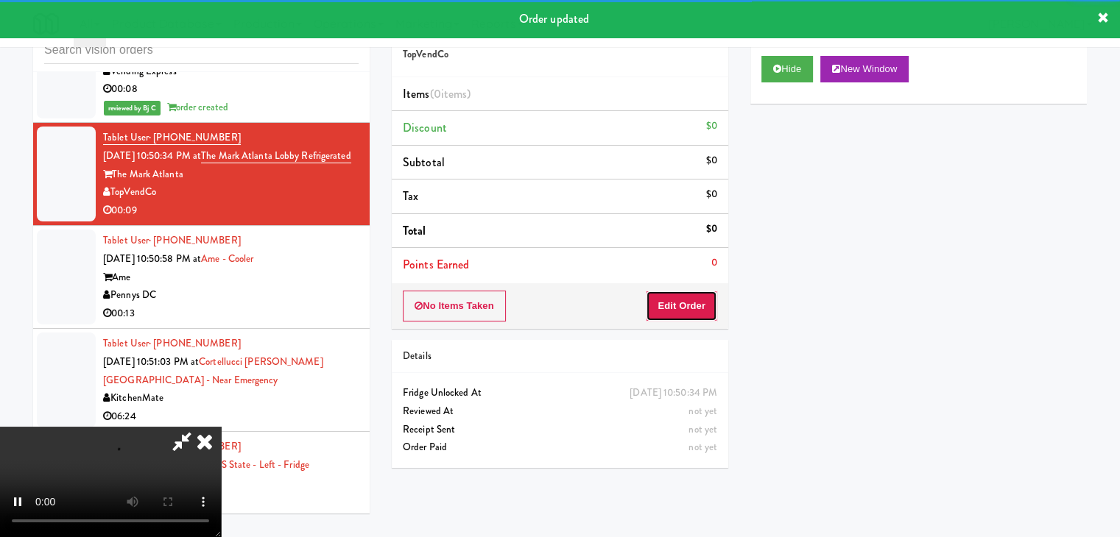
click at [683, 301] on button "Edit Order" at bounding box center [681, 306] width 71 height 31
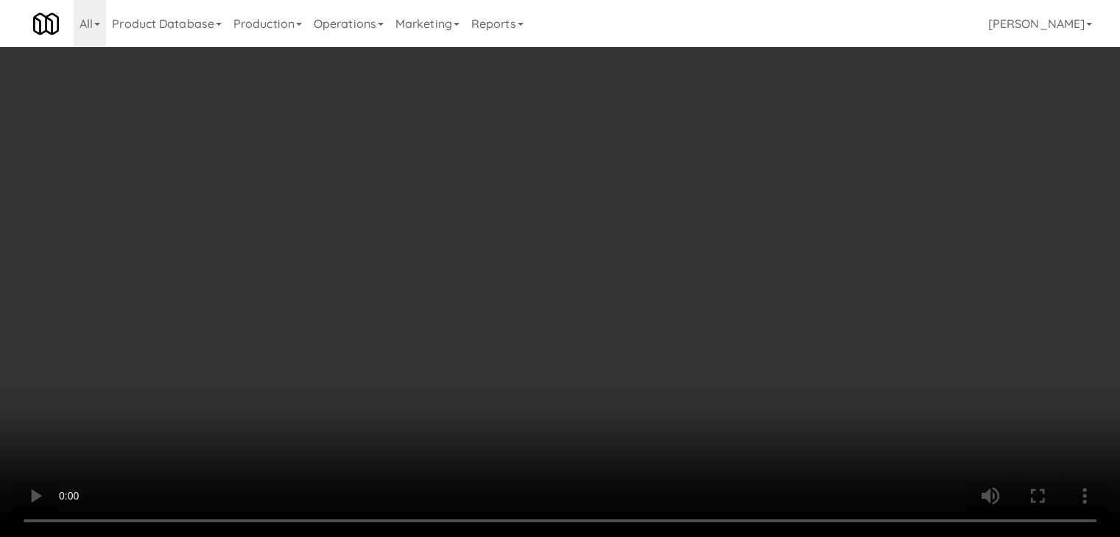
scroll to position [6556, 0]
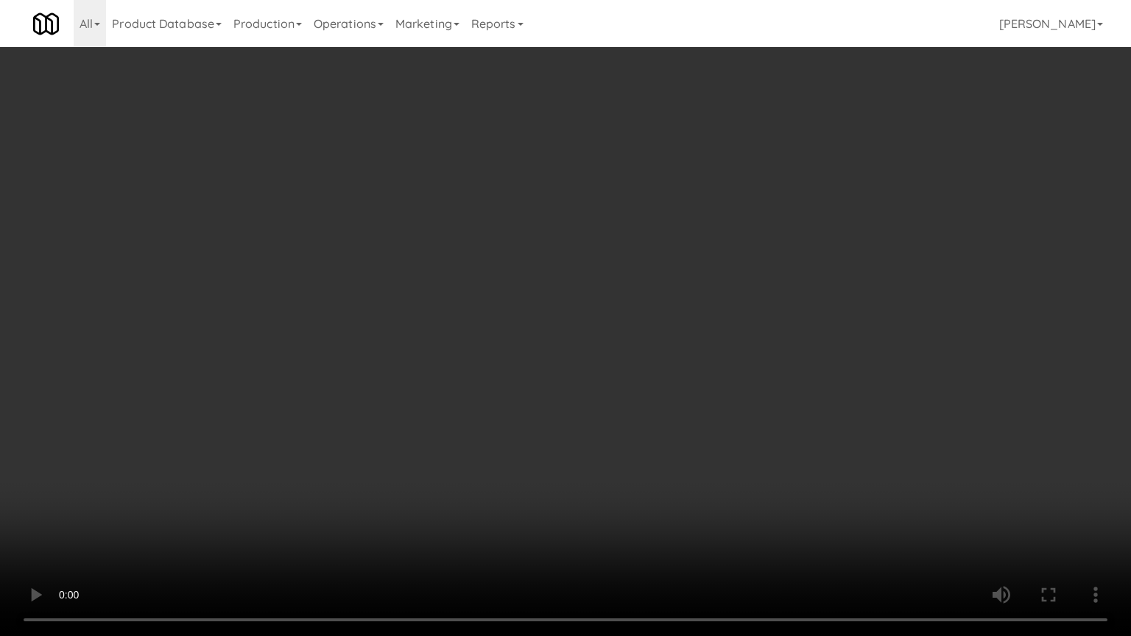
click at [645, 403] on video at bounding box center [565, 318] width 1131 height 636
click at [641, 406] on video at bounding box center [565, 318] width 1131 height 636
click at [639, 402] on video at bounding box center [565, 318] width 1131 height 636
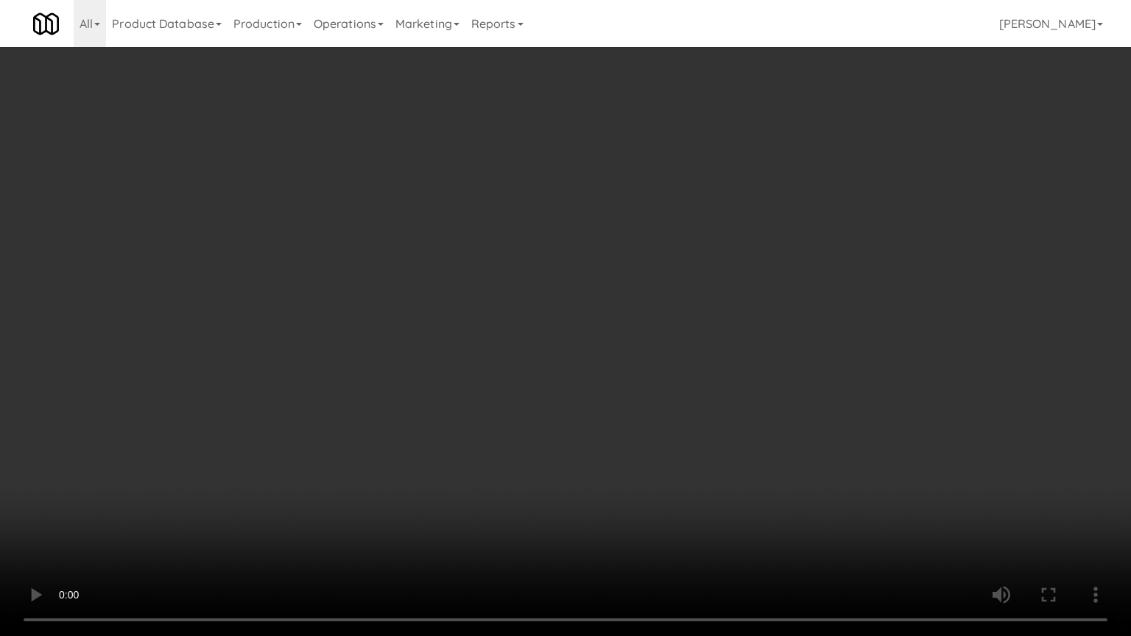
drag, startPoint x: 639, startPoint y: 401, endPoint x: 654, endPoint y: 300, distance: 102.0
click at [639, 400] on video at bounding box center [565, 318] width 1131 height 636
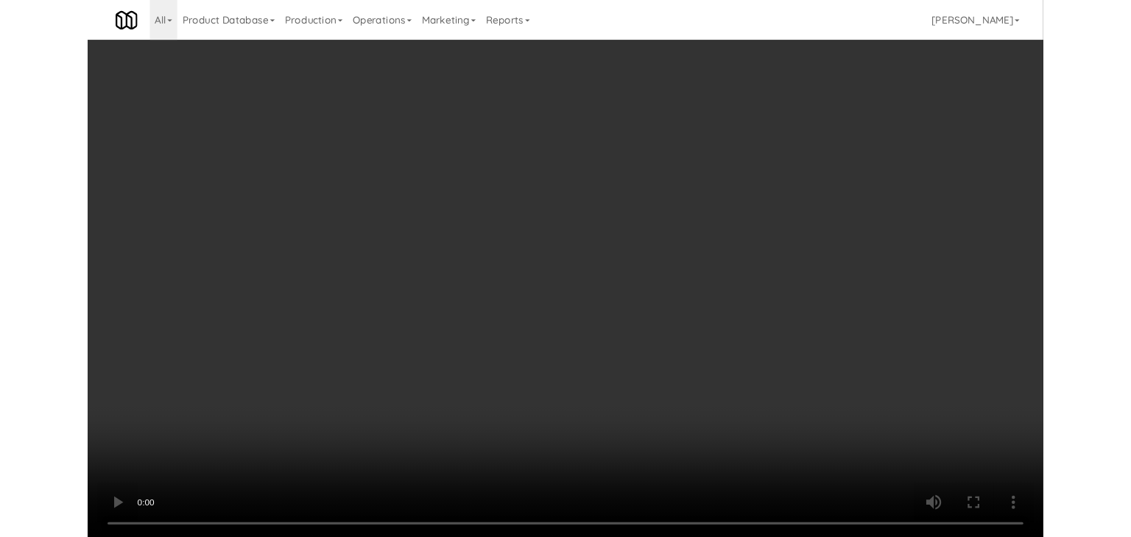
scroll to position [6575, 0]
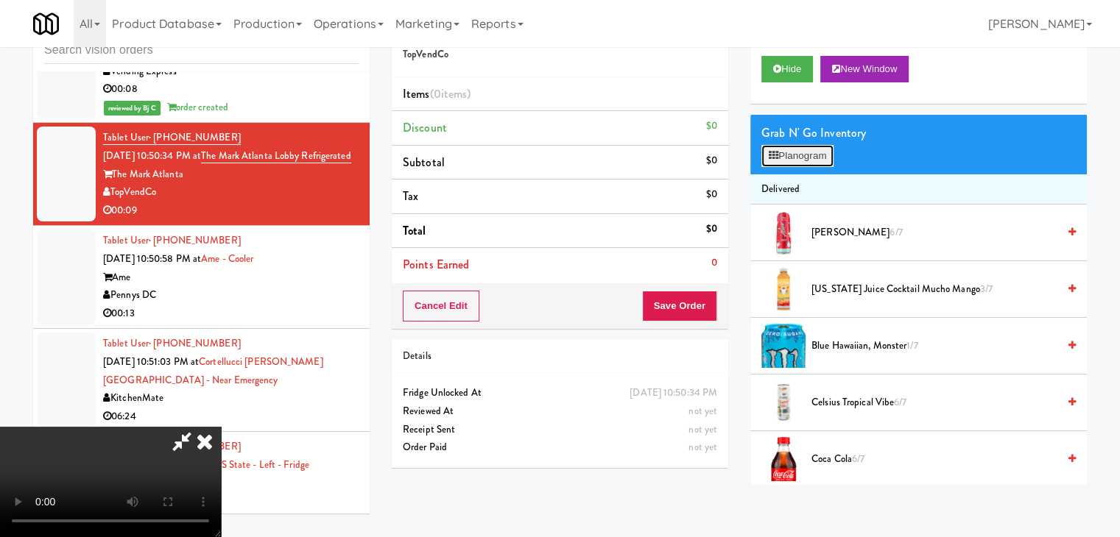
click at [814, 158] on button "Planogram" at bounding box center [797, 156] width 72 height 22
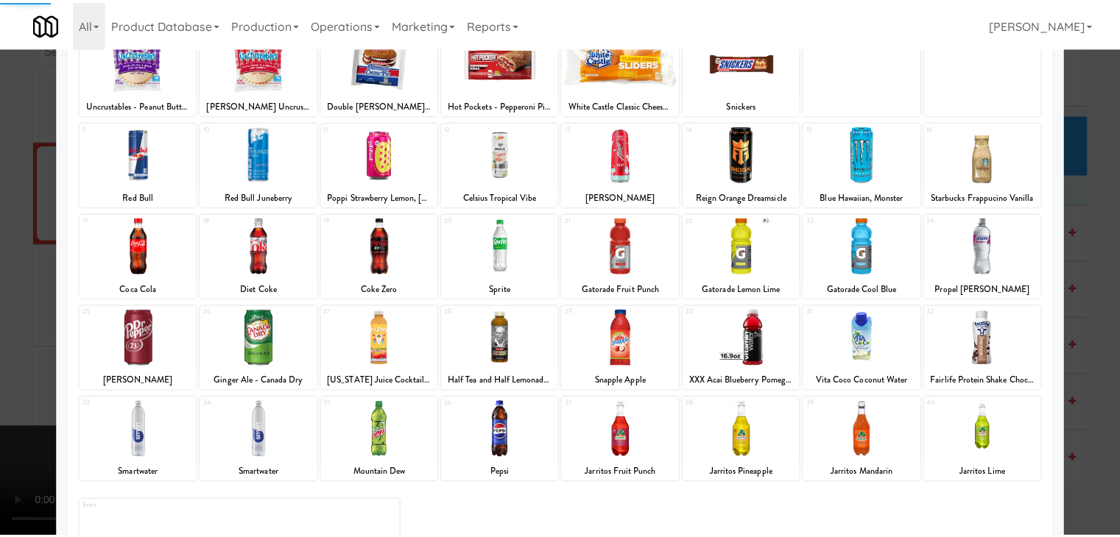
scroll to position [147, 0]
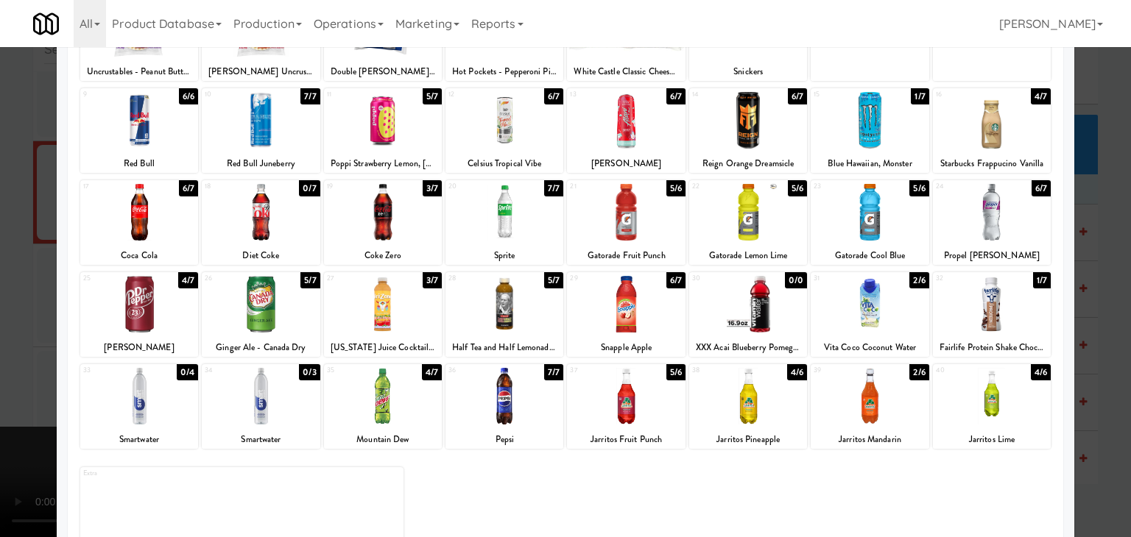
drag, startPoint x: 374, startPoint y: 310, endPoint x: 391, endPoint y: 301, distance: 19.1
click at [376, 305] on div at bounding box center [383, 304] width 118 height 57
click at [468, 299] on div at bounding box center [504, 304] width 118 height 57
drag, startPoint x: 1, startPoint y: 320, endPoint x: 160, endPoint y: 320, distance: 159.0
click at [18, 320] on div at bounding box center [565, 268] width 1131 height 537
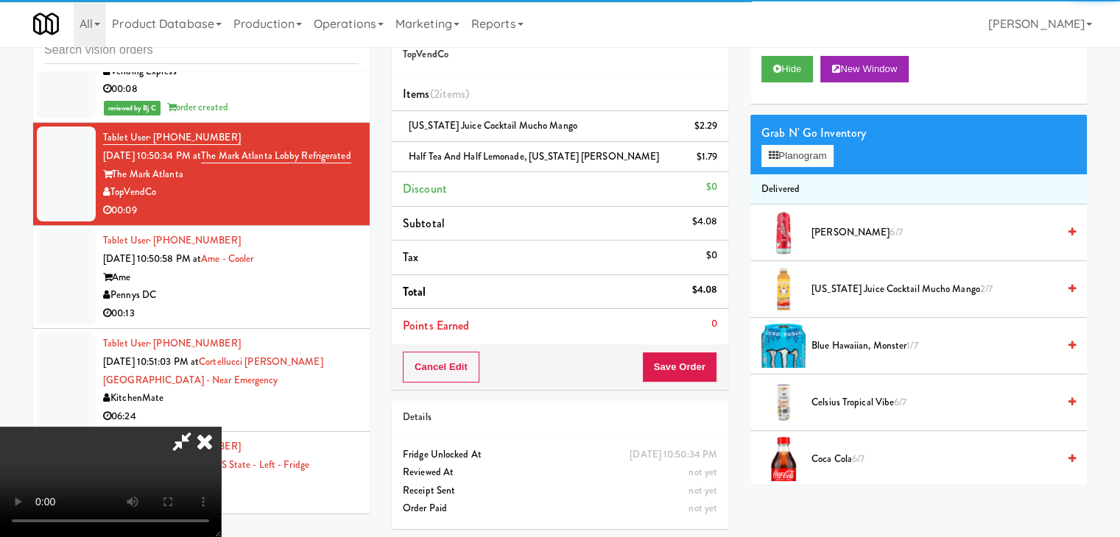
scroll to position [207, 0]
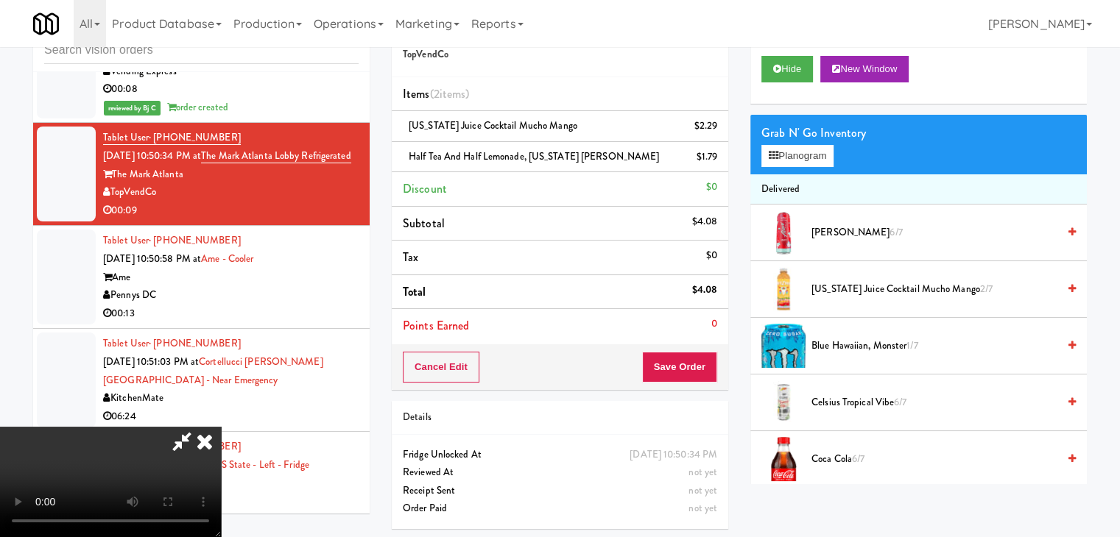
click at [221, 427] on video at bounding box center [110, 482] width 221 height 110
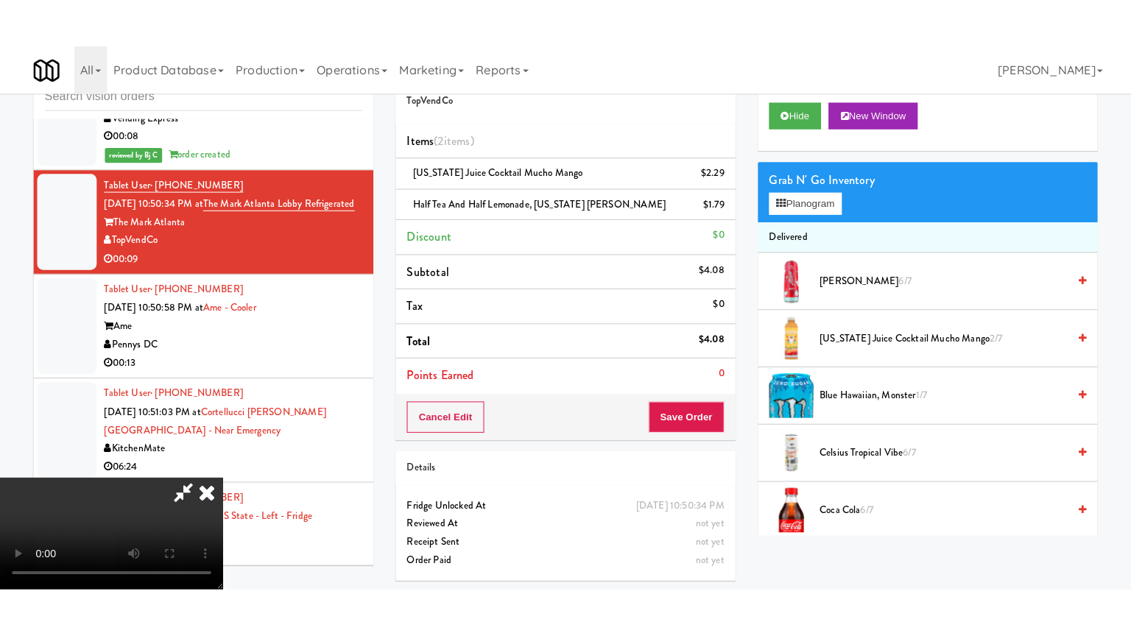
scroll to position [0, 0]
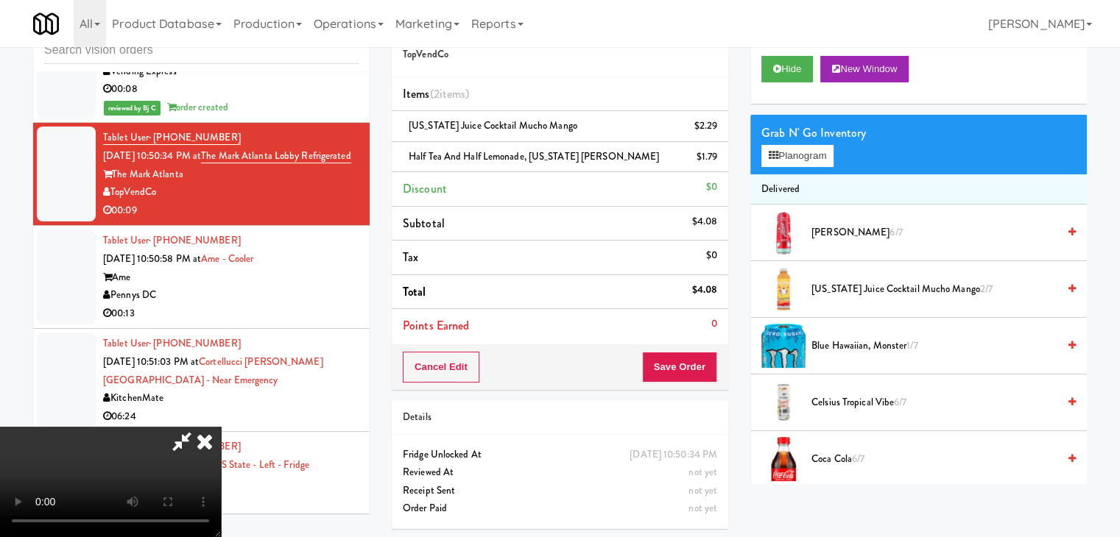
click at [199, 427] on icon at bounding box center [182, 441] width 34 height 29
click at [692, 357] on button "Save Order" at bounding box center [679, 367] width 75 height 31
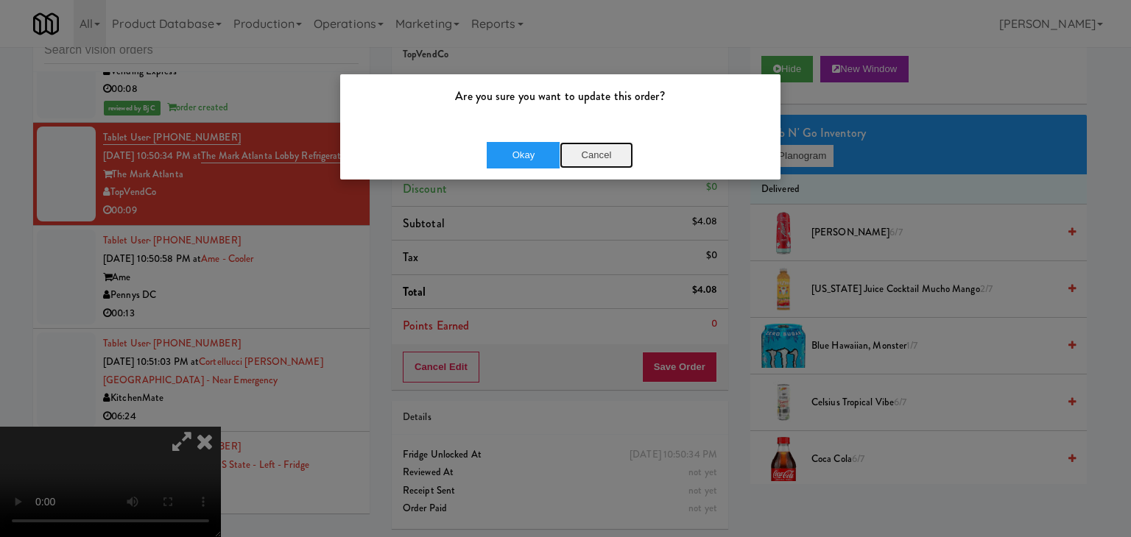
click at [609, 160] on button "Cancel" at bounding box center [596, 155] width 74 height 26
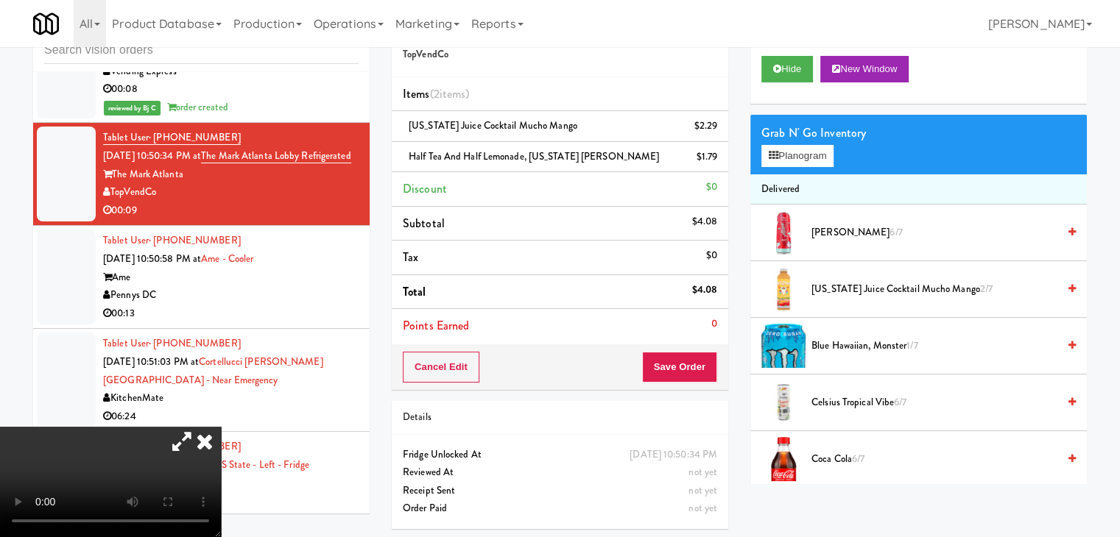
click at [221, 427] on video at bounding box center [110, 482] width 221 height 110
drag, startPoint x: 303, startPoint y: 276, endPoint x: 319, endPoint y: 344, distance: 69.5
click at [221, 427] on video at bounding box center [110, 482] width 221 height 110
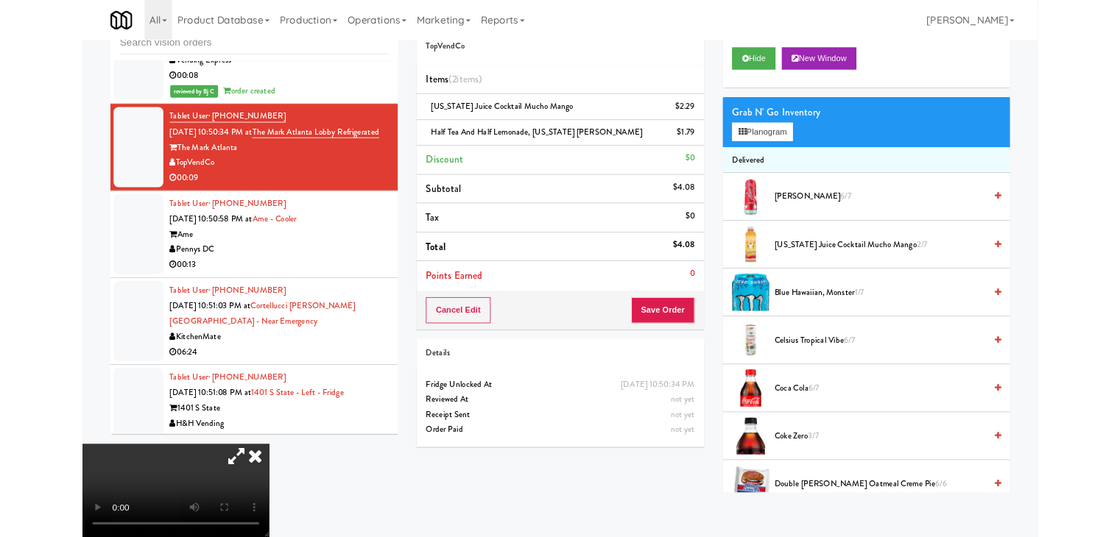
scroll to position [6556, 0]
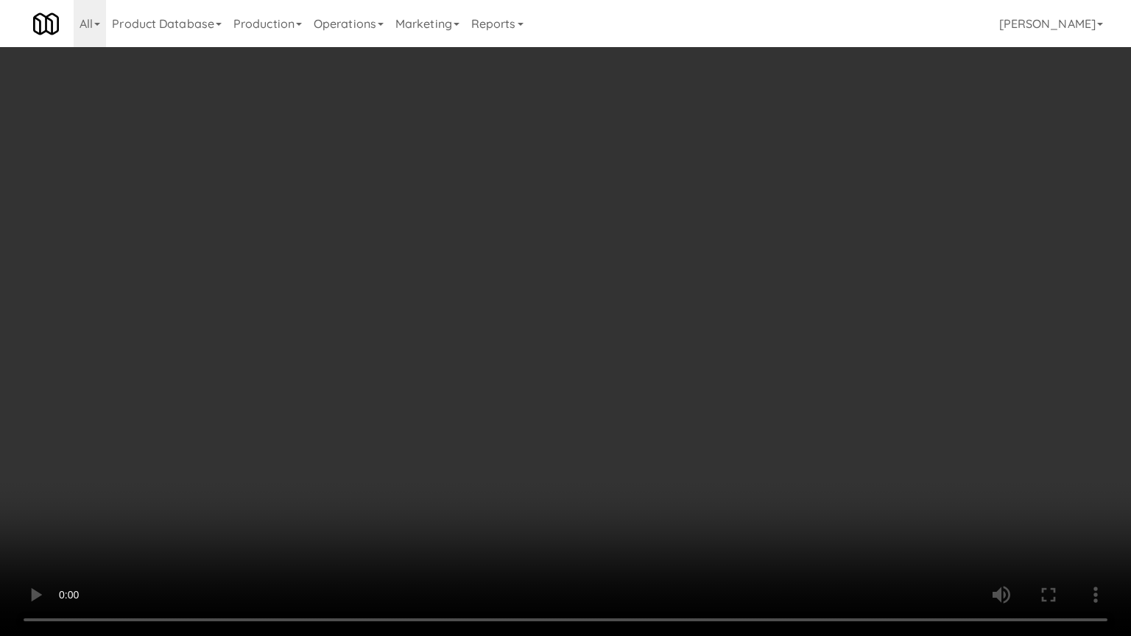
click at [327, 323] on video at bounding box center [565, 318] width 1131 height 636
drag, startPoint x: 328, startPoint y: 323, endPoint x: 448, endPoint y: 183, distance: 184.3
click at [333, 319] on video at bounding box center [565, 318] width 1131 height 636
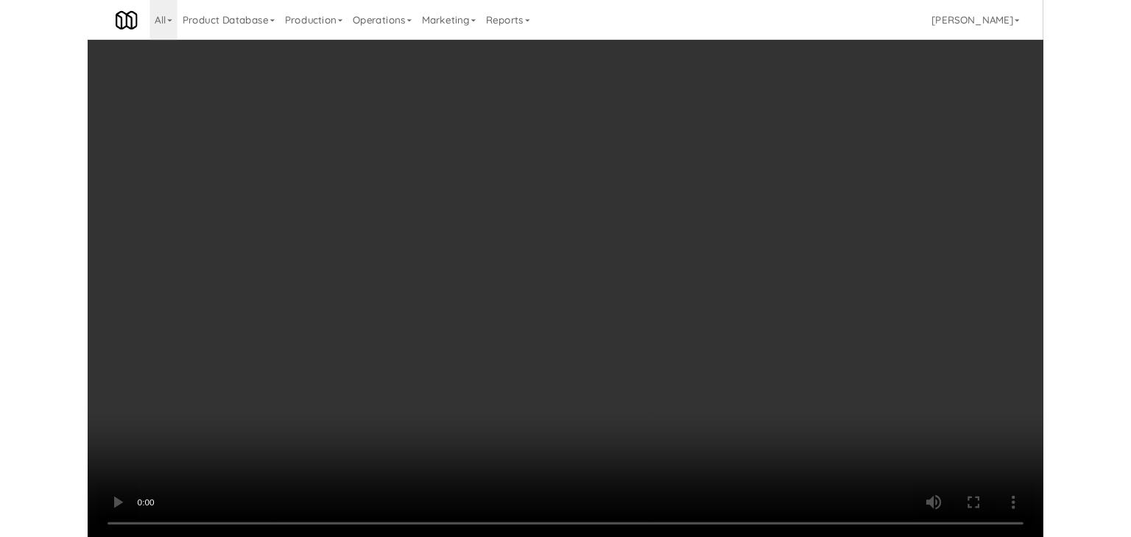
scroll to position [6575, 0]
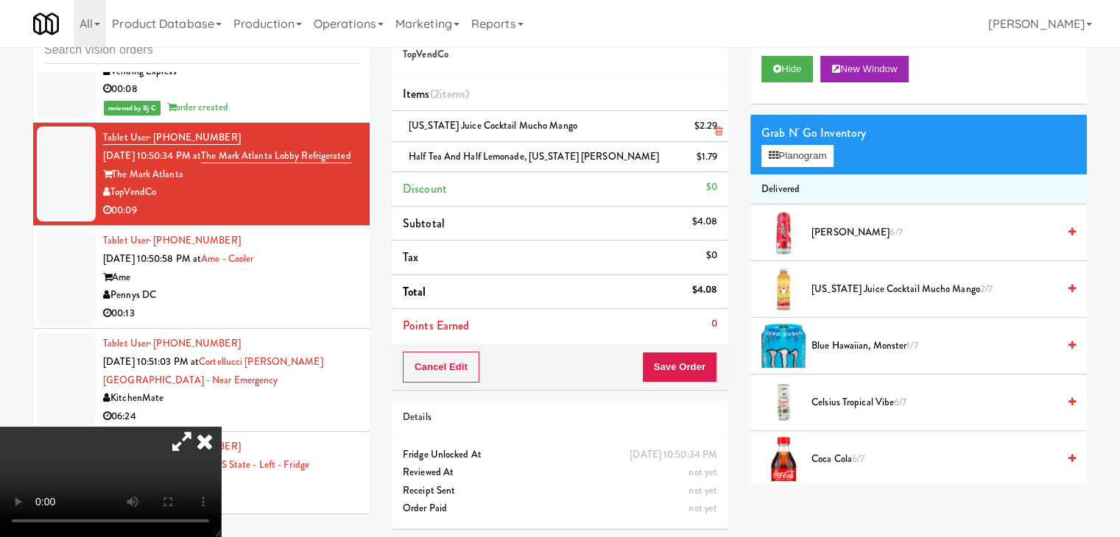
click at [717, 127] on icon at bounding box center [718, 132] width 7 height 10
click at [717, 158] on icon at bounding box center [718, 163] width 7 height 10
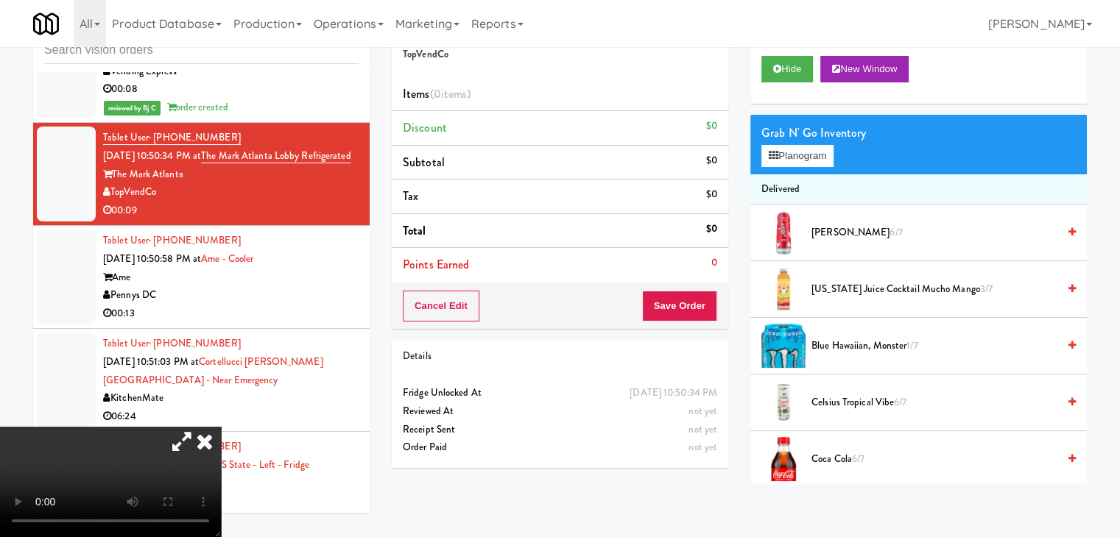
click at [869, 290] on span "[US_STATE] Juice Cocktail Mucho Mango 3/7" at bounding box center [934, 289] width 246 height 18
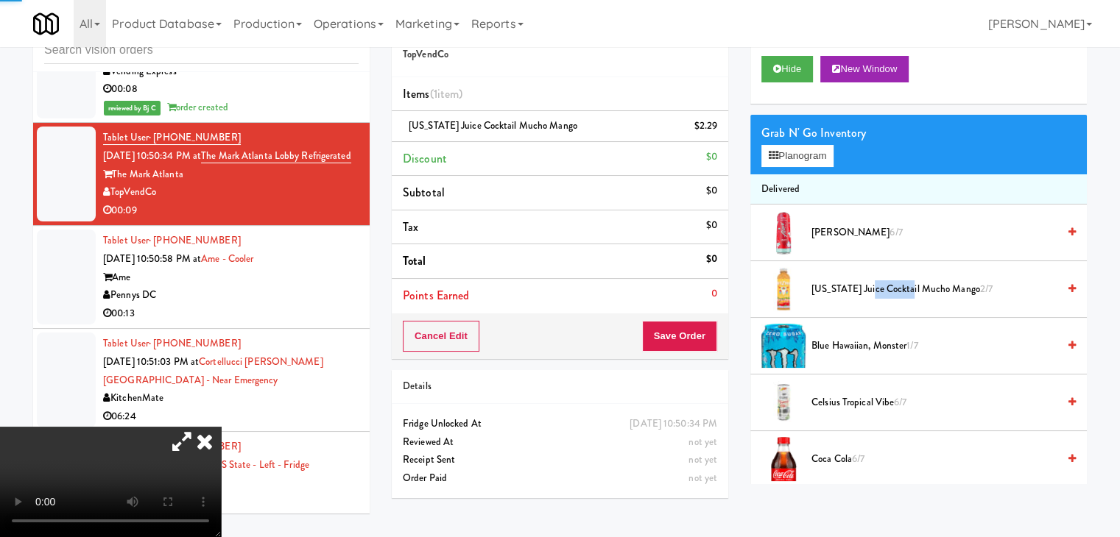
click at [869, 290] on span "[US_STATE] Juice Cocktail Mucho Mango 2/7" at bounding box center [934, 289] width 246 height 18
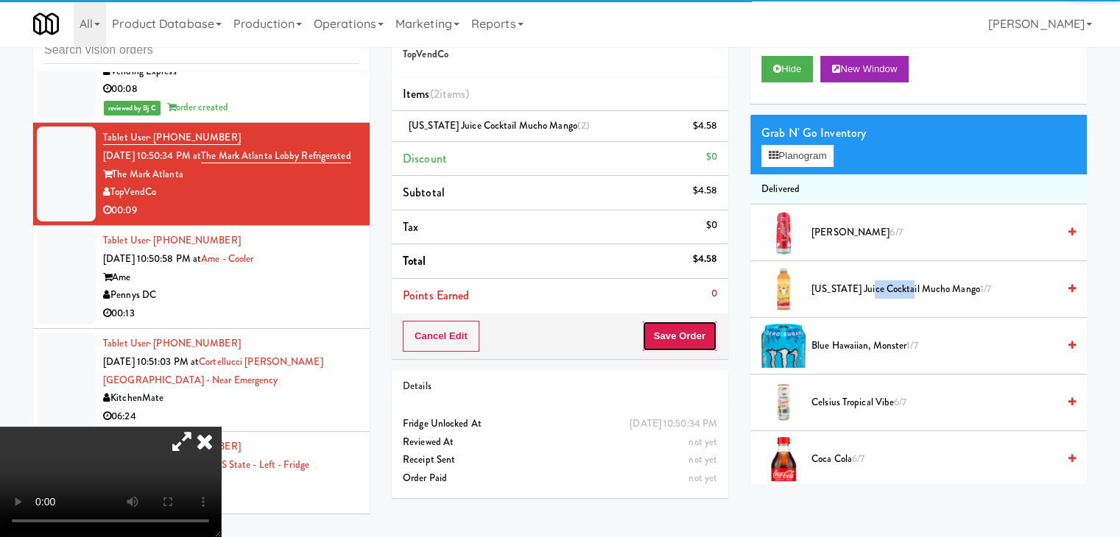
click at [712, 324] on button "Save Order" at bounding box center [679, 336] width 75 height 31
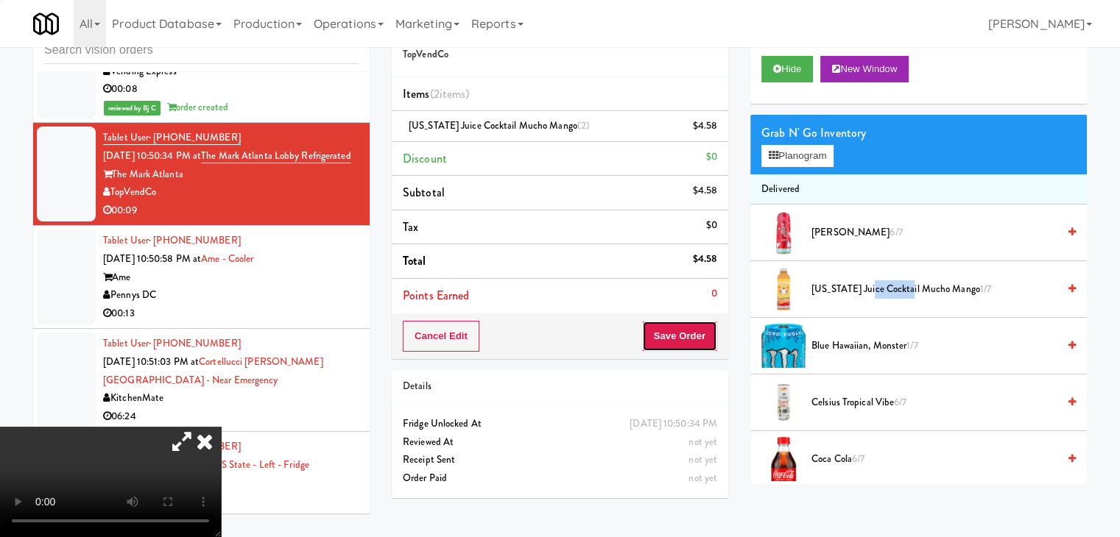
click at [698, 333] on button "Save Order" at bounding box center [679, 336] width 75 height 31
drag, startPoint x: 698, startPoint y: 333, endPoint x: 607, endPoint y: 293, distance: 99.9
click at [698, 333] on button "Save Order" at bounding box center [679, 336] width 75 height 31
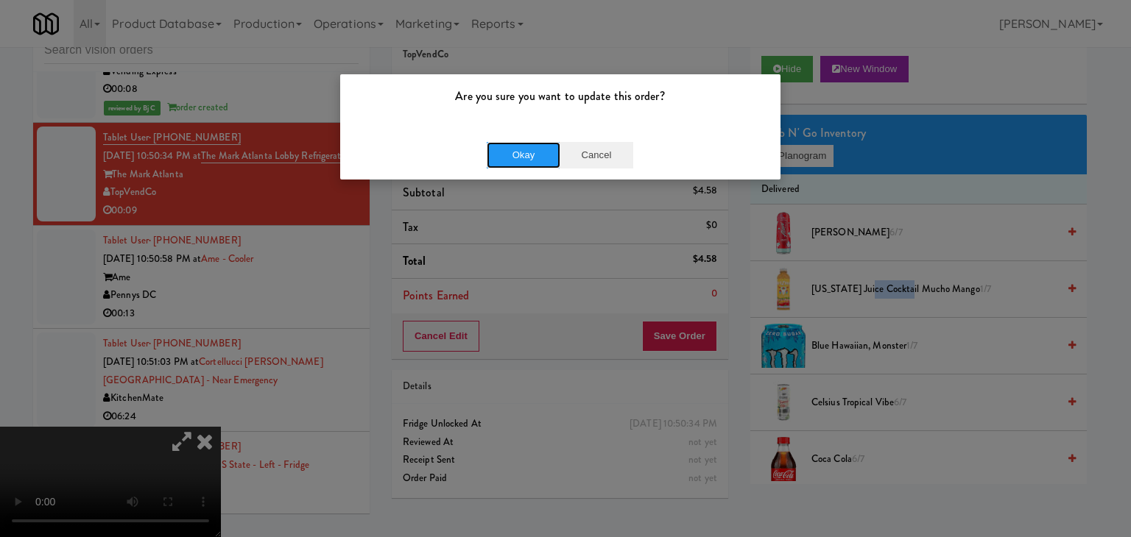
drag, startPoint x: 543, startPoint y: 160, endPoint x: 609, endPoint y: 152, distance: 67.4
click at [609, 152] on div "Okay Cancel" at bounding box center [560, 155] width 146 height 26
click at [609, 152] on button "Cancel" at bounding box center [596, 155] width 74 height 26
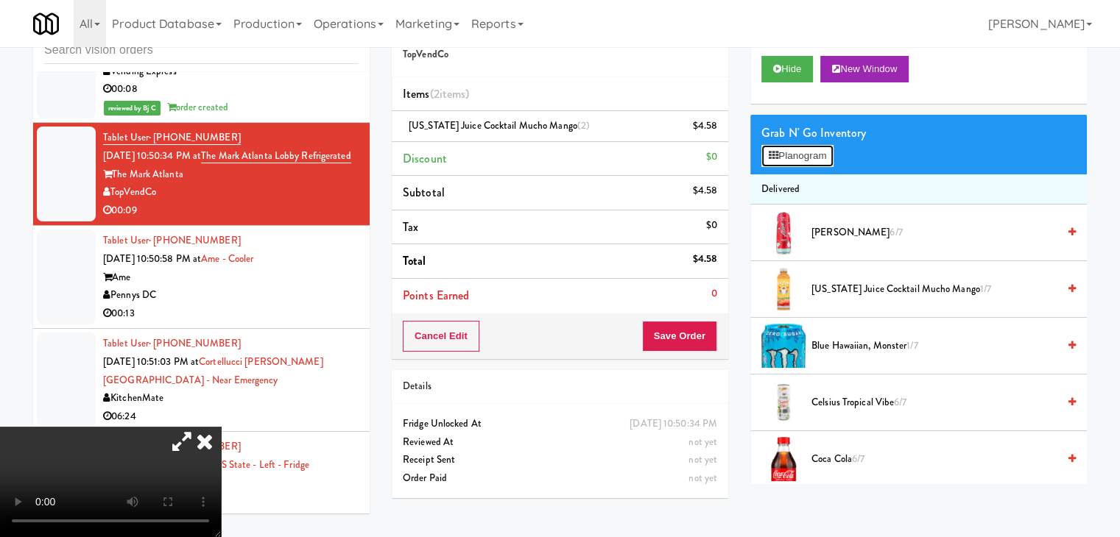
click at [771, 157] on icon at bounding box center [773, 156] width 10 height 10
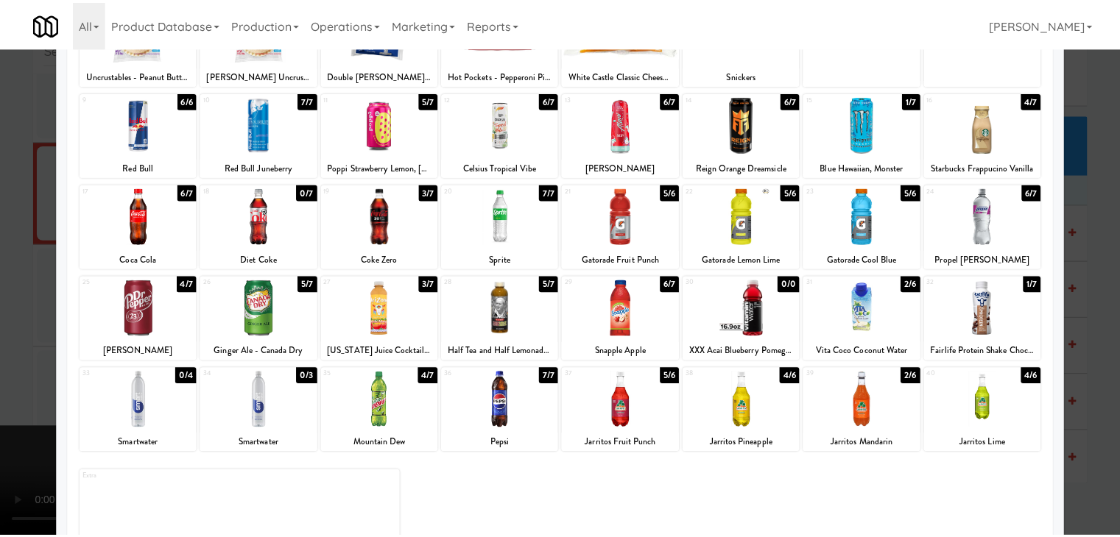
scroll to position [147, 0]
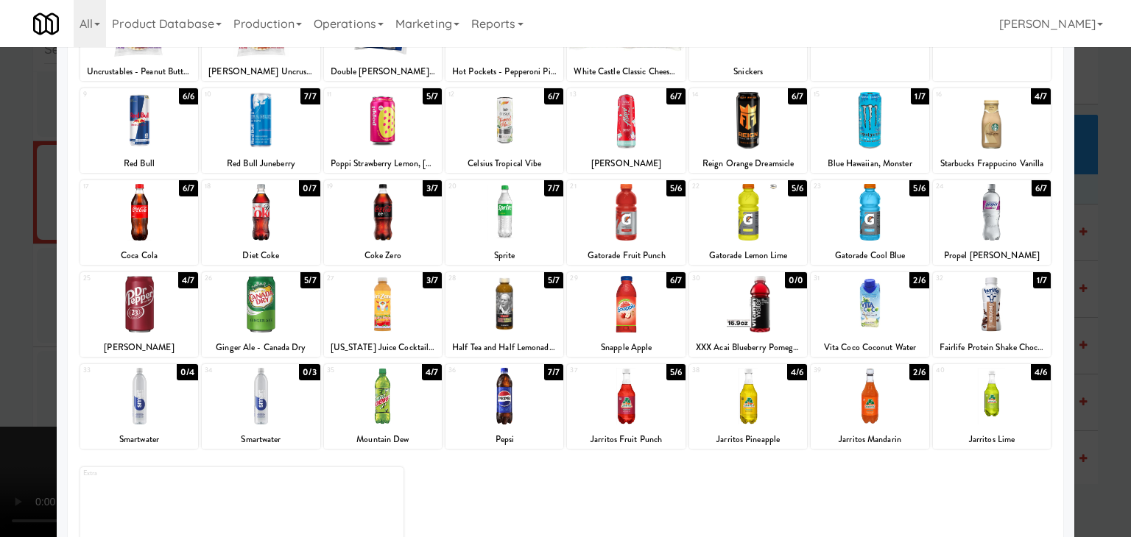
click at [0, 282] on div at bounding box center [565, 268] width 1131 height 537
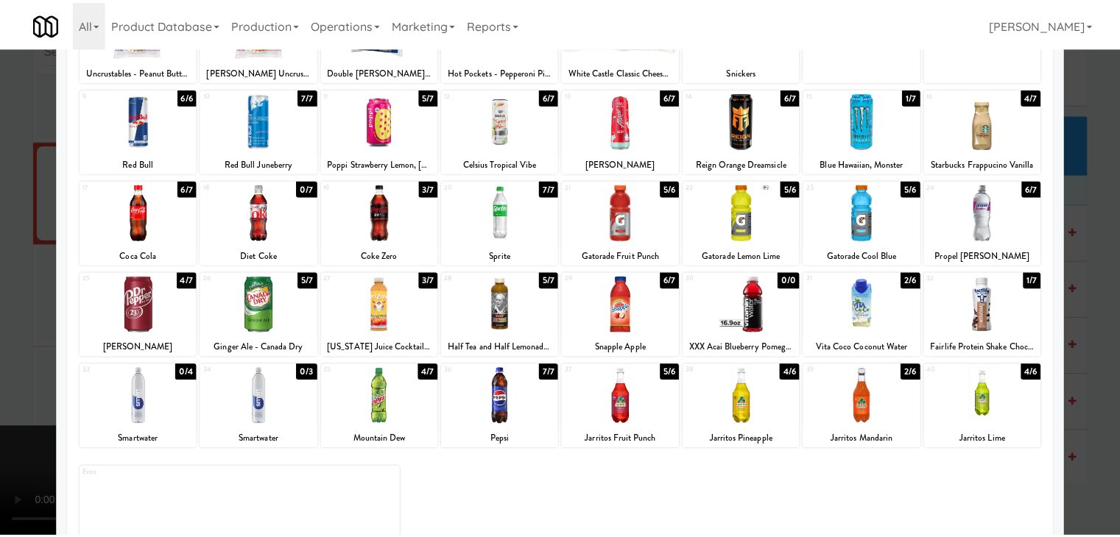
scroll to position [6575, 0]
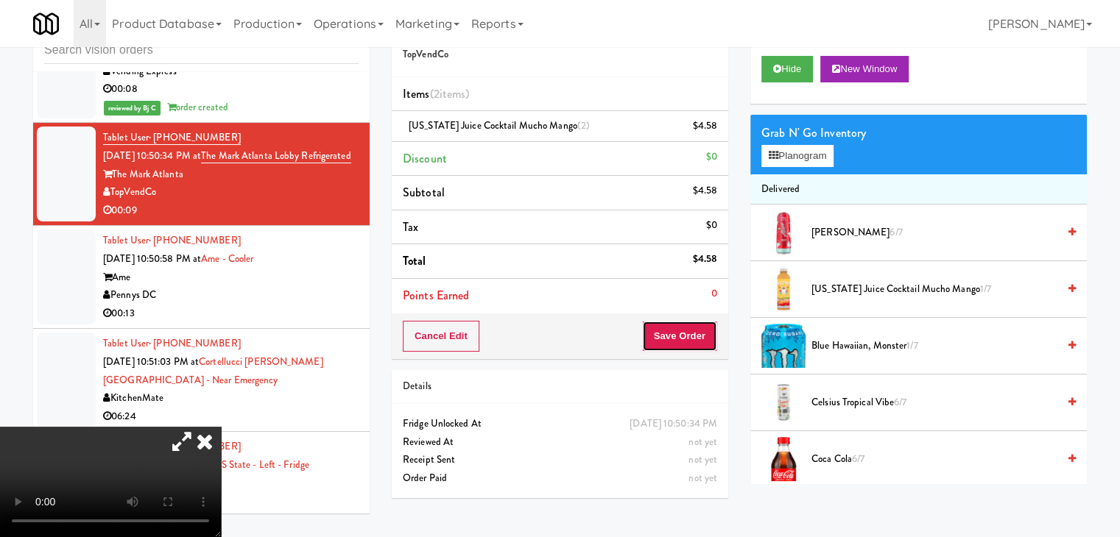
drag, startPoint x: 661, startPoint y: 342, endPoint x: 674, endPoint y: 342, distance: 12.5
click at [665, 342] on button "Save Order" at bounding box center [679, 336] width 75 height 31
click at [674, 342] on button "Save Order" at bounding box center [679, 336] width 75 height 31
drag, startPoint x: 674, startPoint y: 342, endPoint x: 624, endPoint y: 273, distance: 84.4
click at [667, 328] on button "Save Order" at bounding box center [679, 336] width 75 height 31
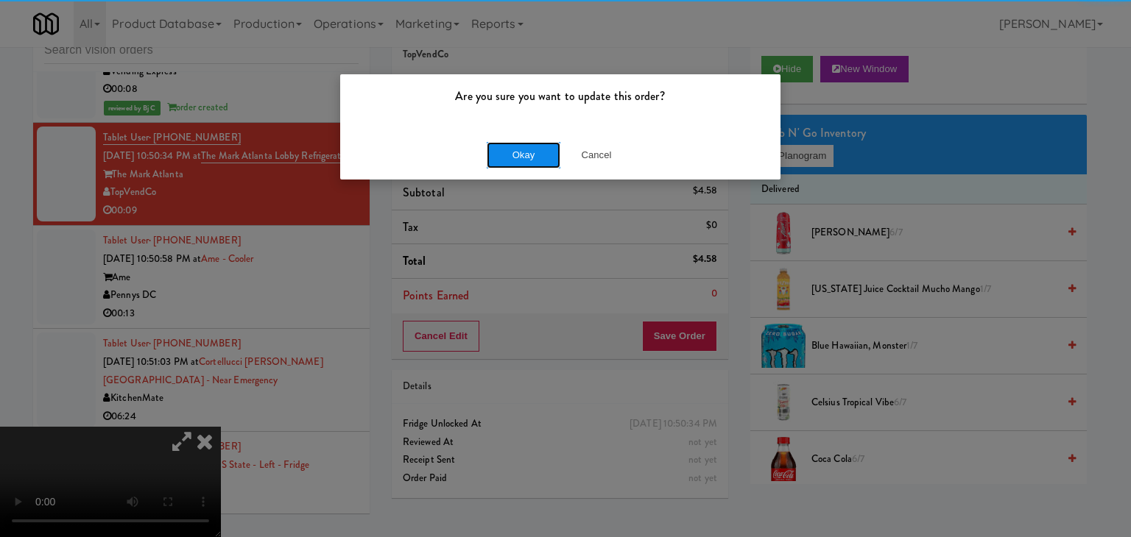
click at [506, 147] on button "Okay" at bounding box center [524, 155] width 74 height 26
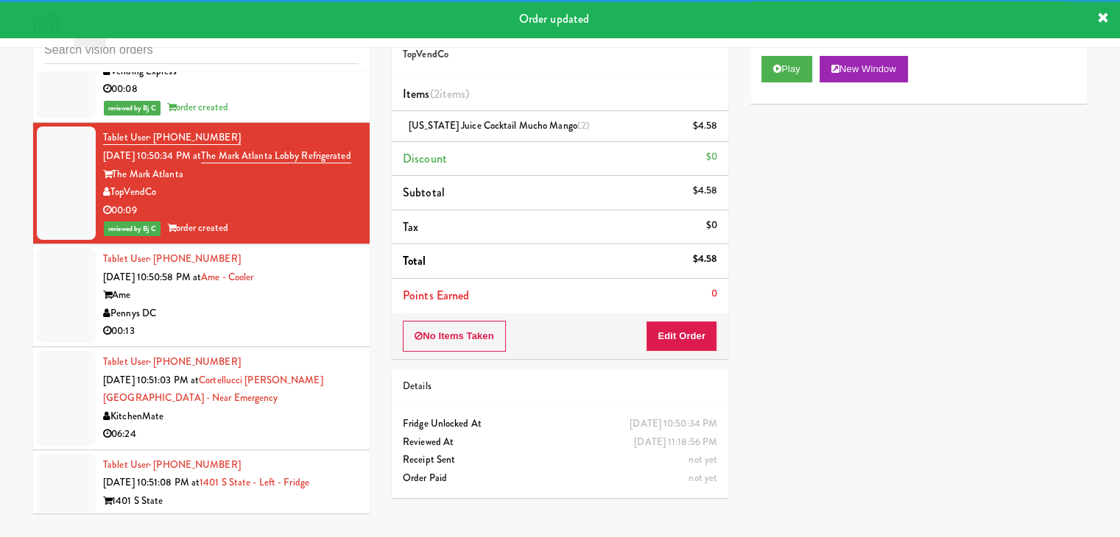
drag, startPoint x: 266, startPoint y: 316, endPoint x: 259, endPoint y: 325, distance: 12.1
click at [266, 317] on div "Tablet User · (202) 236-3528 [DATE] 10:50:58 PM at Ame - Cooler Ame Pennys DC 0…" at bounding box center [230, 295] width 255 height 91
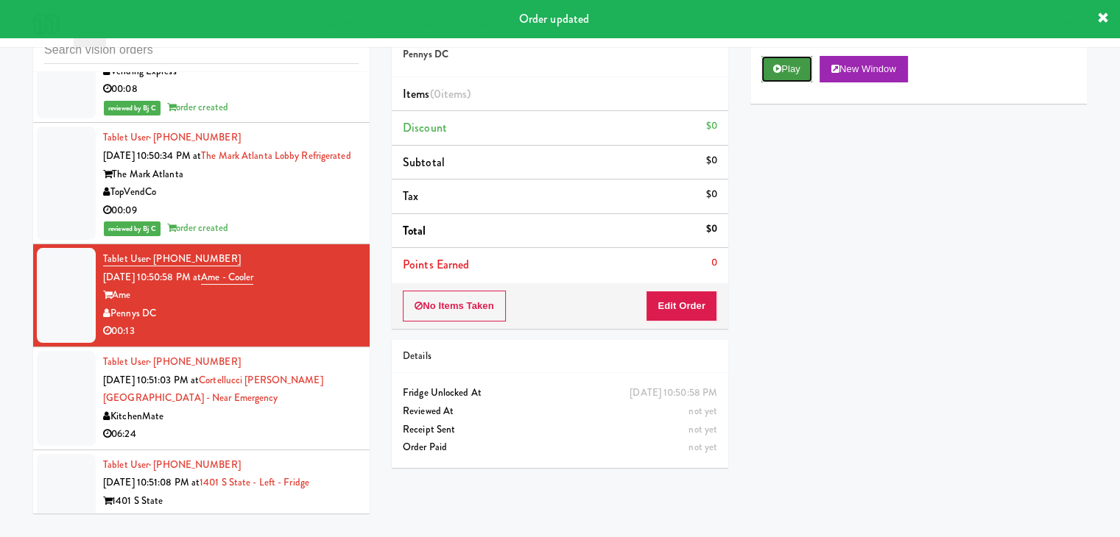
drag, startPoint x: 785, startPoint y: 73, endPoint x: 766, endPoint y: 105, distance: 37.0
click at [784, 73] on button "Play" at bounding box center [786, 69] width 51 height 26
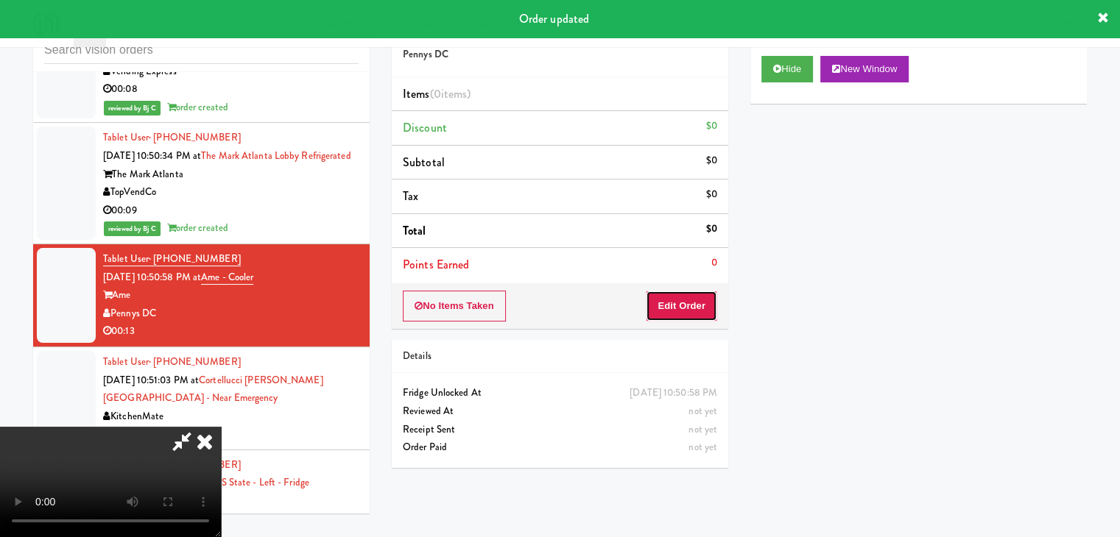
click at [662, 305] on button "Edit Order" at bounding box center [681, 306] width 71 height 31
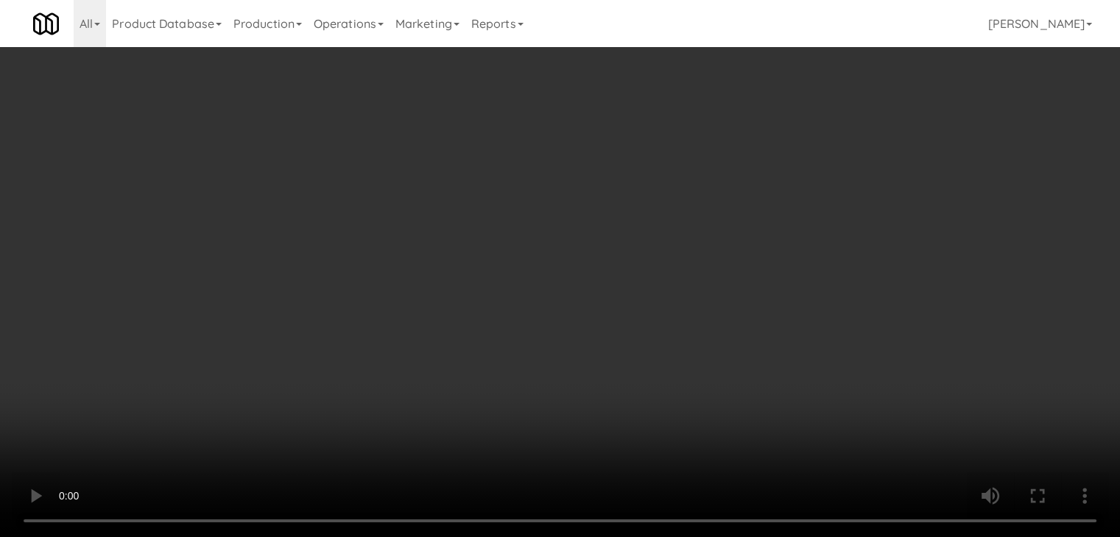
scroll to position [6556, 0]
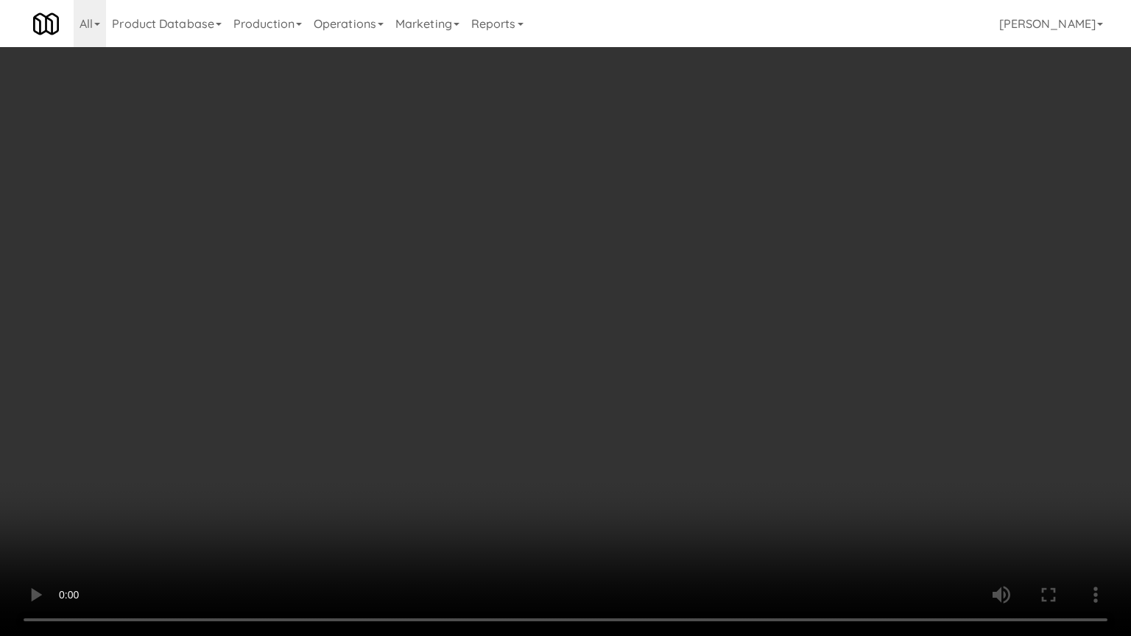
click at [631, 292] on video at bounding box center [565, 318] width 1131 height 636
click at [623, 289] on video at bounding box center [565, 318] width 1131 height 636
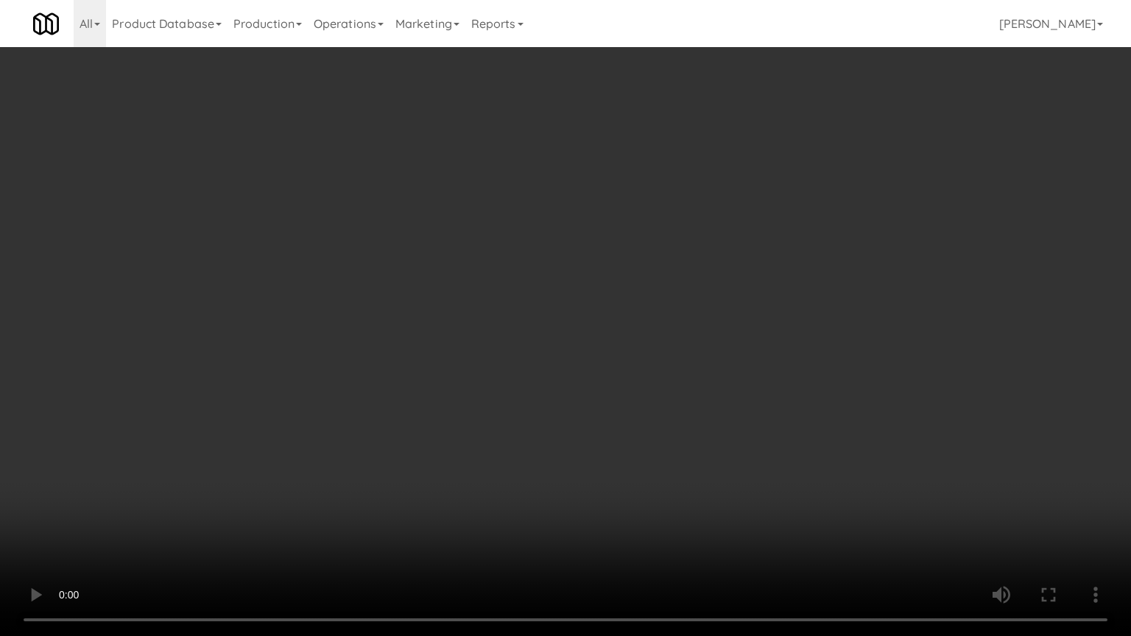
click at [427, 537] on video at bounding box center [565, 318] width 1131 height 636
click at [562, 425] on video at bounding box center [565, 318] width 1131 height 636
click at [562, 428] on video at bounding box center [565, 318] width 1131 height 636
click at [562, 430] on video at bounding box center [565, 318] width 1131 height 636
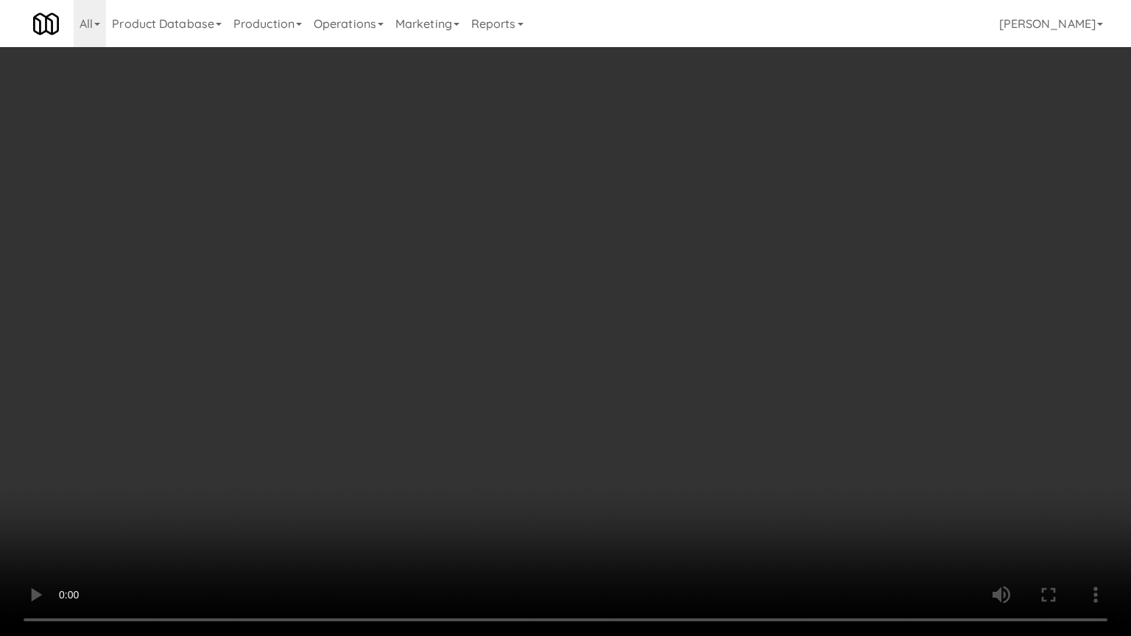
click at [562, 430] on video at bounding box center [565, 318] width 1131 height 636
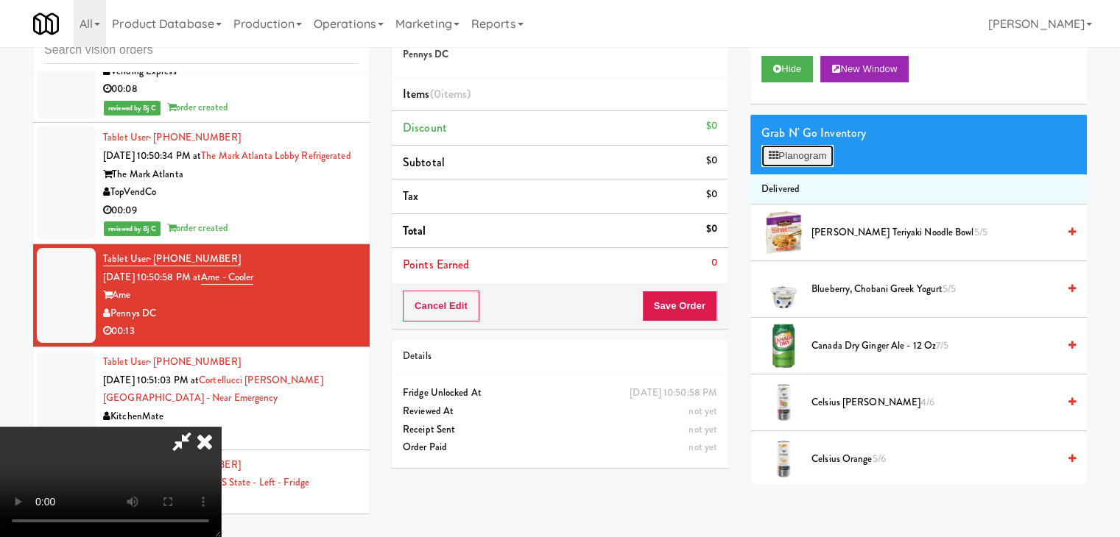
click at [806, 150] on button "Planogram" at bounding box center [797, 156] width 72 height 22
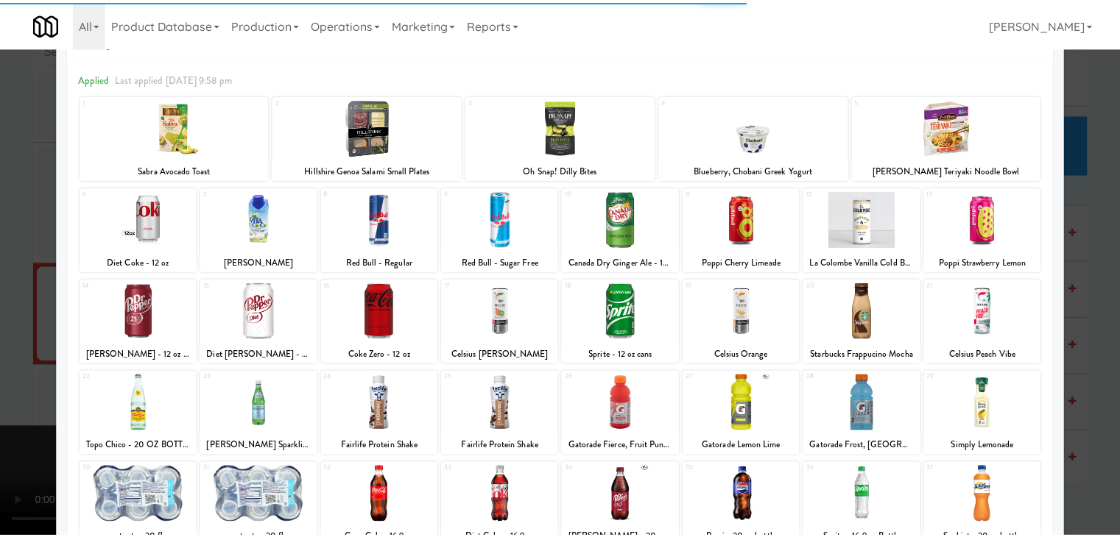
scroll to position [74, 0]
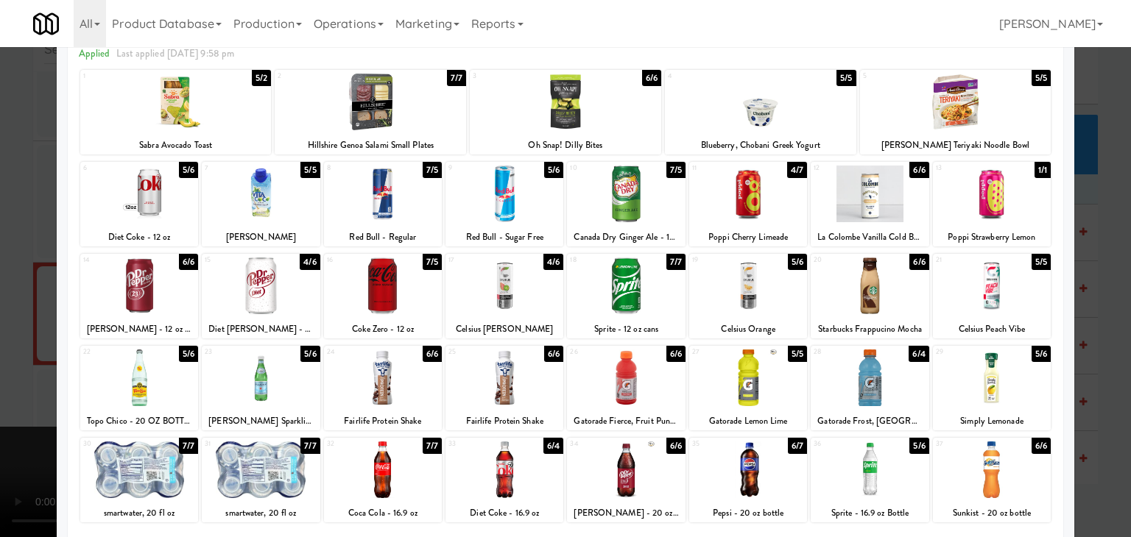
click at [286, 286] on div at bounding box center [261, 286] width 118 height 57
click at [615, 389] on div at bounding box center [626, 378] width 118 height 57
drag, startPoint x: 0, startPoint y: 378, endPoint x: 141, endPoint y: 375, distance: 141.4
click at [4, 377] on div at bounding box center [565, 268] width 1131 height 537
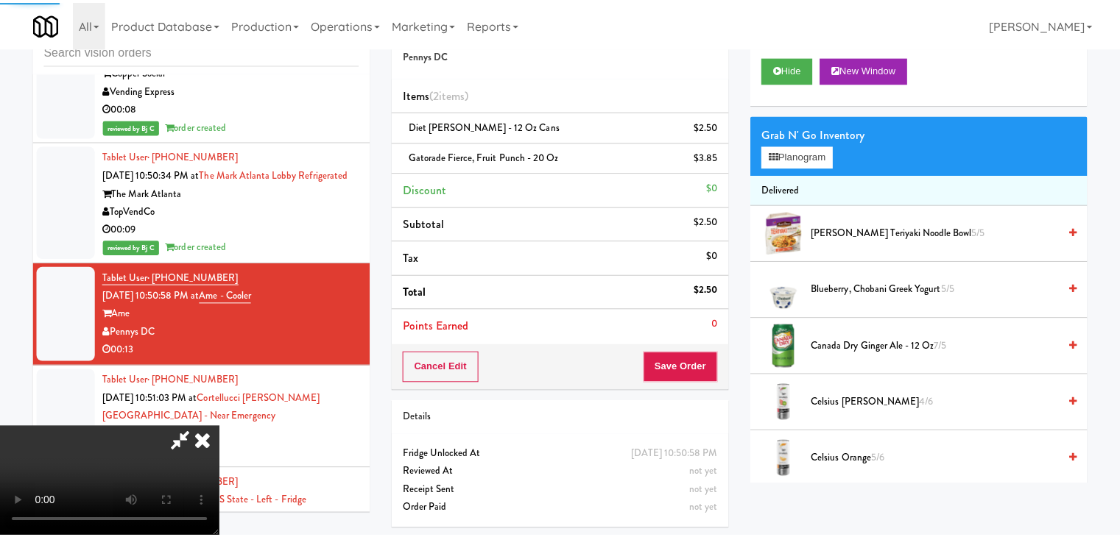
scroll to position [6575, 0]
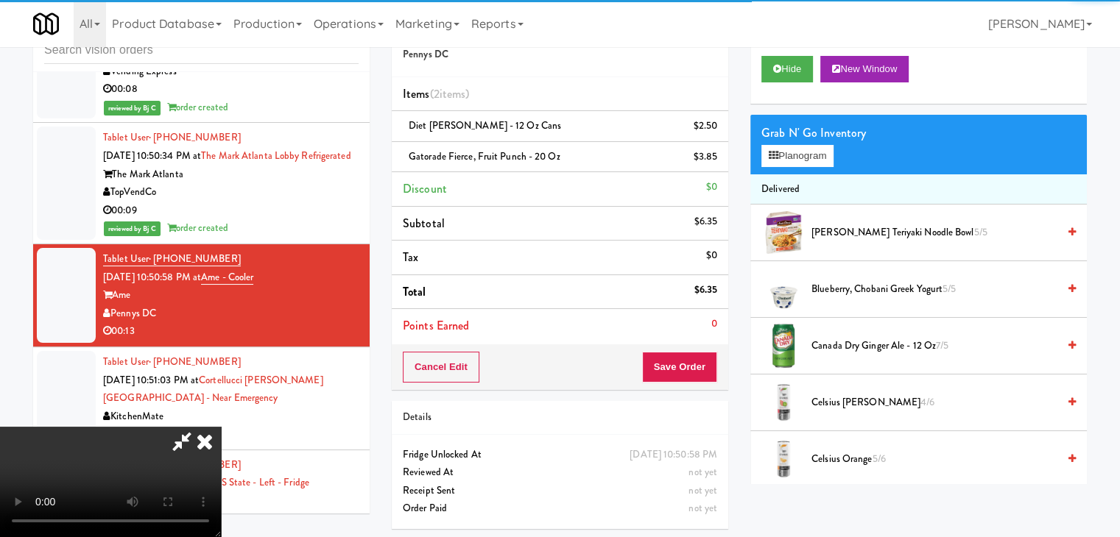
drag, startPoint x: 499, startPoint y: 389, endPoint x: 509, endPoint y: 391, distance: 10.4
click at [221, 427] on video at bounding box center [110, 482] width 221 height 110
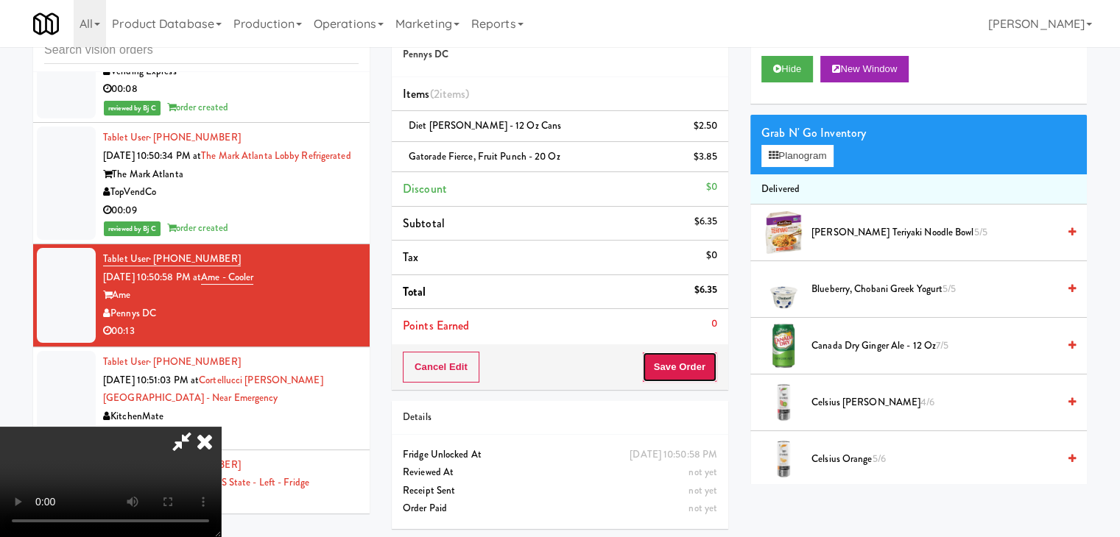
click at [698, 367] on button "Save Order" at bounding box center [679, 367] width 75 height 31
click at [690, 361] on button "Save Order" at bounding box center [679, 367] width 75 height 31
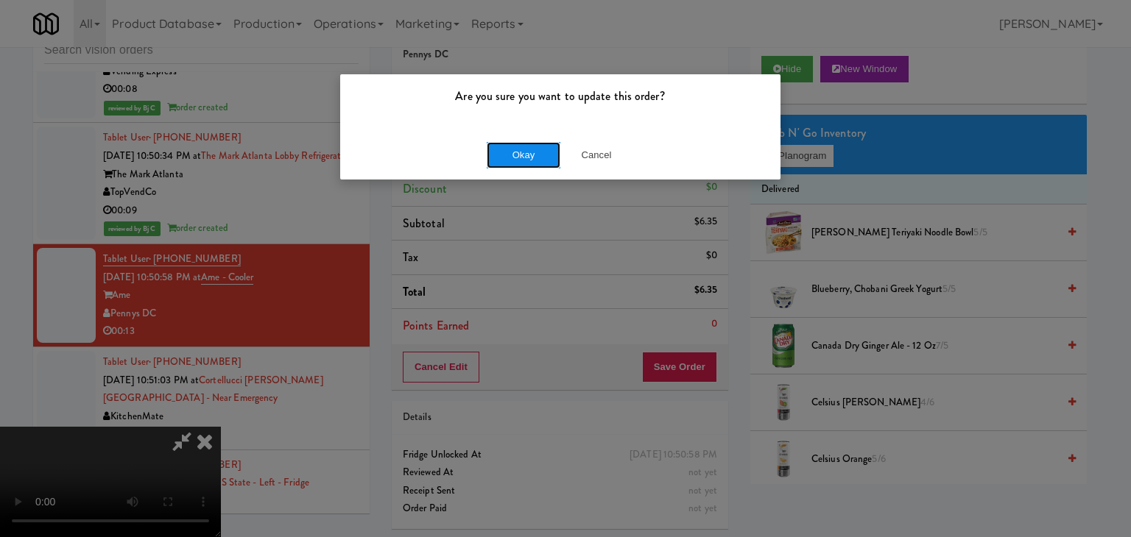
click at [538, 157] on button "Okay" at bounding box center [524, 155] width 74 height 26
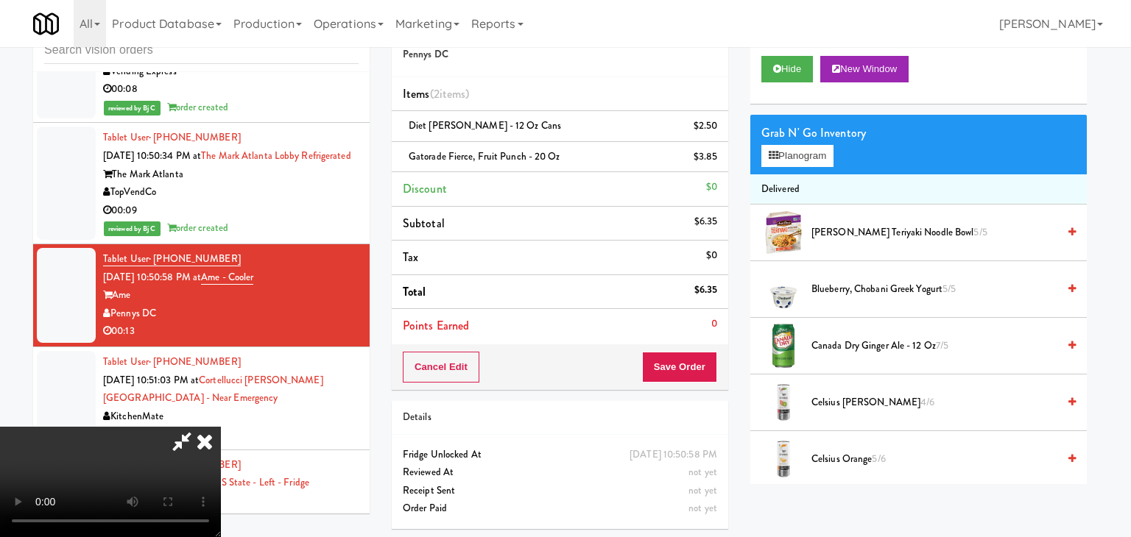
click at [538, 155] on div at bounding box center [565, 268] width 1131 height 537
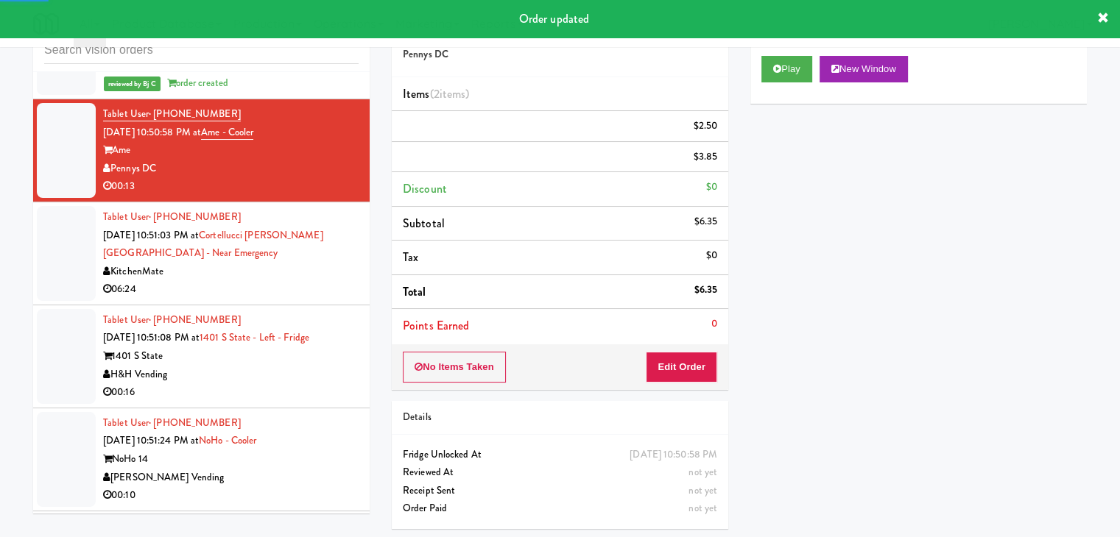
scroll to position [6796, 0]
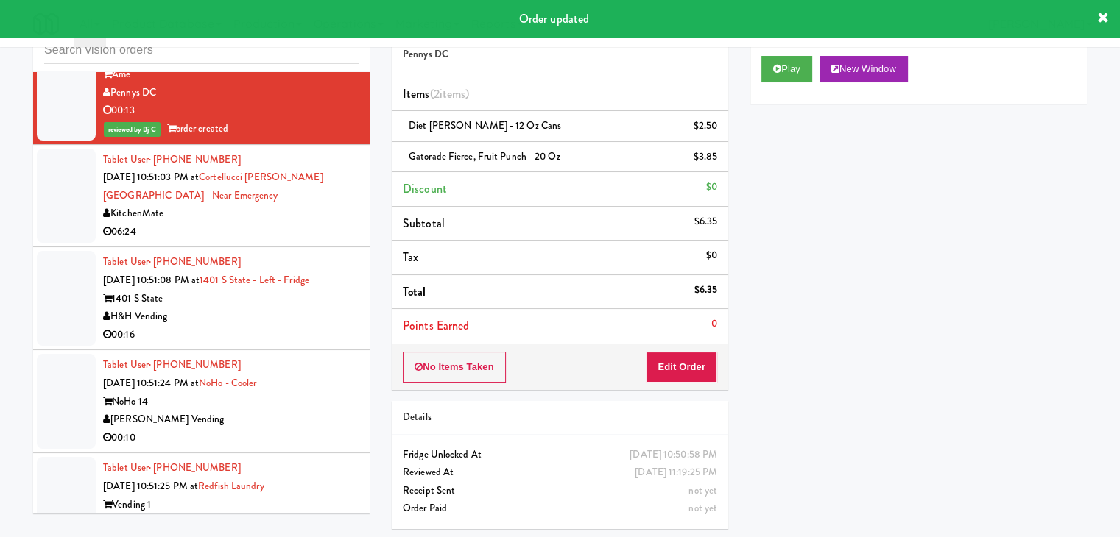
drag, startPoint x: 268, startPoint y: 230, endPoint x: 277, endPoint y: 251, distance: 22.4
click at [269, 223] on div "KitchenMate" at bounding box center [230, 214] width 255 height 18
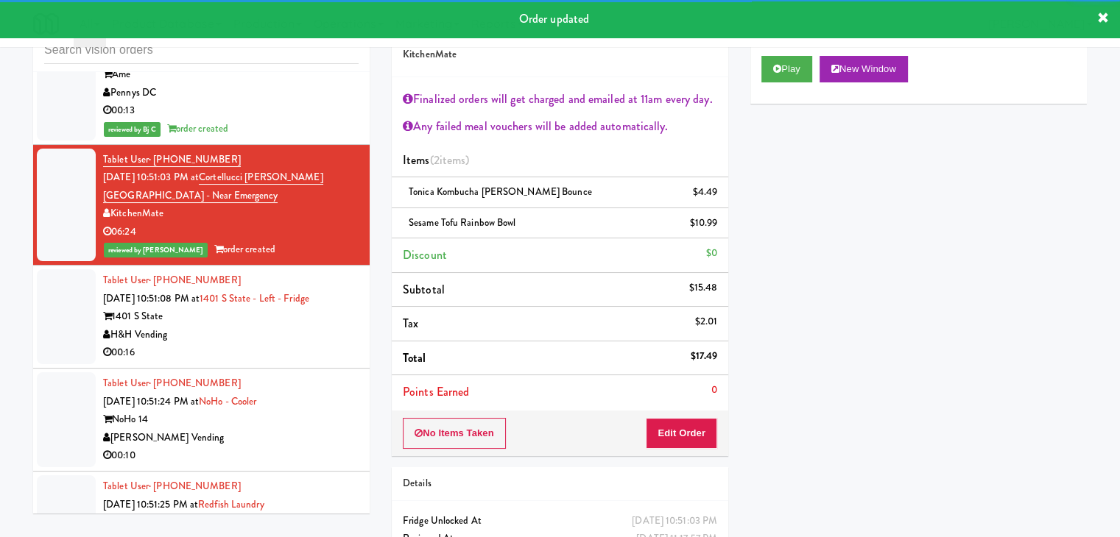
click at [297, 326] on div "1401 S State" at bounding box center [230, 317] width 255 height 18
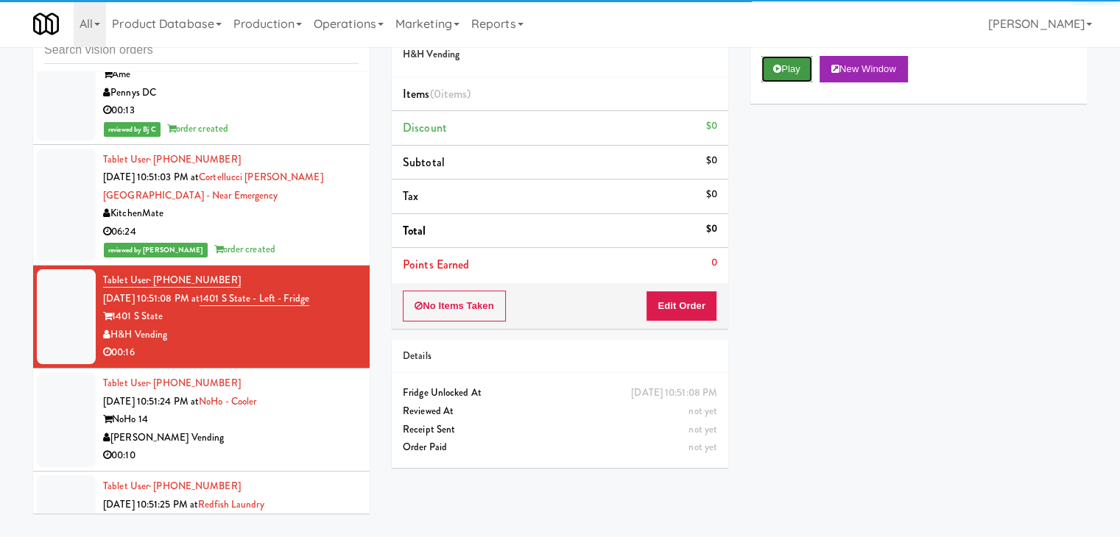
click at [795, 74] on button "Play" at bounding box center [786, 69] width 51 height 26
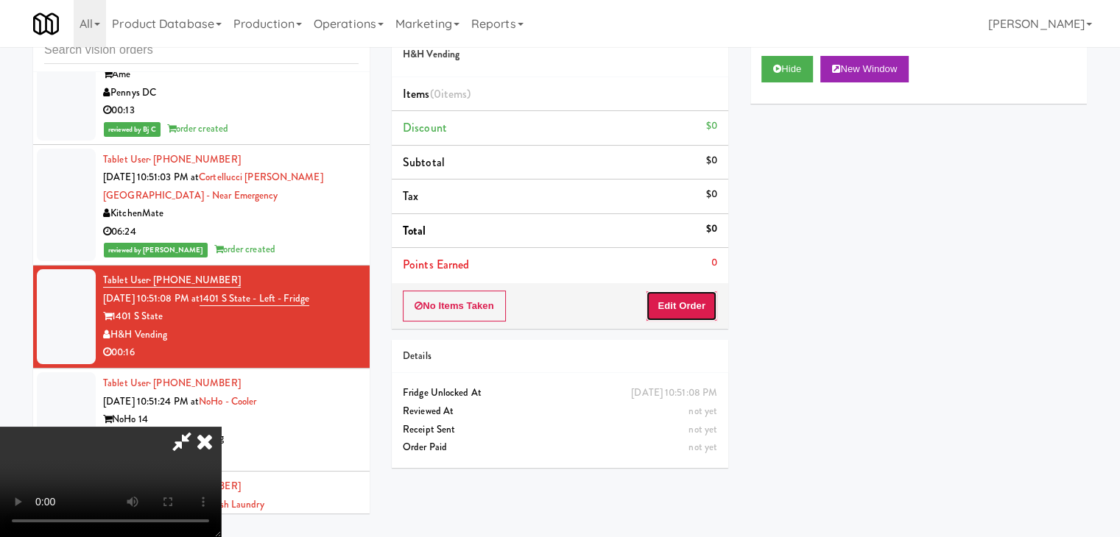
click at [657, 312] on button "Edit Order" at bounding box center [681, 306] width 71 height 31
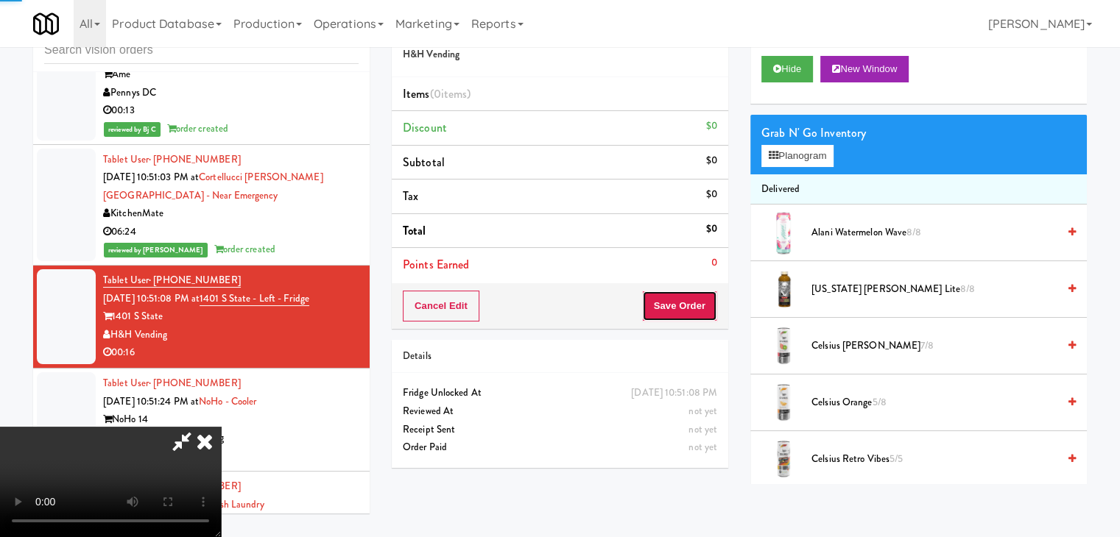
click at [664, 305] on button "Save Order" at bounding box center [679, 306] width 75 height 31
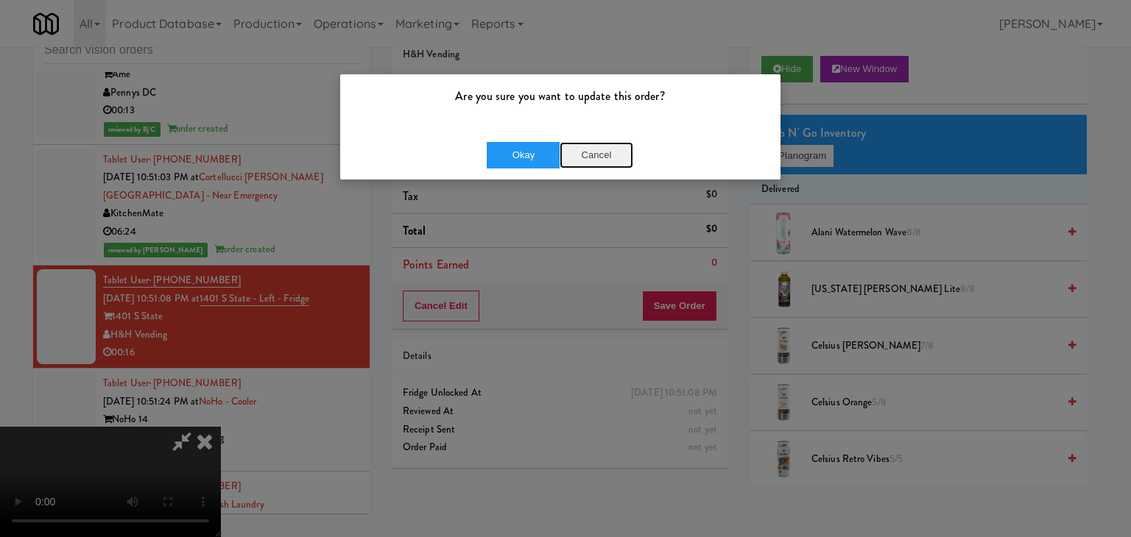
click at [601, 159] on button "Cancel" at bounding box center [596, 155] width 74 height 26
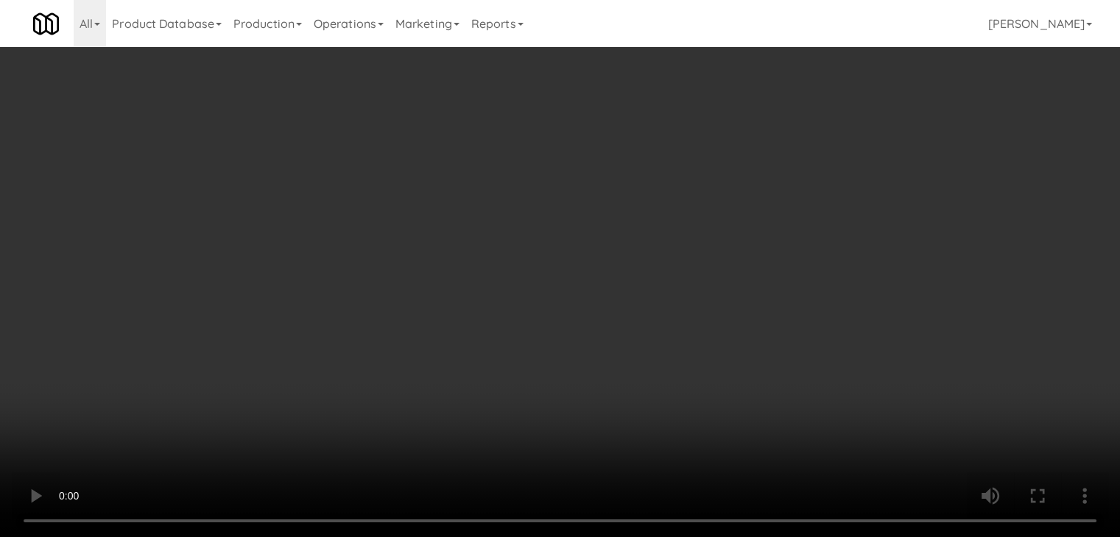
scroll to position [6778, 0]
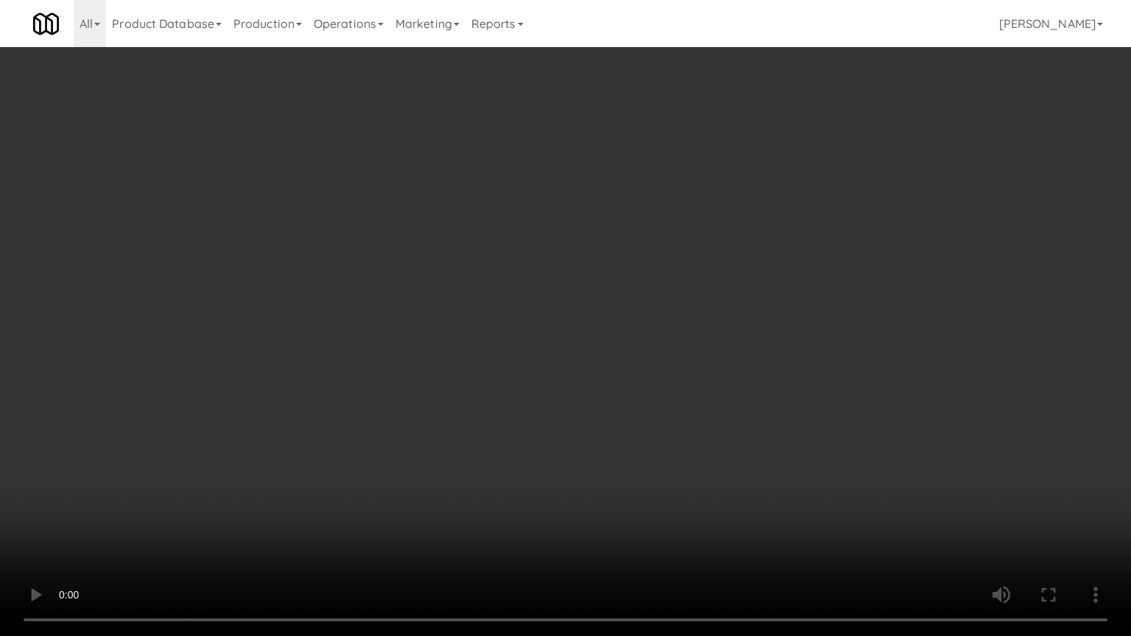
click at [626, 411] on video at bounding box center [565, 318] width 1131 height 636
click at [653, 412] on video at bounding box center [565, 318] width 1131 height 636
click at [646, 418] on video at bounding box center [565, 318] width 1131 height 636
click at [648, 416] on video at bounding box center [565, 318] width 1131 height 636
click at [668, 406] on video at bounding box center [565, 318] width 1131 height 636
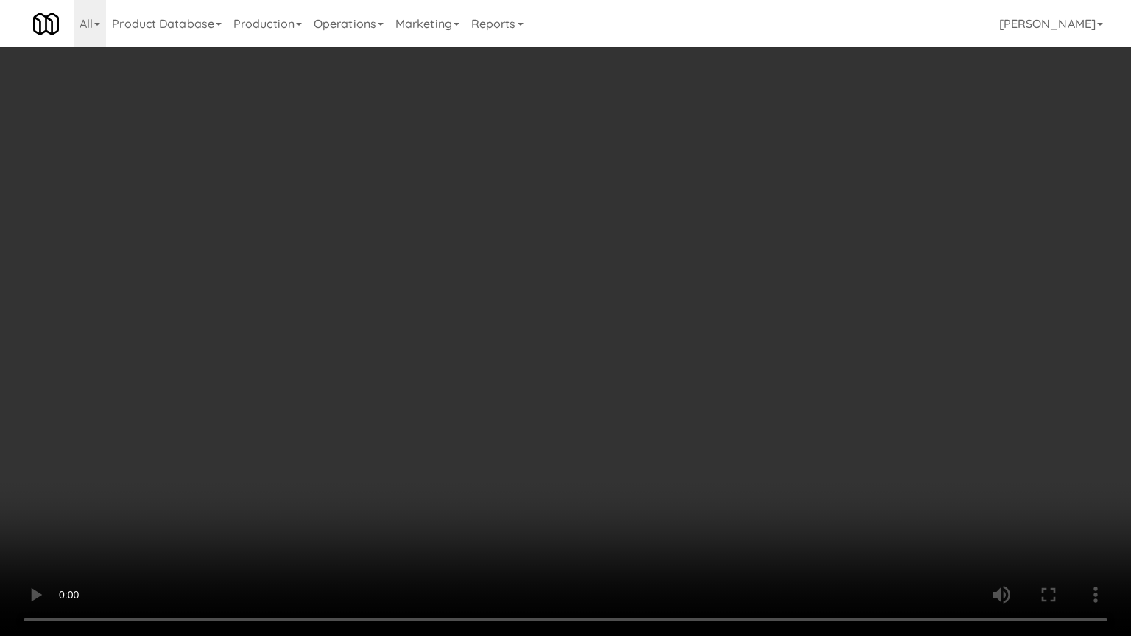
click at [668, 406] on video at bounding box center [565, 318] width 1131 height 636
click at [669, 403] on video at bounding box center [565, 318] width 1131 height 636
click at [671, 401] on video at bounding box center [565, 318] width 1131 height 636
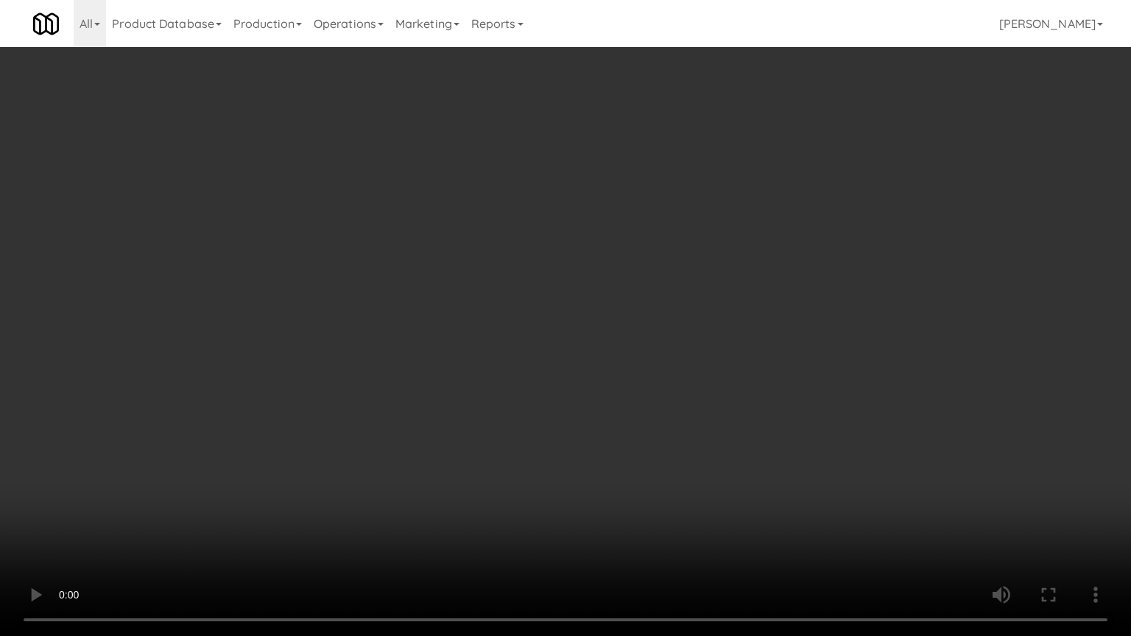
click at [673, 397] on video at bounding box center [565, 318] width 1131 height 636
click at [646, 448] on video at bounding box center [565, 318] width 1131 height 636
click at [682, 450] on video at bounding box center [565, 318] width 1131 height 636
click at [682, 449] on video at bounding box center [565, 318] width 1131 height 636
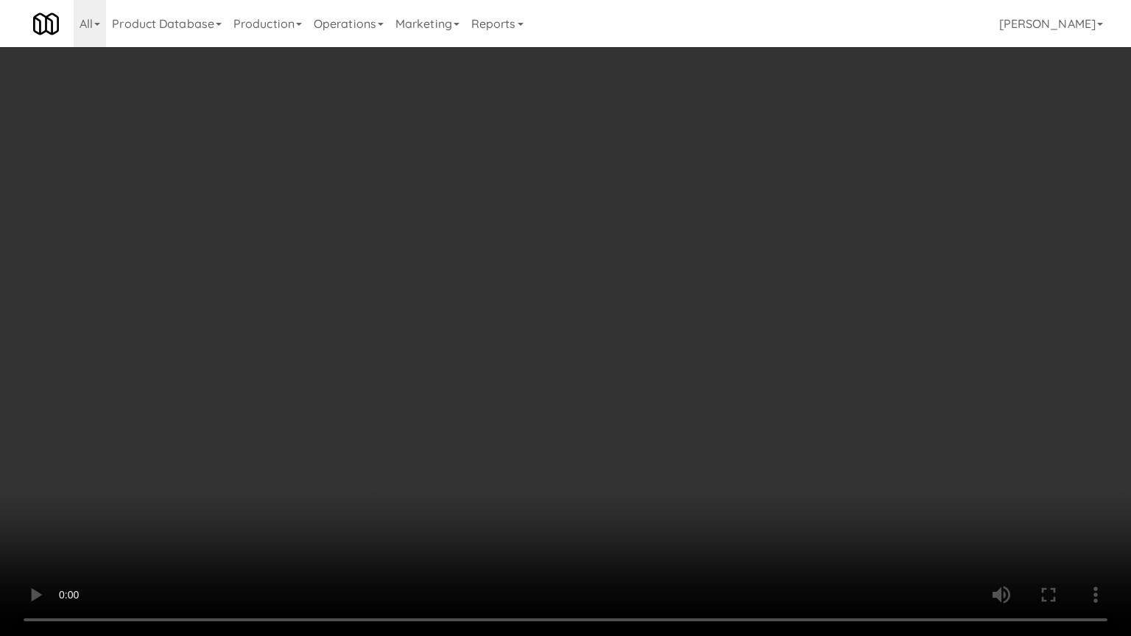
click at [682, 448] on video at bounding box center [565, 318] width 1131 height 636
click at [683, 444] on video at bounding box center [565, 318] width 1131 height 636
click at [683, 442] on video at bounding box center [565, 318] width 1131 height 636
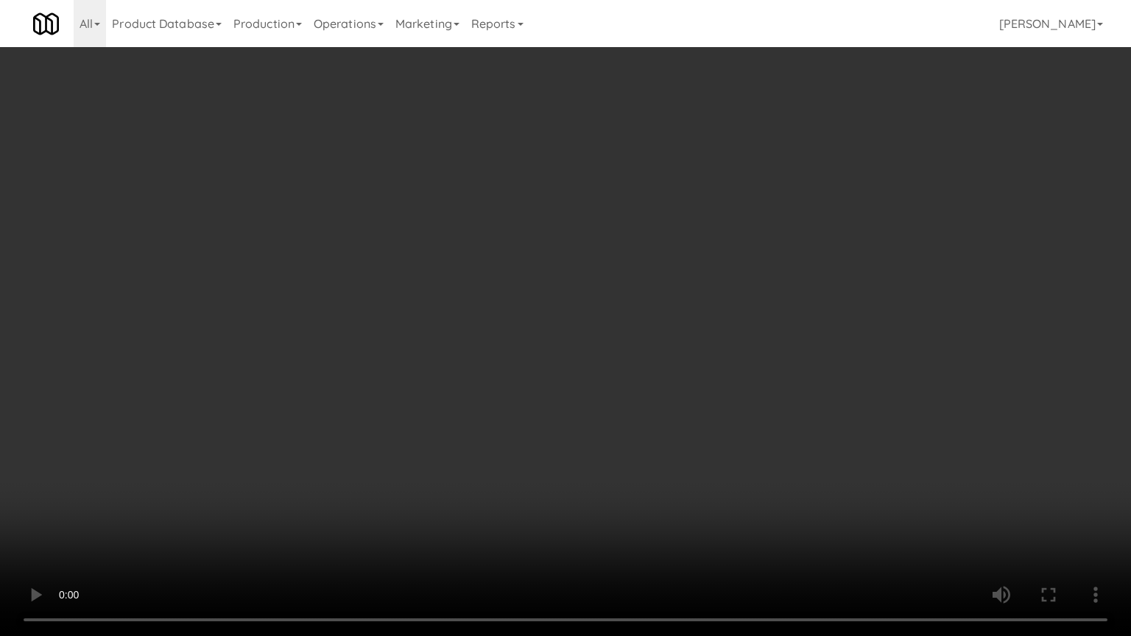
click at [690, 444] on video at bounding box center [565, 318] width 1131 height 636
click at [692, 442] on video at bounding box center [565, 318] width 1131 height 636
click at [692, 441] on video at bounding box center [565, 318] width 1131 height 636
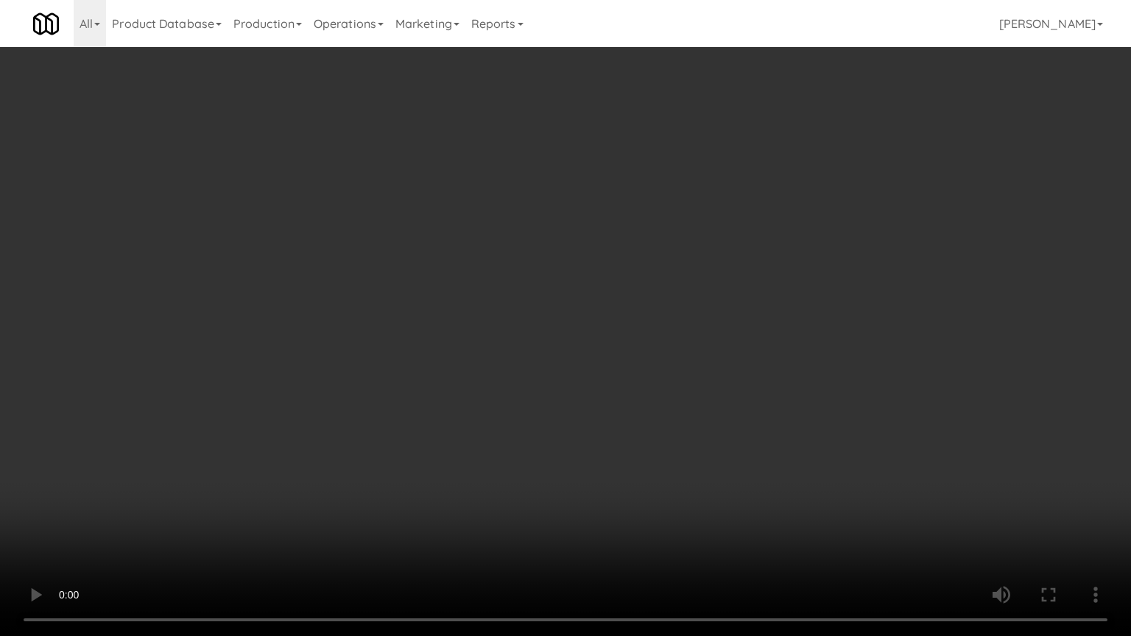
click at [693, 440] on video at bounding box center [565, 318] width 1131 height 636
click at [694, 438] on video at bounding box center [565, 318] width 1131 height 636
click at [699, 427] on video at bounding box center [565, 318] width 1131 height 636
click at [700, 425] on video at bounding box center [565, 318] width 1131 height 636
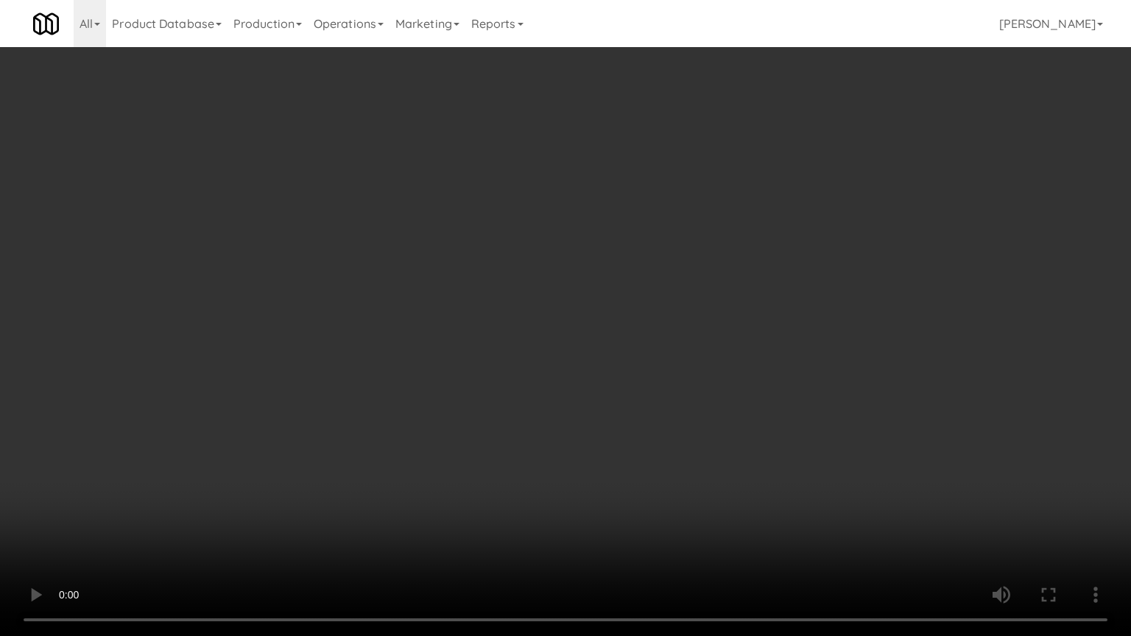
click at [704, 428] on video at bounding box center [565, 318] width 1131 height 636
drag, startPoint x: 704, startPoint y: 428, endPoint x: 808, endPoint y: 251, distance: 204.9
click at [705, 425] on video at bounding box center [565, 318] width 1131 height 636
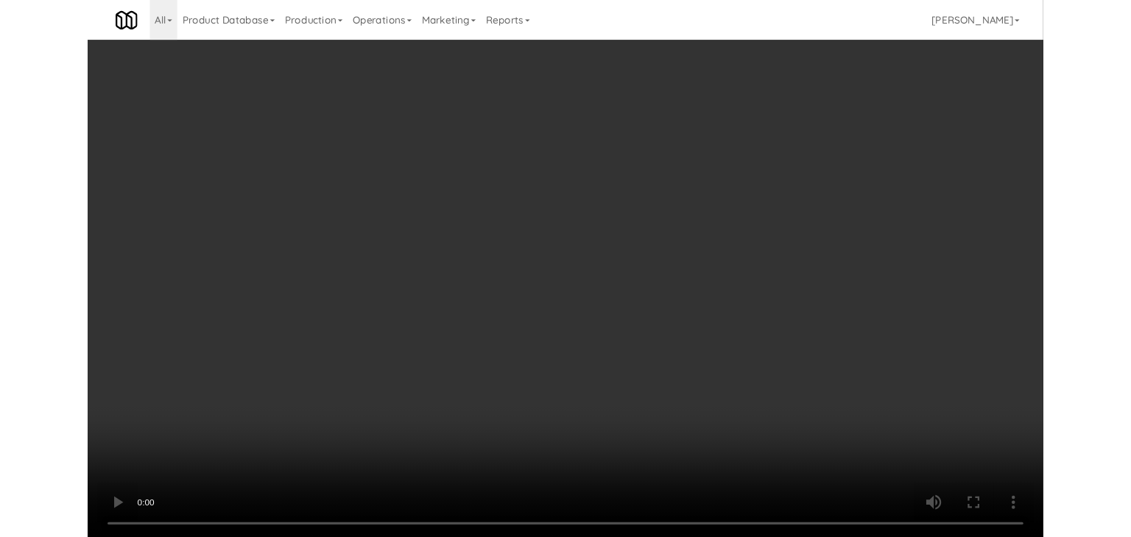
scroll to position [6796, 0]
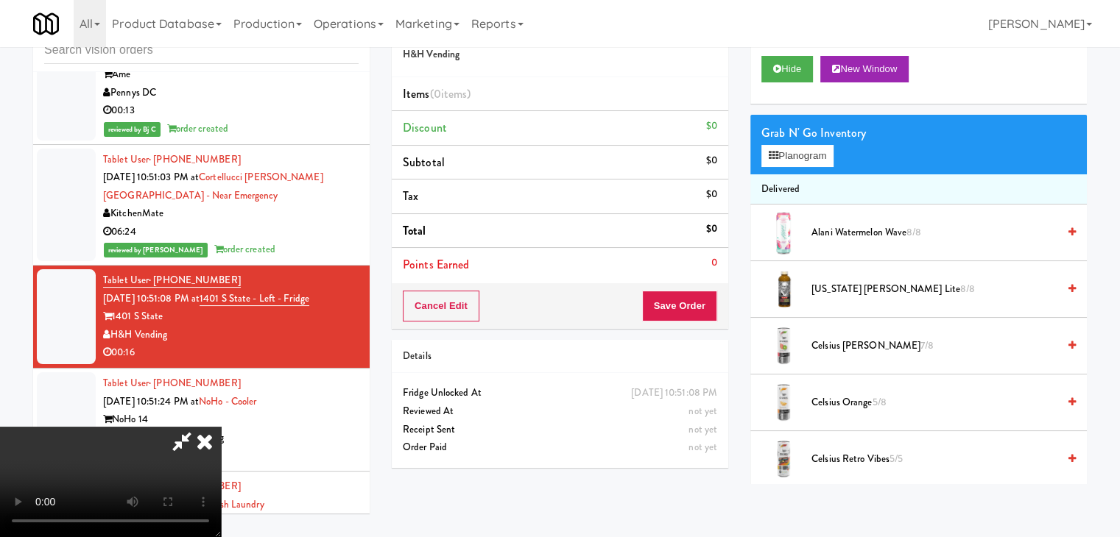
click at [793, 142] on div "Grab N' Go Inventory" at bounding box center [918, 133] width 314 height 22
click at [794, 148] on button "Planogram" at bounding box center [797, 156] width 72 height 22
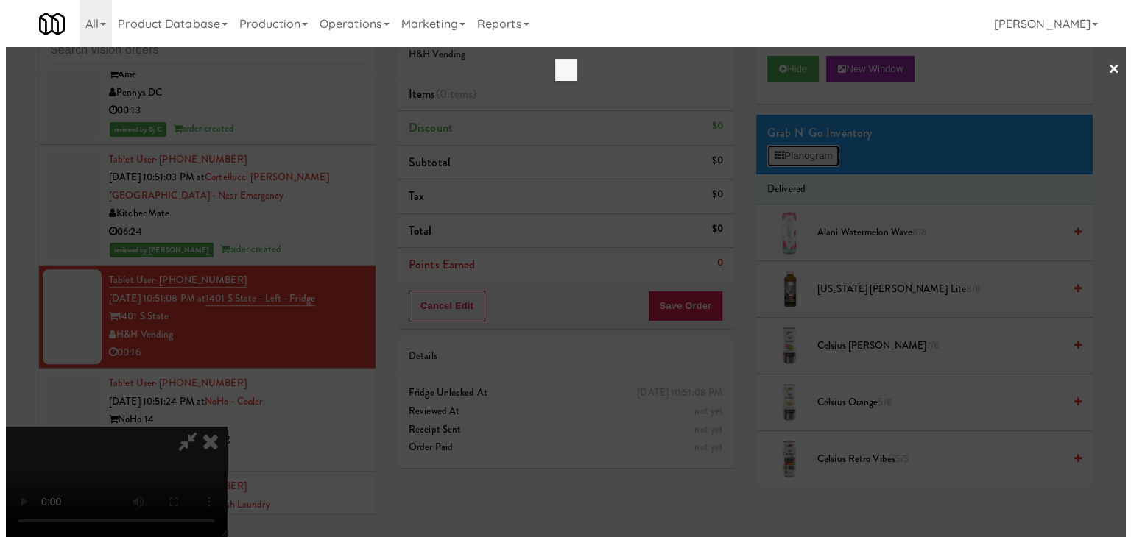
scroll to position [6778, 0]
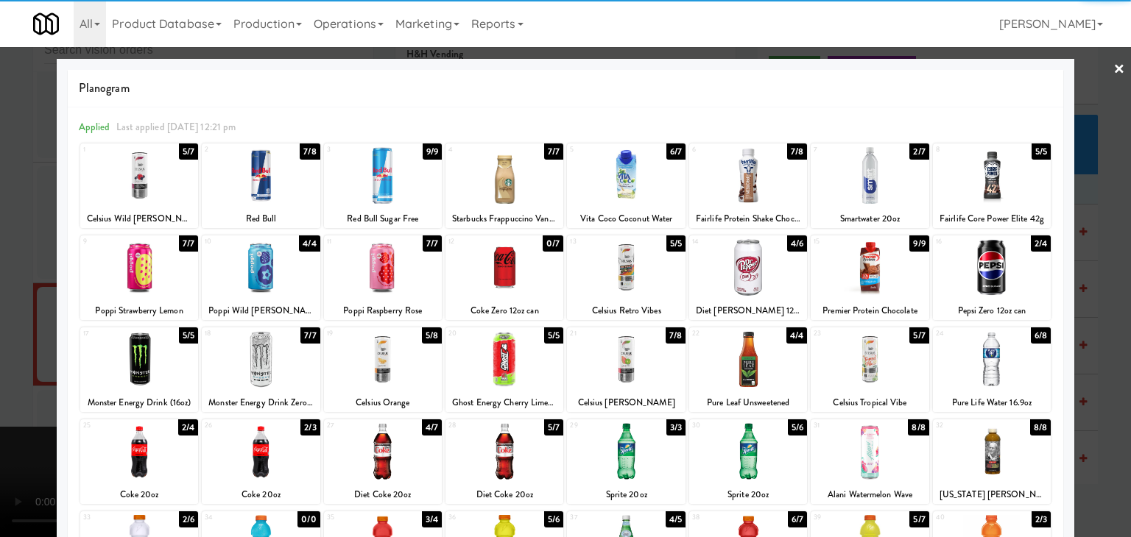
click at [745, 260] on div at bounding box center [748, 267] width 118 height 57
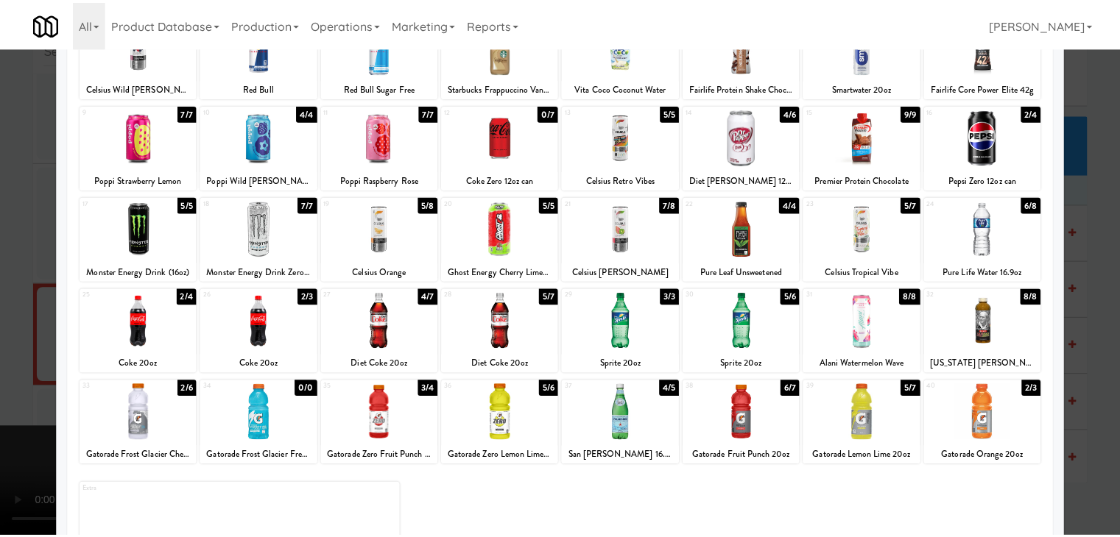
scroll to position [185, 0]
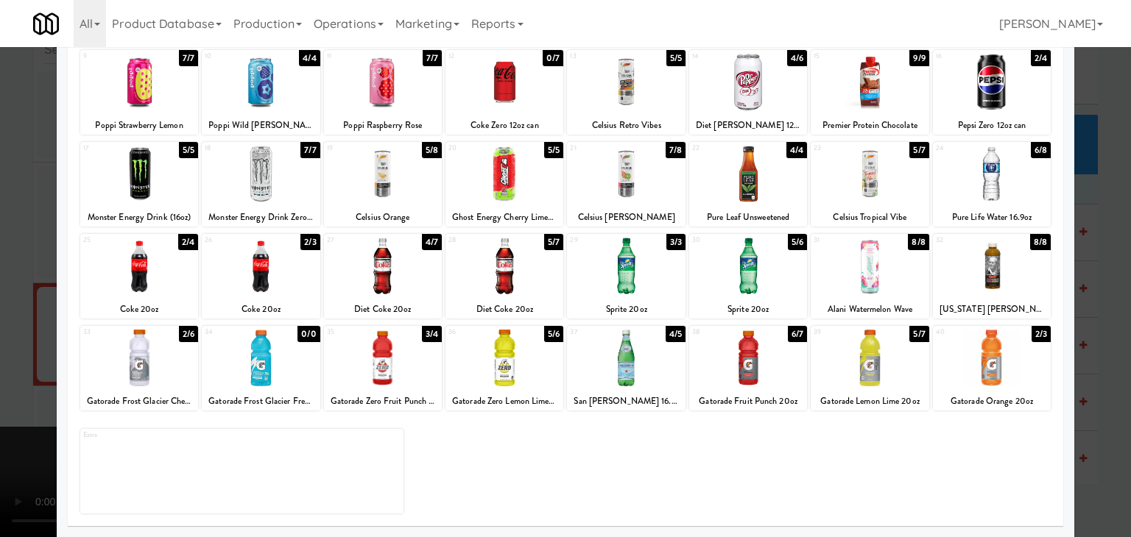
click at [501, 362] on div at bounding box center [504, 358] width 118 height 57
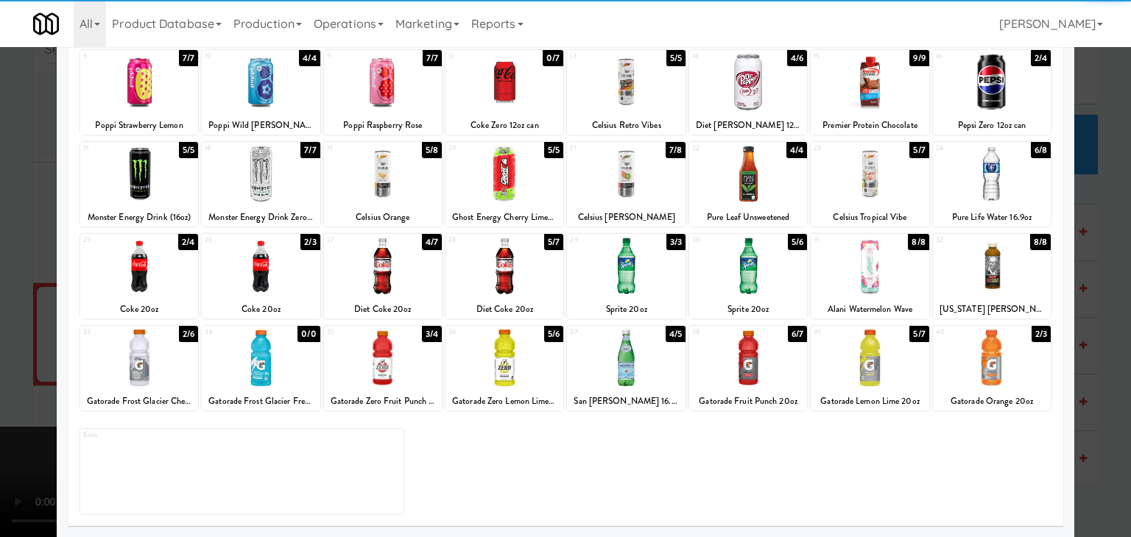
drag, startPoint x: 977, startPoint y: 363, endPoint x: 1016, endPoint y: 367, distance: 39.2
click at [977, 362] on div at bounding box center [992, 358] width 118 height 57
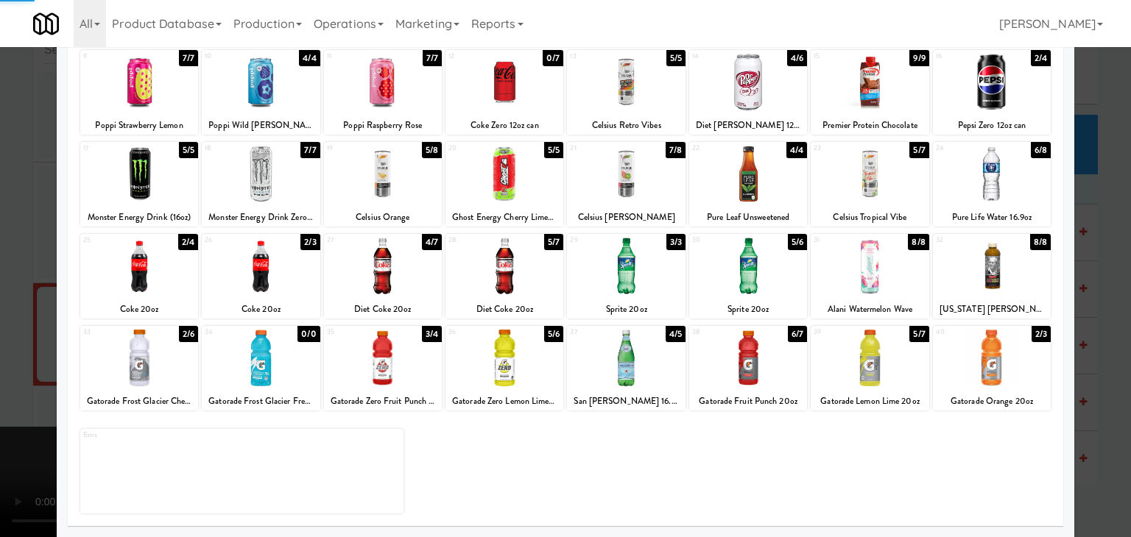
drag, startPoint x: 1113, startPoint y: 384, endPoint x: 1053, endPoint y: 381, distance: 59.7
click at [1112, 384] on div at bounding box center [565, 268] width 1131 height 537
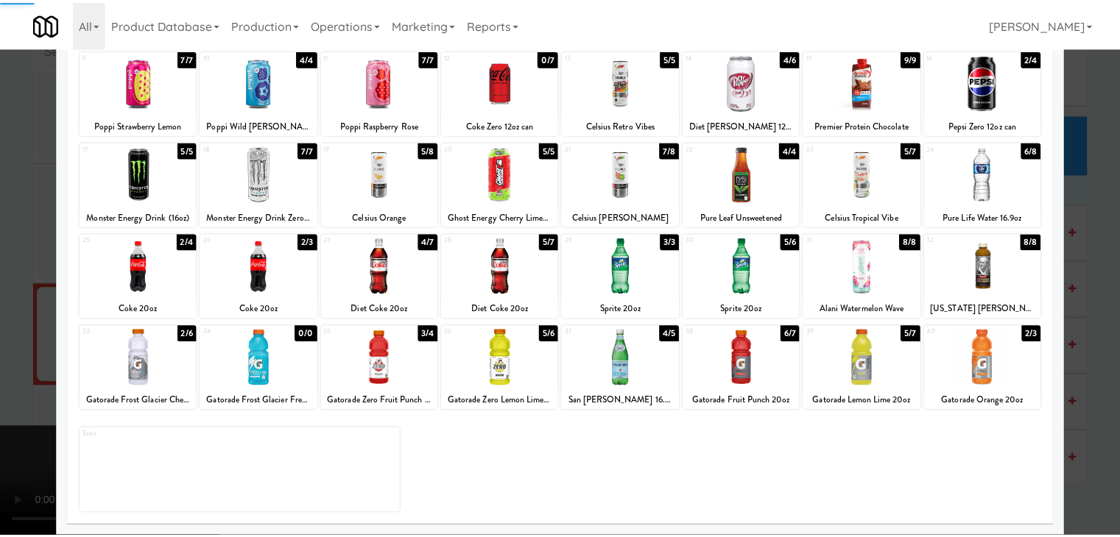
scroll to position [6796, 0]
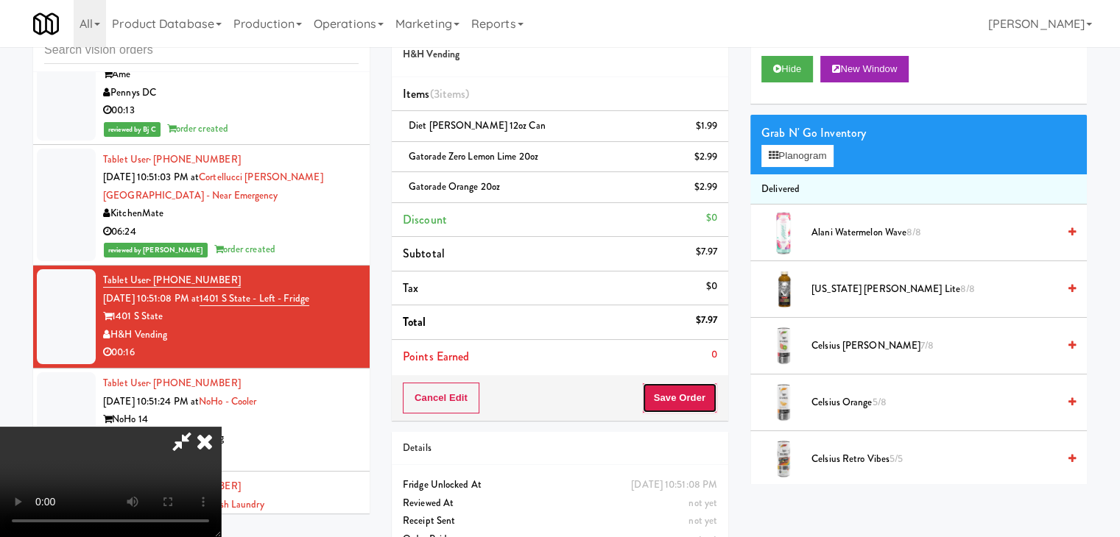
click at [683, 392] on button "Save Order" at bounding box center [679, 398] width 75 height 31
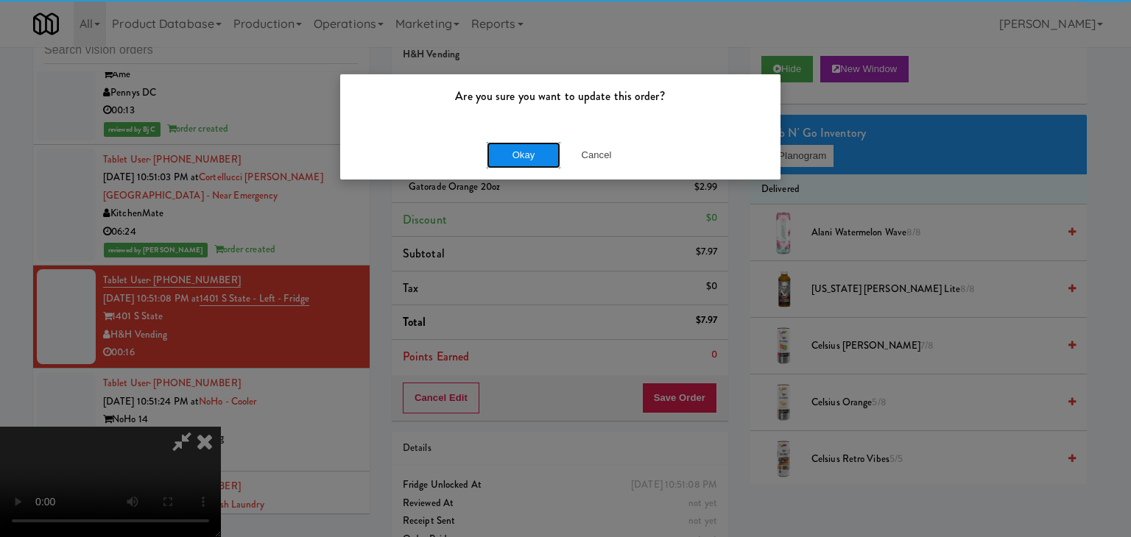
click at [526, 160] on button "Okay" at bounding box center [524, 155] width 74 height 26
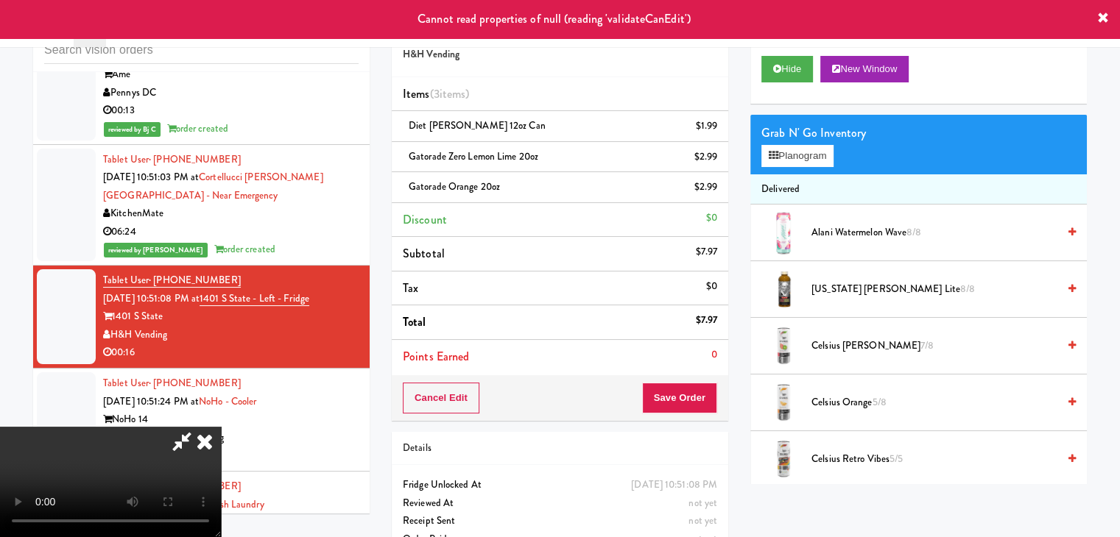
click at [221, 427] on icon at bounding box center [204, 441] width 32 height 29
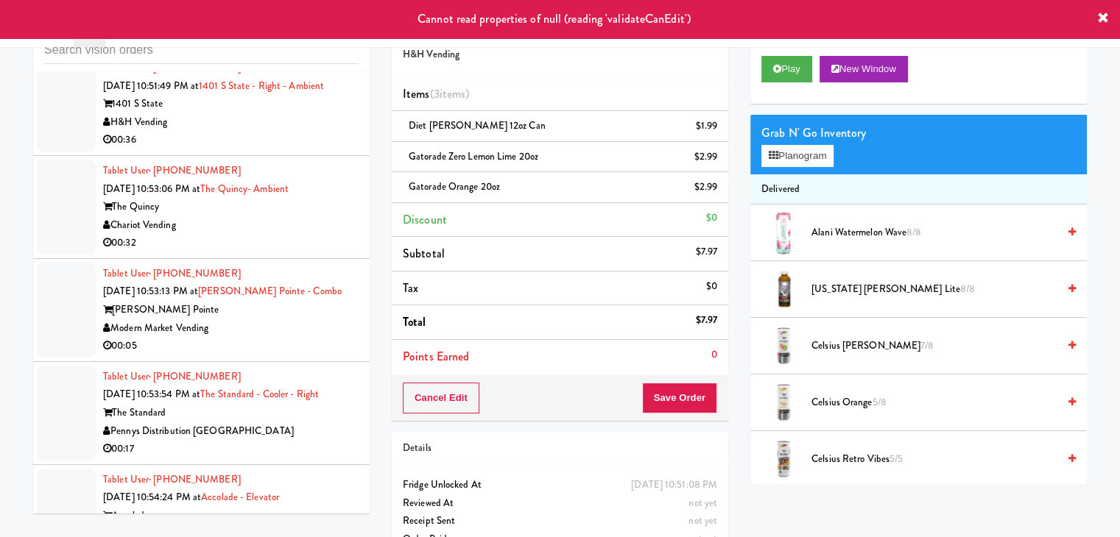
scroll to position [7532, 0]
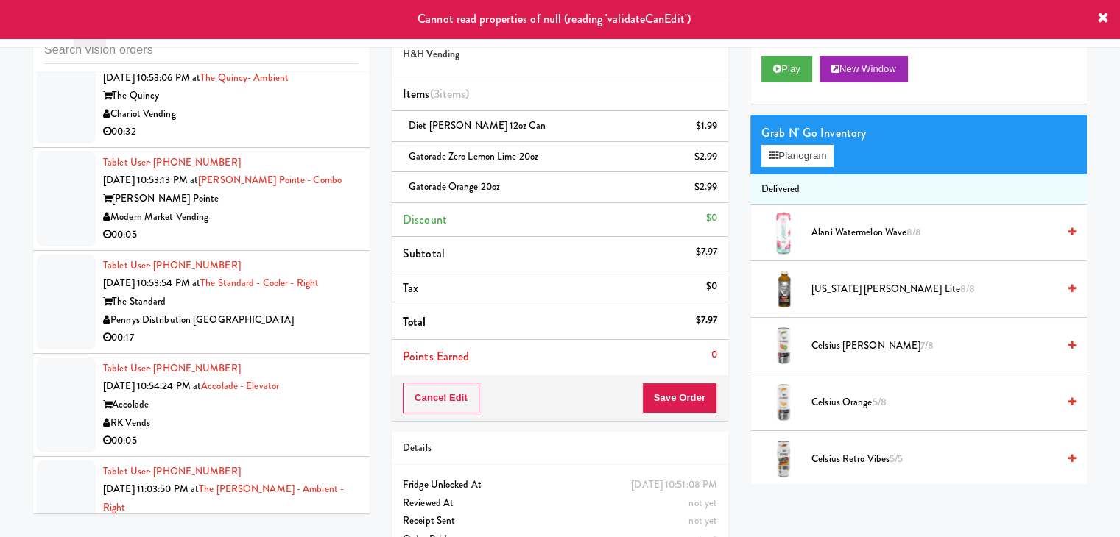
click at [266, 241] on div "00:05" at bounding box center [230, 235] width 255 height 18
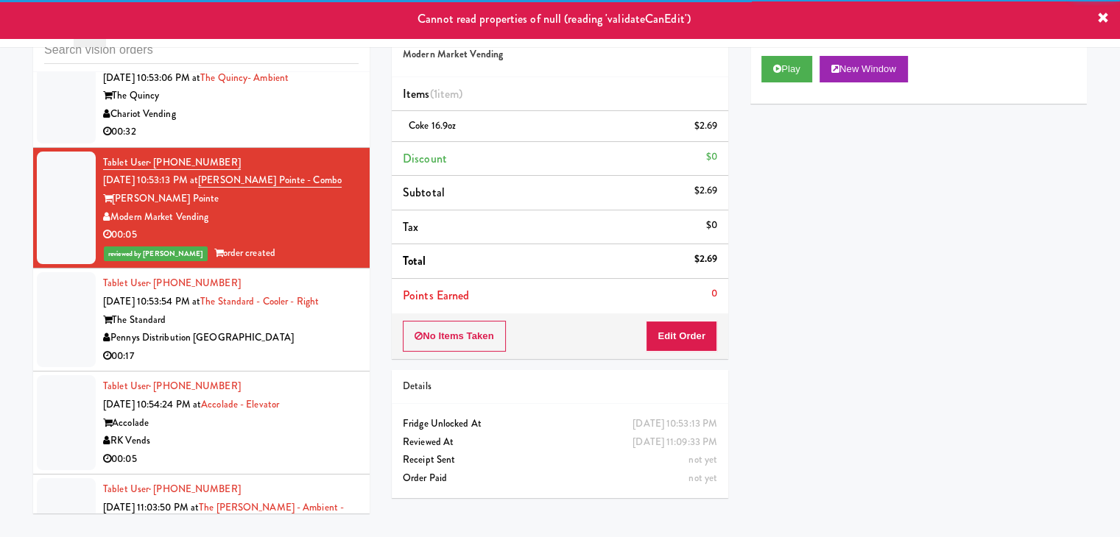
click at [309, 141] on div "00:32" at bounding box center [230, 132] width 255 height 18
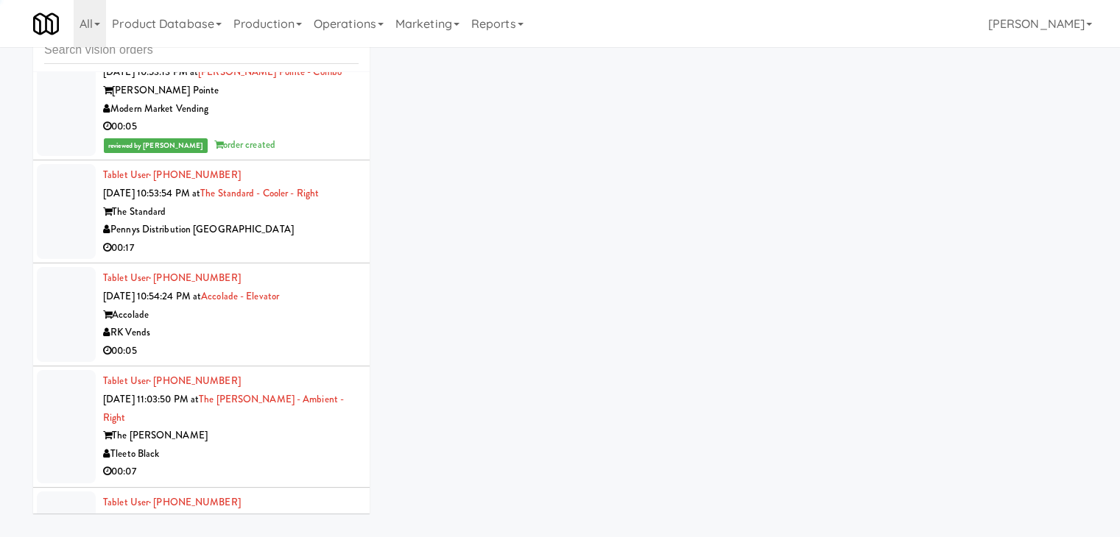
scroll to position [7973, 0]
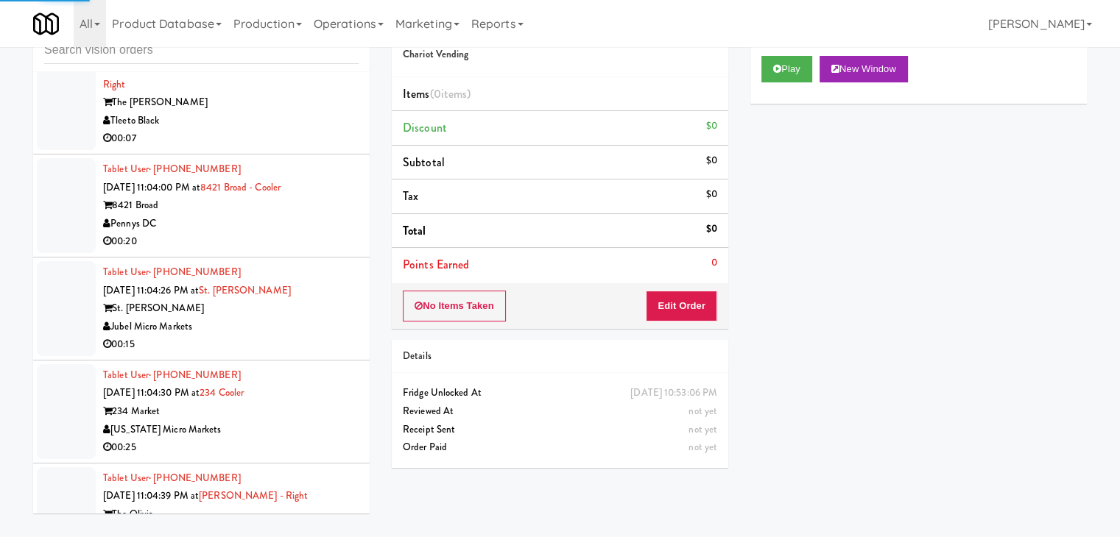
drag, startPoint x: 286, startPoint y: 229, endPoint x: 292, endPoint y: 236, distance: 9.4
click at [289, 233] on div "00:20" at bounding box center [230, 242] width 255 height 18
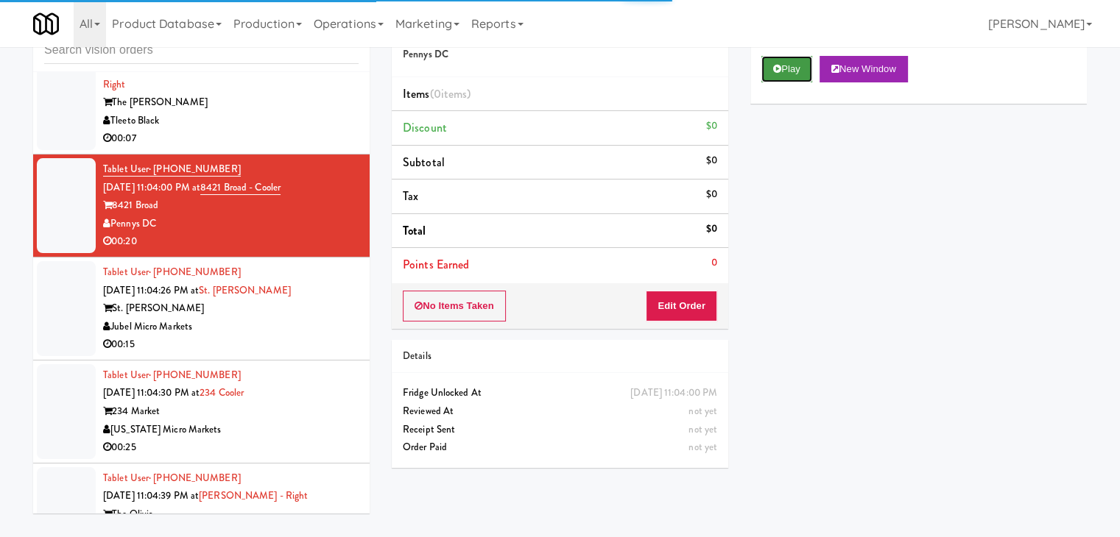
drag, startPoint x: 783, startPoint y: 71, endPoint x: 778, endPoint y: 78, distance: 9.0
click at [783, 70] on button "Play" at bounding box center [786, 69] width 51 height 26
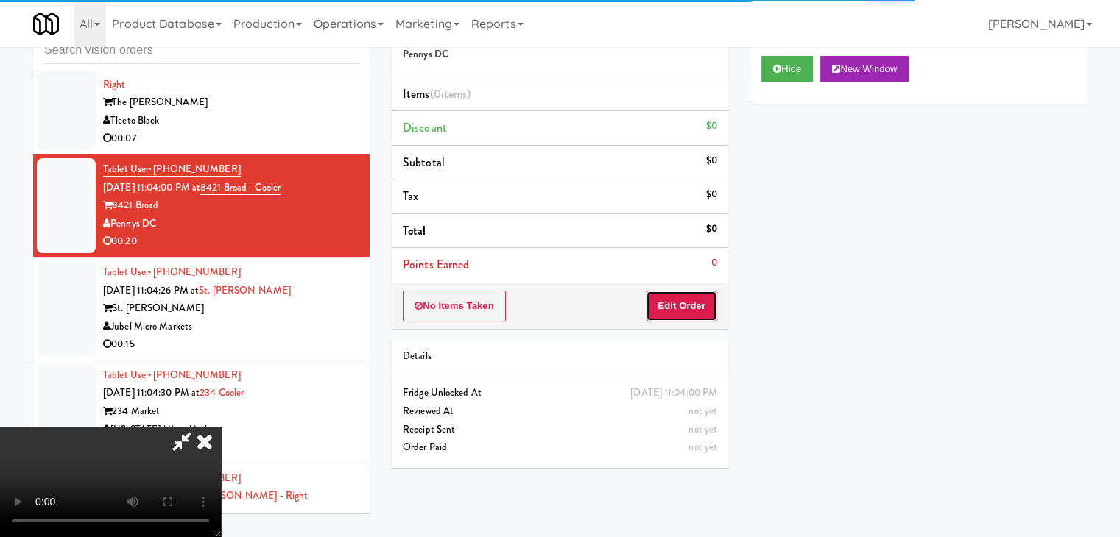
click at [676, 305] on button "Edit Order" at bounding box center [681, 306] width 71 height 31
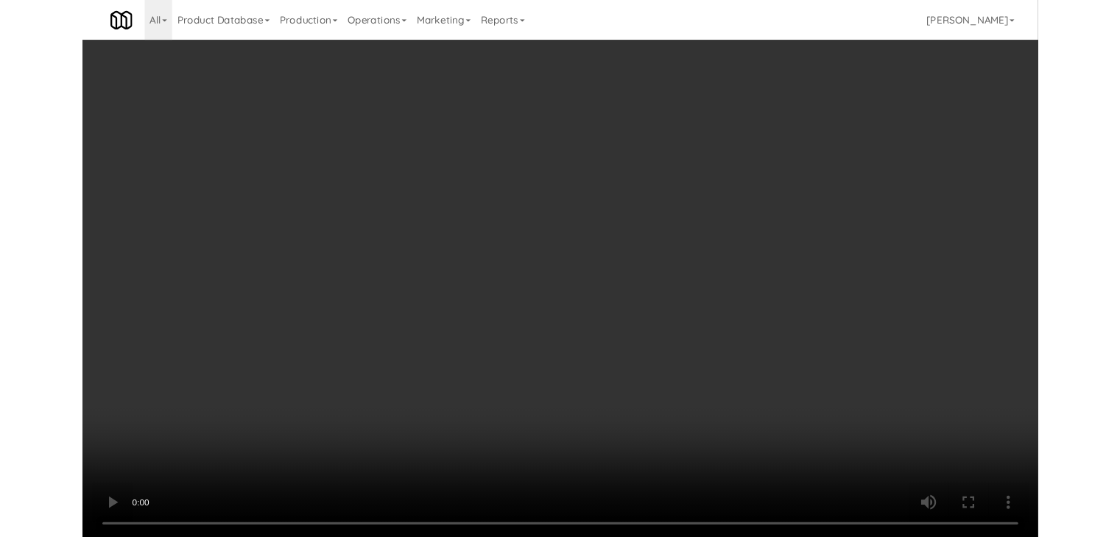
scroll to position [7955, 0]
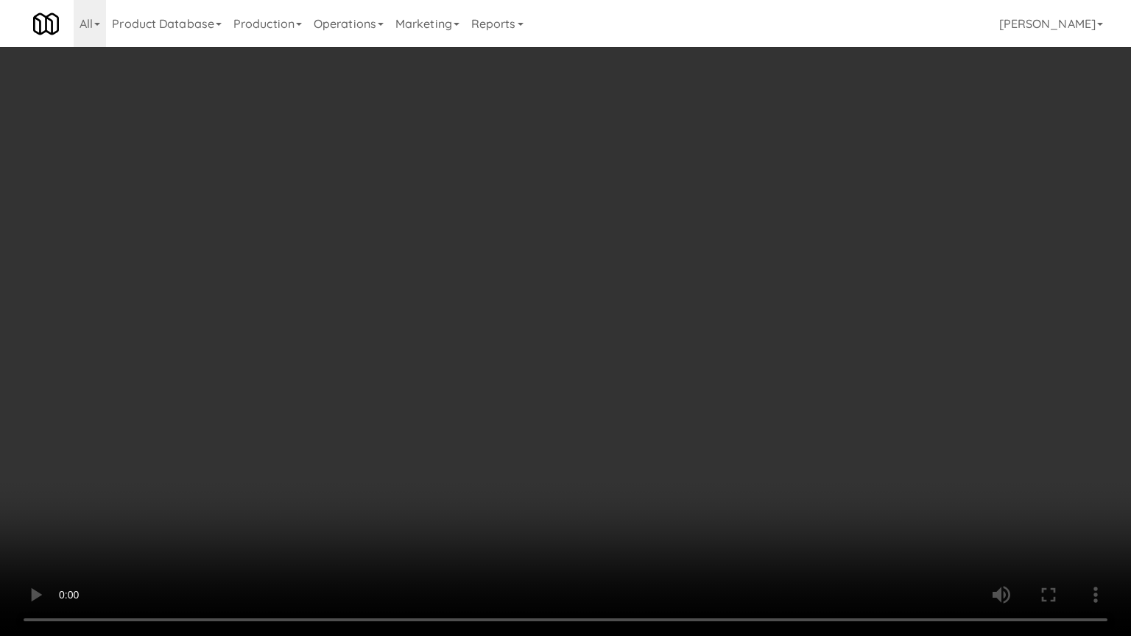
click at [646, 372] on video at bounding box center [565, 318] width 1131 height 636
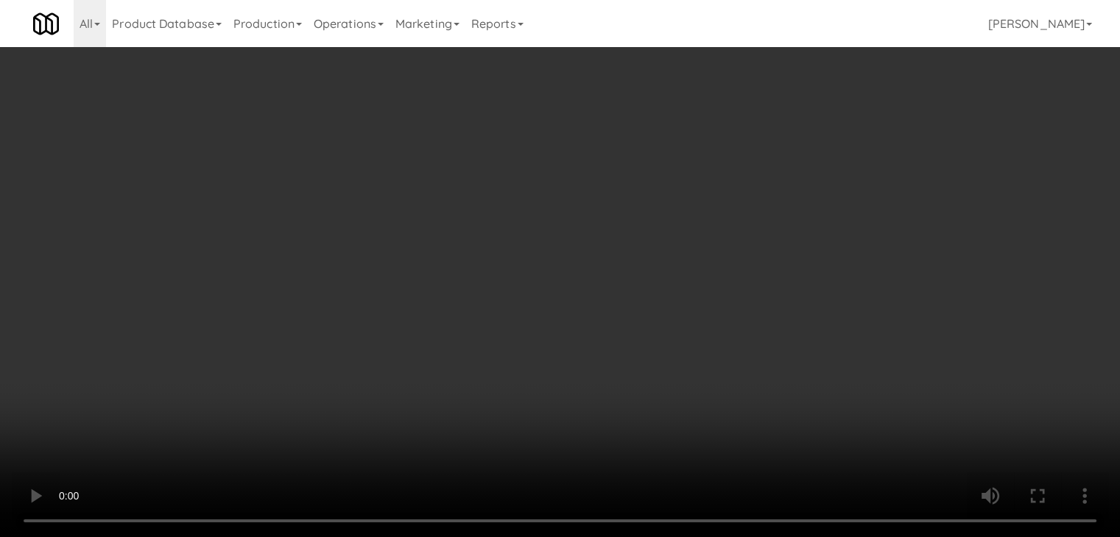
scroll to position [7973, 0]
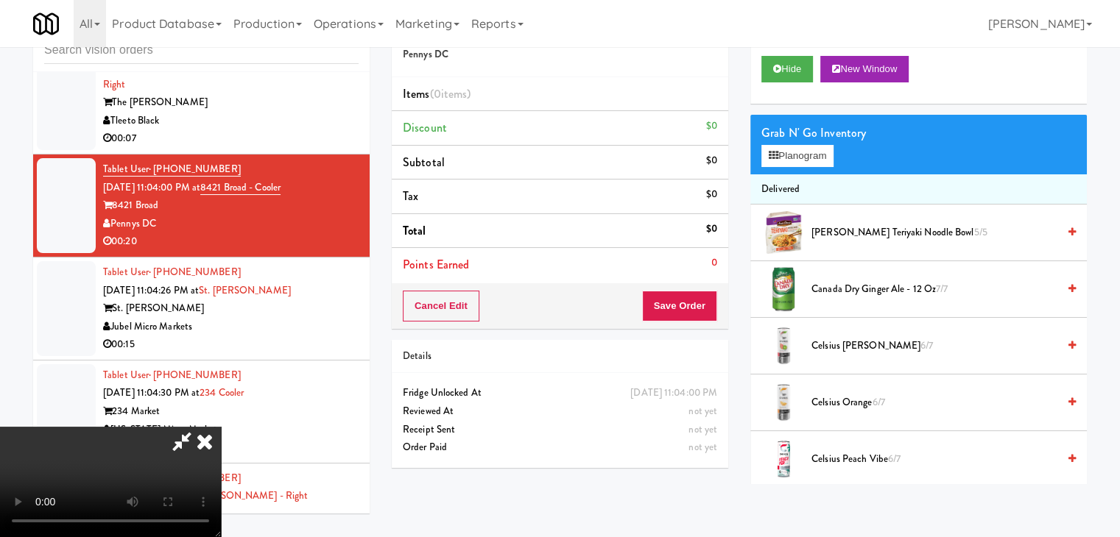
click at [838, 230] on span "[PERSON_NAME] Teriyaki Noodle Bowl 5/5" at bounding box center [934, 233] width 246 height 18
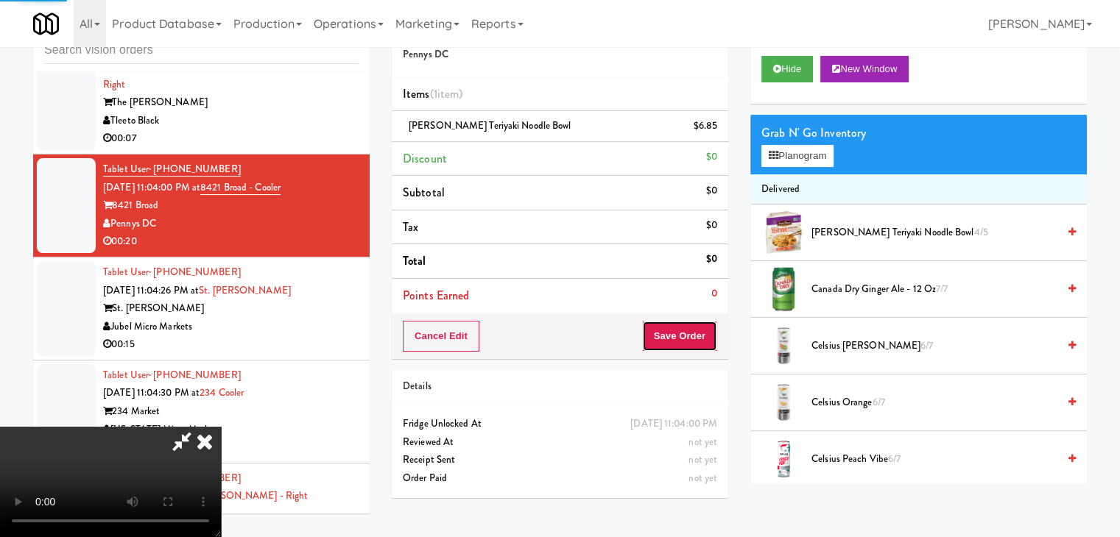
click at [708, 325] on button "Save Order" at bounding box center [679, 336] width 75 height 31
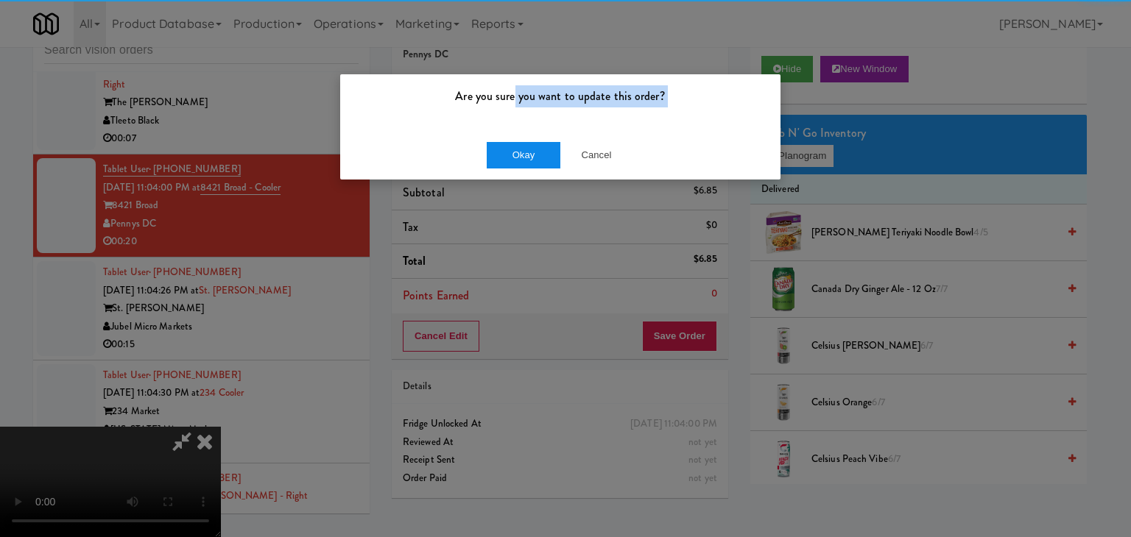
drag, startPoint x: 513, startPoint y: 131, endPoint x: 509, endPoint y: 144, distance: 13.8
click at [509, 139] on div "Are you sure you want to update this order? Okay Cancel" at bounding box center [560, 127] width 442 height 107
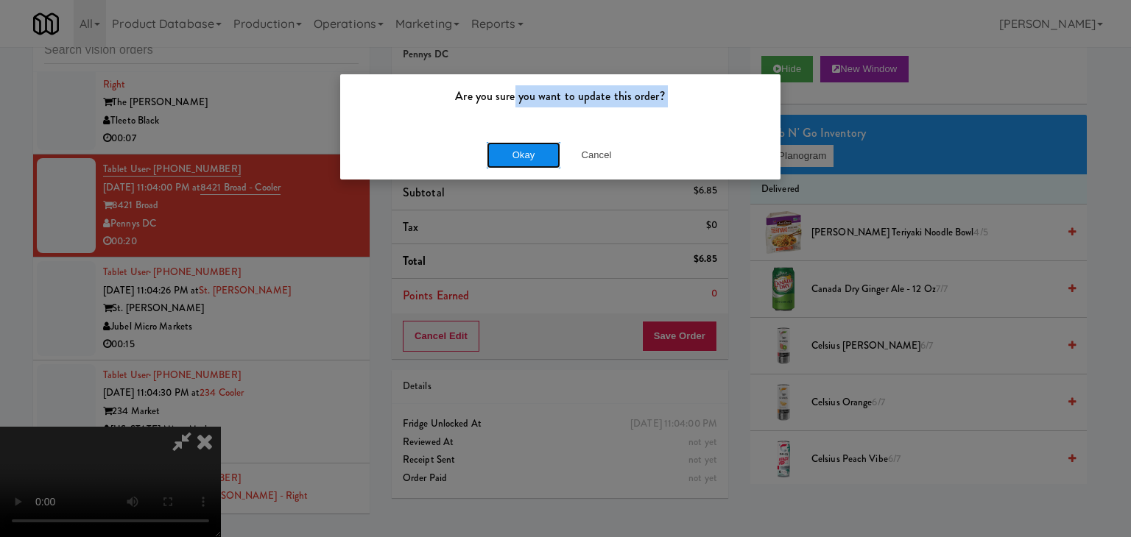
click at [509, 145] on button "Okay" at bounding box center [524, 155] width 74 height 26
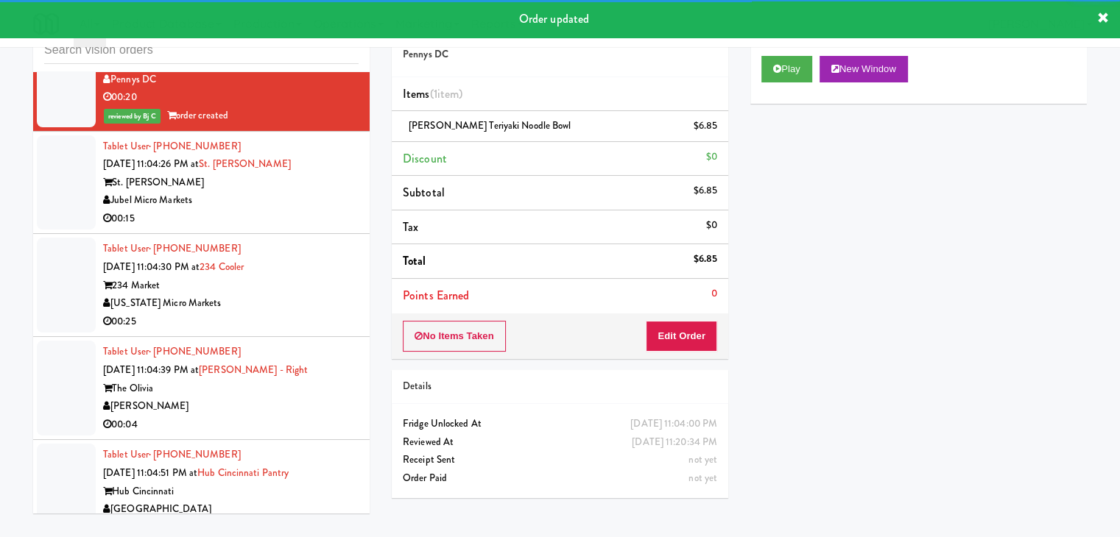
scroll to position [8121, 0]
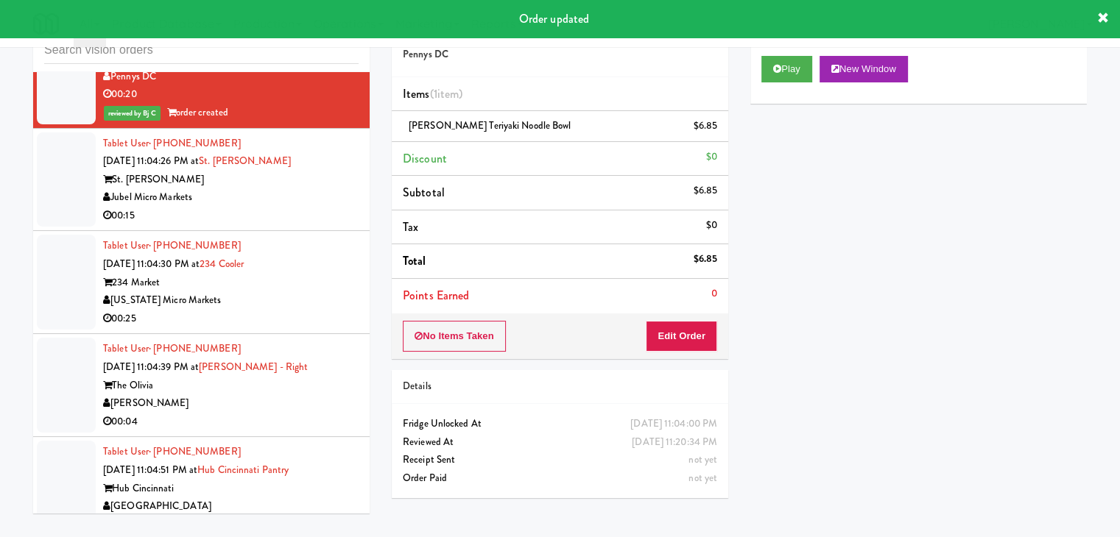
click at [278, 193] on div "Jubel Micro Markets" at bounding box center [230, 197] width 255 height 18
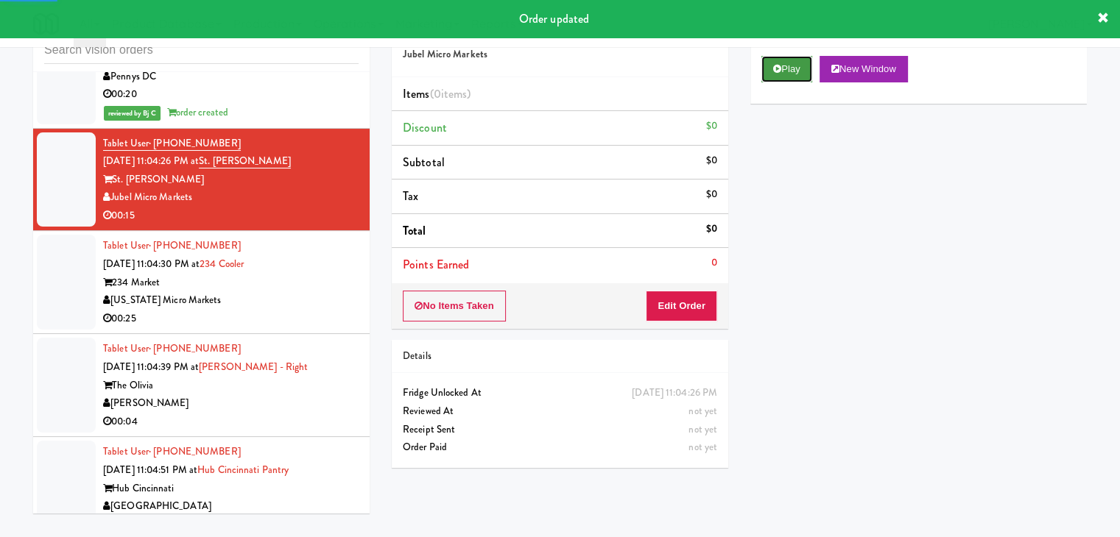
click at [784, 68] on button "Play" at bounding box center [786, 69] width 51 height 26
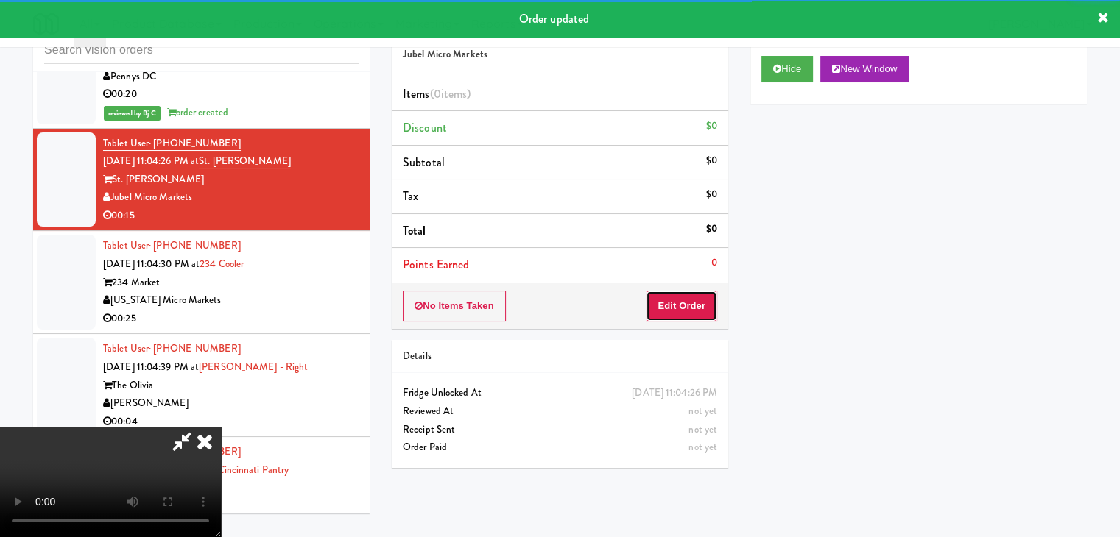
click at [680, 302] on button "Edit Order" at bounding box center [681, 306] width 71 height 31
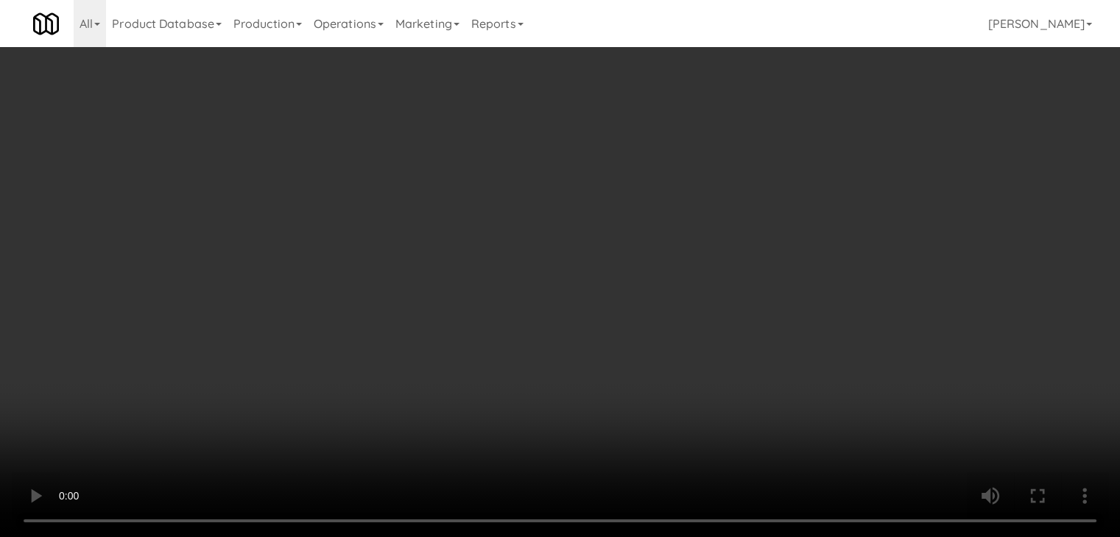
scroll to position [8102, 0]
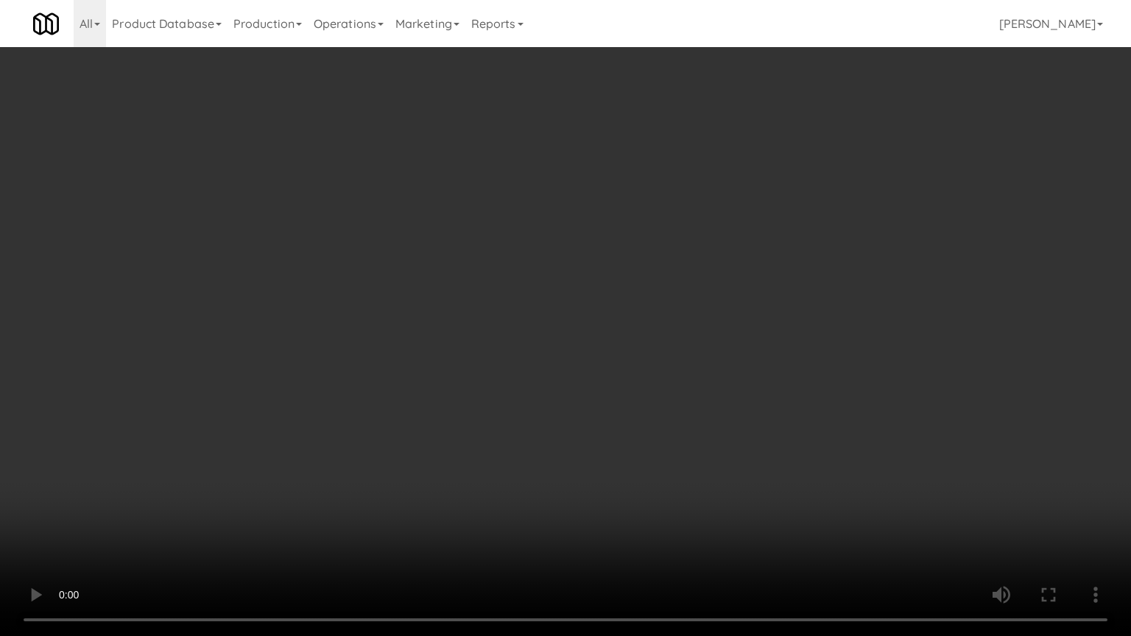
click at [760, 250] on video at bounding box center [565, 318] width 1131 height 636
click at [771, 250] on video at bounding box center [565, 318] width 1131 height 636
drag, startPoint x: 771, startPoint y: 250, endPoint x: 777, endPoint y: 172, distance: 78.9
click at [771, 250] on video at bounding box center [565, 318] width 1131 height 636
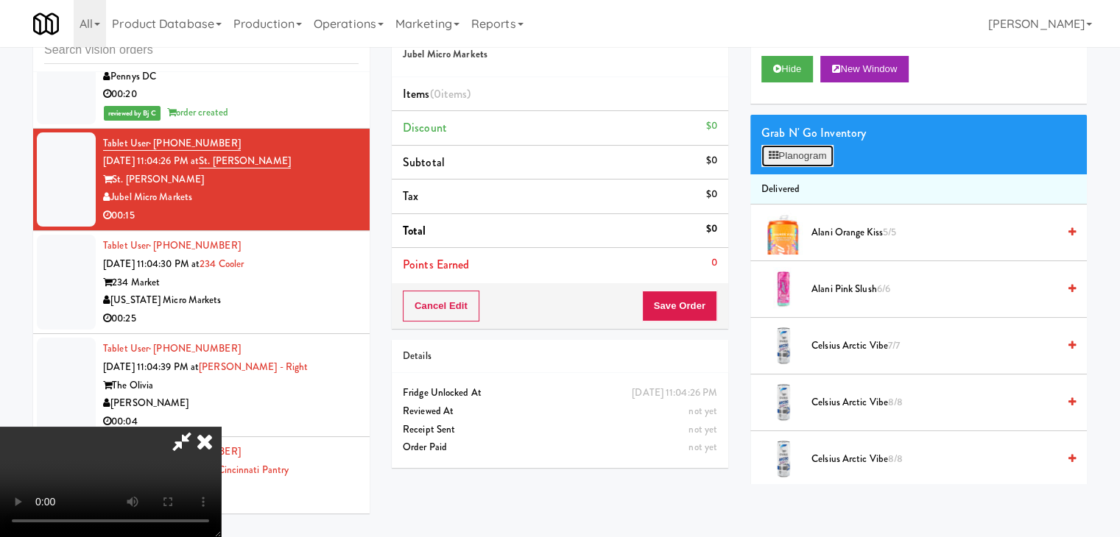
click at [813, 153] on button "Planogram" at bounding box center [797, 156] width 72 height 22
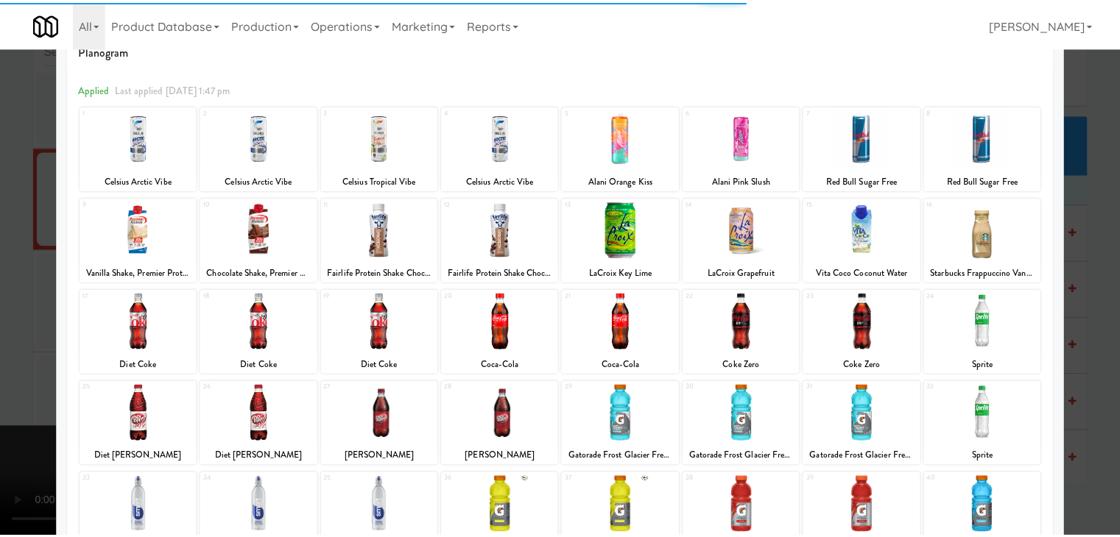
scroll to position [147, 0]
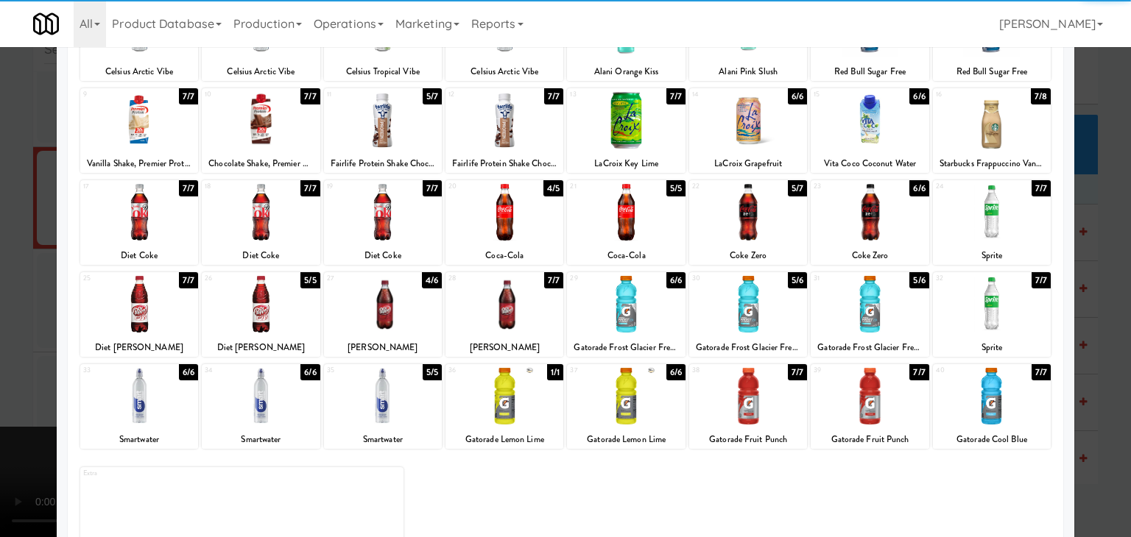
click at [870, 222] on div at bounding box center [869, 212] width 118 height 57
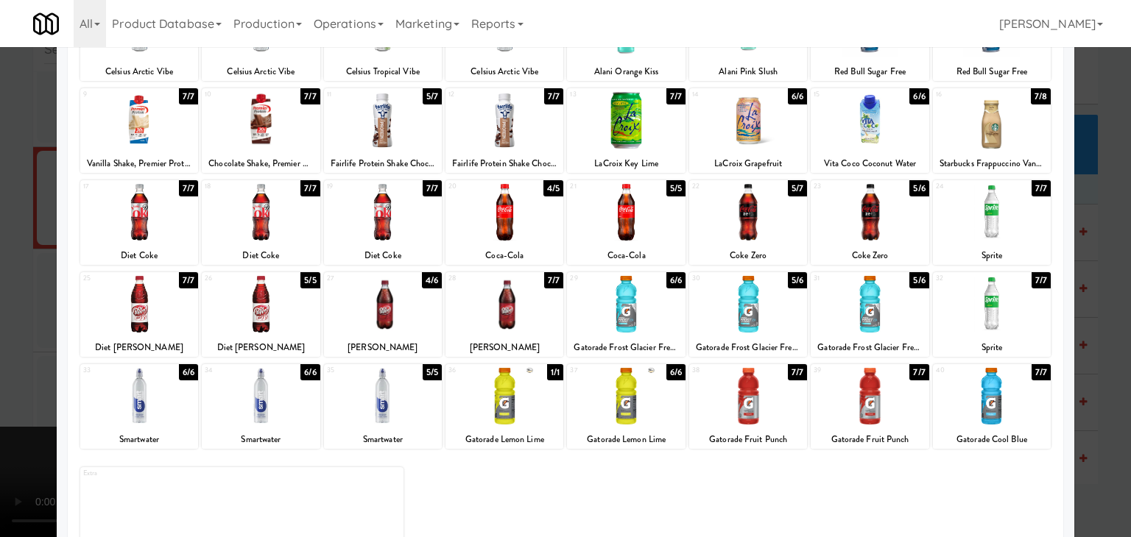
click at [653, 307] on div at bounding box center [626, 304] width 118 height 57
drag, startPoint x: 0, startPoint y: 335, endPoint x: 45, endPoint y: 331, distance: 45.1
click at [1, 335] on div at bounding box center [565, 268] width 1131 height 537
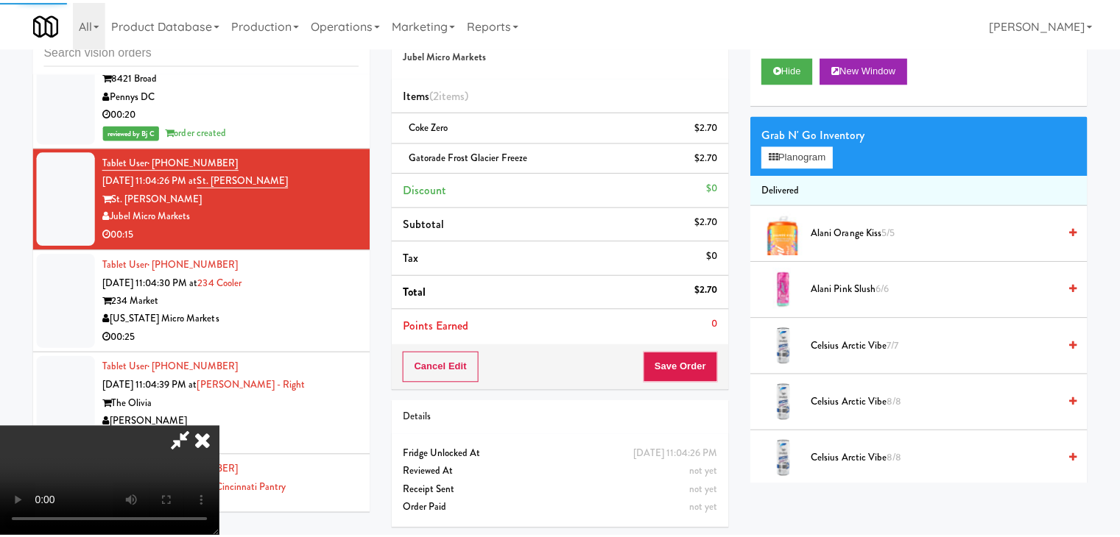
scroll to position [8121, 0]
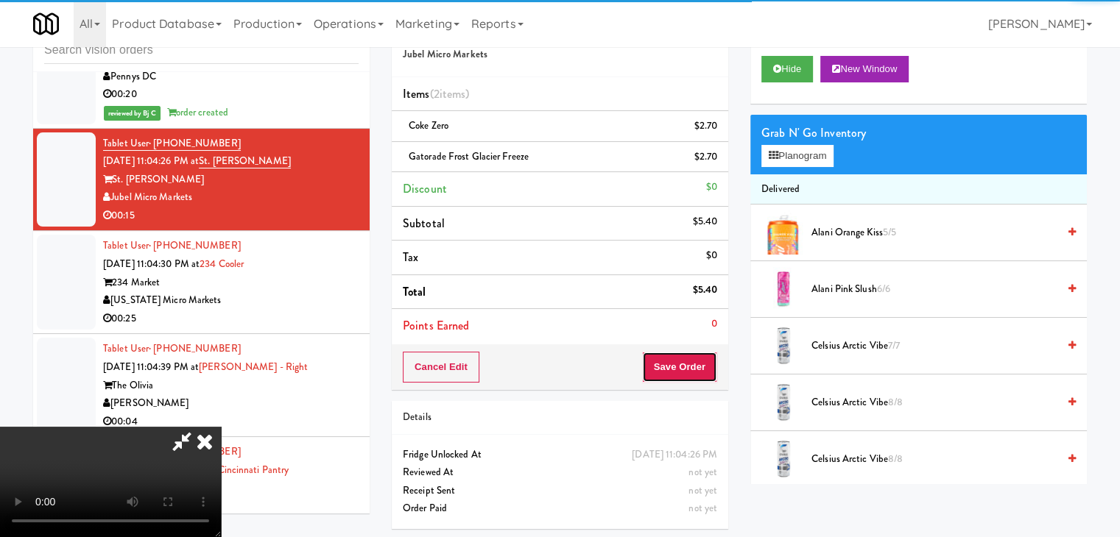
click at [707, 363] on button "Save Order" at bounding box center [679, 367] width 75 height 31
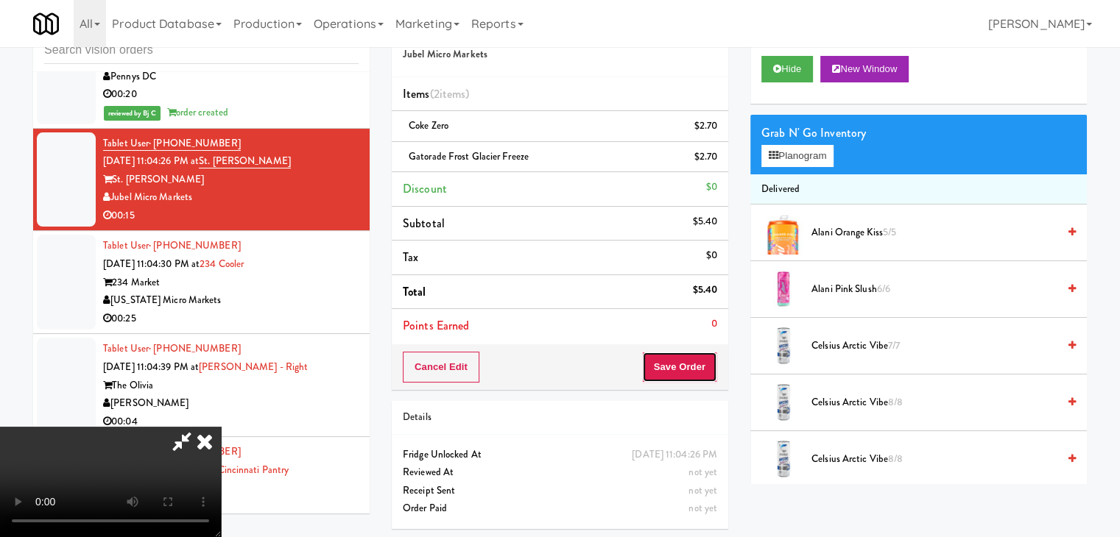
click at [707, 364] on button "Save Order" at bounding box center [679, 367] width 75 height 31
click at [704, 364] on button "Save Order" at bounding box center [679, 367] width 75 height 31
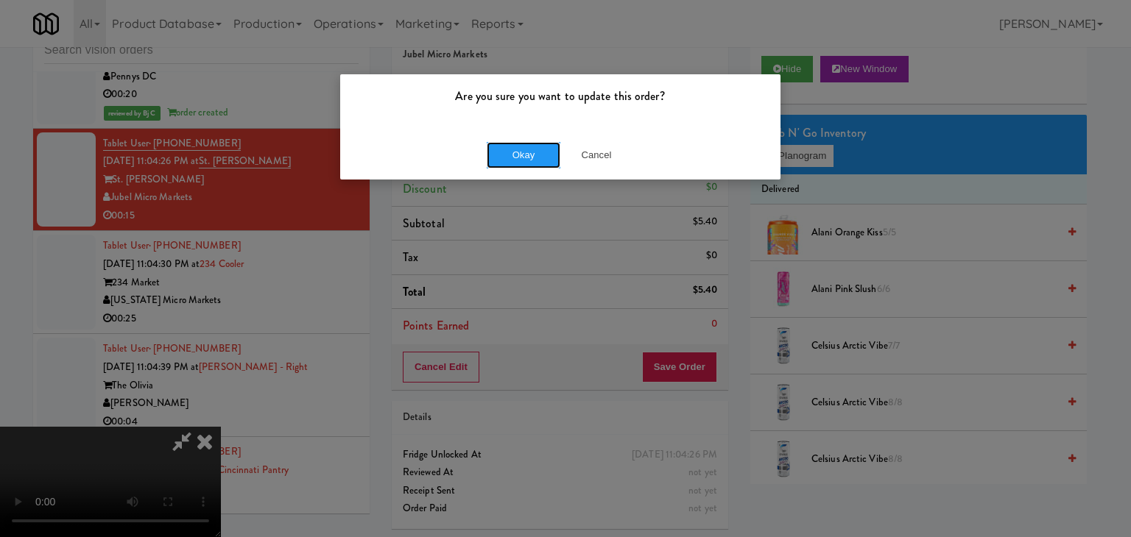
click at [519, 158] on button "Okay" at bounding box center [524, 155] width 74 height 26
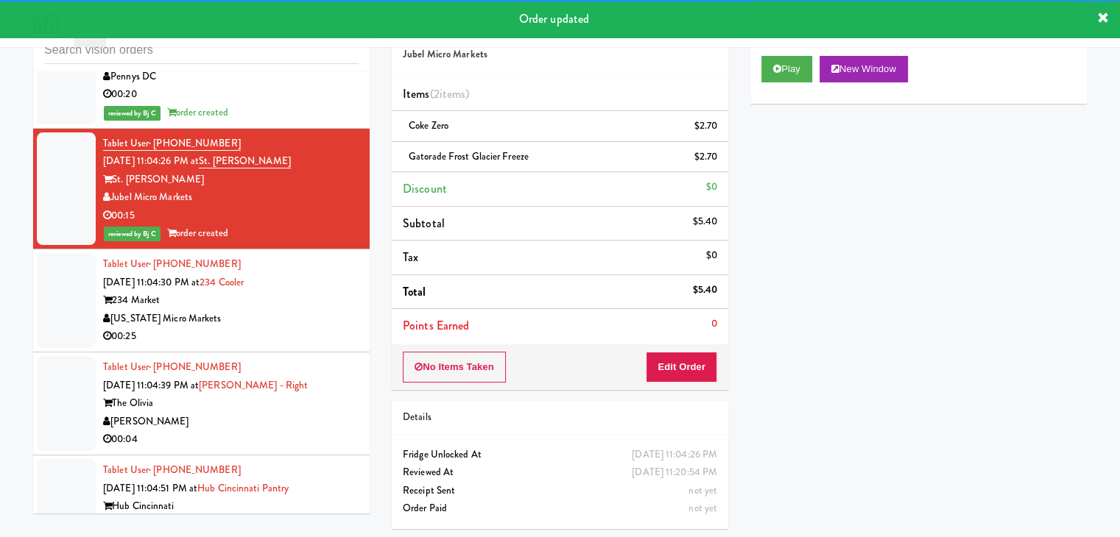
scroll to position [8194, 0]
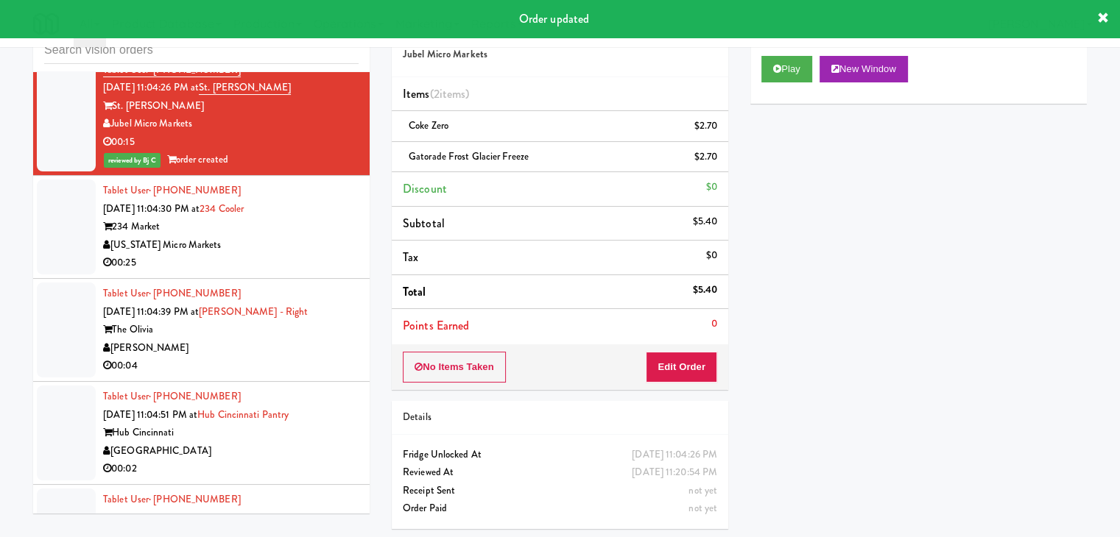
drag, startPoint x: 296, startPoint y: 241, endPoint x: 300, endPoint y: 249, distance: 8.2
click at [297, 243] on div "[US_STATE] Micro Markets" at bounding box center [230, 245] width 255 height 18
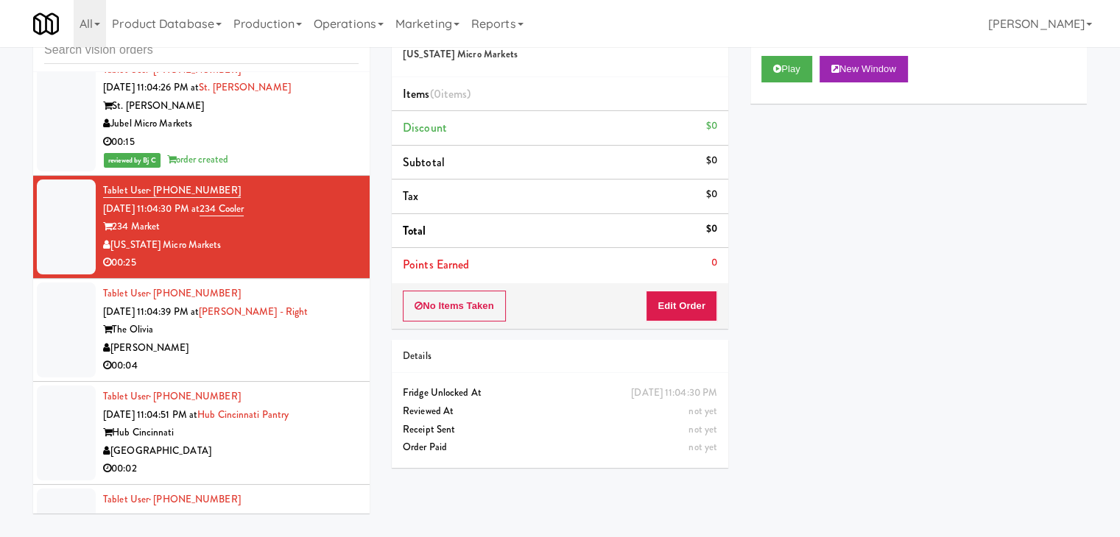
click at [300, 326] on div "The Olivia" at bounding box center [230, 330] width 255 height 18
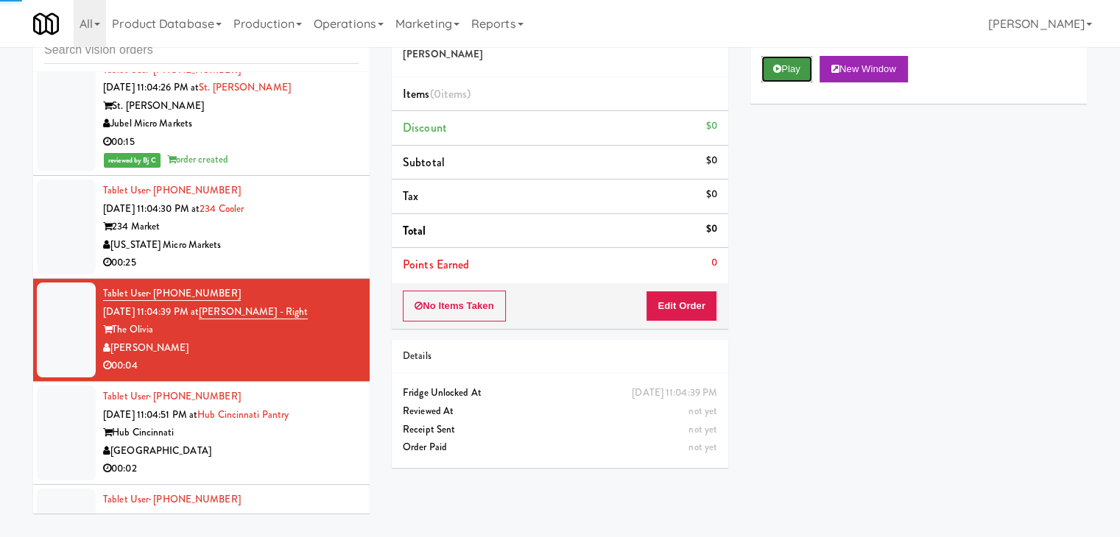
click at [796, 74] on button "Play" at bounding box center [786, 69] width 51 height 26
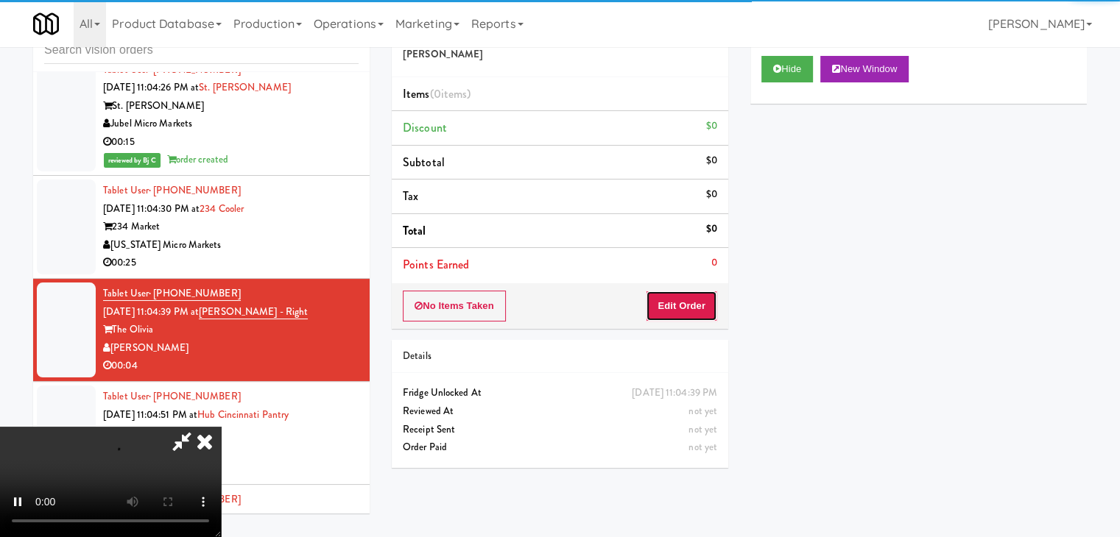
click at [668, 302] on button "Edit Order" at bounding box center [681, 306] width 71 height 31
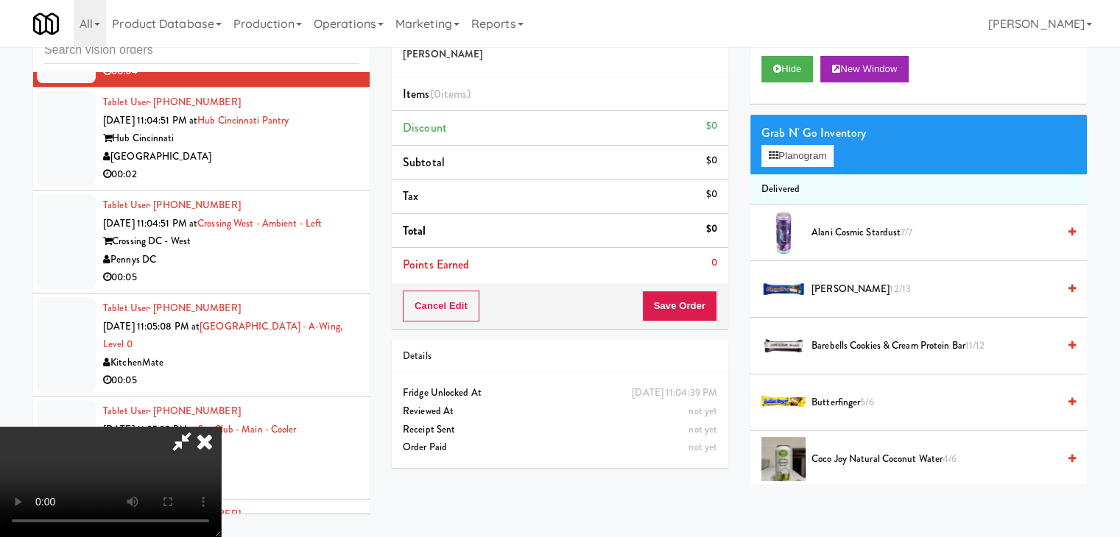
scroll to position [8470, 0]
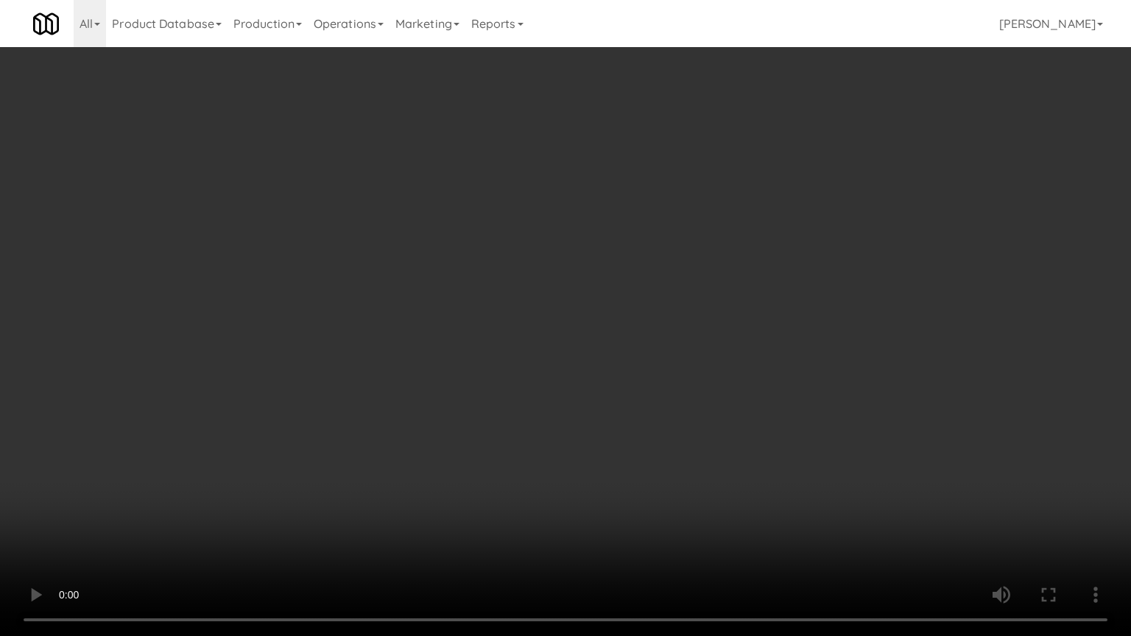
click at [658, 400] on video at bounding box center [565, 318] width 1131 height 636
drag, startPoint x: 660, startPoint y: 397, endPoint x: 684, endPoint y: 297, distance: 103.0
click at [662, 389] on video at bounding box center [565, 318] width 1131 height 636
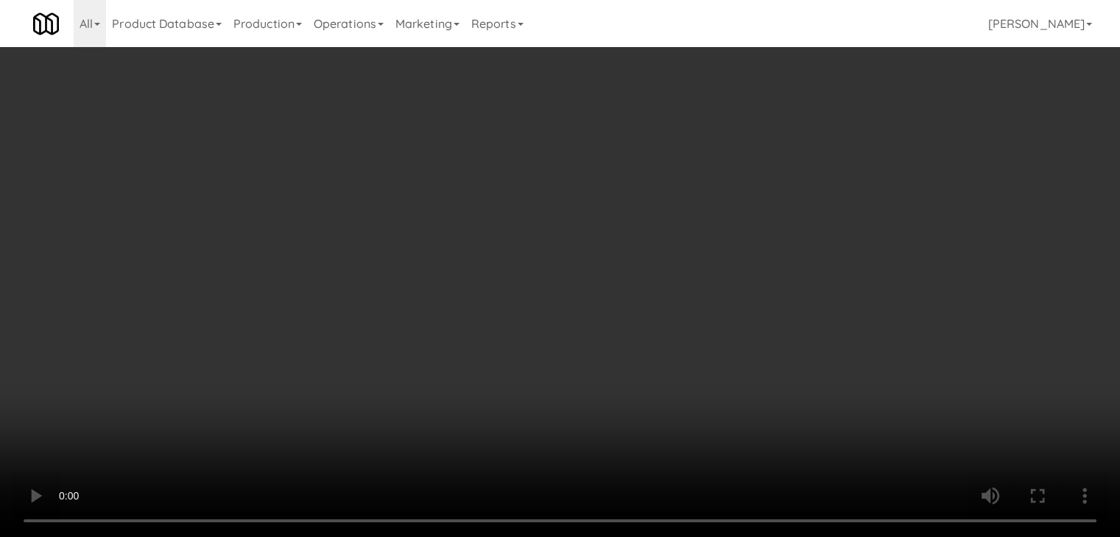
click at [791, 161] on button "Planogram" at bounding box center [797, 156] width 72 height 22
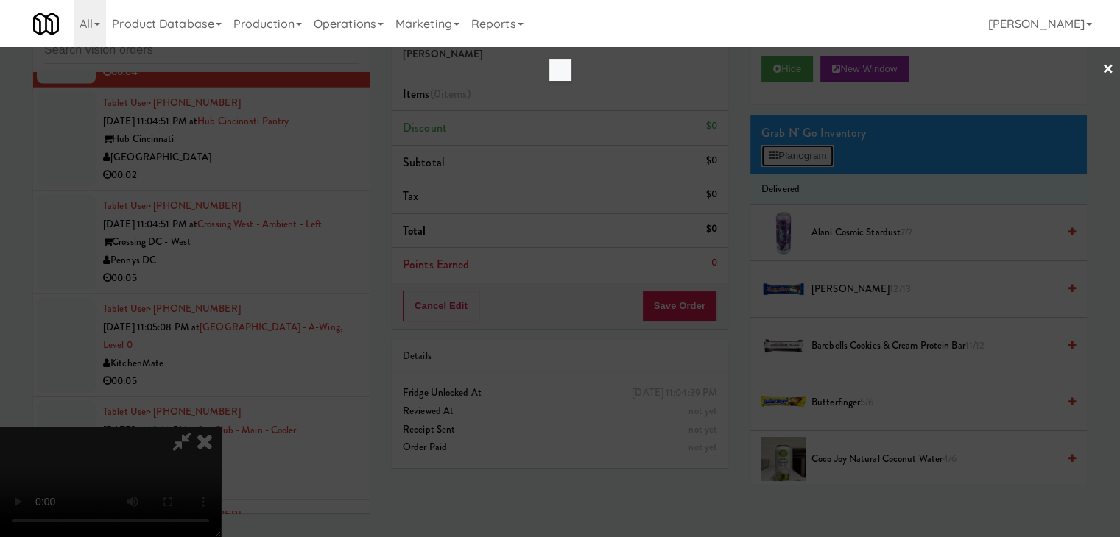
scroll to position [8470, 0]
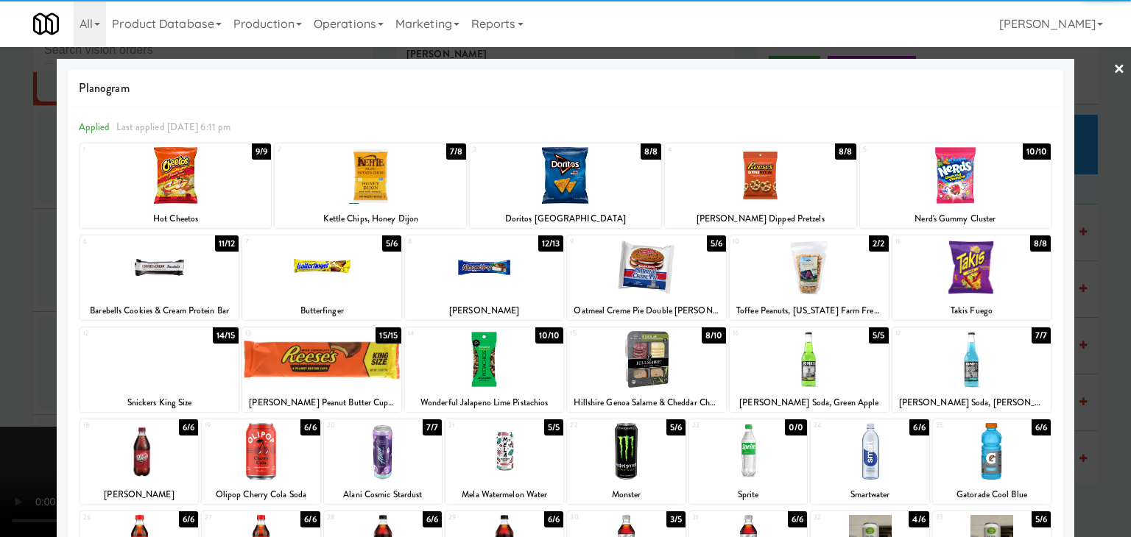
click at [329, 348] on div at bounding box center [321, 359] width 159 height 57
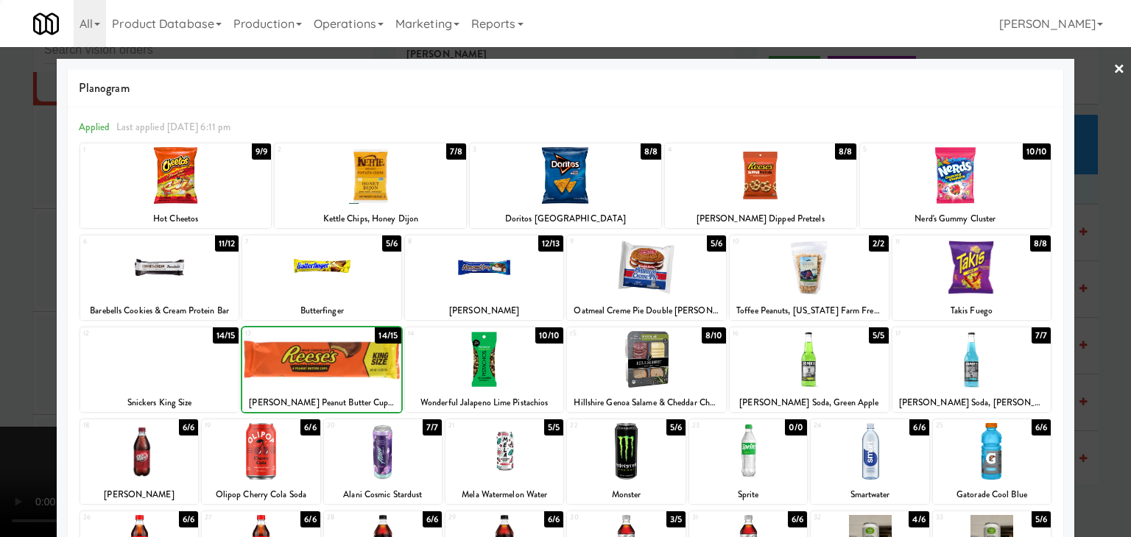
drag, startPoint x: 0, startPoint y: 348, endPoint x: 99, endPoint y: 344, distance: 98.7
click at [0, 348] on div at bounding box center [565, 268] width 1131 height 537
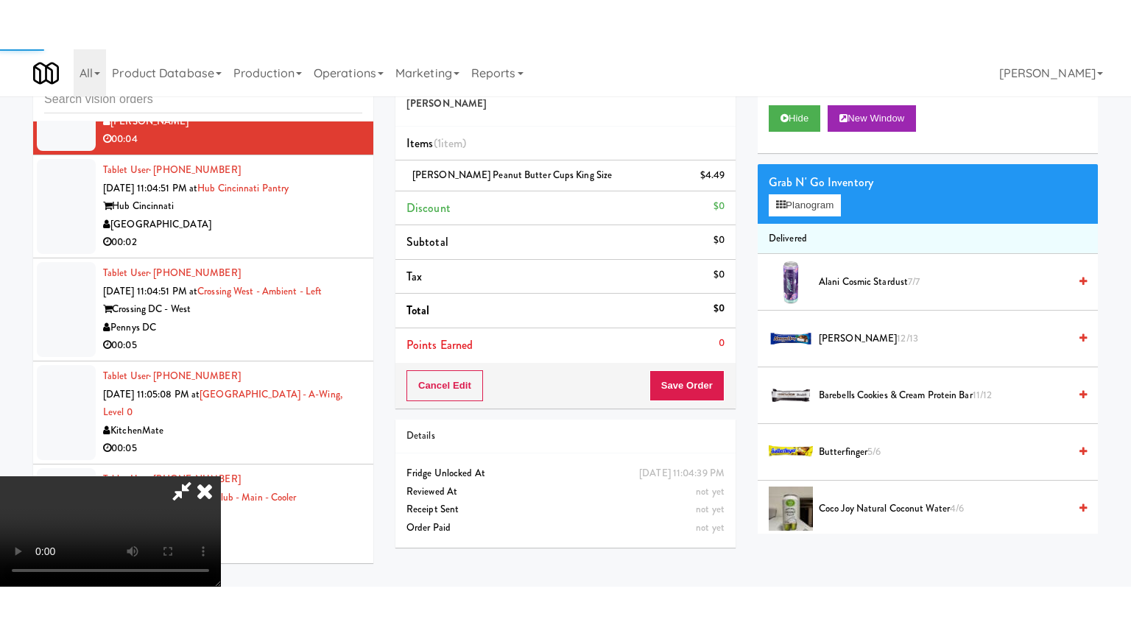
scroll to position [8489, 0]
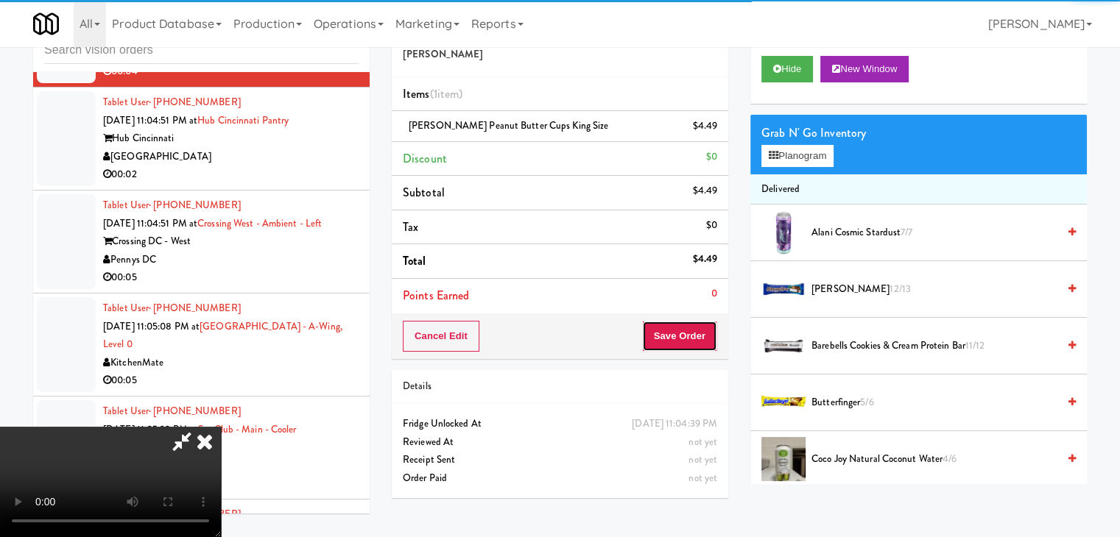
click at [699, 339] on button "Save Order" at bounding box center [679, 336] width 75 height 31
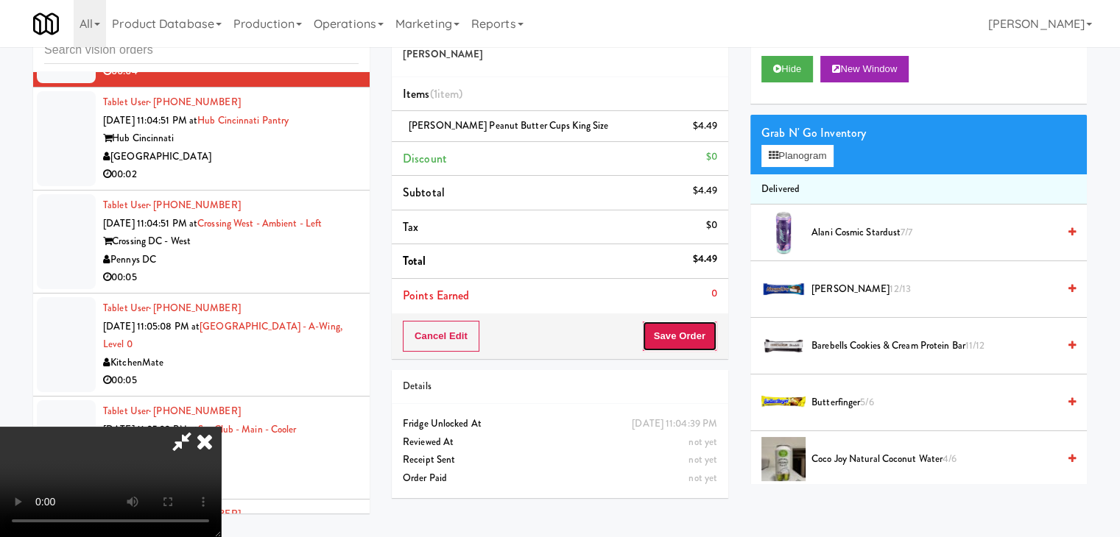
click at [699, 339] on button "Save Order" at bounding box center [679, 336] width 75 height 31
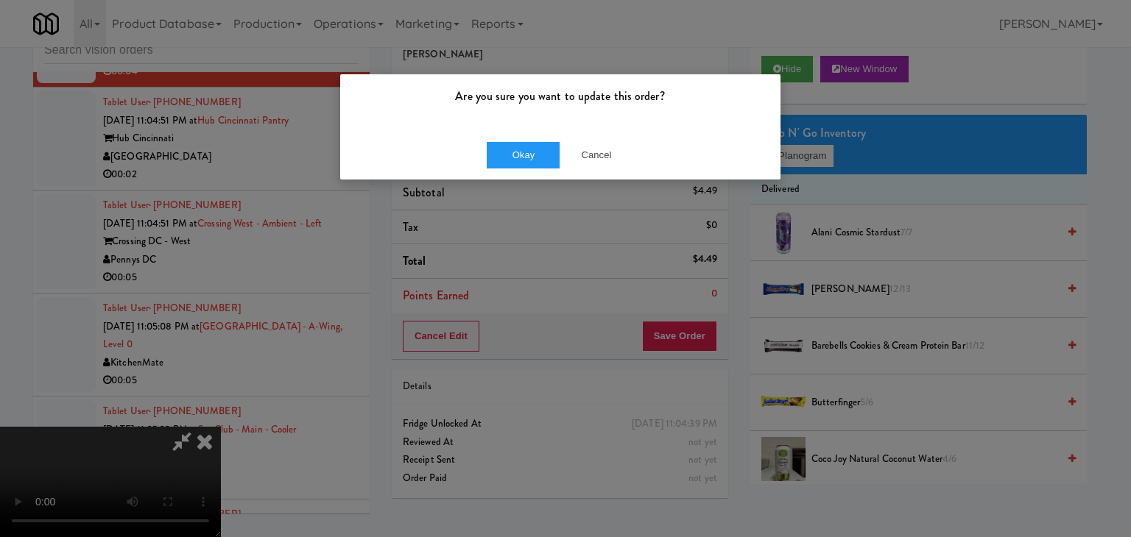
click at [595, 169] on div "Okay Cancel" at bounding box center [560, 154] width 440 height 49
click at [602, 150] on button "Cancel" at bounding box center [596, 155] width 74 height 26
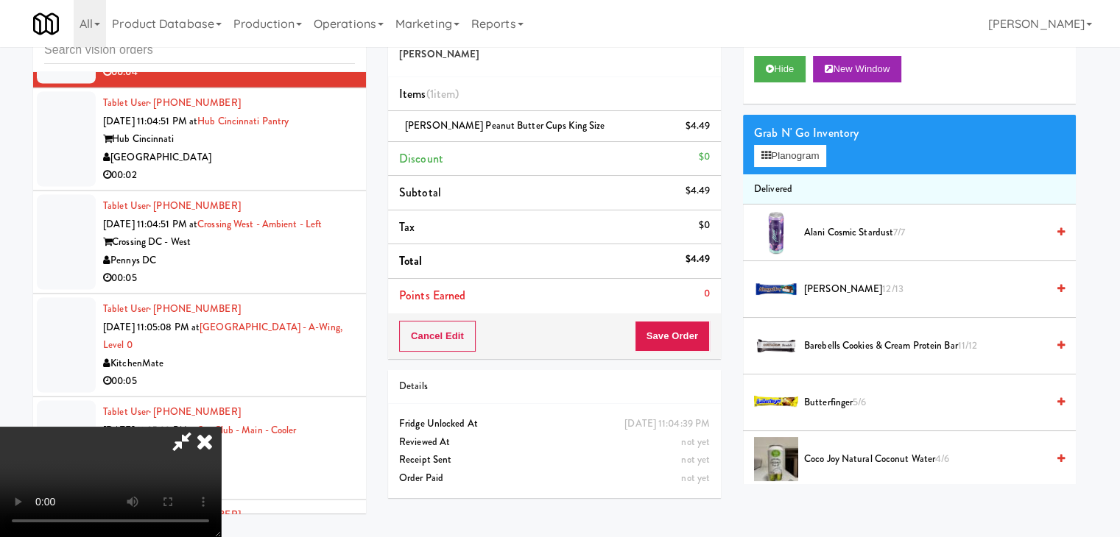
click at [221, 427] on video at bounding box center [110, 482] width 221 height 110
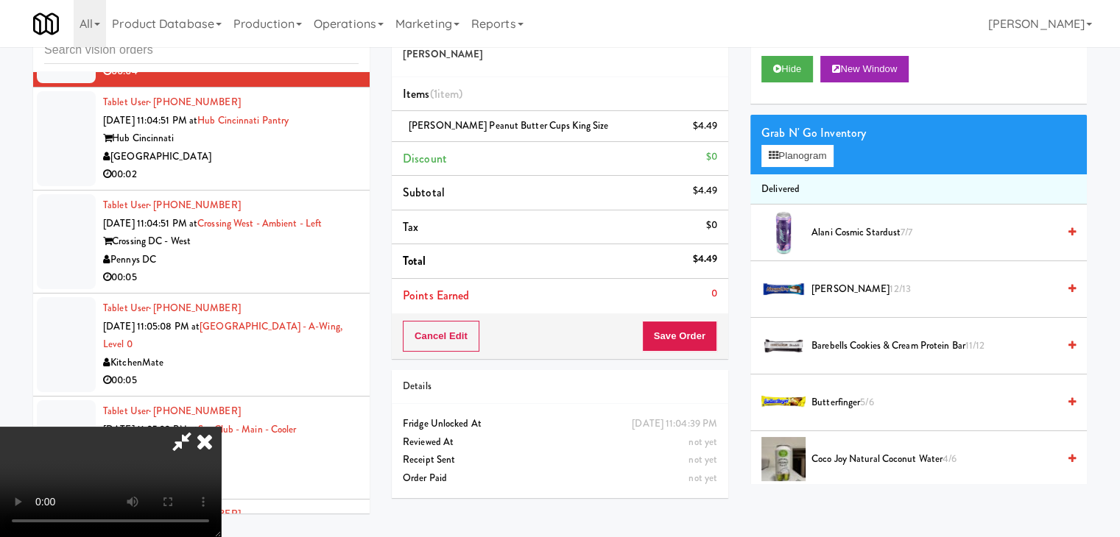
click at [221, 427] on video at bounding box center [110, 482] width 221 height 110
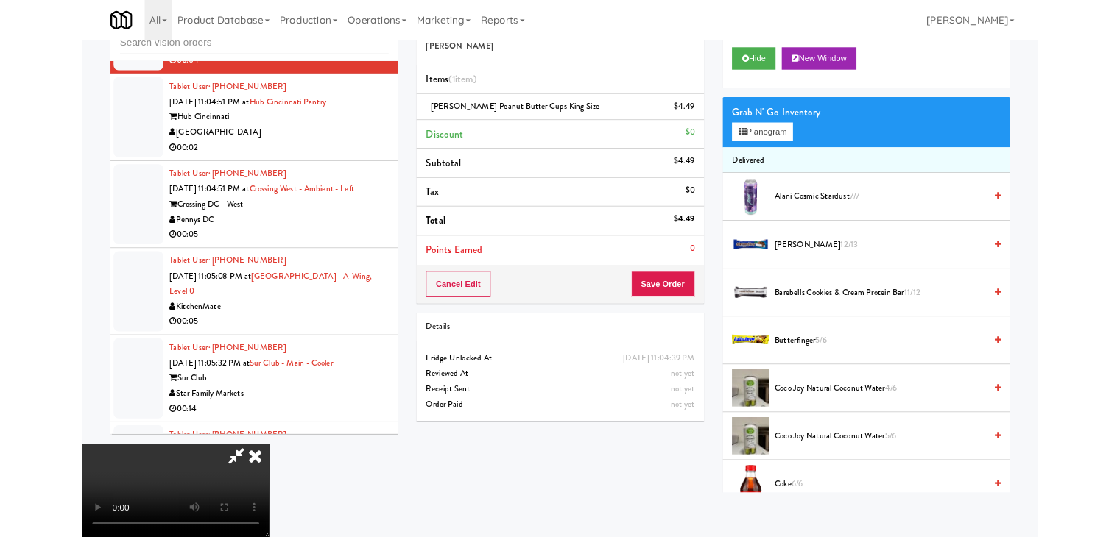
scroll to position [8470, 0]
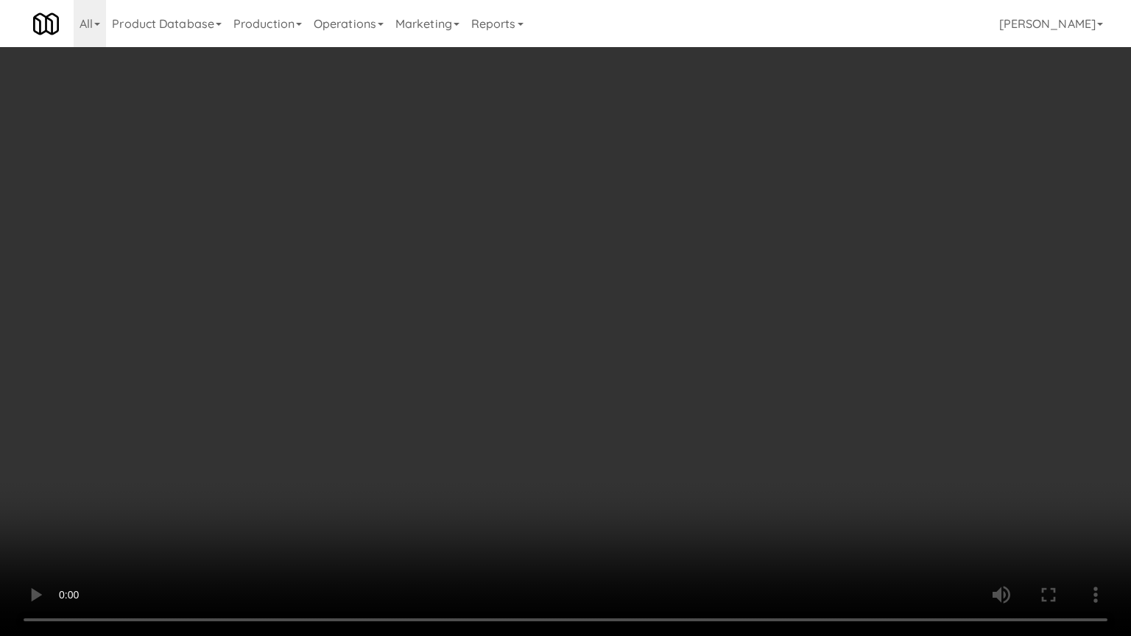
click at [581, 379] on video at bounding box center [565, 318] width 1131 height 636
click at [581, 380] on video at bounding box center [565, 318] width 1131 height 636
click at [580, 380] on video at bounding box center [565, 318] width 1131 height 636
click at [581, 380] on video at bounding box center [565, 318] width 1131 height 636
click at [602, 378] on video at bounding box center [565, 318] width 1131 height 636
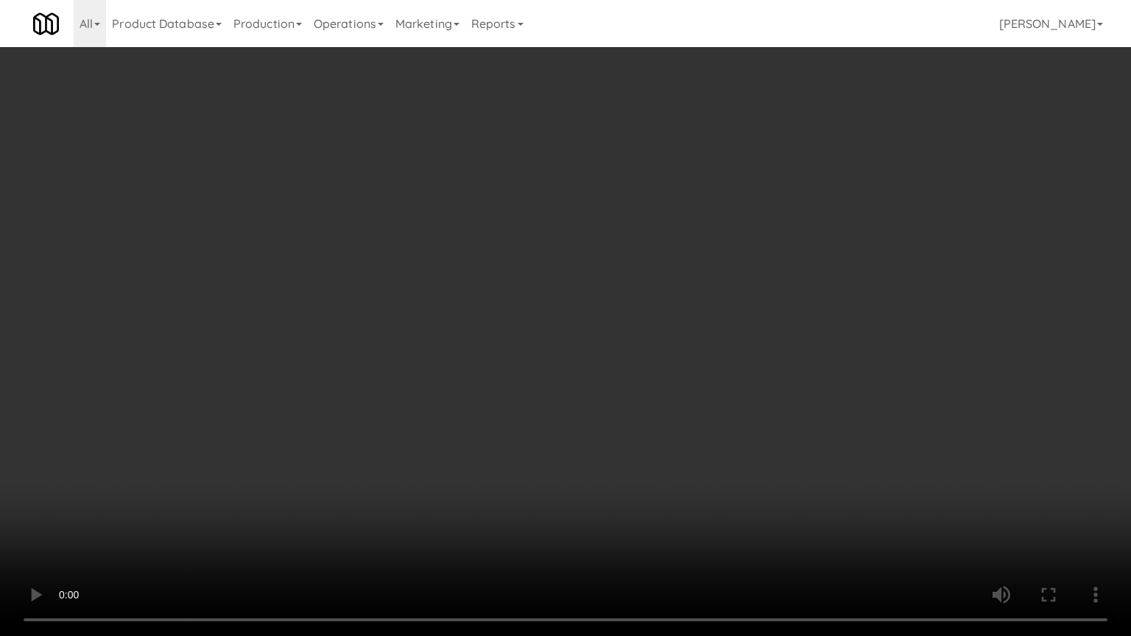
drag, startPoint x: 602, startPoint y: 378, endPoint x: 710, endPoint y: 310, distance: 127.4
click at [604, 378] on video at bounding box center [565, 318] width 1131 height 636
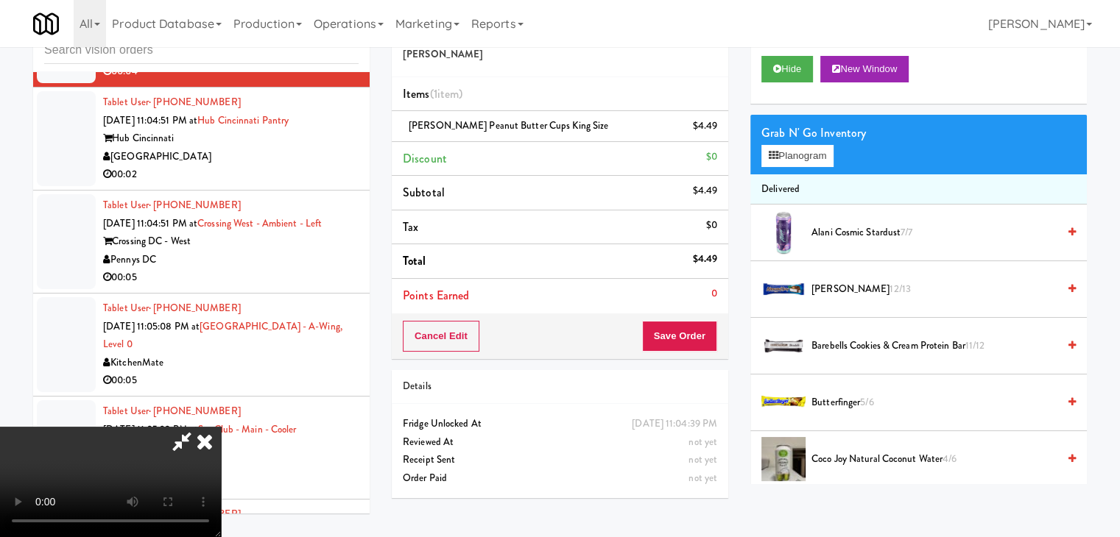
click at [719, 329] on div "Cancel Edit Save Order" at bounding box center [560, 337] width 336 height 46
click at [713, 330] on button "Save Order" at bounding box center [679, 336] width 75 height 31
click at [709, 331] on button "Save Order" at bounding box center [679, 336] width 75 height 31
click at [707, 331] on button "Save Order" at bounding box center [679, 336] width 75 height 31
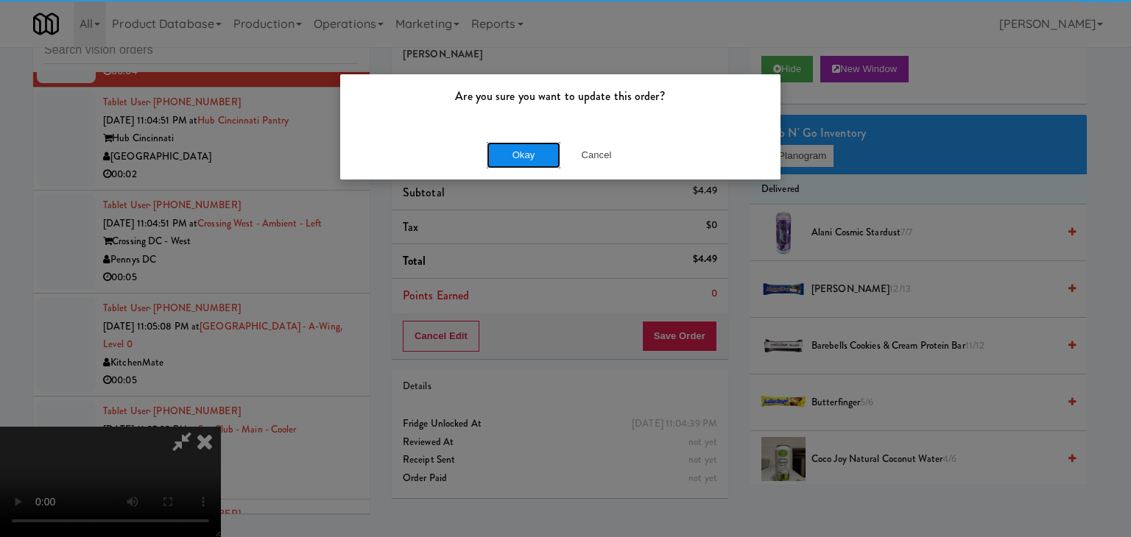
click at [518, 158] on button "Okay" at bounding box center [524, 155] width 74 height 26
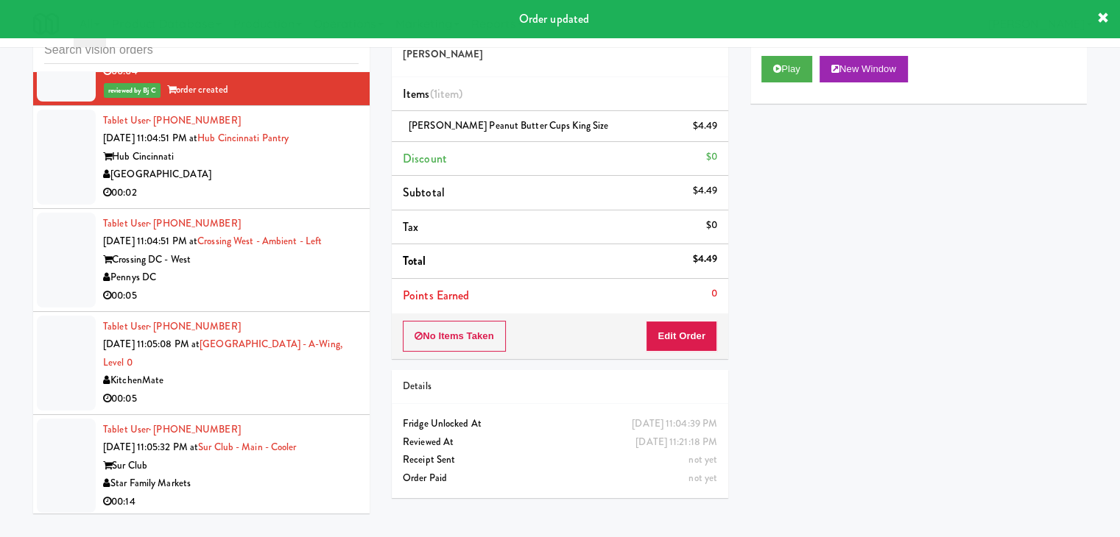
click at [286, 184] on div "00:02" at bounding box center [230, 193] width 255 height 18
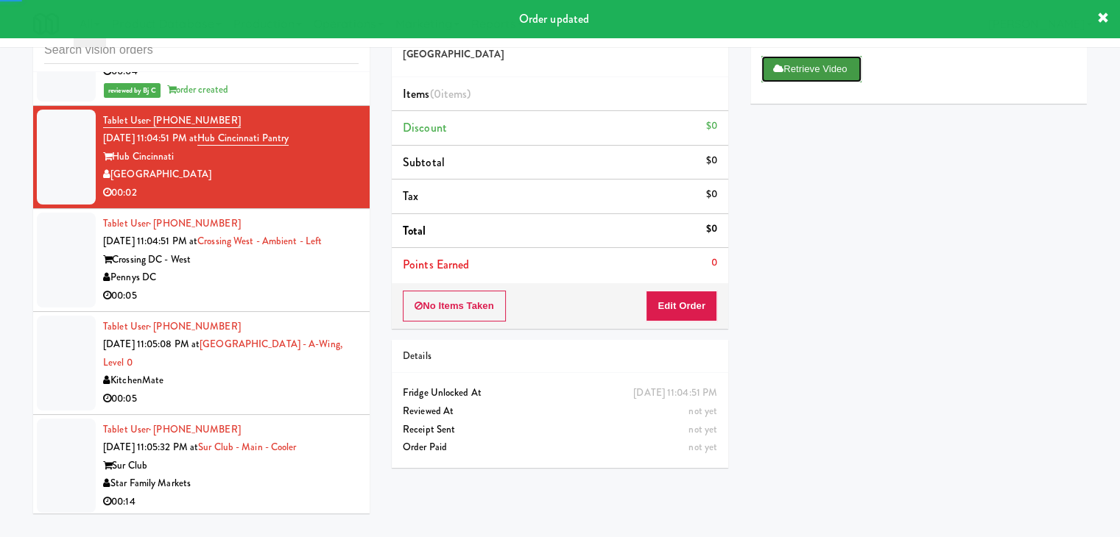
click at [805, 69] on button "Retrieve Video" at bounding box center [811, 69] width 100 height 26
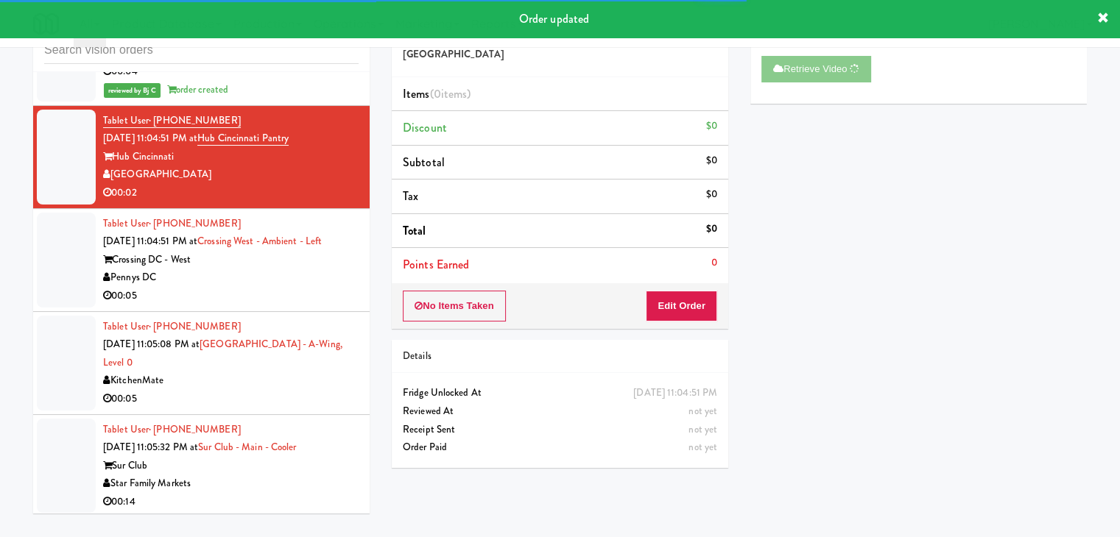
click at [768, 151] on div "Retrieve Video Primary Flag Clear Flag if unable to determine what was taken or…" at bounding box center [918, 321] width 336 height 552
click at [250, 269] on div "Pennys DC" at bounding box center [230, 278] width 255 height 18
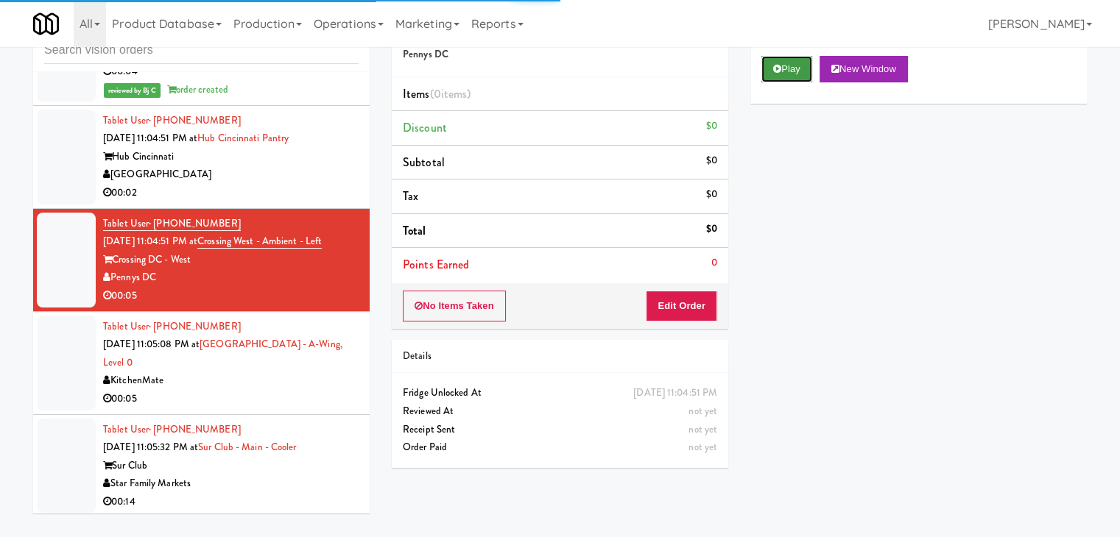
click at [787, 70] on button "Play" at bounding box center [786, 69] width 51 height 26
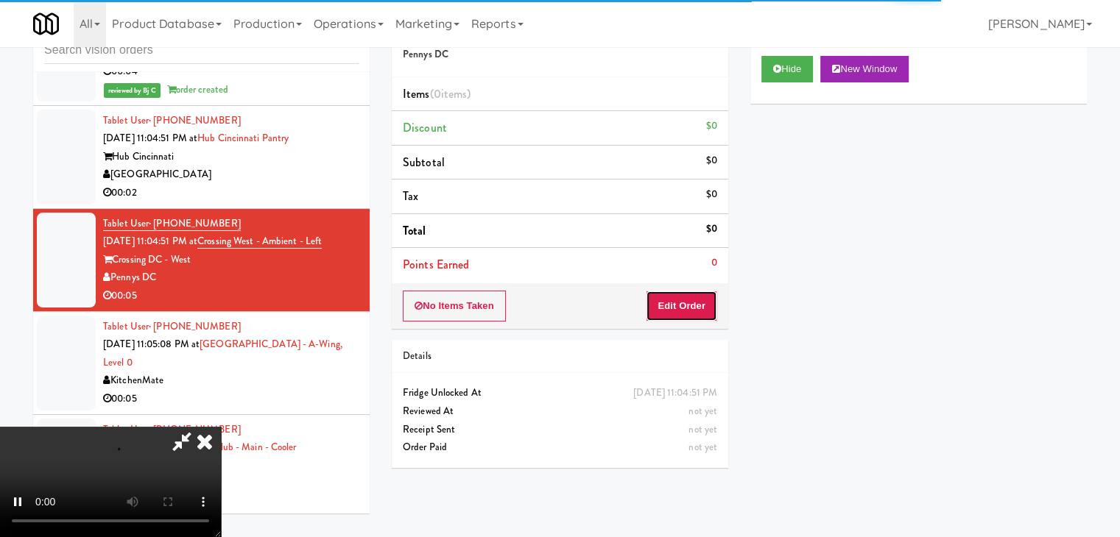
click at [684, 294] on button "Edit Order" at bounding box center [681, 306] width 71 height 31
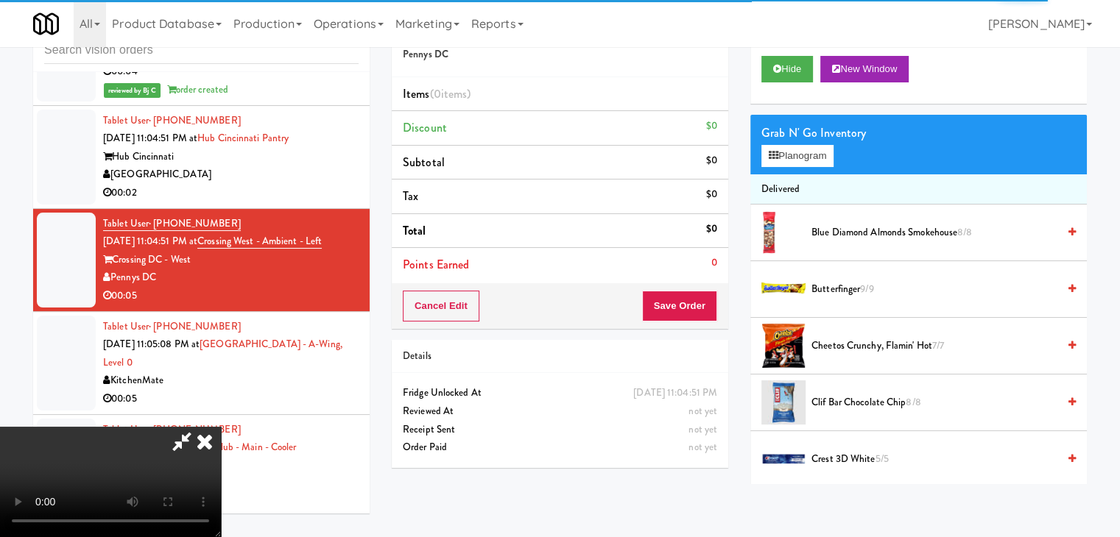
click at [221, 484] on video at bounding box center [110, 482] width 221 height 110
click at [221, 486] on video at bounding box center [110, 482] width 221 height 110
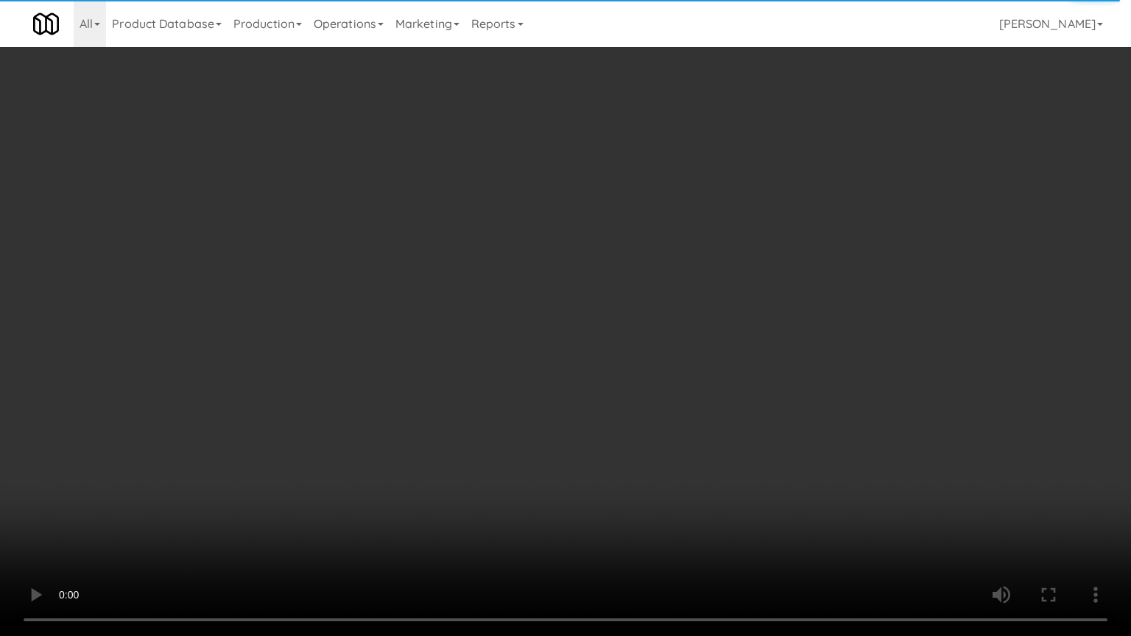
click at [777, 395] on video at bounding box center [565, 318] width 1131 height 636
drag, startPoint x: 777, startPoint y: 395, endPoint x: 827, endPoint y: 234, distance: 168.1
click at [777, 394] on video at bounding box center [565, 318] width 1131 height 636
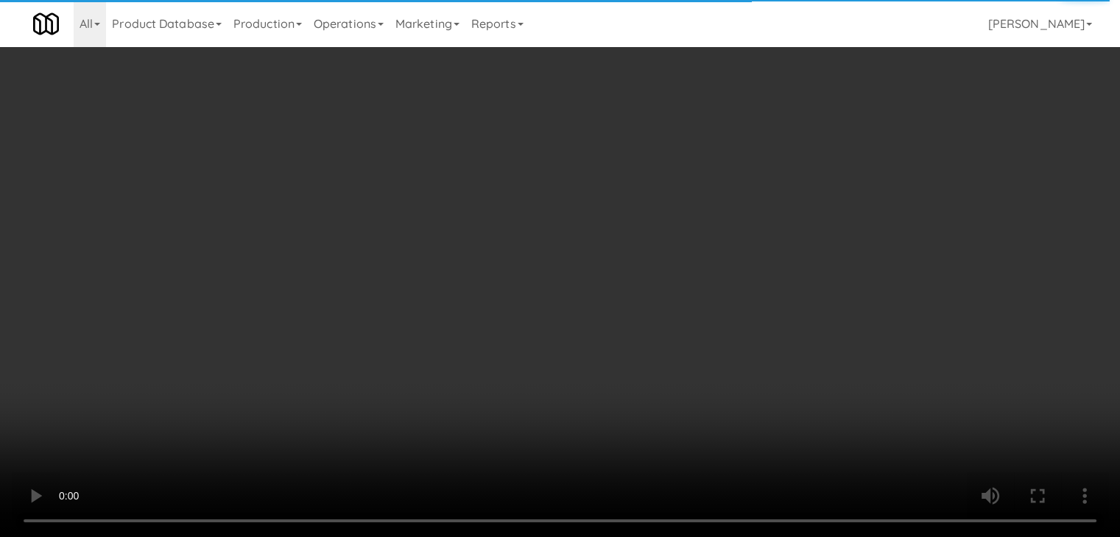
click at [831, 153] on button "Planogram" at bounding box center [797, 156] width 72 height 22
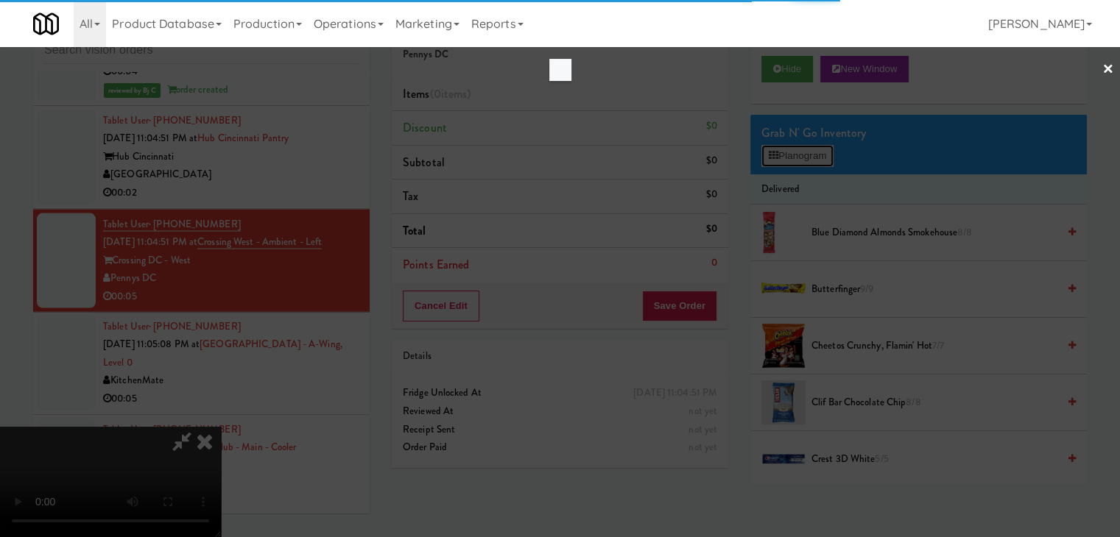
scroll to position [8470, 0]
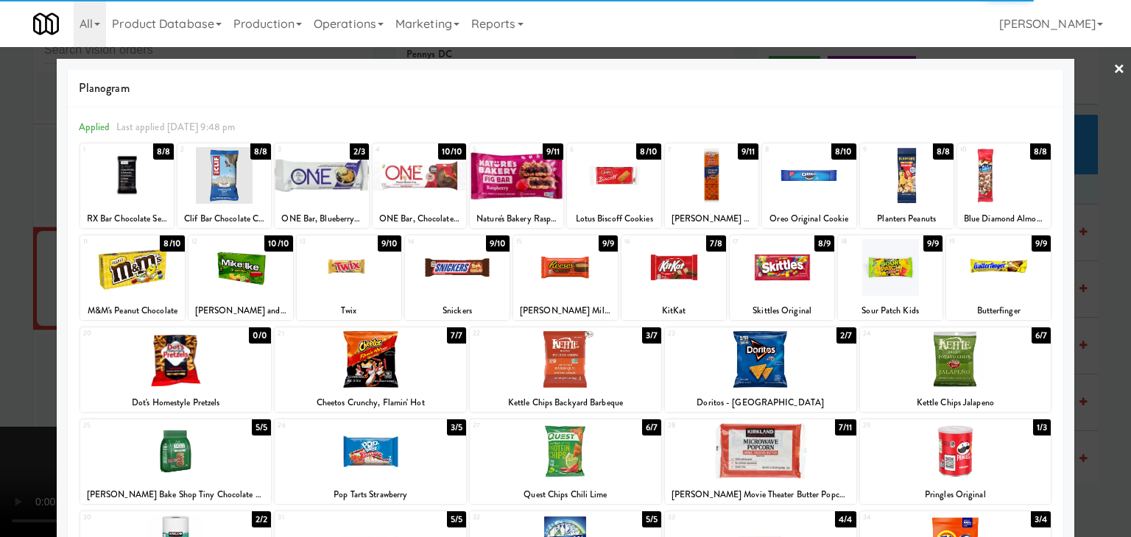
click at [872, 253] on div at bounding box center [890, 267] width 105 height 57
drag, startPoint x: 0, startPoint y: 251, endPoint x: 211, endPoint y: 252, distance: 211.3
click at [13, 251] on div at bounding box center [565, 268] width 1131 height 537
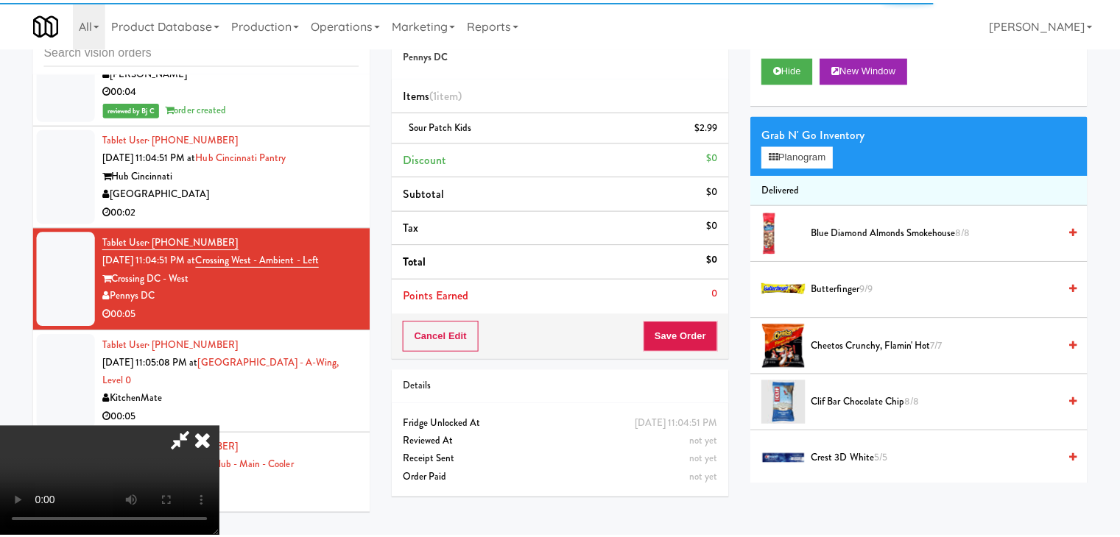
scroll to position [8489, 0]
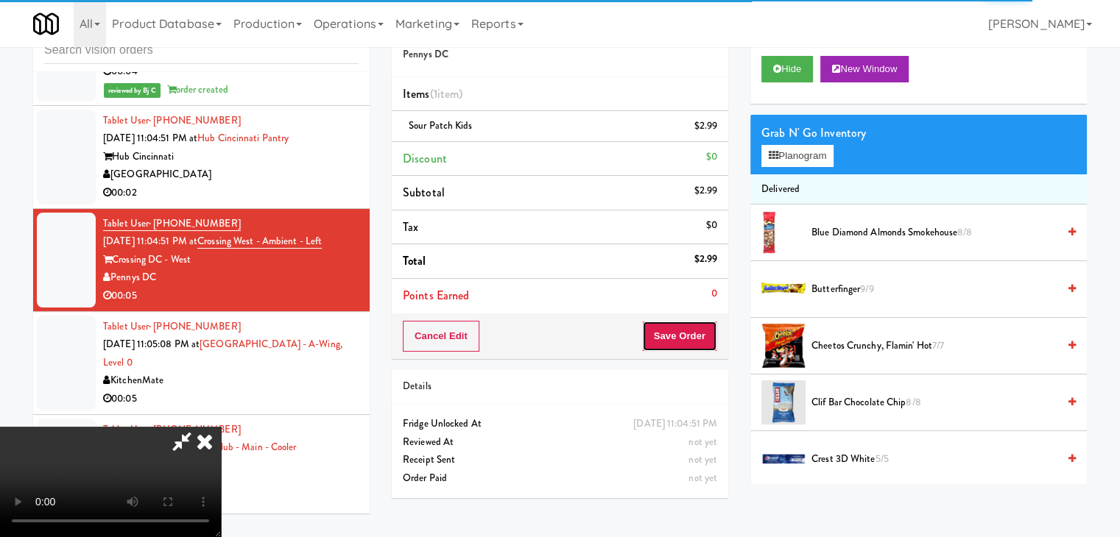
click at [693, 327] on button "Save Order" at bounding box center [679, 336] width 75 height 31
click at [692, 328] on button "Save Order" at bounding box center [679, 336] width 75 height 31
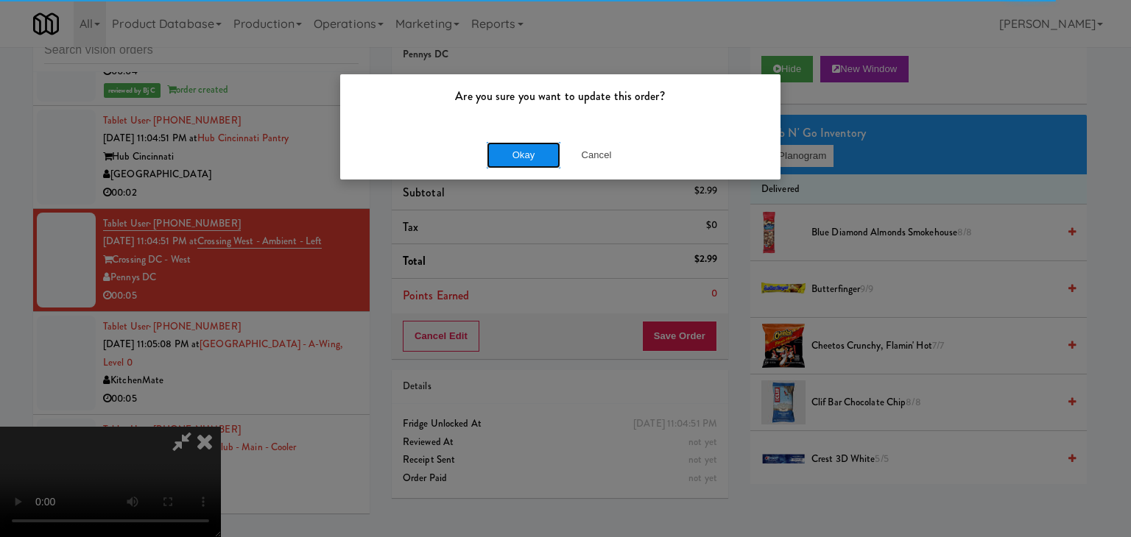
drag, startPoint x: 517, startPoint y: 146, endPoint x: 504, endPoint y: 151, distance: 14.0
click at [506, 149] on button "Okay" at bounding box center [524, 155] width 74 height 26
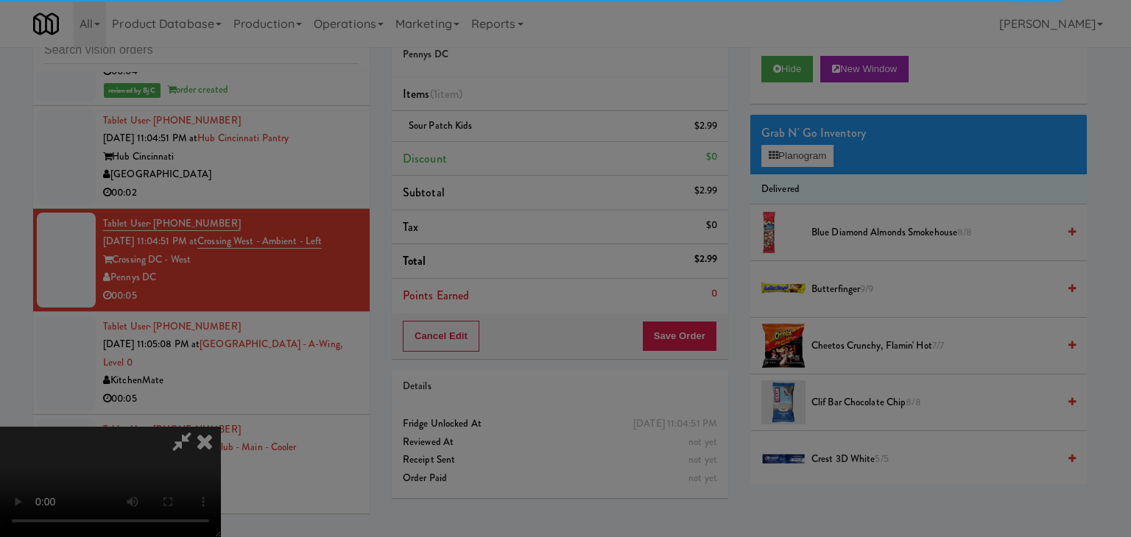
click at [503, 152] on div "Okay Cancel" at bounding box center [560, 127] width 440 height 49
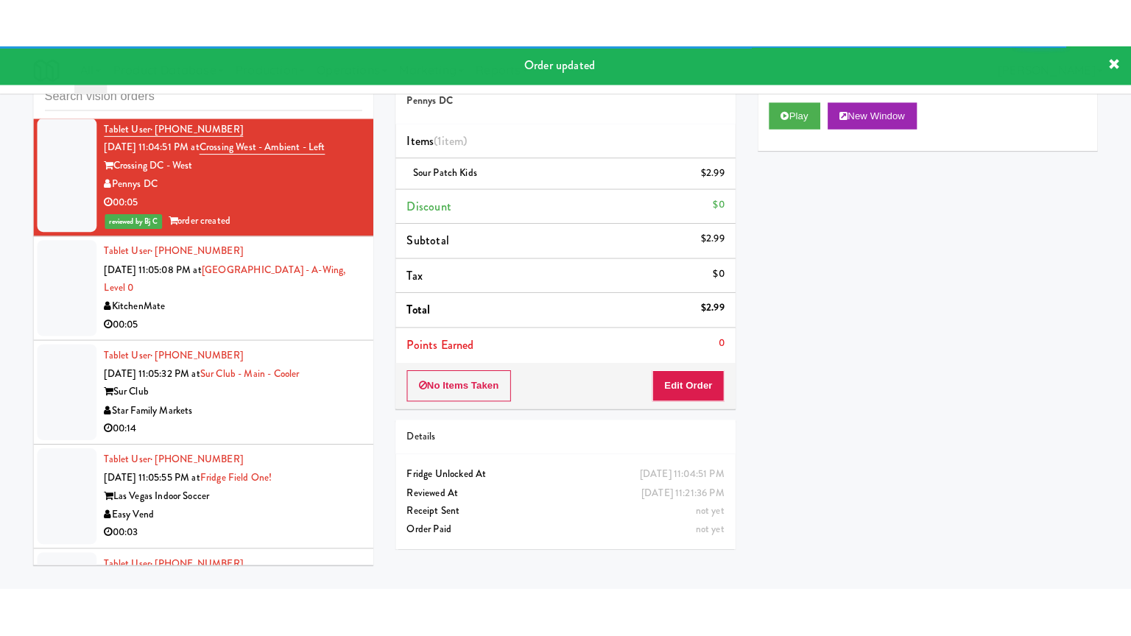
scroll to position [8710, 0]
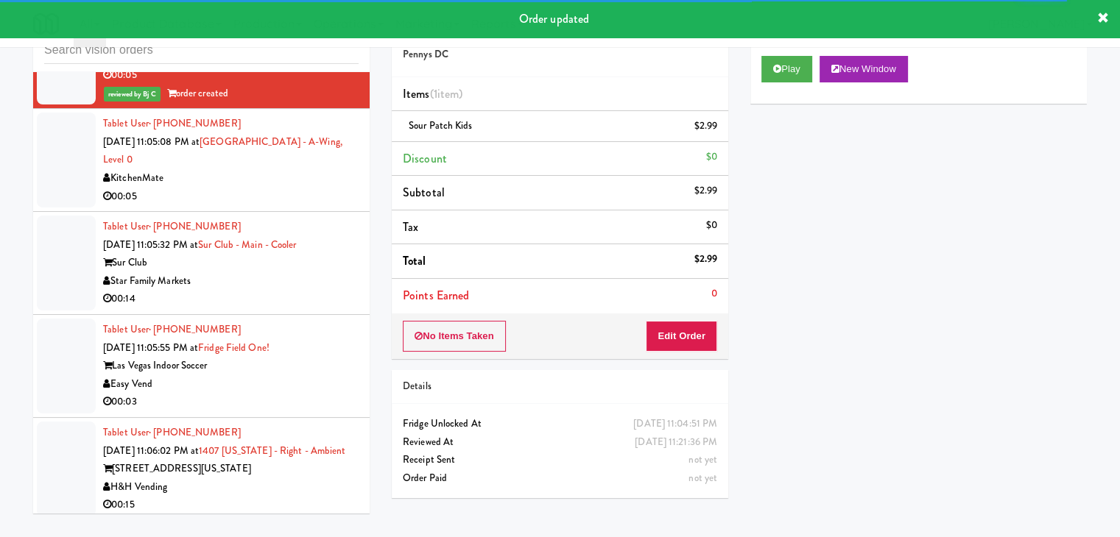
click at [290, 188] on div "00:05" at bounding box center [230, 197] width 255 height 18
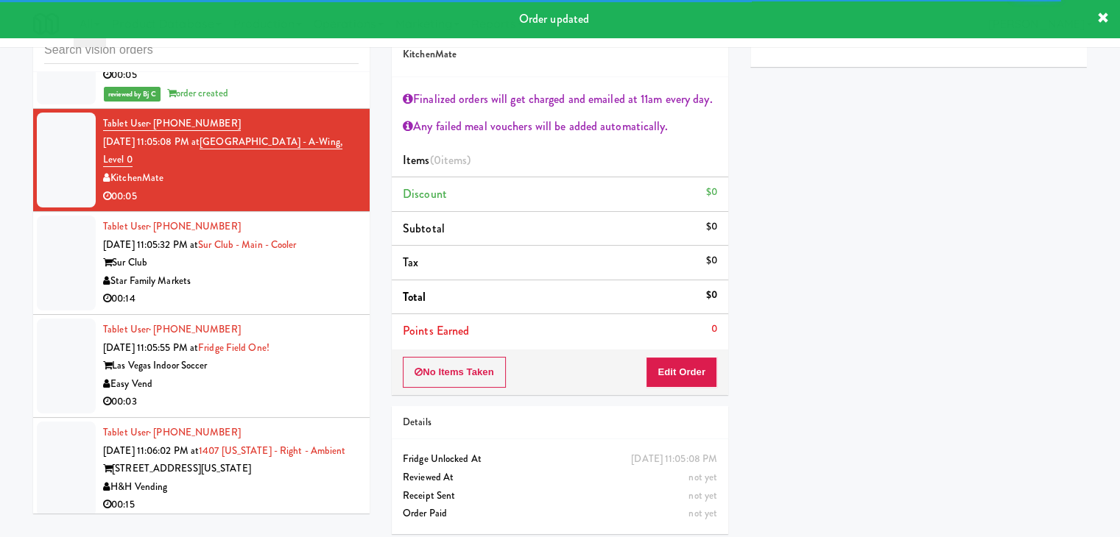
click at [286, 260] on div "Sur Club" at bounding box center [230, 263] width 255 height 18
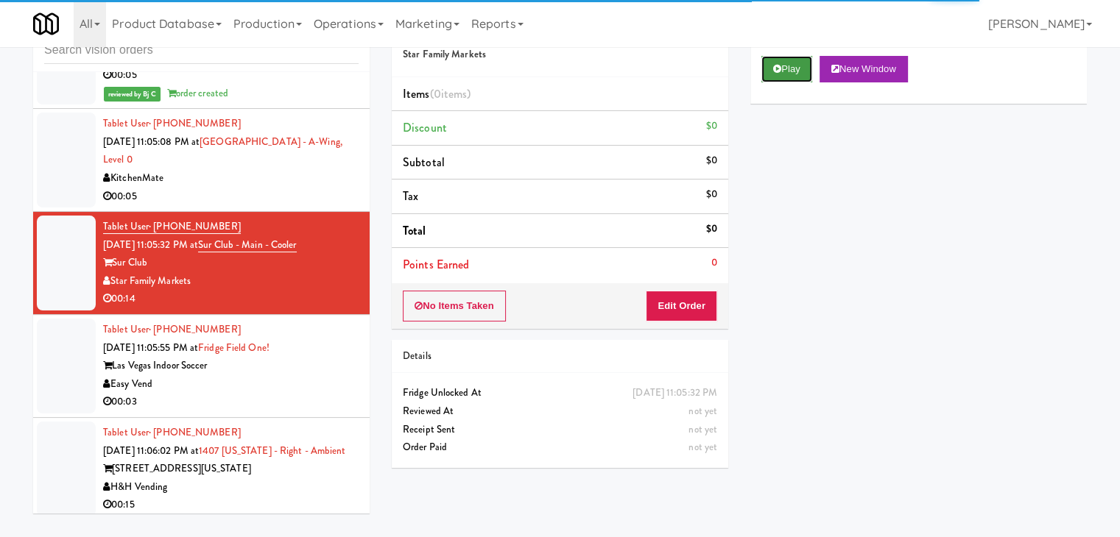
click at [792, 68] on button "Play" at bounding box center [786, 69] width 51 height 26
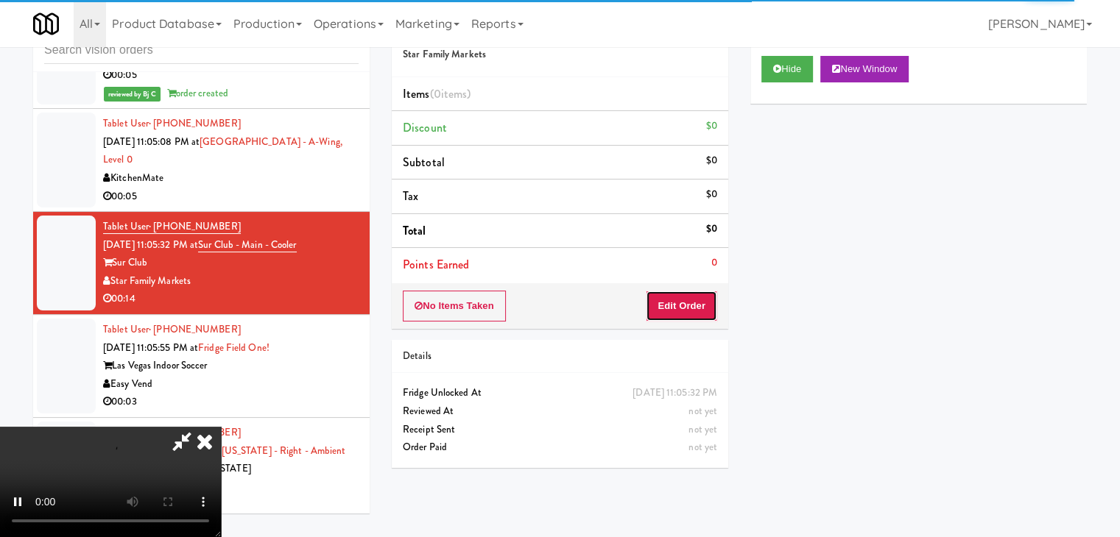
click at [683, 294] on button "Edit Order" at bounding box center [681, 306] width 71 height 31
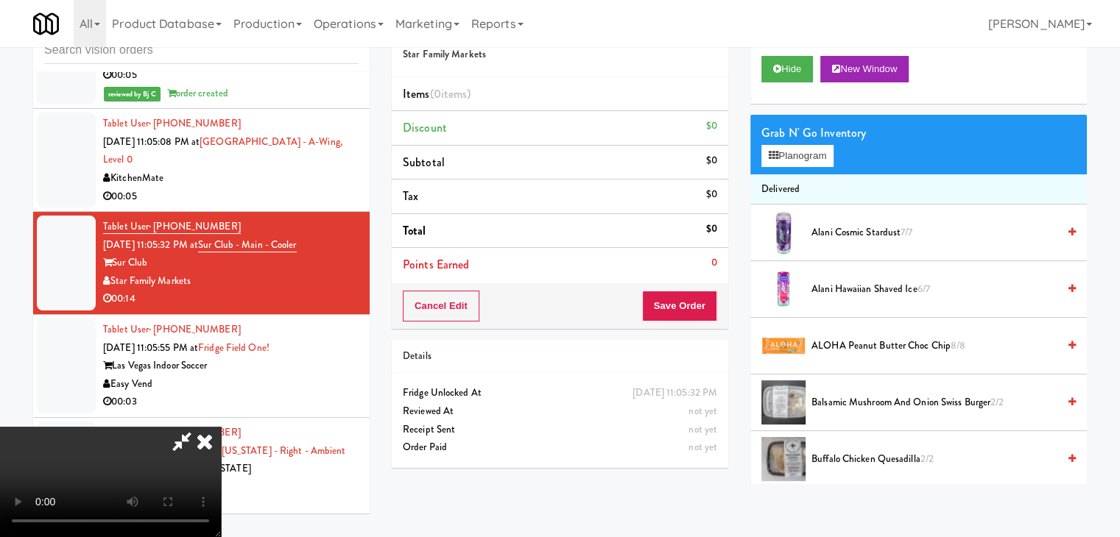
scroll to position [8692, 0]
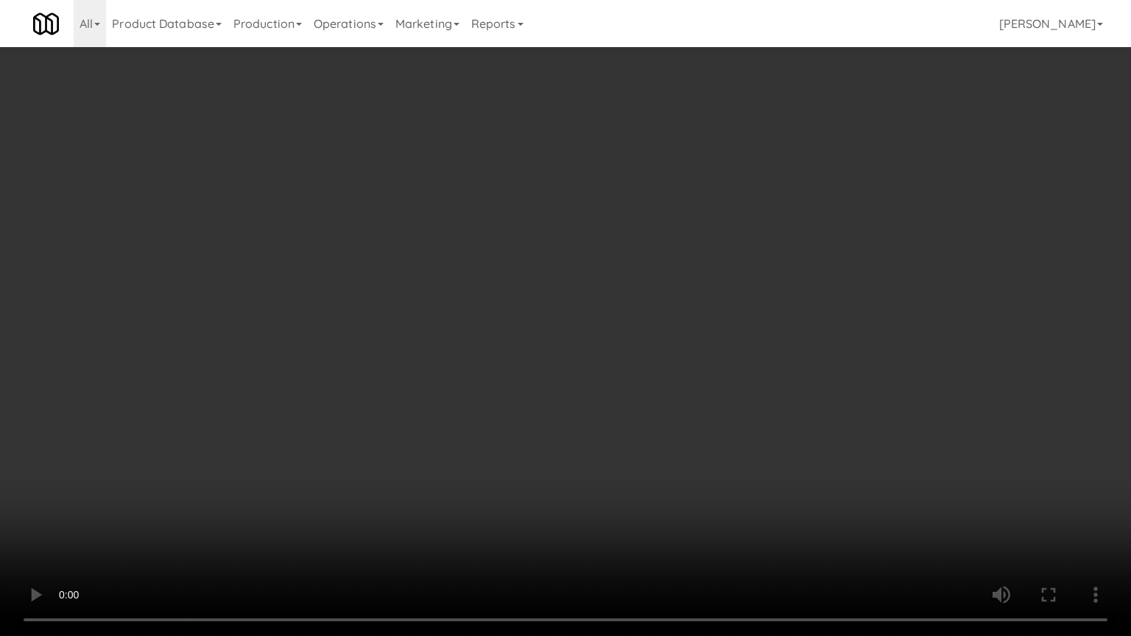
click at [665, 399] on video at bounding box center [565, 318] width 1131 height 636
click at [557, 423] on video at bounding box center [565, 318] width 1131 height 636
click at [623, 492] on video at bounding box center [565, 318] width 1131 height 636
click at [598, 404] on video at bounding box center [565, 318] width 1131 height 636
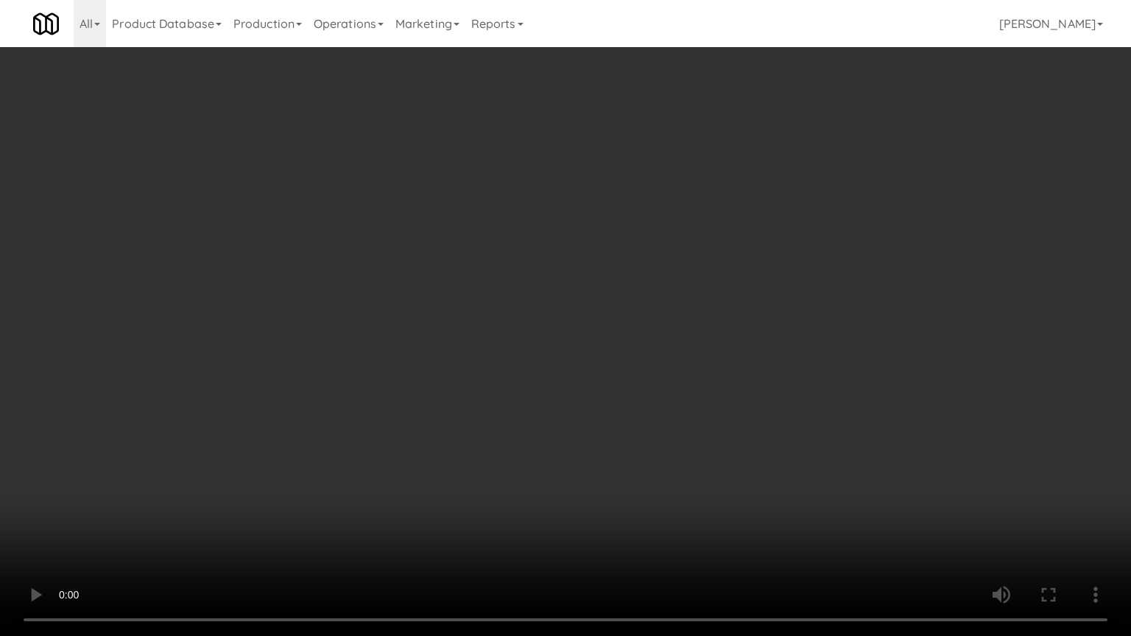
click at [574, 537] on video at bounding box center [565, 318] width 1131 height 636
click at [699, 407] on video at bounding box center [565, 318] width 1131 height 636
click at [704, 429] on video at bounding box center [565, 318] width 1131 height 636
click at [719, 416] on video at bounding box center [565, 318] width 1131 height 636
drag, startPoint x: 719, startPoint y: 416, endPoint x: 744, endPoint y: 235, distance: 182.8
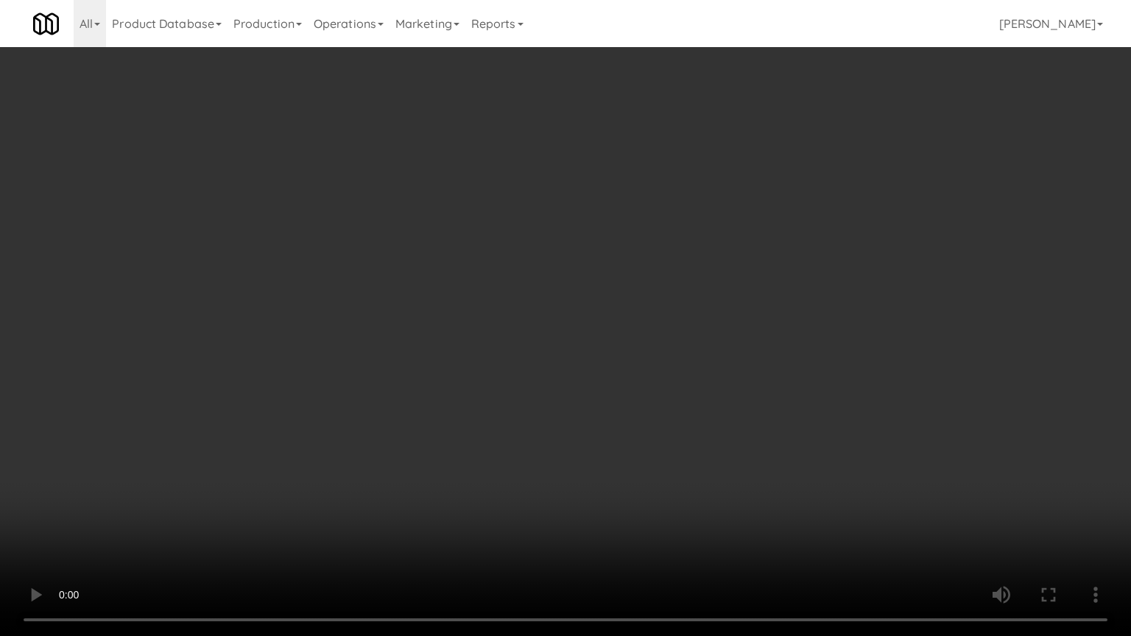
click at [718, 403] on video at bounding box center [565, 318] width 1131 height 636
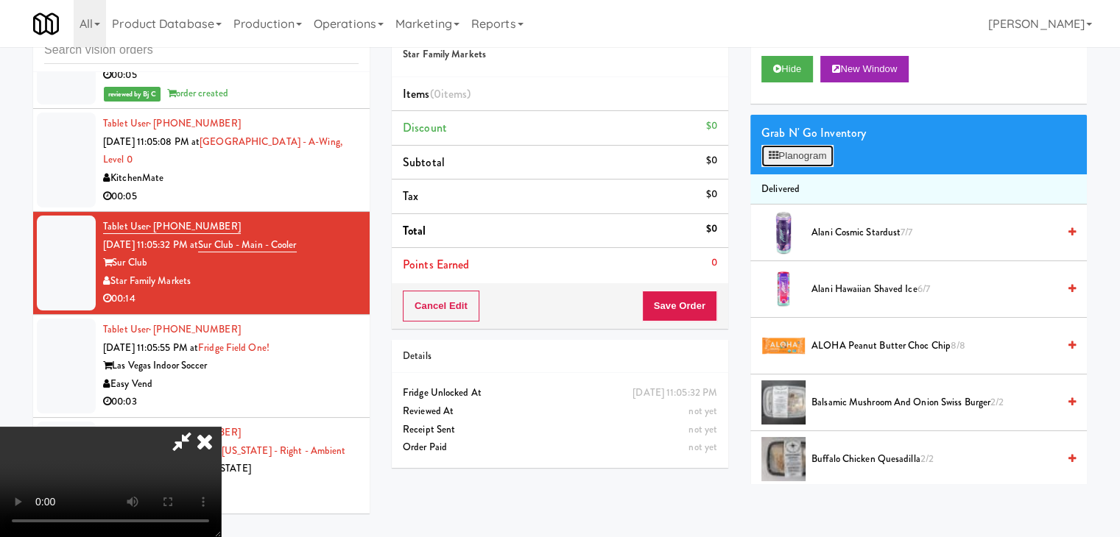
click at [786, 158] on button "Planogram" at bounding box center [797, 156] width 72 height 22
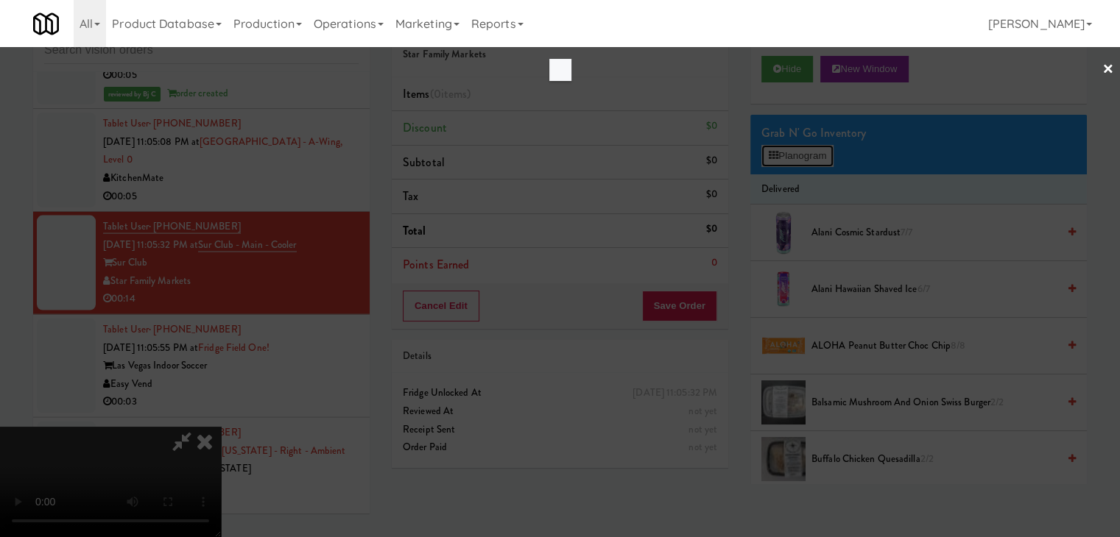
scroll to position [8692, 0]
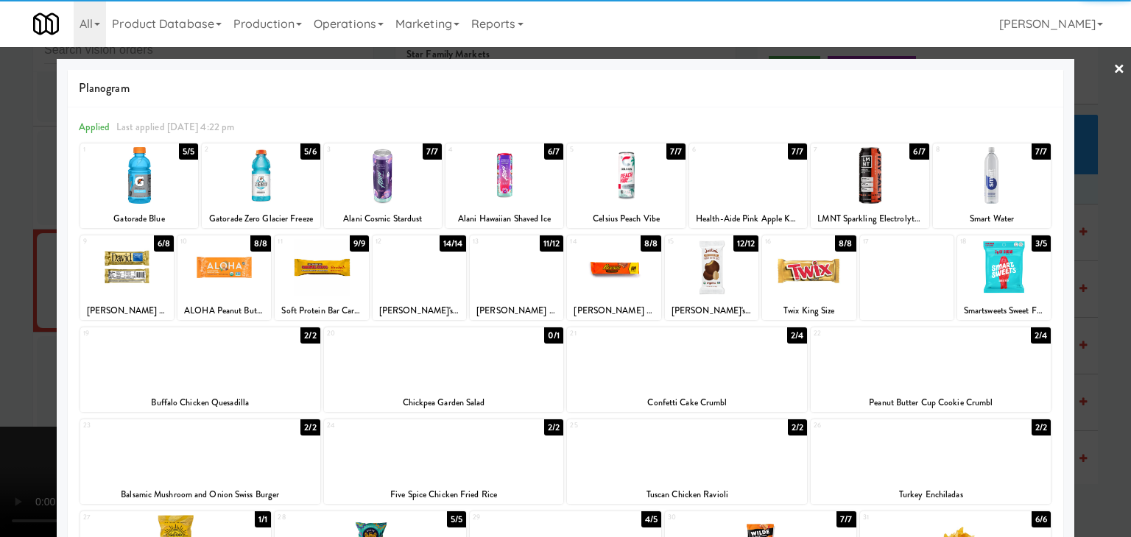
click at [969, 164] on div at bounding box center [992, 175] width 118 height 57
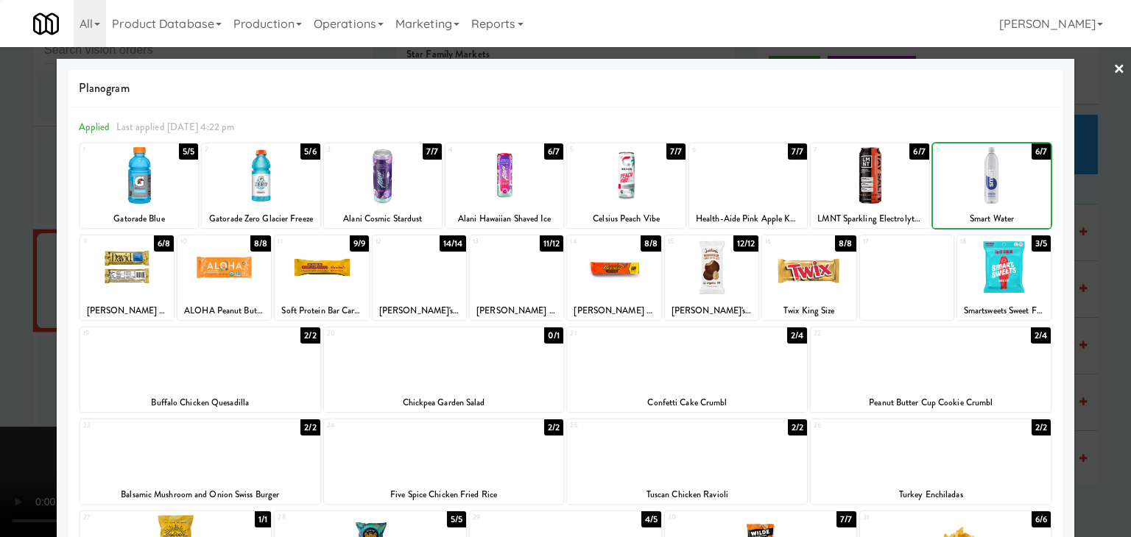
click at [1078, 191] on div at bounding box center [565, 268] width 1131 height 537
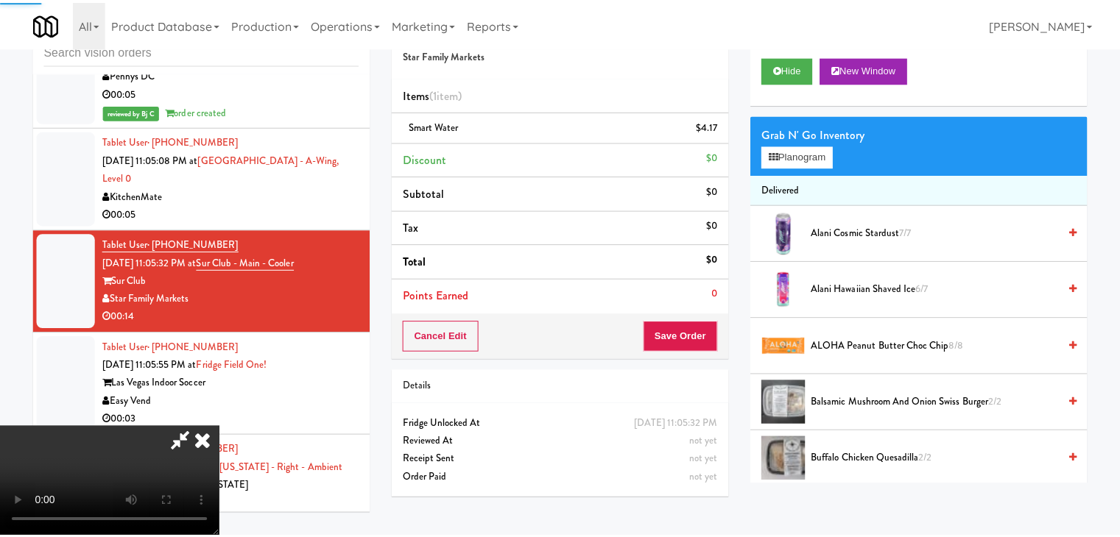
scroll to position [8710, 0]
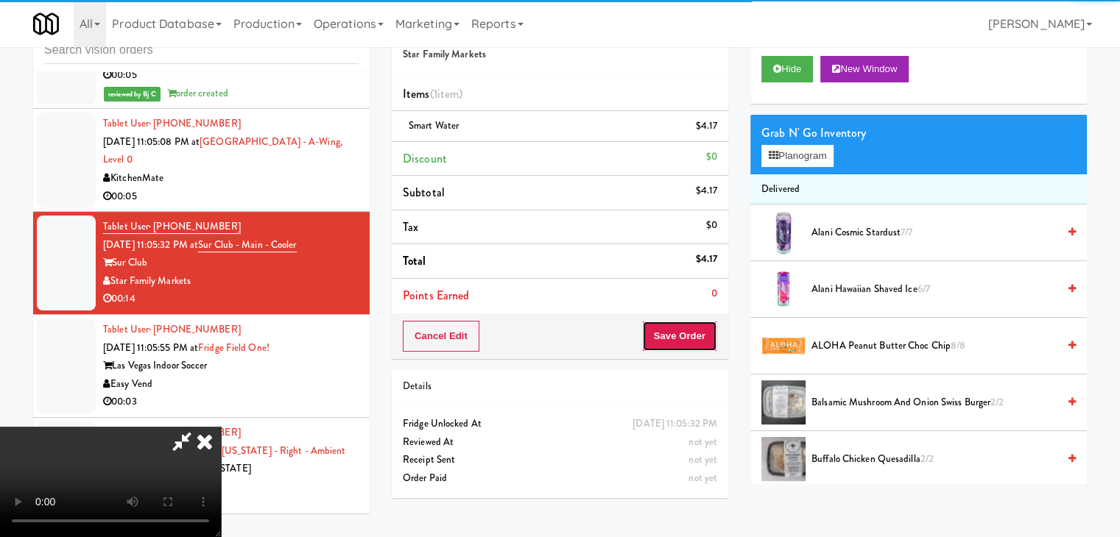
click at [704, 328] on button "Save Order" at bounding box center [679, 336] width 75 height 31
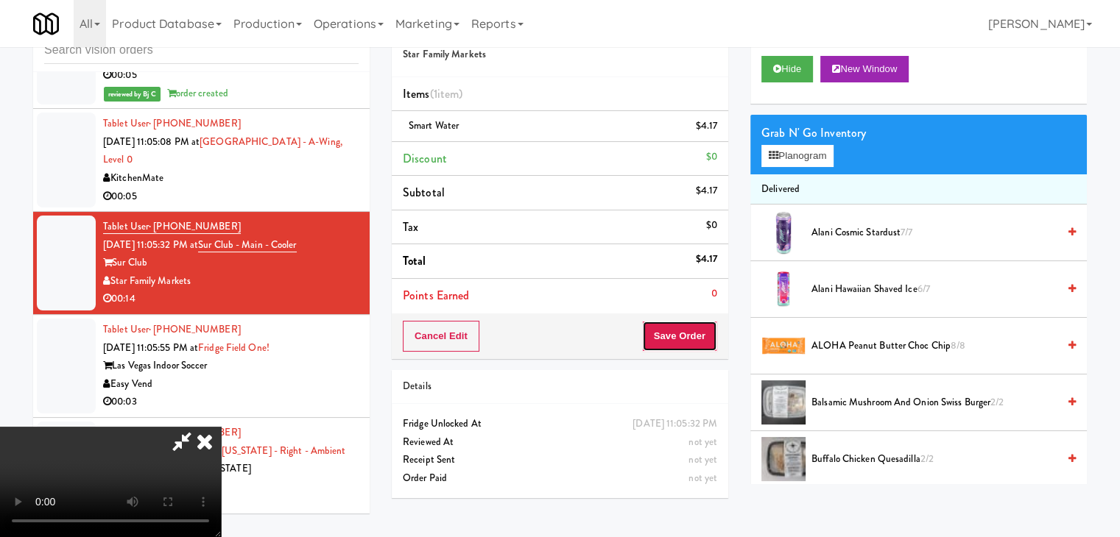
click at [703, 328] on button "Save Order" at bounding box center [679, 336] width 75 height 31
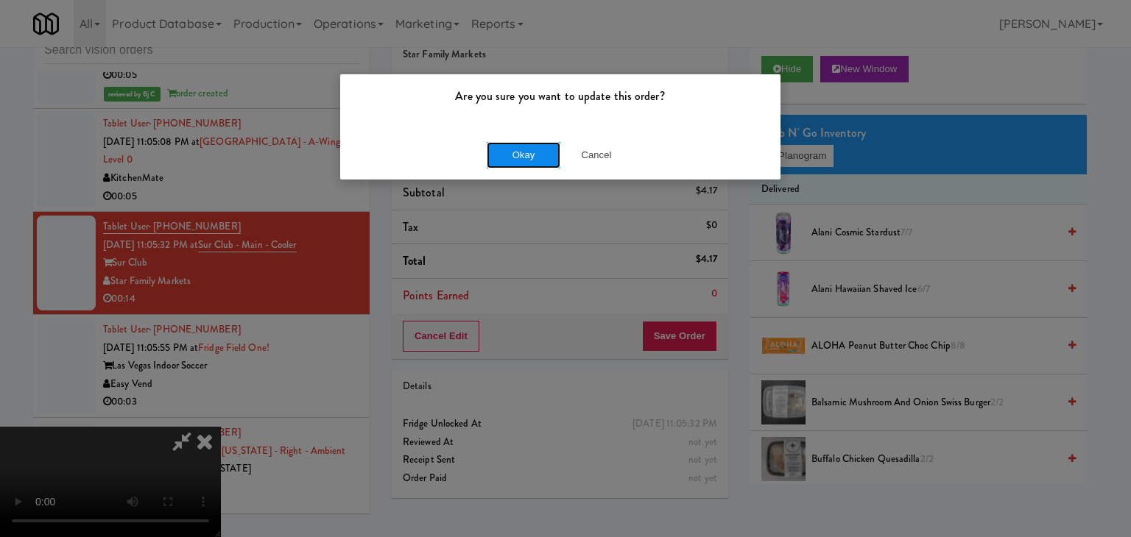
click at [541, 166] on button "Okay" at bounding box center [524, 155] width 74 height 26
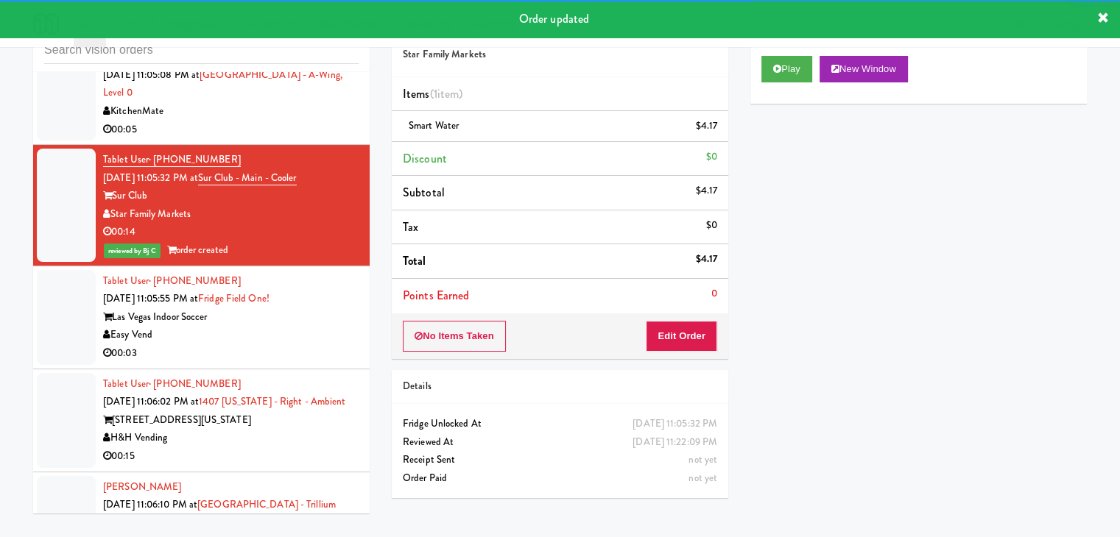
scroll to position [8857, 0]
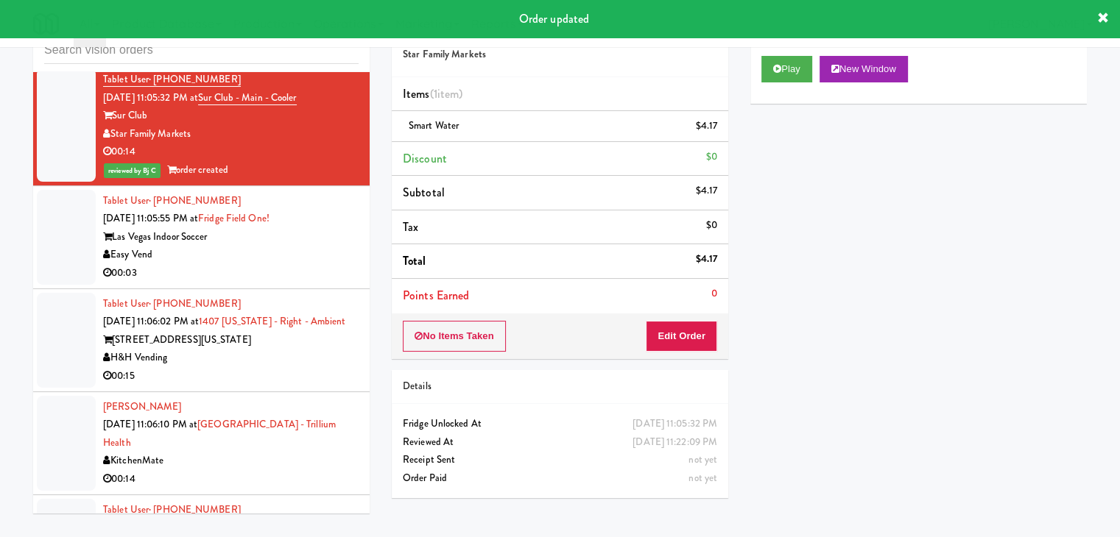
click at [294, 264] on div "00:03" at bounding box center [230, 273] width 255 height 18
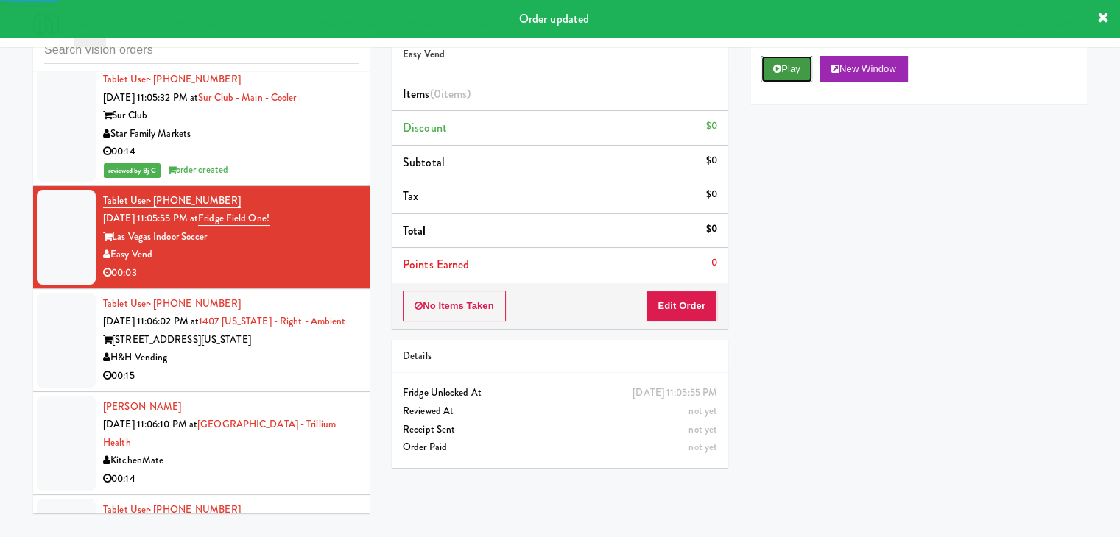
click at [798, 68] on button "Play" at bounding box center [786, 69] width 51 height 26
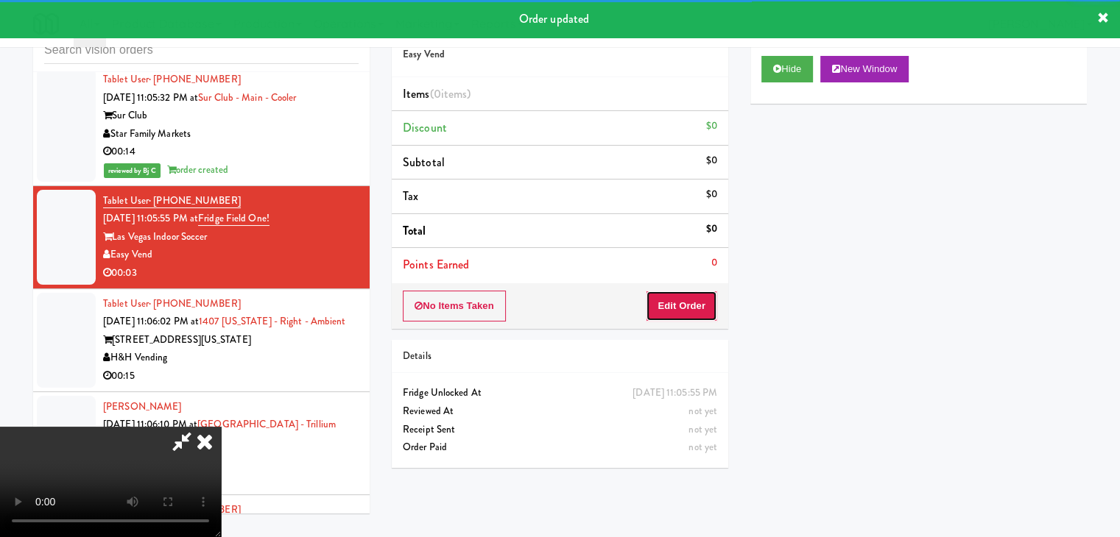
drag, startPoint x: 692, startPoint y: 292, endPoint x: 685, endPoint y: 301, distance: 11.0
click at [685, 301] on button "Edit Order" at bounding box center [681, 306] width 71 height 31
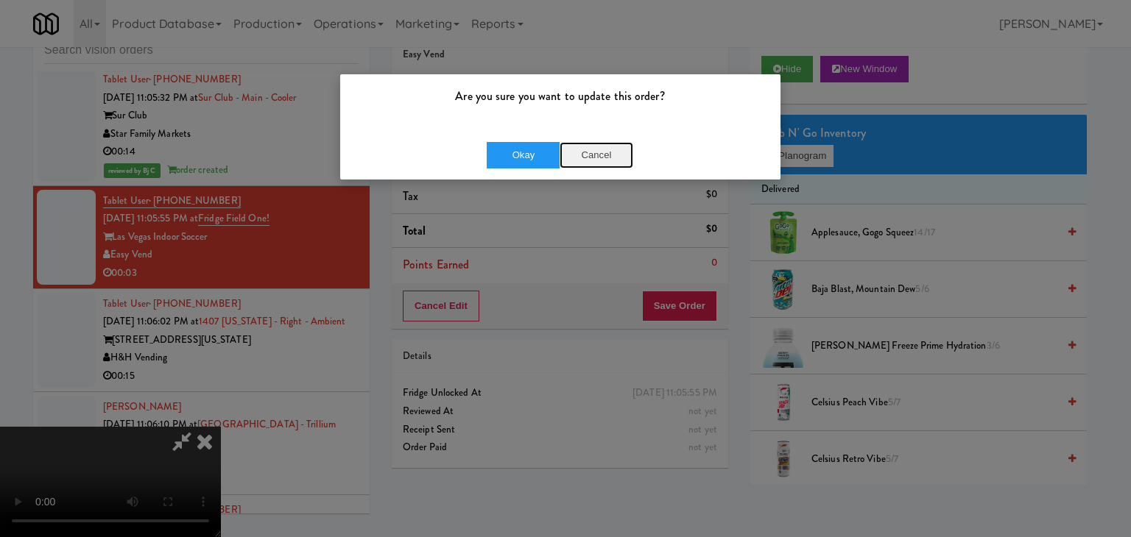
click at [599, 154] on button "Cancel" at bounding box center [596, 155] width 74 height 26
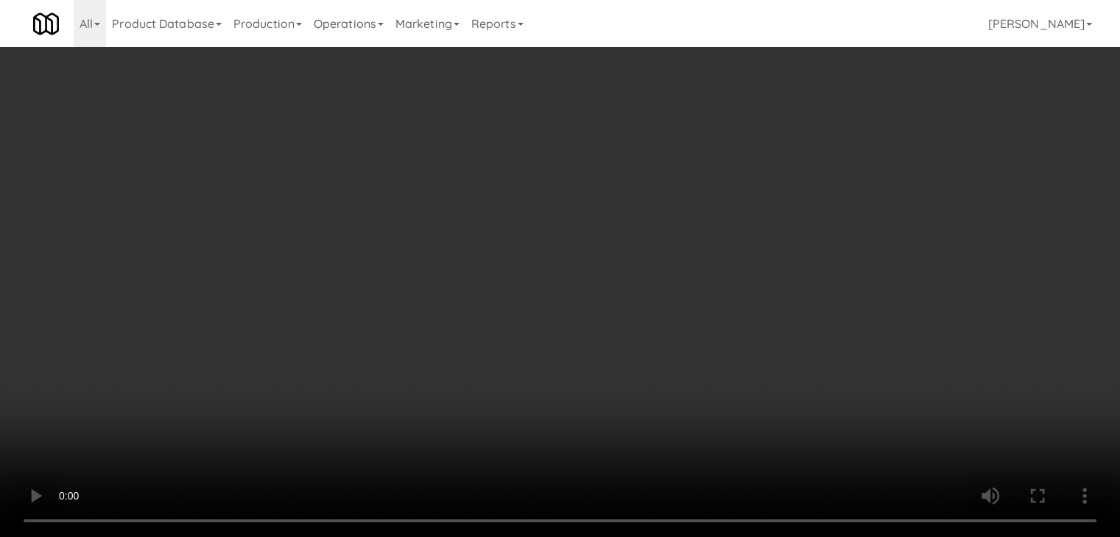
scroll to position [8838, 0]
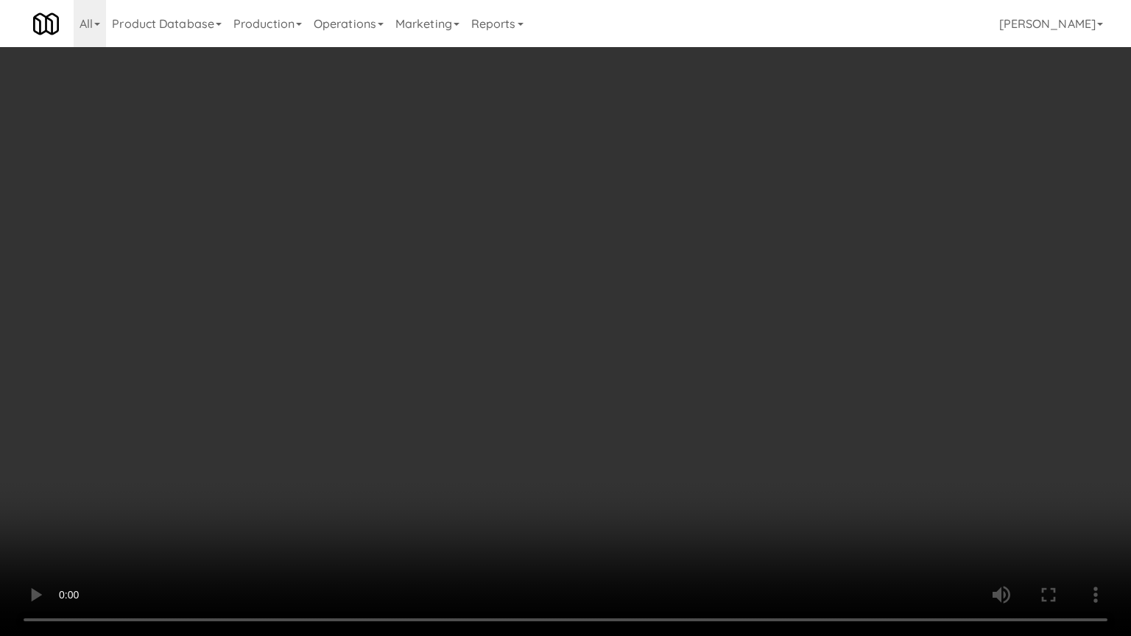
click at [632, 420] on video at bounding box center [565, 318] width 1131 height 636
click at [674, 396] on video at bounding box center [565, 318] width 1131 height 636
drag, startPoint x: 674, startPoint y: 396, endPoint x: 743, endPoint y: 228, distance: 181.3
click at [678, 386] on video at bounding box center [565, 318] width 1131 height 636
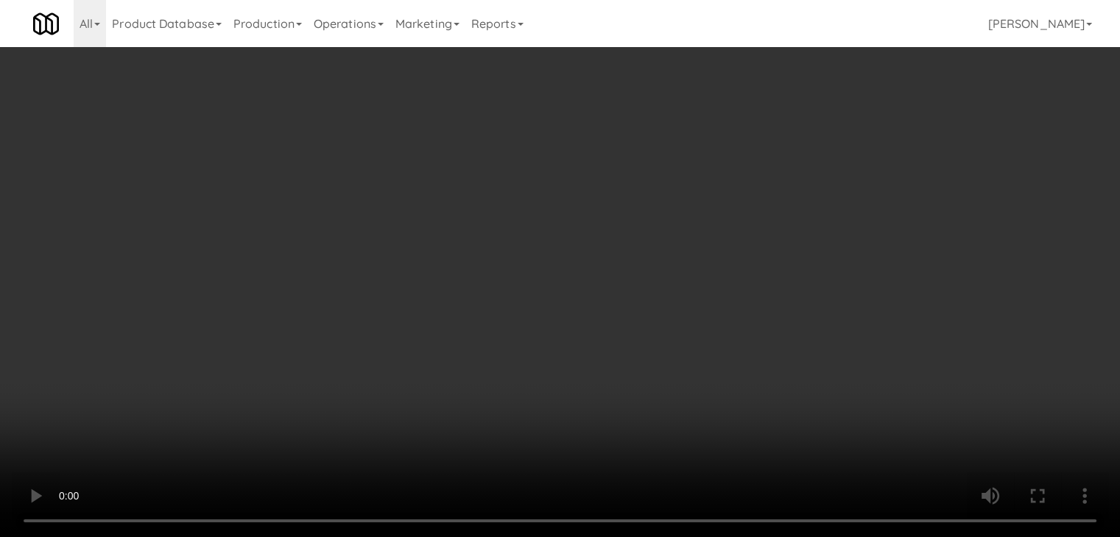
click at [792, 154] on button "Planogram" at bounding box center [797, 156] width 72 height 22
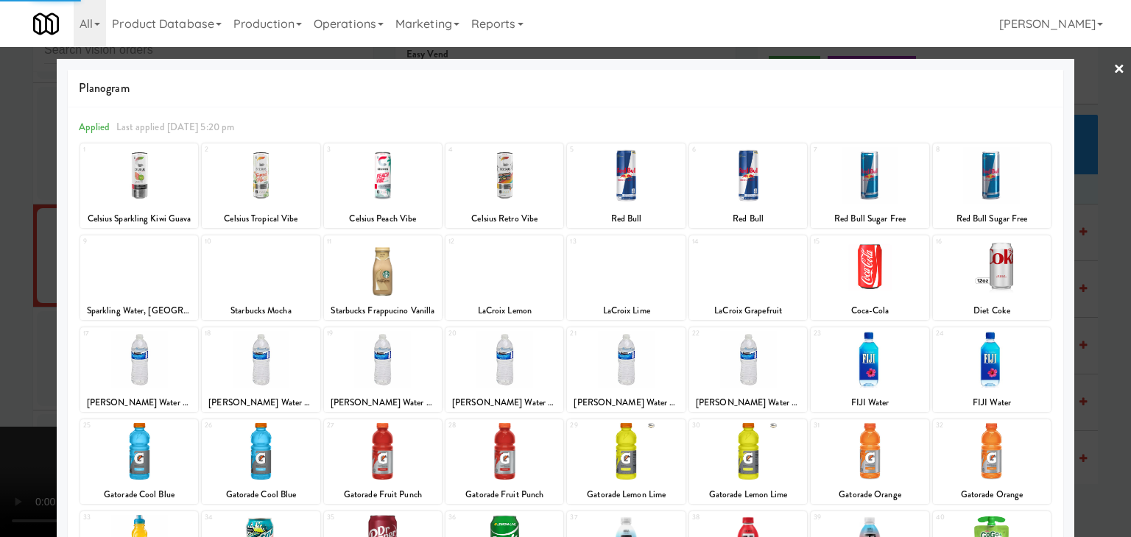
scroll to position [147, 0]
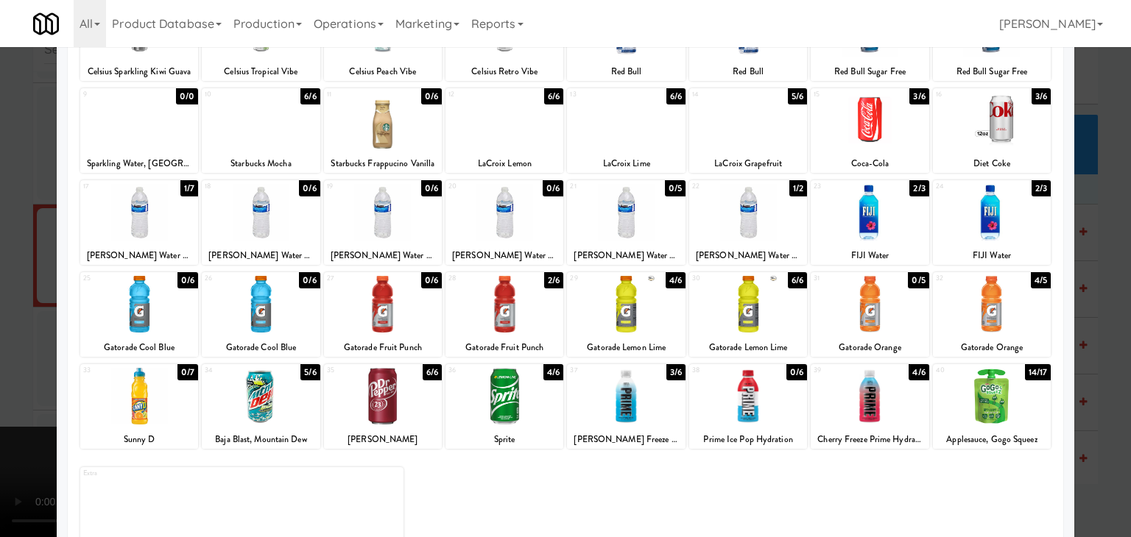
click at [722, 220] on div at bounding box center [748, 212] width 118 height 57
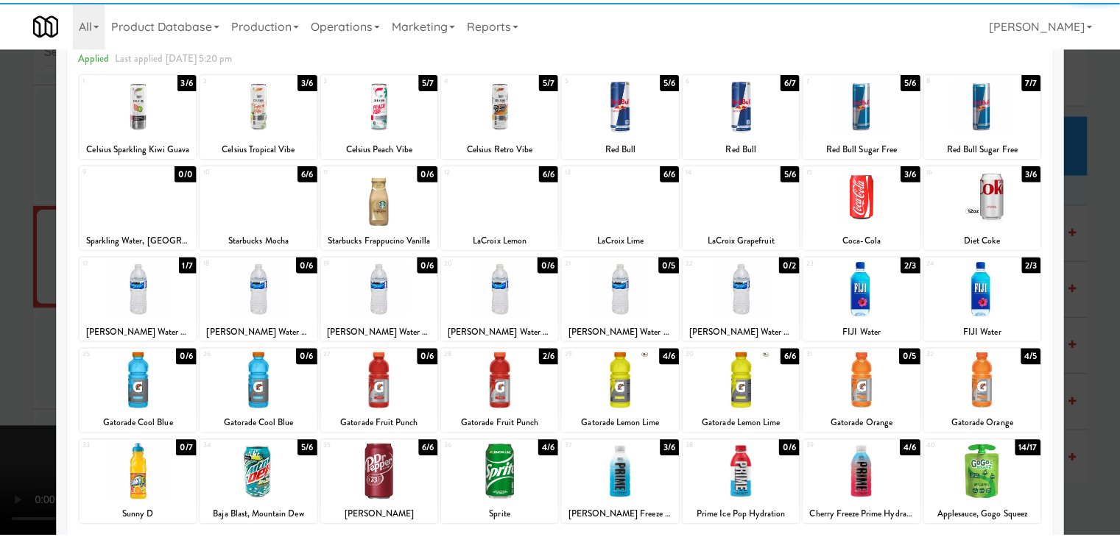
scroll to position [0, 0]
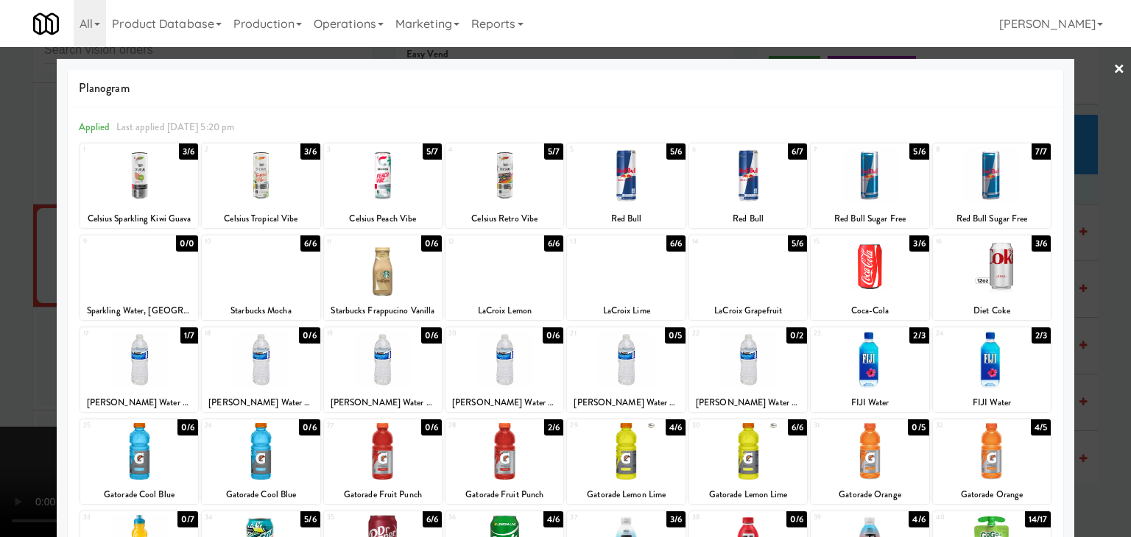
click at [18, 375] on div at bounding box center [565, 268] width 1131 height 537
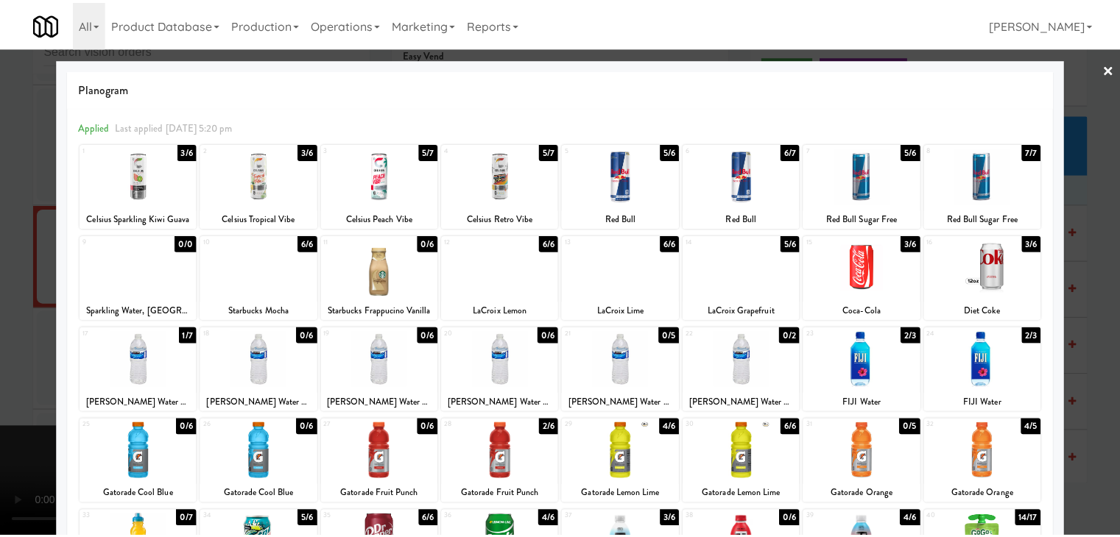
scroll to position [8857, 0]
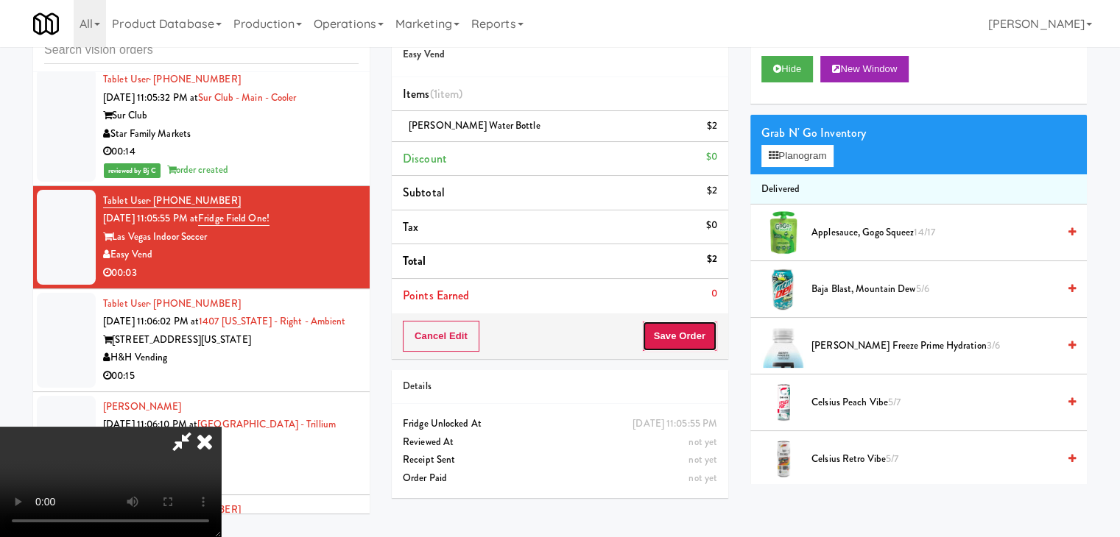
click at [699, 343] on button "Save Order" at bounding box center [679, 336] width 75 height 31
drag, startPoint x: 699, startPoint y: 343, endPoint x: 668, endPoint y: 327, distance: 34.9
click at [699, 342] on button "Save Order" at bounding box center [679, 336] width 75 height 31
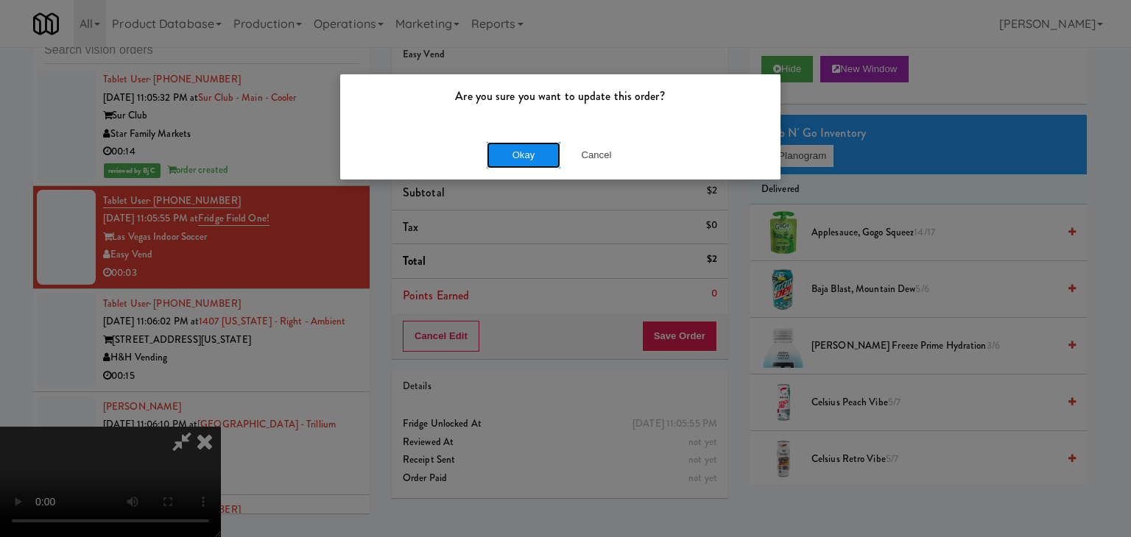
drag, startPoint x: 520, startPoint y: 142, endPoint x: 514, endPoint y: 148, distance: 8.9
click at [517, 142] on button "Okay" at bounding box center [524, 155] width 74 height 26
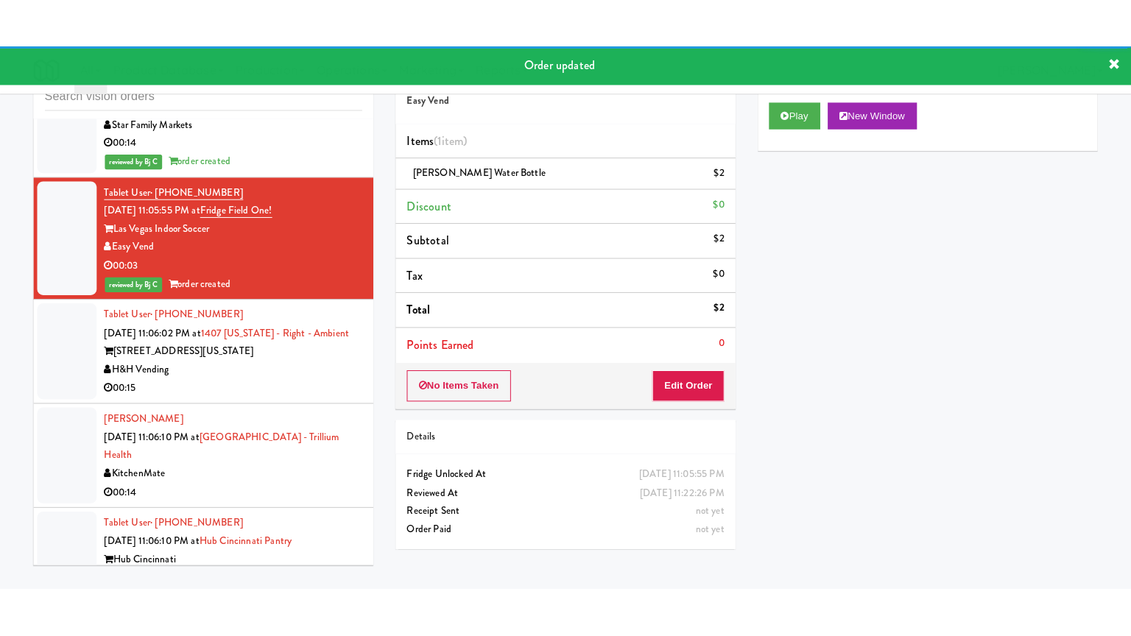
scroll to position [9004, 0]
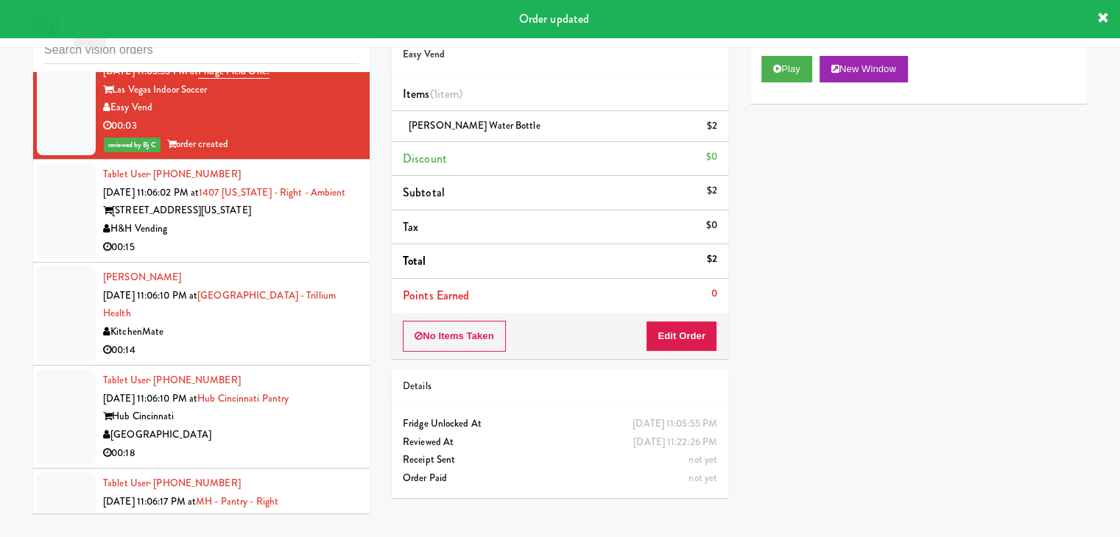
drag, startPoint x: 265, startPoint y: 252, endPoint x: 263, endPoint y: 268, distance: 15.6
click at [266, 254] on div "00:15" at bounding box center [230, 247] width 255 height 18
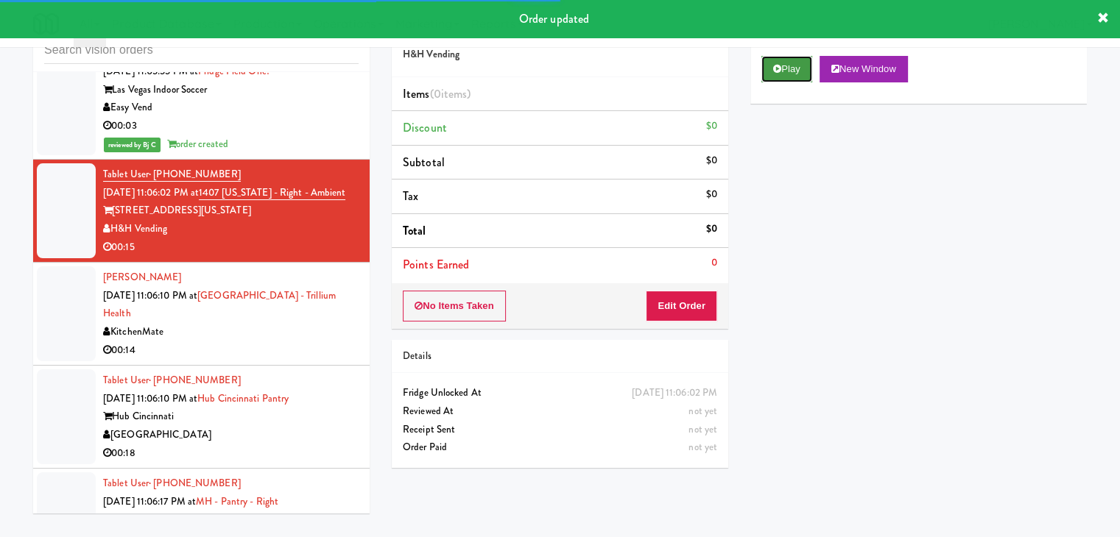
click at [784, 71] on button "Play" at bounding box center [786, 69] width 51 height 26
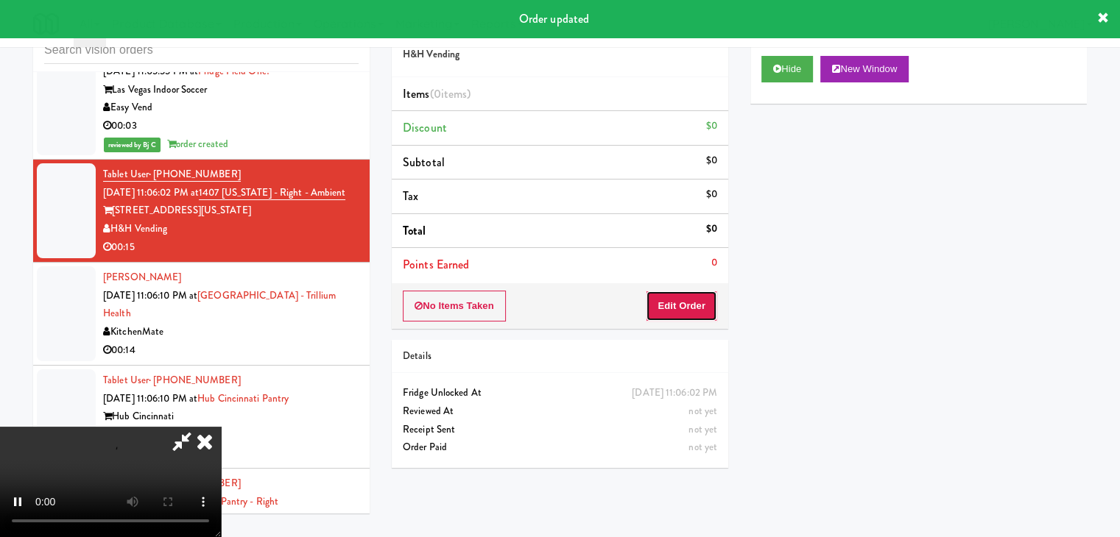
click at [694, 314] on button "Edit Order" at bounding box center [681, 306] width 71 height 31
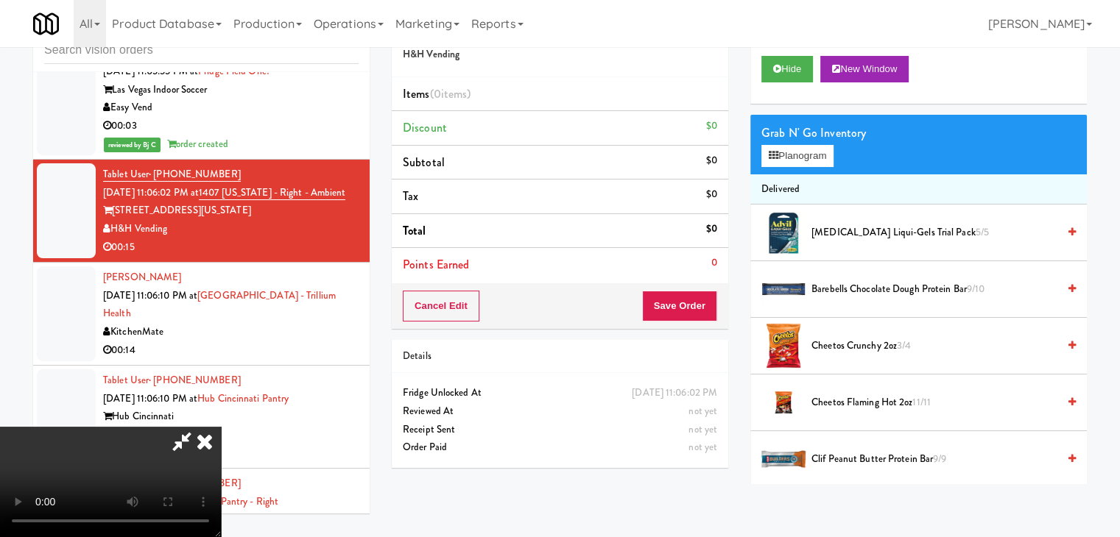
scroll to position [8986, 0]
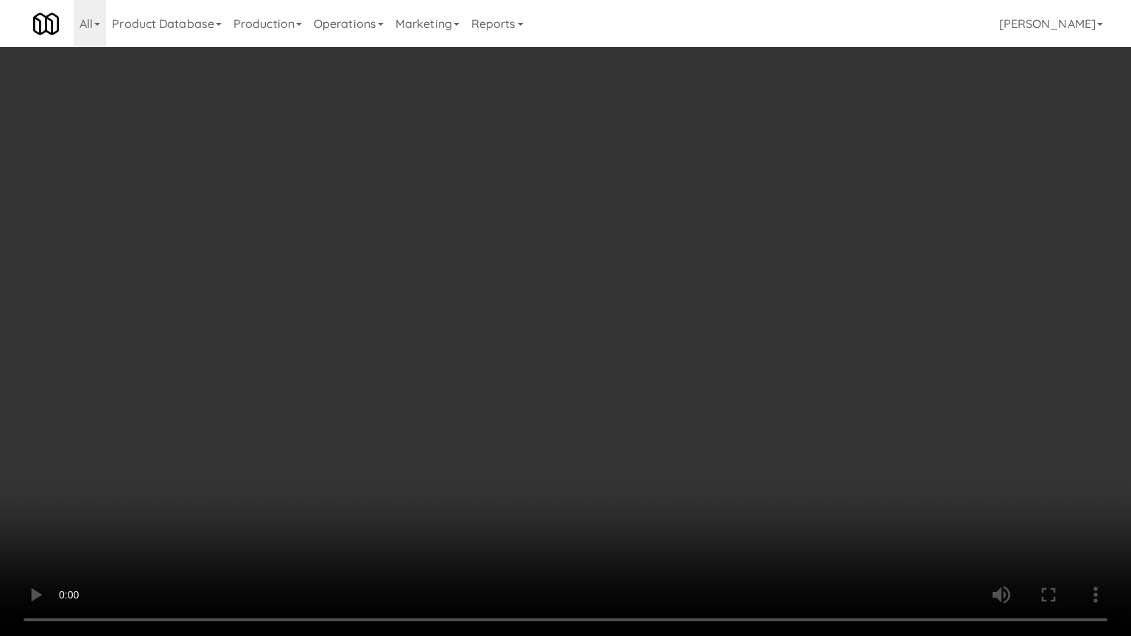
click at [639, 445] on video at bounding box center [565, 318] width 1131 height 636
click at [639, 498] on video at bounding box center [565, 318] width 1131 height 636
click at [645, 502] on video at bounding box center [565, 318] width 1131 height 636
click at [649, 496] on video at bounding box center [565, 318] width 1131 height 636
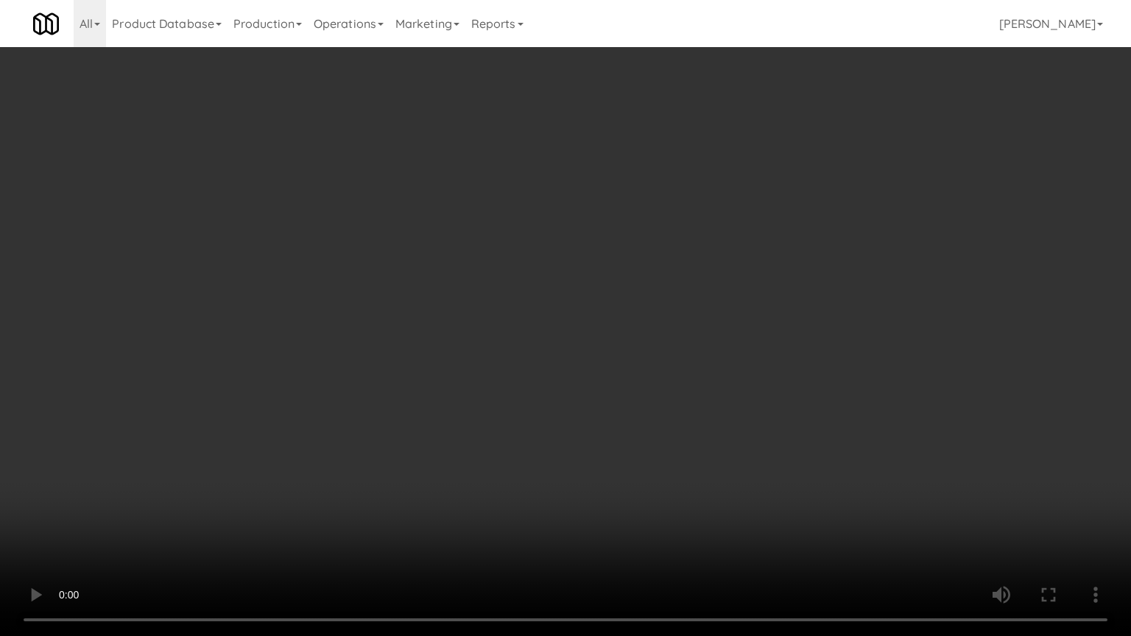
click at [651, 494] on video at bounding box center [565, 318] width 1131 height 636
click at [656, 494] on video at bounding box center [565, 318] width 1131 height 636
drag, startPoint x: 656, startPoint y: 494, endPoint x: 676, endPoint y: 408, distance: 88.6
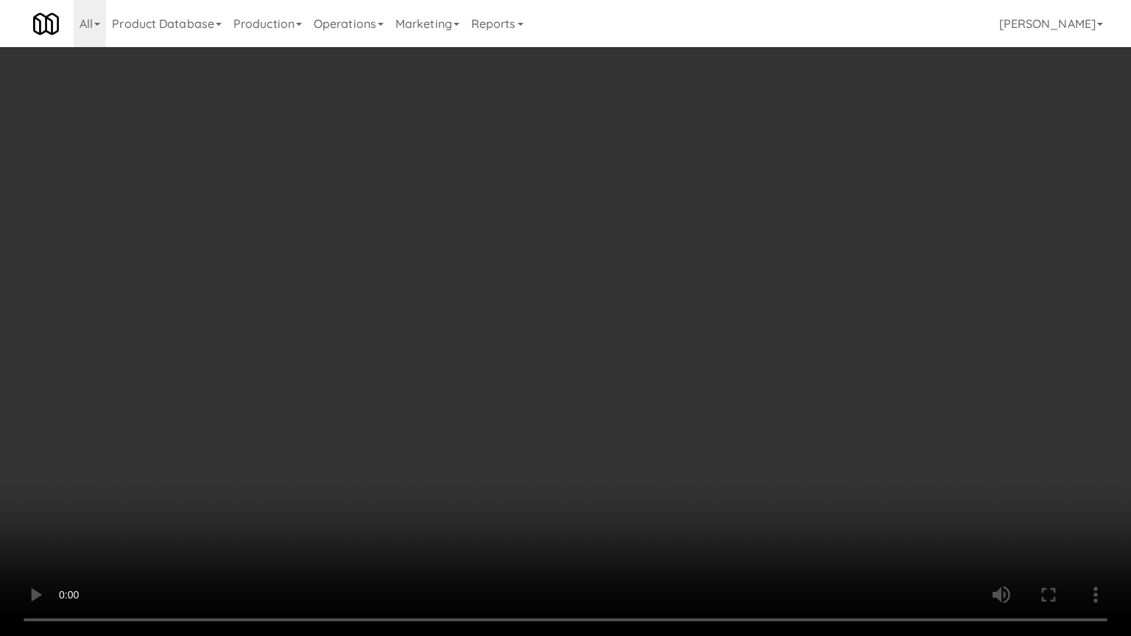
click at [656, 493] on video at bounding box center [565, 318] width 1131 height 636
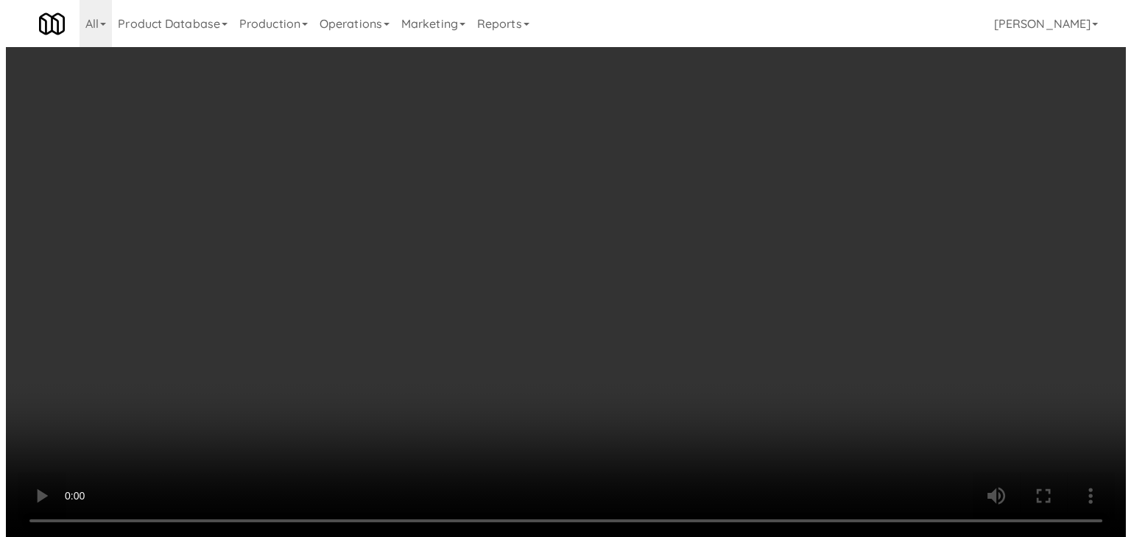
scroll to position [9004, 0]
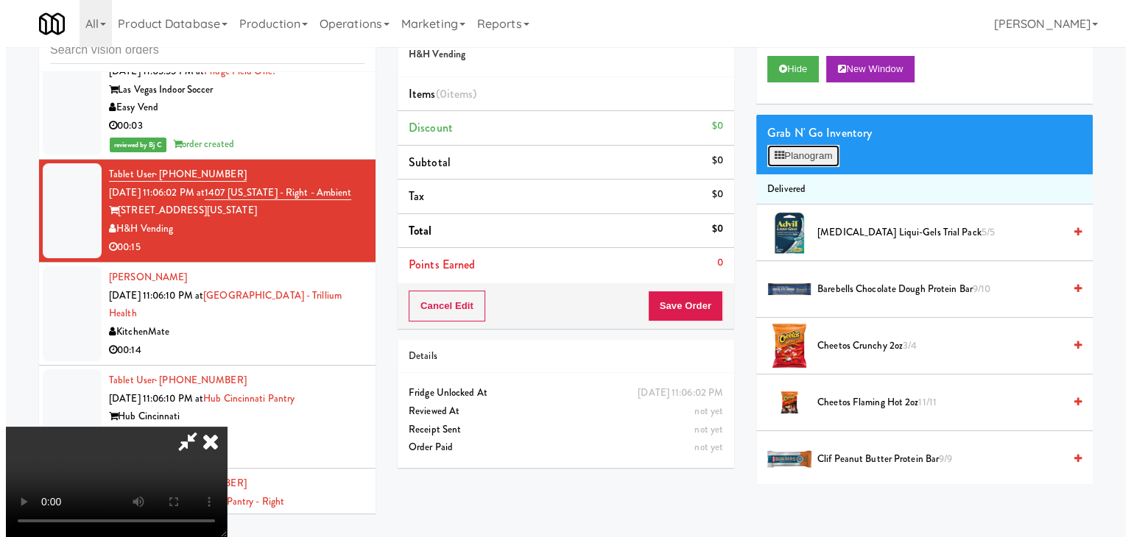
click
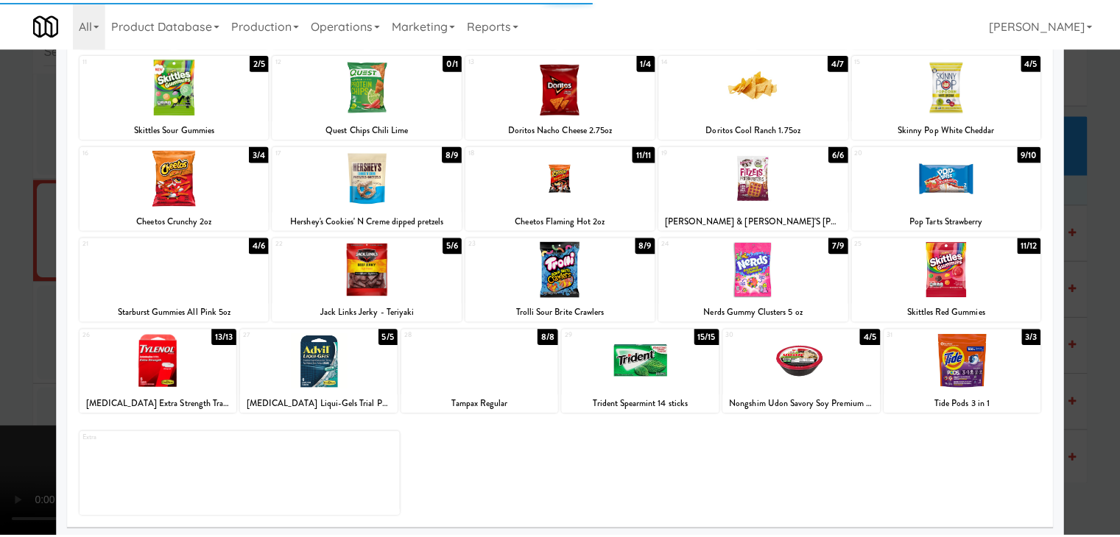
scroll to position [185, 0]
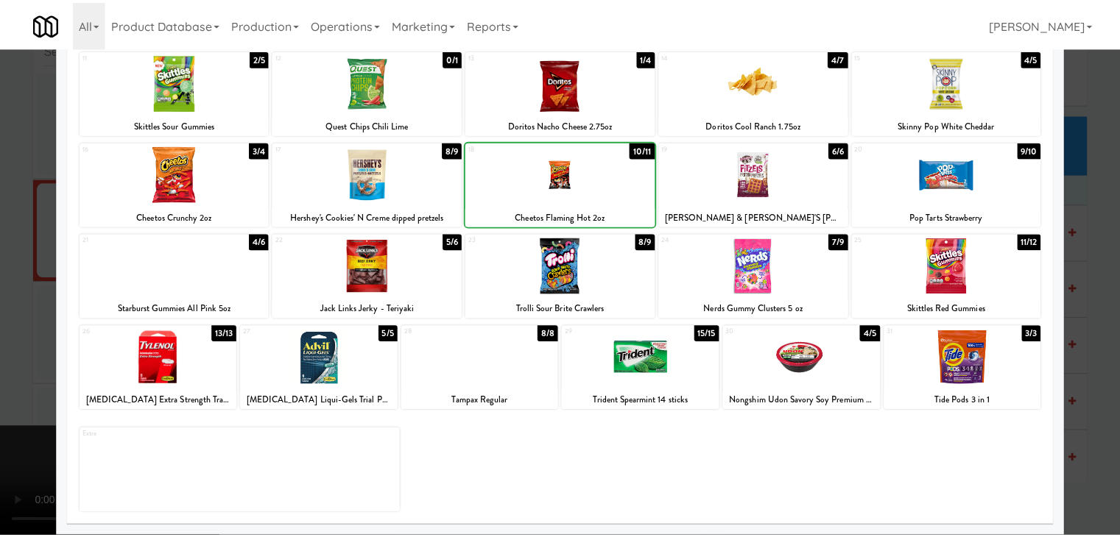
scroll to position [9004, 0]
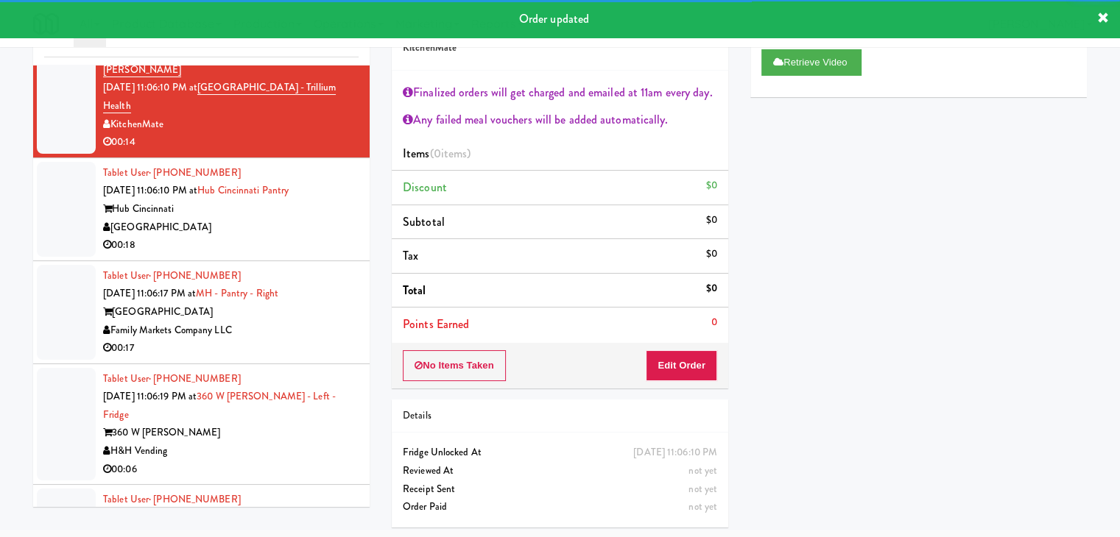
scroll to position [9225, 0]
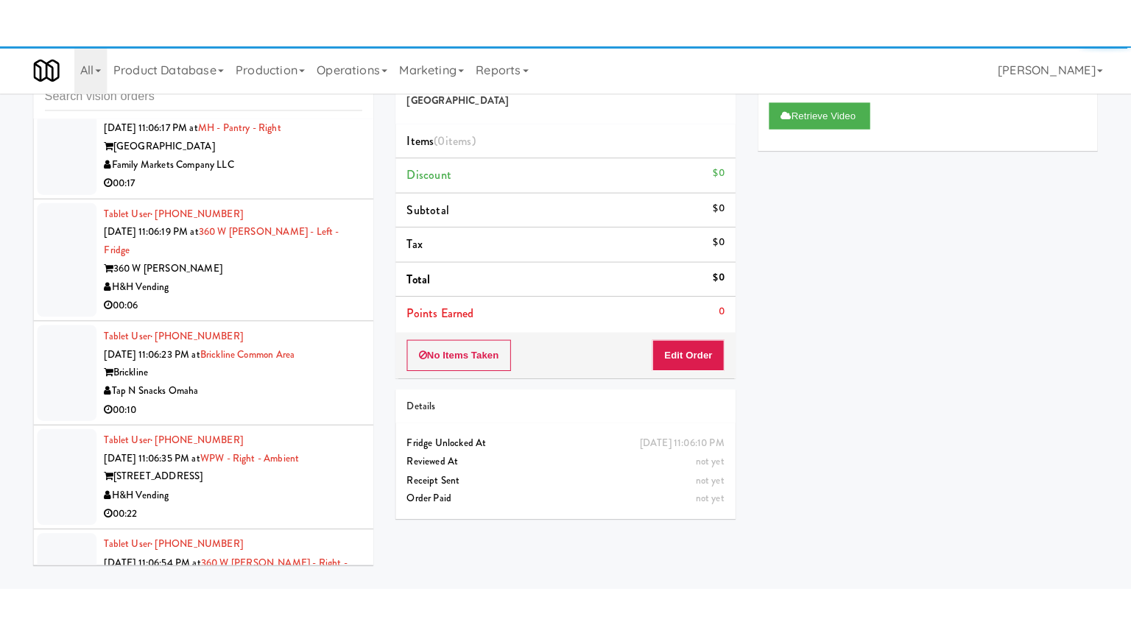
scroll to position [9446, 0]
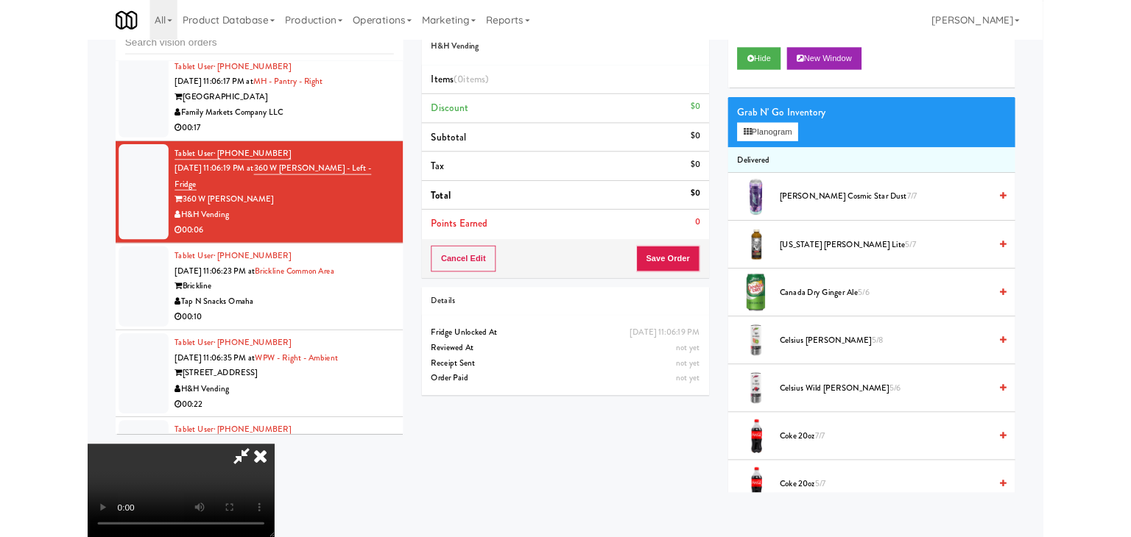
scroll to position [9446, 0]
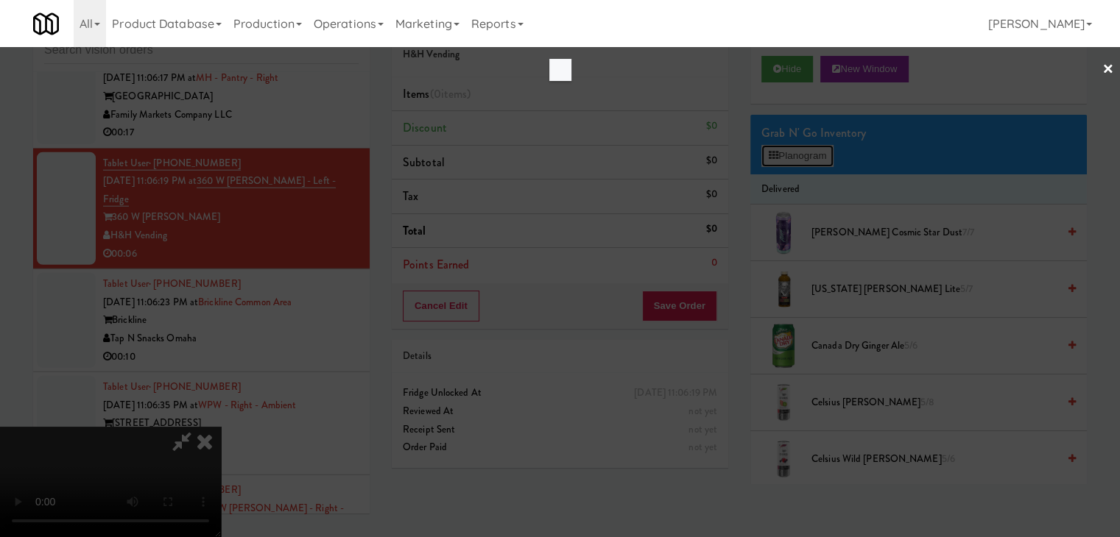
scroll to position [9427, 0]
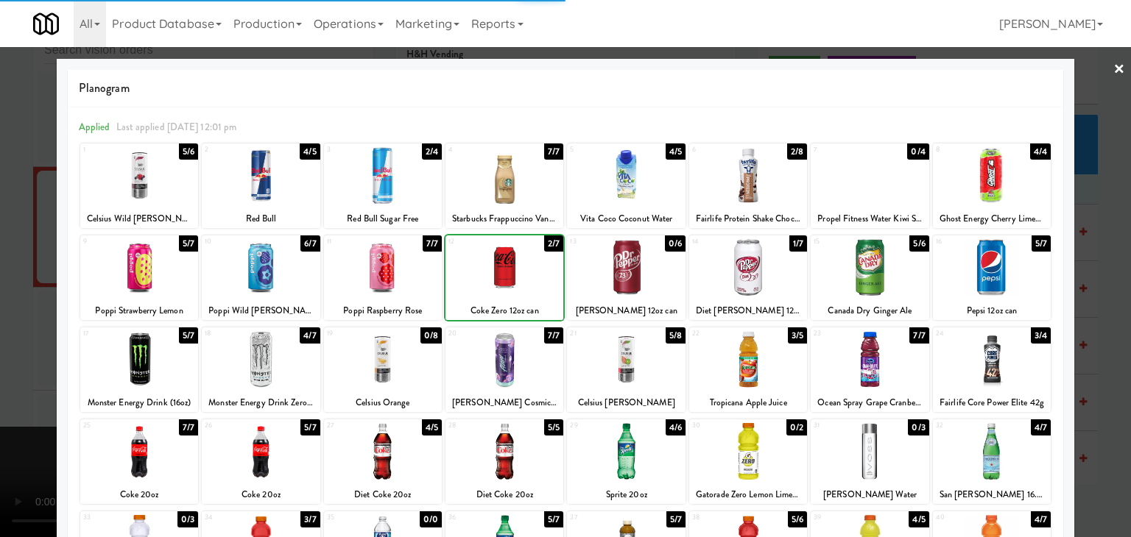
drag, startPoint x: 0, startPoint y: 356, endPoint x: 213, endPoint y: 345, distance: 213.7
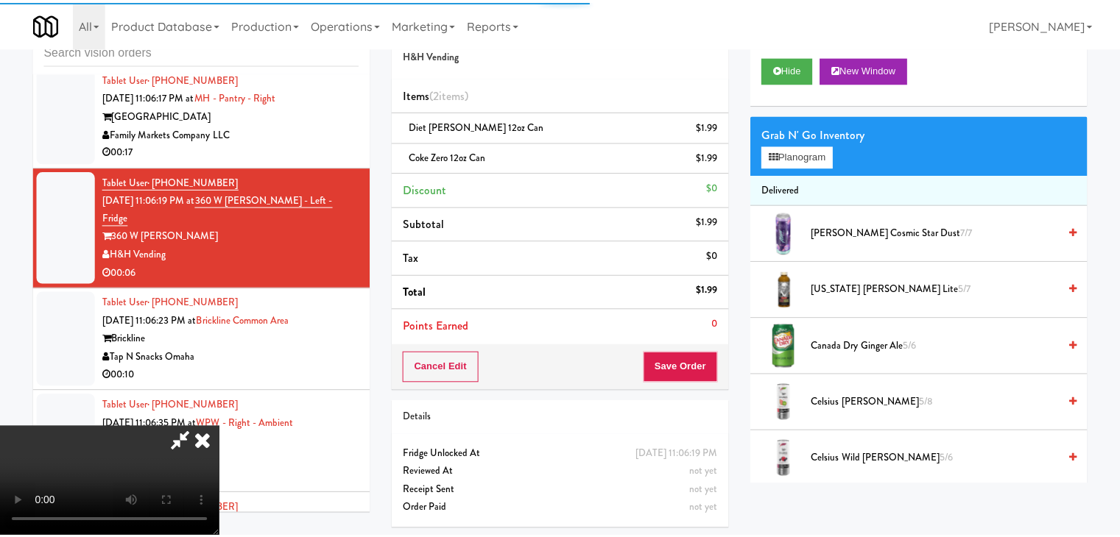
scroll to position [9446, 0]
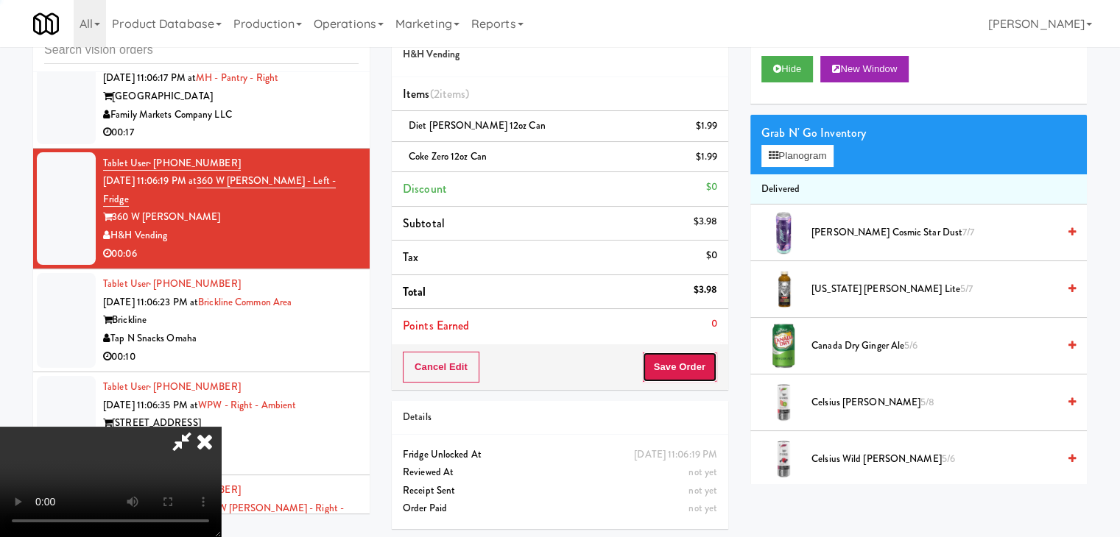
drag, startPoint x: 696, startPoint y: 372, endPoint x: 625, endPoint y: 311, distance: 94.0
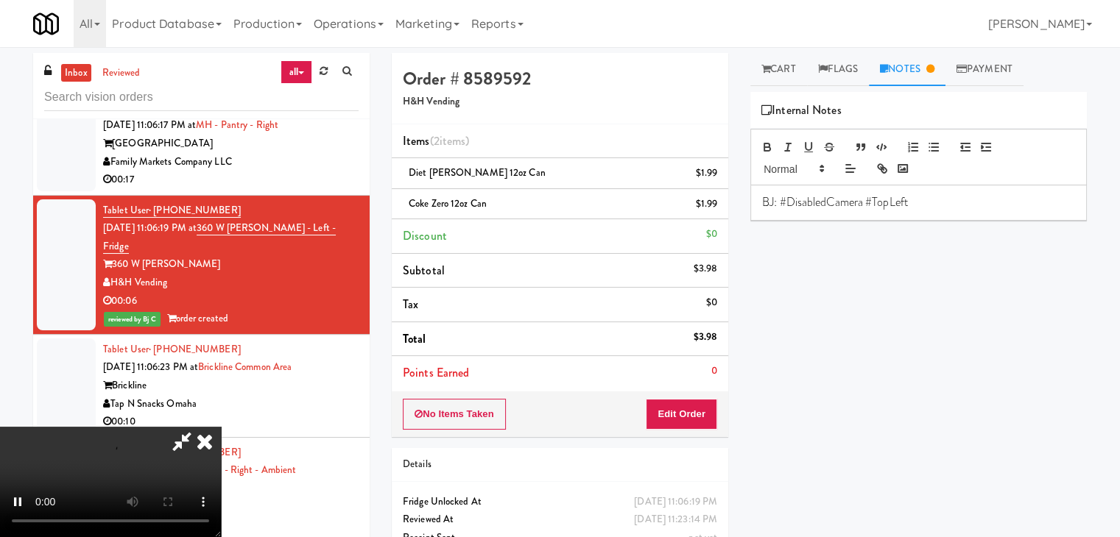
scroll to position [0, 0]
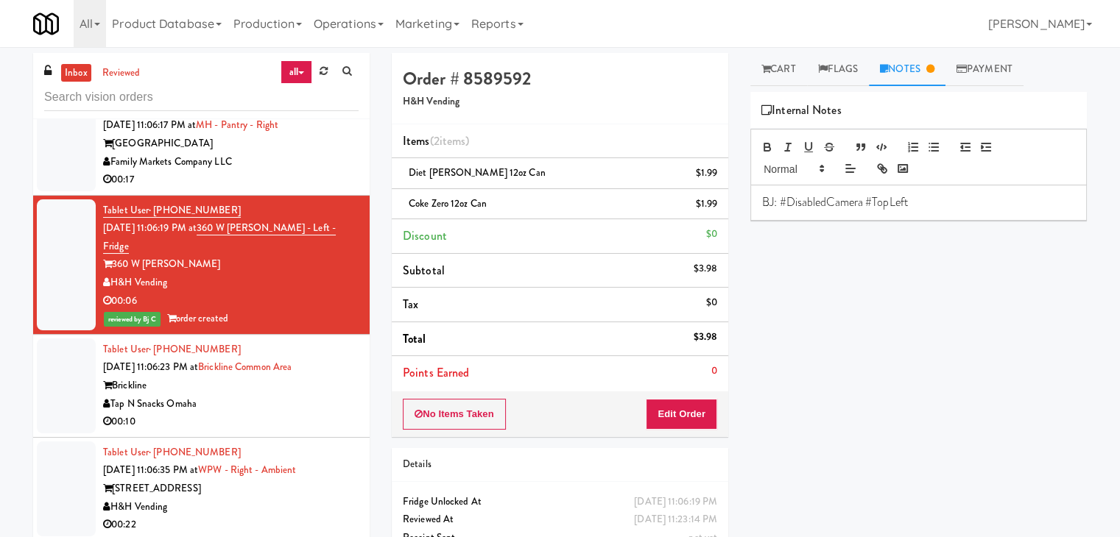
drag, startPoint x: 297, startPoint y: 413, endPoint x: 316, endPoint y: 406, distance: 19.6
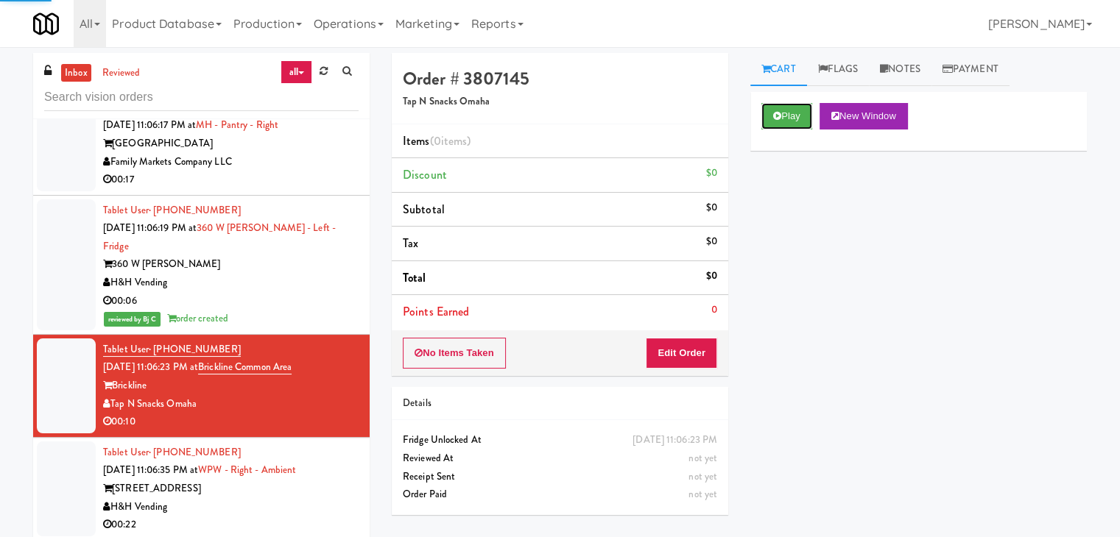
drag, startPoint x: 783, startPoint y: 116, endPoint x: 759, endPoint y: 208, distance: 95.9
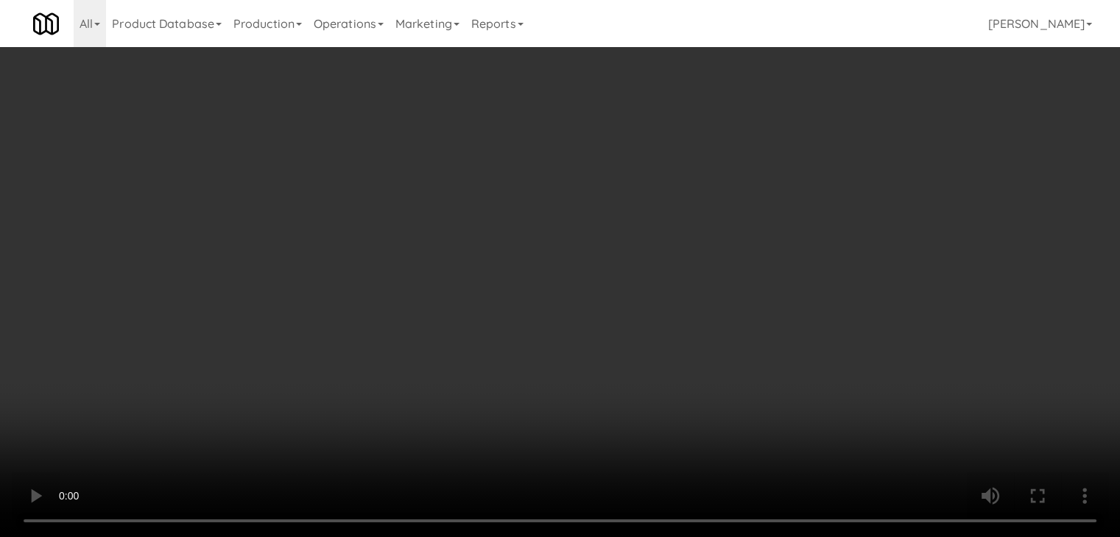
scroll to position [9649, 0]
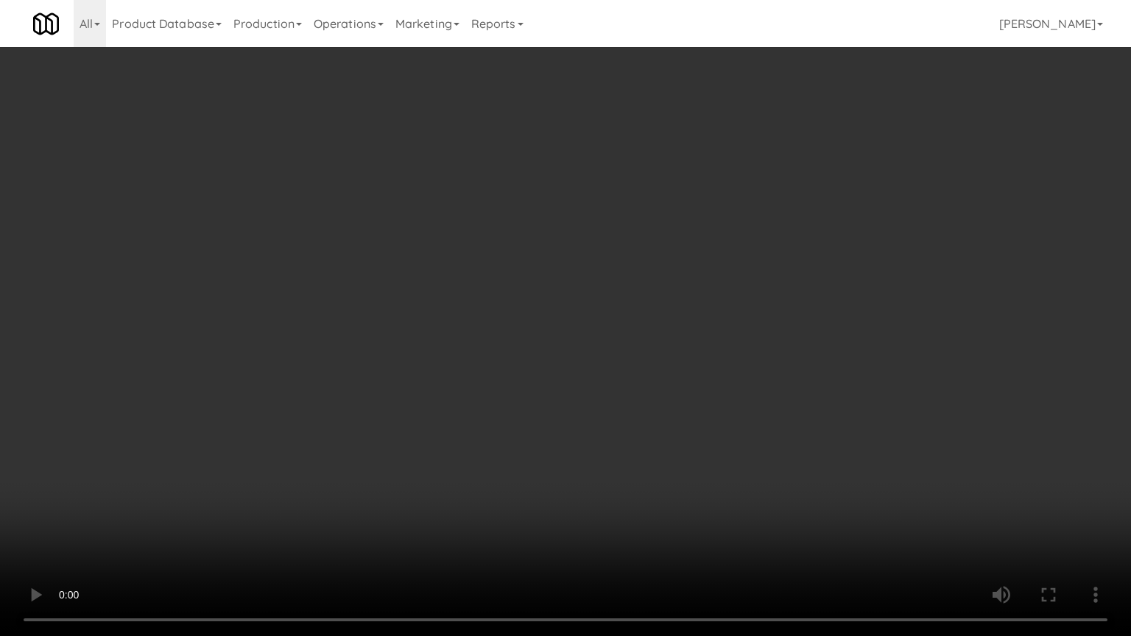
drag, startPoint x: 698, startPoint y: 344, endPoint x: 751, endPoint y: 163, distance: 188.7
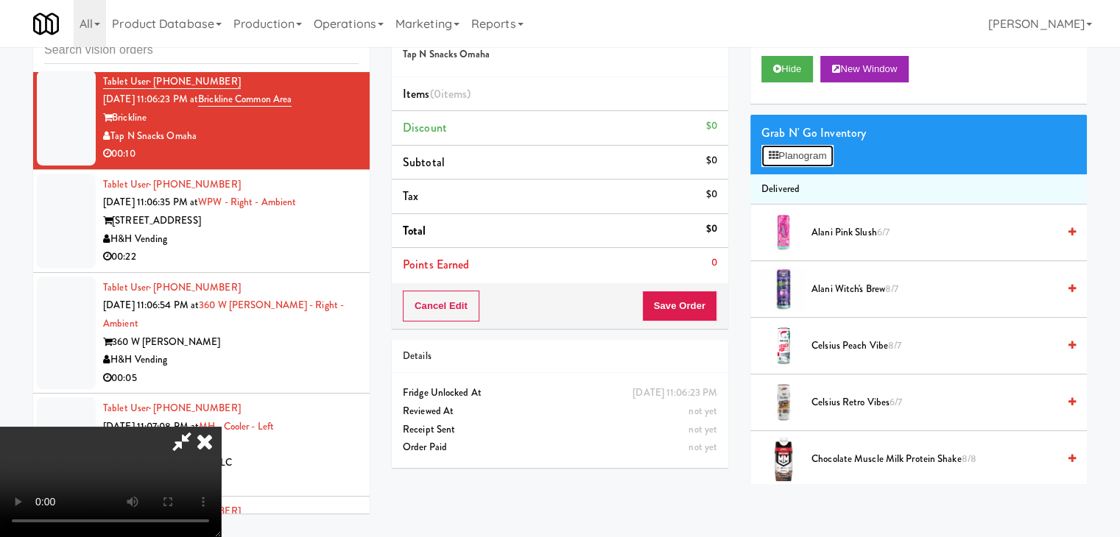
scroll to position [9649, 0]
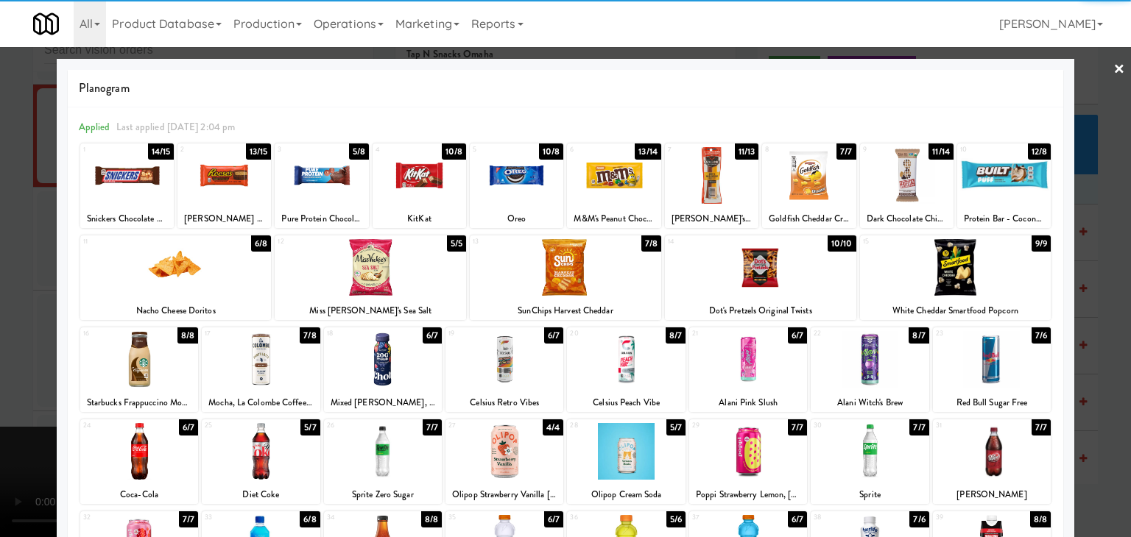
drag, startPoint x: 238, startPoint y: 185, endPoint x: 227, endPoint y: 184, distance: 11.8
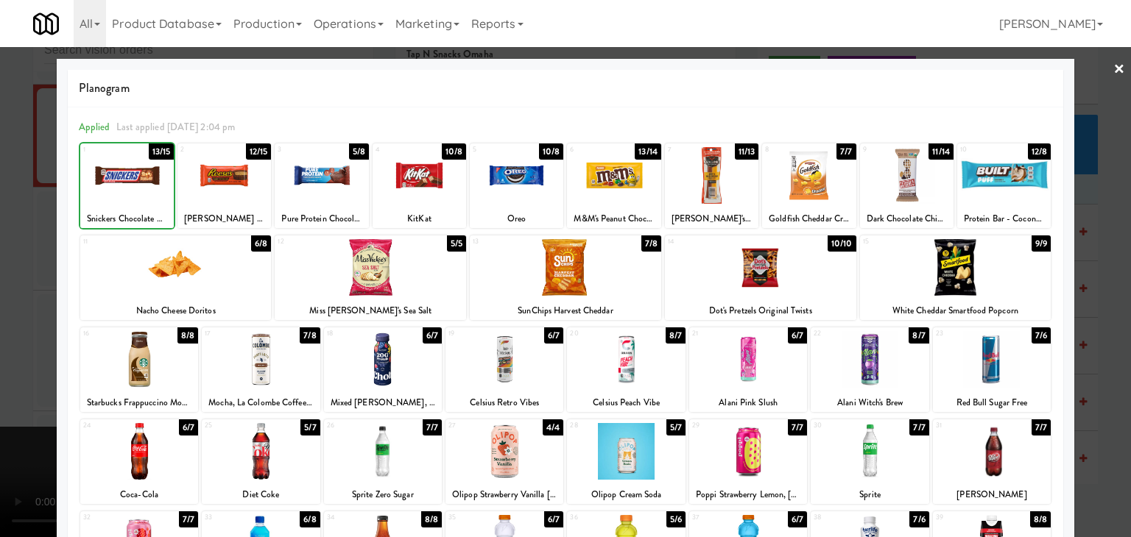
drag, startPoint x: 0, startPoint y: 219, endPoint x: 96, endPoint y: 232, distance: 96.6
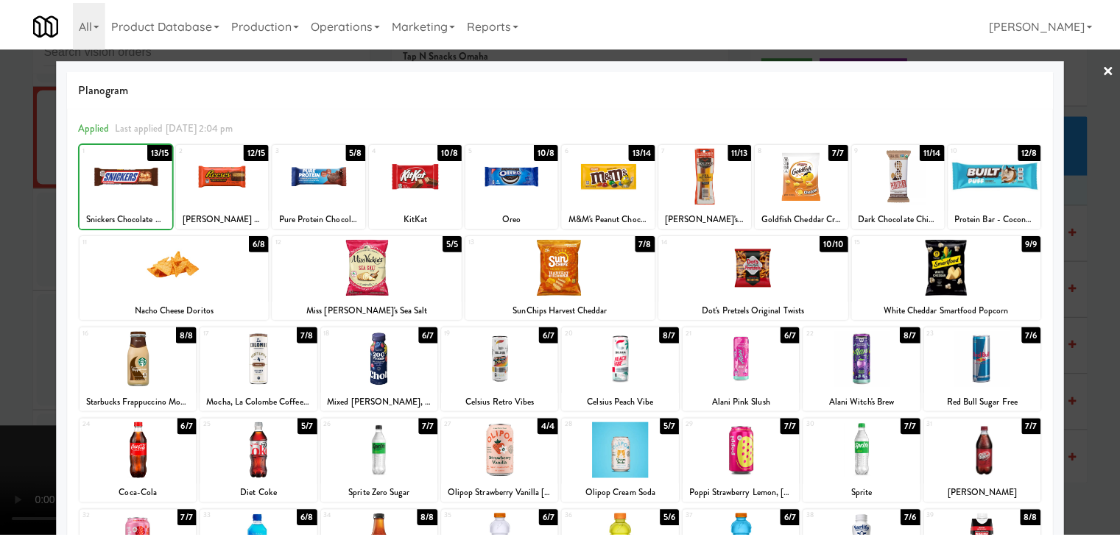
scroll to position [9667, 0]
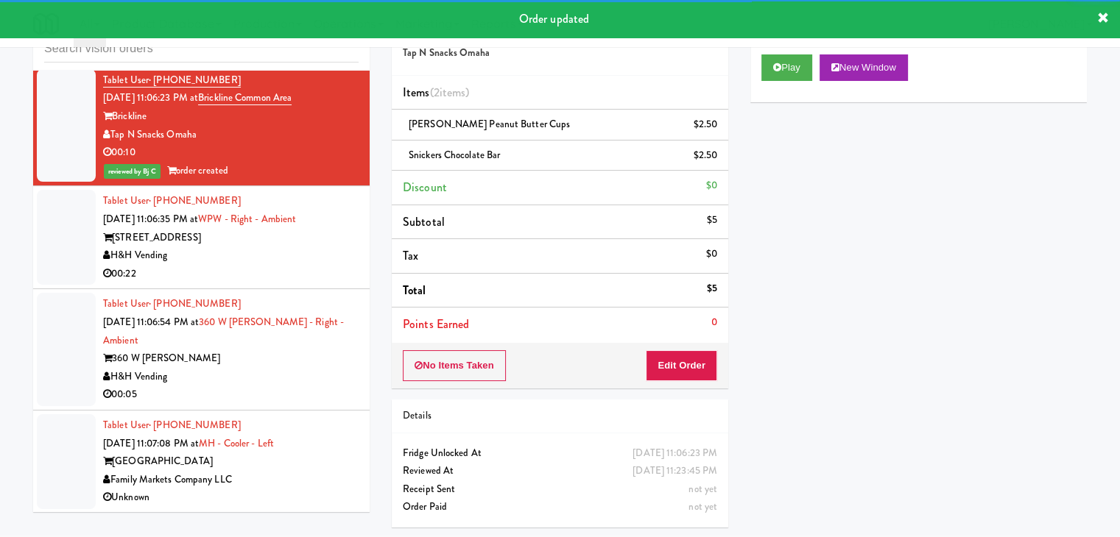
drag, startPoint x: 312, startPoint y: 232, endPoint x: 313, endPoint y: 241, distance: 9.6
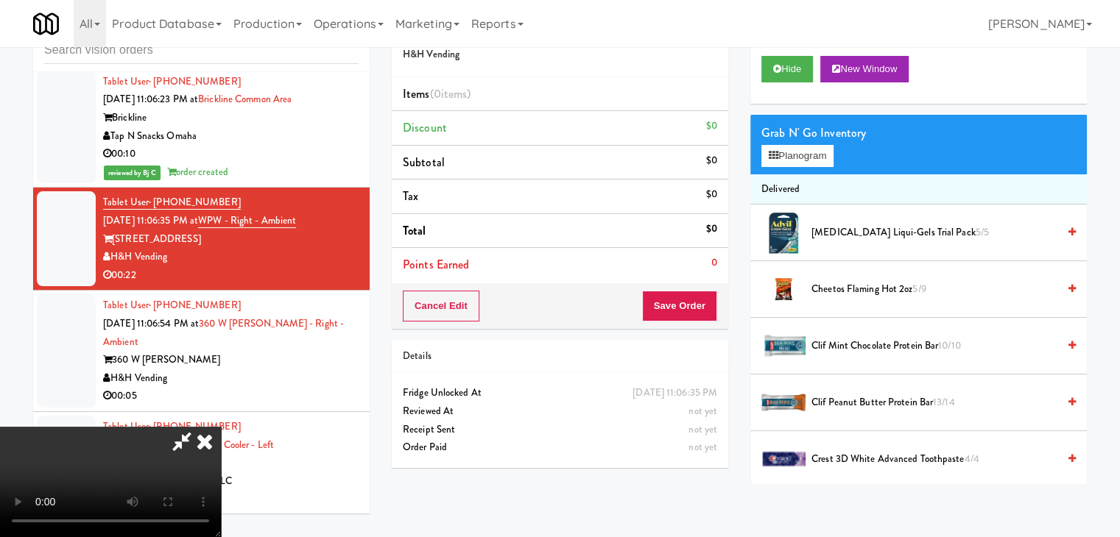
scroll to position [9649, 0]
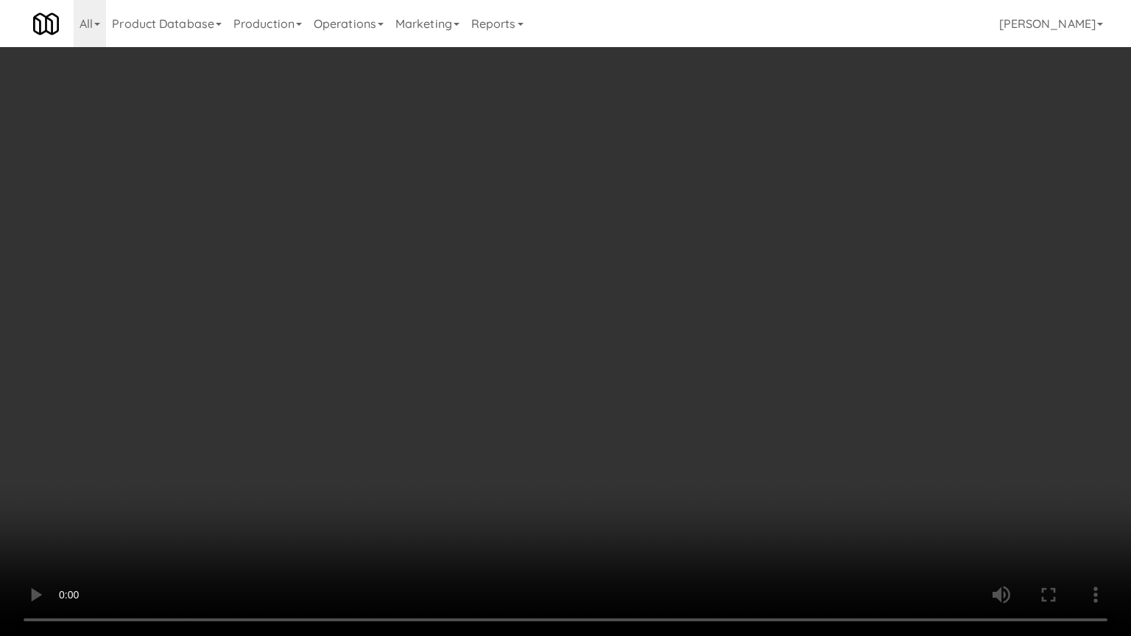
drag, startPoint x: 643, startPoint y: 428, endPoint x: 672, endPoint y: 445, distance: 33.6
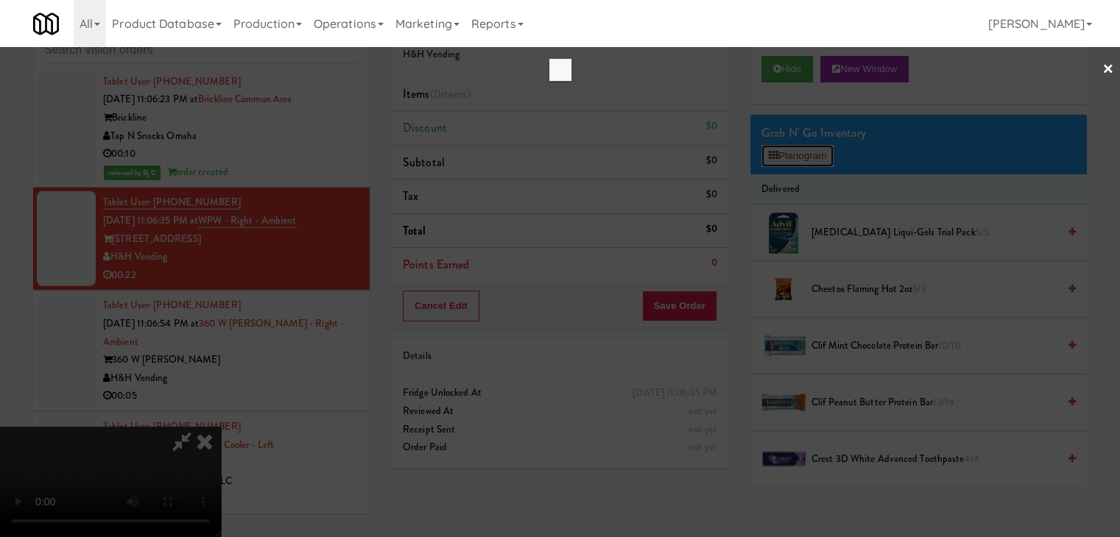
scroll to position [9649, 0]
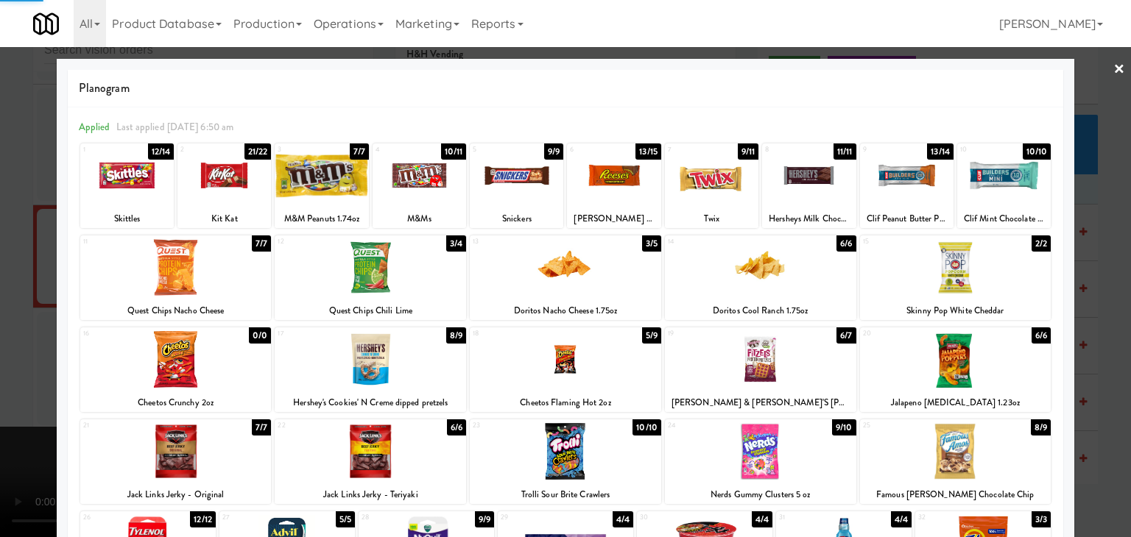
drag, startPoint x: 1, startPoint y: 297, endPoint x: 112, endPoint y: 305, distance: 110.7
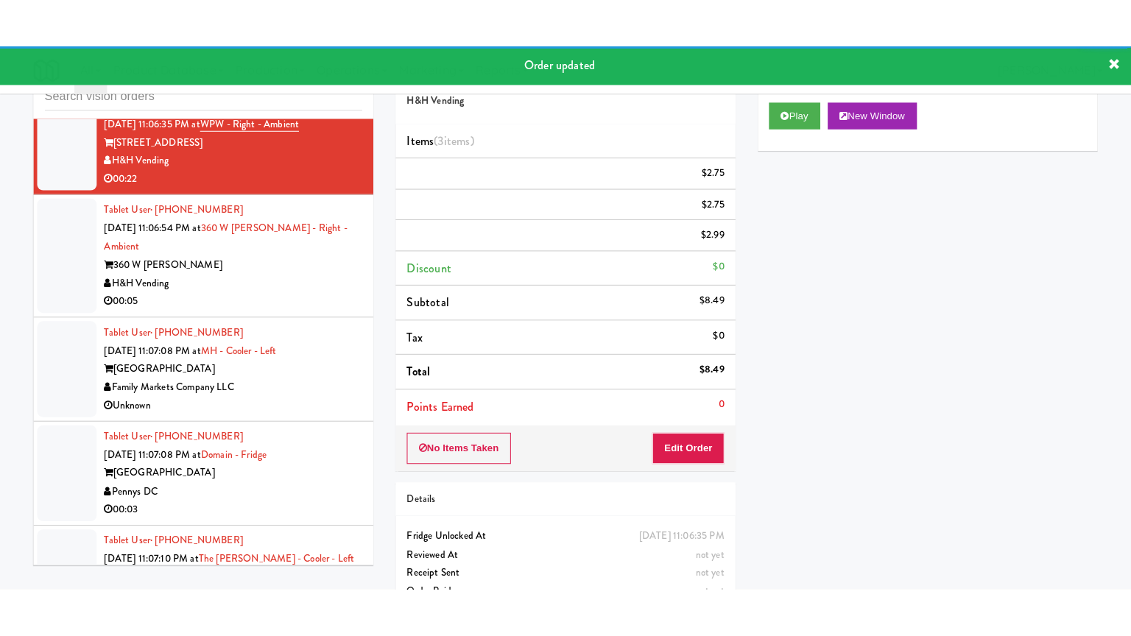
scroll to position [9814, 0]
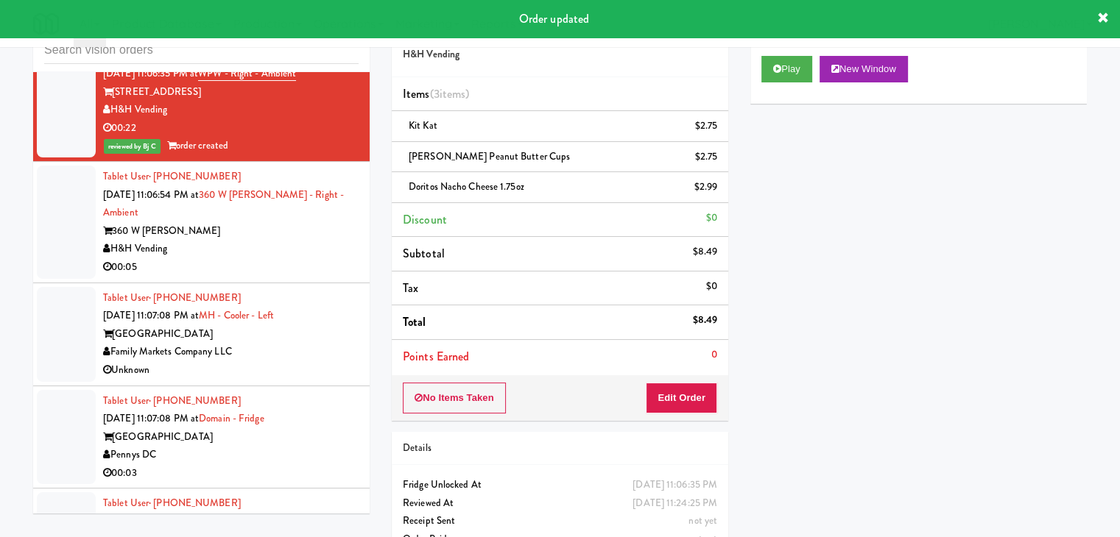
drag, startPoint x: 262, startPoint y: 233, endPoint x: 276, endPoint y: 250, distance: 22.0
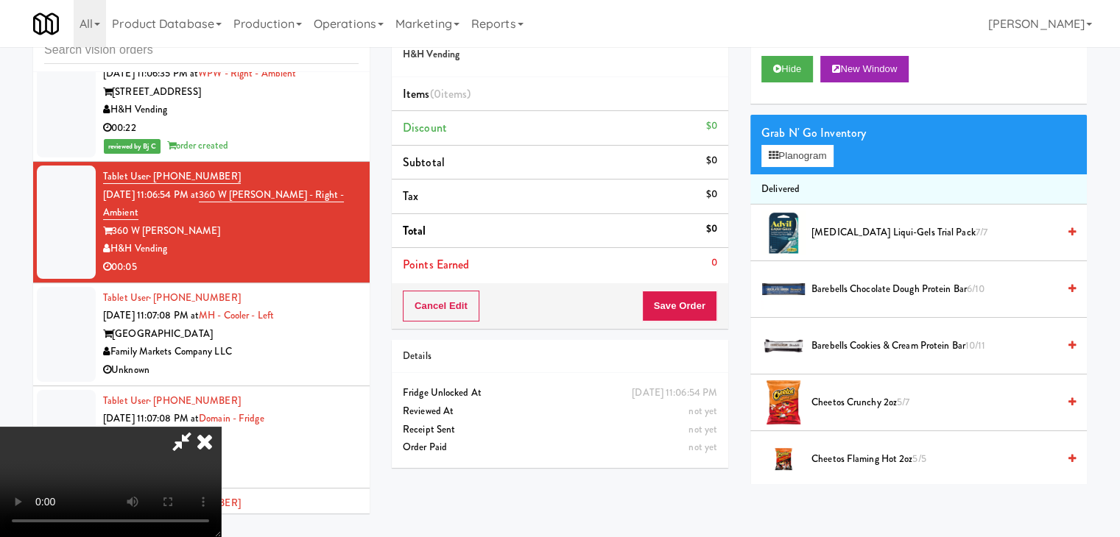
scroll to position [9795, 0]
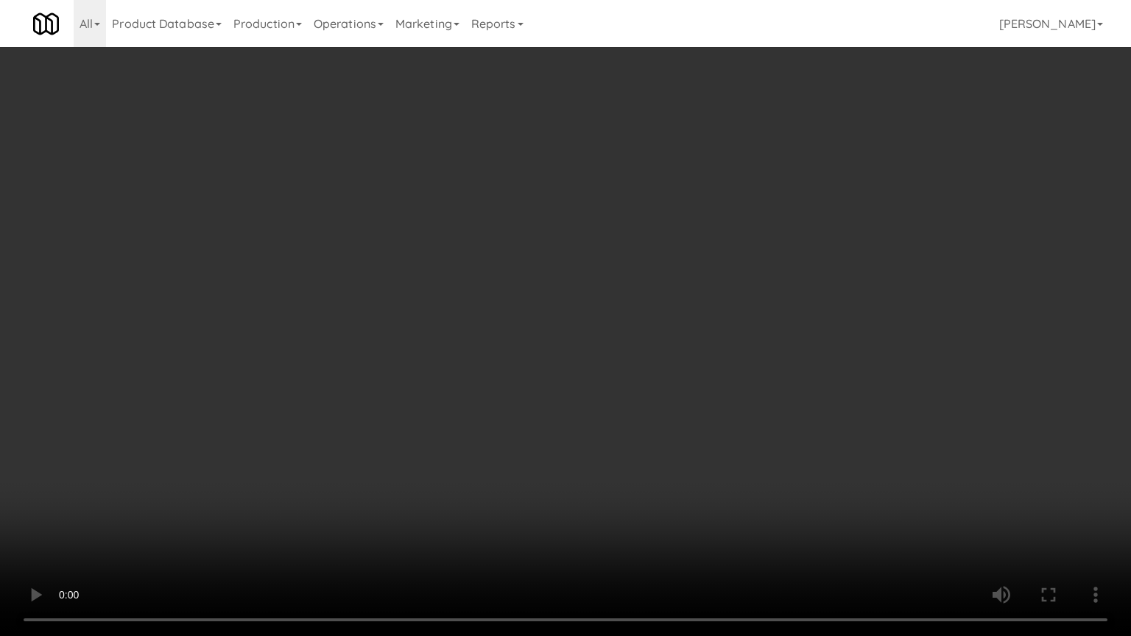
drag, startPoint x: 701, startPoint y: 378, endPoint x: 808, endPoint y: 230, distance: 182.4
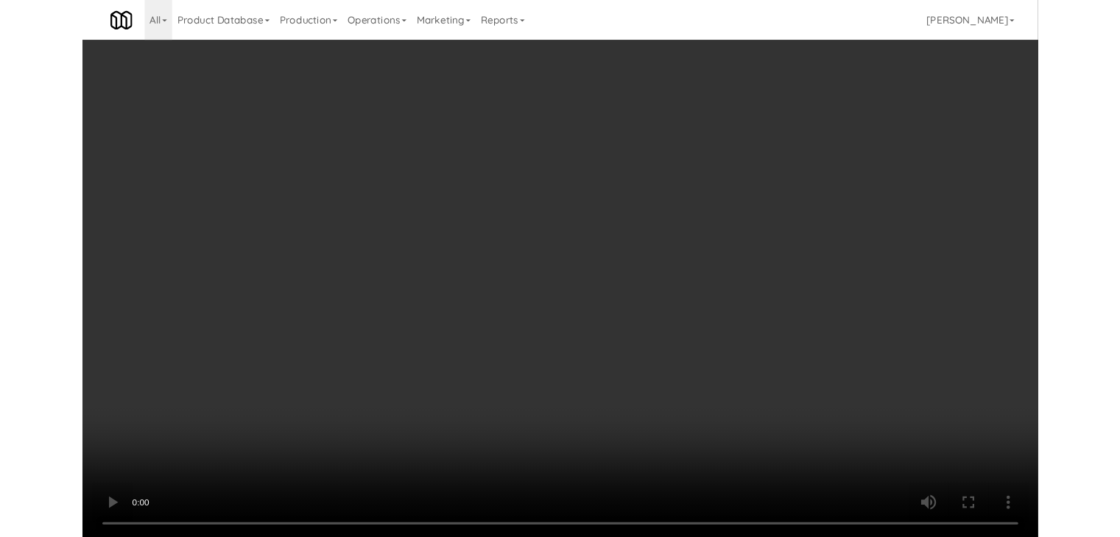
scroll to position [9814, 0]
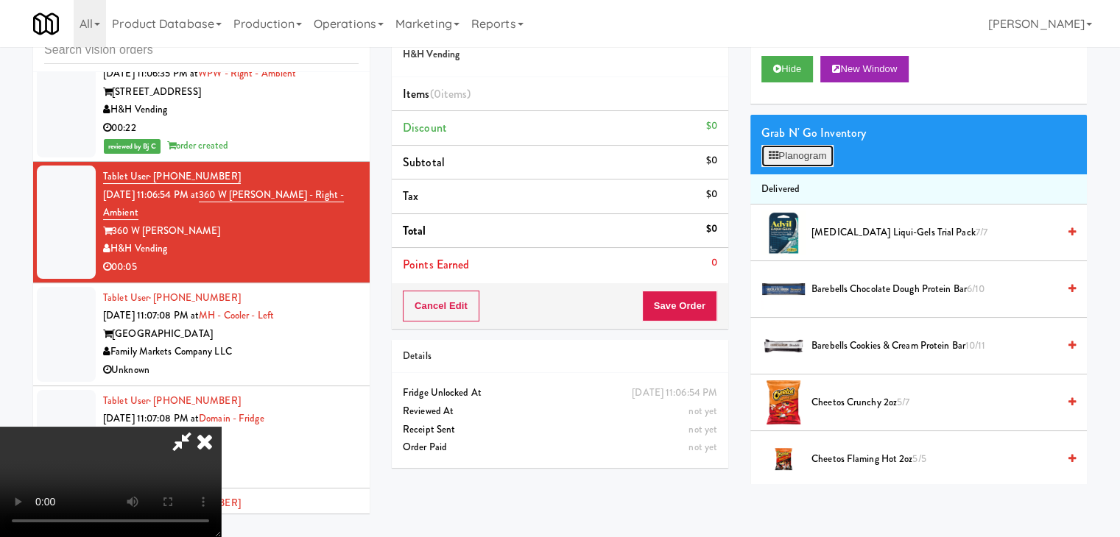
scroll to position [9795, 0]
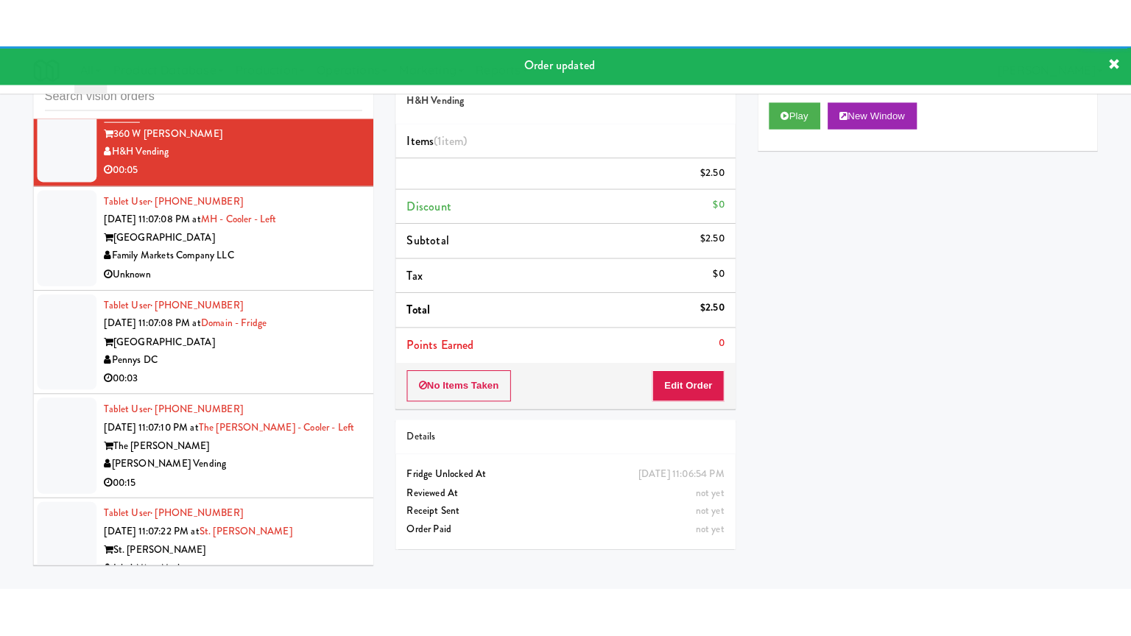
scroll to position [9961, 0]
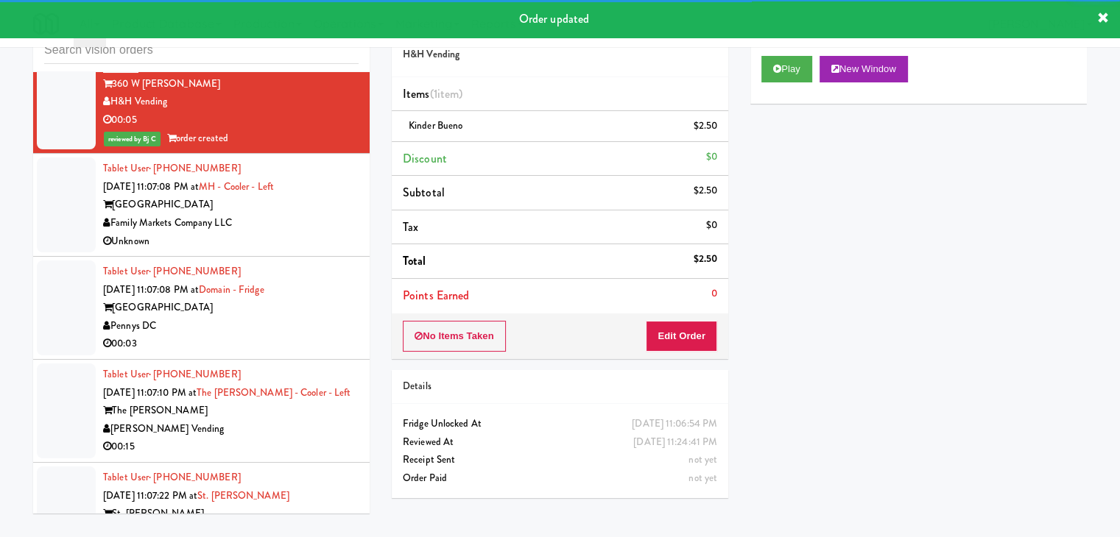
drag, startPoint x: 290, startPoint y: 221, endPoint x: 305, endPoint y: 231, distance: 18.6
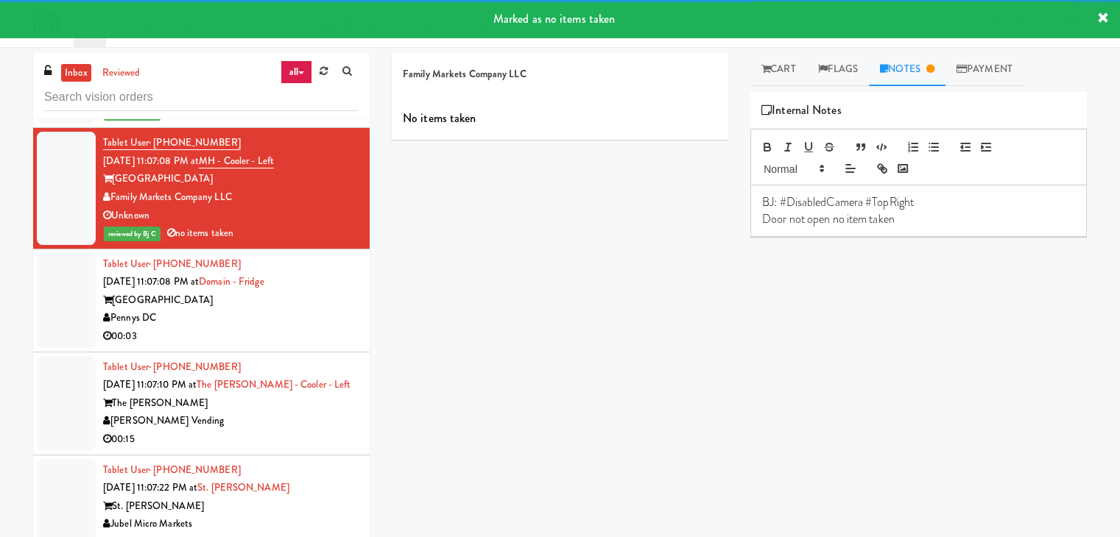
scroll to position [10035, 0]
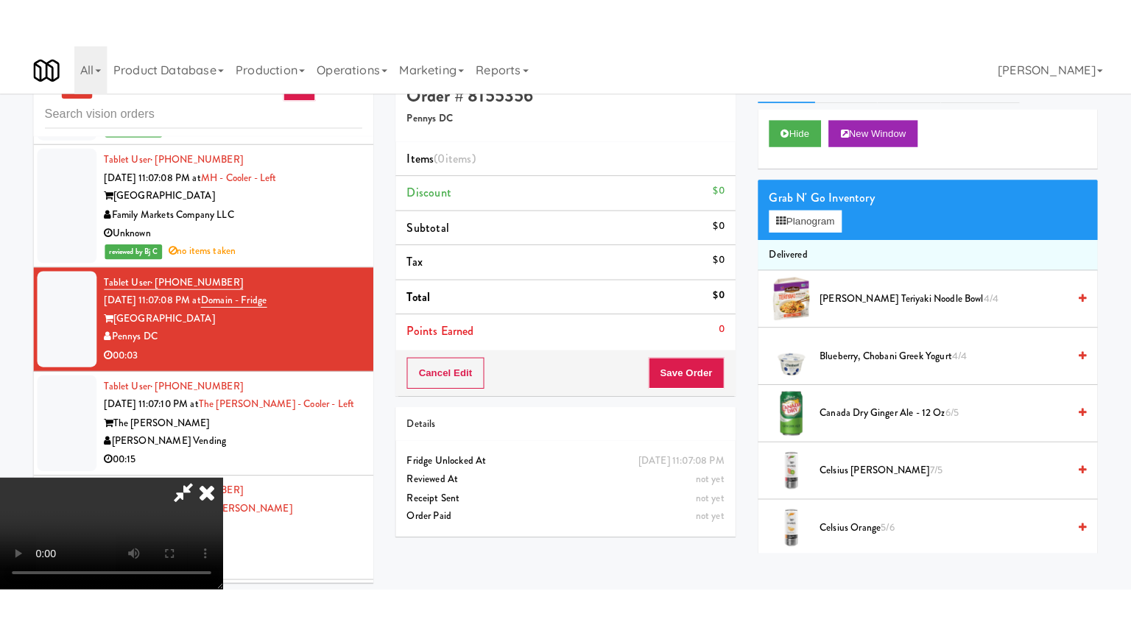
scroll to position [47, 0]
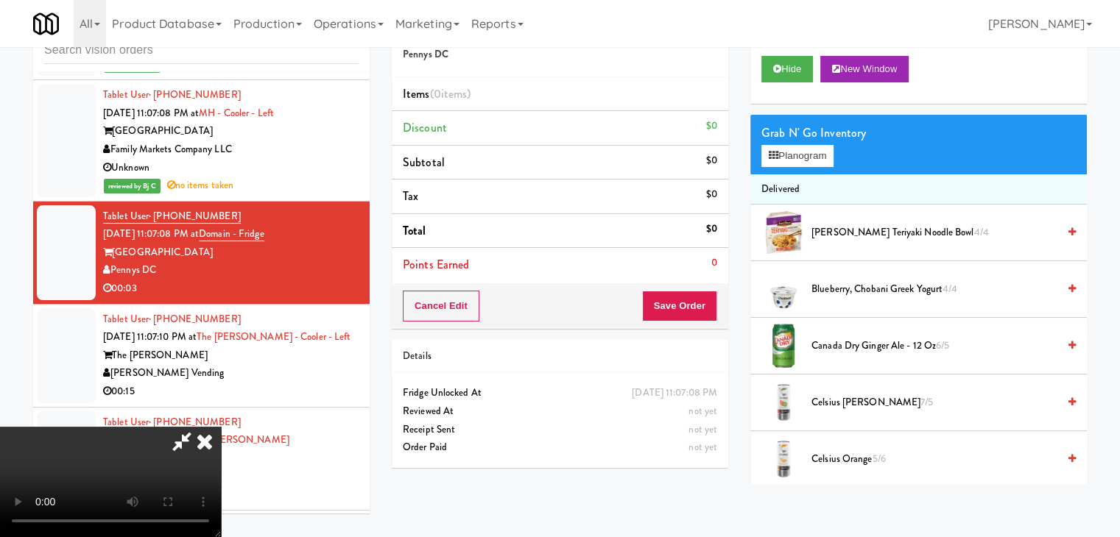
drag, startPoint x: 616, startPoint y: 422, endPoint x: 627, endPoint y: 489, distance: 67.9
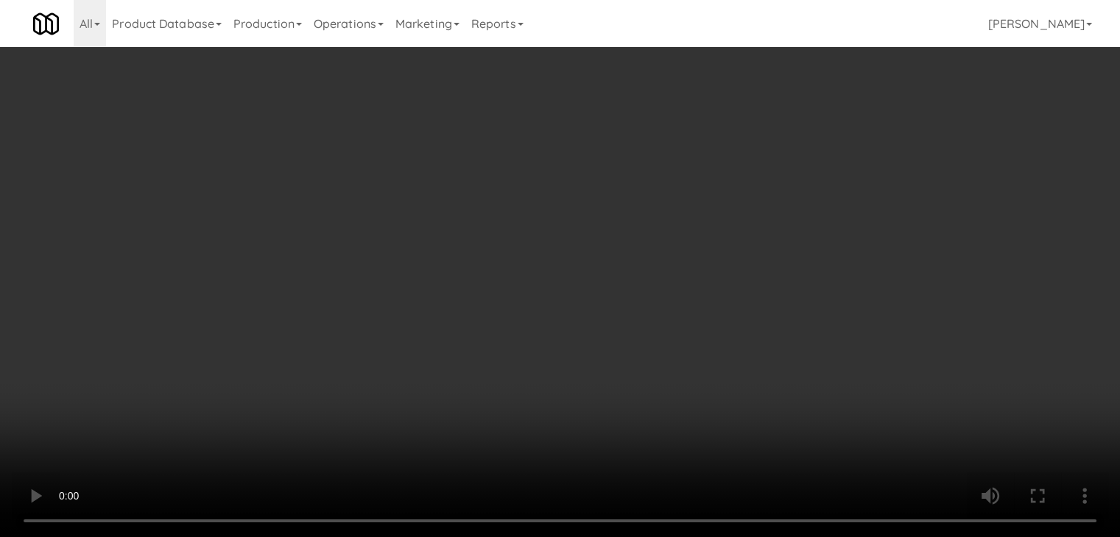
scroll to position [10016, 0]
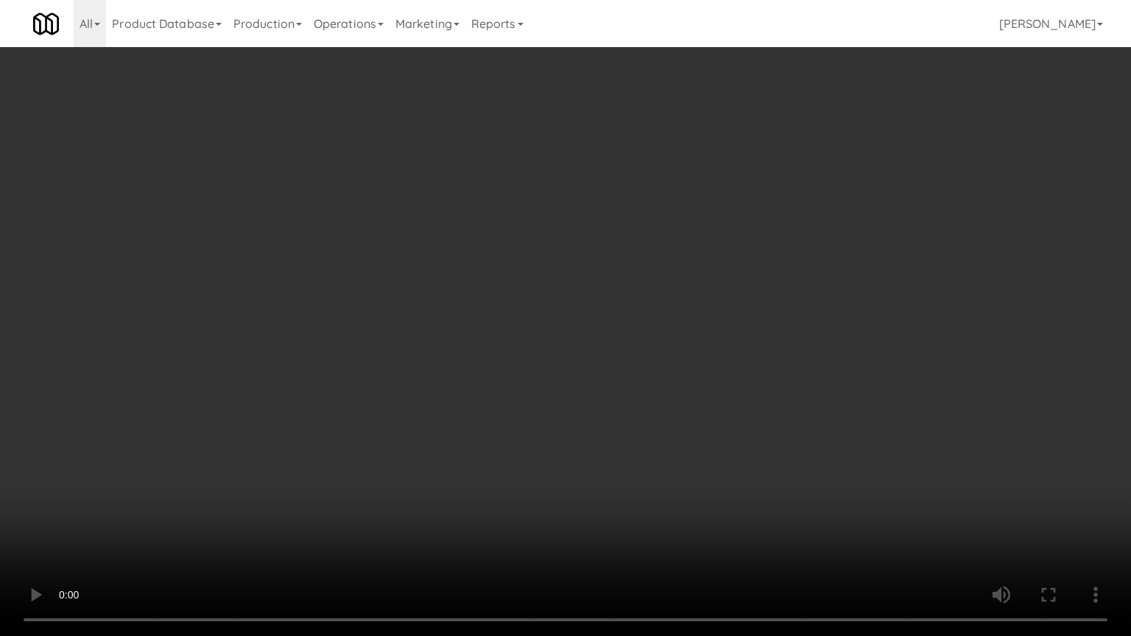
drag, startPoint x: 785, startPoint y: 482, endPoint x: 776, endPoint y: 392, distance: 91.0
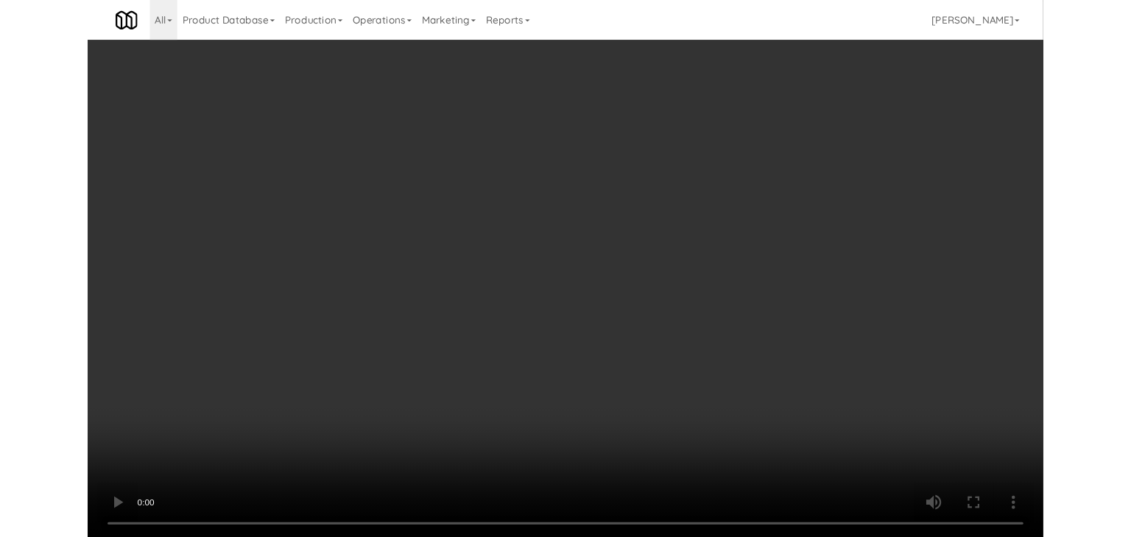
scroll to position [10035, 0]
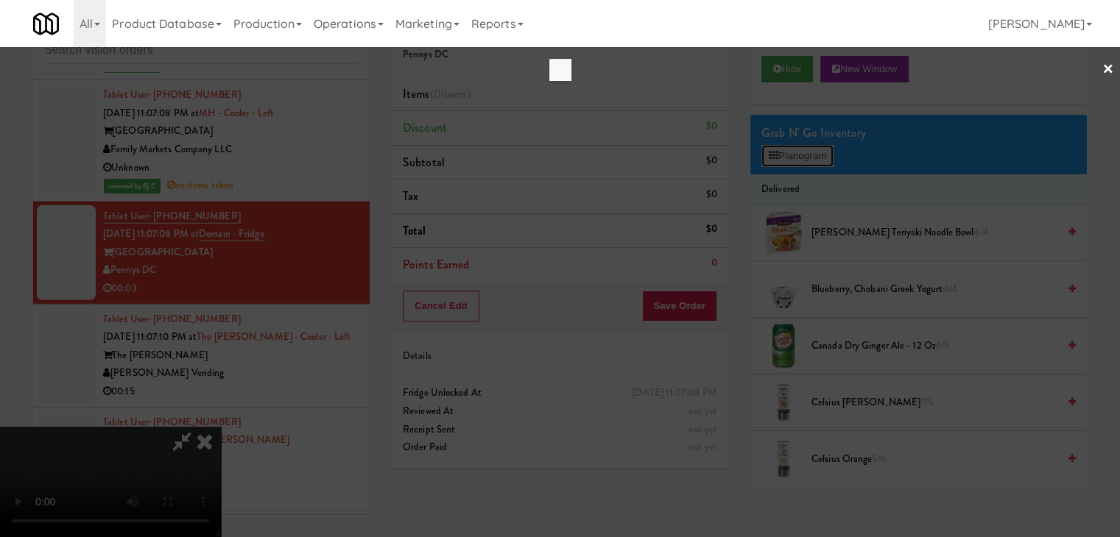
scroll to position [10016, 0]
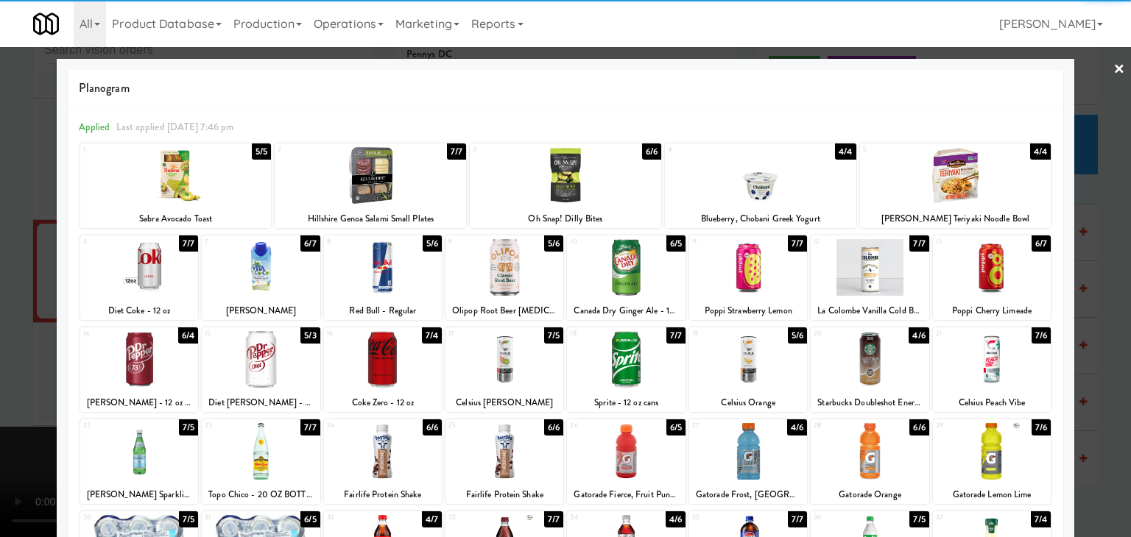
drag, startPoint x: 559, startPoint y: 186, endPoint x: 527, endPoint y: 189, distance: 32.5
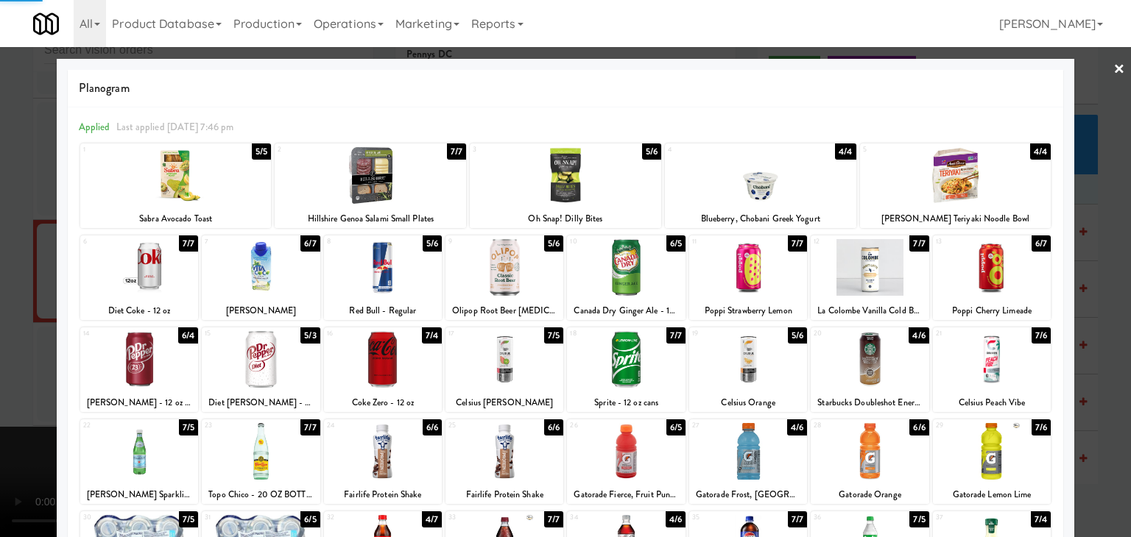
drag, startPoint x: 0, startPoint y: 286, endPoint x: 262, endPoint y: 307, distance: 262.9
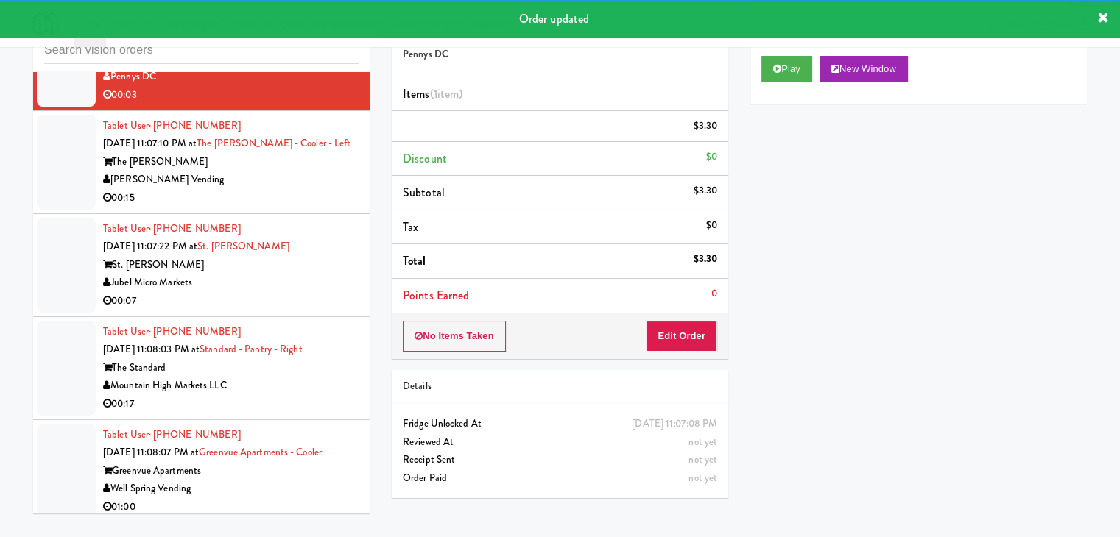
scroll to position [10255, 0]
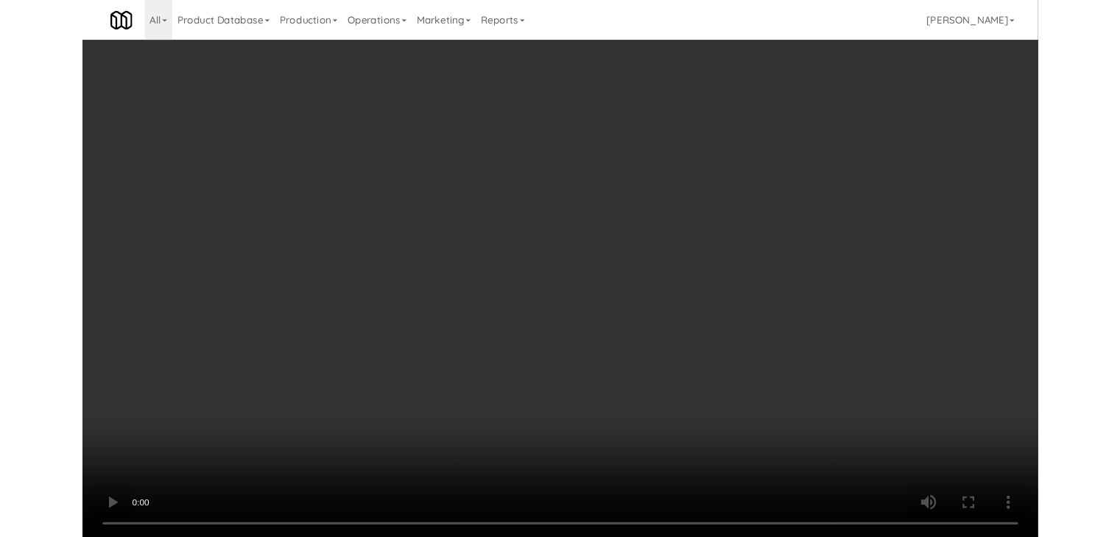
scroll to position [10255, 0]
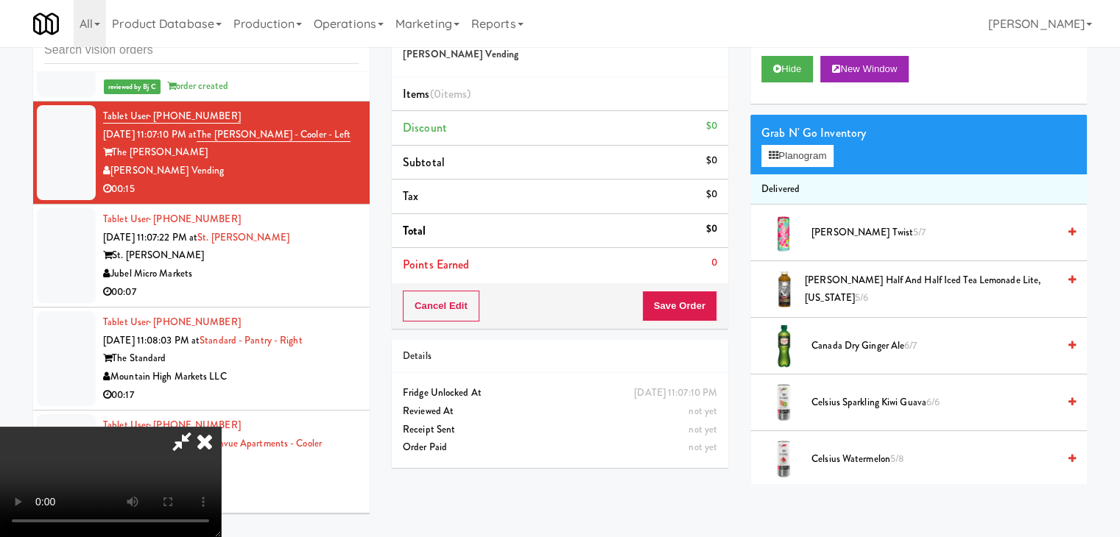
drag, startPoint x: 510, startPoint y: 320, endPoint x: 510, endPoint y: 328, distance: 8.1
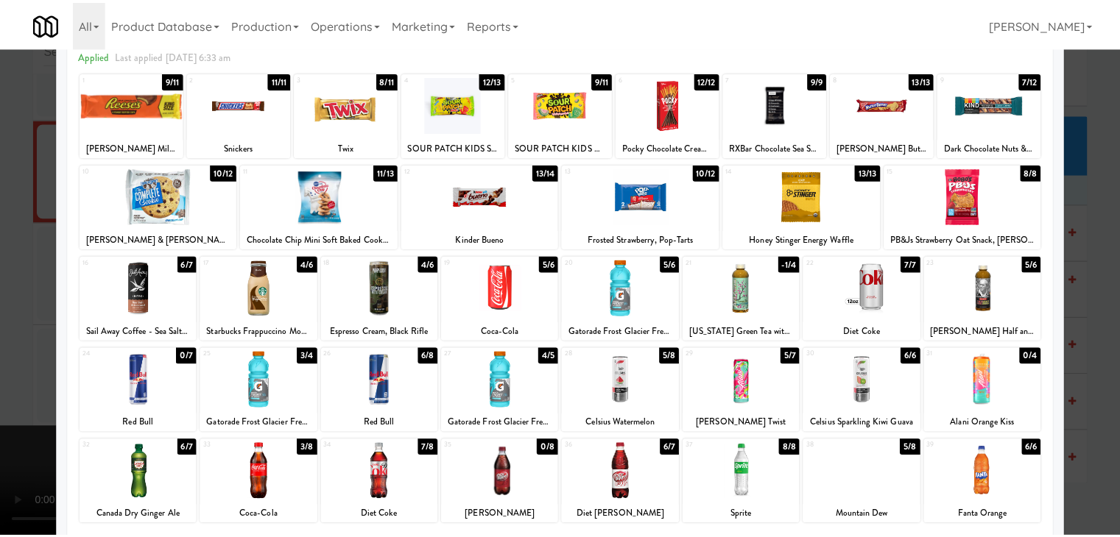
scroll to position [185, 0]
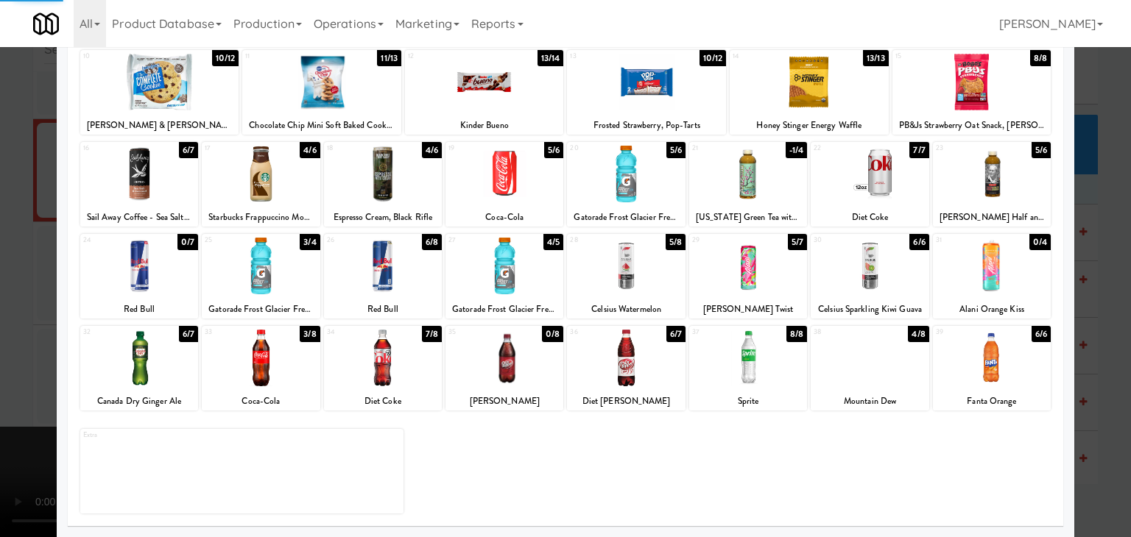
drag, startPoint x: 0, startPoint y: 349, endPoint x: 265, endPoint y: 352, distance: 265.0
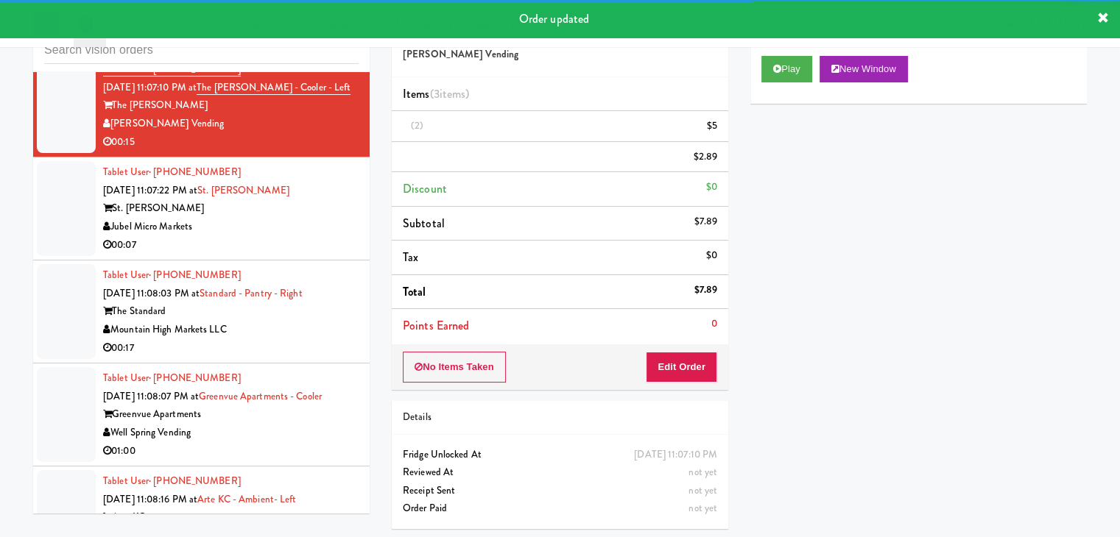
scroll to position [10329, 0]
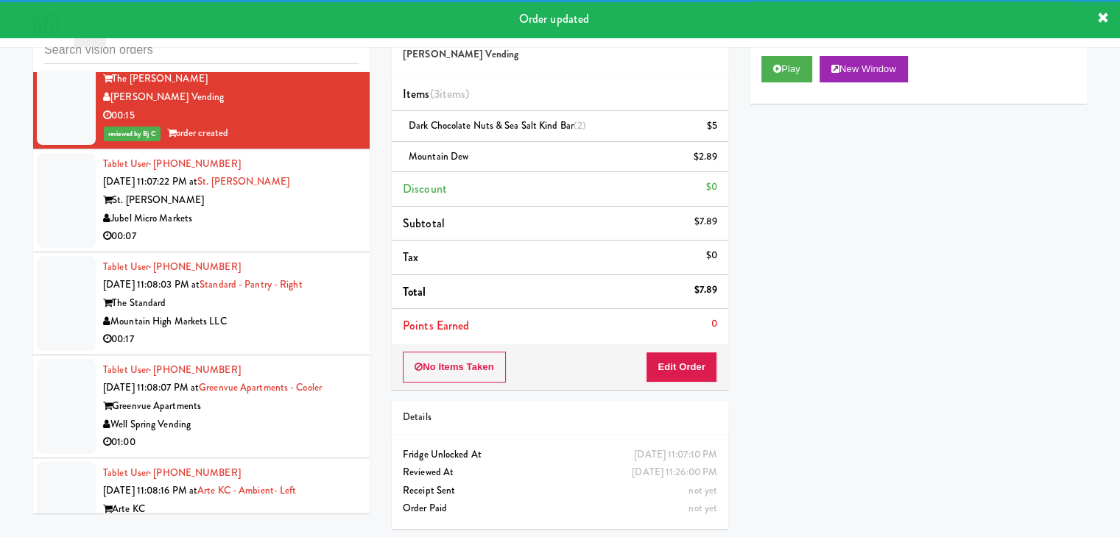
drag, startPoint x: 278, startPoint y: 206, endPoint x: 283, endPoint y: 213, distance: 9.4
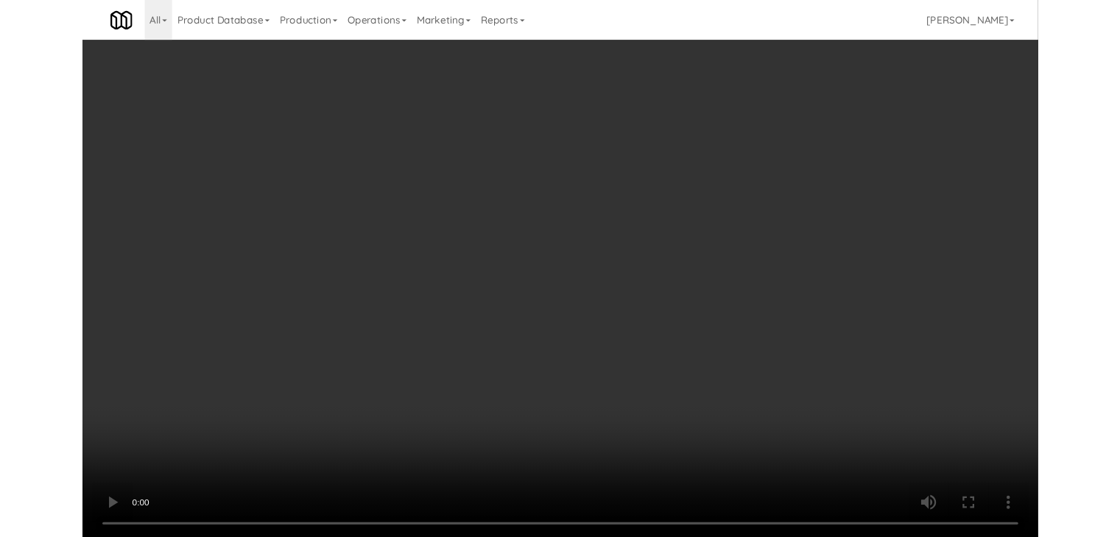
scroll to position [10329, 0]
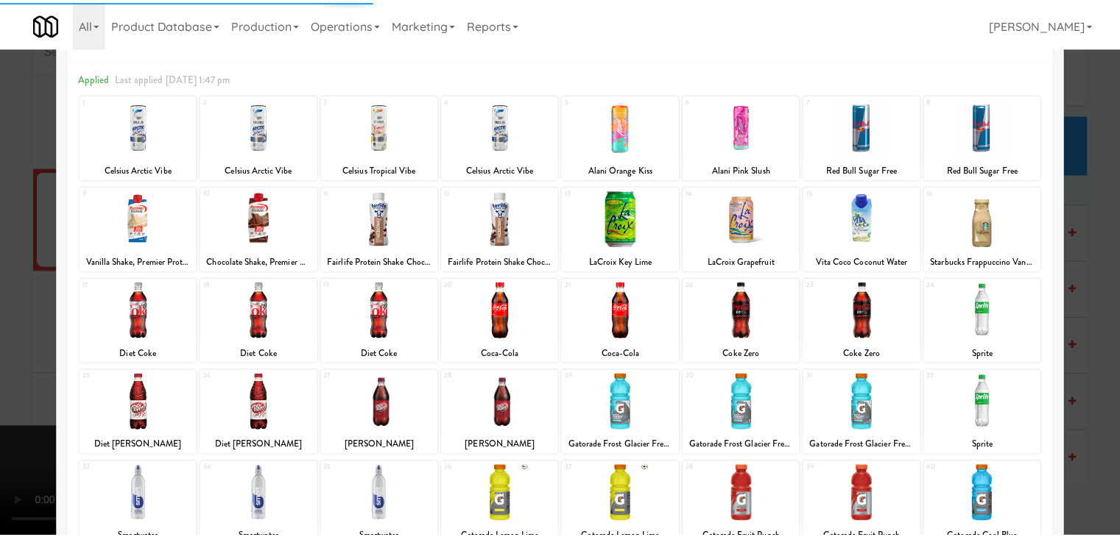
scroll to position [147, 0]
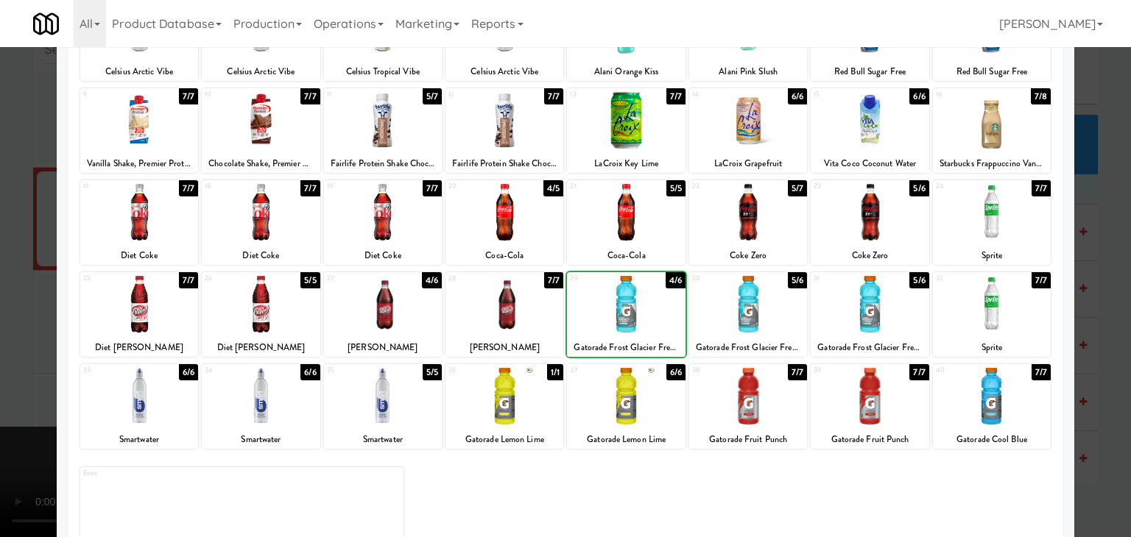
drag, startPoint x: 0, startPoint y: 322, endPoint x: 227, endPoint y: 322, distance: 226.7
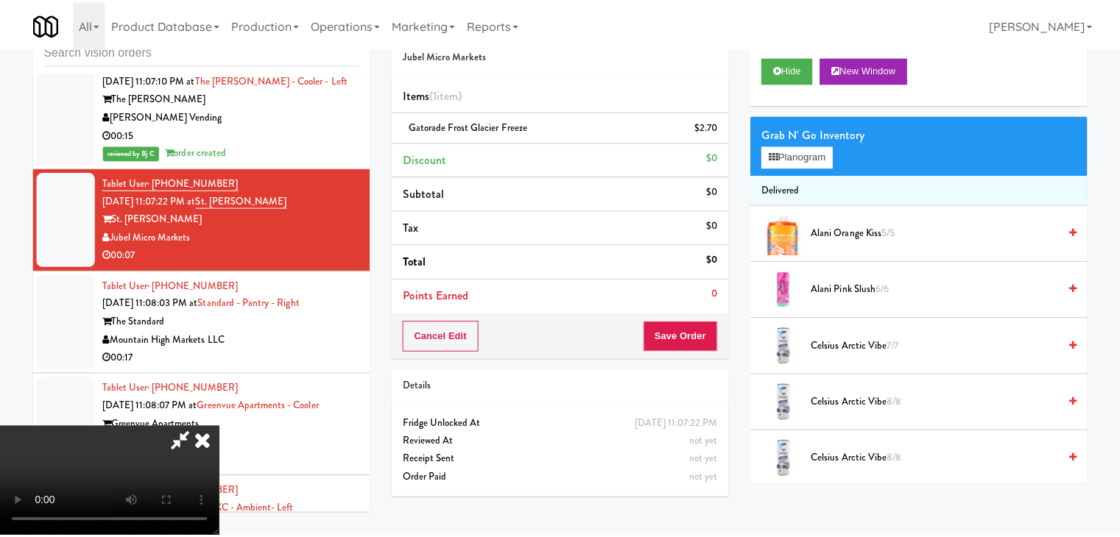
scroll to position [10329, 0]
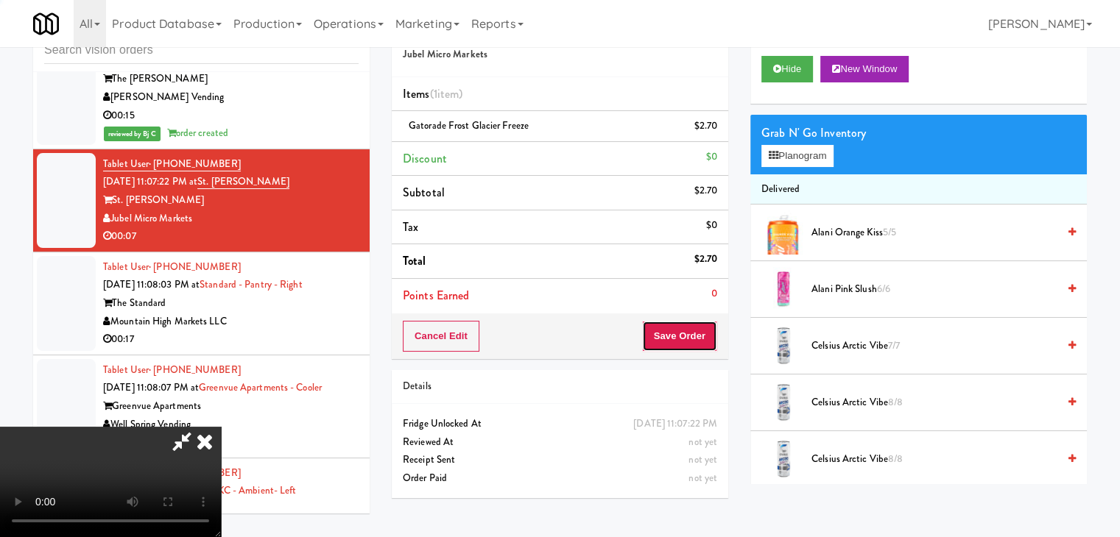
drag, startPoint x: 710, startPoint y: 337, endPoint x: 685, endPoint y: 319, distance: 30.0
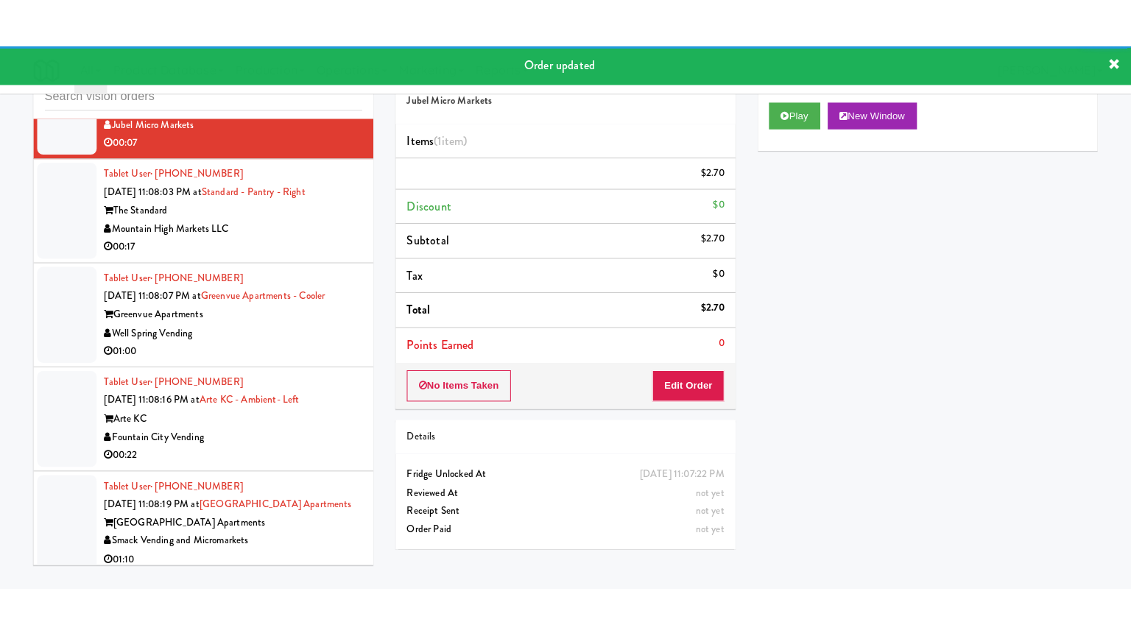
scroll to position [10476, 0]
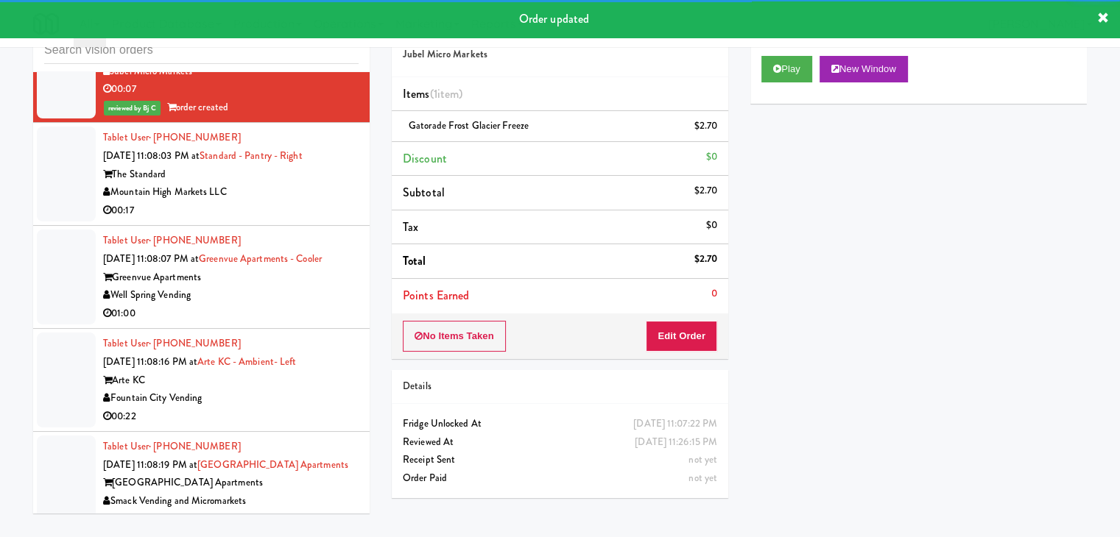
drag, startPoint x: 295, startPoint y: 200, endPoint x: 303, endPoint y: 212, distance: 14.3
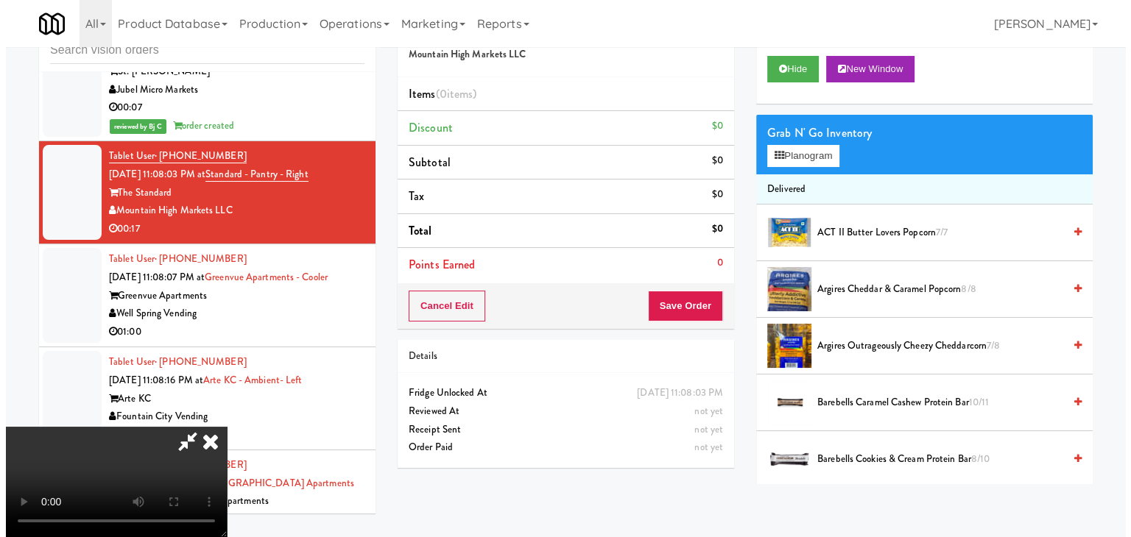
scroll to position [10476, 0]
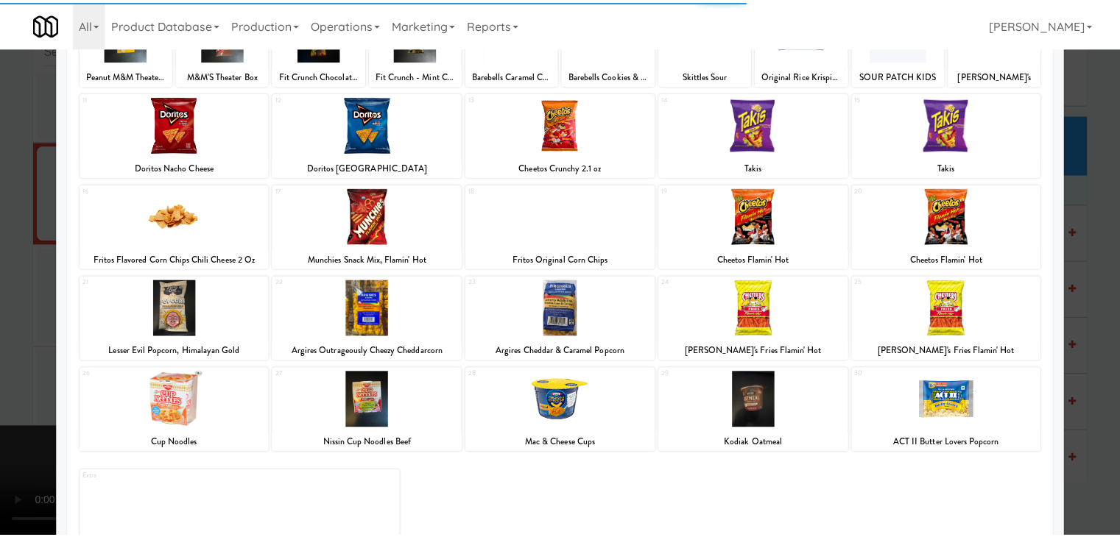
scroll to position [147, 0]
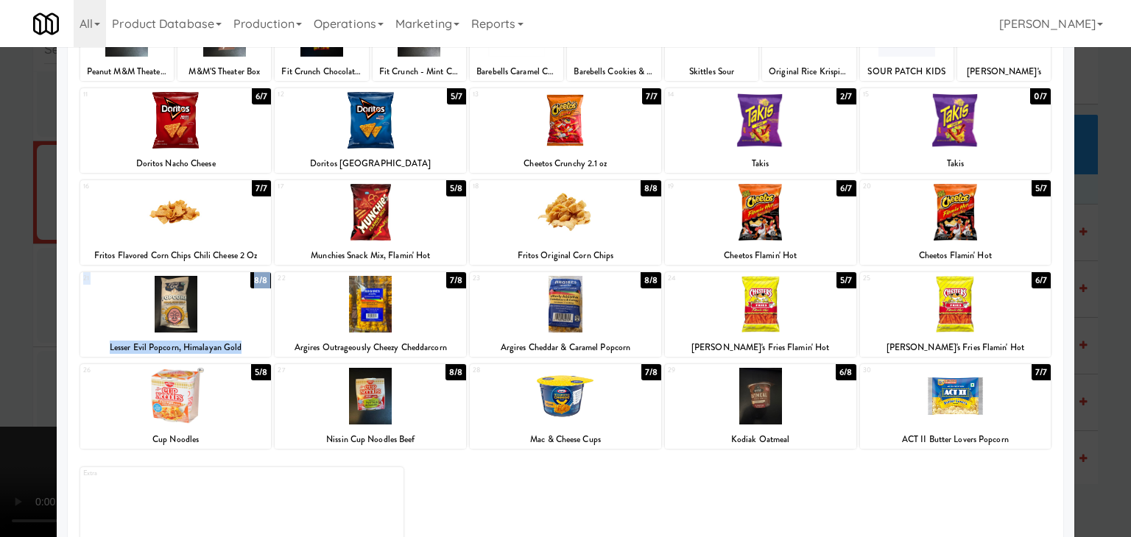
drag, startPoint x: 203, startPoint y: 307, endPoint x: 247, endPoint y: 358, distance: 67.9
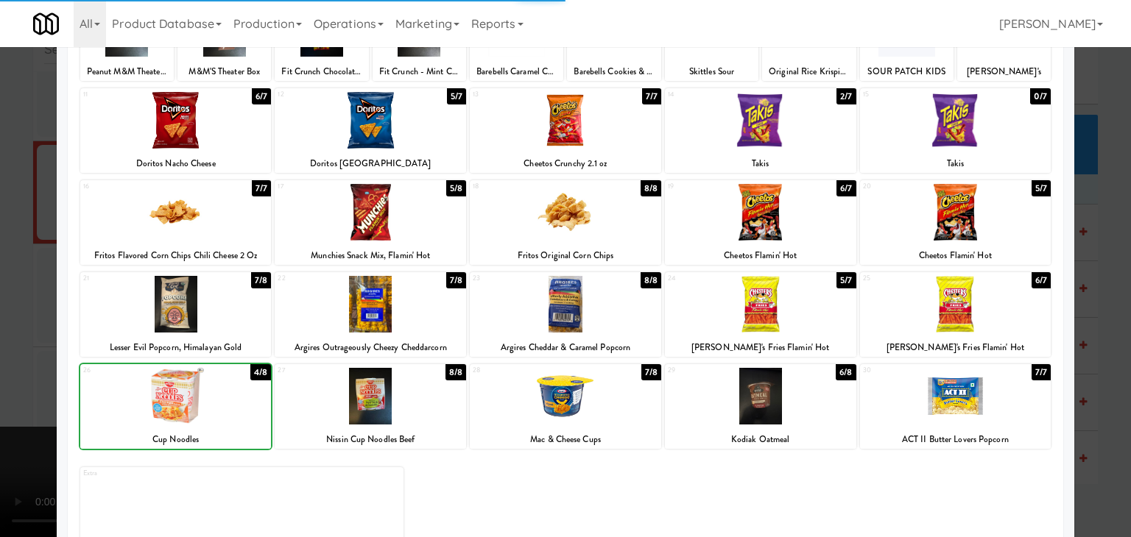
drag, startPoint x: 0, startPoint y: 369, endPoint x: 47, endPoint y: 363, distance: 47.5
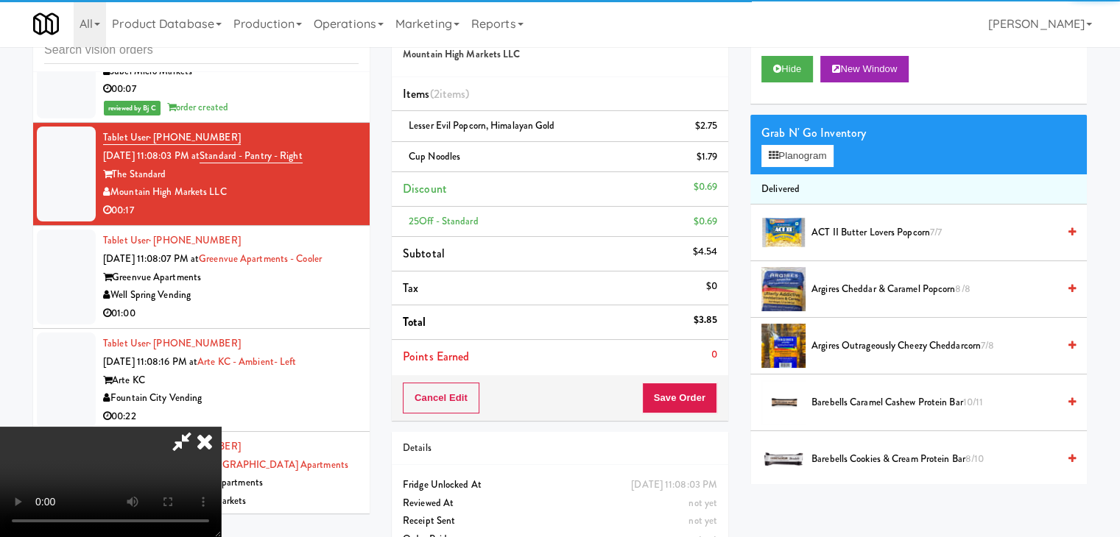
scroll to position [79, 0]
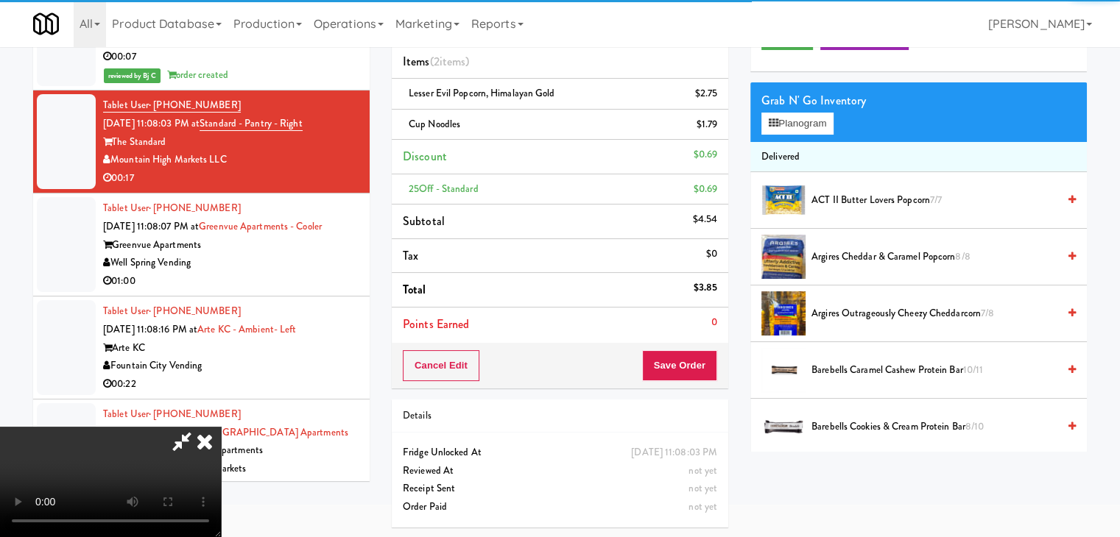
drag, startPoint x: 453, startPoint y: 322, endPoint x: 461, endPoint y: 323, distance: 7.4
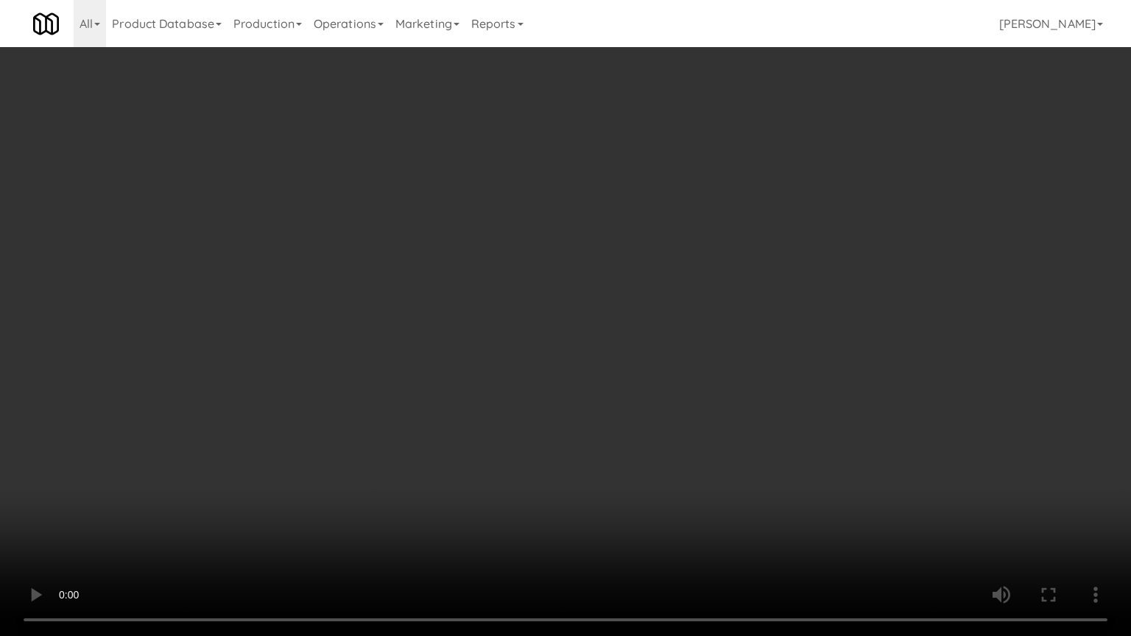
scroll to position [10476, 0]
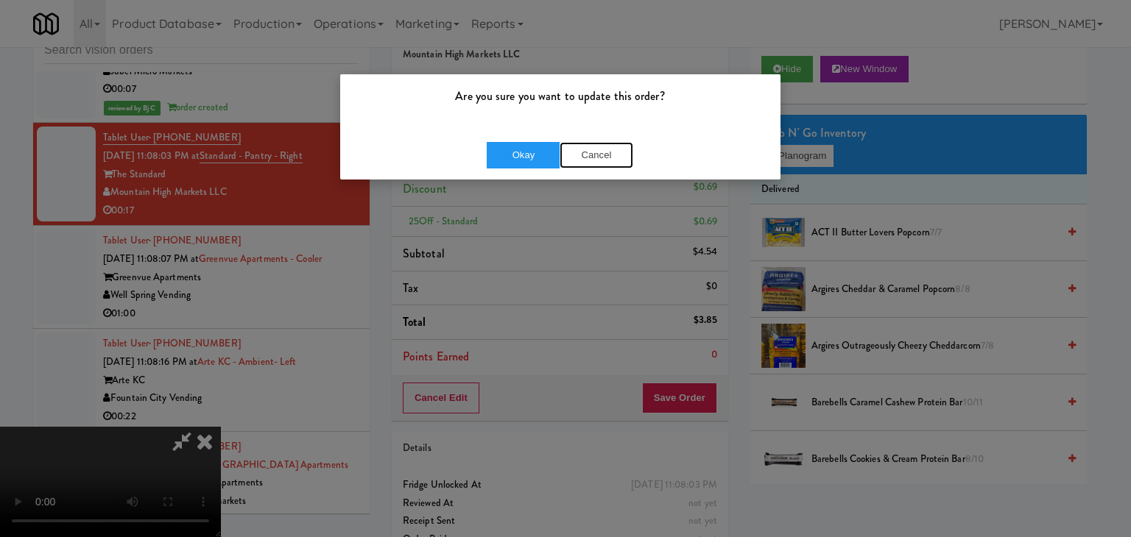
drag, startPoint x: 585, startPoint y: 158, endPoint x: 579, endPoint y: 167, distance: 11.6
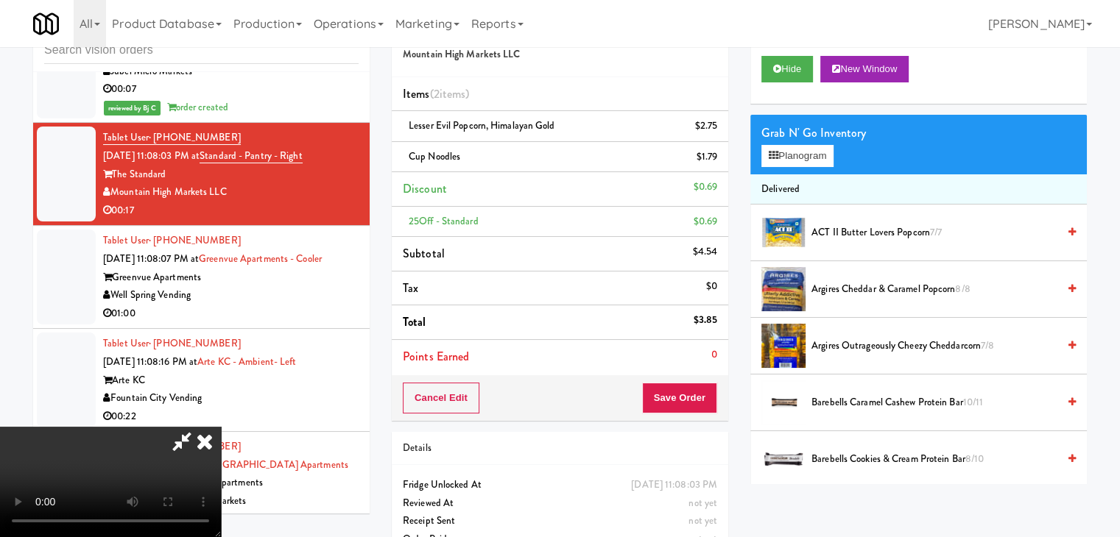
drag, startPoint x: 545, startPoint y: 298, endPoint x: 545, endPoint y: 361, distance: 63.3
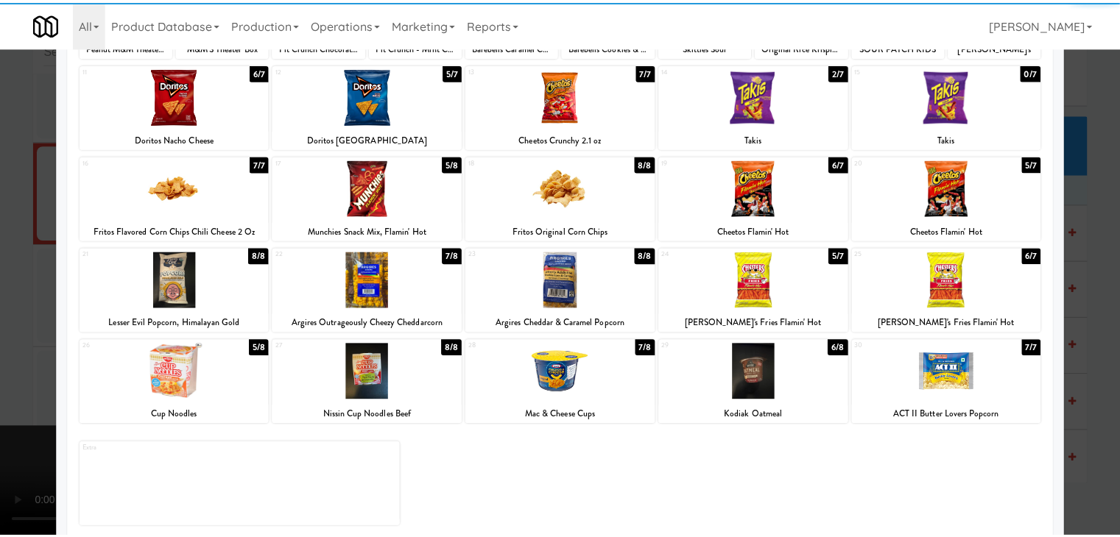
scroll to position [185, 0]
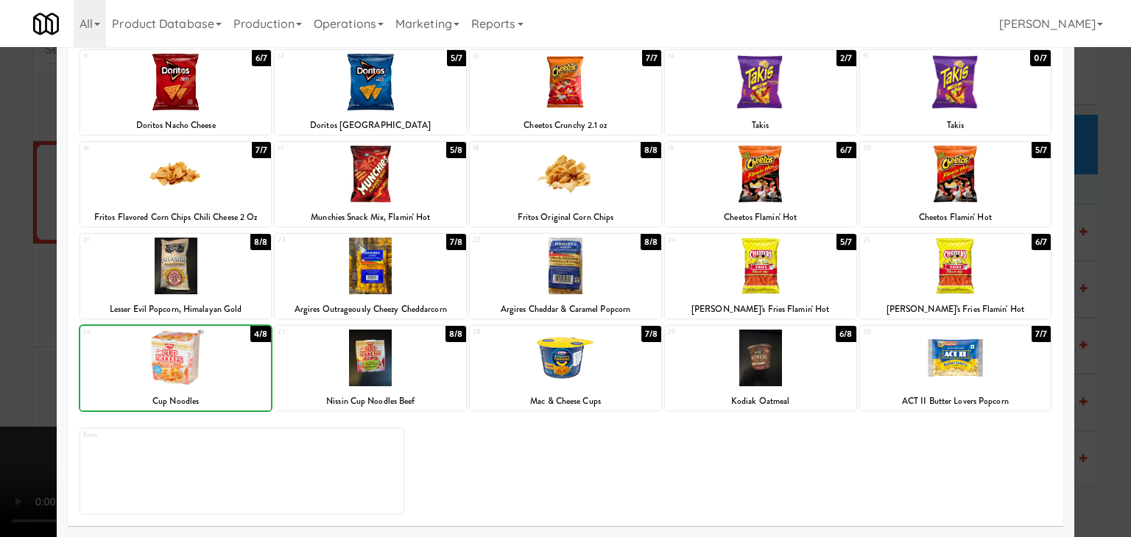
drag, startPoint x: 11, startPoint y: 366, endPoint x: 56, endPoint y: 358, distance: 45.6
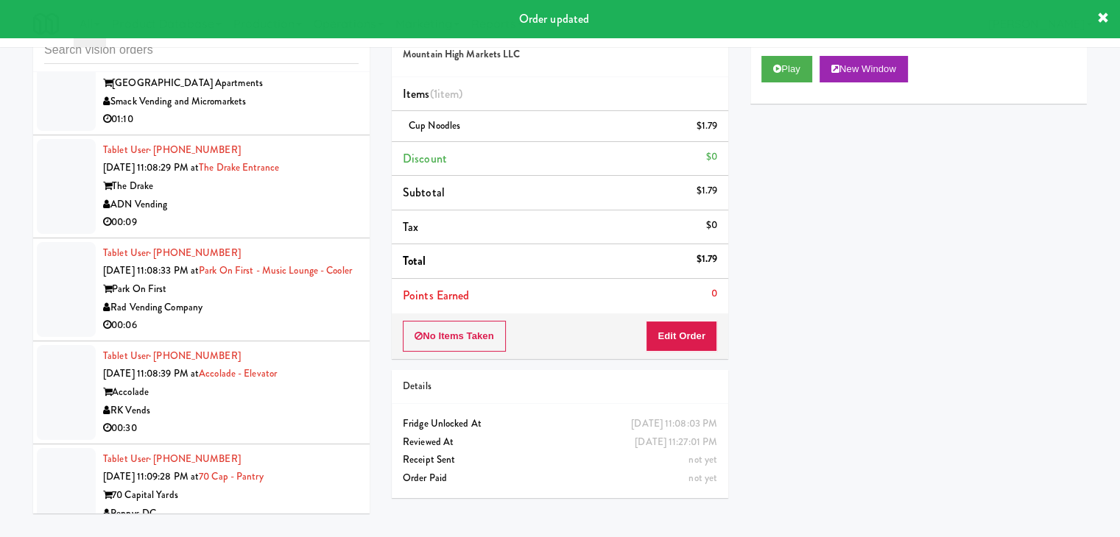
scroll to position [10918, 0]
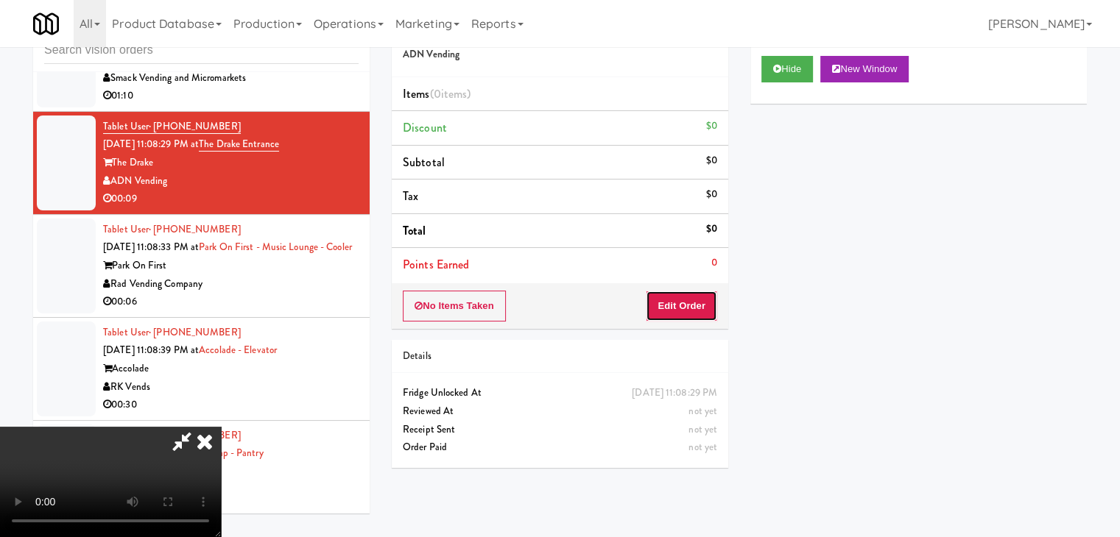
drag, startPoint x: 679, startPoint y: 298, endPoint x: 633, endPoint y: 263, distance: 58.3
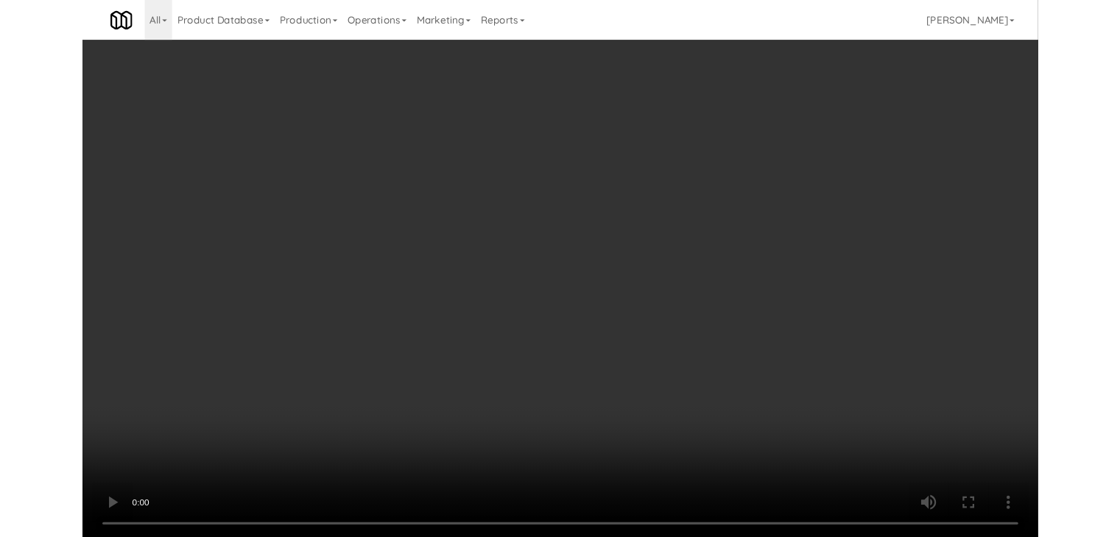
scroll to position [10899, 0]
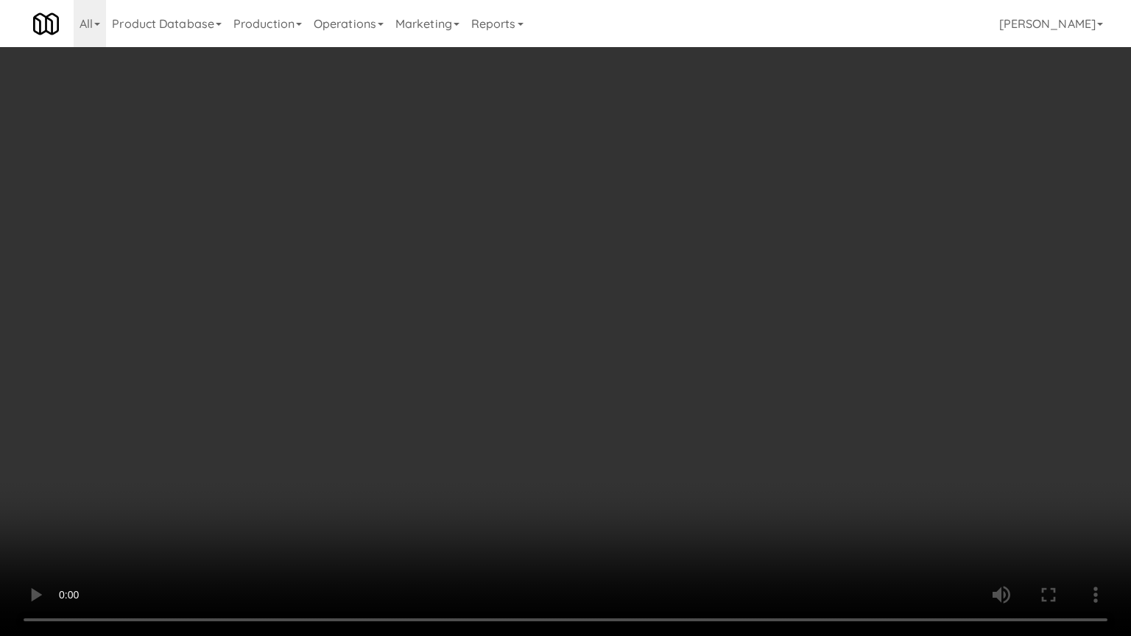
drag, startPoint x: 718, startPoint y: 417, endPoint x: 729, endPoint y: 318, distance: 99.3
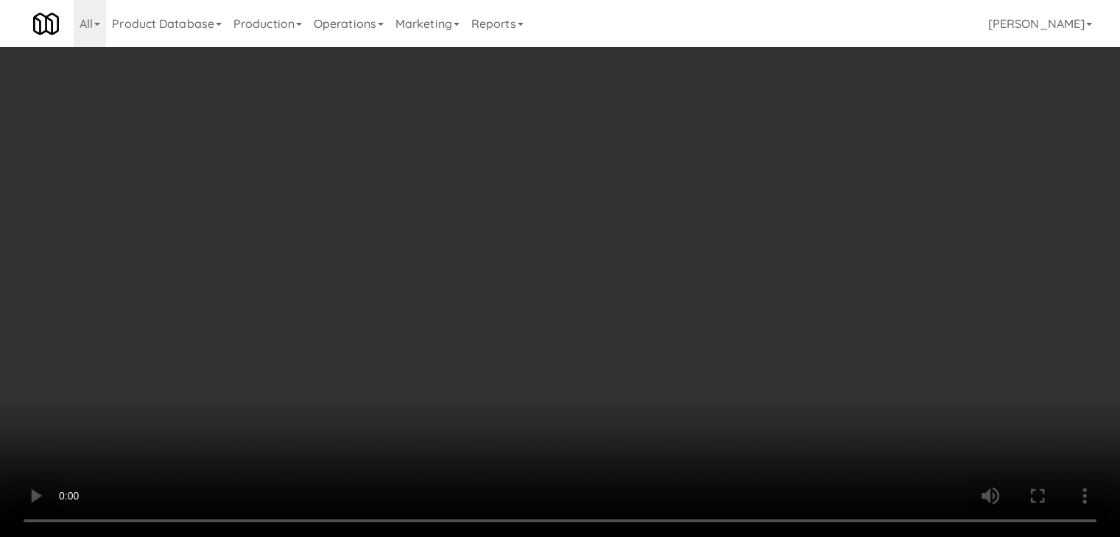
scroll to position [10918, 0]
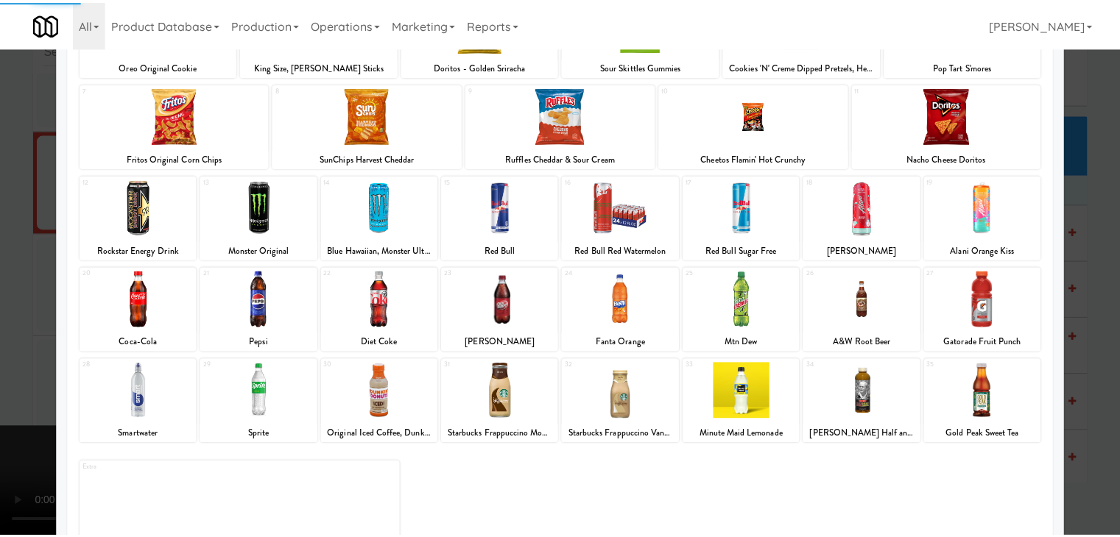
scroll to position [185, 0]
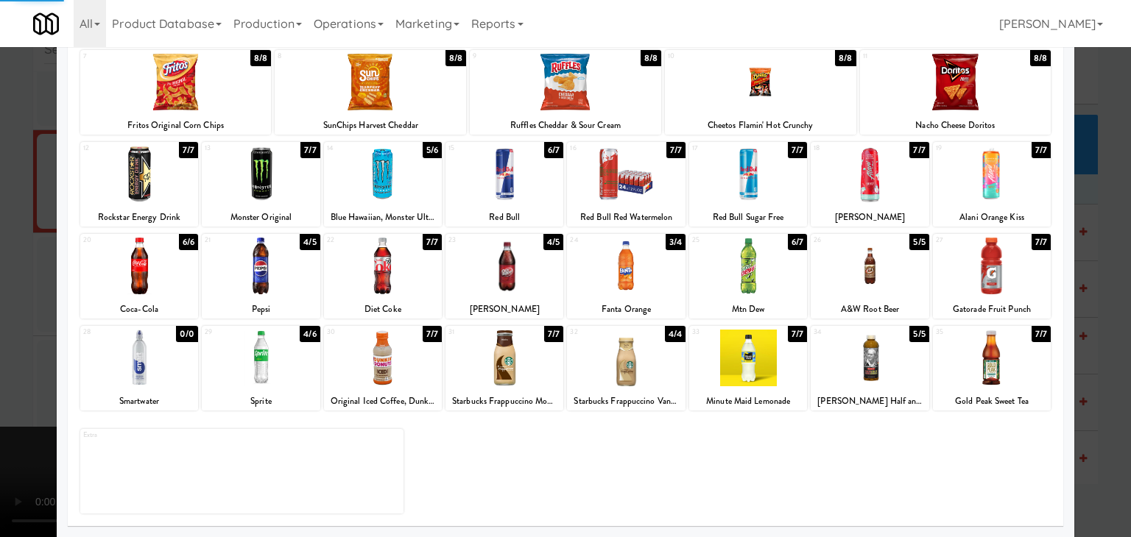
drag, startPoint x: 0, startPoint y: 366, endPoint x: 168, endPoint y: 357, distance: 168.1
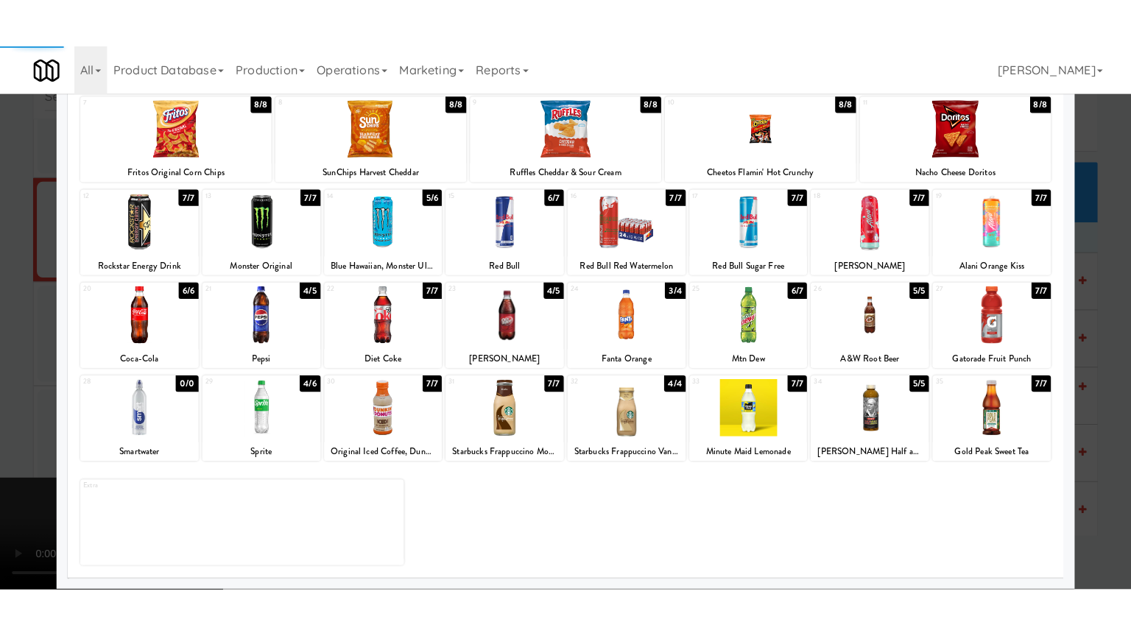
scroll to position [10918, 0]
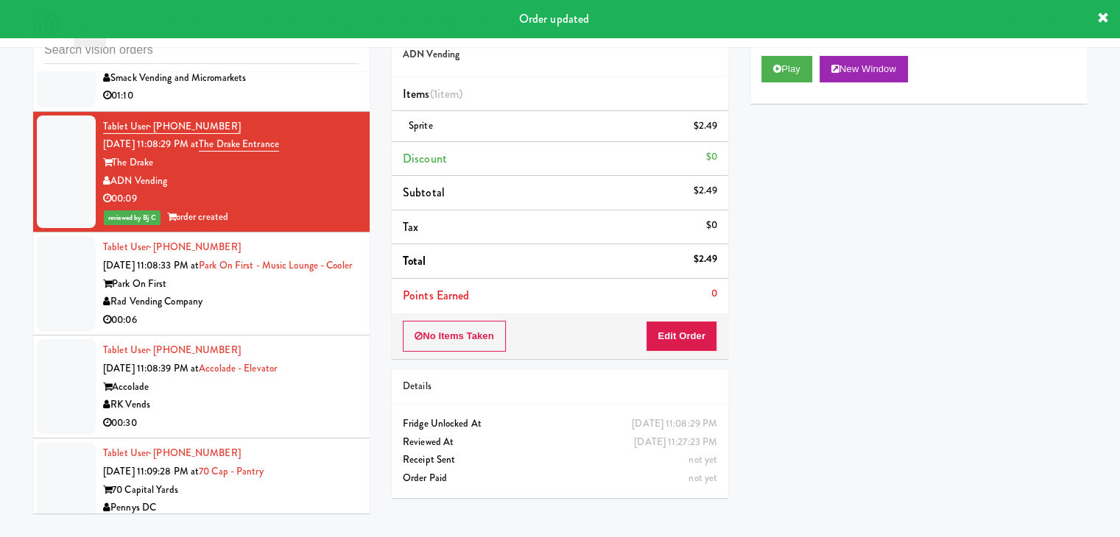
drag, startPoint x: 253, startPoint y: 312, endPoint x: 268, endPoint y: 316, distance: 15.2
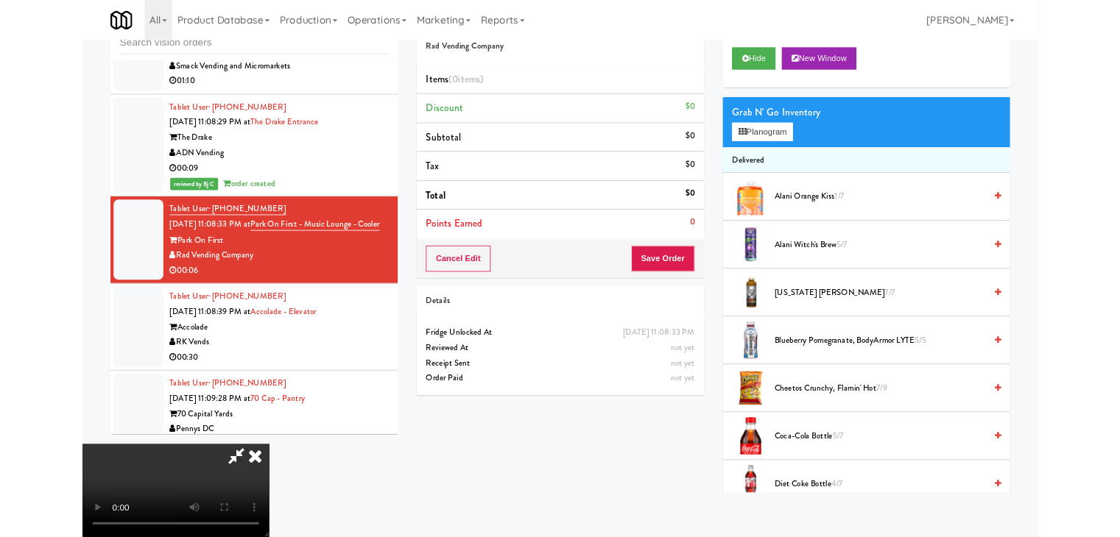
scroll to position [10899, 0]
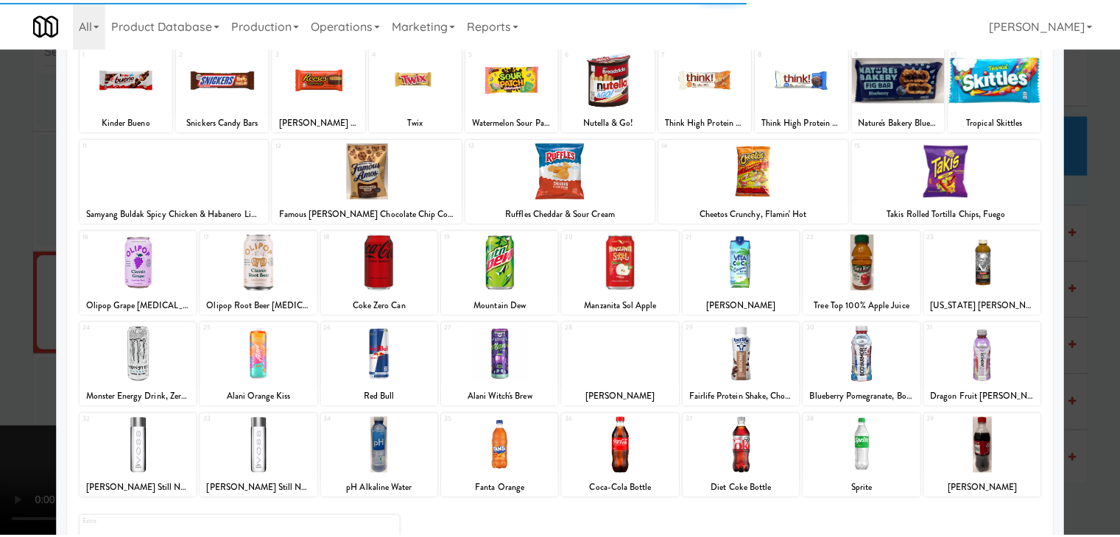
scroll to position [185, 0]
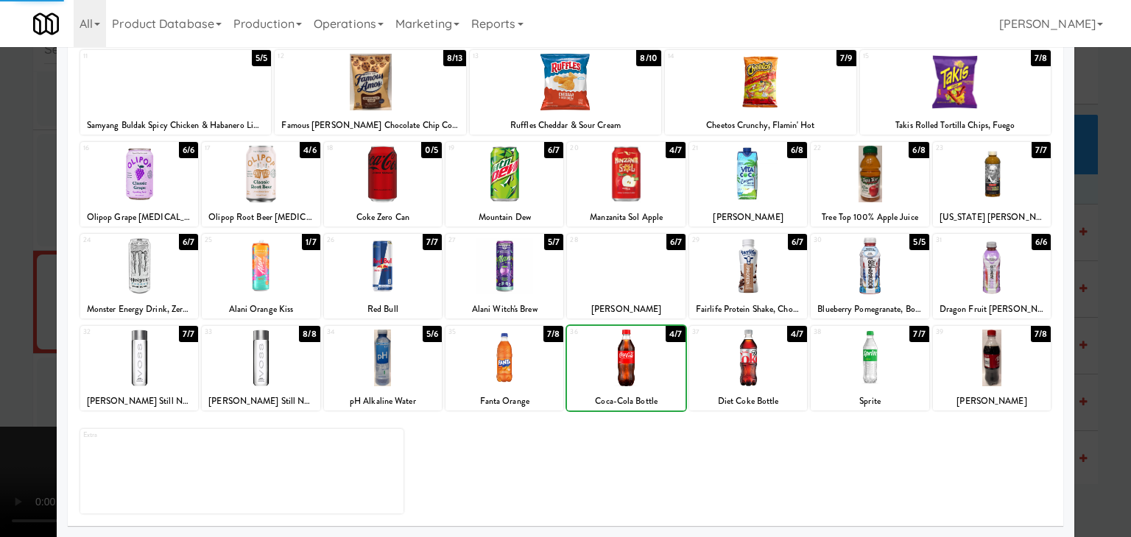
drag, startPoint x: 0, startPoint y: 319, endPoint x: 286, endPoint y: 328, distance: 285.7
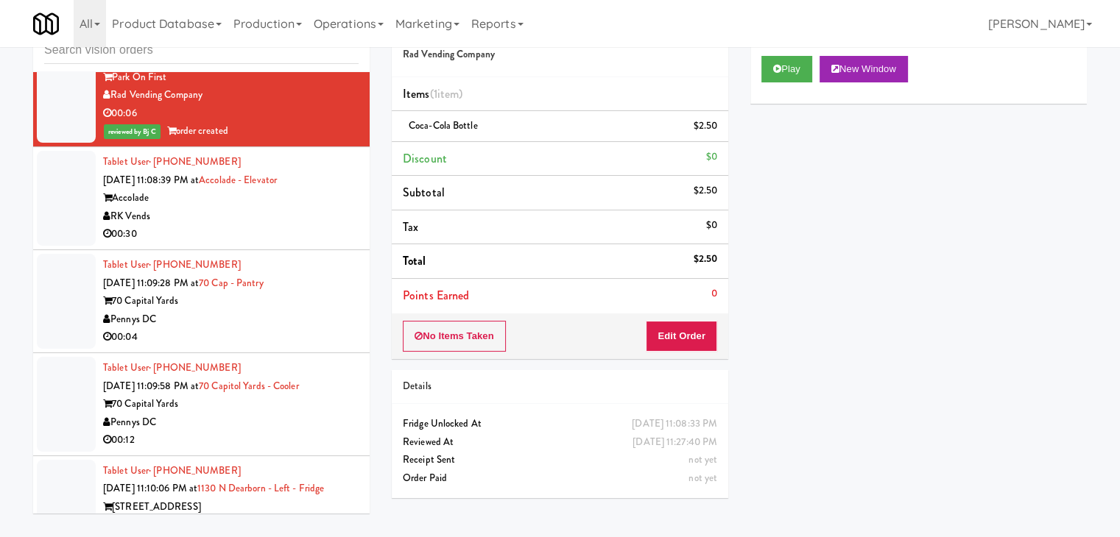
scroll to position [11139, 0]
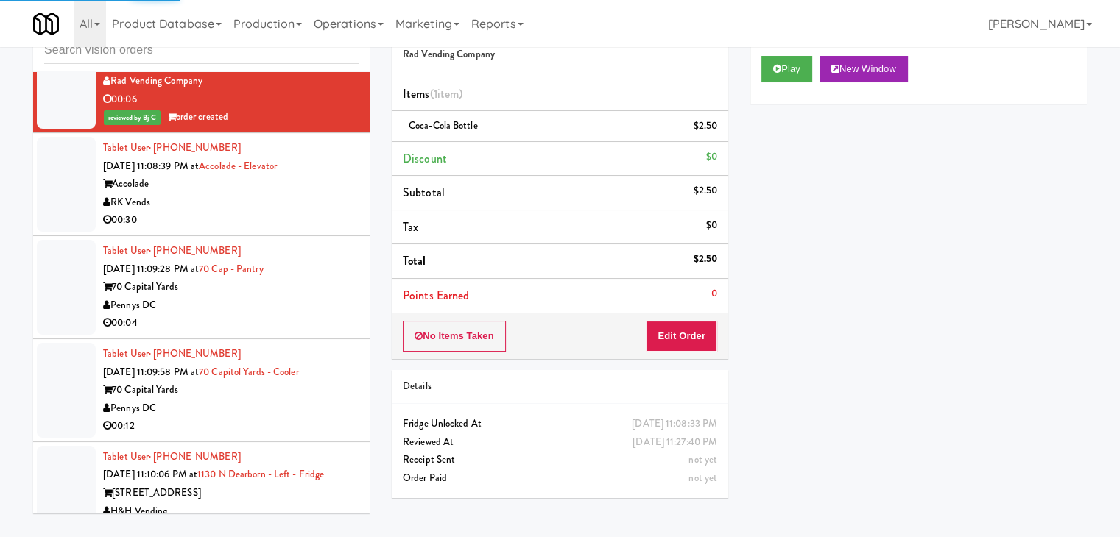
drag, startPoint x: 288, startPoint y: 306, endPoint x: 305, endPoint y: 310, distance: 17.3
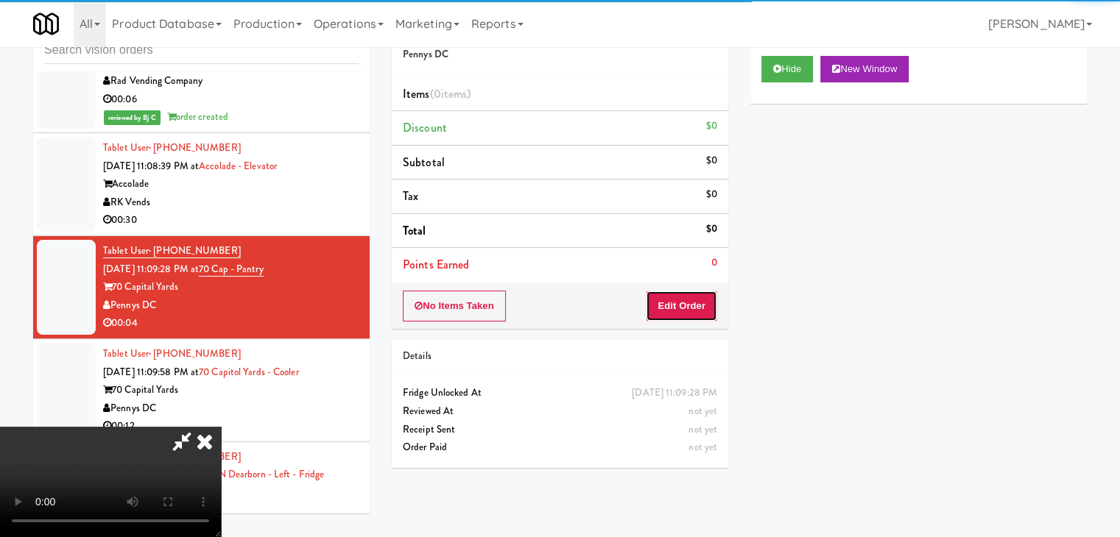
drag, startPoint x: 677, startPoint y: 305, endPoint x: 639, endPoint y: 280, distance: 45.3
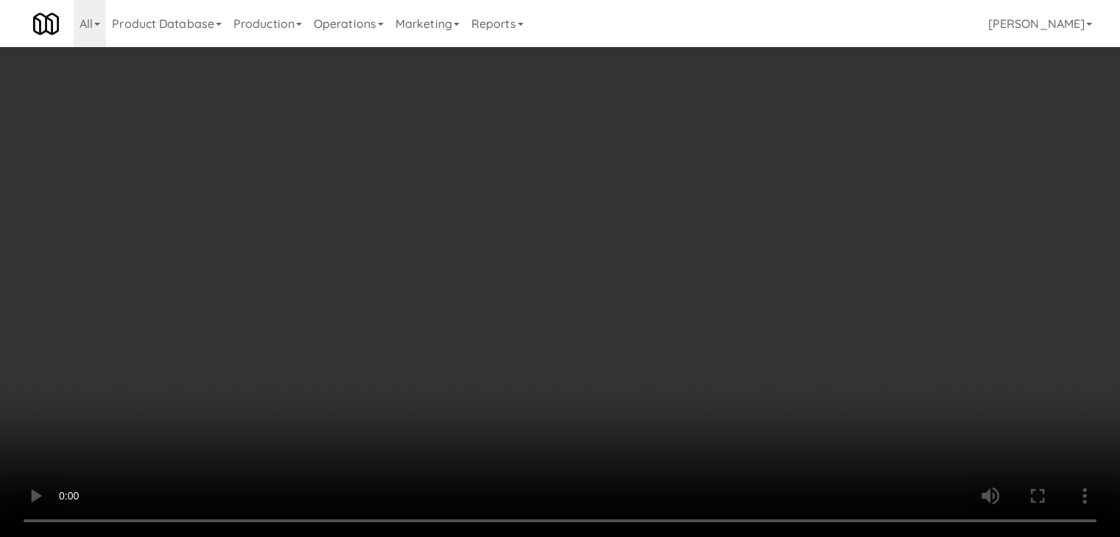
scroll to position [11120, 0]
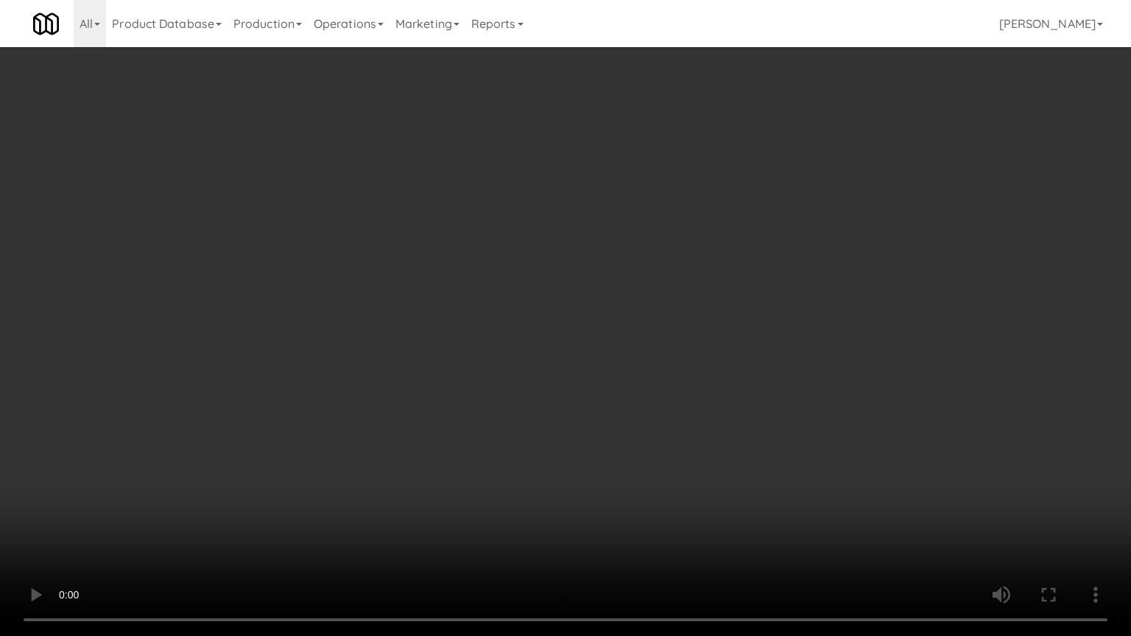
drag, startPoint x: 713, startPoint y: 327, endPoint x: 776, endPoint y: 163, distance: 175.2
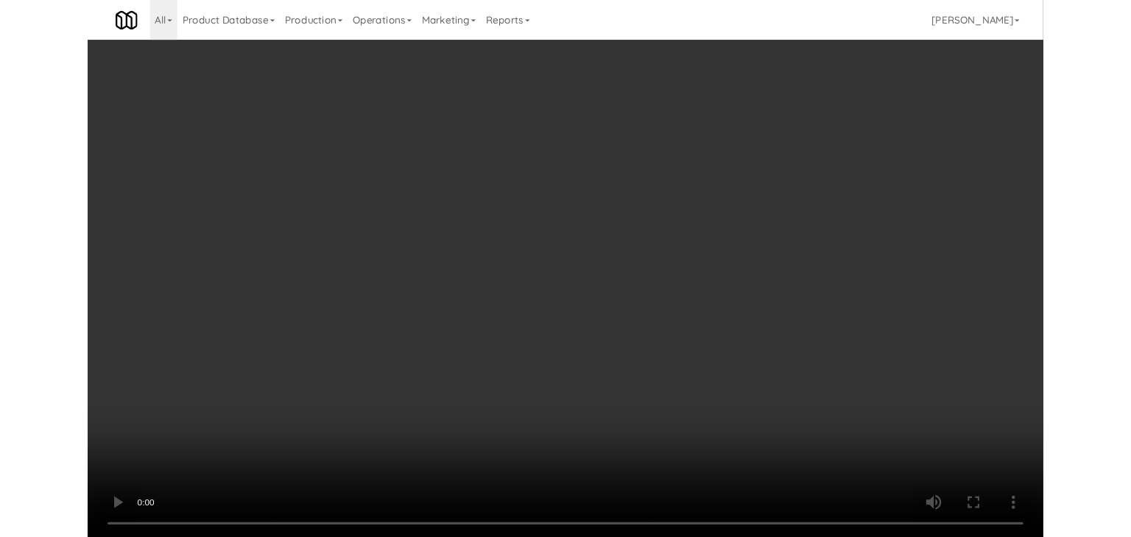
scroll to position [11139, 0]
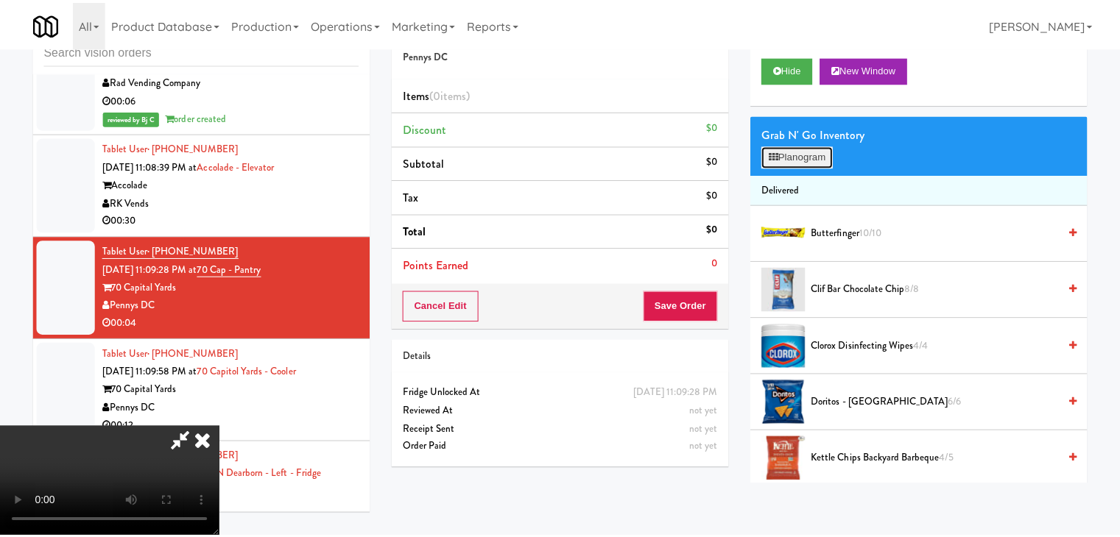
scroll to position [11120, 0]
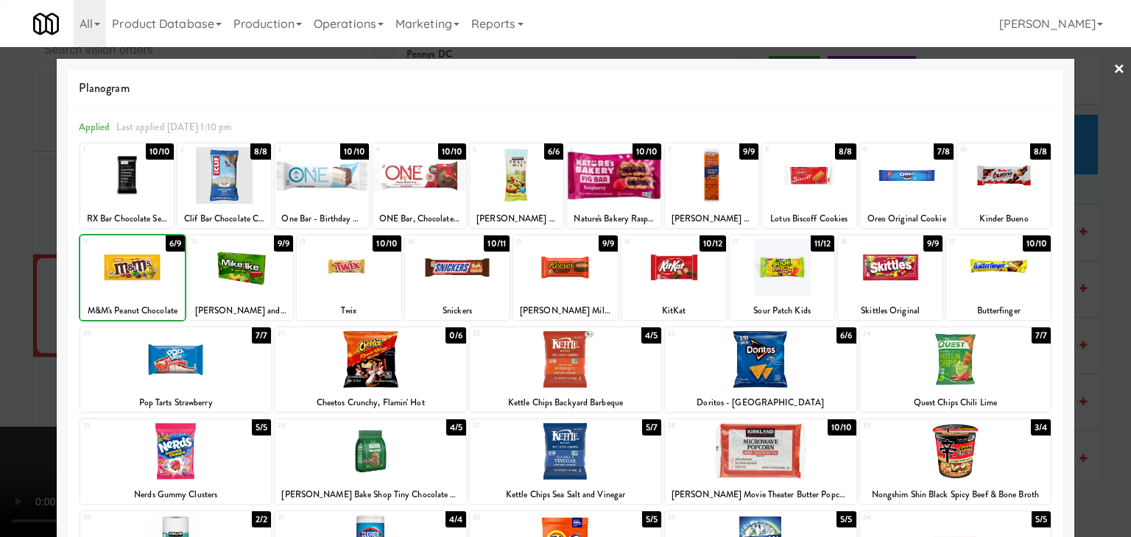
drag, startPoint x: 0, startPoint y: 278, endPoint x: 319, endPoint y: 273, distance: 318.8
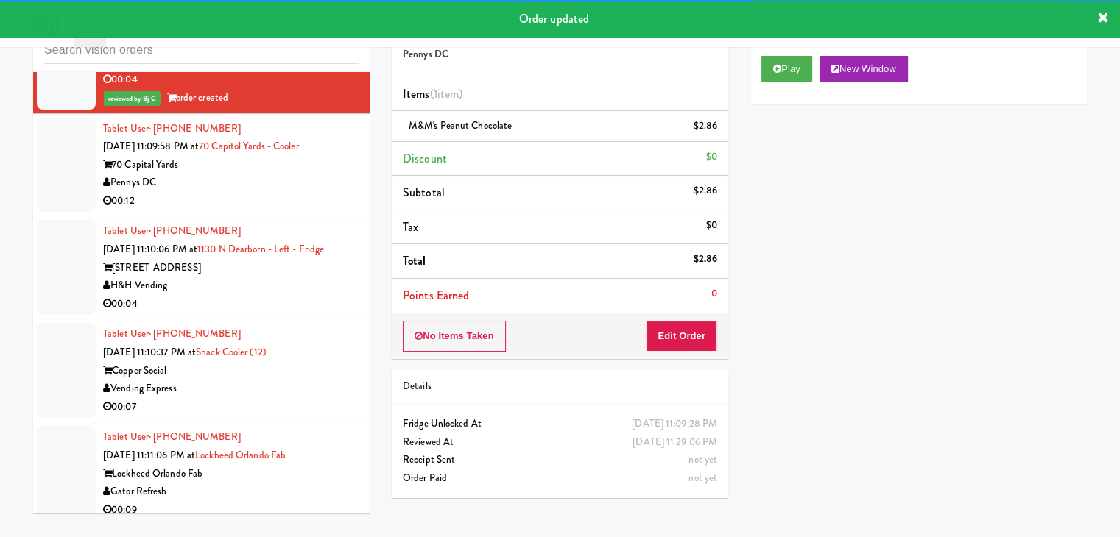
scroll to position [11433, 0]
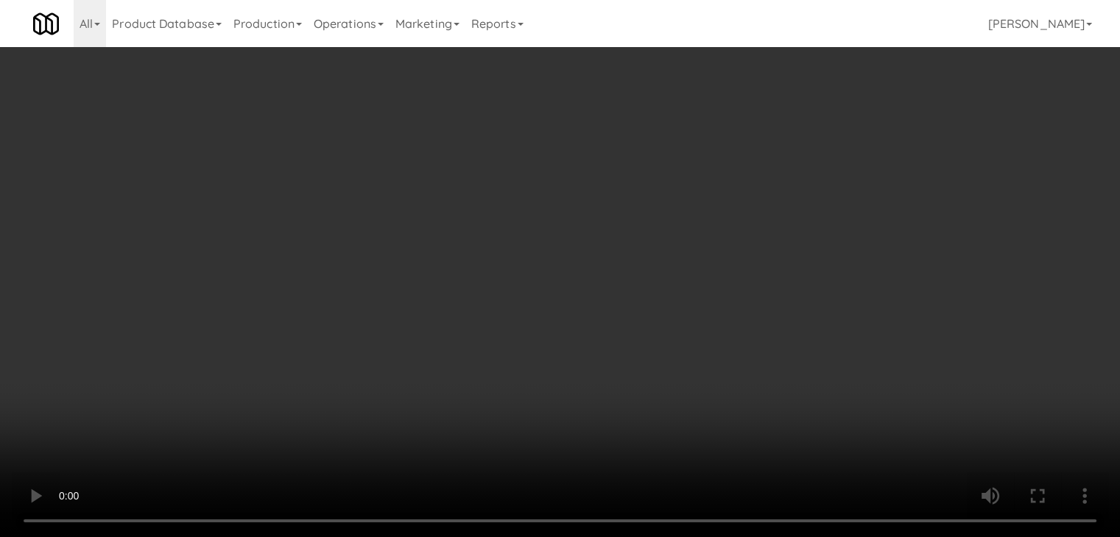
scroll to position [11415, 0]
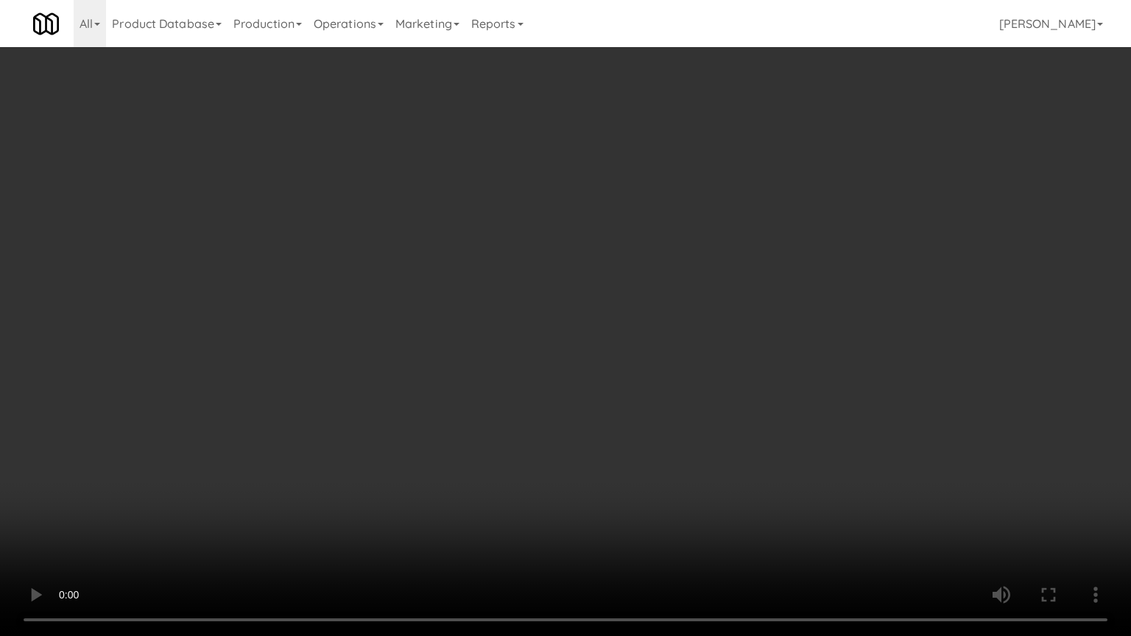
drag, startPoint x: 615, startPoint y: 415, endPoint x: 693, endPoint y: 222, distance: 209.0
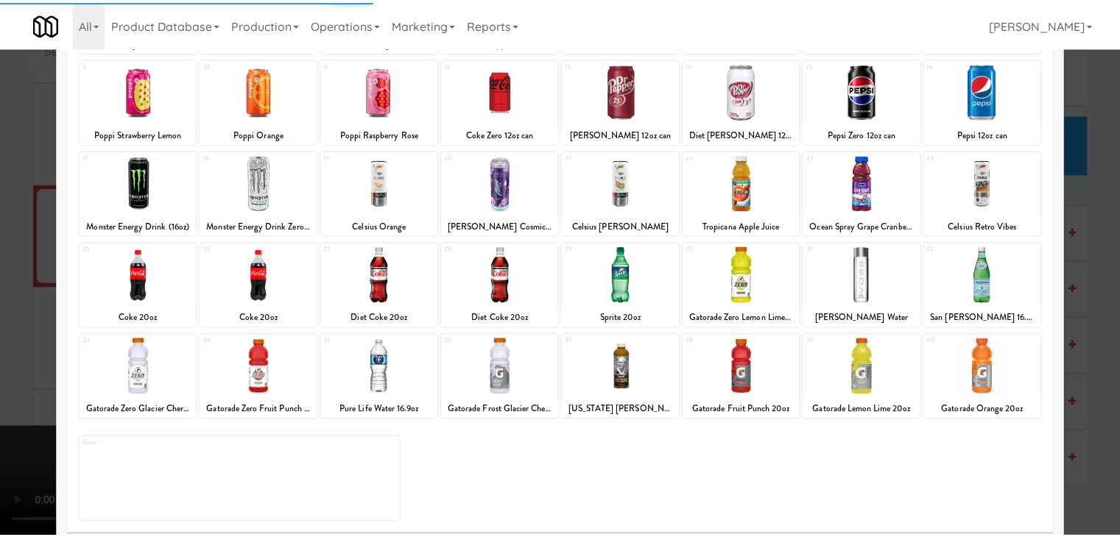
scroll to position [185, 0]
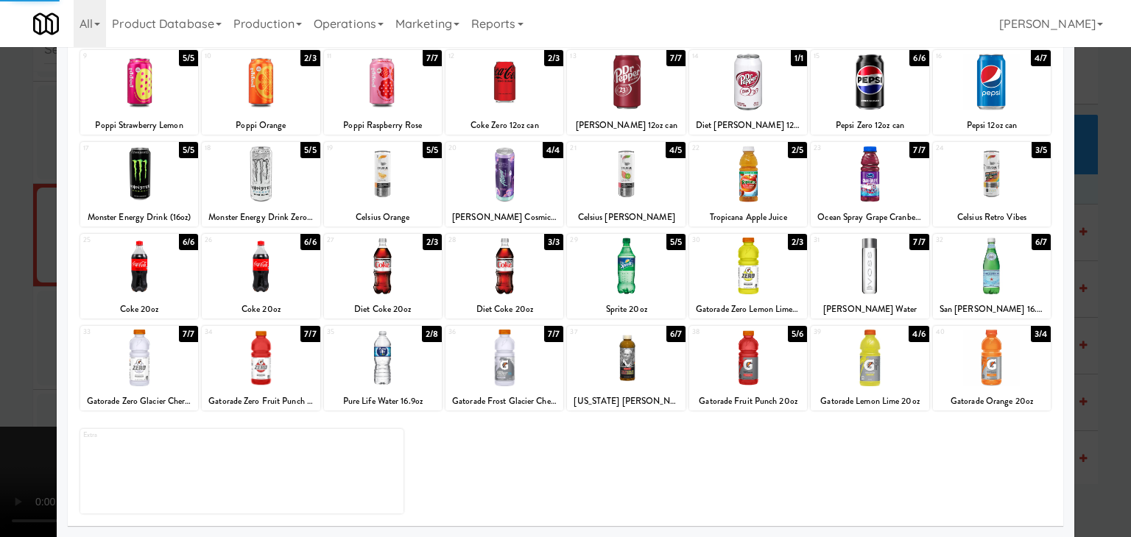
drag, startPoint x: 0, startPoint y: 342, endPoint x: 266, endPoint y: 336, distance: 266.5
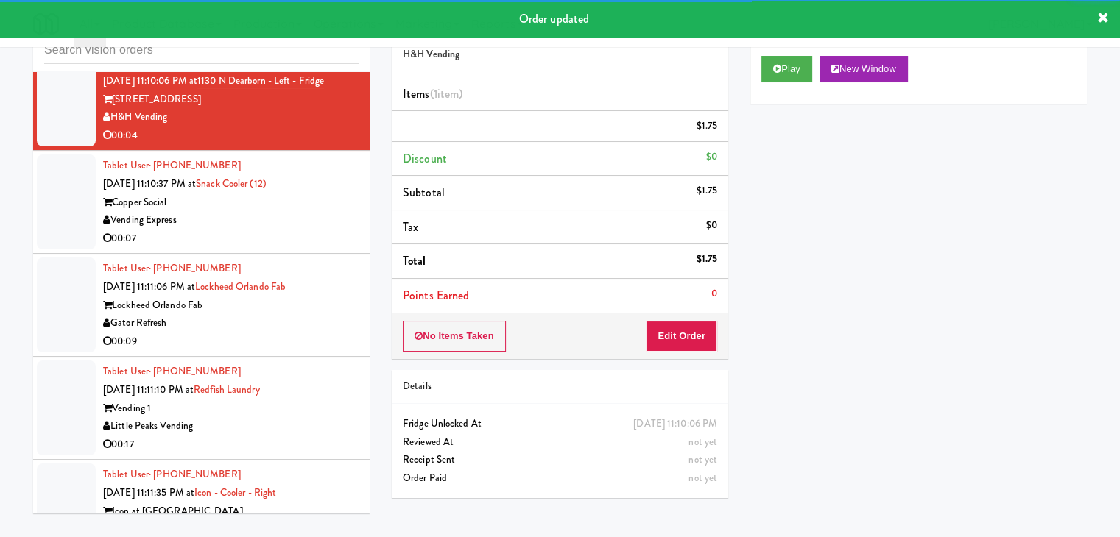
scroll to position [11580, 0]
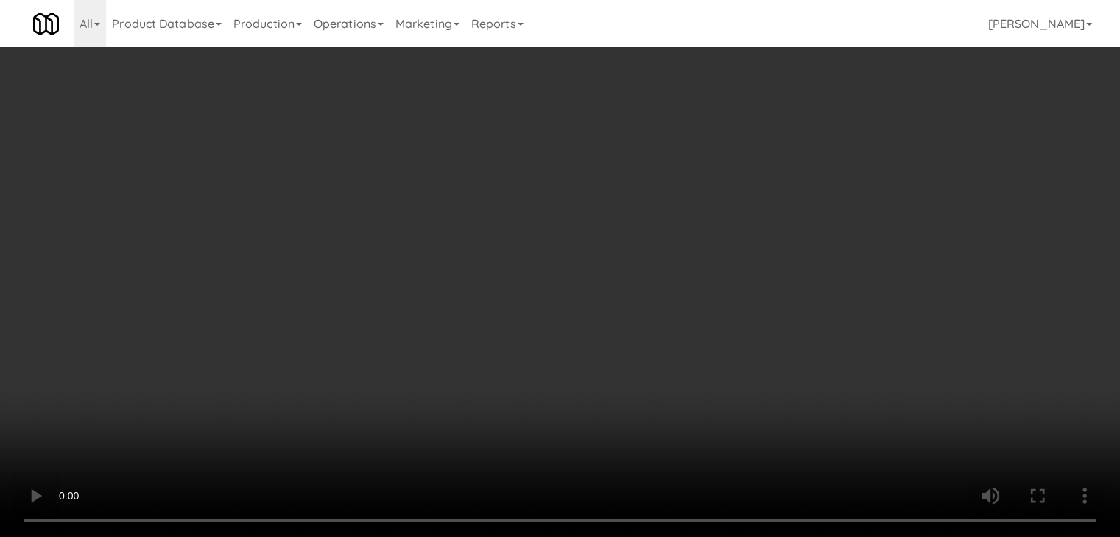
scroll to position [11562, 0]
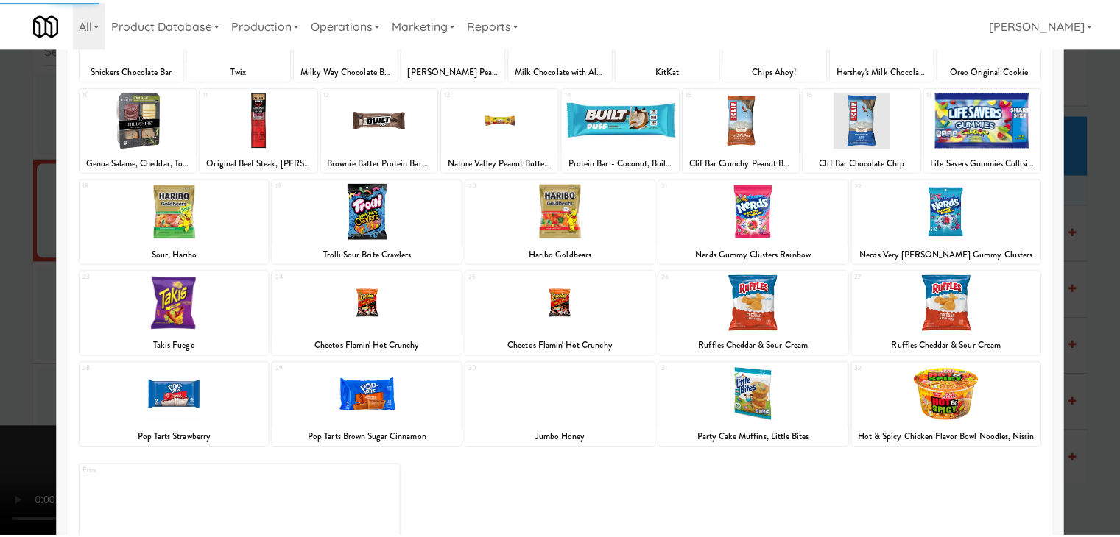
scroll to position [185, 0]
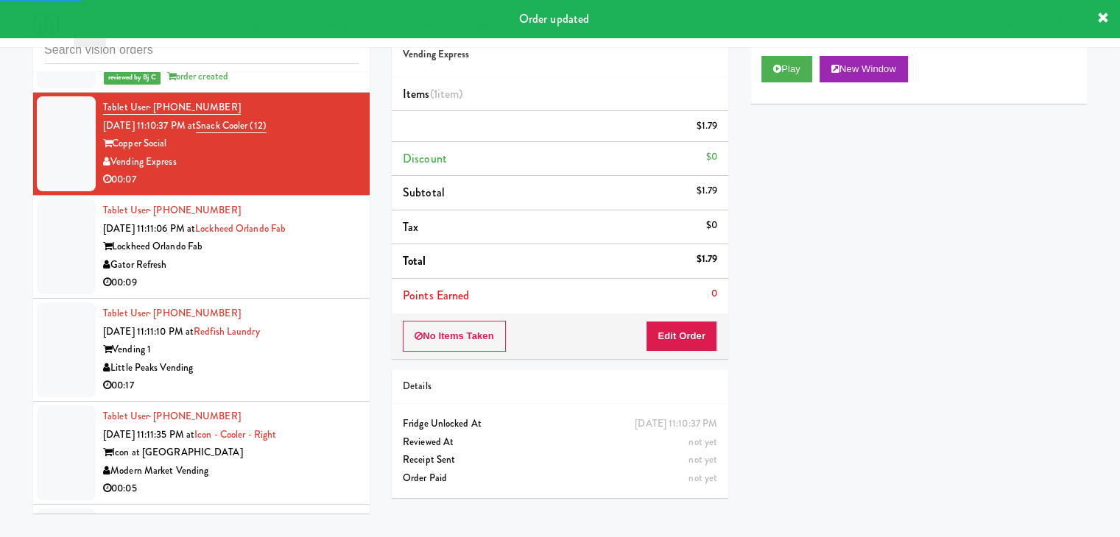
scroll to position [11654, 0]
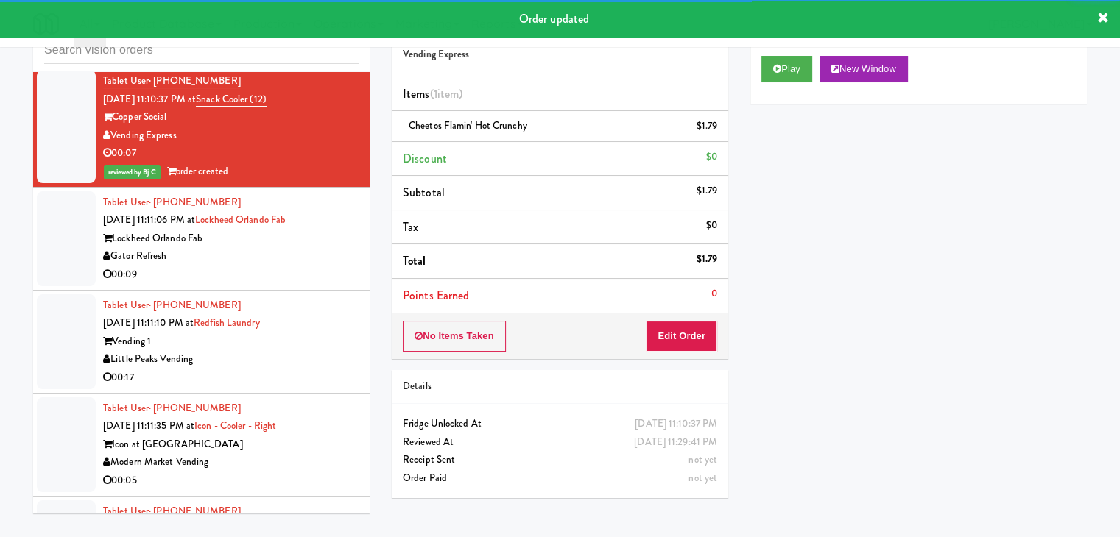
drag, startPoint x: 244, startPoint y: 271, endPoint x: 248, endPoint y: 280, distance: 10.3
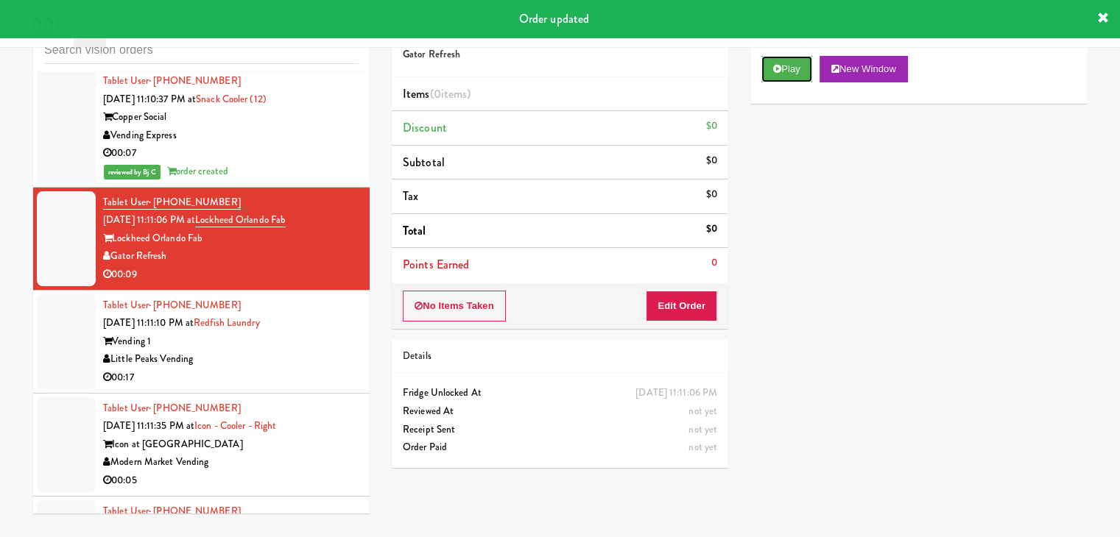
drag, startPoint x: 780, startPoint y: 68, endPoint x: 740, endPoint y: 193, distance: 130.8
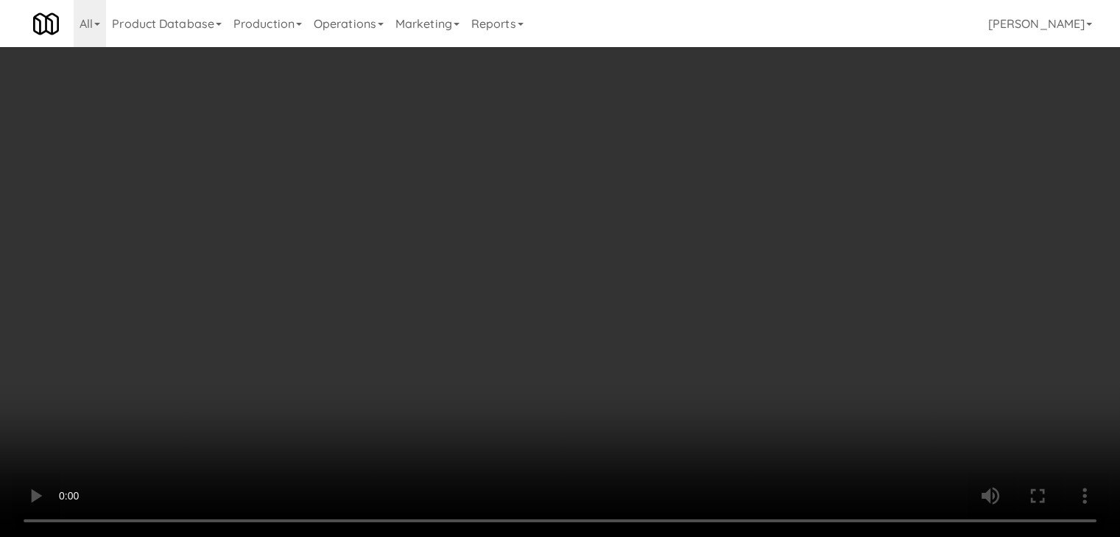
scroll to position [11636, 0]
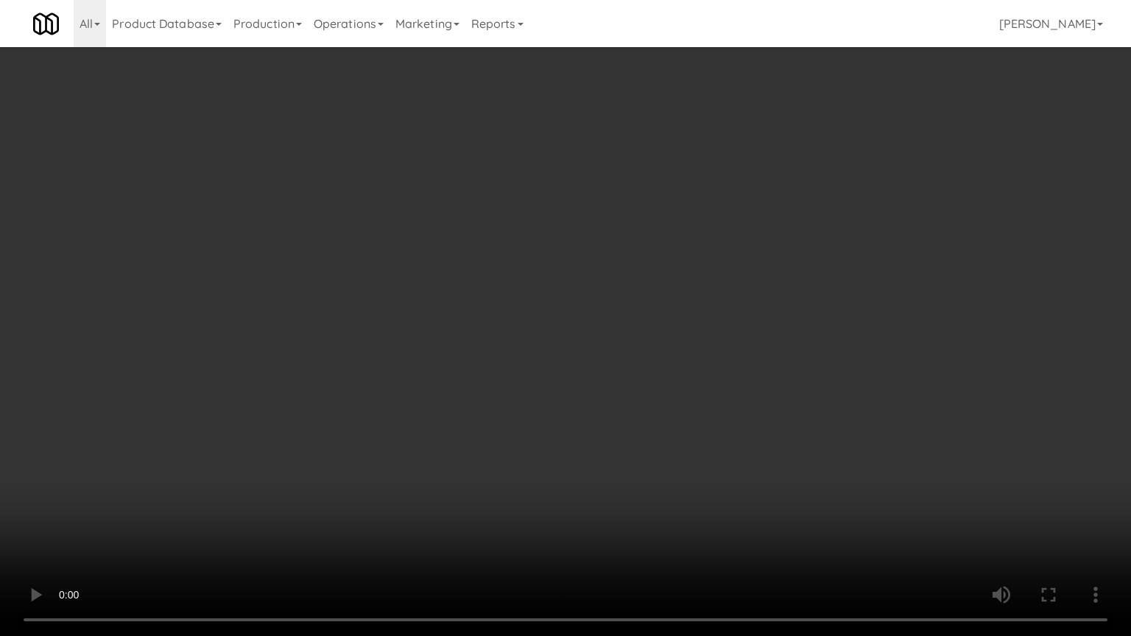
drag, startPoint x: 618, startPoint y: 455, endPoint x: 633, endPoint y: 363, distance: 93.3
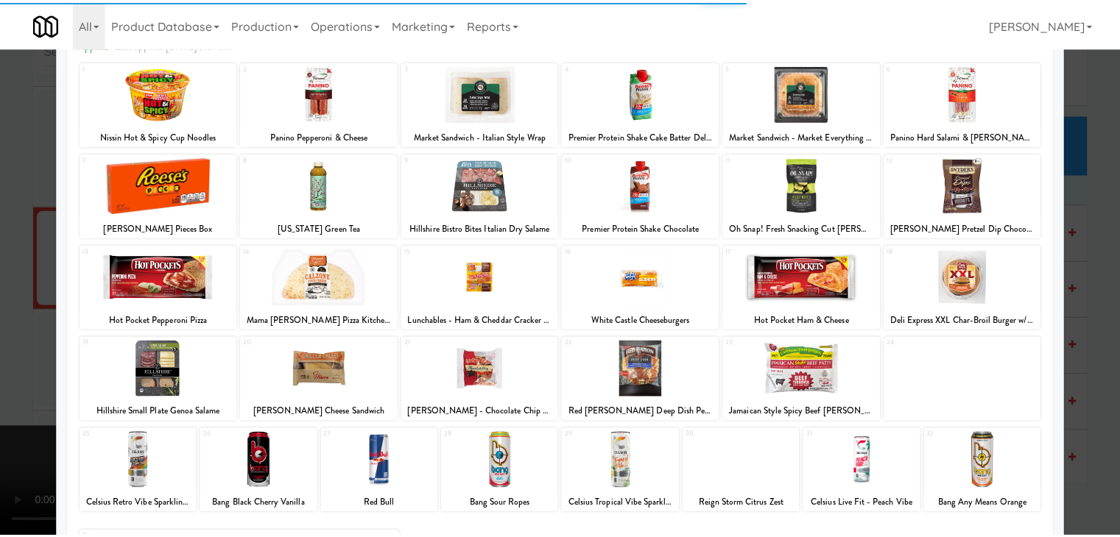
scroll to position [185, 0]
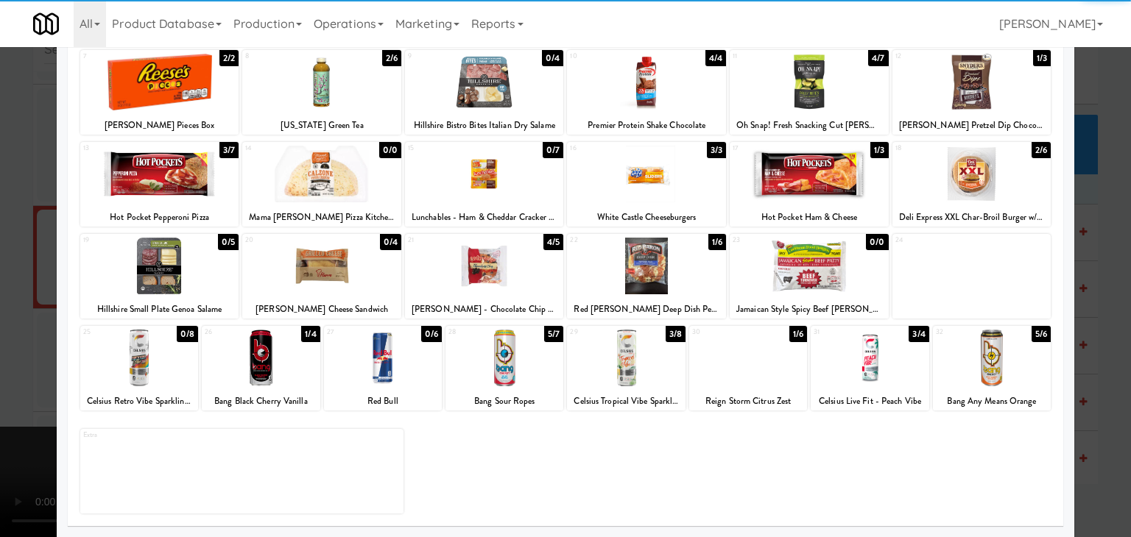
drag, startPoint x: 0, startPoint y: 435, endPoint x: 9, endPoint y: 431, distance: 9.6
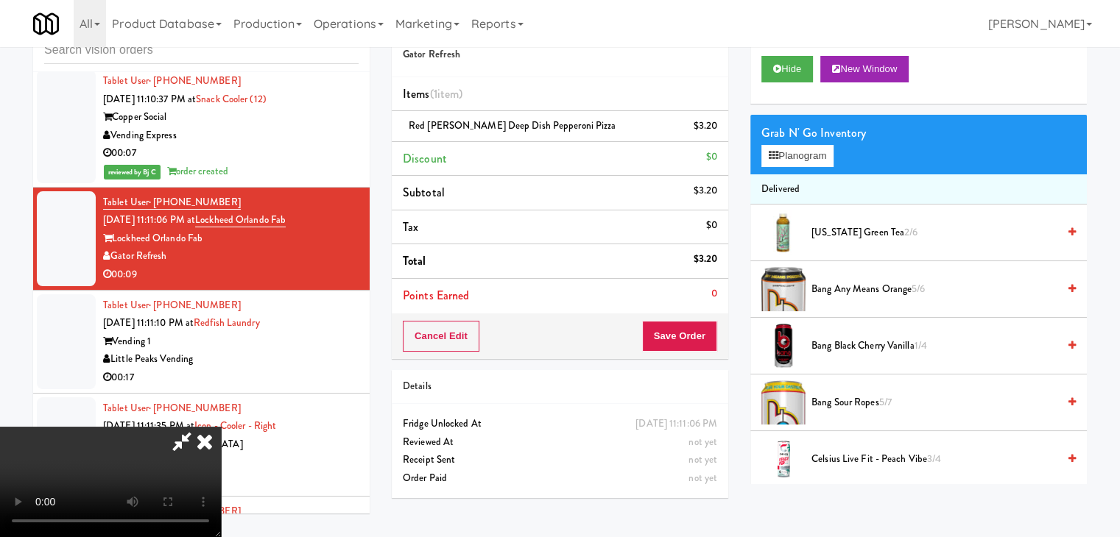
scroll to position [207, 0]
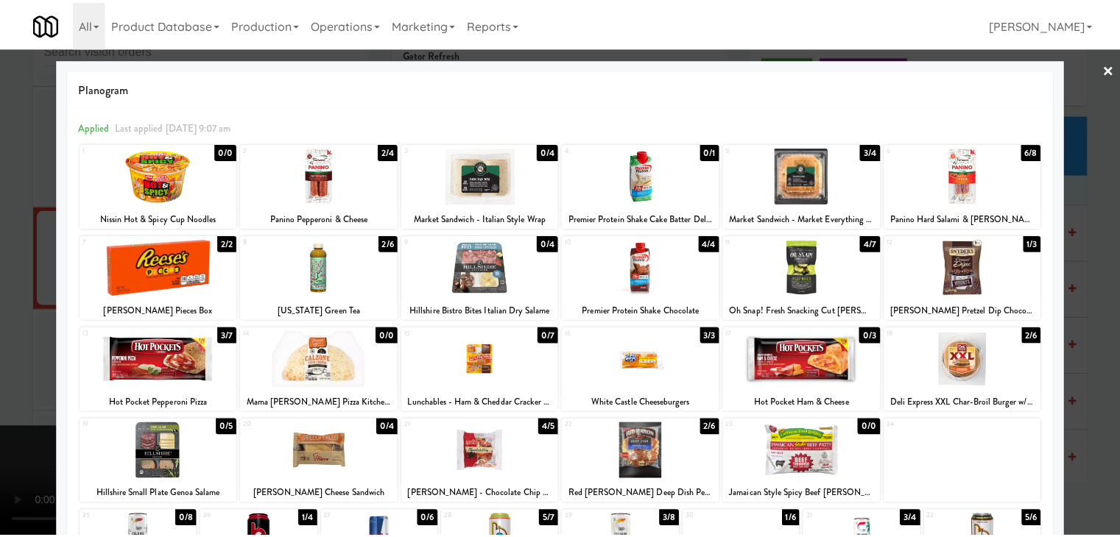
scroll to position [185, 0]
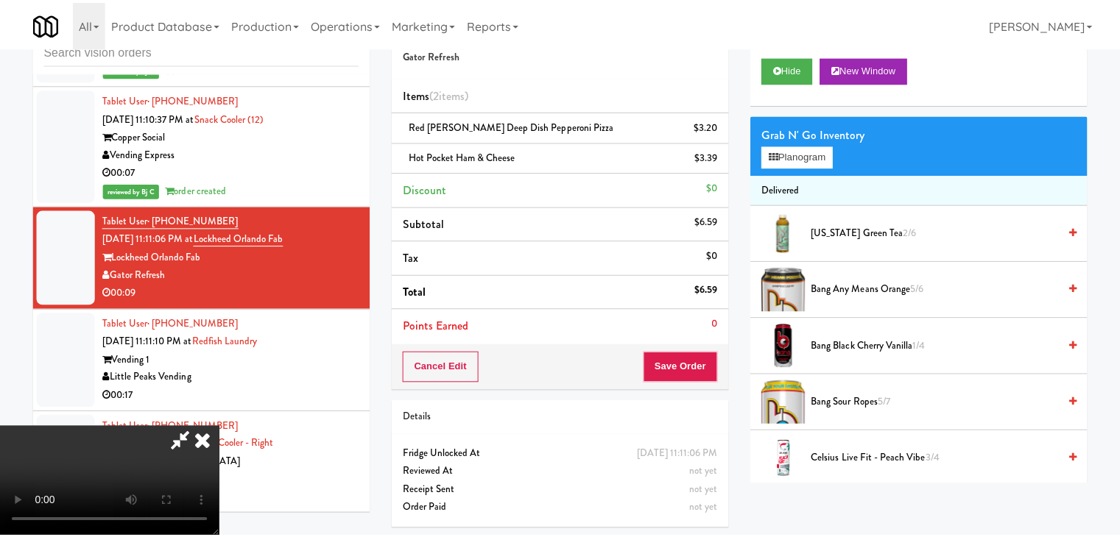
scroll to position [11654, 0]
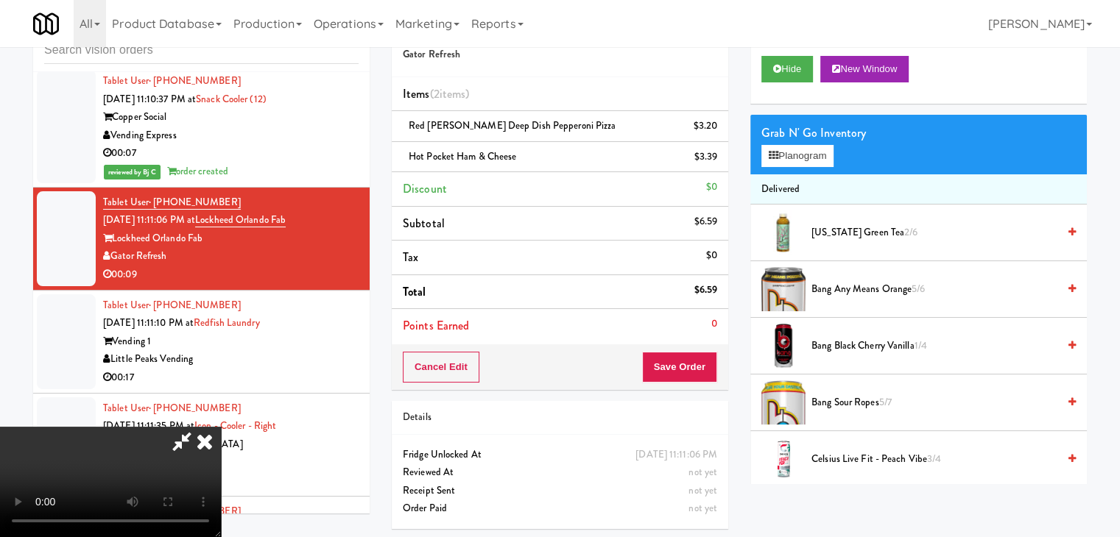
drag, startPoint x: 366, startPoint y: 348, endPoint x: 368, endPoint y: 356, distance: 7.7
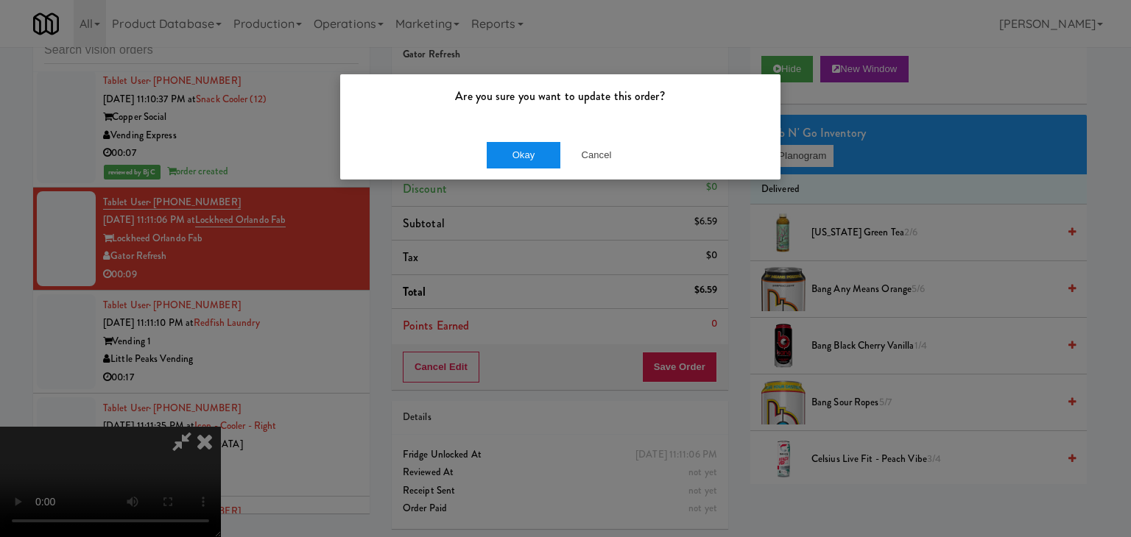
drag, startPoint x: 533, startPoint y: 139, endPoint x: 528, endPoint y: 151, distance: 12.9
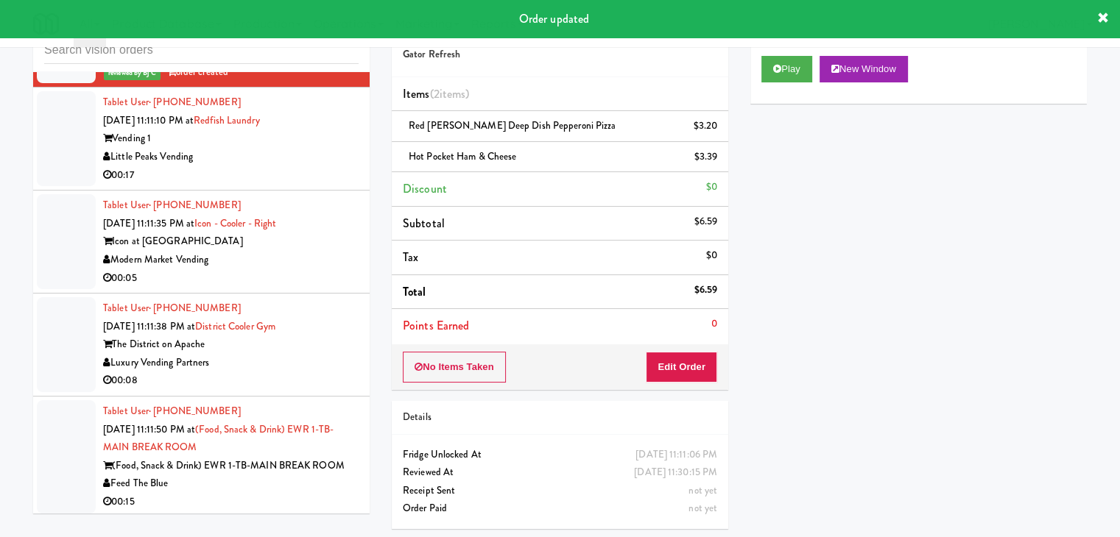
scroll to position [11948, 0]
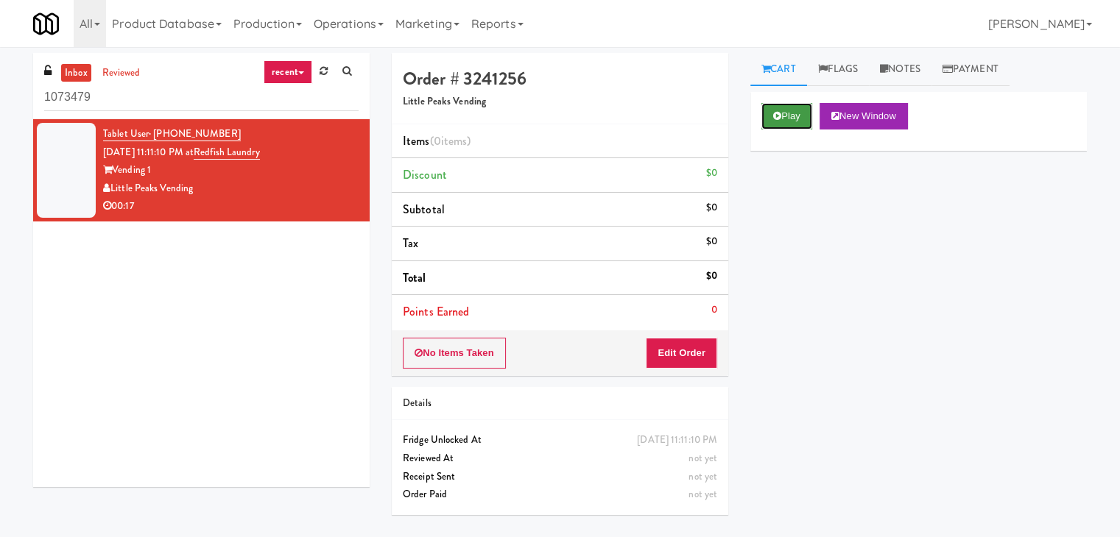
click at [794, 113] on button "Play" at bounding box center [786, 116] width 51 height 26
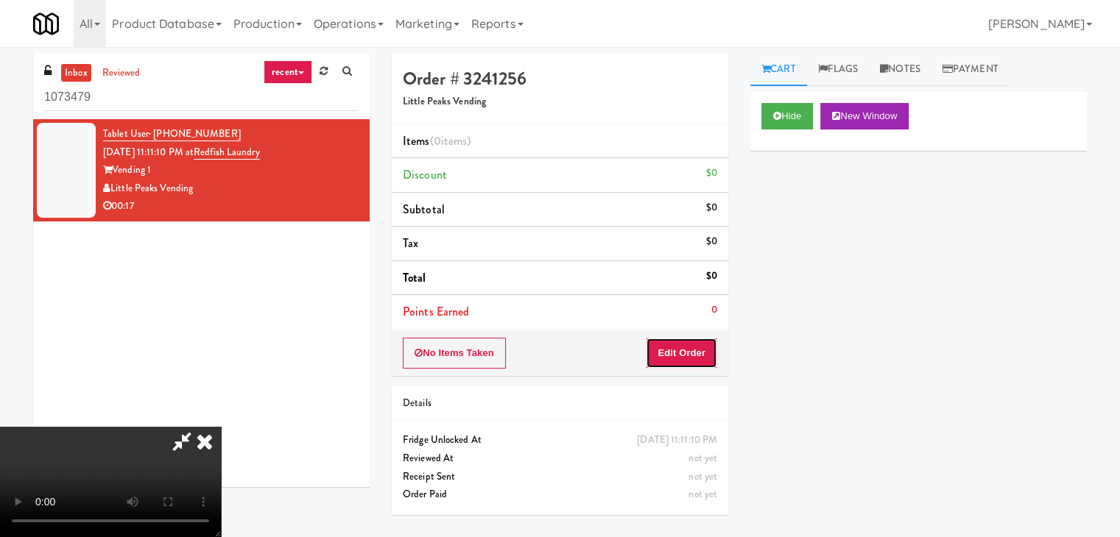
click at [683, 343] on button "Edit Order" at bounding box center [681, 353] width 71 height 31
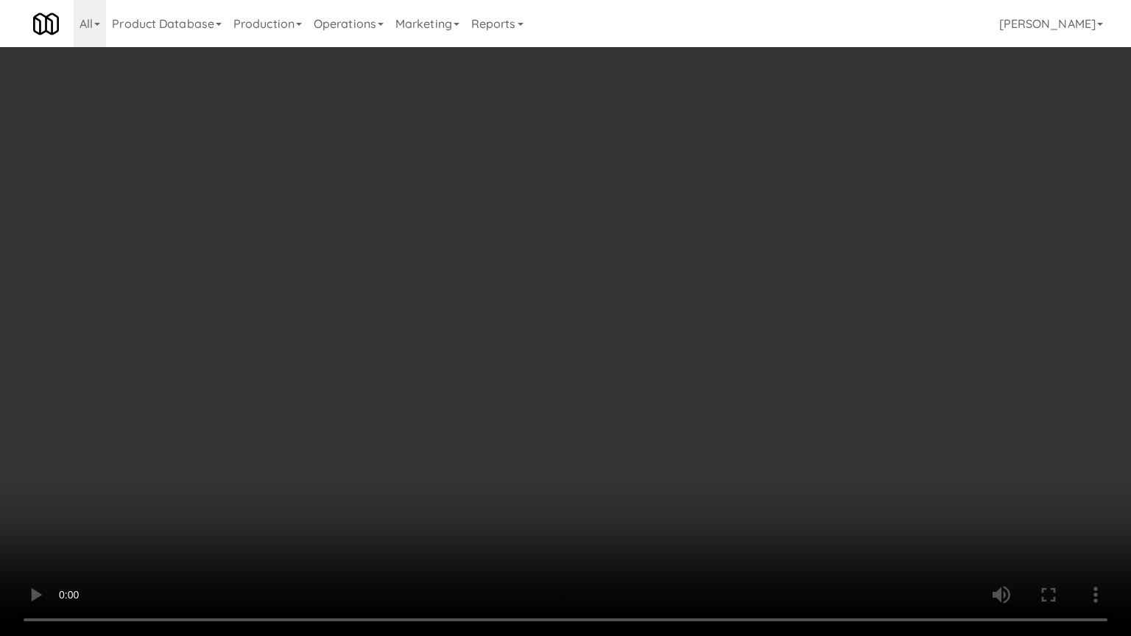
click at [666, 365] on video at bounding box center [565, 318] width 1131 height 636
click at [665, 365] on video at bounding box center [565, 318] width 1131 height 636
click at [646, 360] on video at bounding box center [565, 318] width 1131 height 636
click at [647, 361] on video at bounding box center [565, 318] width 1131 height 636
click at [647, 362] on video at bounding box center [565, 318] width 1131 height 636
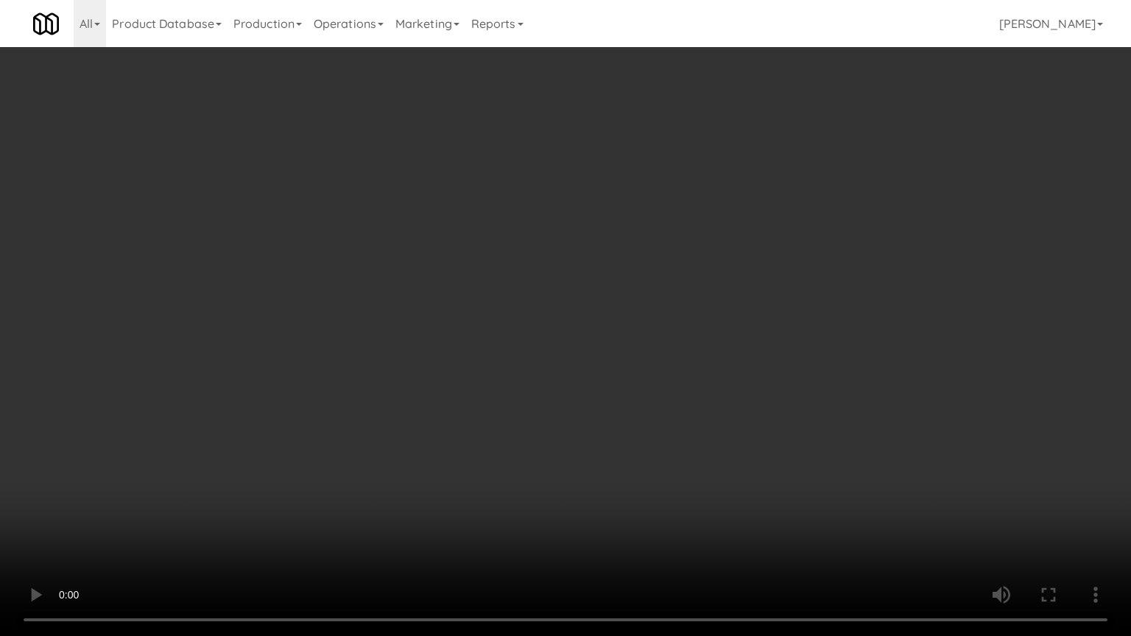
click at [651, 360] on video at bounding box center [565, 318] width 1131 height 636
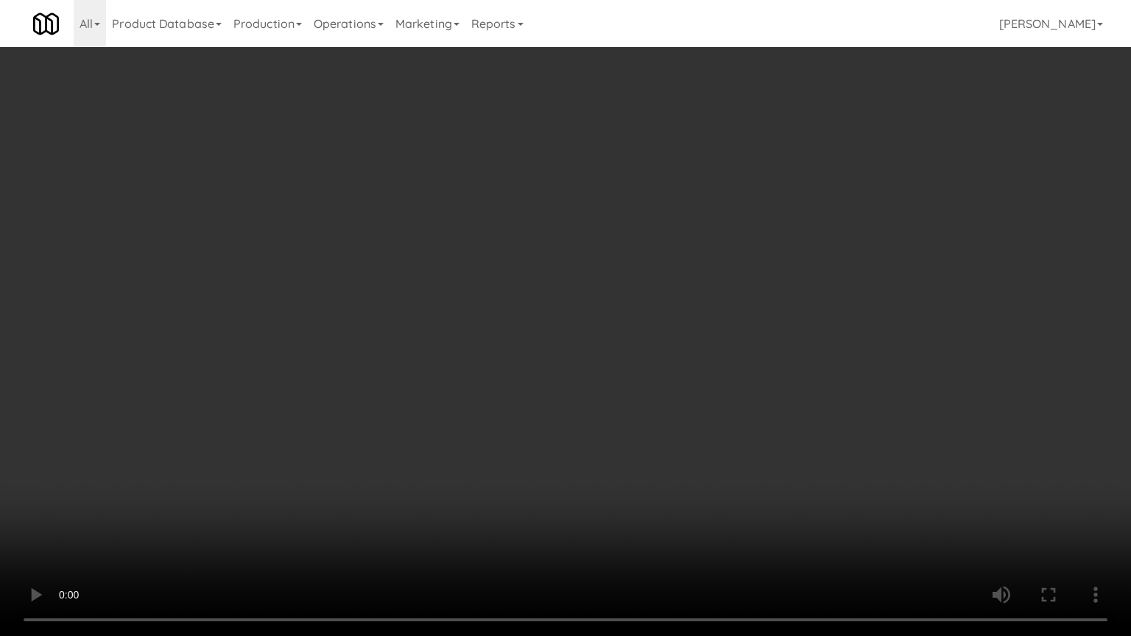
click at [651, 360] on video at bounding box center [565, 318] width 1131 height 636
click at [657, 358] on video at bounding box center [565, 318] width 1131 height 636
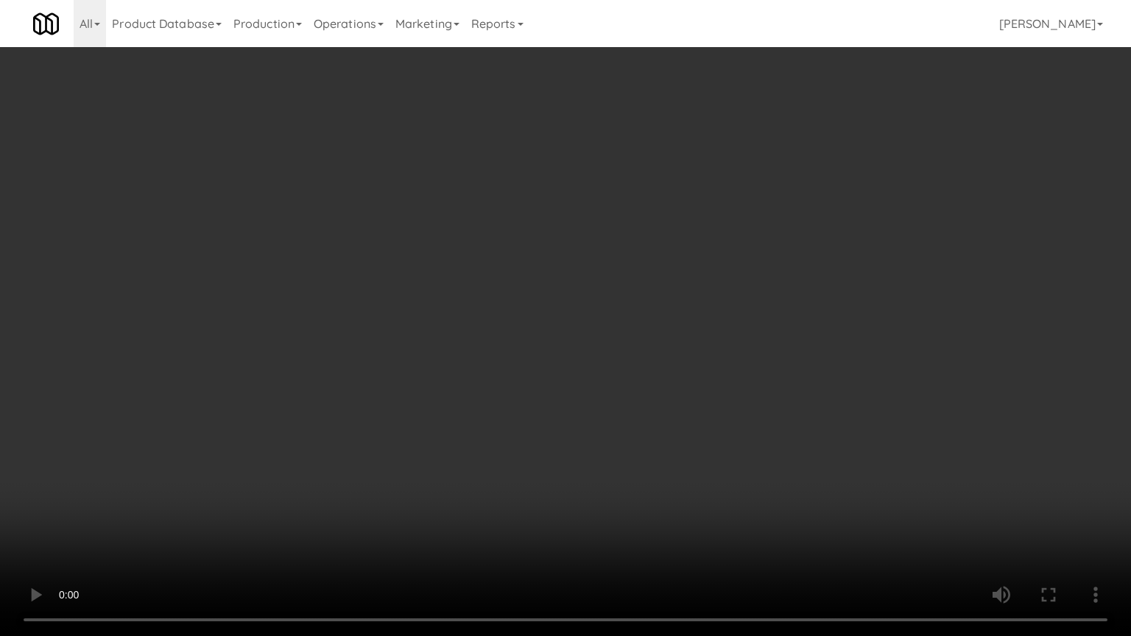
click at [657, 358] on video at bounding box center [565, 318] width 1131 height 636
click at [699, 279] on video at bounding box center [565, 318] width 1131 height 636
click at [795, 296] on video at bounding box center [565, 318] width 1131 height 636
click at [785, 284] on video at bounding box center [565, 318] width 1131 height 636
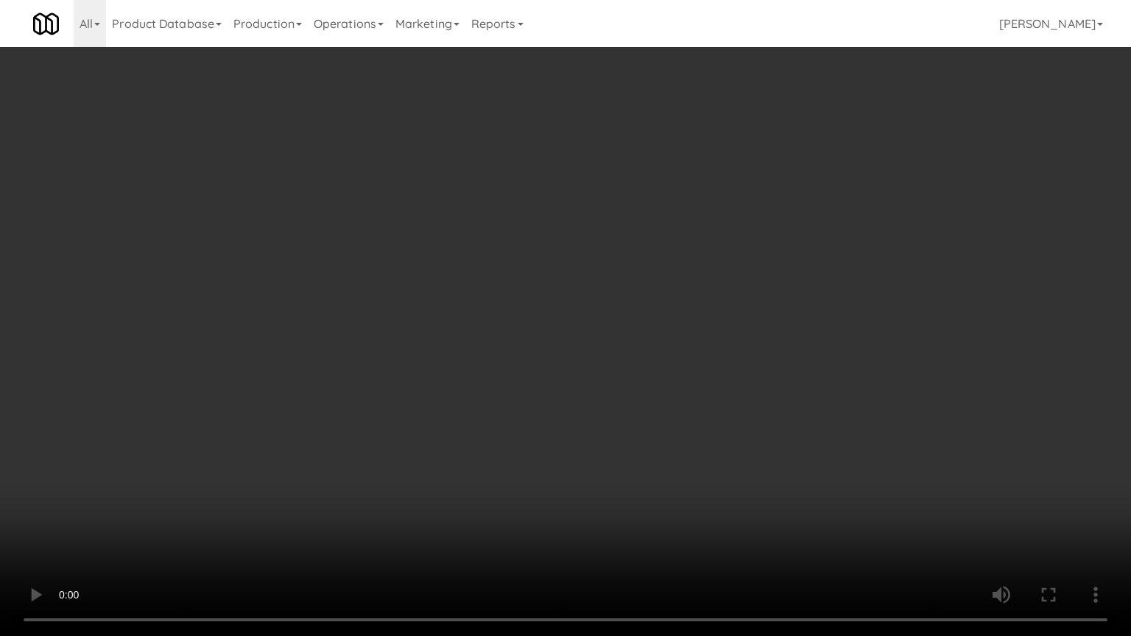
click at [785, 284] on video at bounding box center [565, 318] width 1131 height 636
click at [788, 283] on video at bounding box center [565, 318] width 1131 height 636
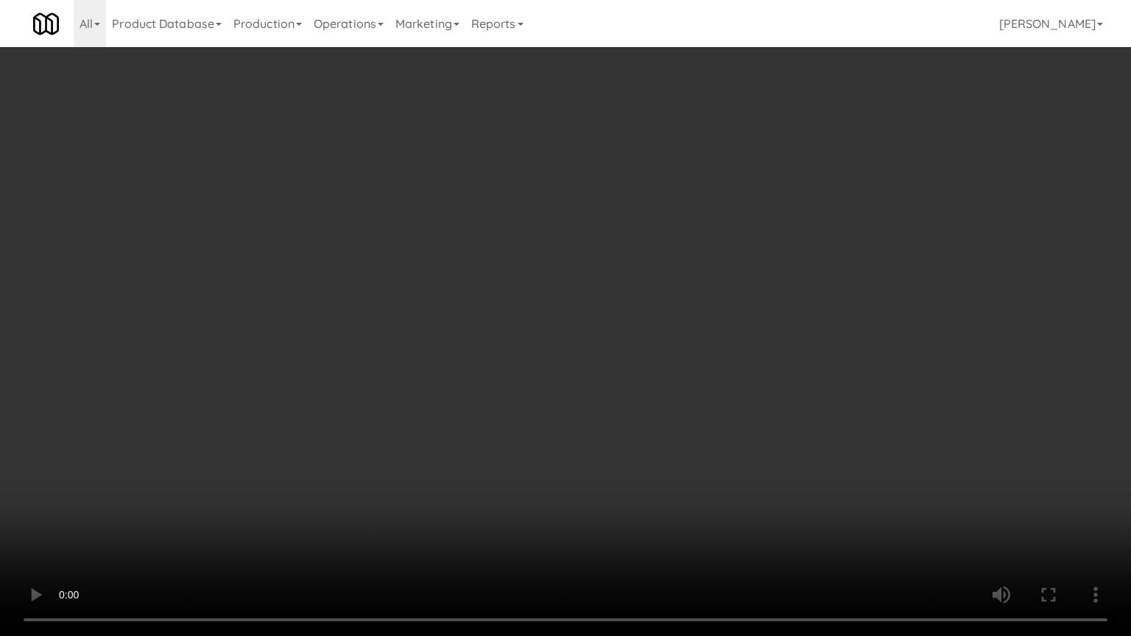
click at [788, 283] on video at bounding box center [565, 318] width 1131 height 636
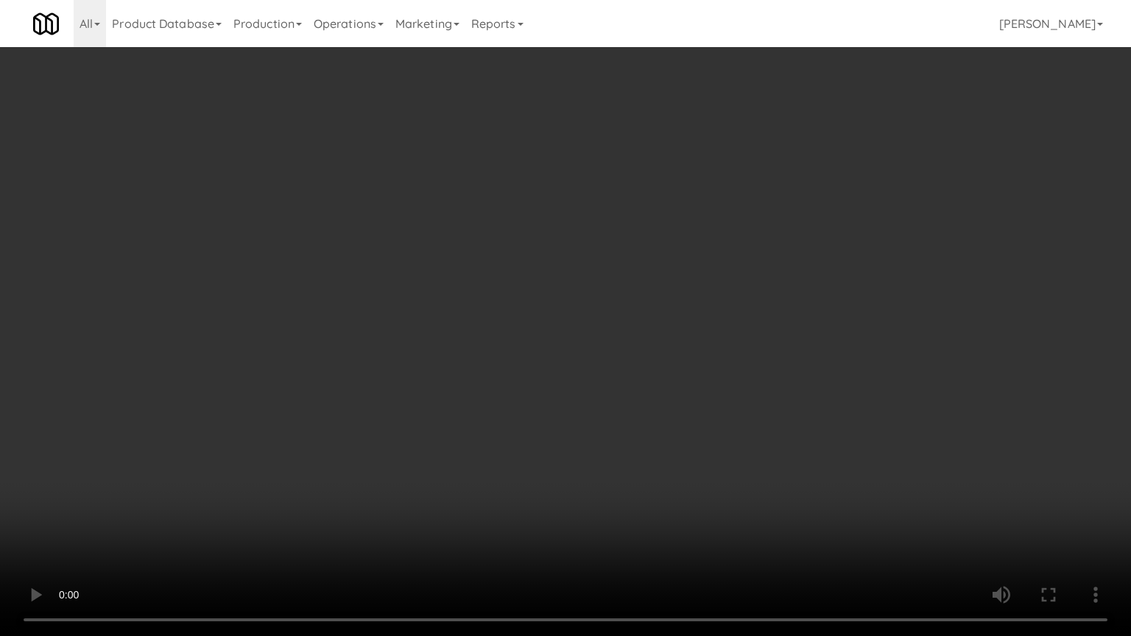
click at [777, 294] on video at bounding box center [565, 318] width 1131 height 636
click at [686, 442] on video at bounding box center [565, 318] width 1131 height 636
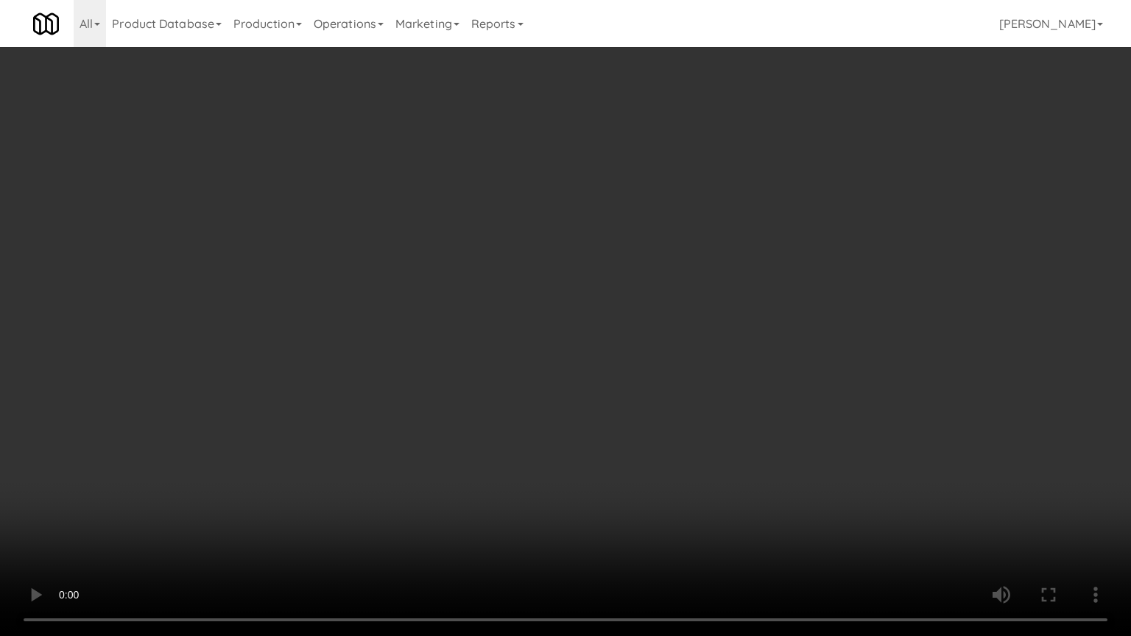
click at [686, 442] on video at bounding box center [565, 318] width 1131 height 636
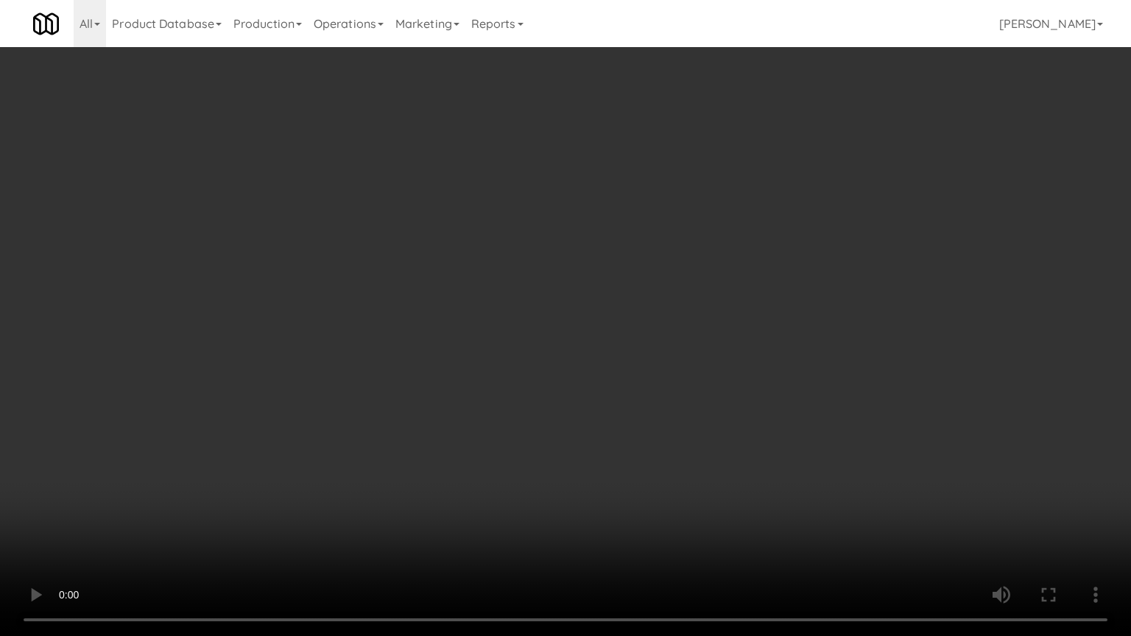
click at [686, 442] on video at bounding box center [565, 318] width 1131 height 636
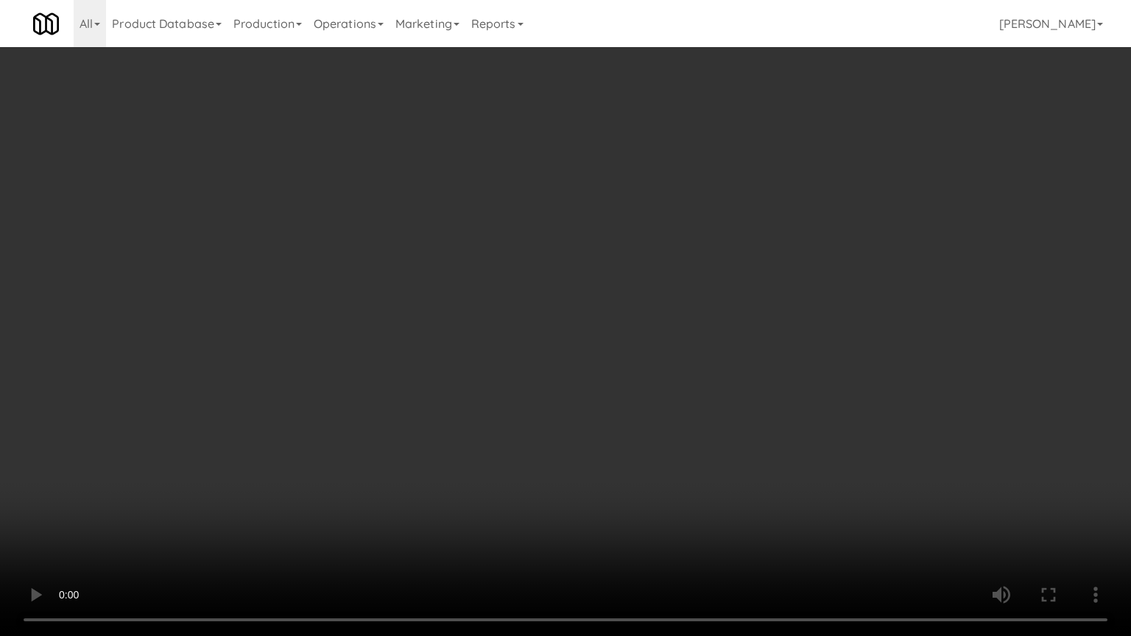
click at [686, 442] on video at bounding box center [565, 318] width 1131 height 636
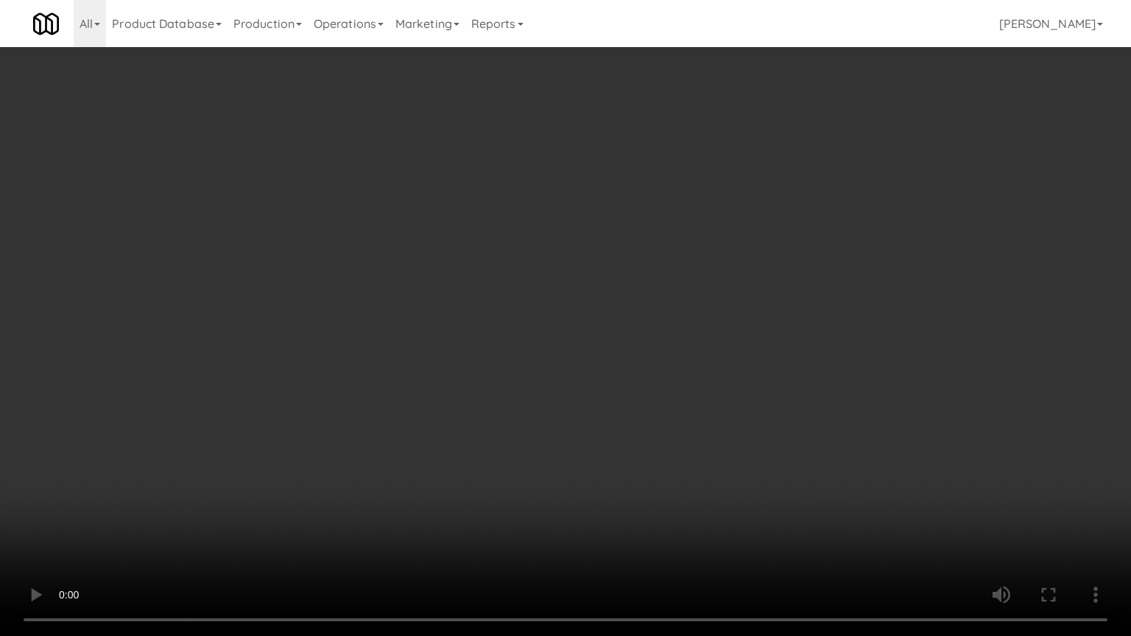
click at [686, 442] on video at bounding box center [565, 318] width 1131 height 636
